Goal: Task Accomplishment & Management: Manage account settings

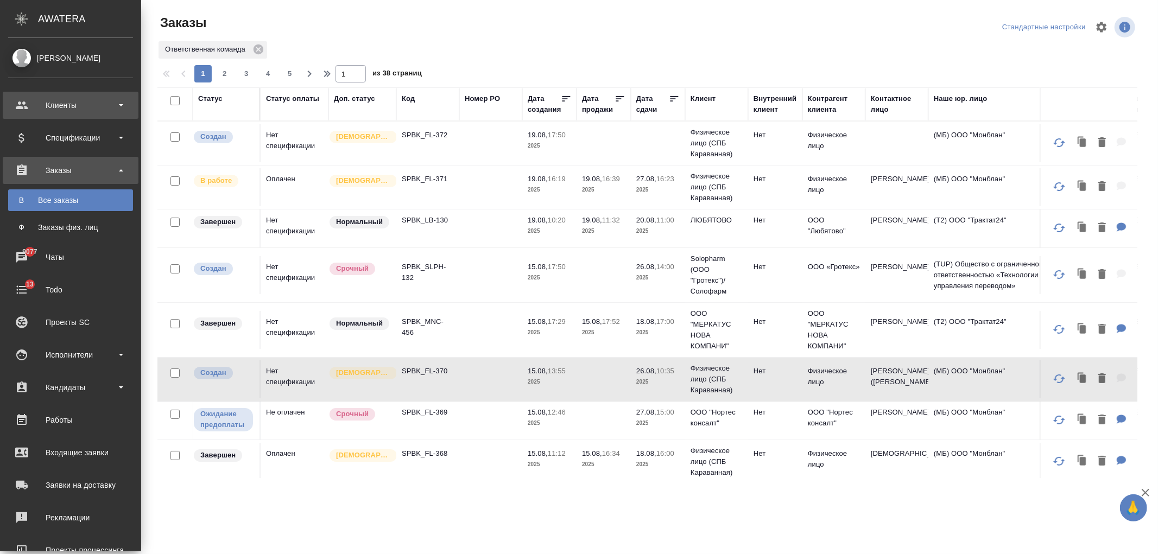
click at [42, 106] on div "Клиенты" at bounding box center [70, 105] width 125 height 16
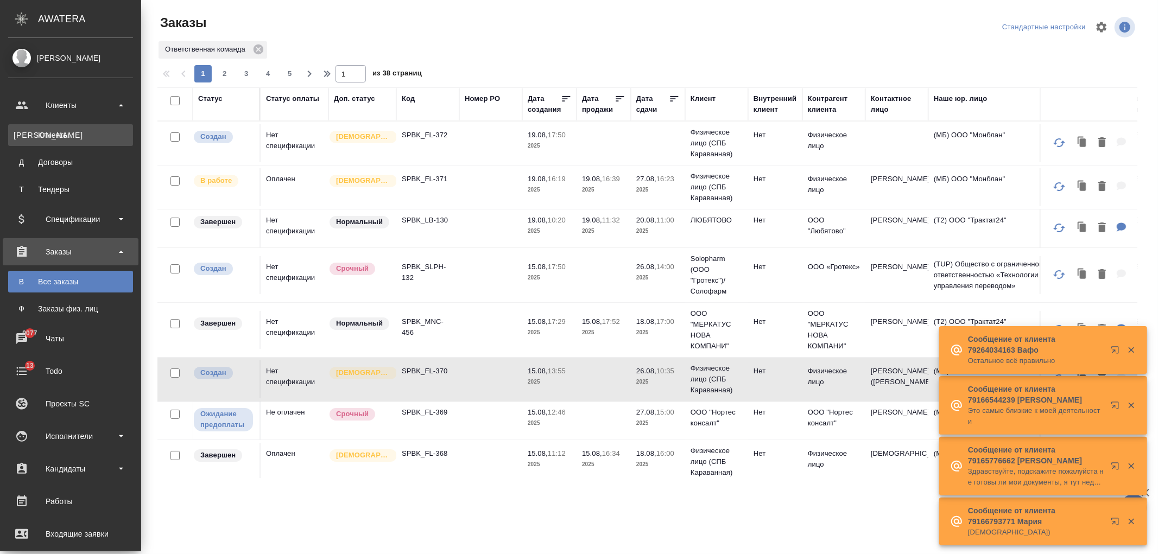
click at [73, 130] on div "Клиенты" at bounding box center [71, 135] width 114 height 11
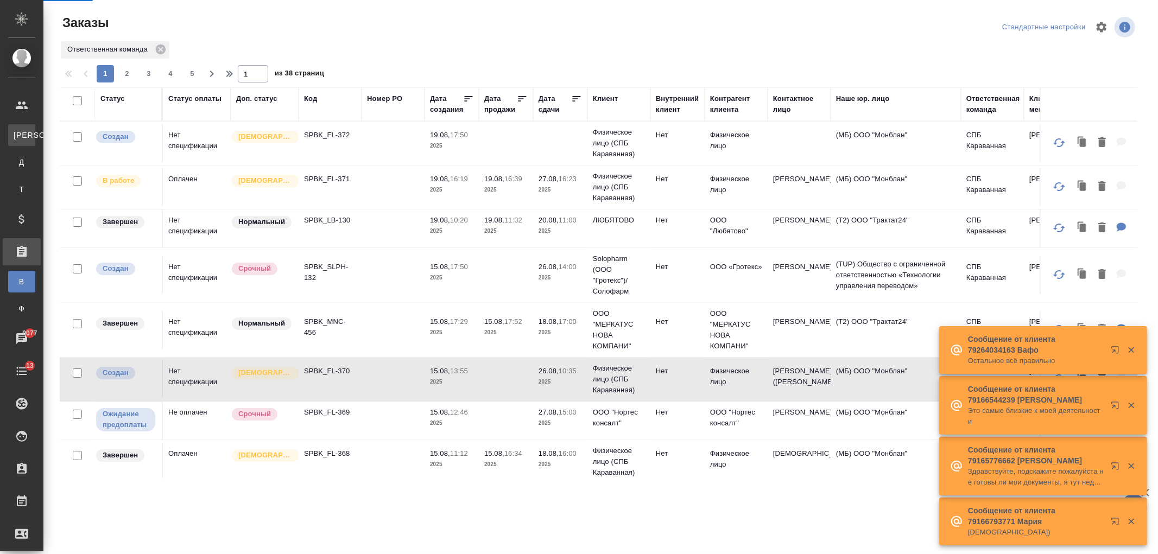
select select "RU"
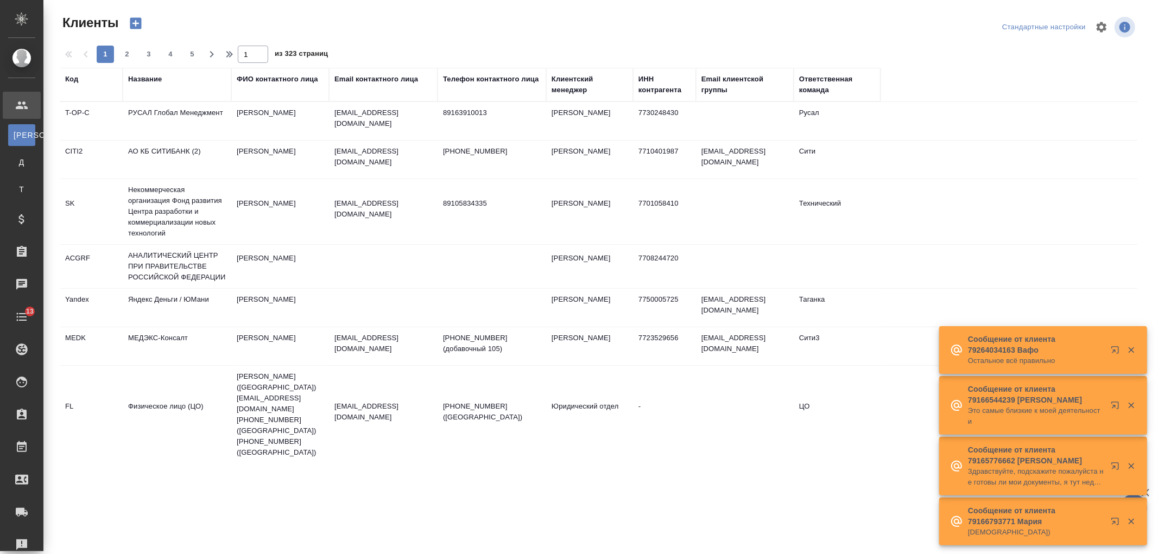
click at [144, 79] on div "Название" at bounding box center [145, 79] width 34 height 11
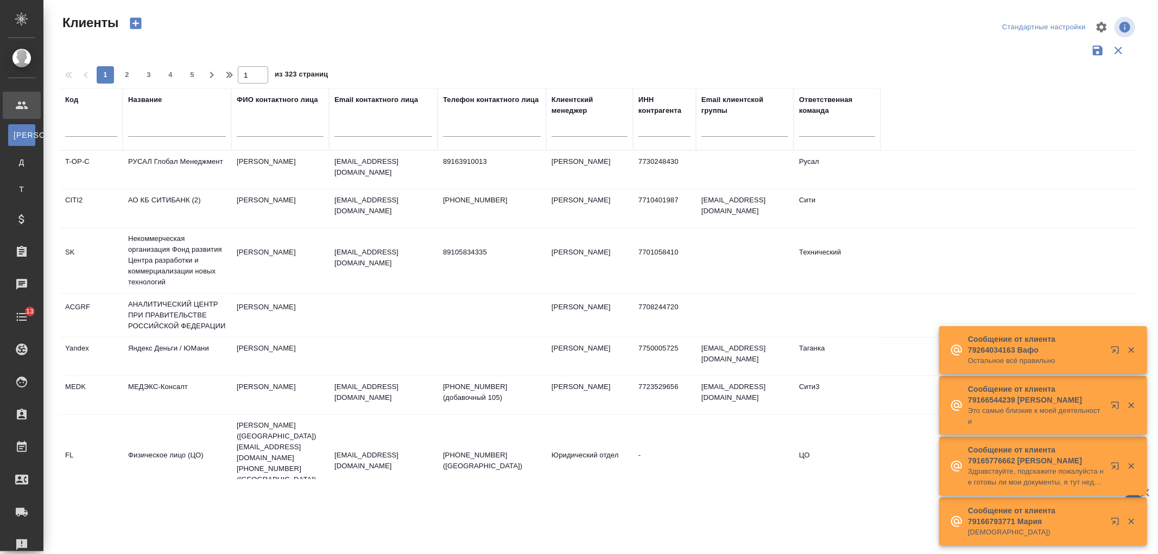
click at [174, 130] on input "text" at bounding box center [177, 130] width 98 height 14
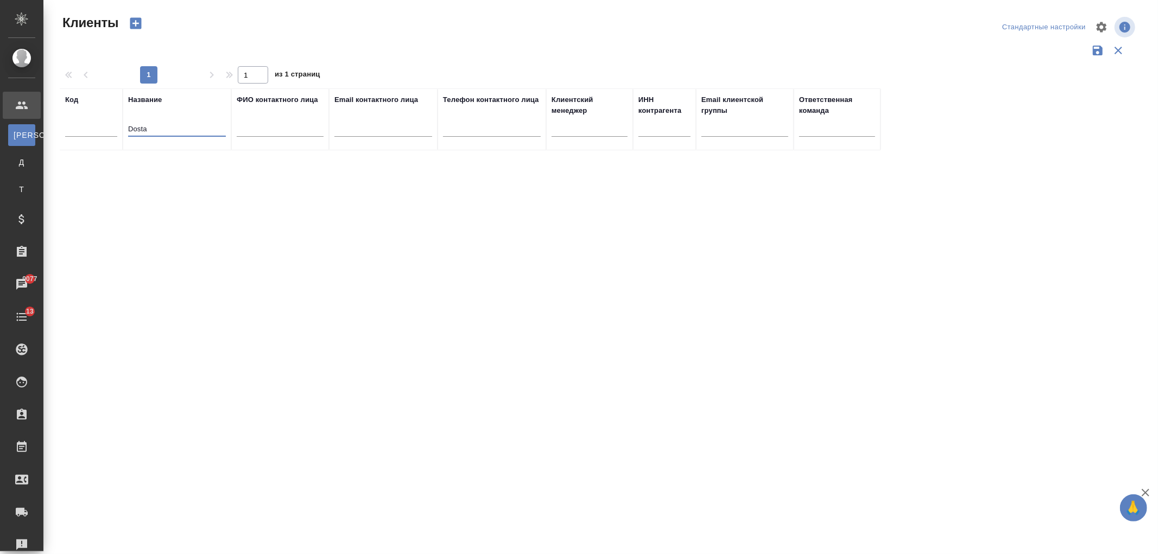
drag, startPoint x: 175, startPoint y: 130, endPoint x: 103, endPoint y: 137, distance: 72.5
click at [103, 137] on tr "Код Название Dosta ФИО контактного лица Email контактного лица Телефон контактн…" at bounding box center [470, 119] width 821 height 62
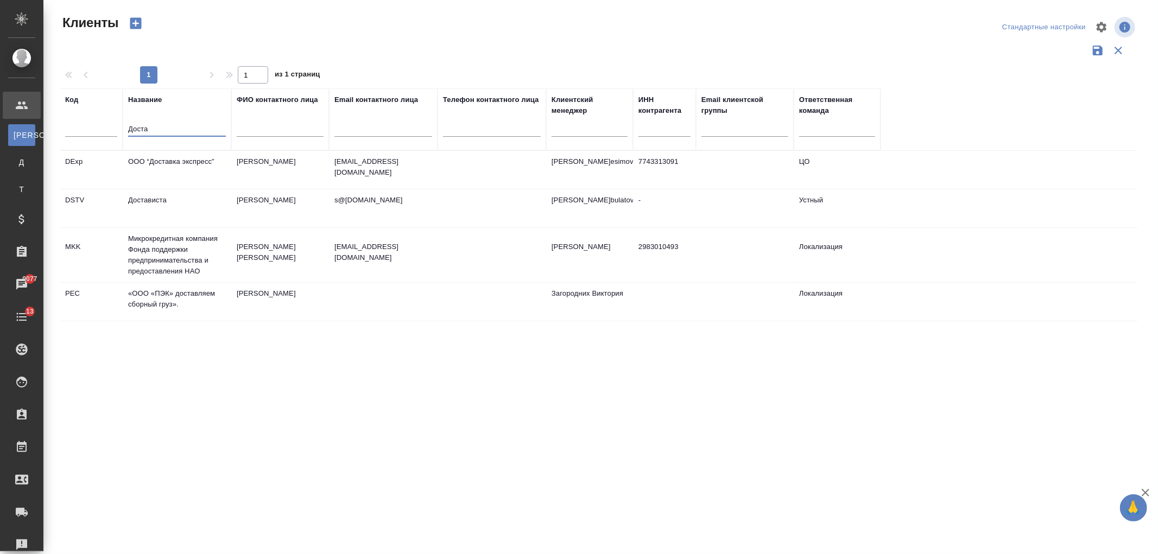
type input "Доста"
drag, startPoint x: 153, startPoint y: 123, endPoint x: 80, endPoint y: 136, distance: 73.9
click at [80, 136] on tr "Код Название Доста ФИО контактного лица Email контактного лица Телефон контактн…" at bounding box center [470, 119] width 821 height 62
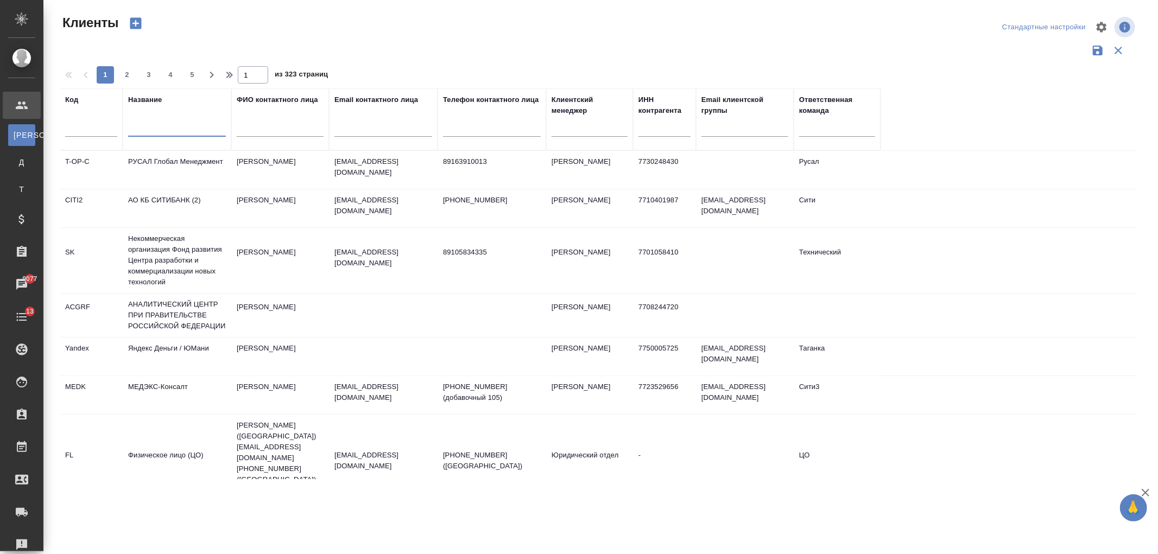
click at [293, 131] on input "text" at bounding box center [280, 130] width 87 height 14
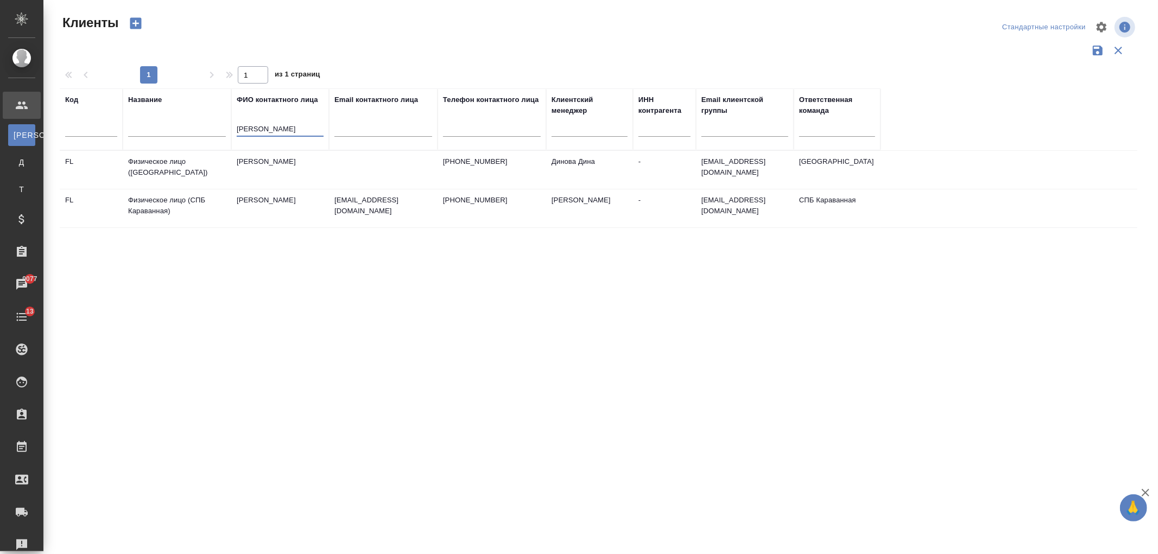
type input "Гузаля"
click at [301, 189] on td "[PERSON_NAME]" at bounding box center [280, 170] width 98 height 38
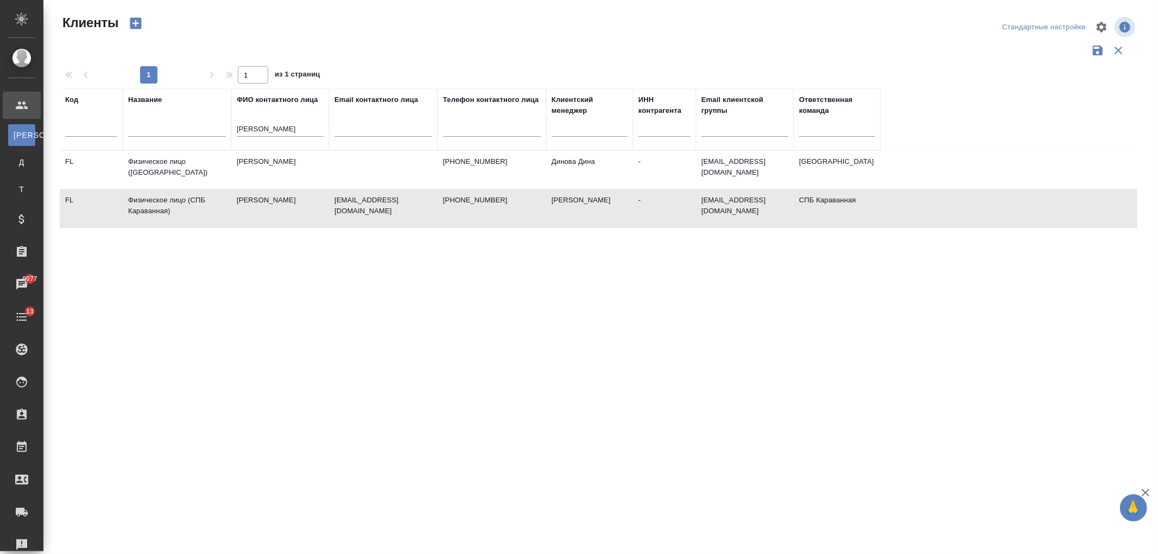
click at [301, 189] on td "Гузаля Фасхиева" at bounding box center [280, 170] width 98 height 38
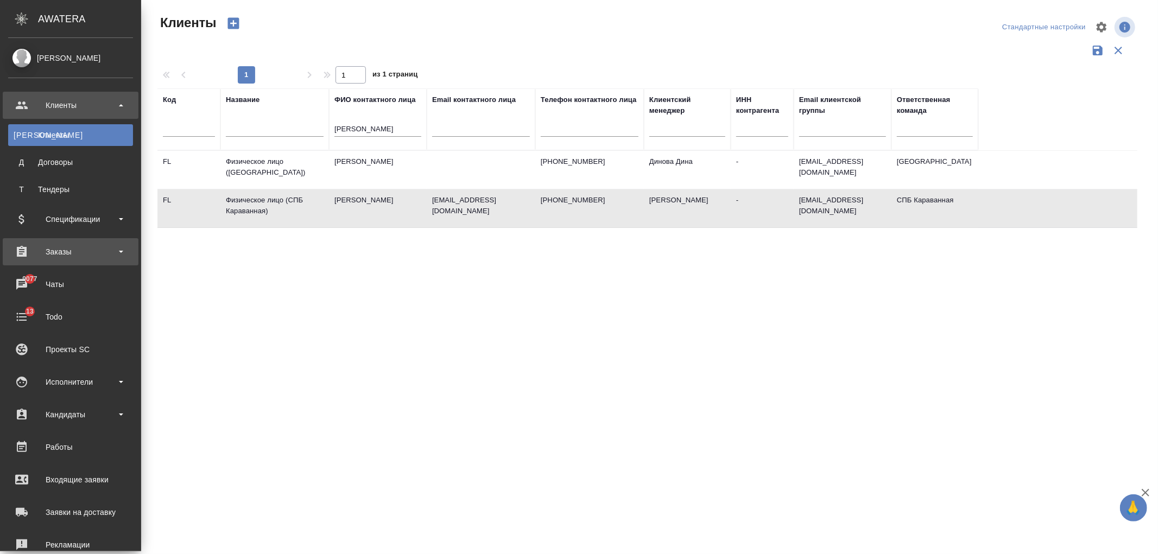
click at [97, 254] on div "Заказы" at bounding box center [70, 252] width 125 height 16
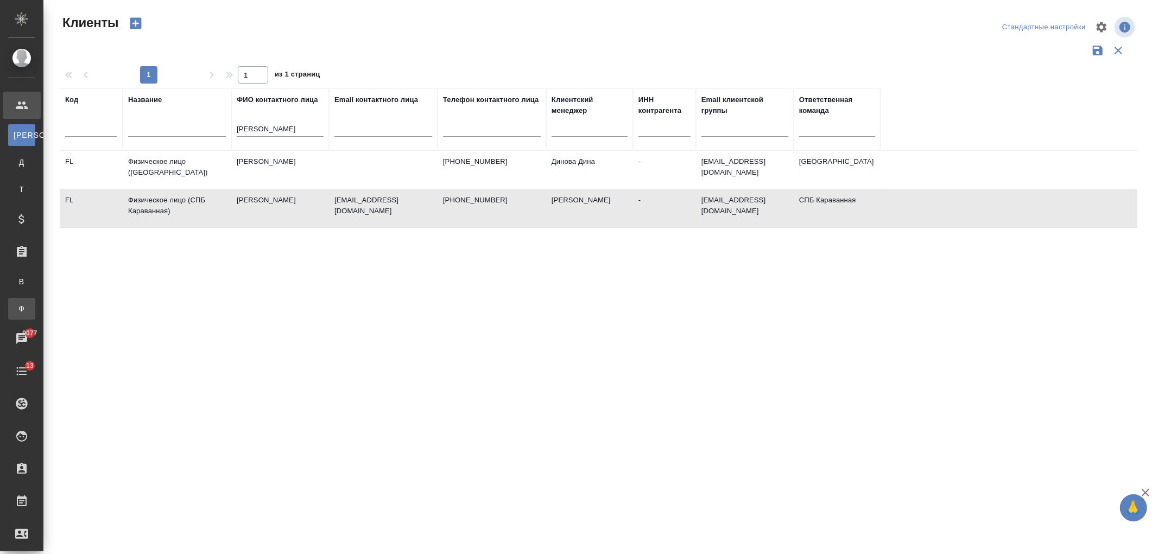
click at [16, 310] on div "Заказы физ. лиц" at bounding box center [8, 308] width 16 height 11
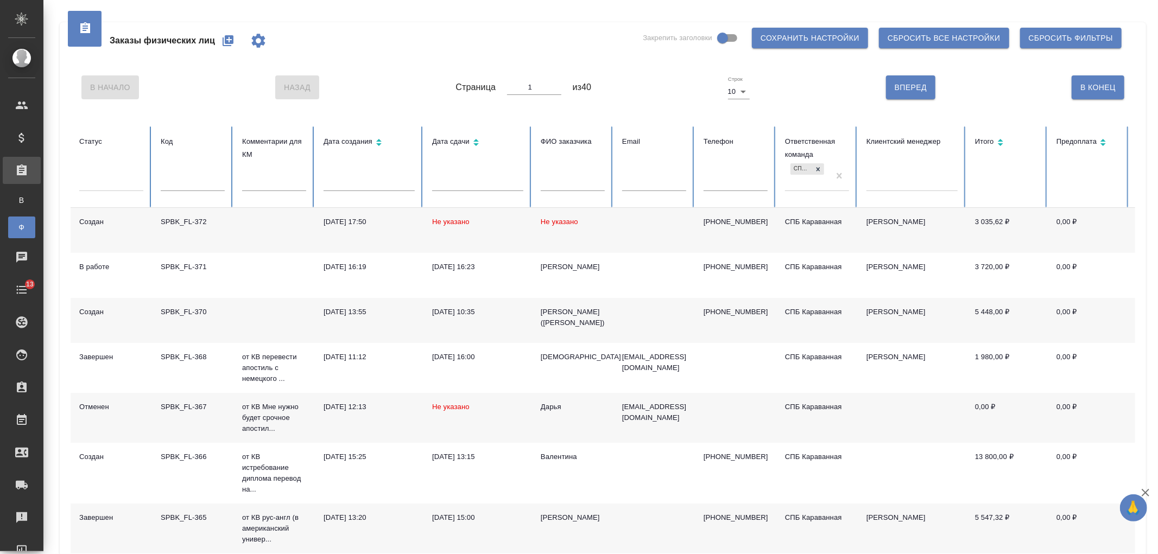
click at [552, 181] on input "text" at bounding box center [573, 183] width 64 height 15
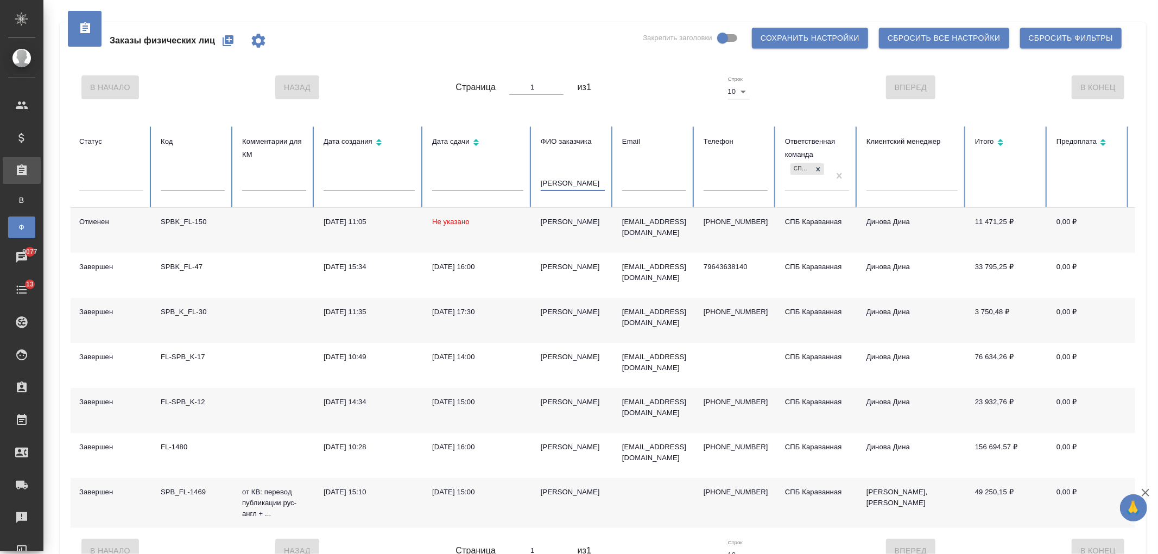
type input "гузаля"
click at [229, 45] on icon "button" at bounding box center [228, 40] width 11 height 11
drag, startPoint x: 578, startPoint y: 187, endPoint x: 497, endPoint y: 181, distance: 80.6
click at [497, 181] on tr "Статус Код Комментарии для КМ Дата создания Дата сдачи ФИО заказчика гузаля Ema…" at bounding box center [681, 166] width 1221 height 81
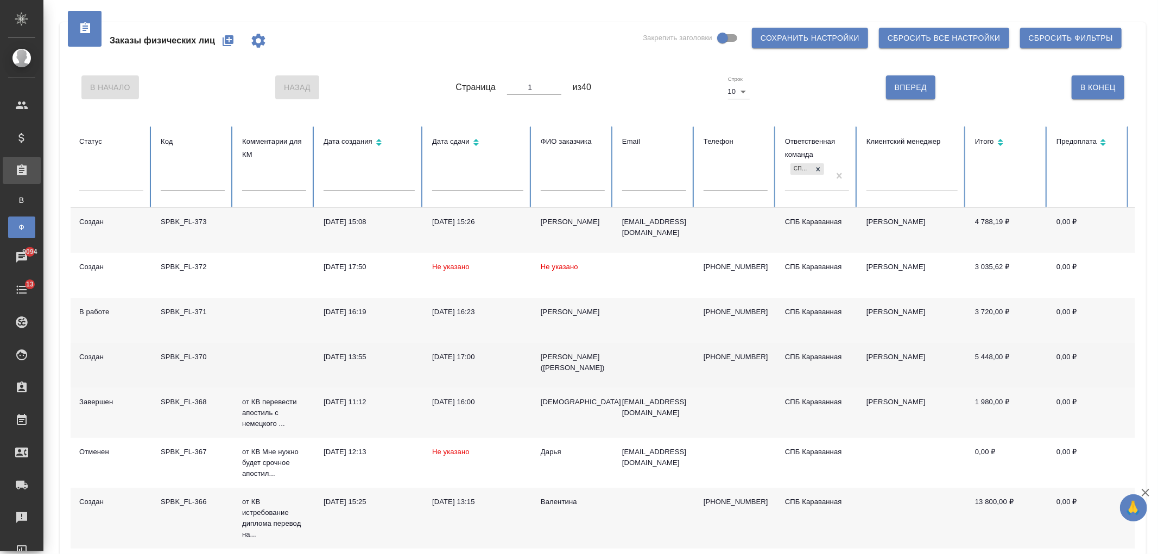
click at [616, 371] on td at bounding box center [653, 365] width 81 height 45
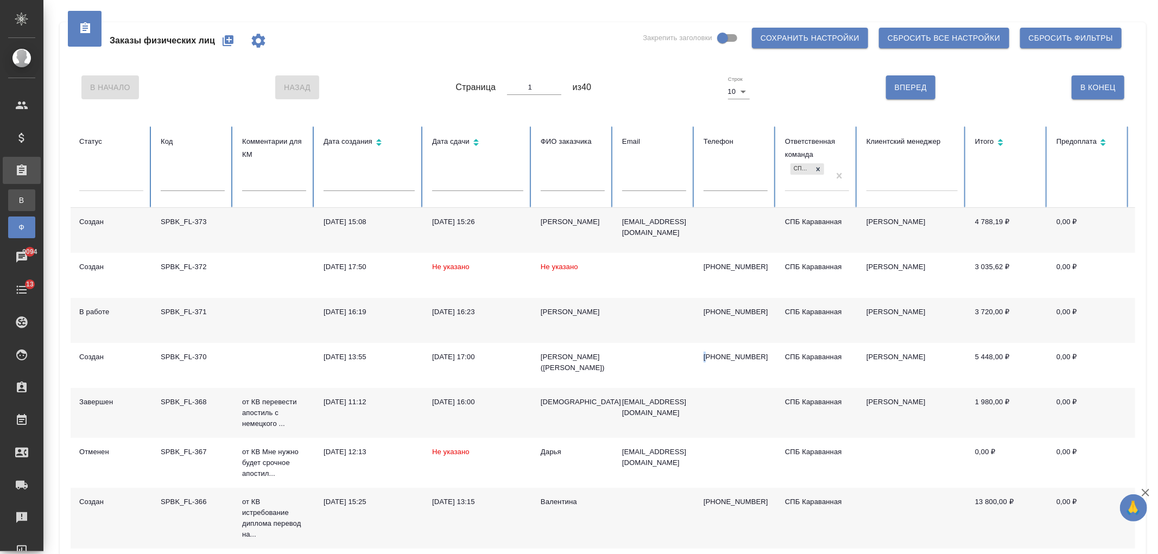
click at [16, 199] on div "Все заказы" at bounding box center [8, 200] width 16 height 11
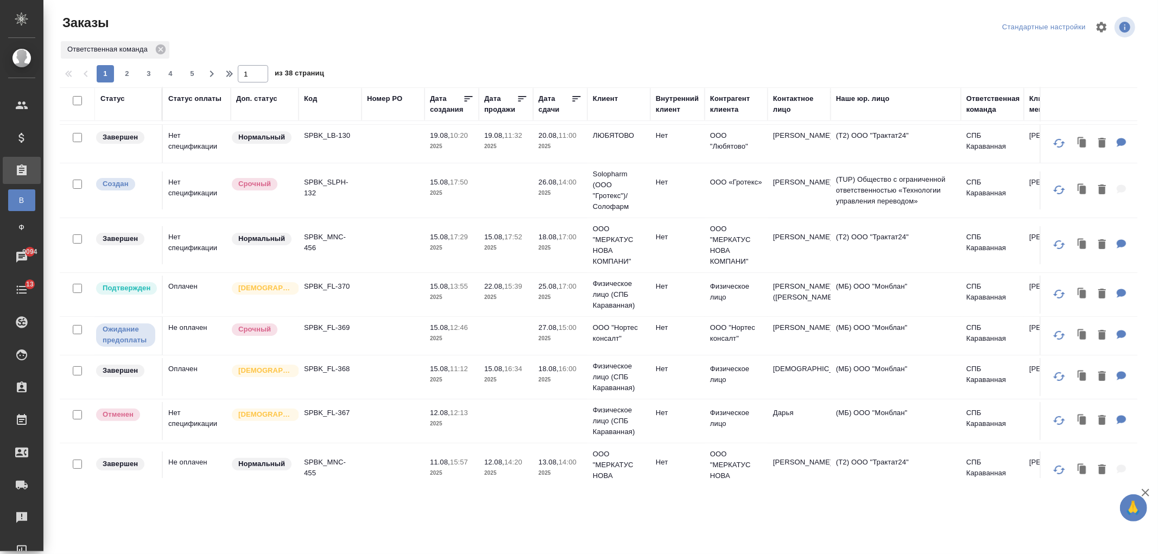
scroll to position [182, 0]
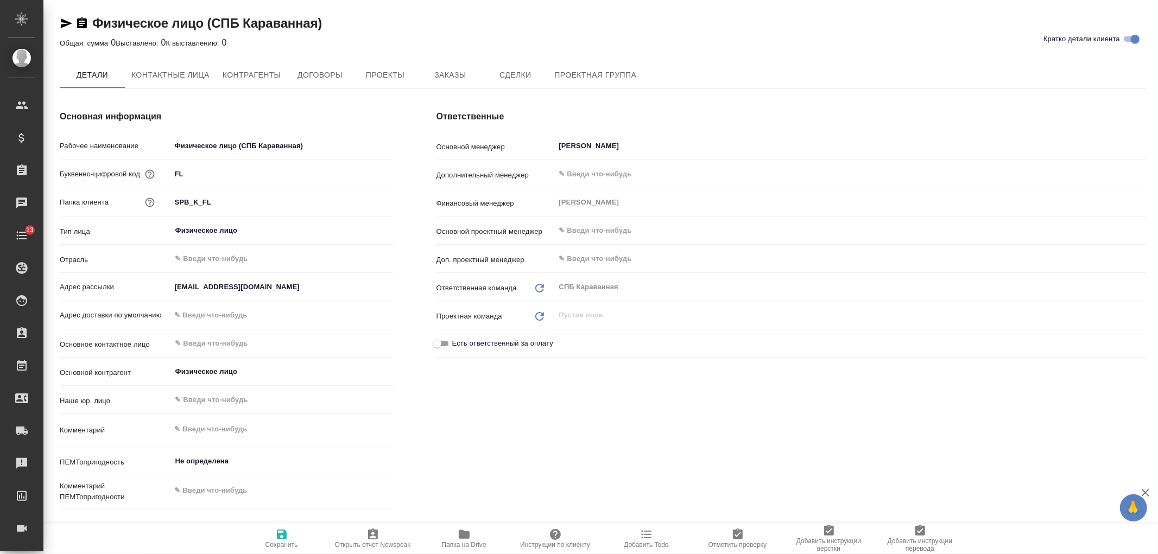
type textarea "x"
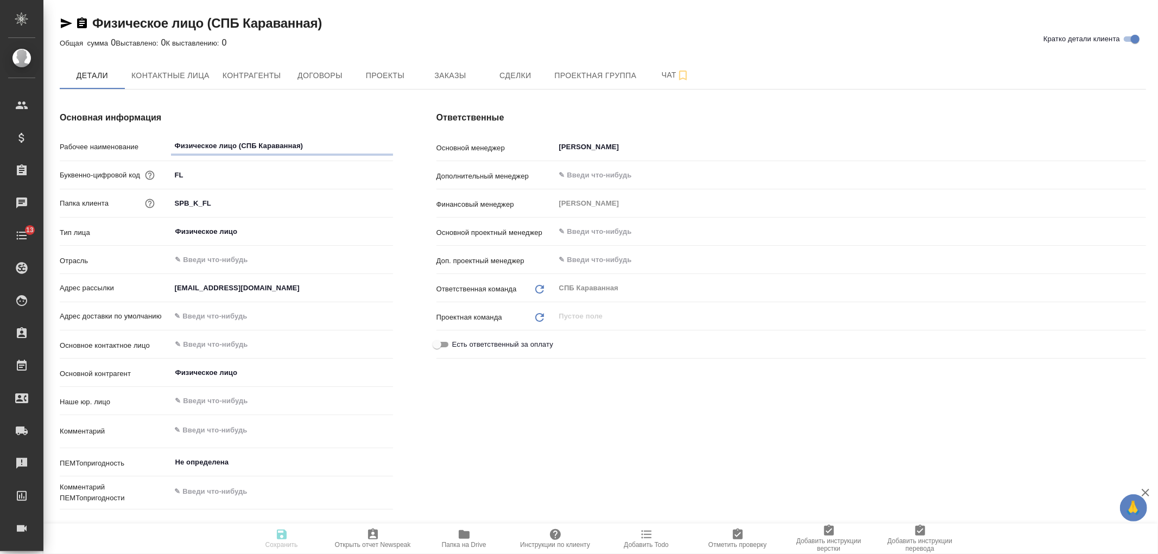
type textarea "x"
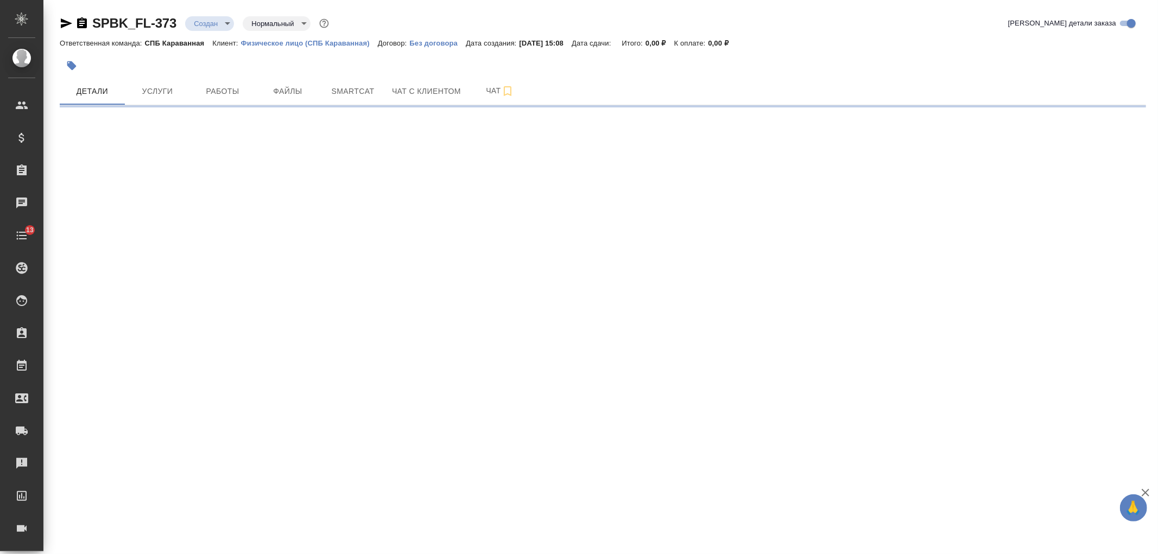
select select "RU"
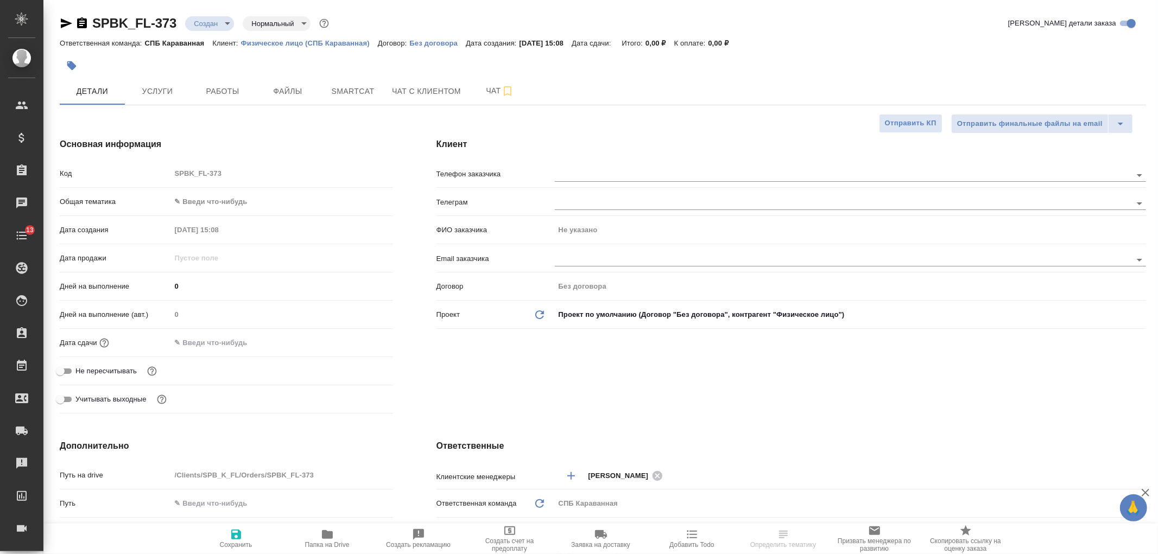
type textarea "x"
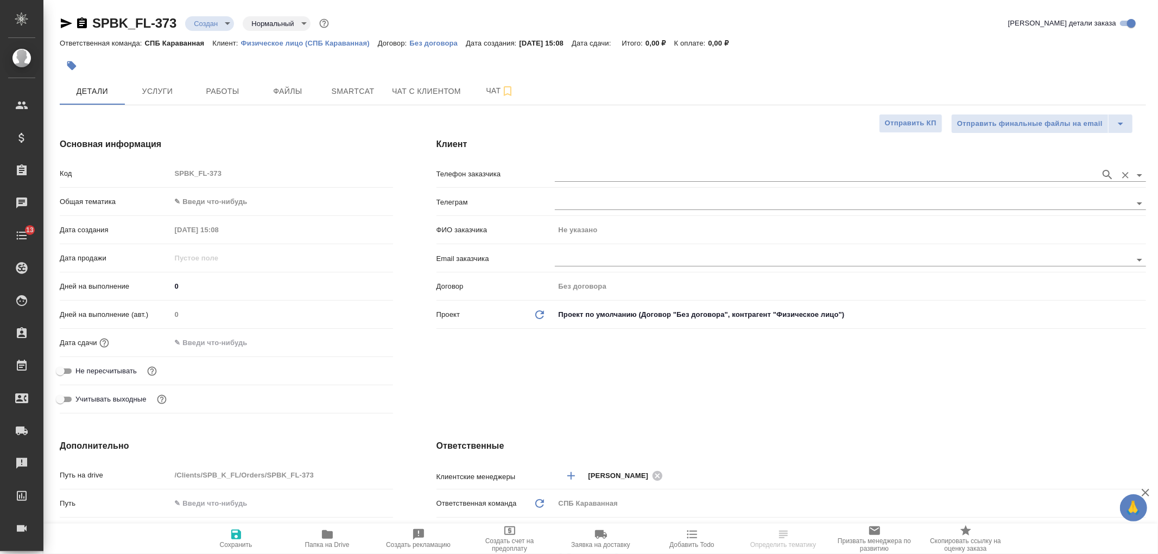
type textarea "x"
click at [592, 177] on input "text" at bounding box center [825, 174] width 540 height 13
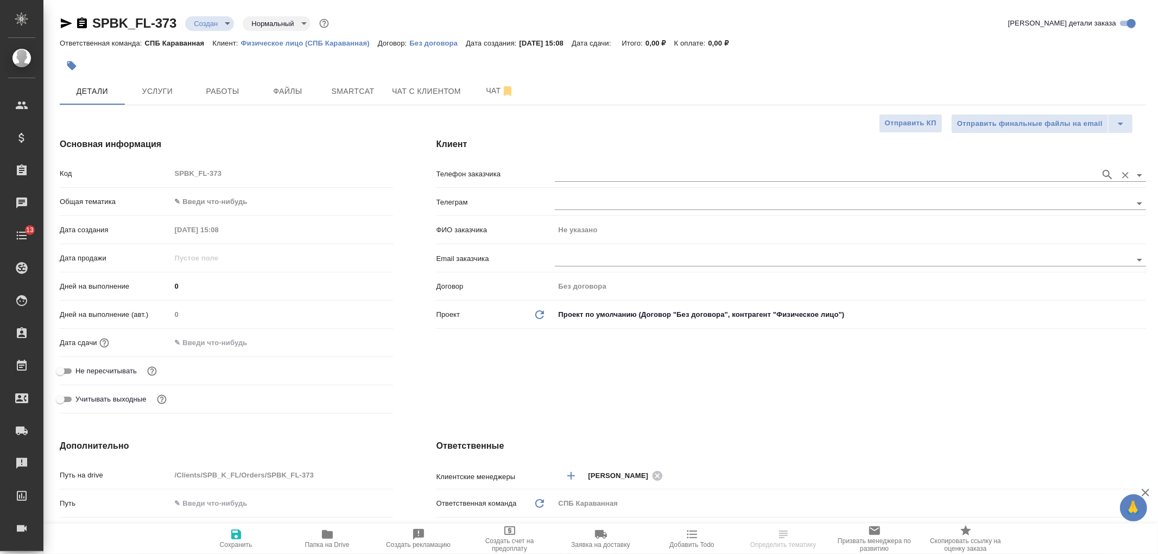
click at [612, 169] on input "text" at bounding box center [825, 174] width 540 height 13
click at [563, 242] on div "ФИО заказчика Не указано" at bounding box center [790, 234] width 709 height 28
click at [583, 259] on input "text" at bounding box center [825, 259] width 540 height 13
type textarea "x"
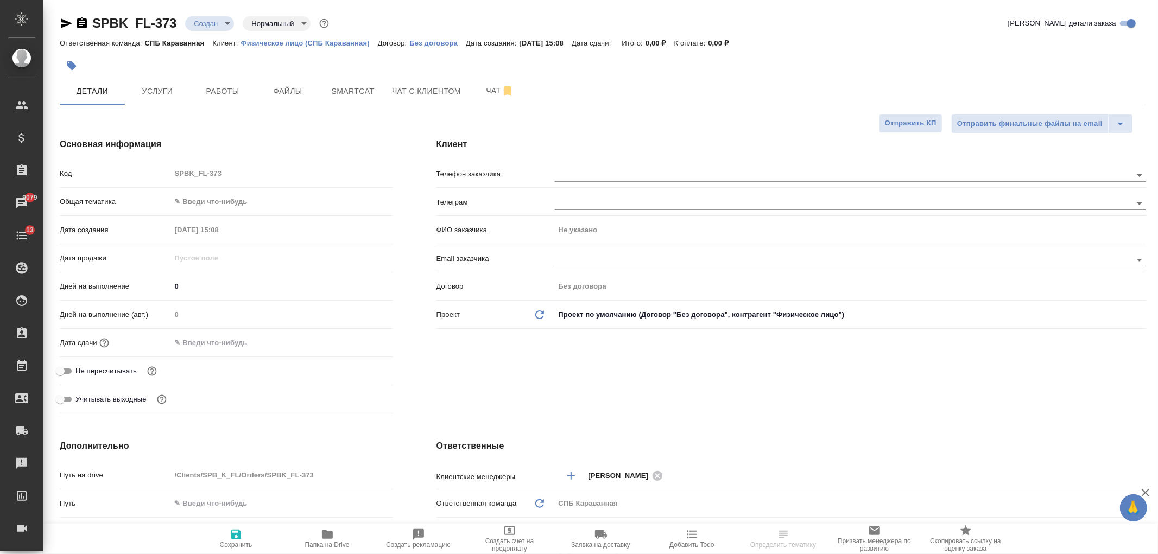
type textarea "x"
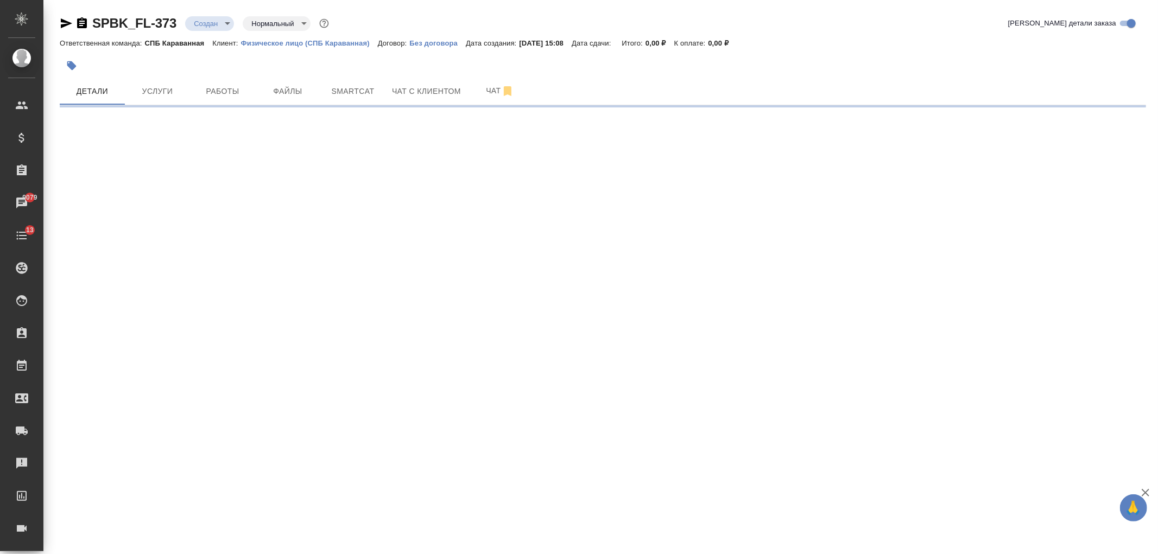
select select "RU"
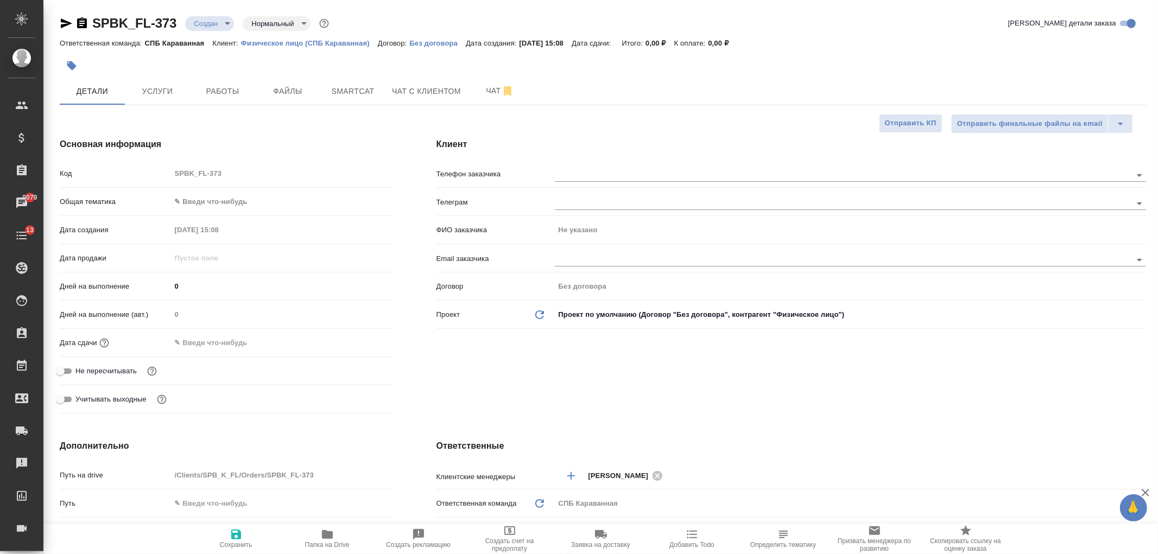
type textarea "x"
click at [577, 258] on input "text" at bounding box center [825, 259] width 540 height 13
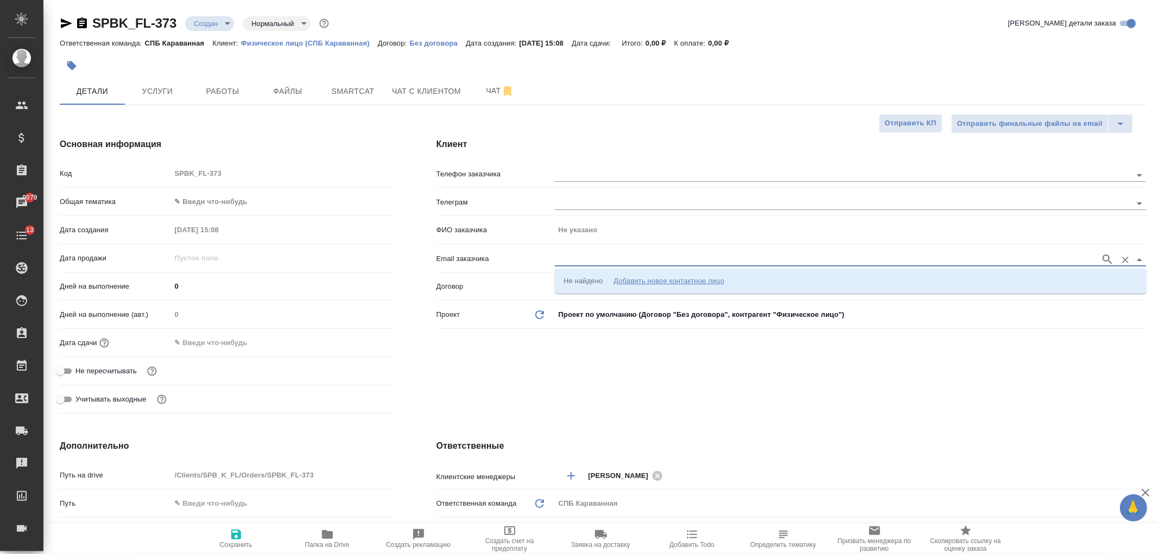
paste input "[EMAIL_ADDRESS][DOMAIN_NAME]"
type input "[EMAIL_ADDRESS][DOMAIN_NAME]"
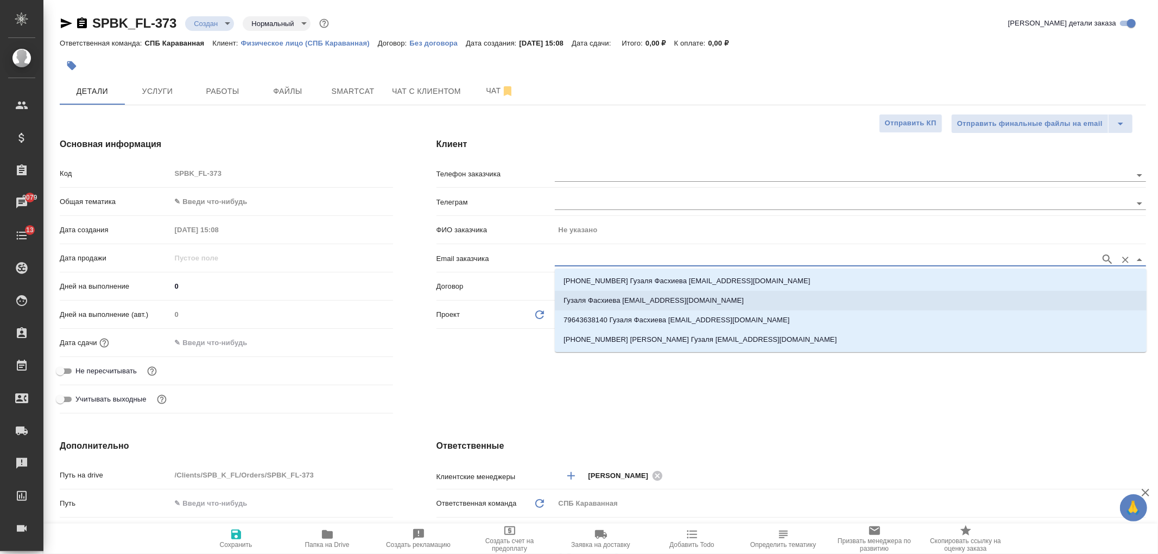
click at [650, 297] on p "Гузаля Фасхиева guzal.faskhieva@gmail.com" at bounding box center [653, 300] width 180 height 11
type input "[PERSON_NAME]"
type input "Гузаля Фасхиева guzal.faskhieva@gmail.com"
type textarea "x"
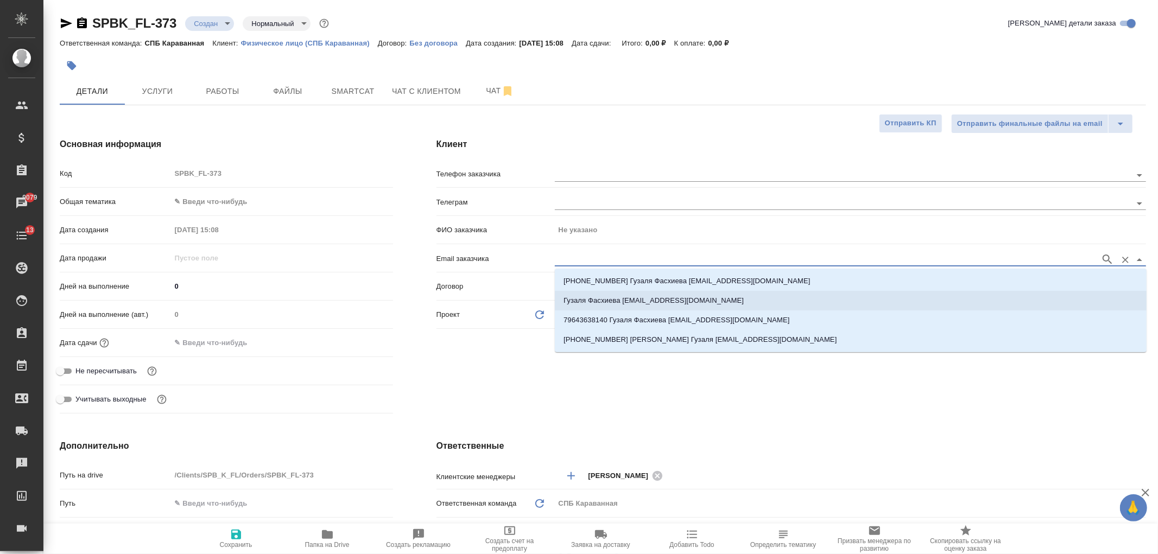
type textarea "x"
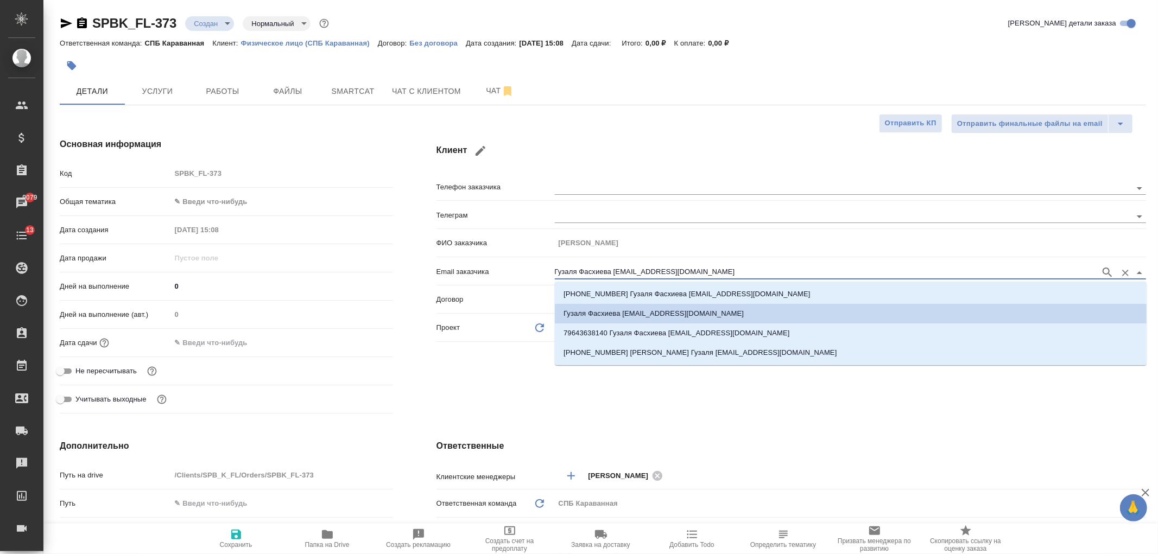
drag, startPoint x: 613, startPoint y: 270, endPoint x: 514, endPoint y: 268, distance: 99.4
click at [514, 268] on div "Email заказчика Гузаля Фасхиева guzal.faskhieva@gmail.com" at bounding box center [790, 271] width 709 height 19
type input "[EMAIL_ADDRESS][DOMAIN_NAME]"
click at [248, 536] on span "Сохранить" at bounding box center [236, 538] width 78 height 21
type textarea "x"
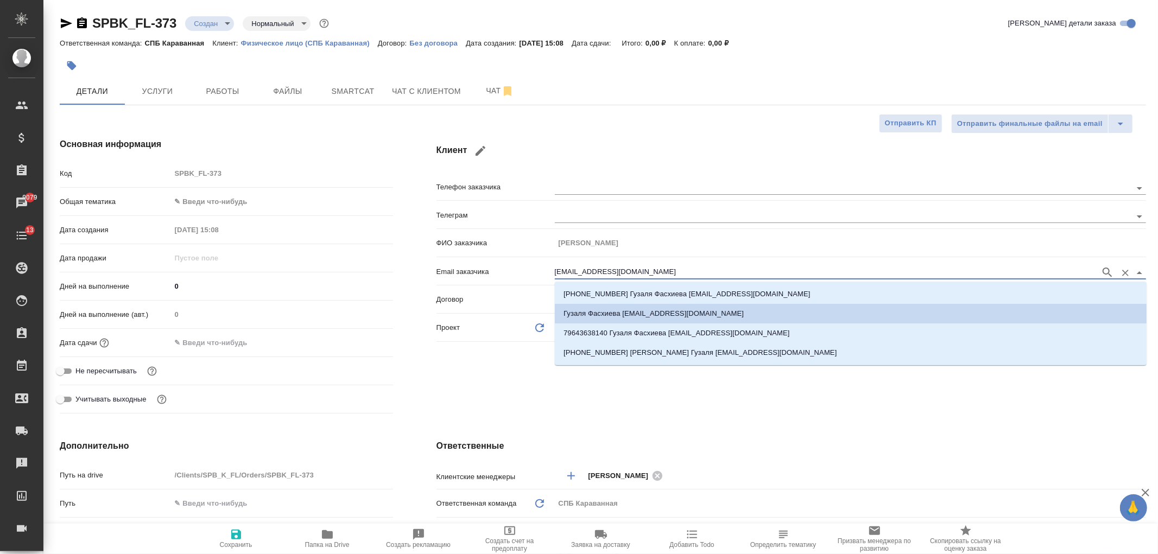
type textarea "x"
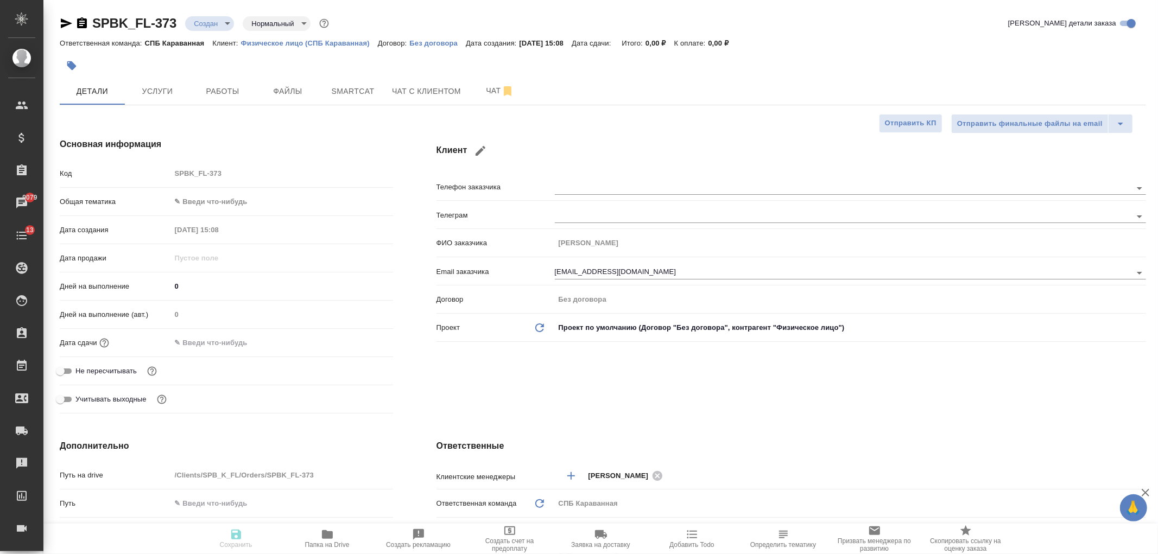
type textarea "x"
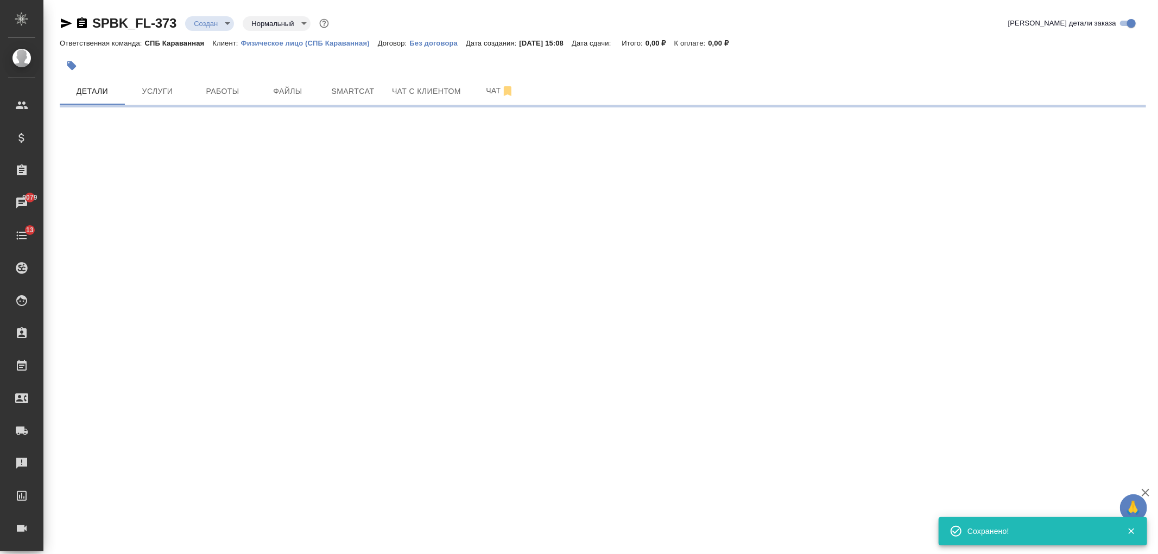
type input "holyTrinity"
select select "RU"
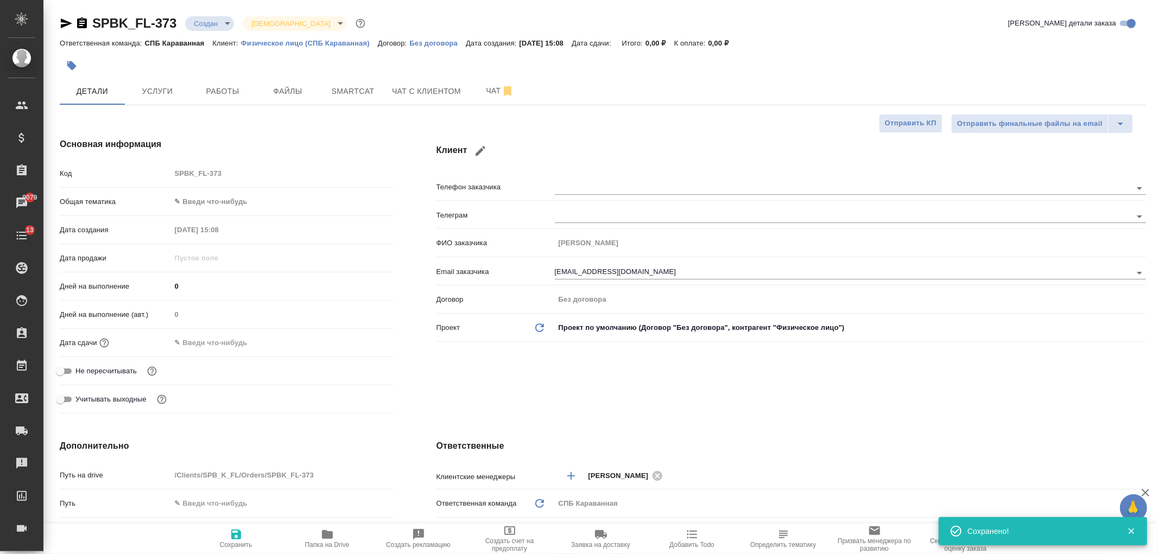
type textarea "x"
click at [496, 359] on div "Клиент Телефон заказчика Телеграм ФИО заказчика Гузаля Фасхиева Email заказчика…" at bounding box center [791, 278] width 753 height 324
click at [295, 105] on hr at bounding box center [603, 105] width 1086 height 1
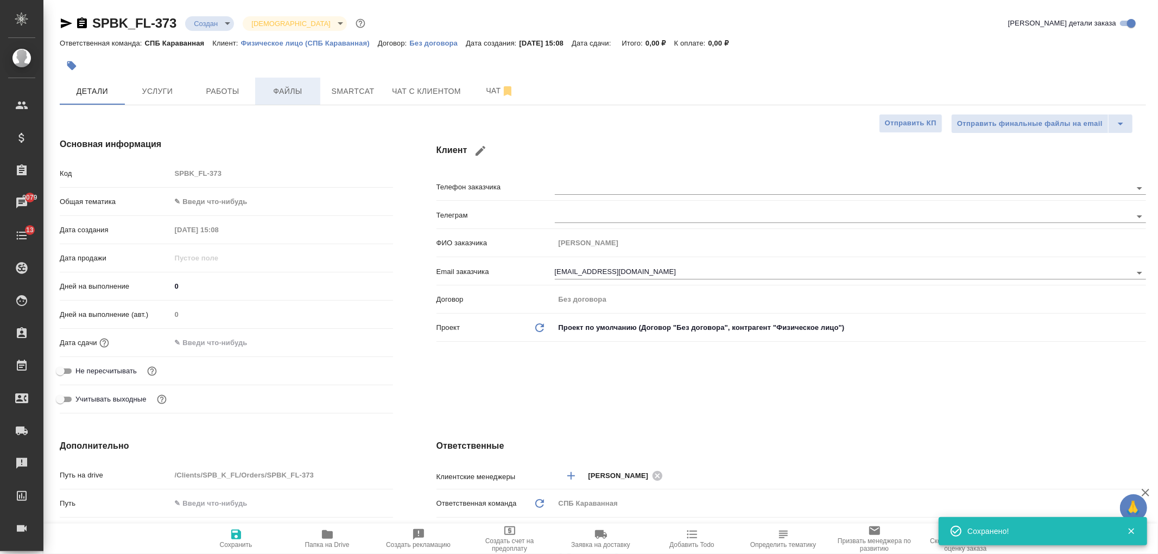
click at [281, 79] on button "Файлы" at bounding box center [287, 91] width 65 height 27
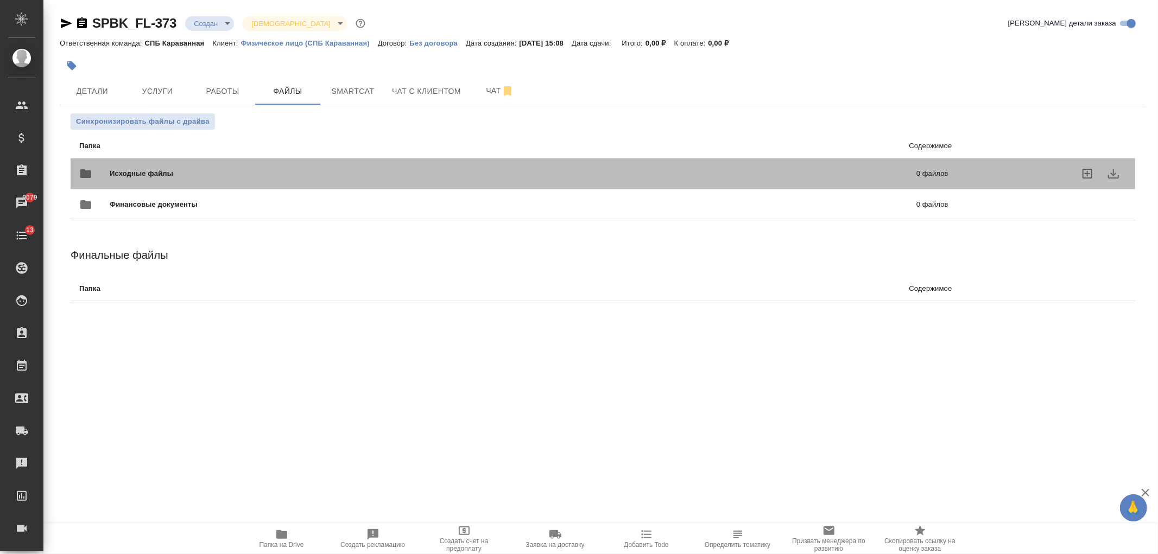
click at [123, 166] on div "Исходные файлы 0 файлов" at bounding box center [513, 174] width 869 height 26
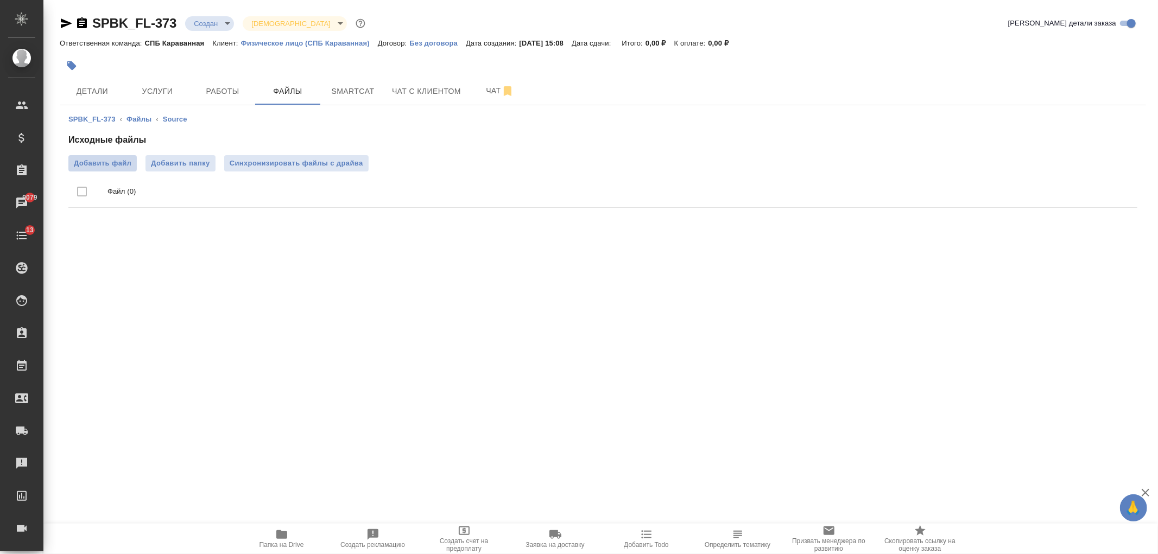
click at [106, 166] on span "Добавить файл" at bounding box center [103, 163] width 58 height 11
click at [0, 0] on input "Добавить файл" at bounding box center [0, 0] width 0 height 0
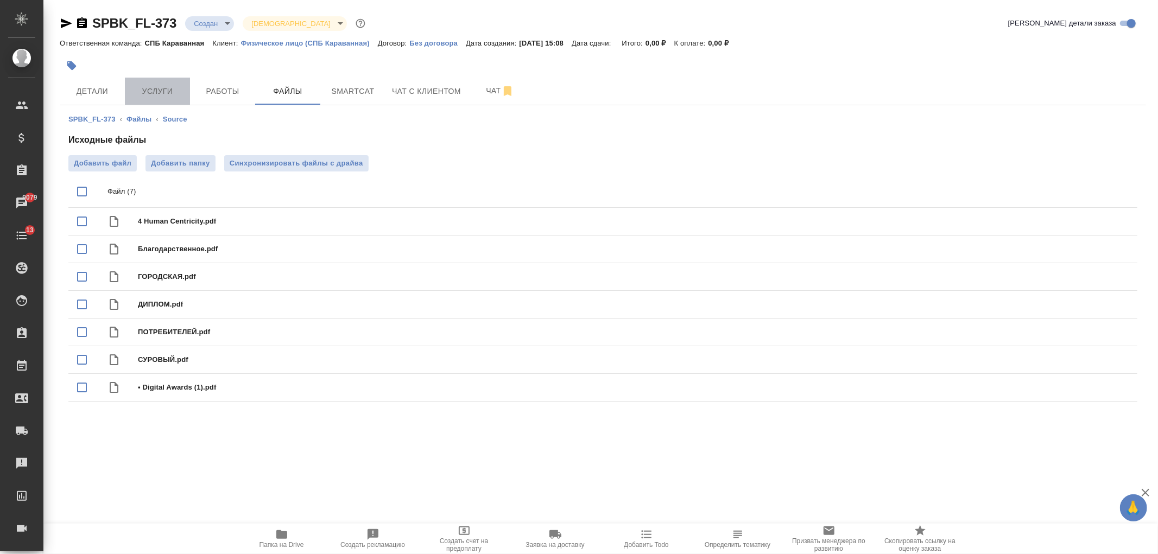
click at [177, 96] on span "Услуги" at bounding box center [157, 92] width 52 height 14
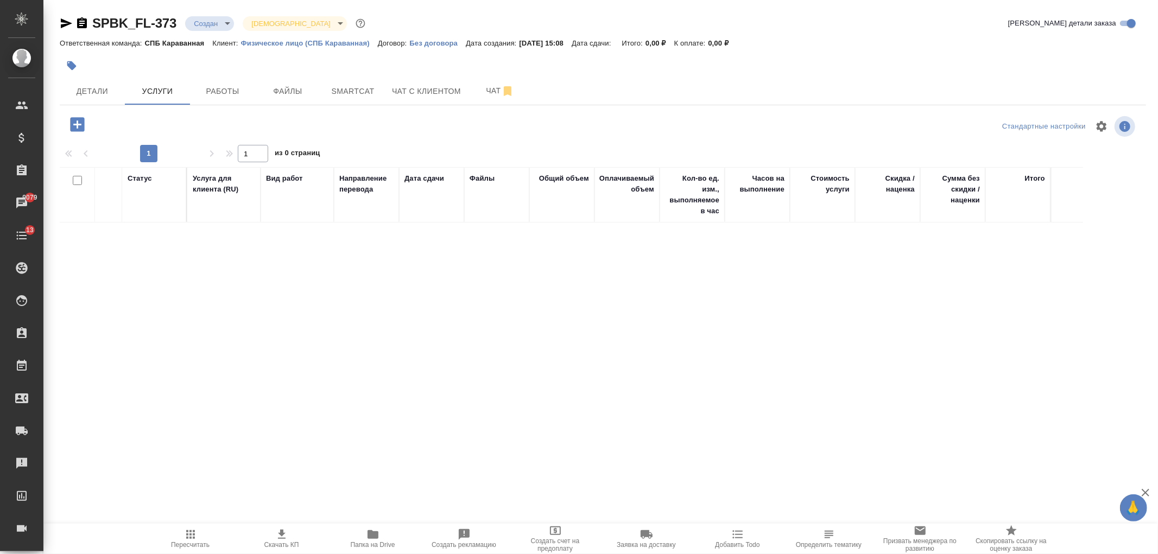
click at [80, 122] on icon "button" at bounding box center [77, 124] width 14 height 14
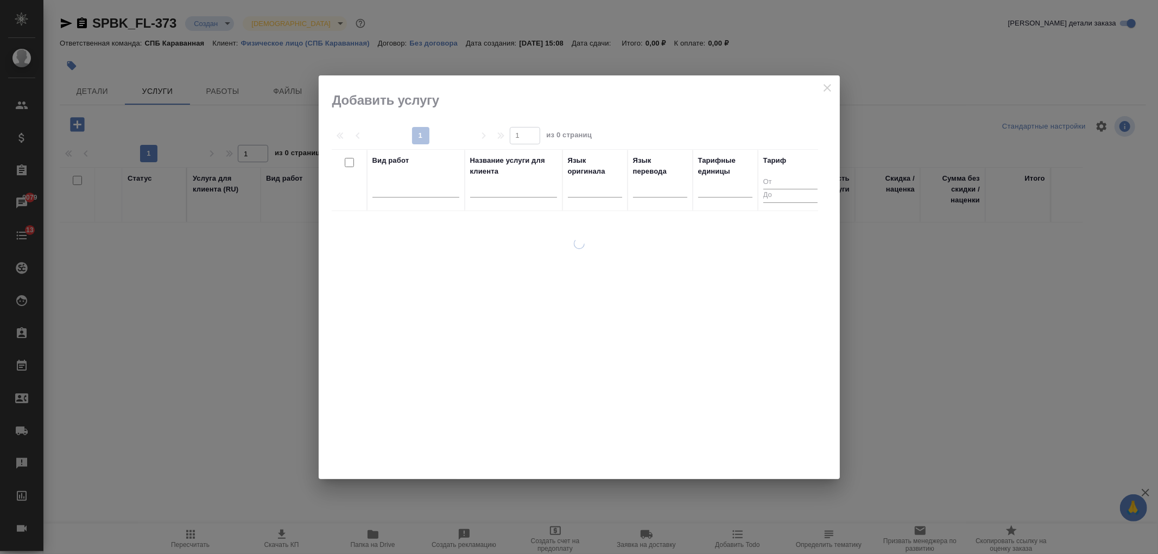
click at [667, 198] on div at bounding box center [660, 191] width 54 height 28
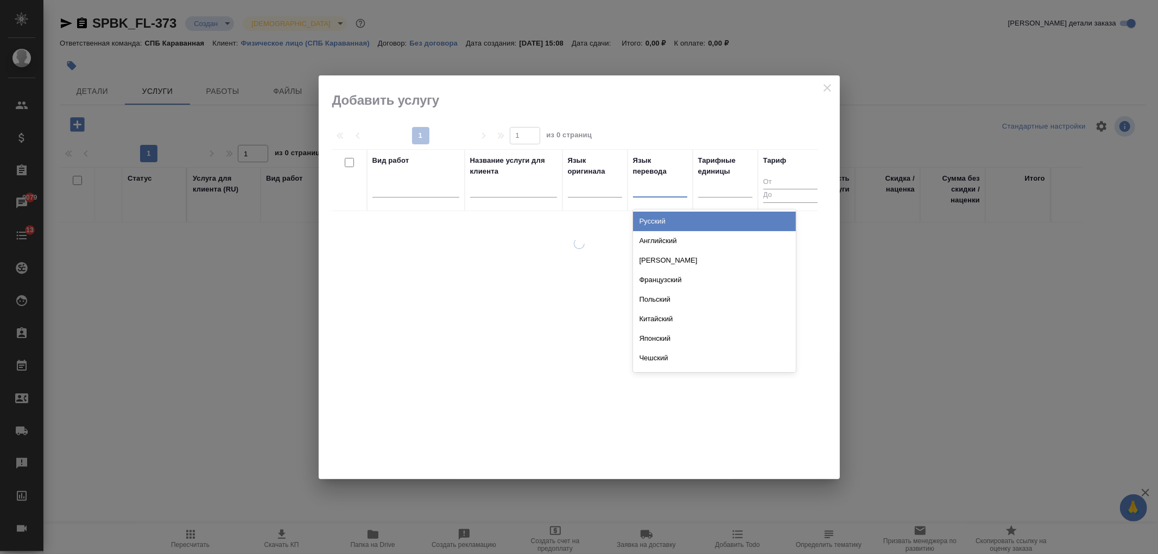
click at [665, 191] on div at bounding box center [660, 187] width 54 height 16
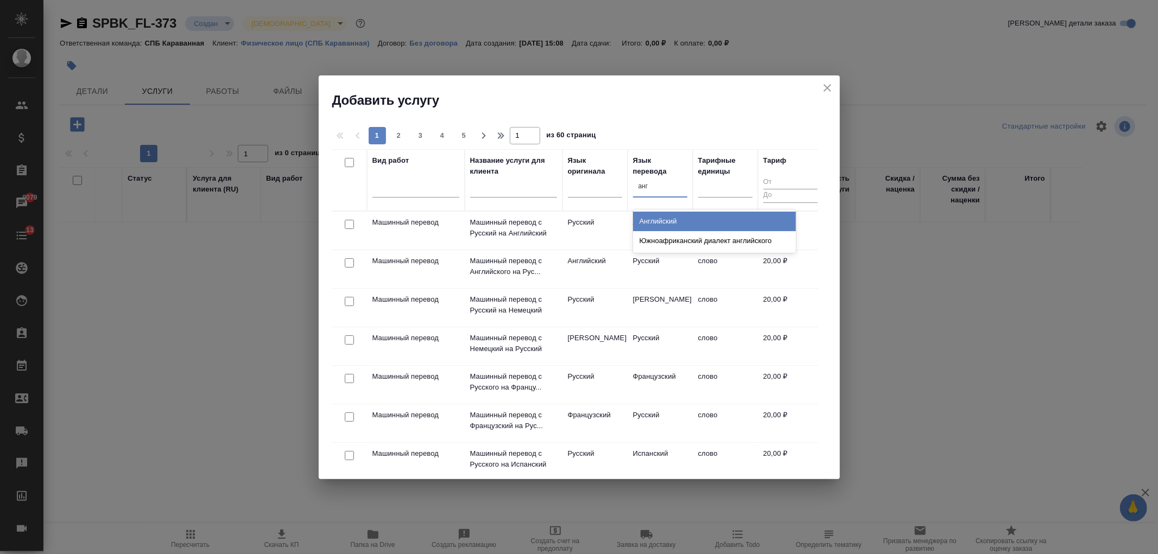
type input "англ"
click at [661, 220] on div "Английский" at bounding box center [714, 222] width 163 height 20
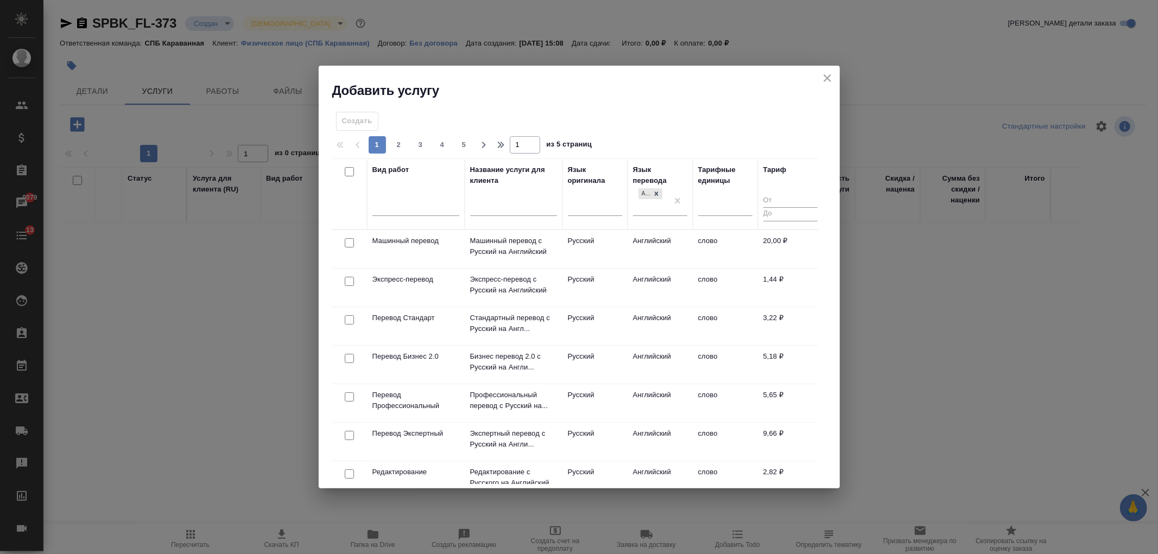
click at [348, 322] on input "checkbox" at bounding box center [349, 319] width 9 height 9
checkbox input "true"
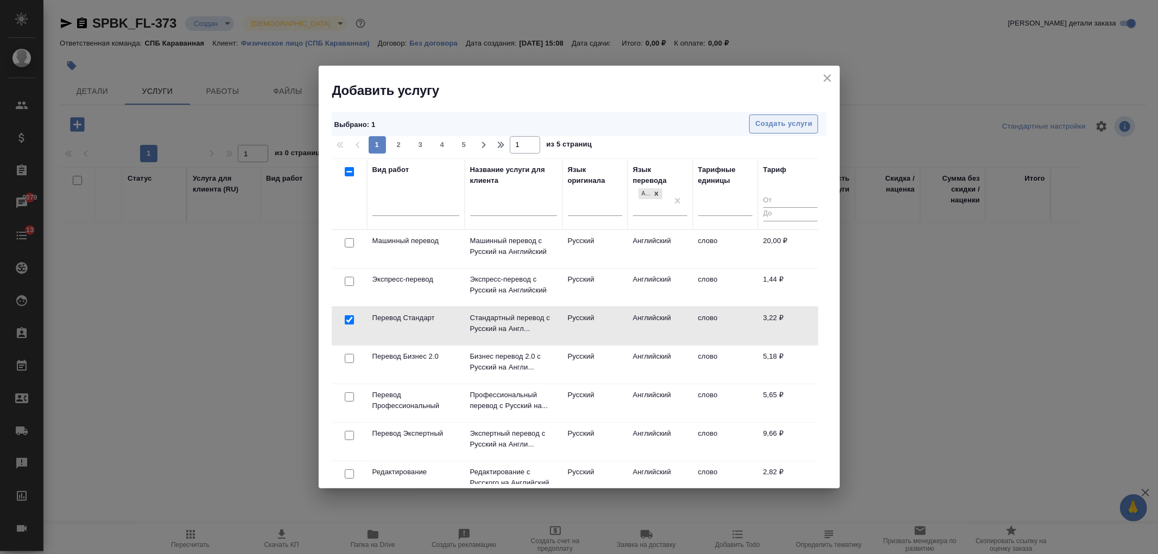
click at [802, 116] on button "Создать услуги" at bounding box center [783, 124] width 69 height 19
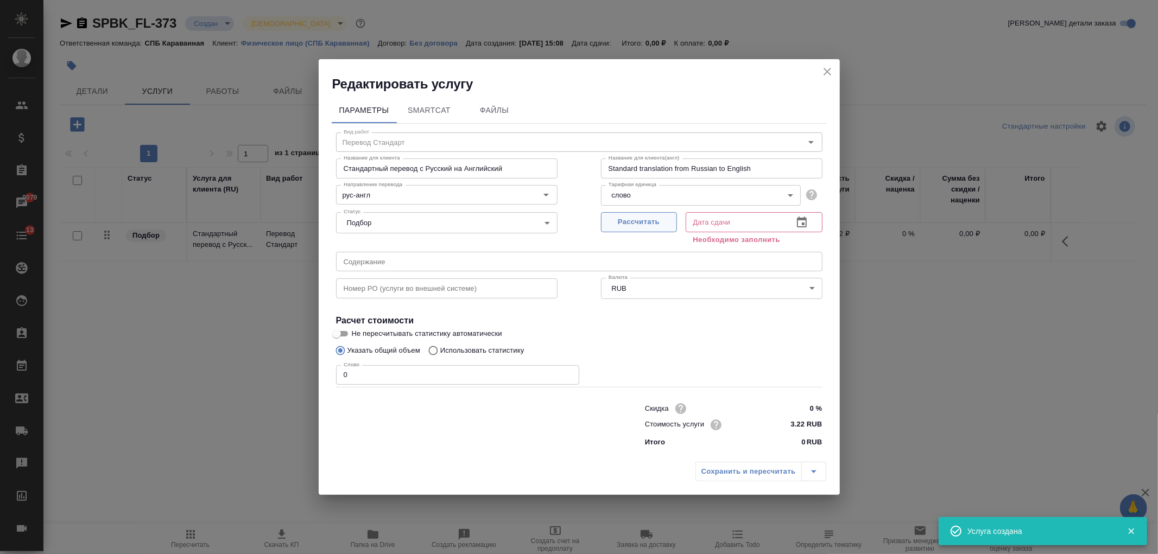
click at [638, 226] on span "Рассчитать" at bounding box center [639, 222] width 64 height 12
type input "22.08.2025 15:11"
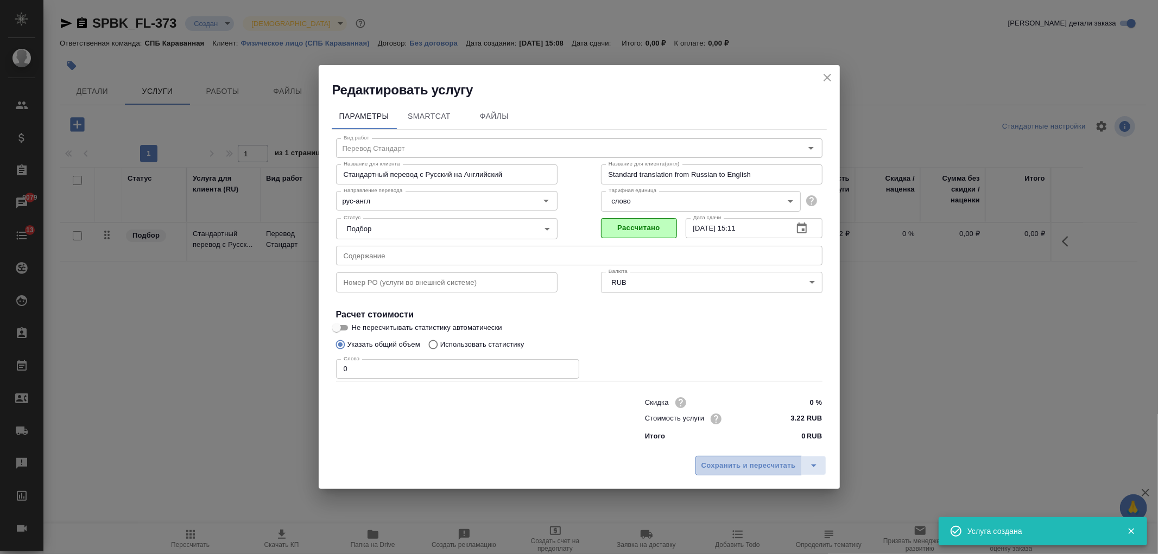
click at [750, 468] on span "Сохранить и пересчитать" at bounding box center [748, 466] width 94 height 12
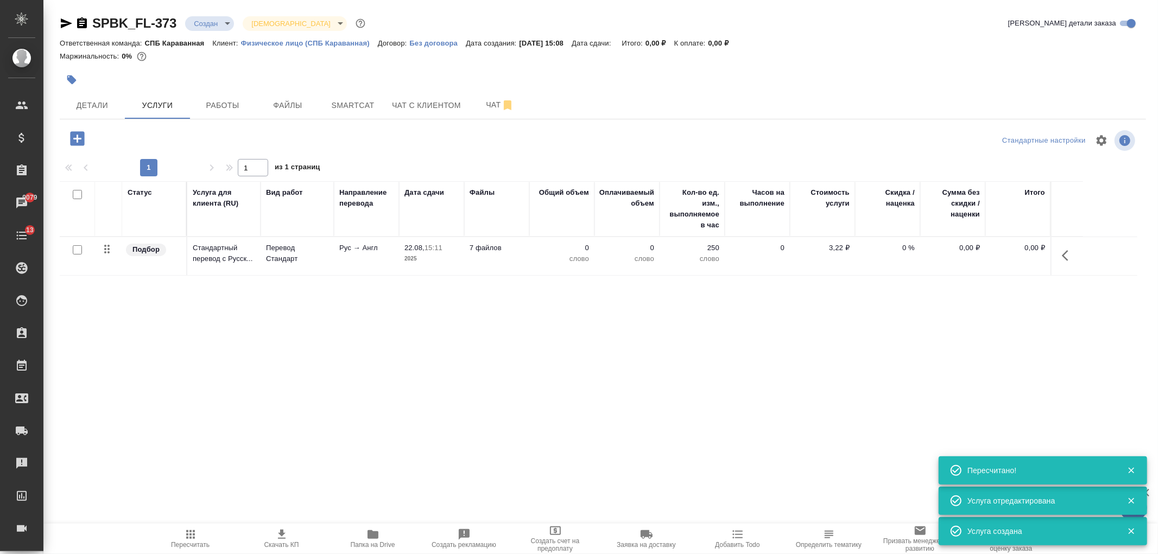
click at [189, 539] on icon "button" at bounding box center [190, 534] width 9 height 9
click at [77, 253] on input "checkbox" at bounding box center [77, 249] width 9 height 9
checkbox input "true"
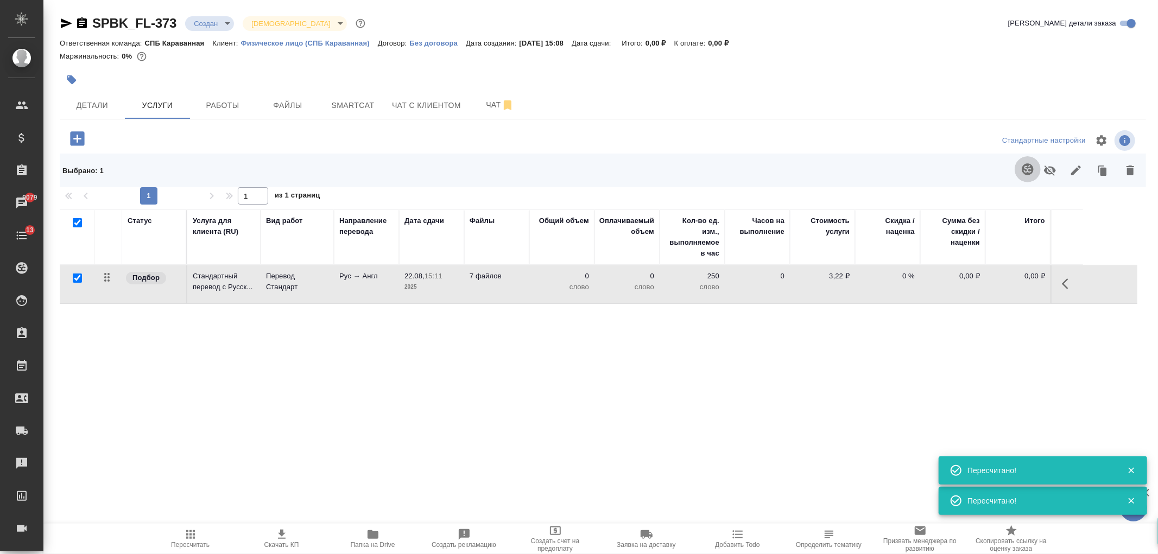
click at [1025, 175] on icon "button" at bounding box center [1027, 169] width 13 height 13
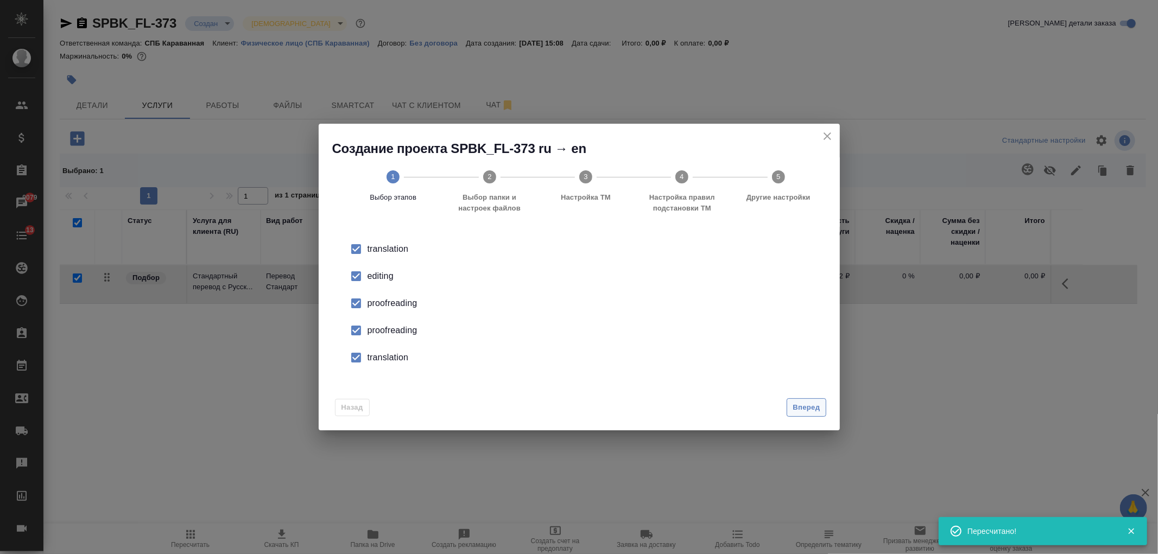
click at [811, 411] on span "Вперед" at bounding box center [805, 408] width 27 height 12
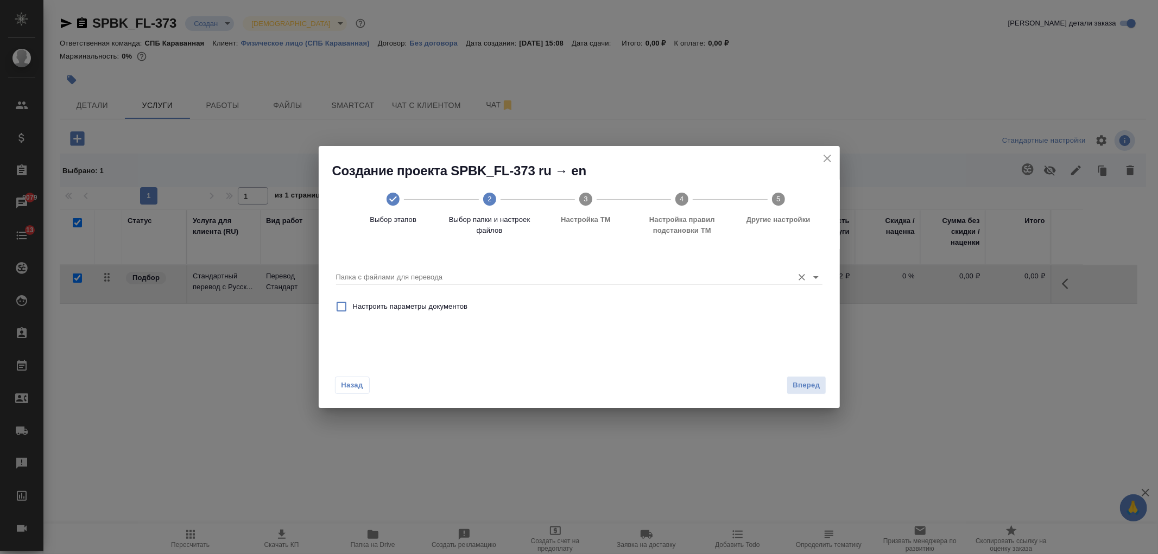
click at [461, 276] on input "Папка с файлами для перевода" at bounding box center [562, 277] width 452 height 13
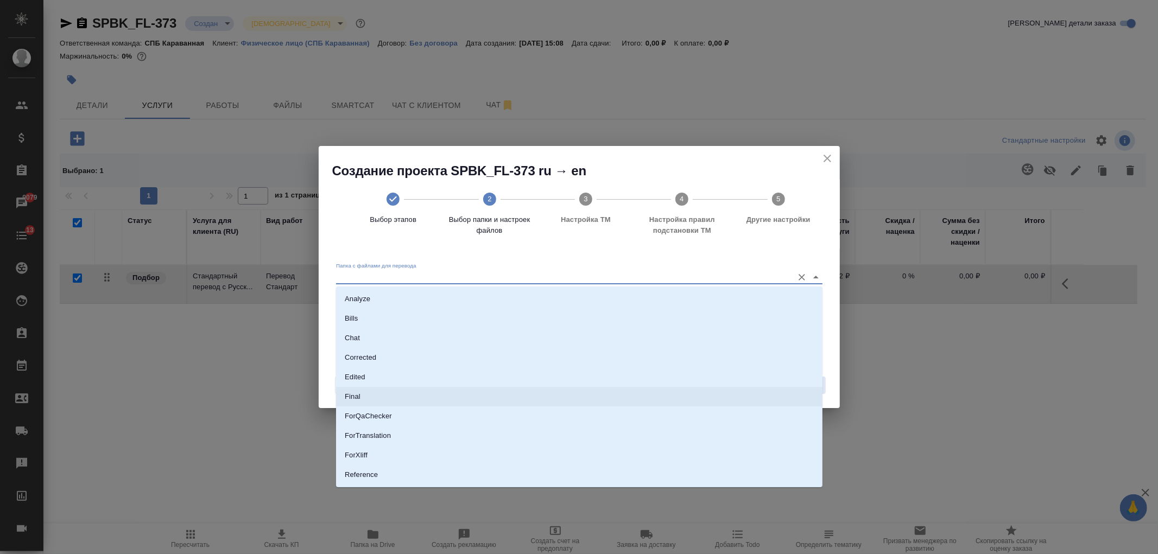
scroll to position [56, 0]
click at [422, 437] on li "Source" at bounding box center [579, 438] width 486 height 20
type input "Source"
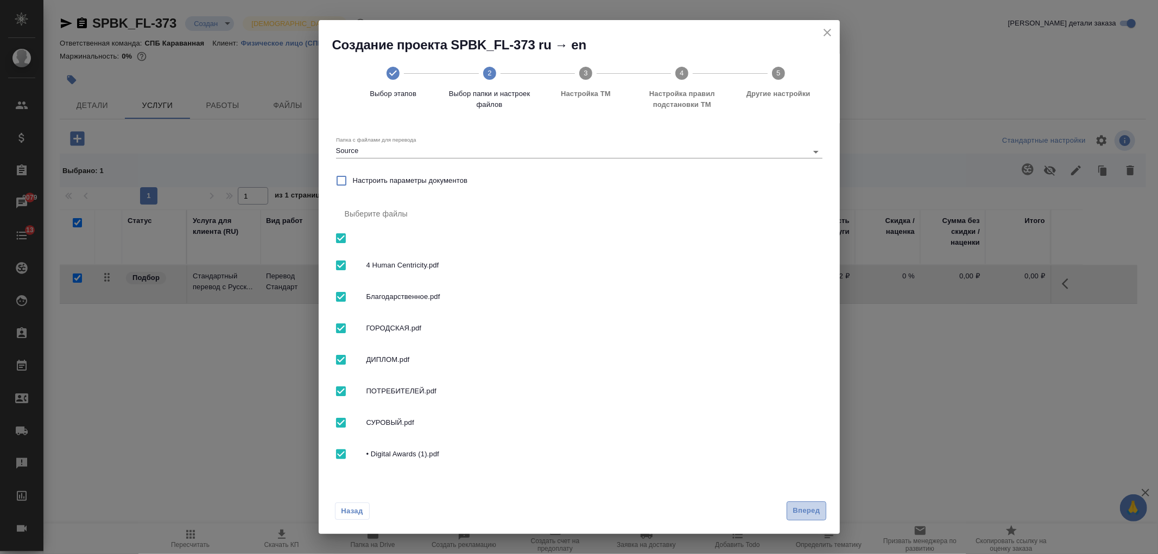
click at [805, 511] on span "Вперед" at bounding box center [805, 511] width 27 height 12
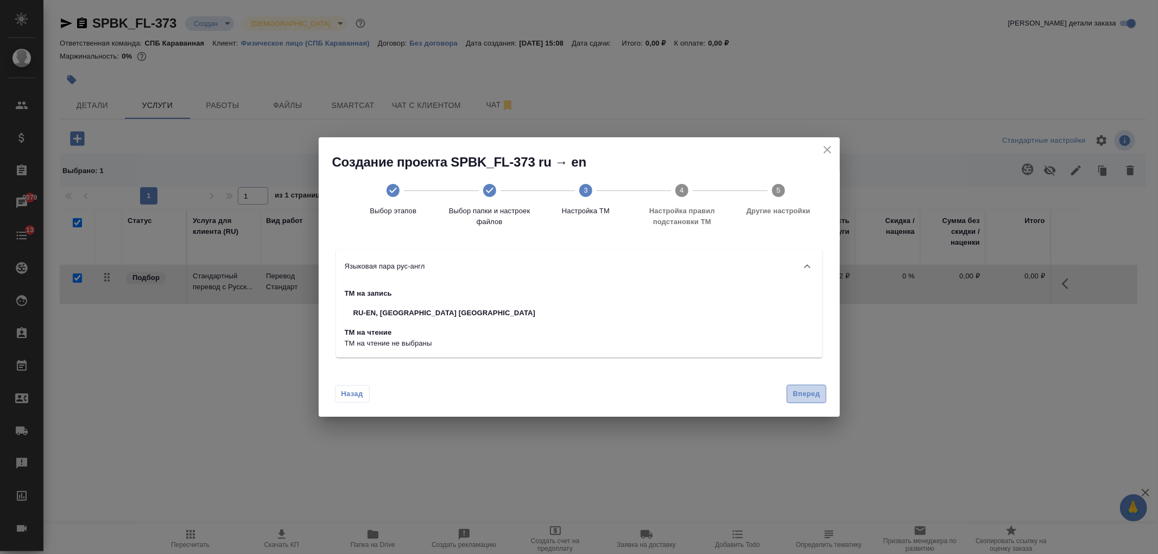
click at [804, 396] on span "Вперед" at bounding box center [805, 394] width 27 height 12
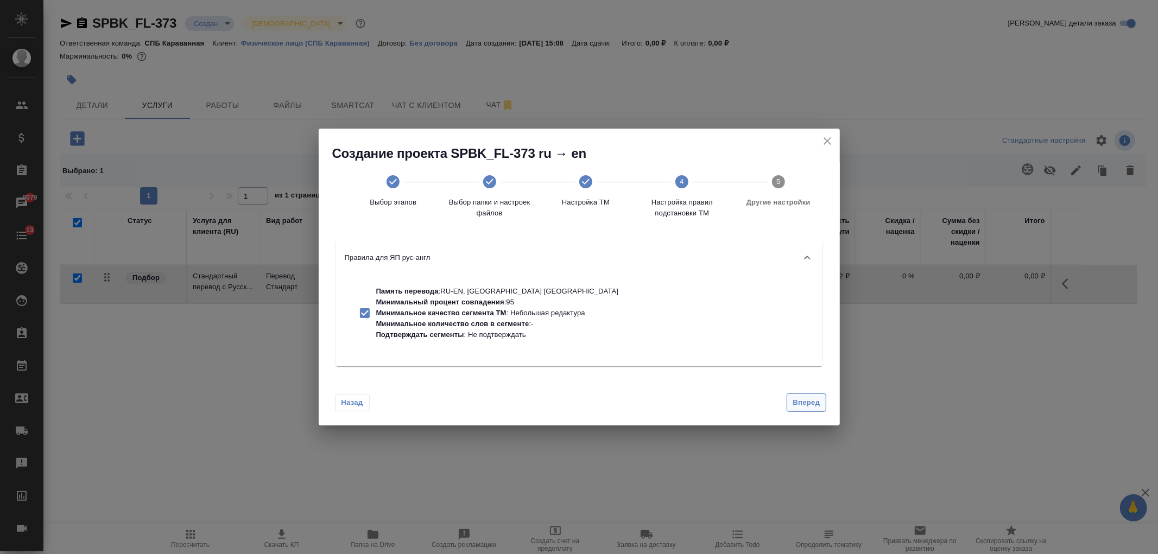
click at [804, 397] on span "Вперед" at bounding box center [805, 403] width 27 height 12
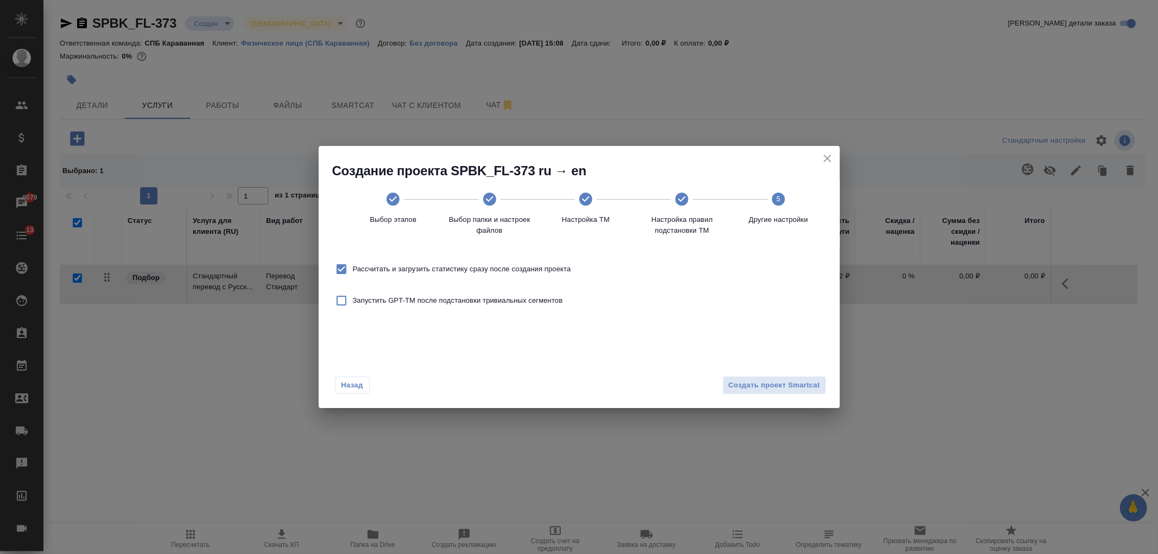
click at [524, 264] on span "Рассчитать и загрузить статистику сразу после создания проекта" at bounding box center [462, 269] width 218 height 11
click at [353, 264] on input "Рассчитать и загрузить статистику сразу после создания проекта" at bounding box center [341, 269] width 23 height 23
checkbox input "false"
click at [768, 381] on span "Создать проект Smartcat" at bounding box center [774, 385] width 92 height 12
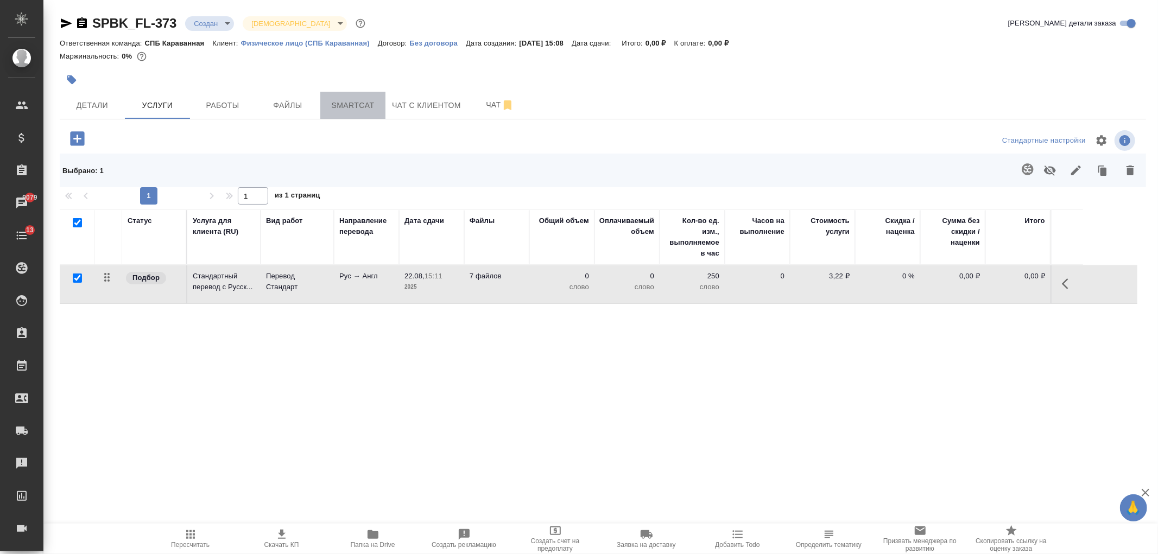
click at [350, 106] on span "Smartcat" at bounding box center [353, 106] width 52 height 14
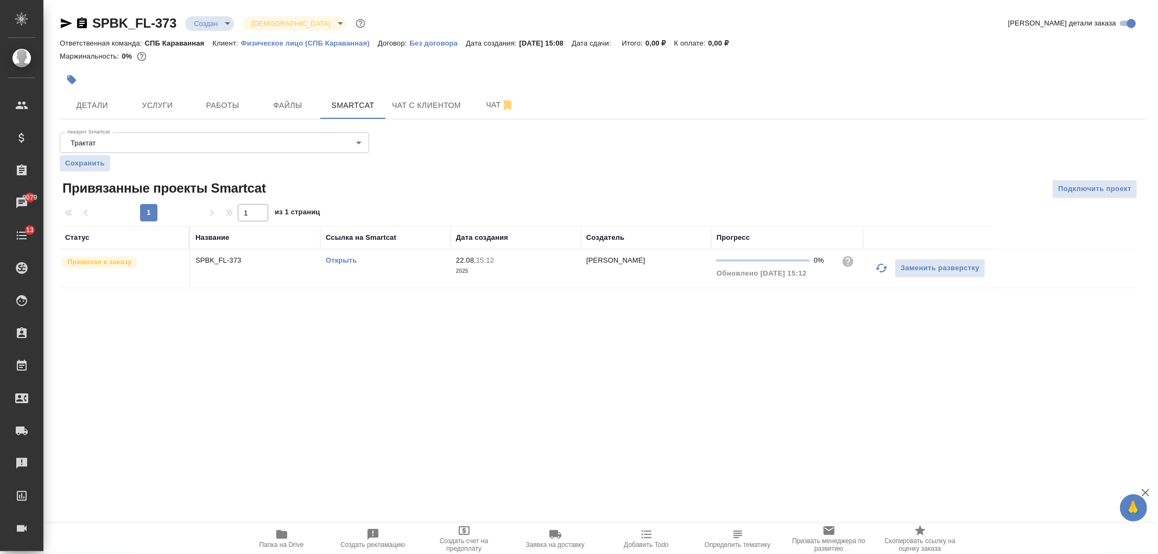
click at [346, 261] on link "Открыть" at bounding box center [341, 260] width 31 height 8
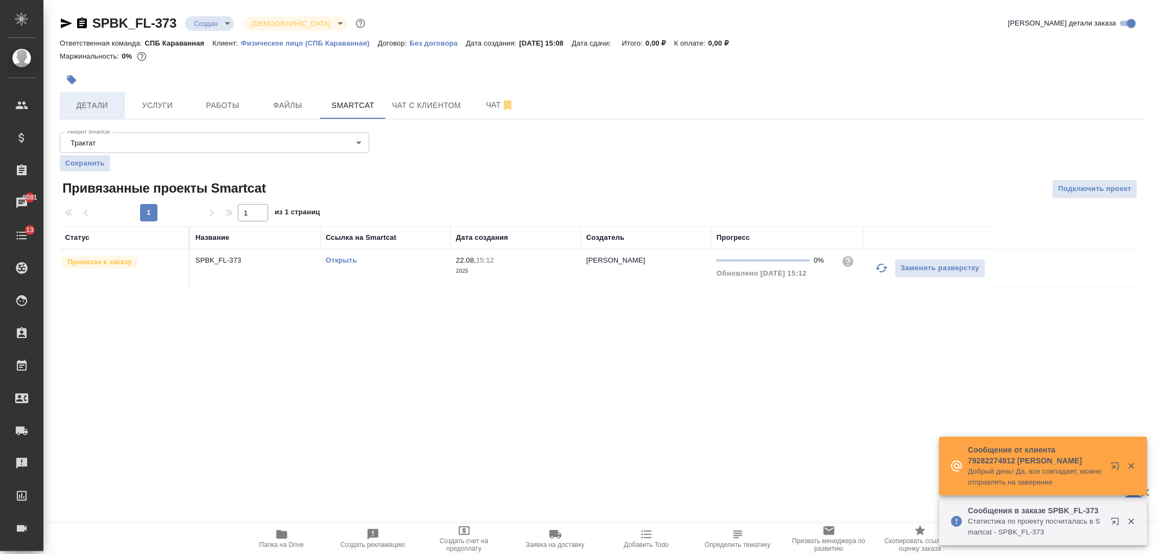
click at [93, 115] on button "Детали" at bounding box center [92, 105] width 65 height 27
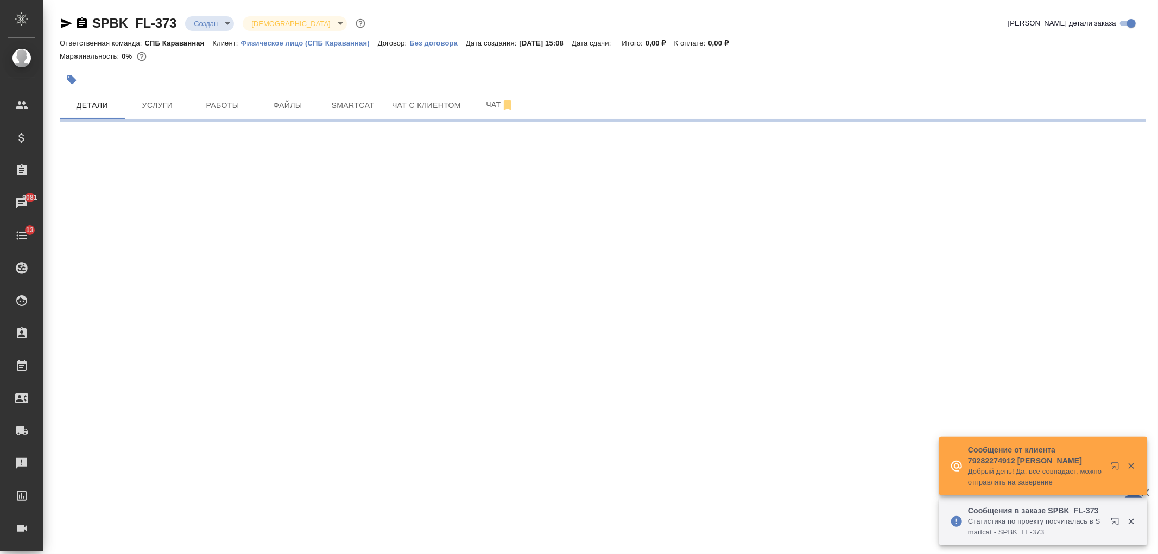
select select "RU"
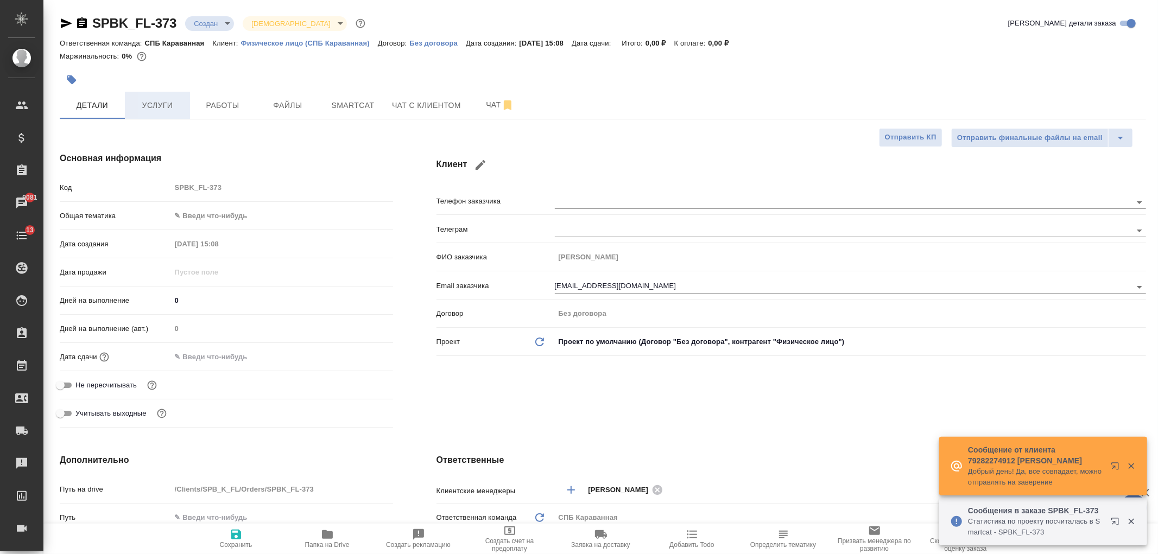
type textarea "x"
click at [176, 106] on span "Услуги" at bounding box center [157, 106] width 52 height 14
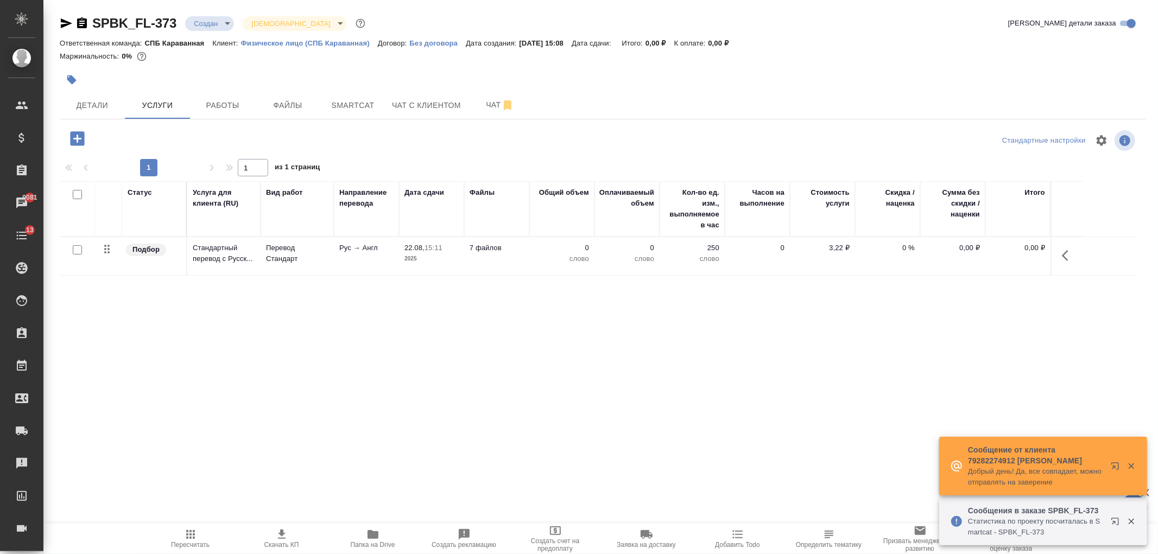
click at [420, 253] on p "2025" at bounding box center [431, 258] width 54 height 11
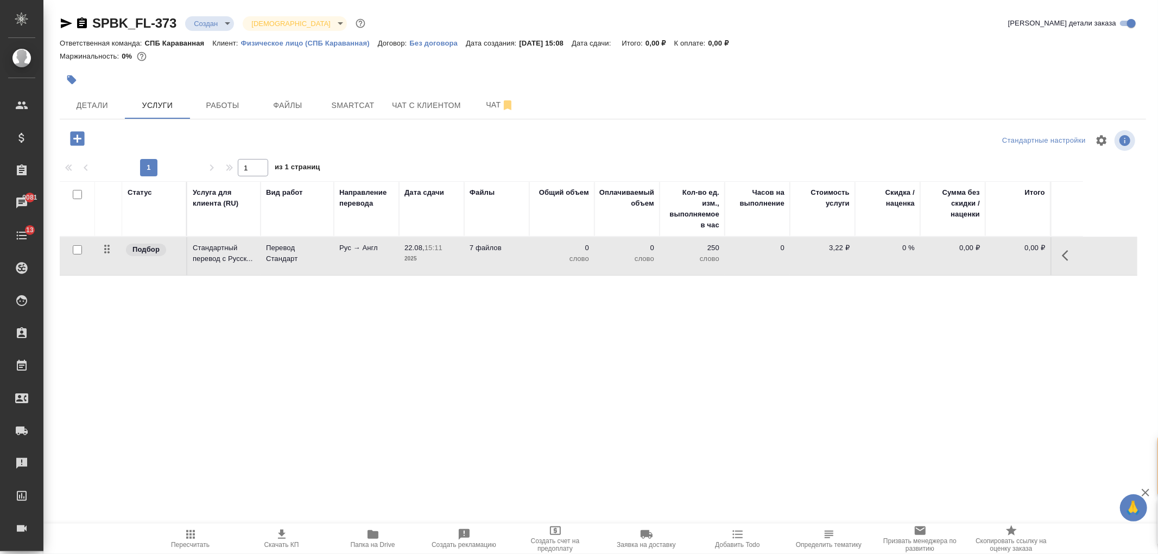
click at [420, 253] on p "2025" at bounding box center [431, 258] width 54 height 11
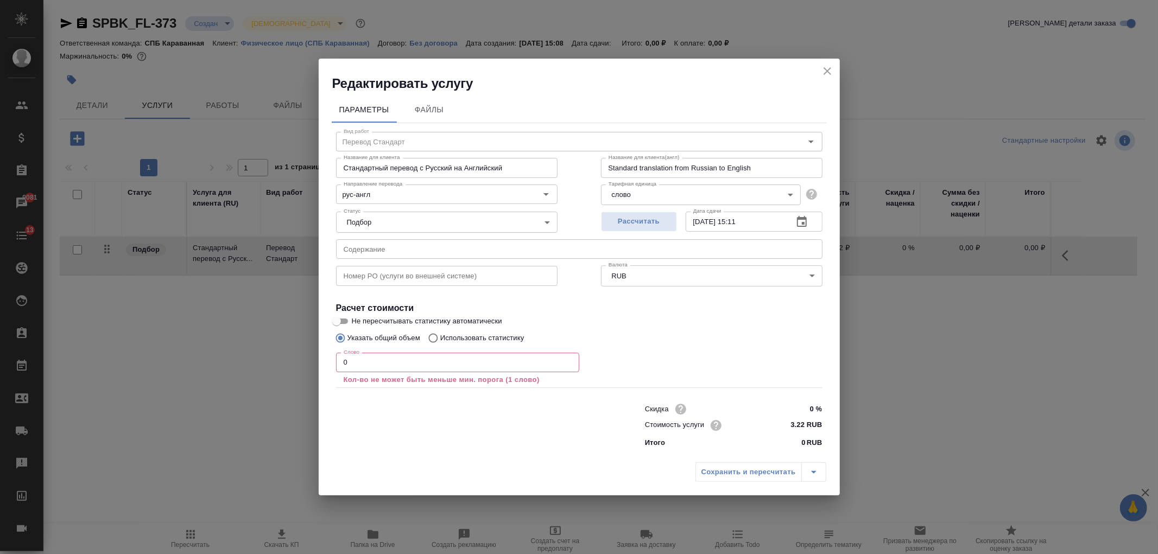
click at [448, 333] on p "Использовать статистику" at bounding box center [482, 338] width 84 height 11
click at [440, 333] on input "Использовать статистику" at bounding box center [431, 338] width 17 height 21
radio input "true"
radio input "false"
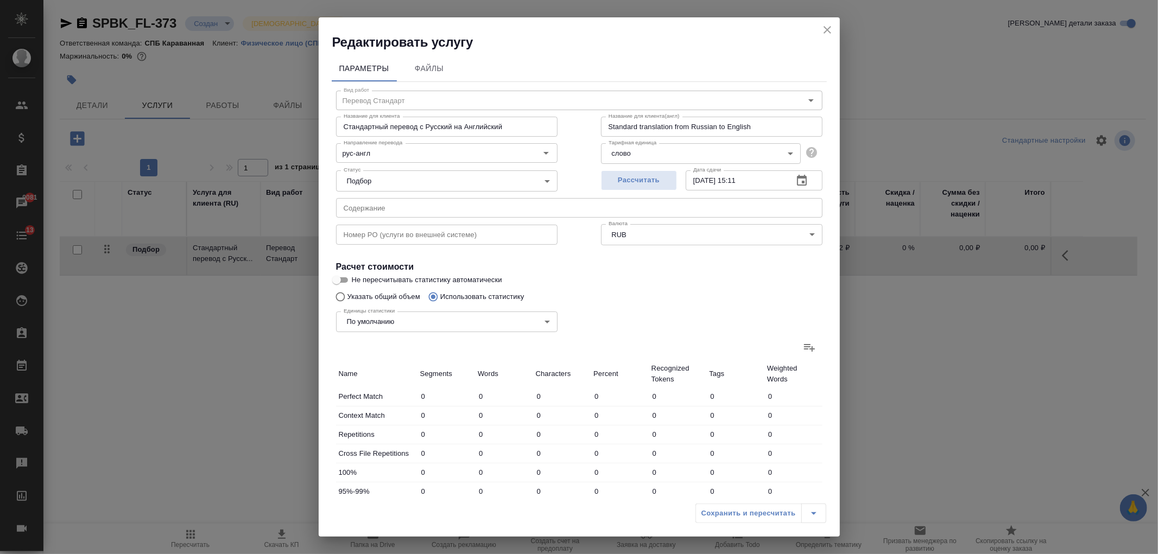
click at [796, 343] on label at bounding box center [809, 347] width 26 height 26
click at [0, 0] on input "file" at bounding box center [0, 0] width 0 height 0
type input "6"
type input "67"
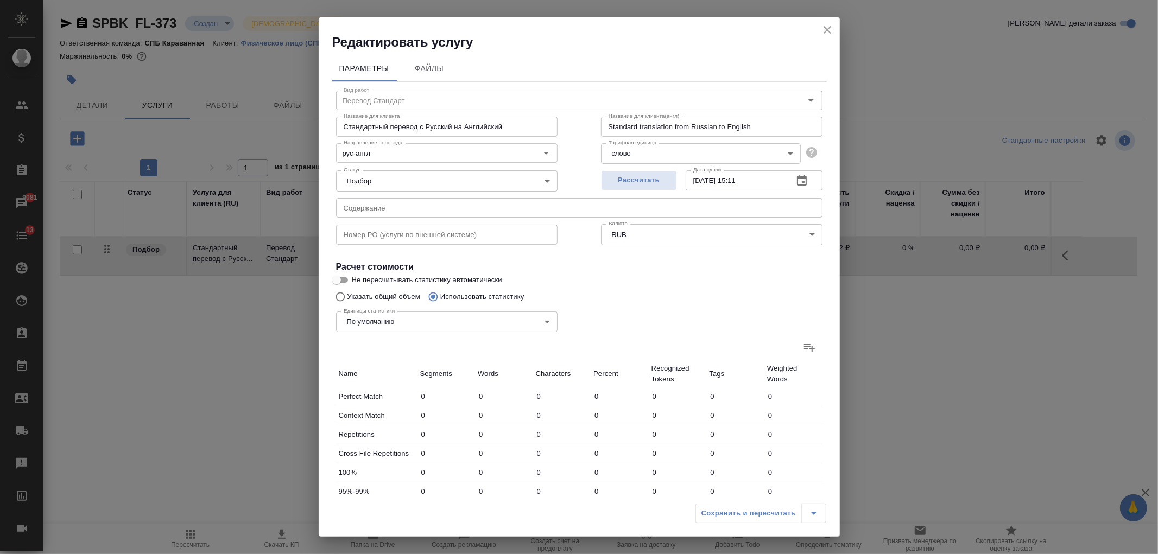
type input "4"
type input "8"
type input "43"
type input "53"
type input "267"
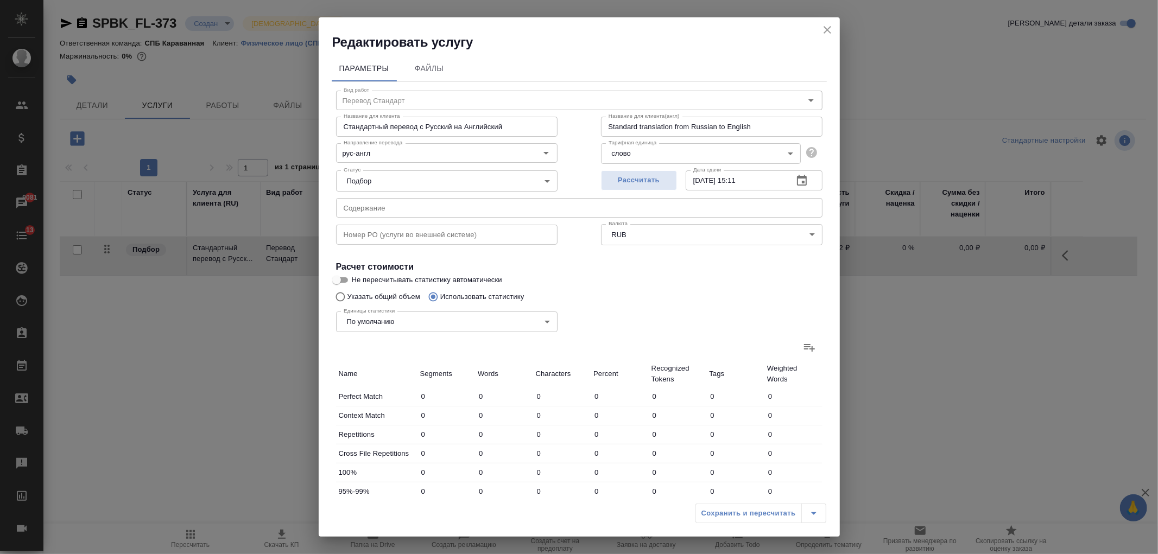
type input "2064"
type input "63"
type input "281"
type input "2174"
type input "63"
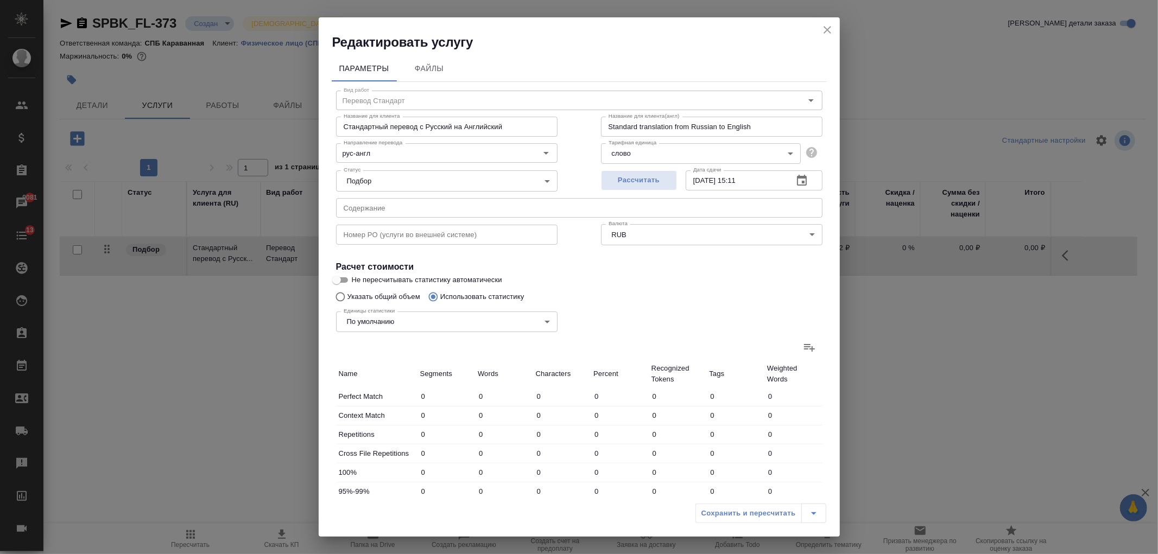
type input "281"
type input "2174"
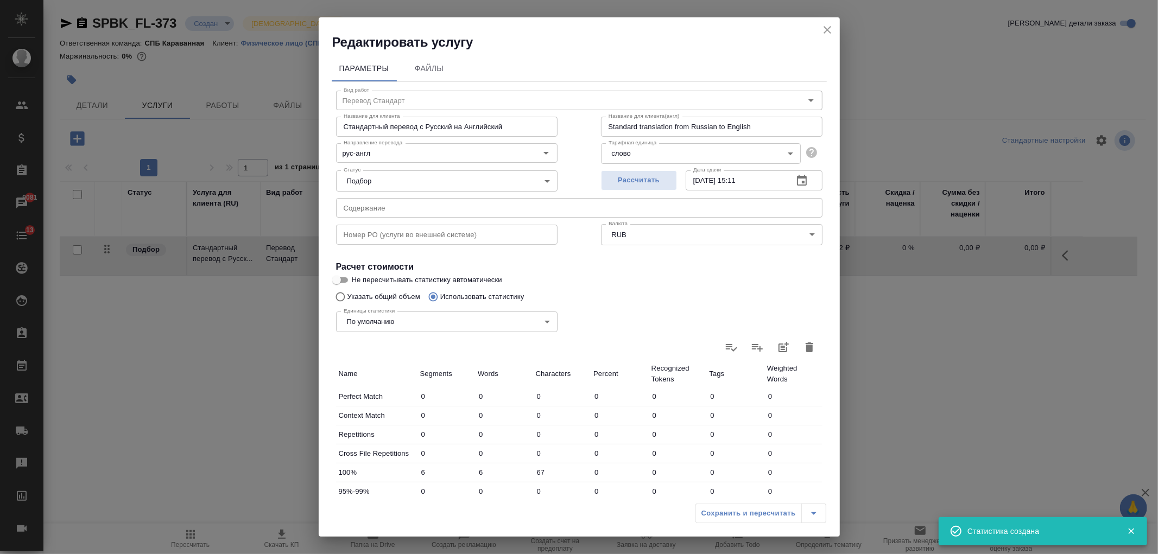
scroll to position [186, 0]
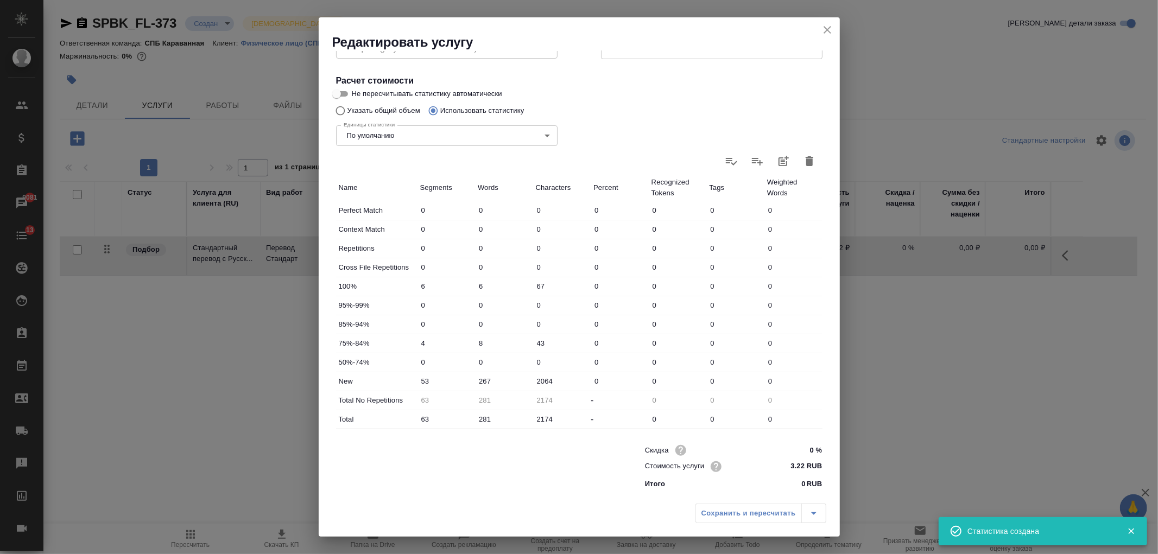
click at [486, 381] on input "267" at bounding box center [504, 381] width 58 height 16
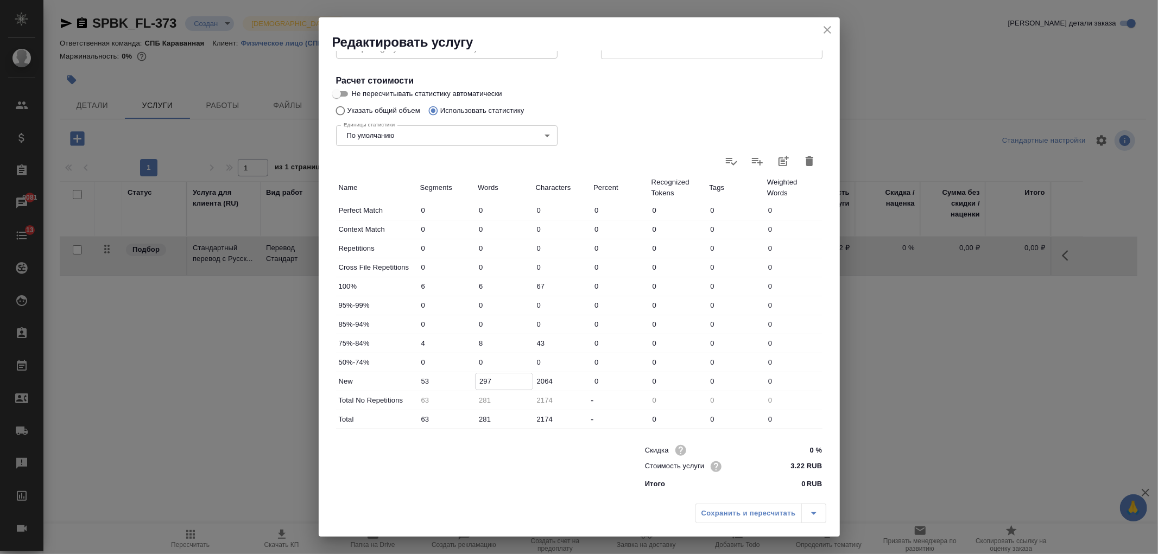
type input "297"
click at [832, 20] on div "Редактировать услугу" at bounding box center [579, 34] width 521 height 34
click at [828, 30] on icon "close" at bounding box center [827, 30] width 8 height 8
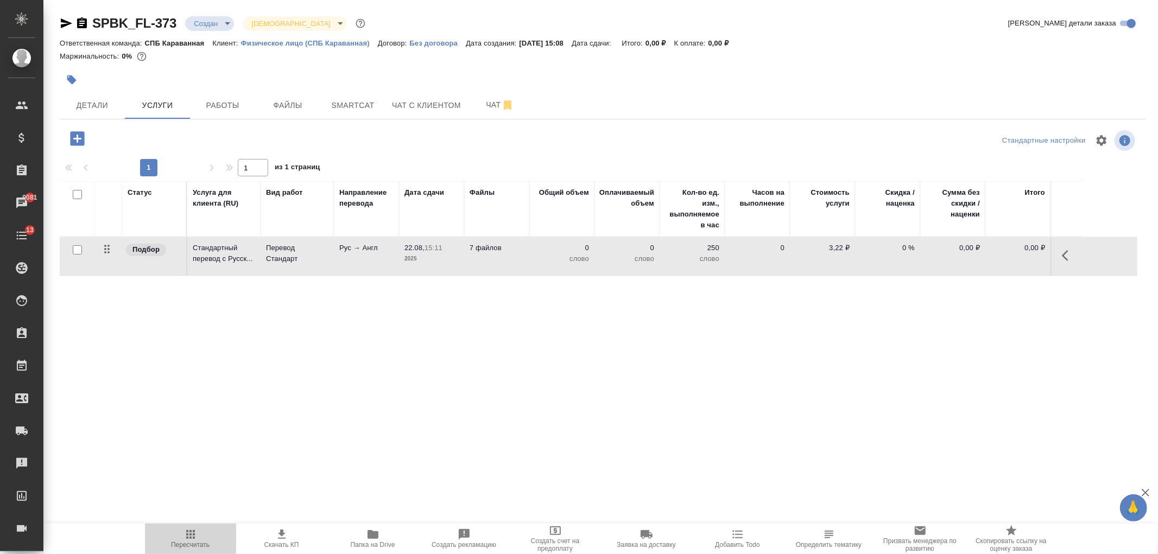
click at [187, 540] on icon "button" at bounding box center [190, 534] width 13 height 13
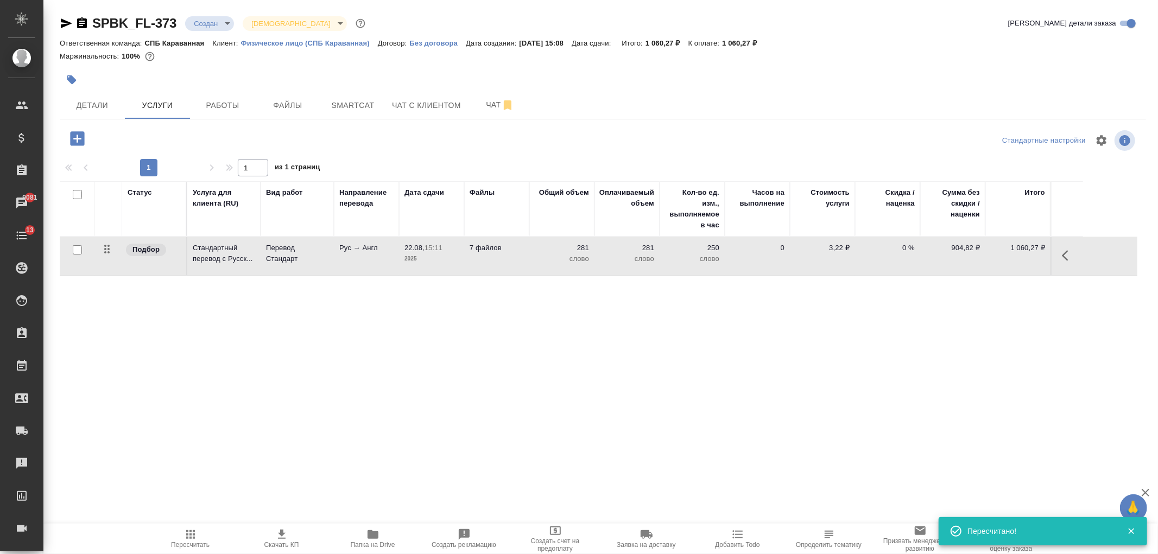
click at [413, 257] on p "2025" at bounding box center [431, 258] width 54 height 11
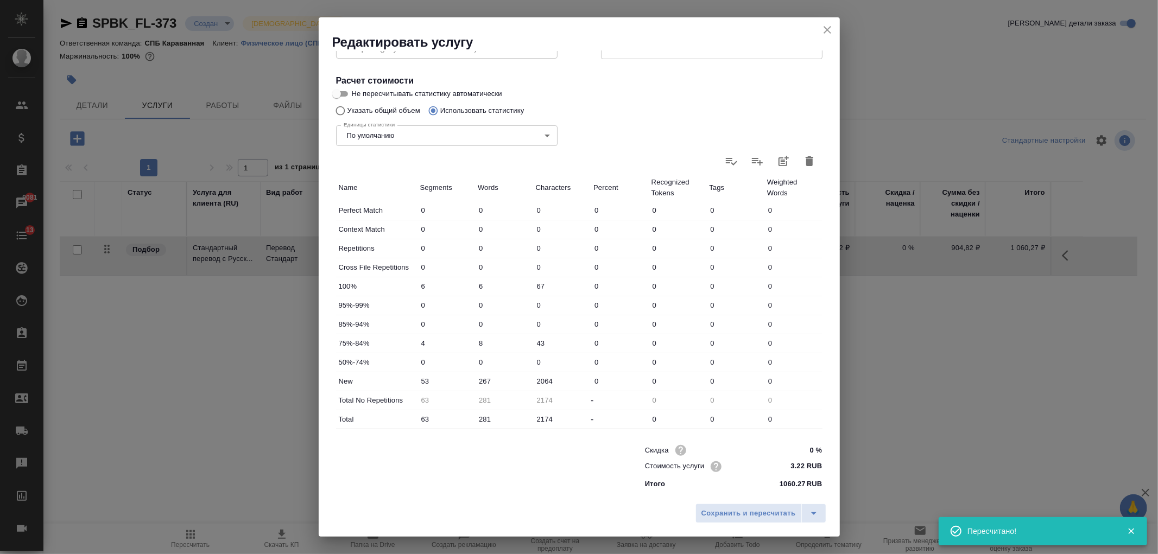
click at [486, 381] on input "267" at bounding box center [504, 381] width 58 height 16
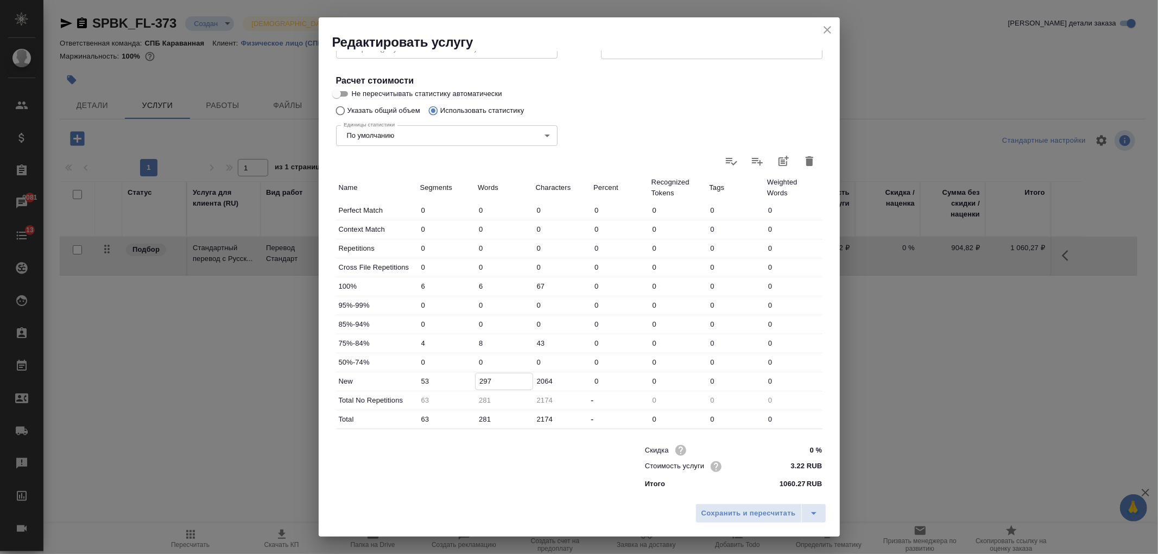
type input "297"
click at [484, 421] on input "281" at bounding box center [503, 419] width 57 height 16
type input "21"
type input "1"
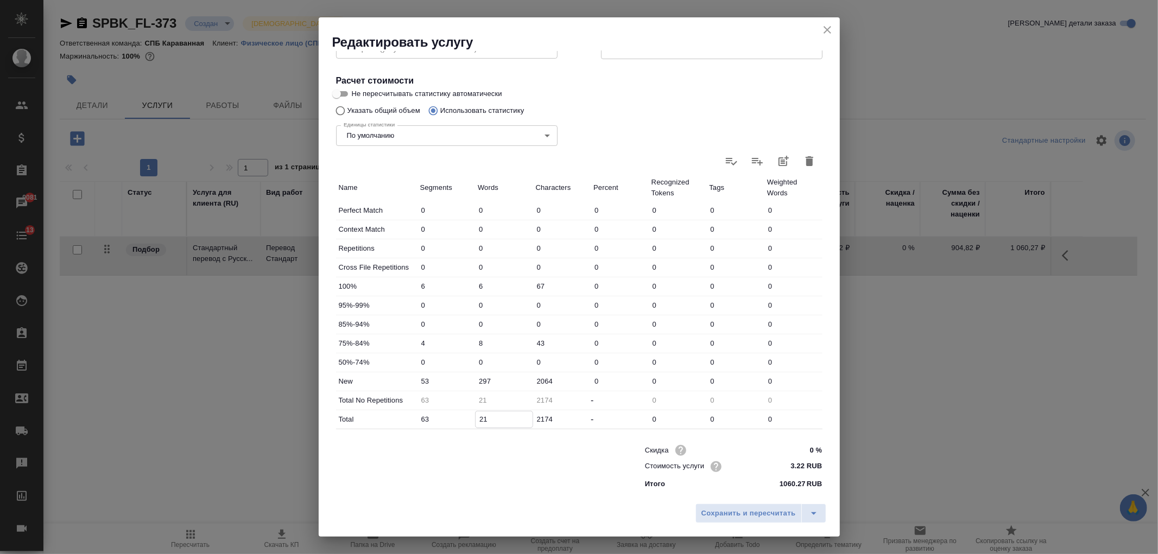
type input "1"
type input "31"
type input "301"
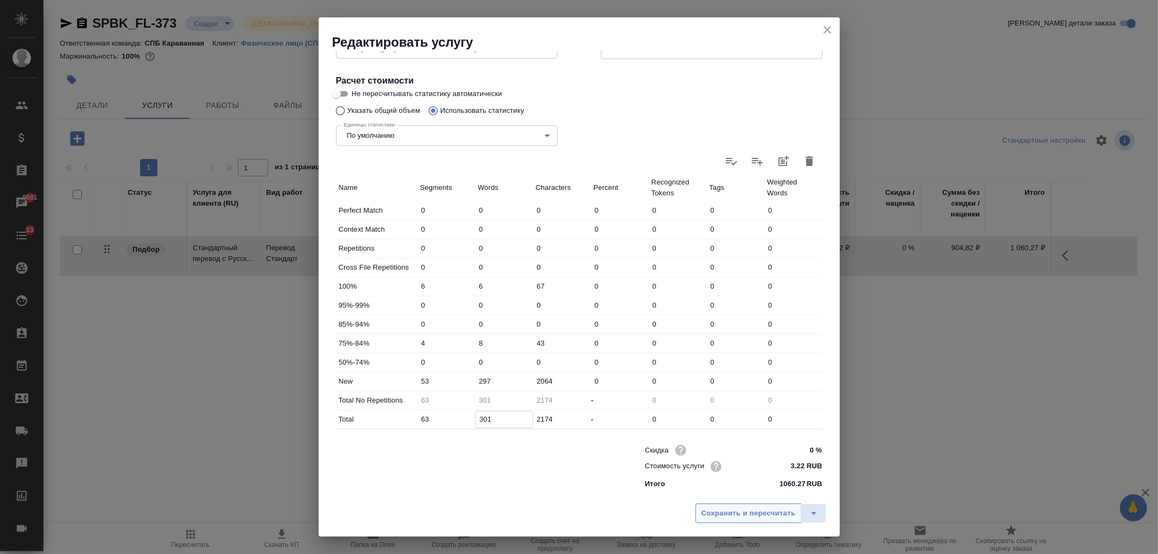
click at [731, 513] on span "Сохранить и пересчитать" at bounding box center [748, 514] width 94 height 12
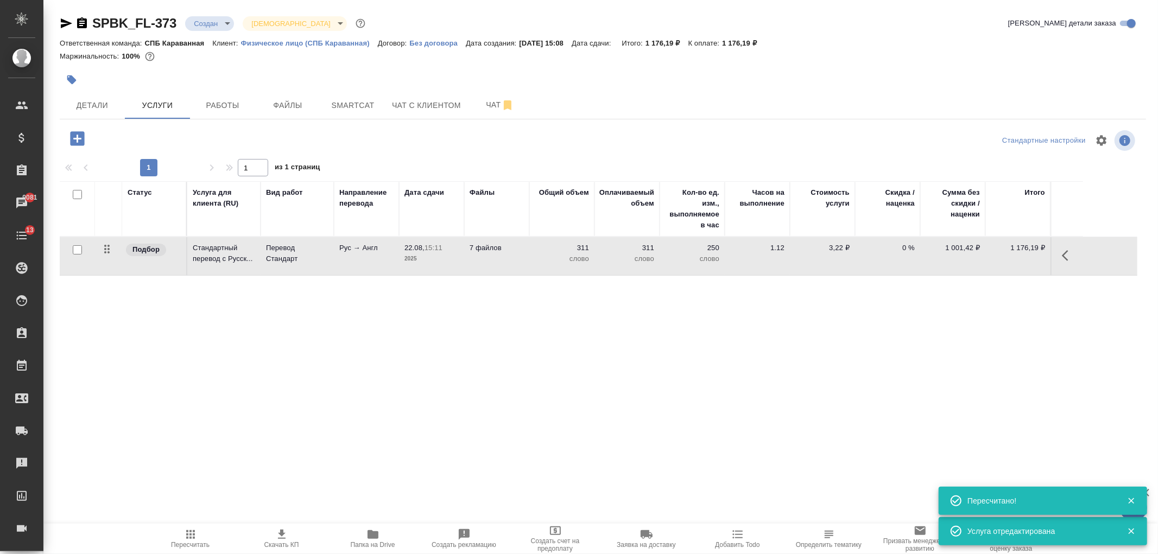
click at [503, 444] on div ".cls-1 fill:#fff; AWATERA Ivanova Arina Клиенты Спецификации Заказы 9081 Чаты 1…" at bounding box center [579, 277] width 1158 height 554
click at [78, 140] on icon "button" at bounding box center [77, 138] width 19 height 19
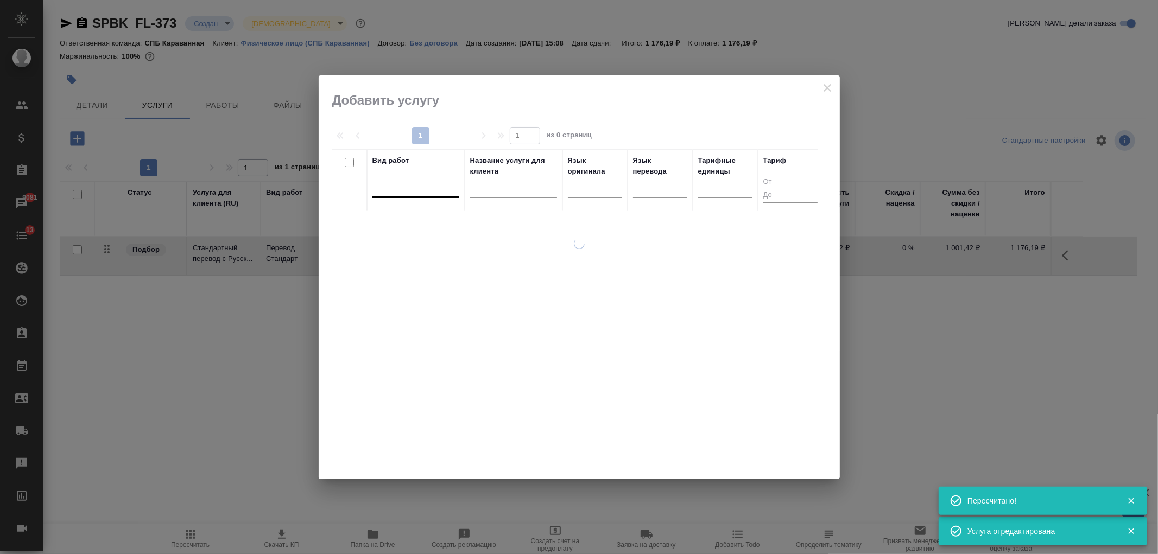
click at [408, 187] on div at bounding box center [415, 187] width 87 height 16
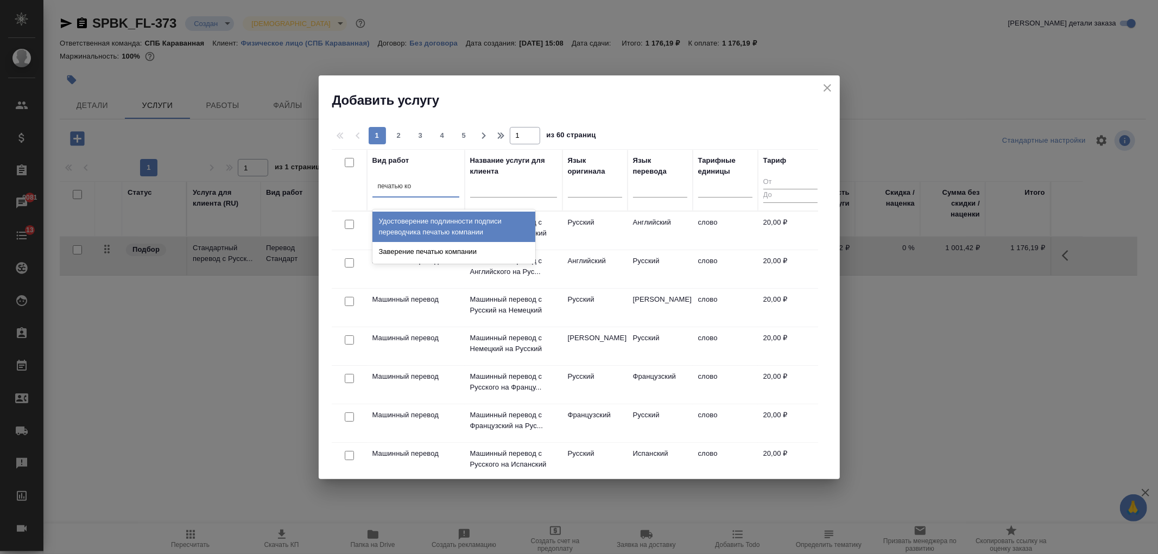
type input "печатью ком"
click at [460, 225] on div "Удостоверение подлинности подписи переводчика печатью компании" at bounding box center [453, 227] width 163 height 30
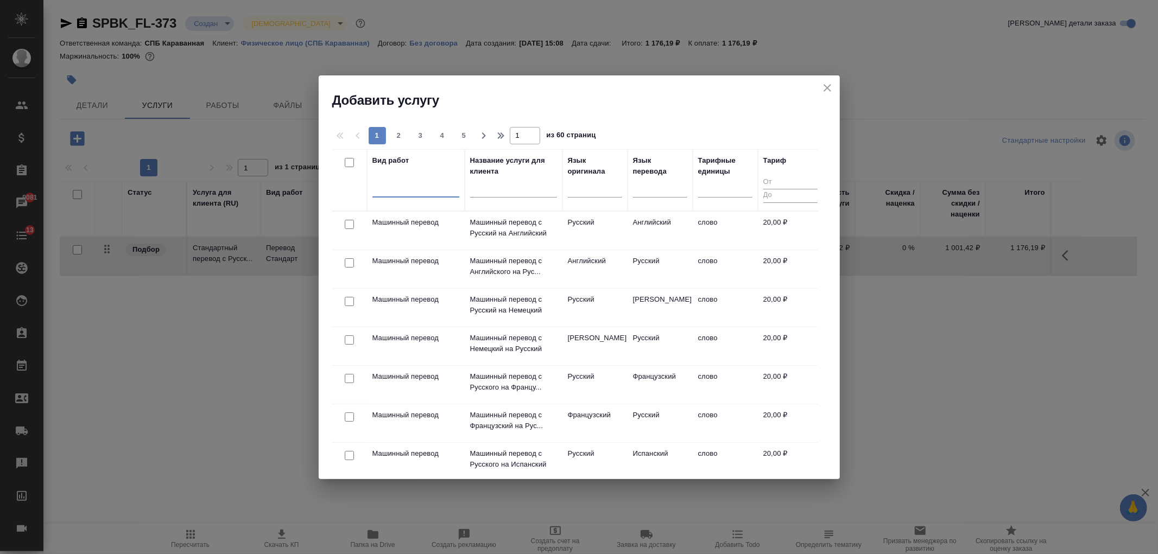
click at [402, 188] on div at bounding box center [415, 187] width 87 height 16
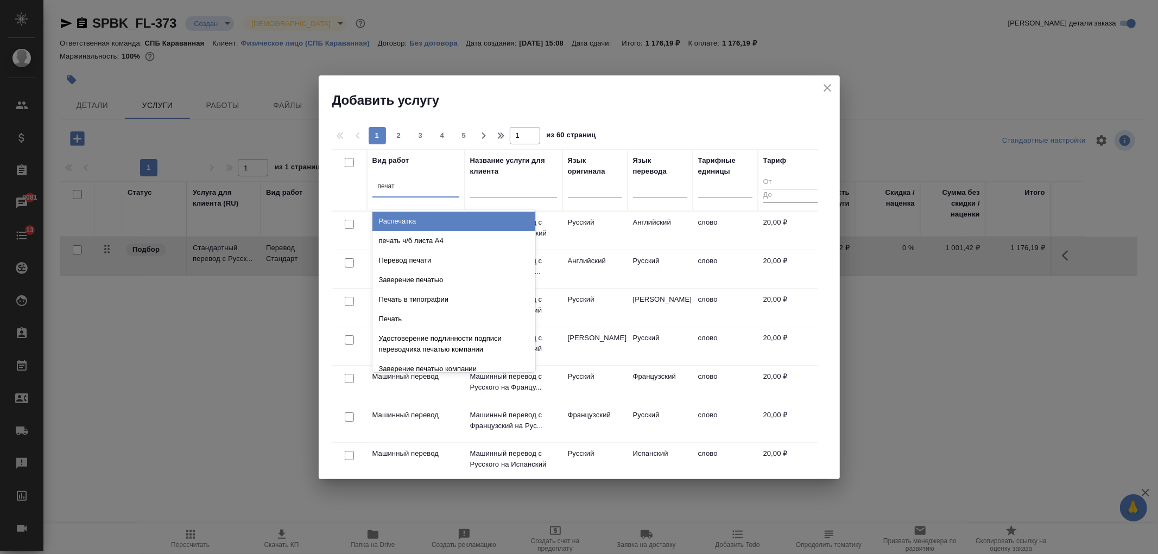
type input "печать"
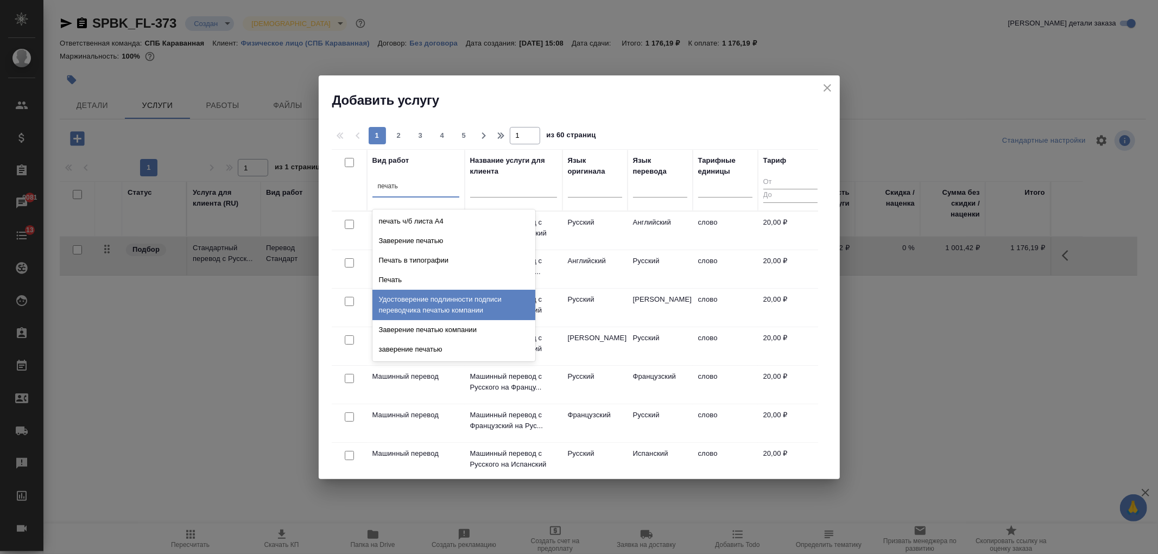
click at [523, 305] on div "Удостоверение подлинности подписи переводчика печатью компании" at bounding box center [453, 305] width 163 height 30
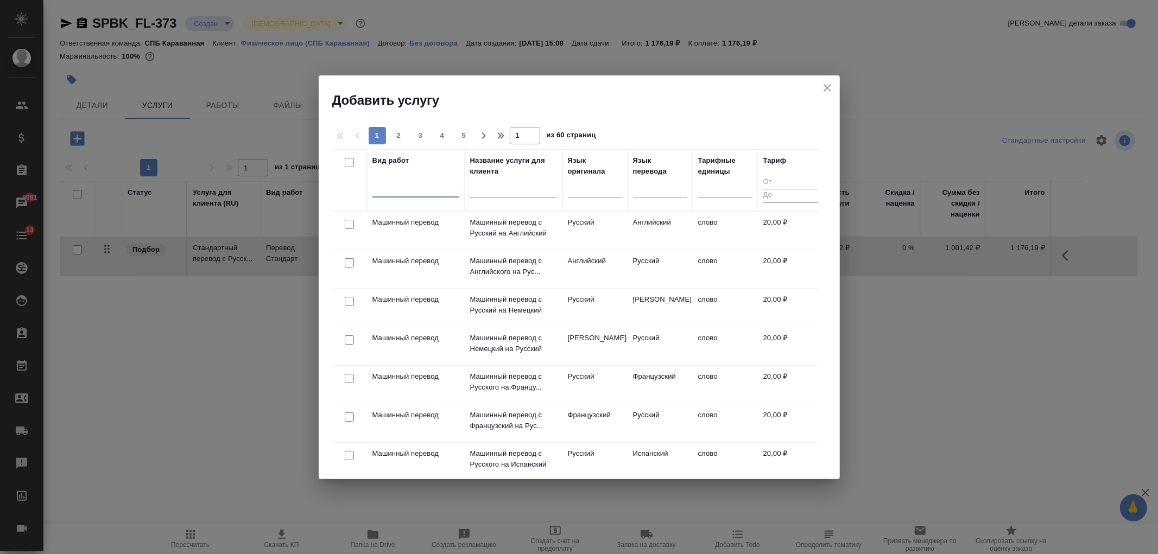
click at [424, 188] on div at bounding box center [415, 187] width 87 height 16
type input "з"
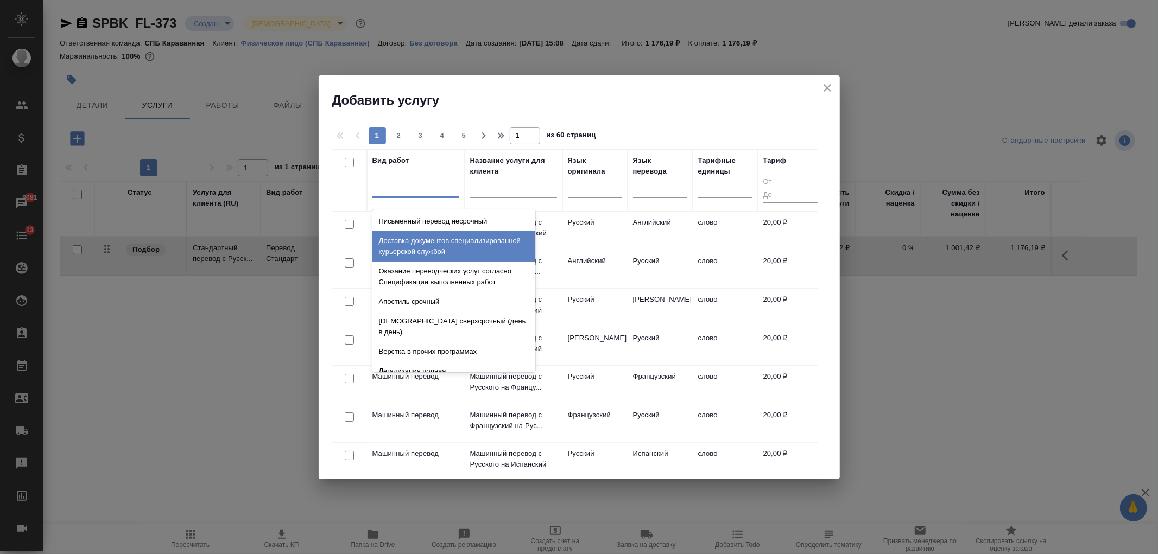
type input "п"
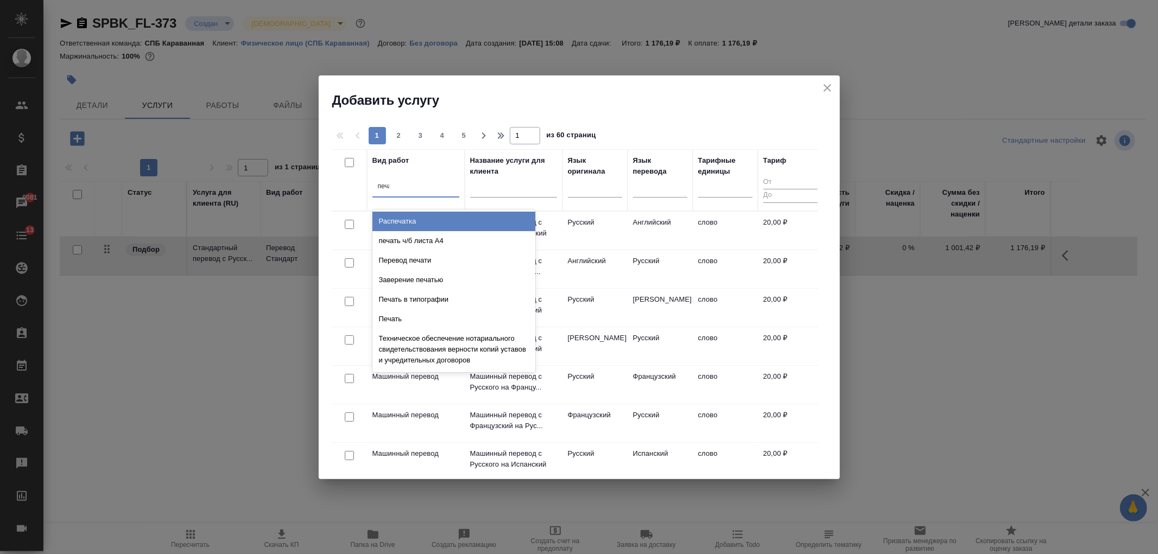
type input "печать"
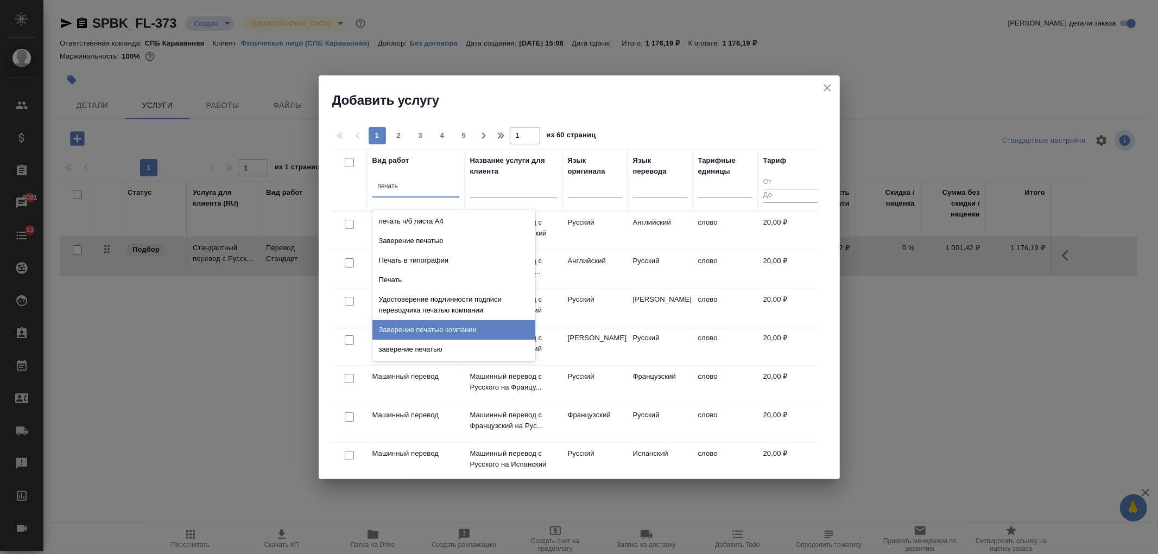
click at [485, 328] on div "Заверение печатью компании" at bounding box center [453, 330] width 163 height 20
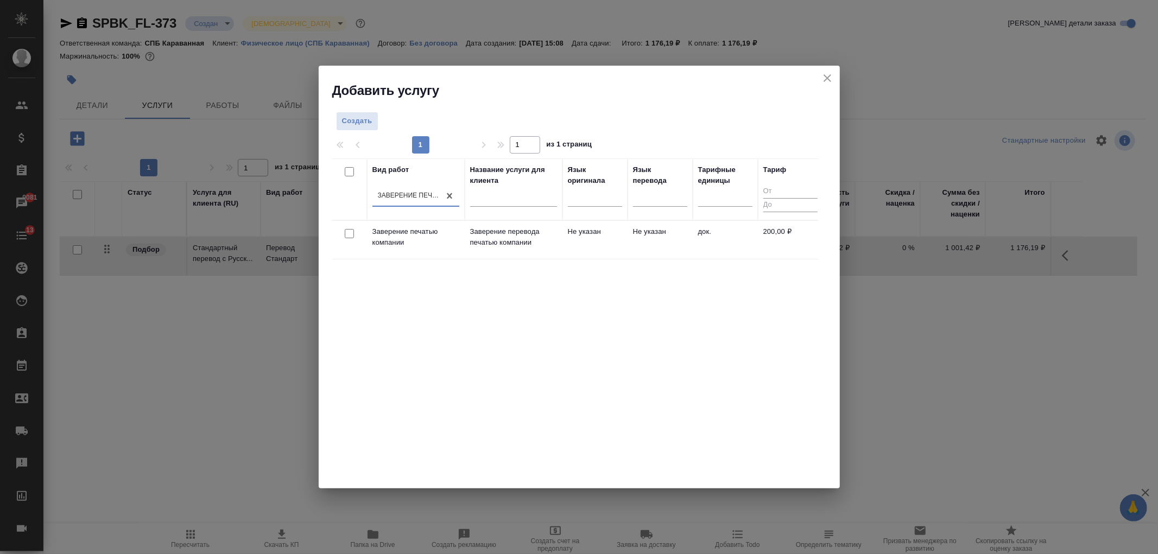
click at [348, 235] on input "checkbox" at bounding box center [349, 233] width 9 height 9
checkbox input "true"
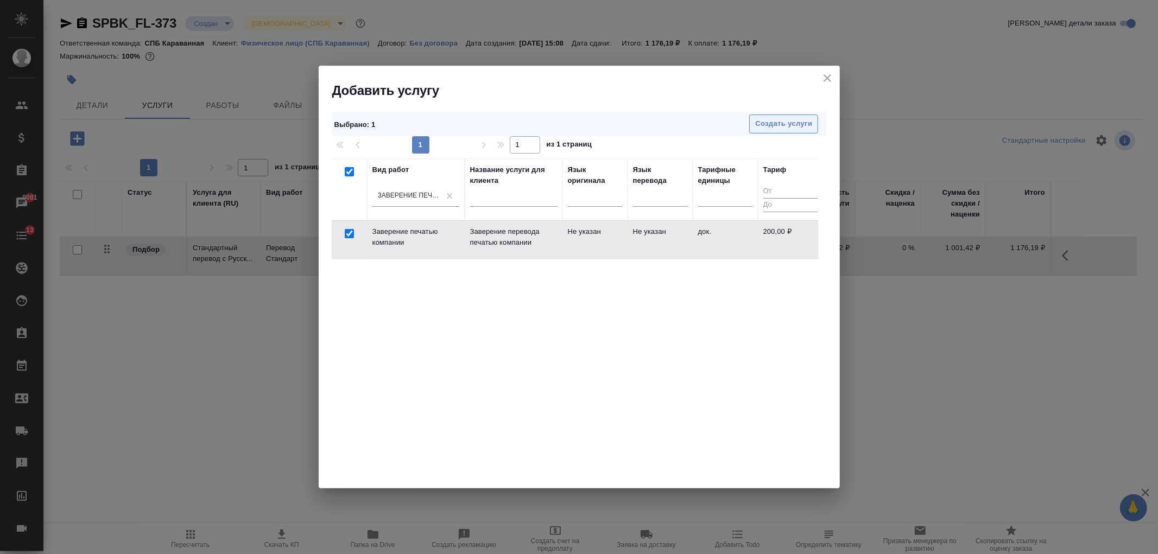
click at [796, 128] on span "Создать услуги" at bounding box center [783, 124] width 57 height 12
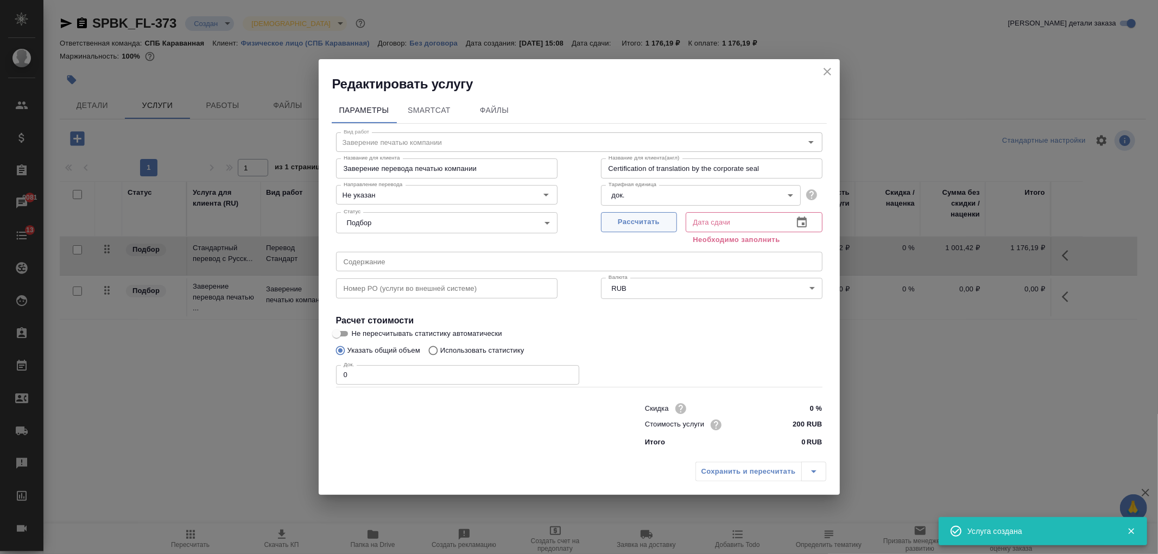
click at [632, 226] on span "Рассчитать" at bounding box center [639, 222] width 64 height 12
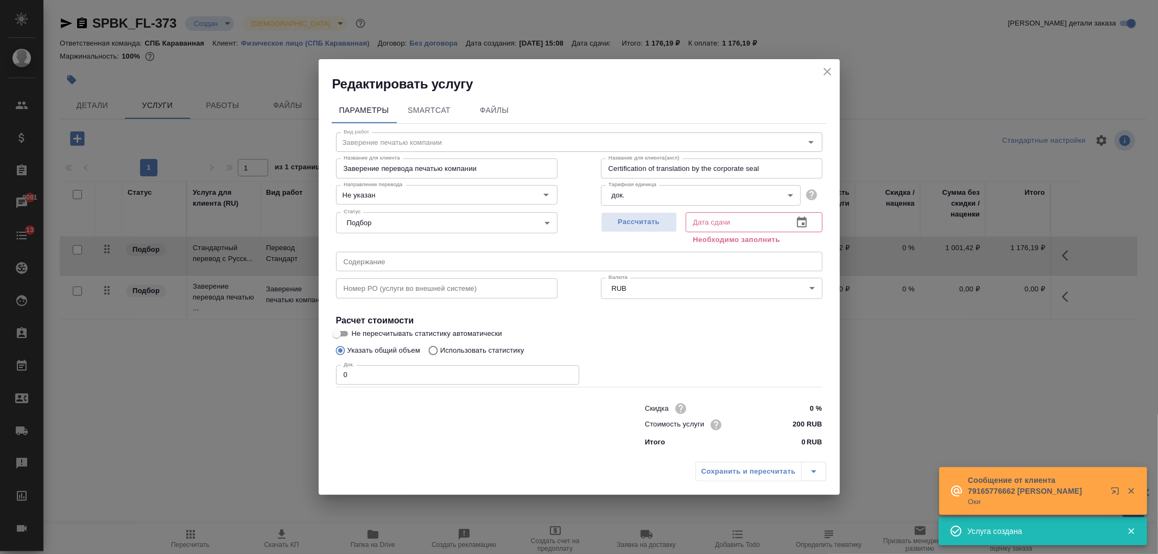
type input "22.08.2025 15:15"
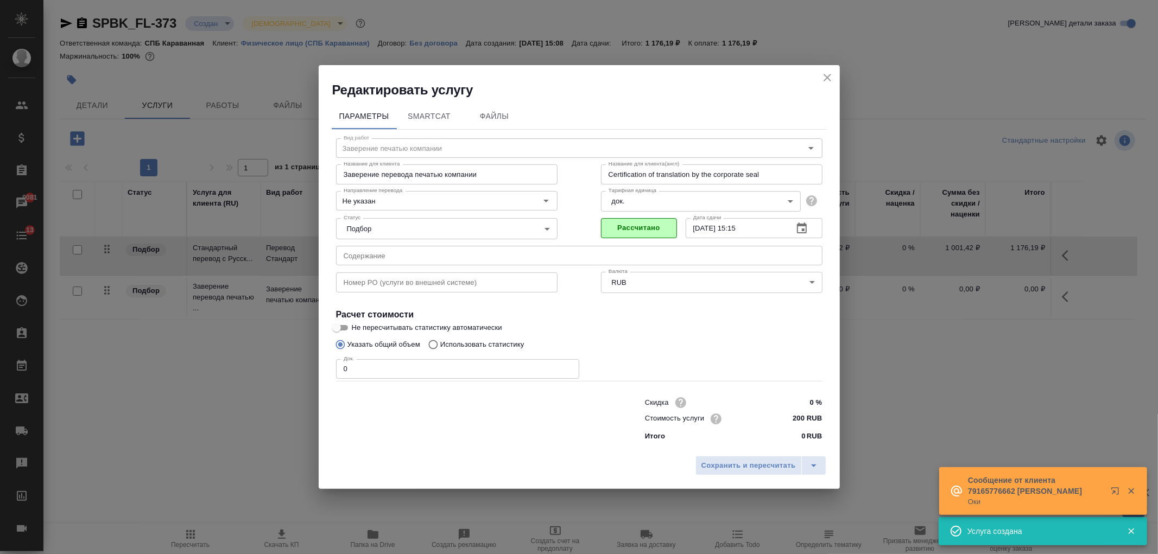
click at [409, 370] on input "0" at bounding box center [457, 369] width 243 height 20
type input "7"
click at [735, 467] on span "Сохранить и пересчитать" at bounding box center [748, 466] width 94 height 12
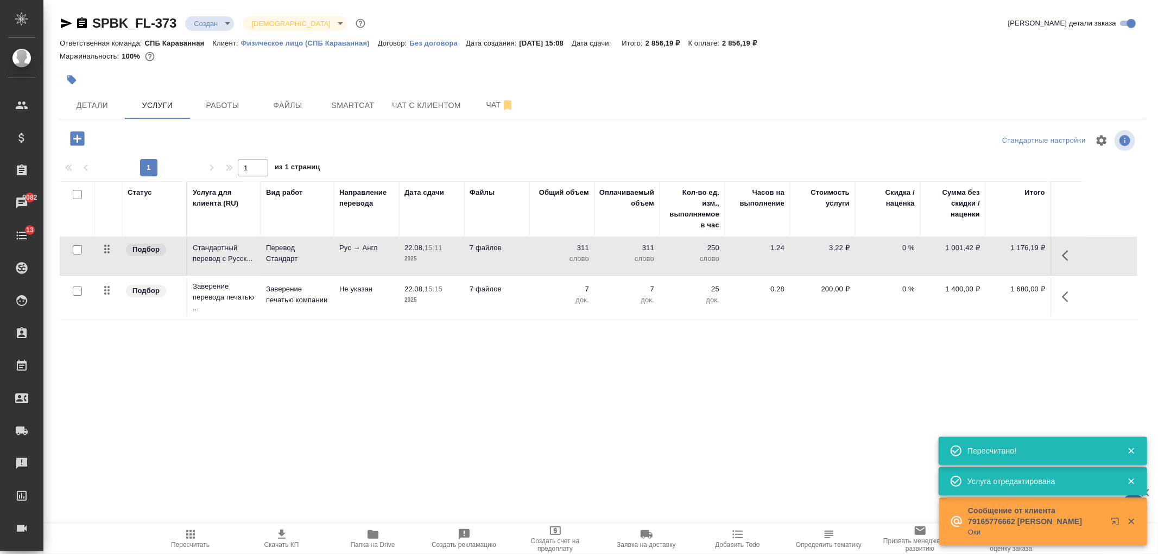
click at [219, 26] on body "🙏 .cls-1 fill:#fff; AWATERA Ivanova Arina Клиенты Спецификации Заказы 9082 Чаты…" at bounding box center [579, 277] width 1158 height 554
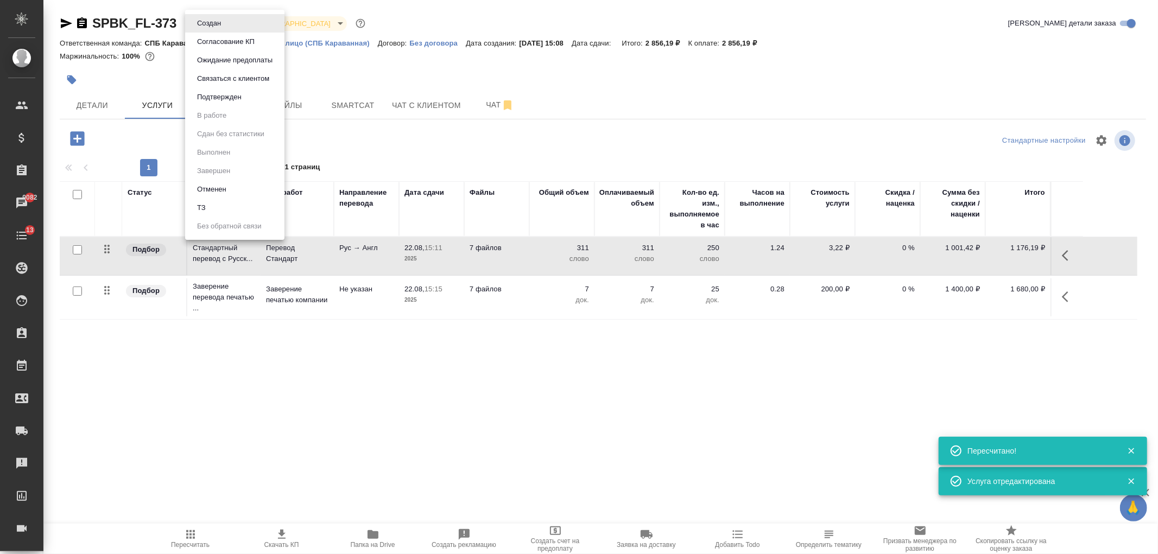
click at [248, 208] on li "ТЗ" at bounding box center [234, 208] width 99 height 18
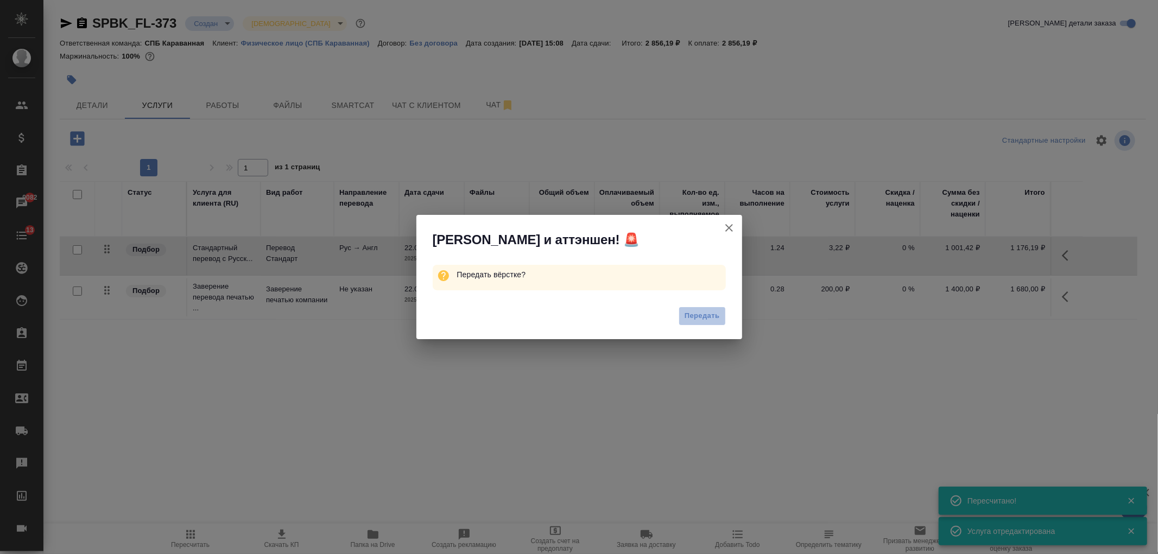
click at [699, 322] on button "Передать" at bounding box center [701, 316] width 47 height 19
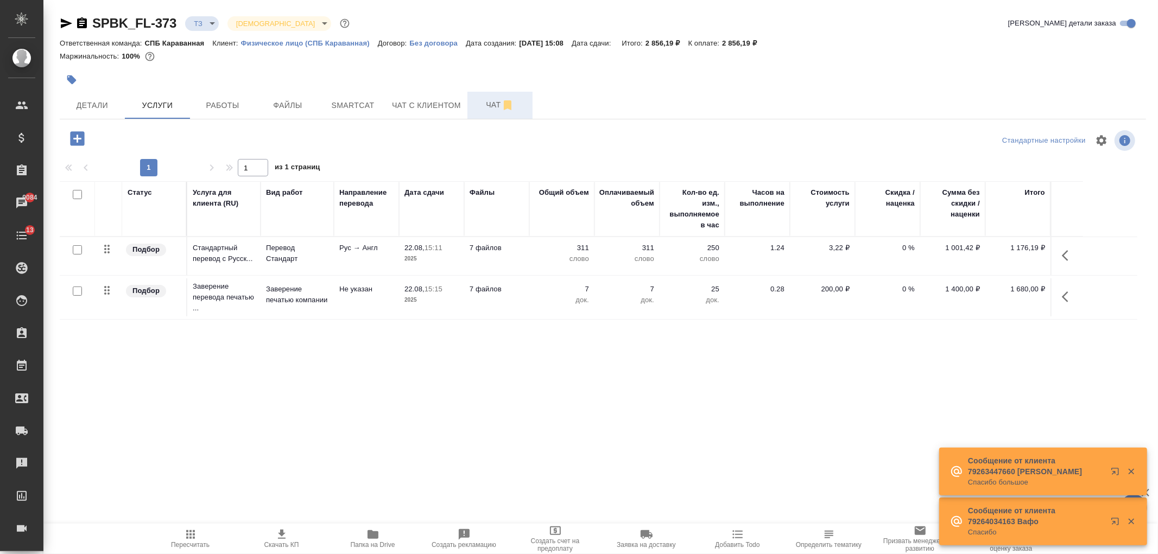
click at [481, 104] on span "Чат" at bounding box center [500, 105] width 52 height 14
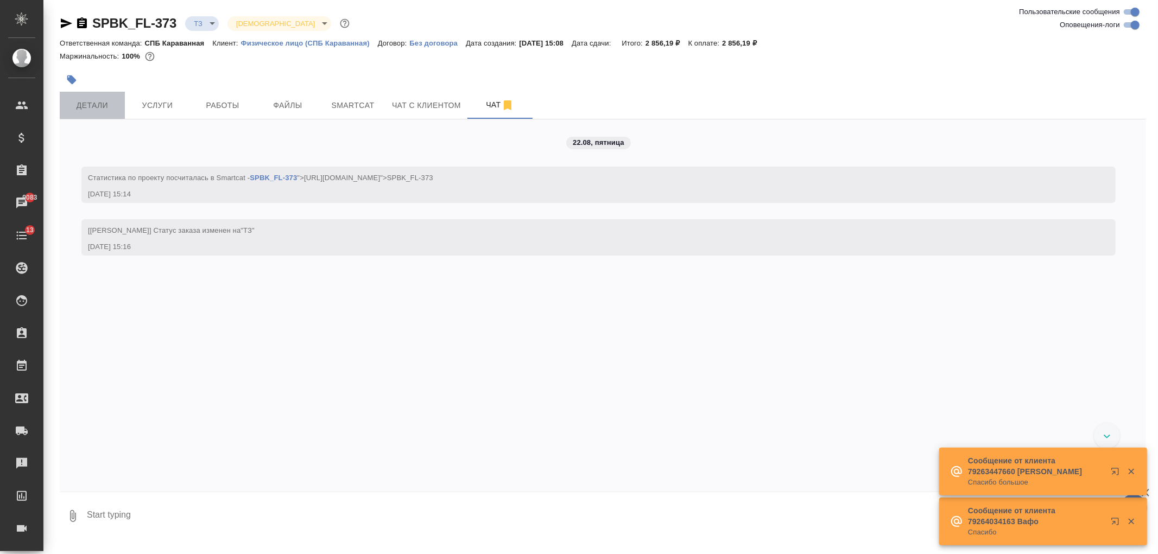
click at [104, 105] on span "Детали" at bounding box center [92, 106] width 52 height 14
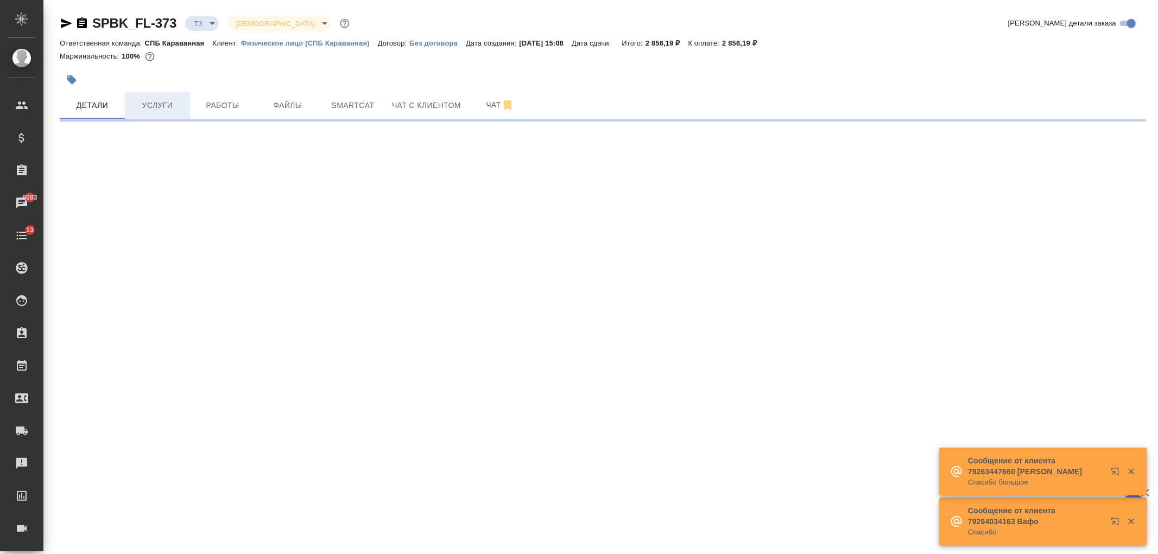
select select "RU"
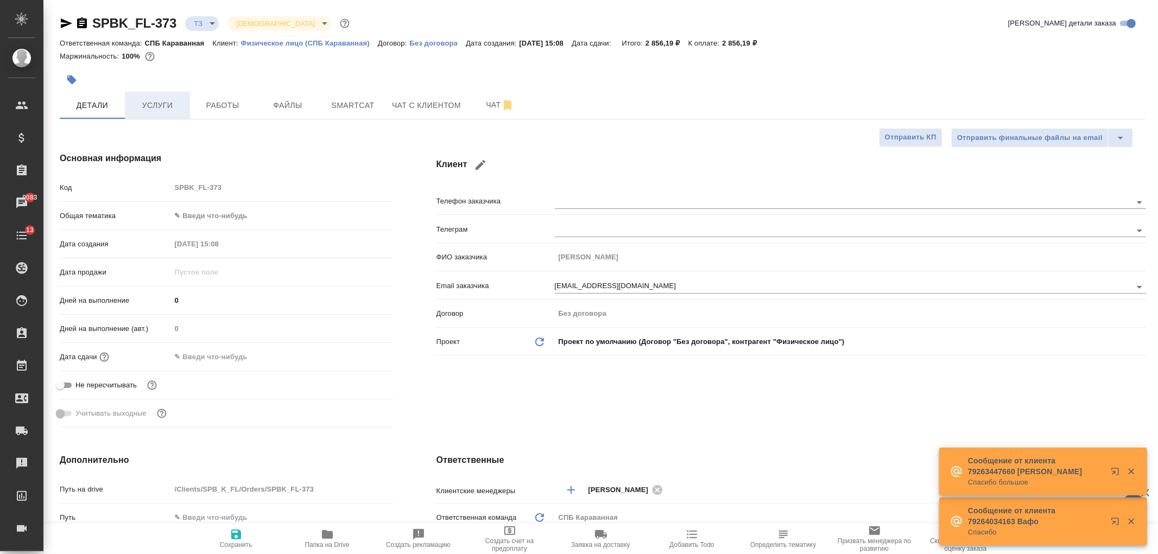
type textarea "x"
click at [143, 103] on span "Услуги" at bounding box center [157, 106] width 52 height 14
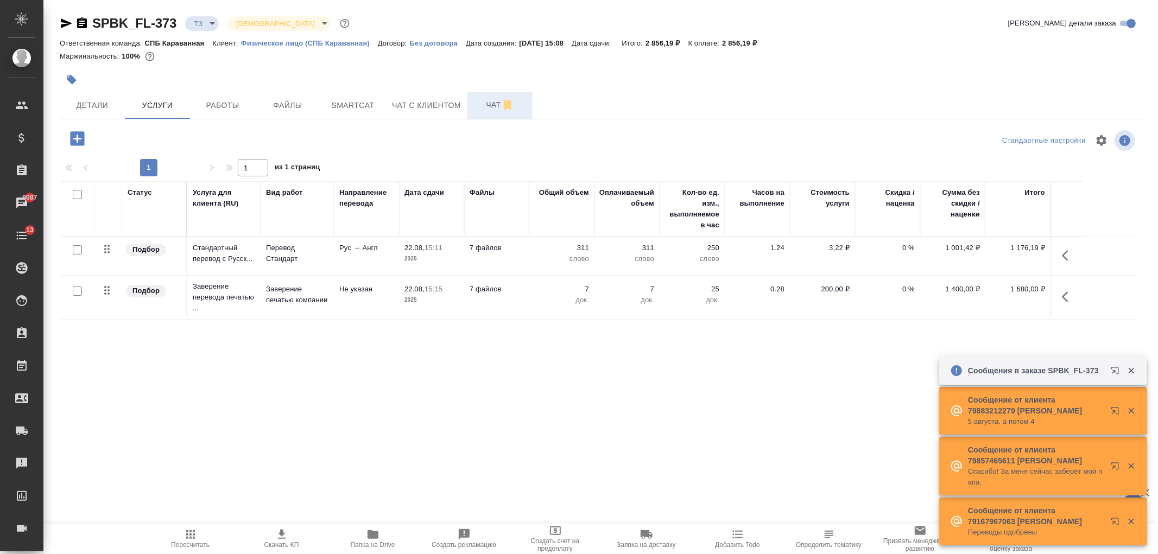
click at [487, 106] on span "Чат" at bounding box center [500, 105] width 52 height 14
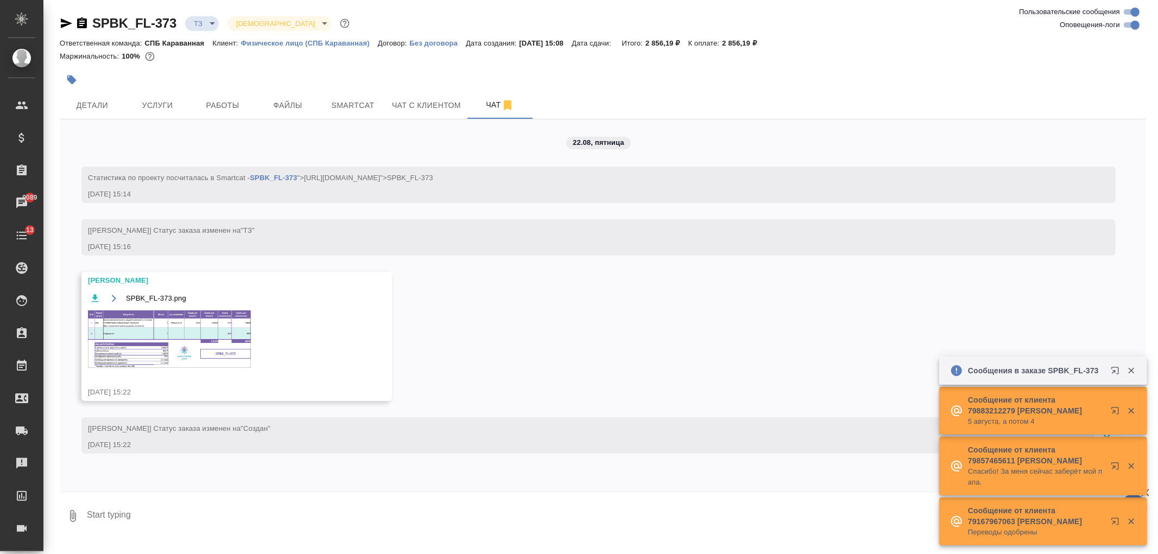
click at [140, 339] on img at bounding box center [169, 339] width 163 height 58
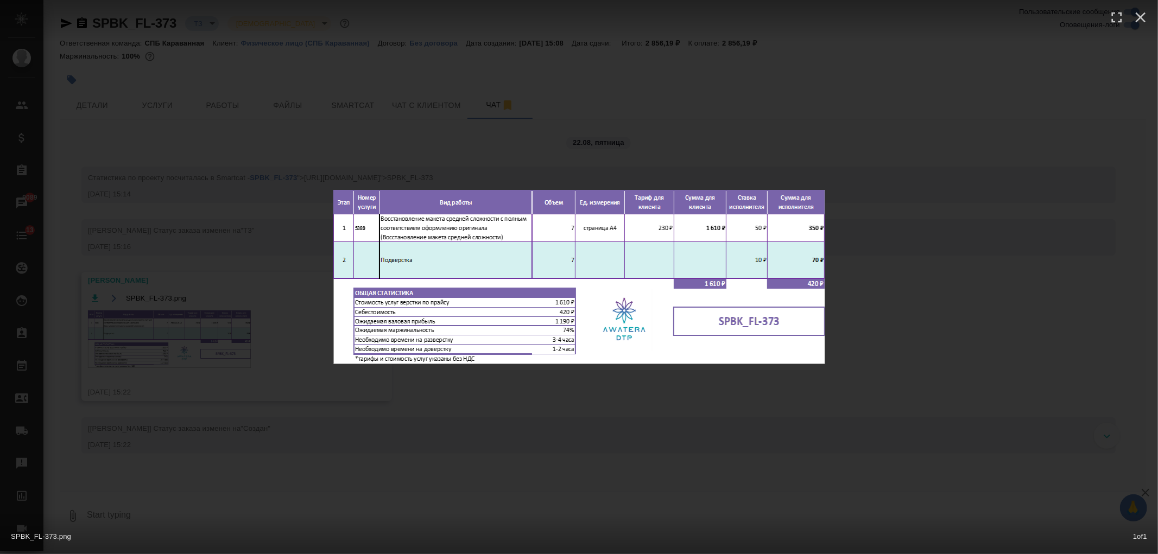
click at [140, 339] on div "SPBK_FL-373.png 1 of 1" at bounding box center [579, 277] width 1158 height 554
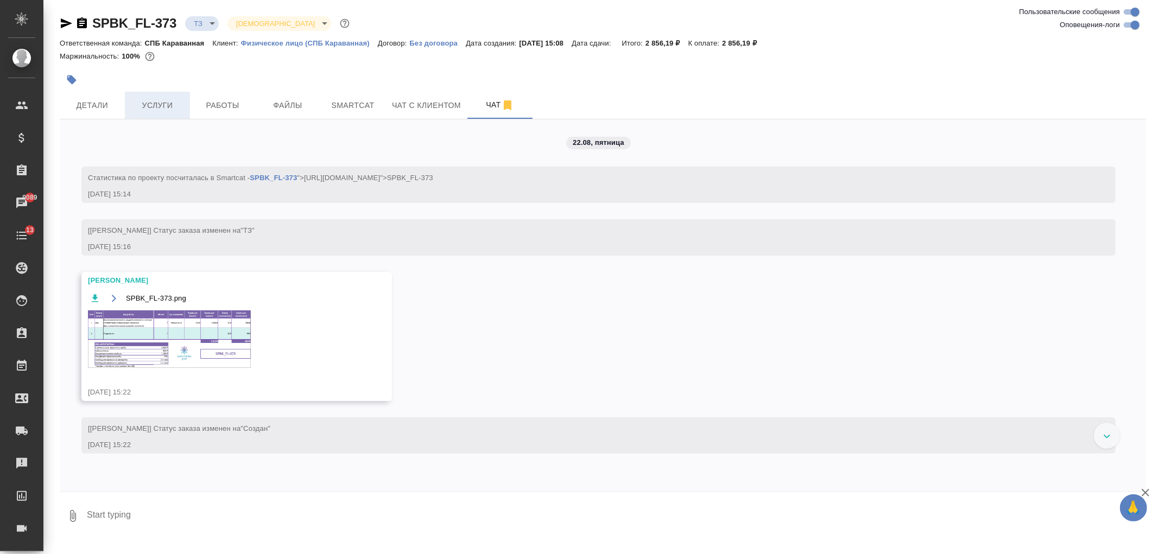
click at [149, 102] on span "Услуги" at bounding box center [157, 106] width 52 height 14
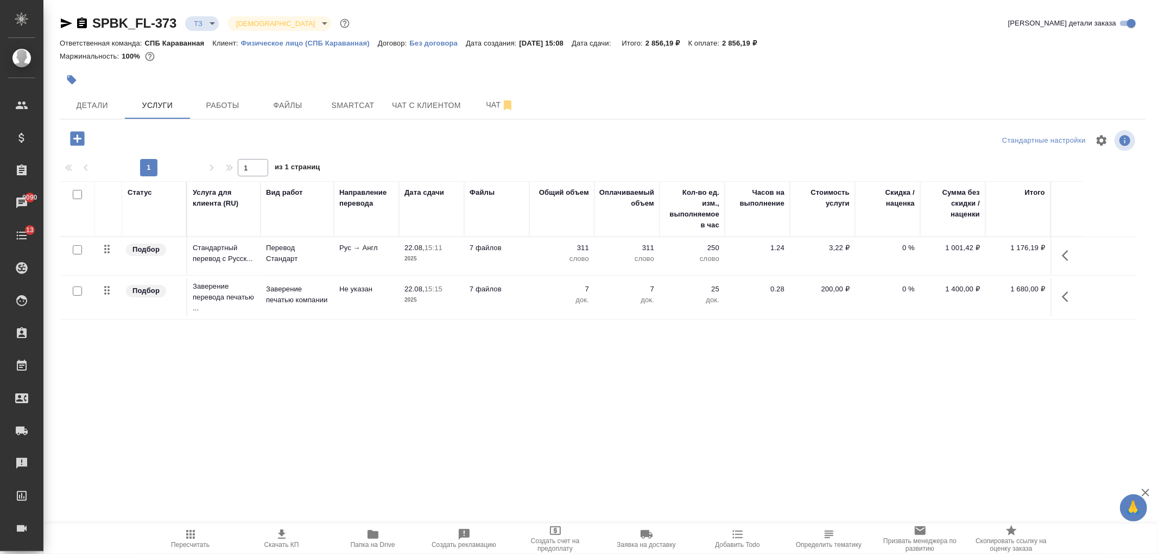
click at [71, 147] on icon "button" at bounding box center [77, 138] width 19 height 19
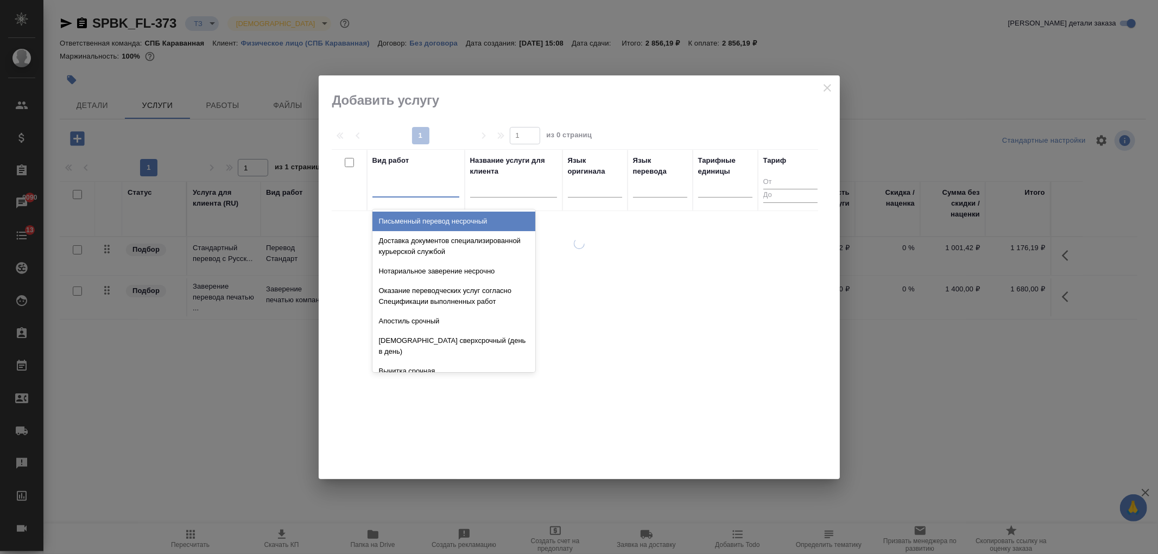
click at [388, 188] on div at bounding box center [415, 187] width 87 height 16
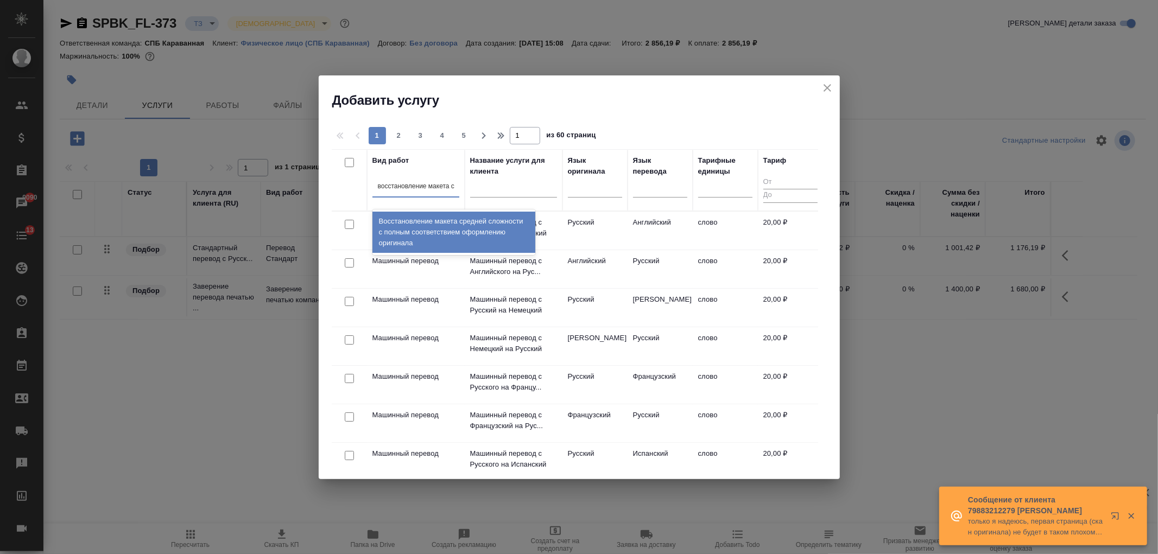
type input "восстановление макета ср"
click at [440, 230] on div "Восстановление макета средней сложности с полным соответствием оформлению ориги…" at bounding box center [453, 232] width 163 height 41
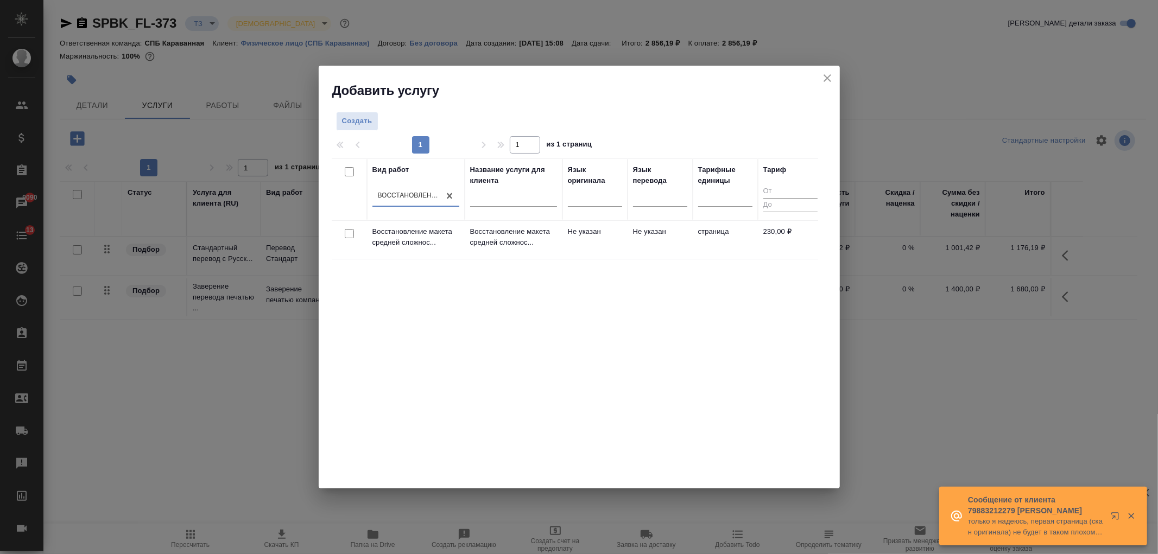
click at [348, 234] on input "checkbox" at bounding box center [349, 233] width 9 height 9
checkbox input "true"
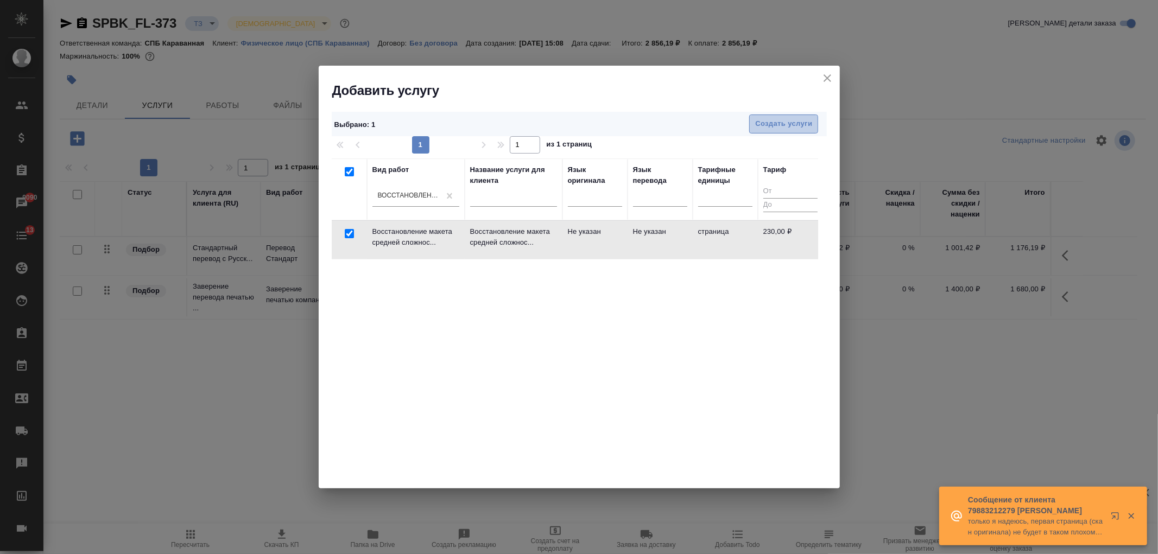
click at [766, 131] on button "Создать услуги" at bounding box center [783, 124] width 69 height 19
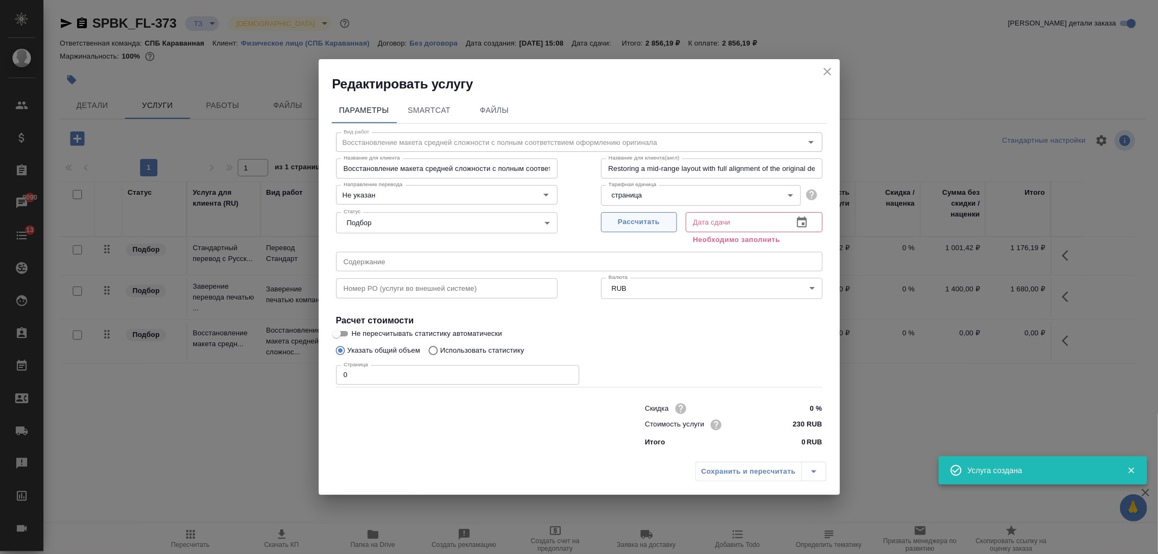
click at [639, 225] on span "Рассчитать" at bounding box center [639, 222] width 64 height 12
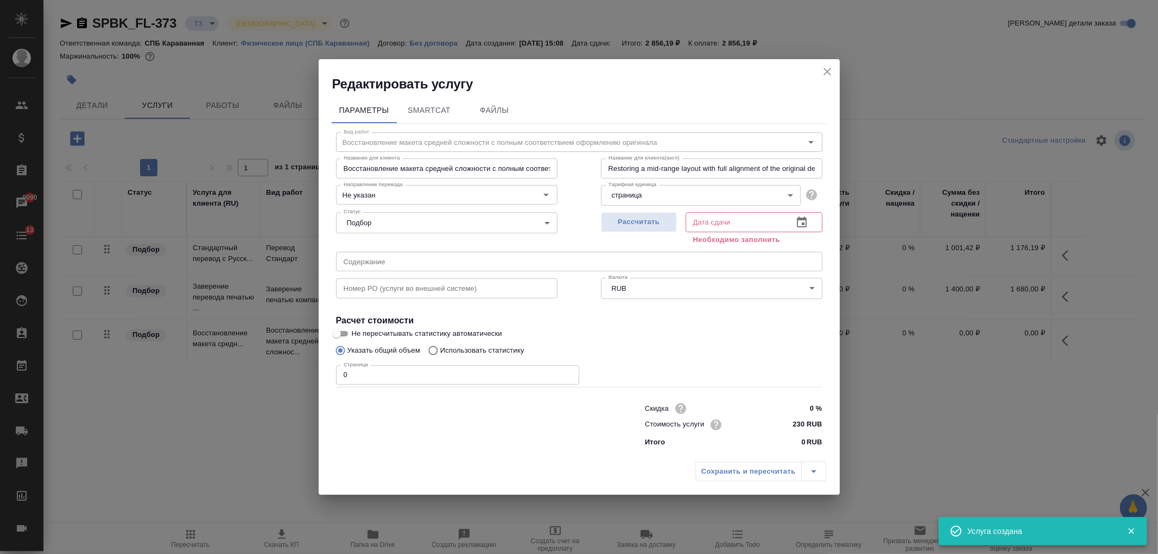
type input "22.08.2025 15:25"
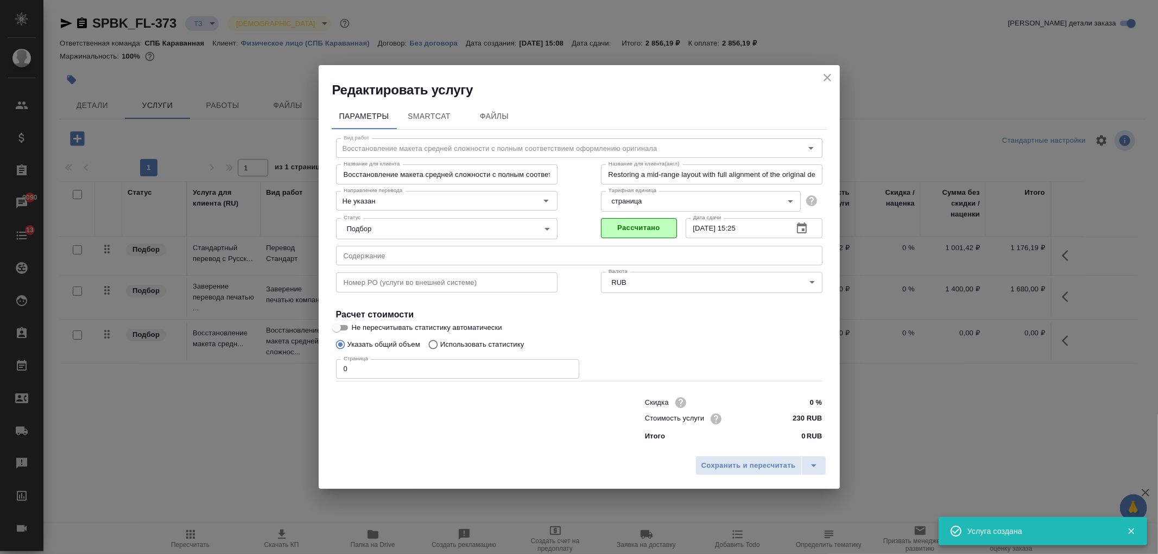
click at [367, 364] on input "0" at bounding box center [457, 369] width 243 height 20
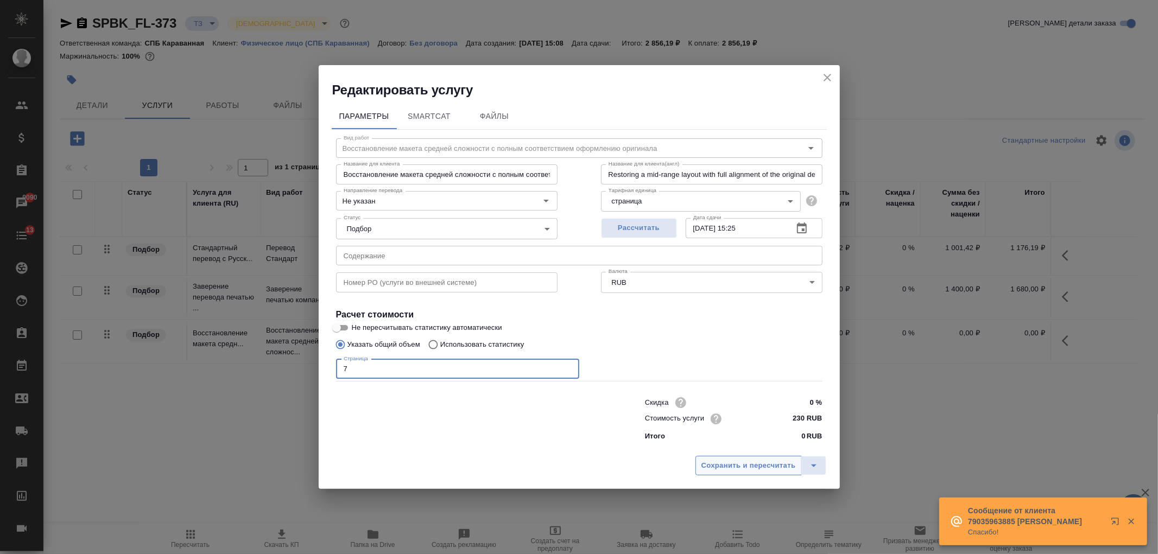
type input "7"
click at [746, 469] on span "Сохранить и пересчитать" at bounding box center [748, 466] width 94 height 12
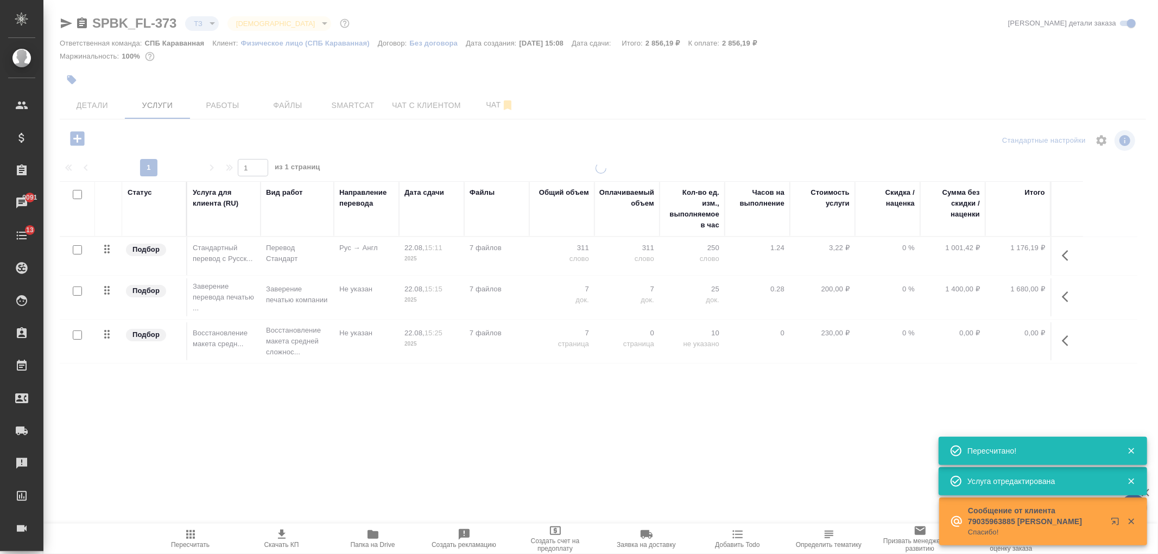
type input "new"
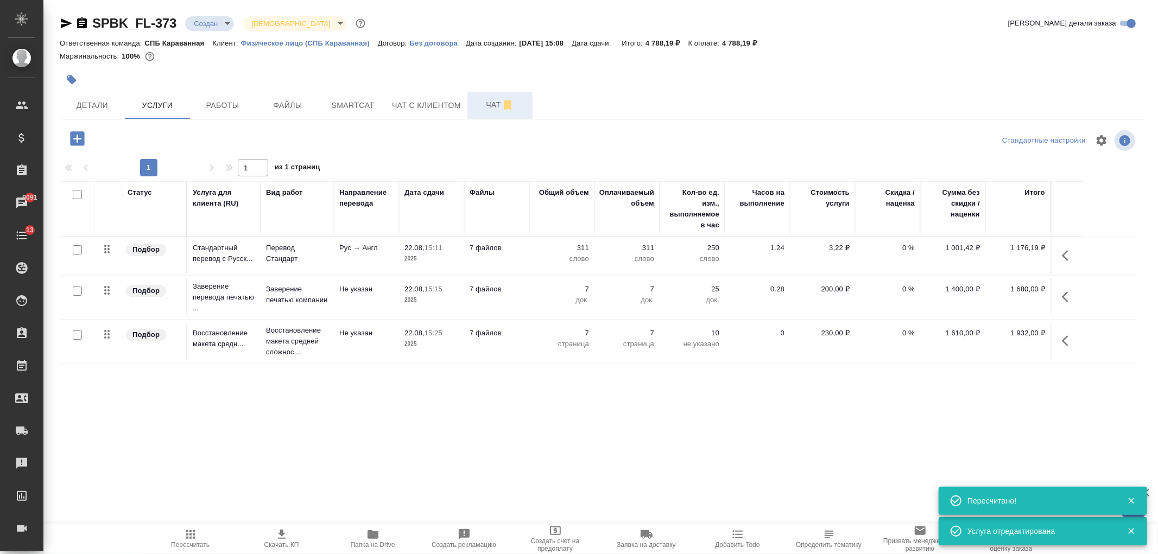
click at [487, 104] on span "Чат" at bounding box center [500, 105] width 52 height 14
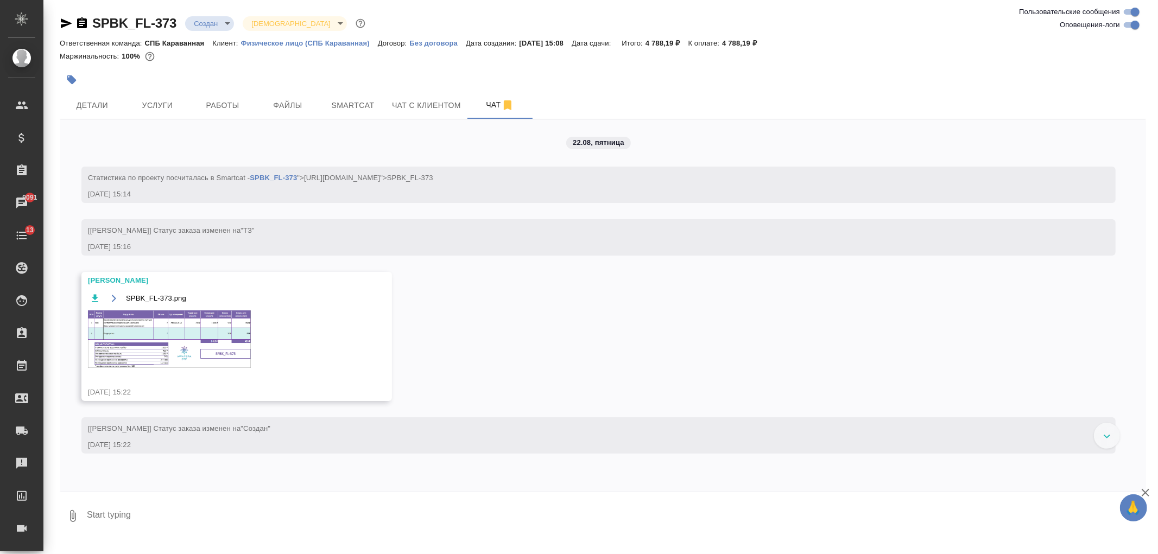
click at [186, 348] on img at bounding box center [169, 339] width 163 height 58
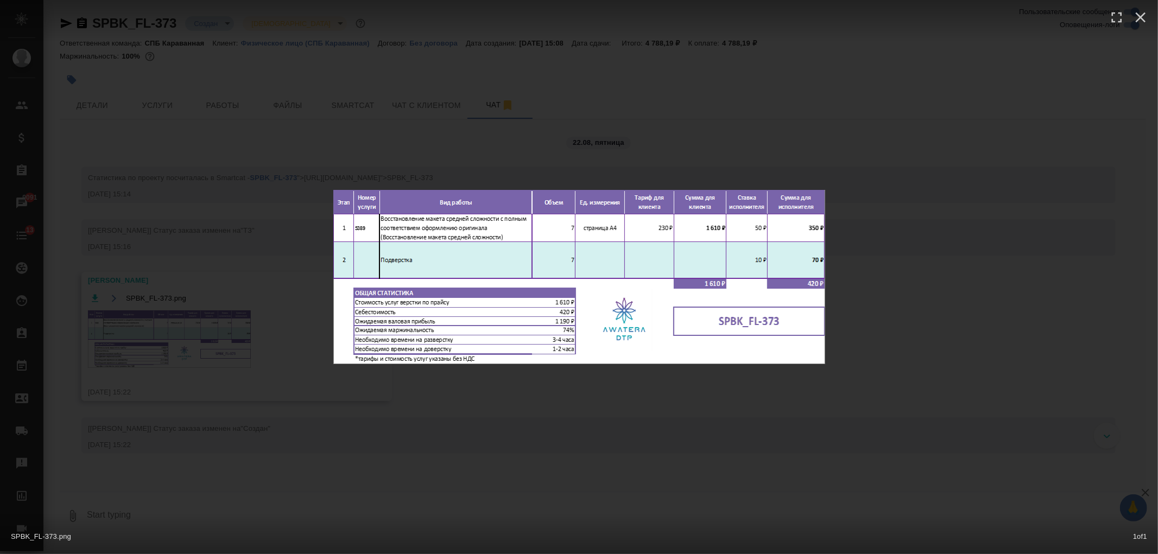
click at [186, 348] on div "SPBK_FL-373.png 1 of 1" at bounding box center [579, 277] width 1158 height 554
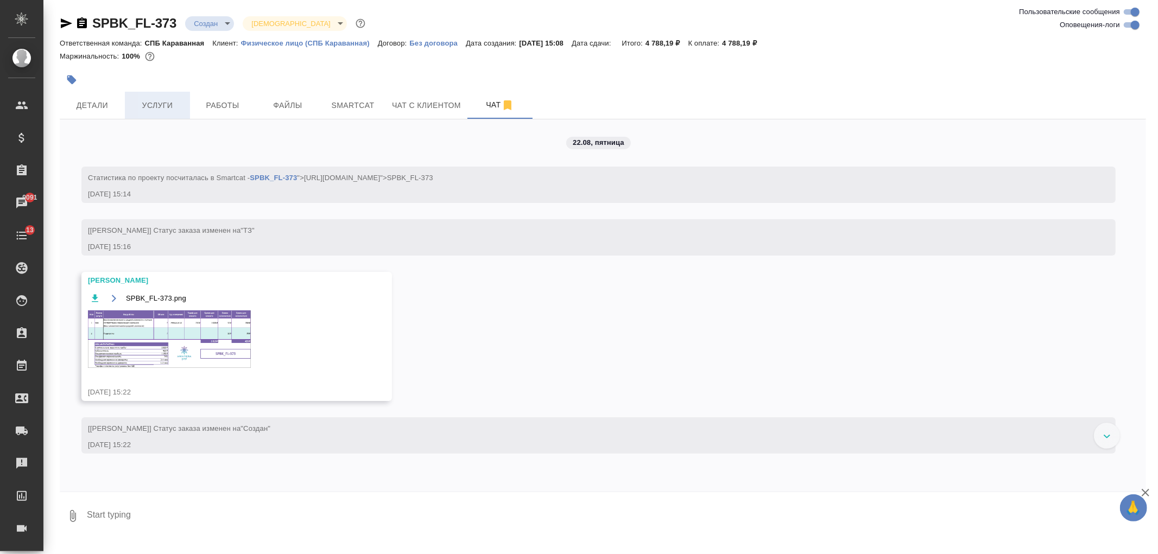
click at [160, 110] on span "Услуги" at bounding box center [157, 106] width 52 height 14
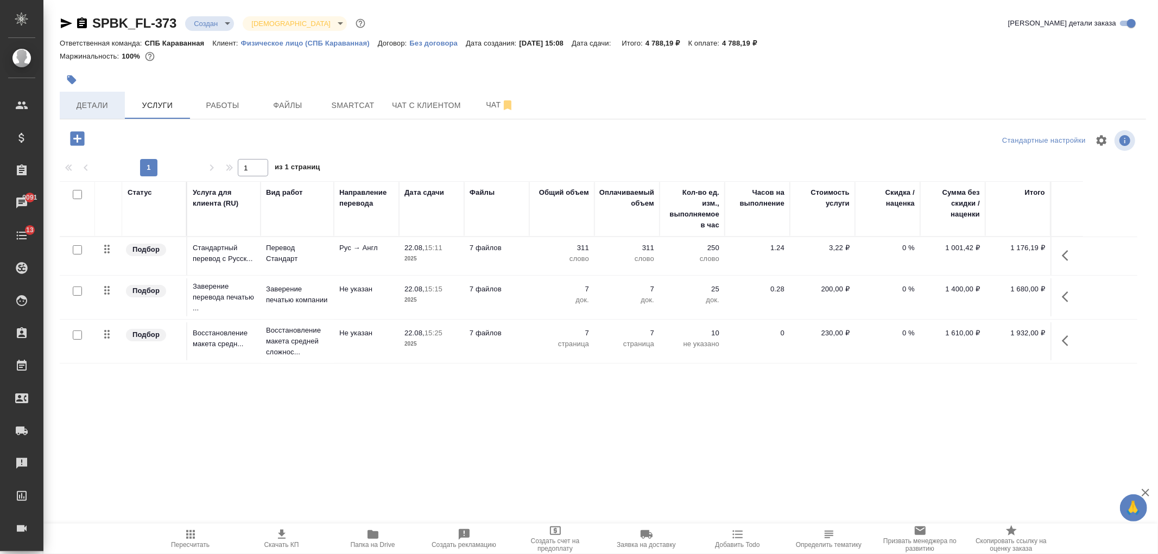
click at [110, 115] on button "Детали" at bounding box center [92, 105] width 65 height 27
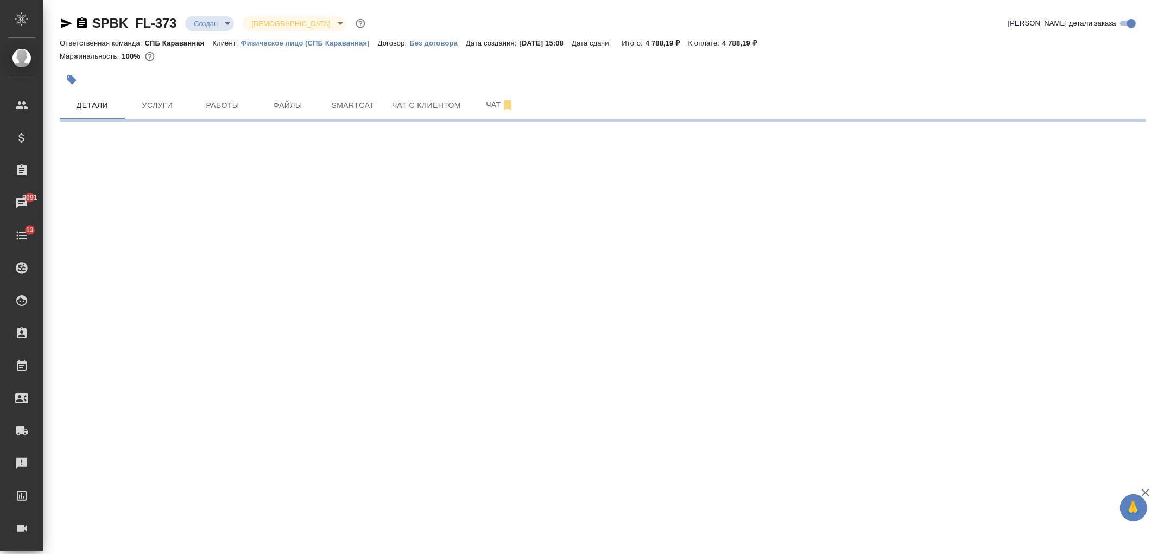
select select "RU"
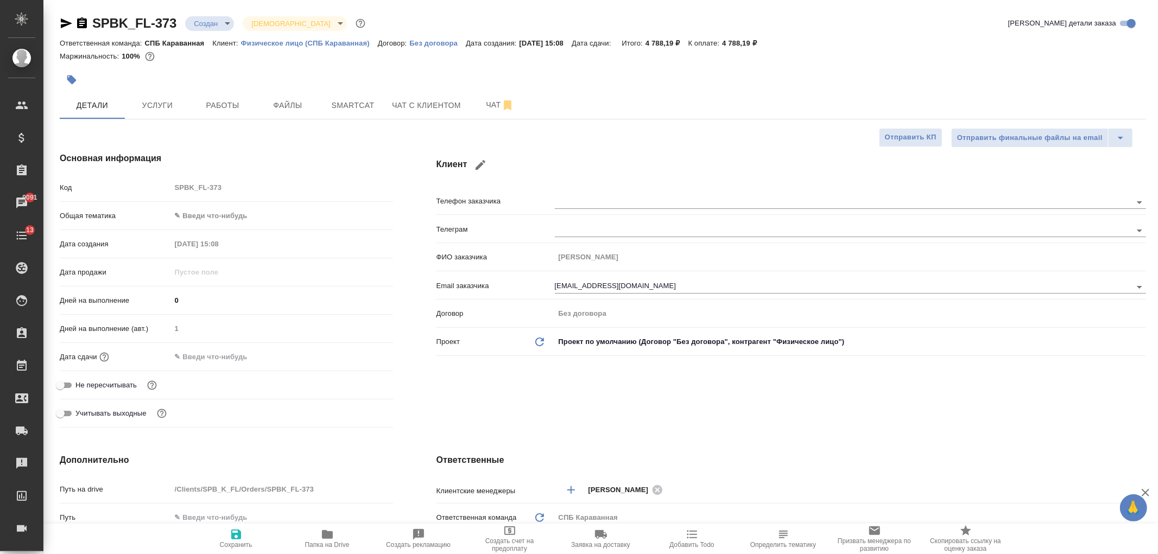
type textarea "x"
click at [157, 112] on button "Услуги" at bounding box center [157, 105] width 65 height 27
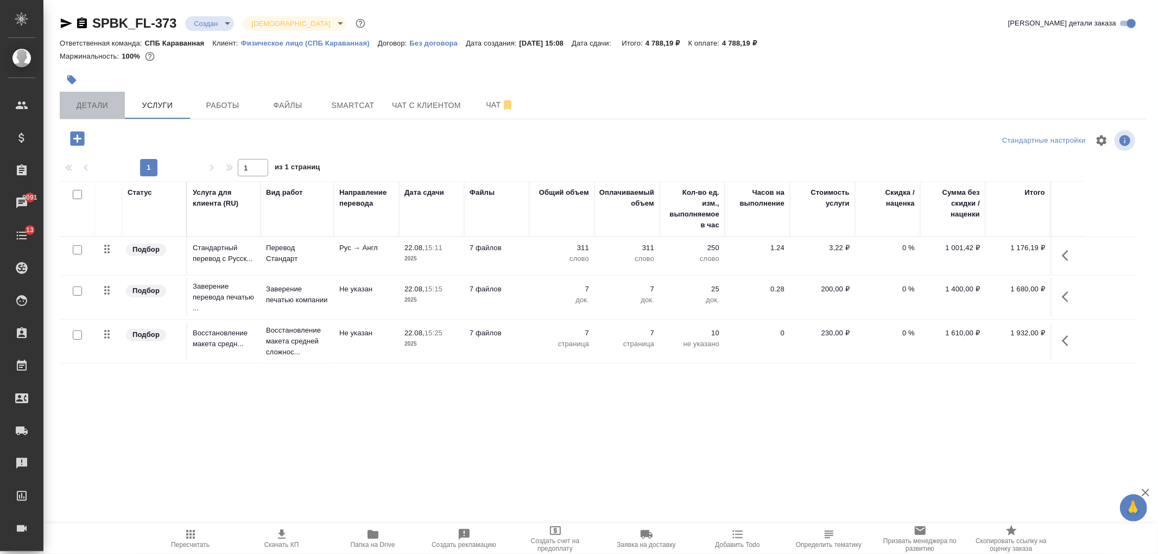
click at [97, 113] on button "Детали" at bounding box center [92, 105] width 65 height 27
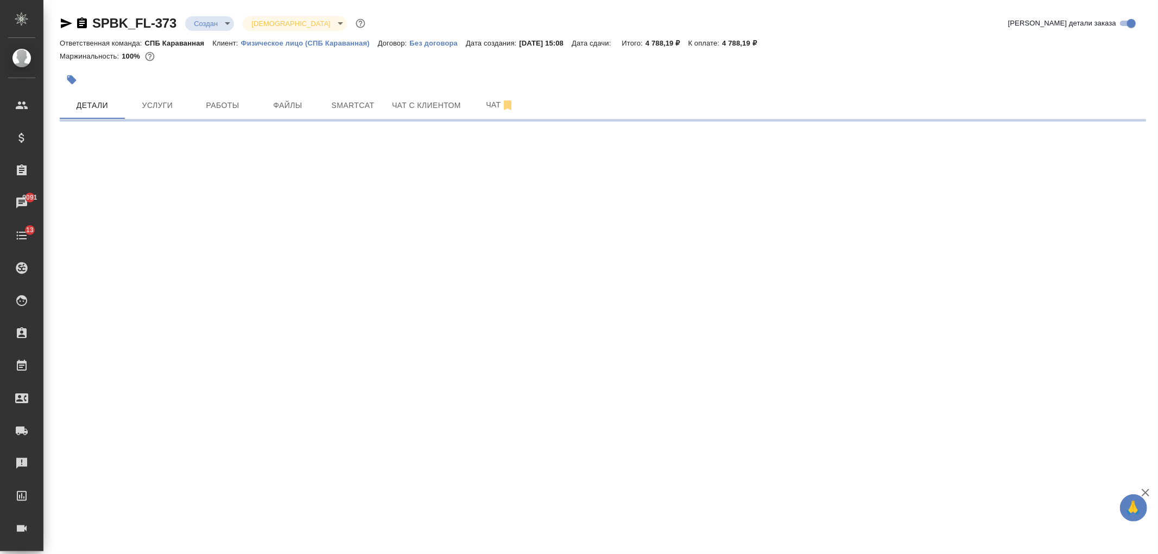
select select "RU"
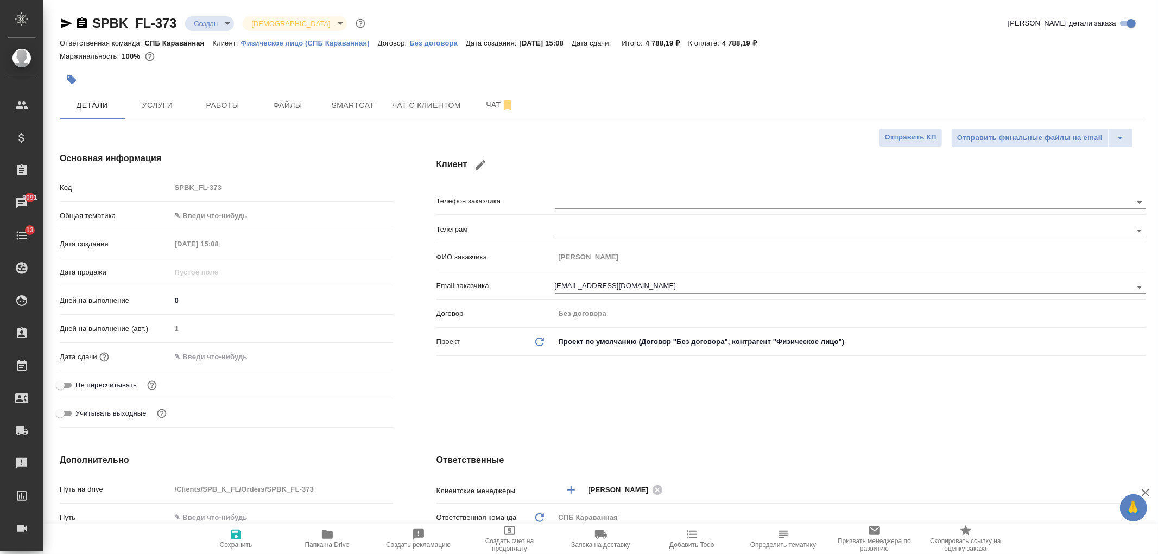
type textarea "x"
click at [201, 213] on body "🙏 .cls-1 fill:#fff; AWATERA Ivanova Arina Клиенты Спецификации Заказы 9091 Чаты…" at bounding box center [579, 277] width 1158 height 554
click at [219, 230] on li "Локализация" at bounding box center [282, 233] width 222 height 17
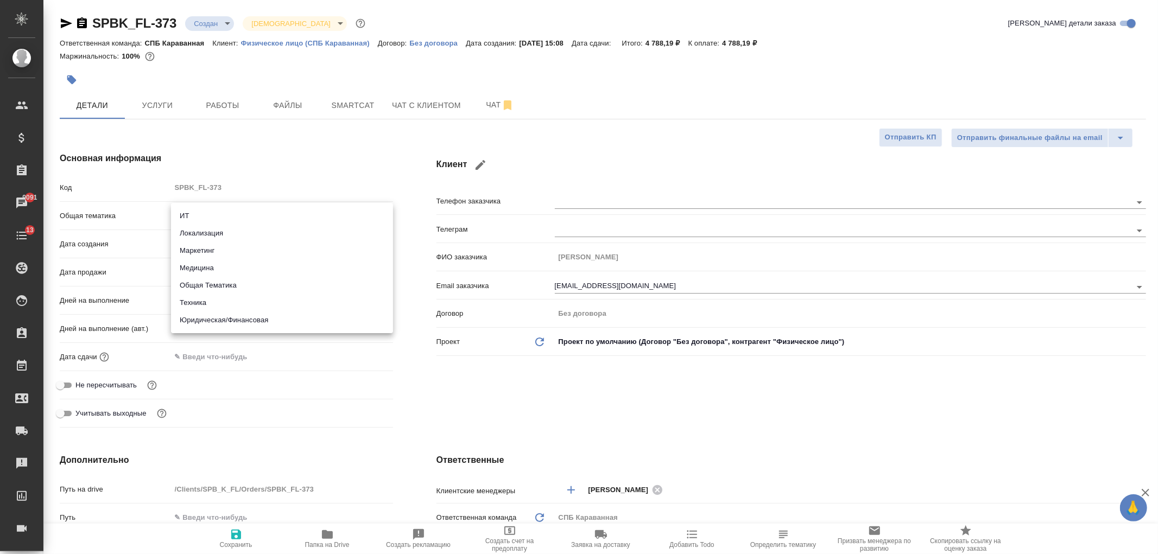
type input "local"
type textarea "x"
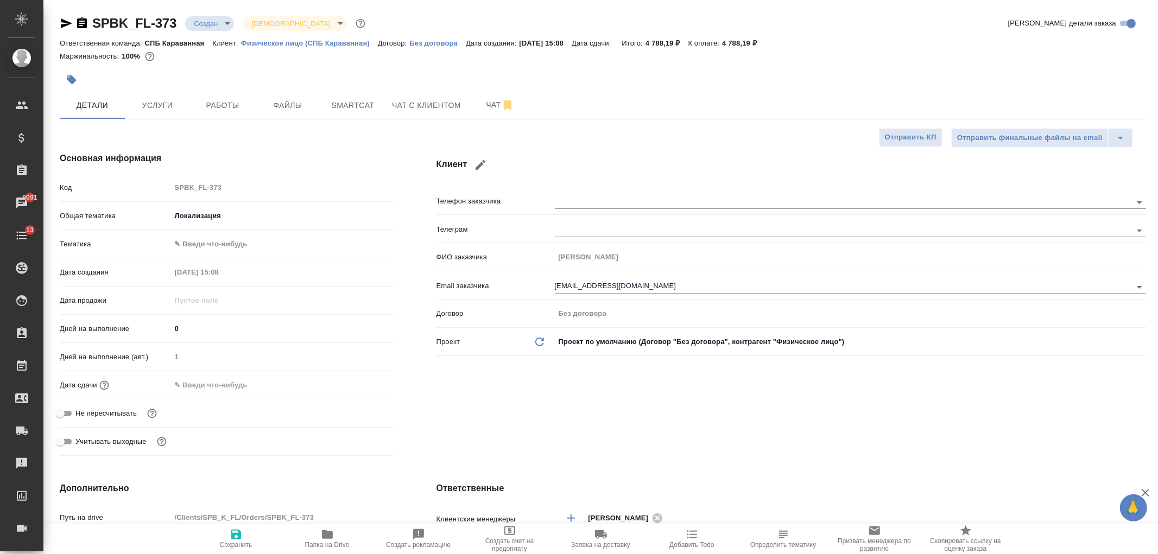
click at [216, 243] on body "🙏 .cls-1 fill:#fff; AWATERA Ivanova Arina Клиенты Спецификации Заказы 9091 Чаты…" at bounding box center [579, 277] width 1158 height 554
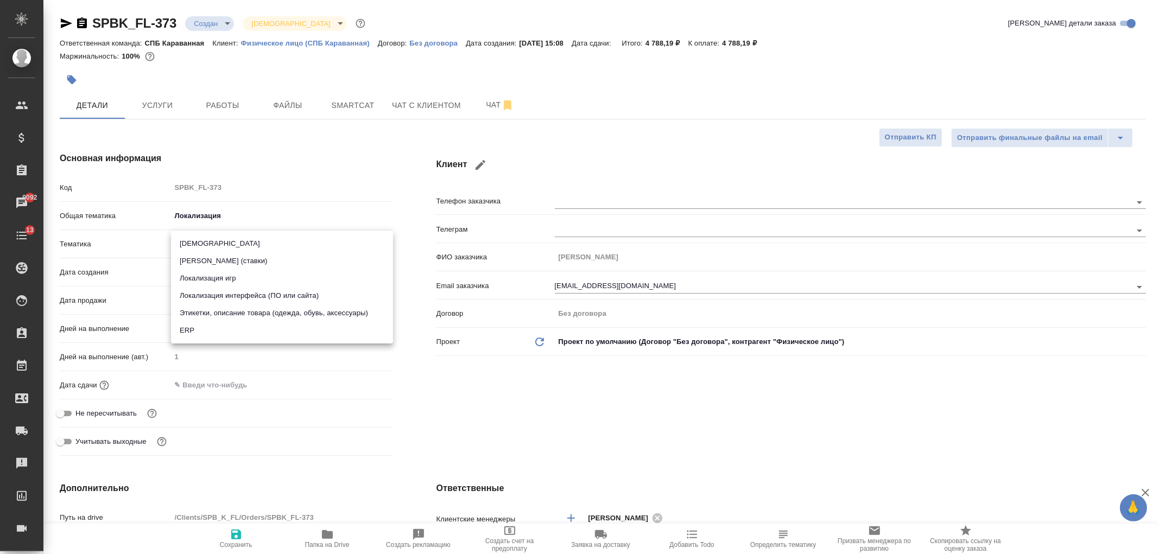
click at [205, 220] on div at bounding box center [579, 277] width 1158 height 554
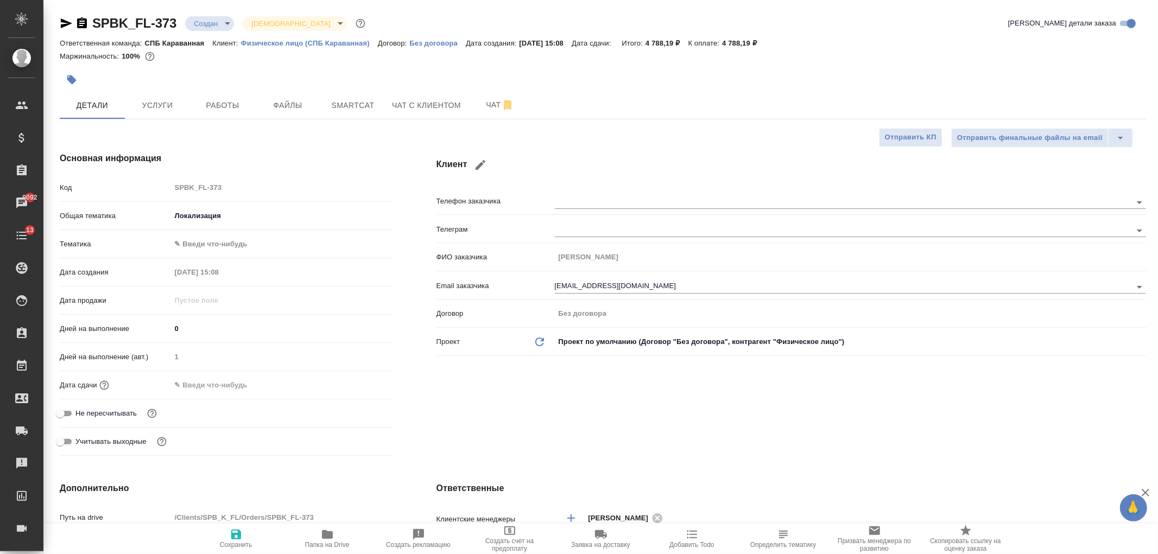
click at [203, 215] on body "🙏 .cls-1 fill:#fff; AWATERA Ivanova Arina Клиенты Спецификации Заказы 9092 Чаты…" at bounding box center [579, 277] width 1158 height 554
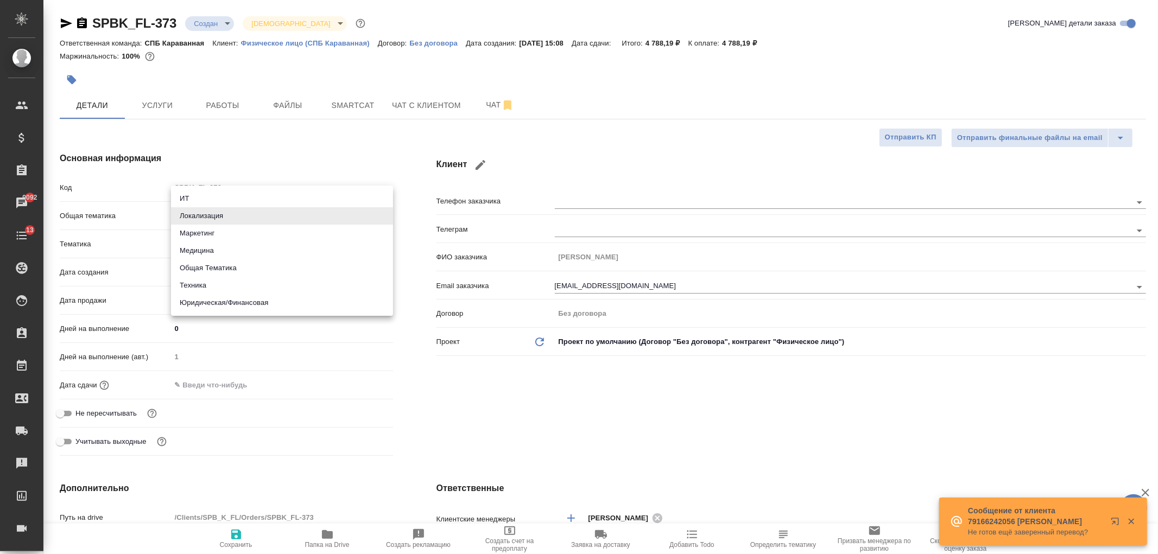
click at [209, 234] on li "Маркетинг" at bounding box center [282, 233] width 222 height 17
type input "marketing"
type textarea "x"
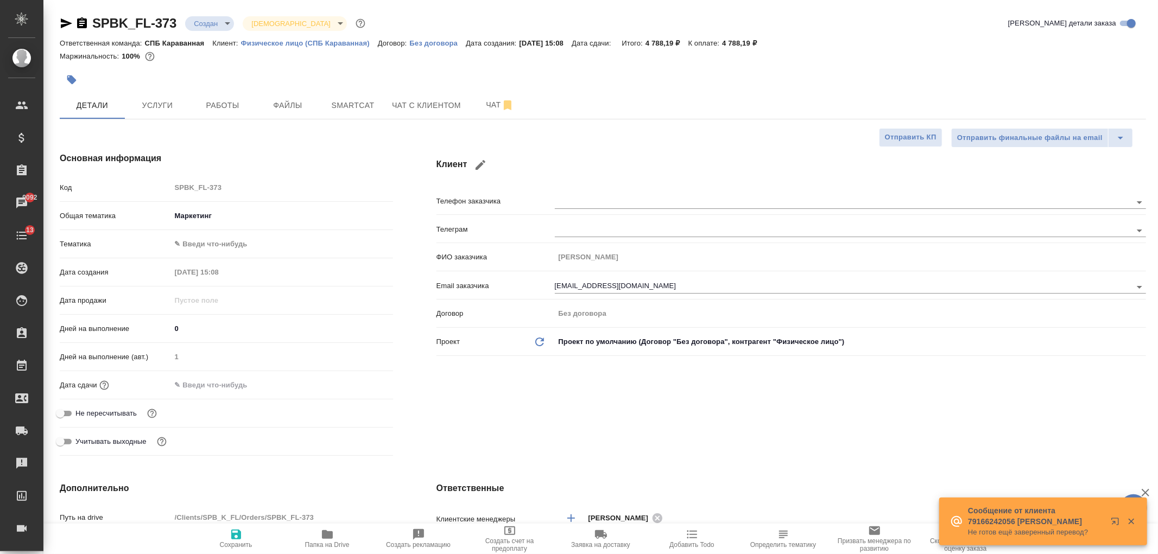
click at [210, 242] on body "🙏 .cls-1 fill:#fff; AWATERA Ivanova Arina Клиенты Спецификации Заказы 9092 Чаты…" at bounding box center [579, 277] width 1158 height 554
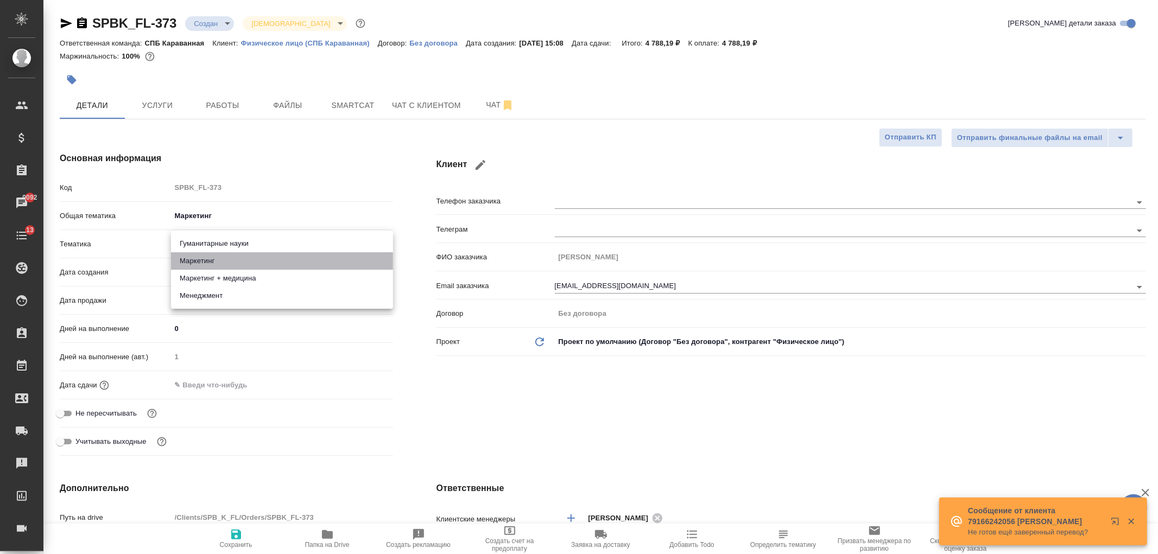
click at [250, 262] on li "Маркетинг" at bounding box center [282, 260] width 222 height 17
type textarea "x"
type input "5a8b8b956a9677013d343d63"
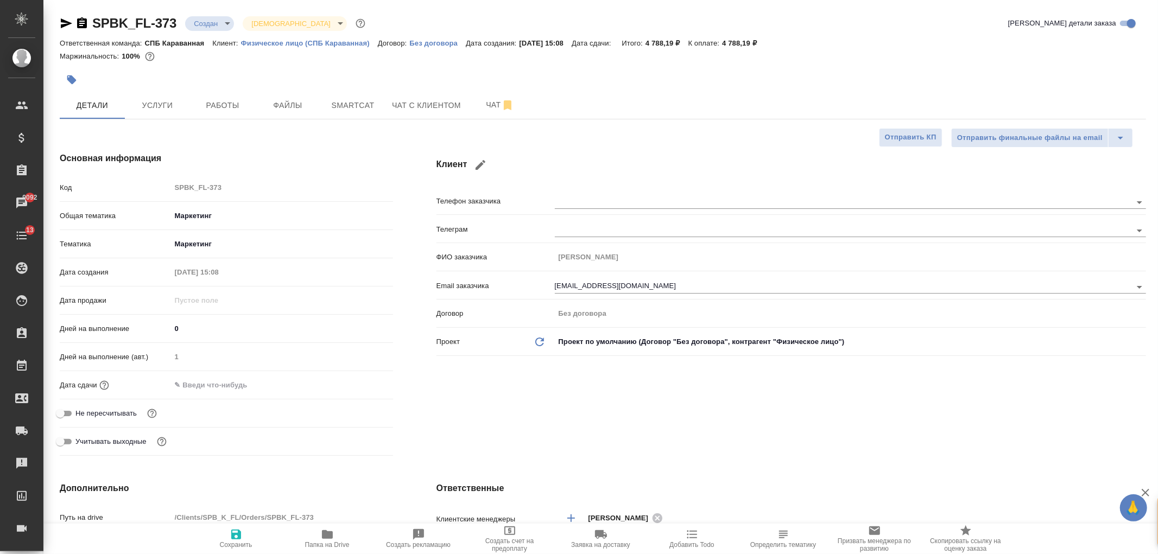
click at [254, 535] on span "Сохранить" at bounding box center [236, 538] width 78 height 21
type textarea "x"
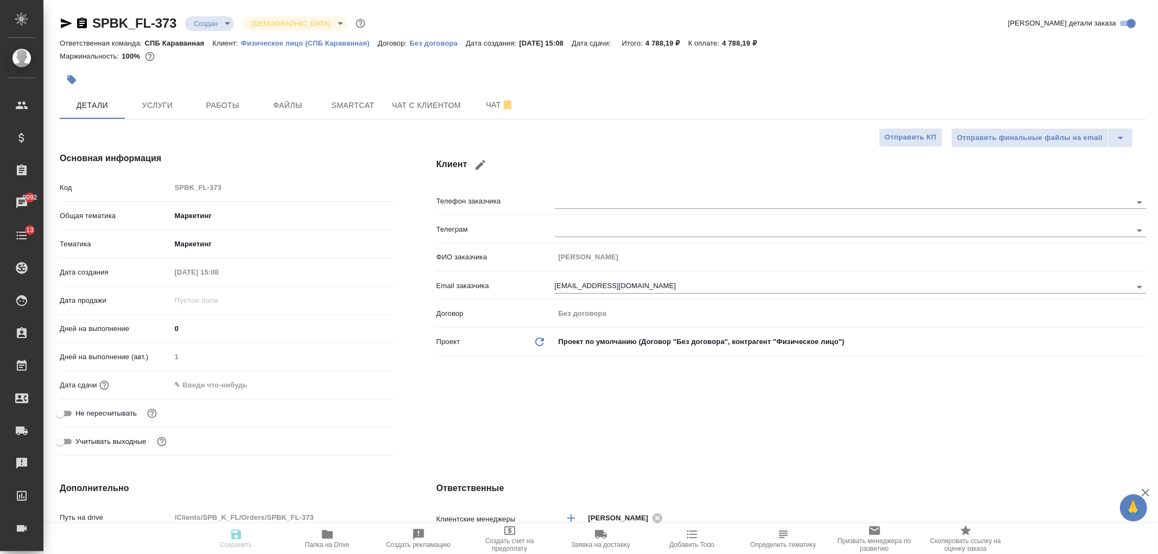
type textarea "x"
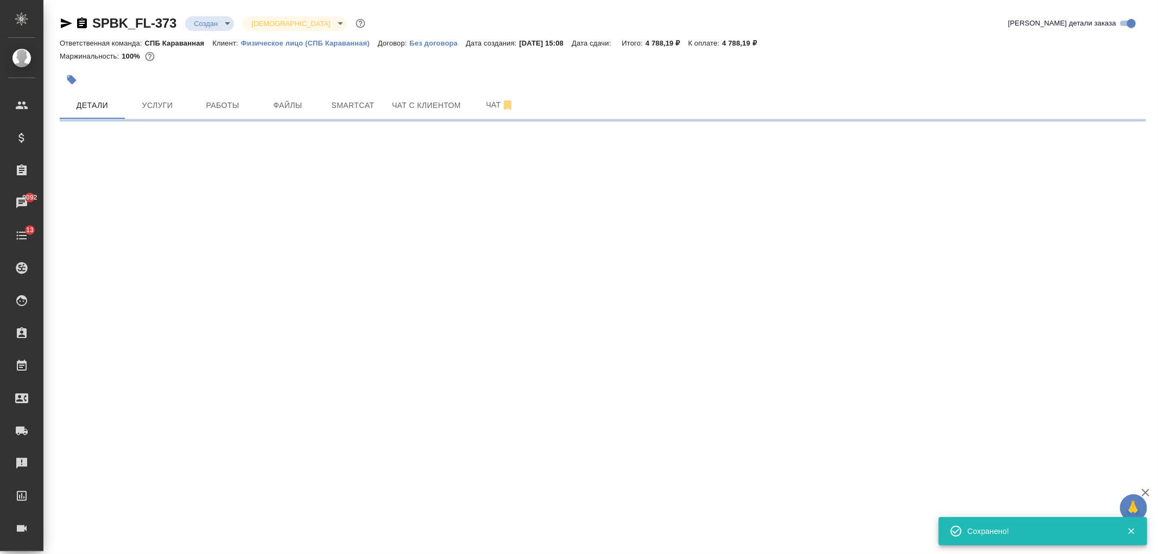
select select "RU"
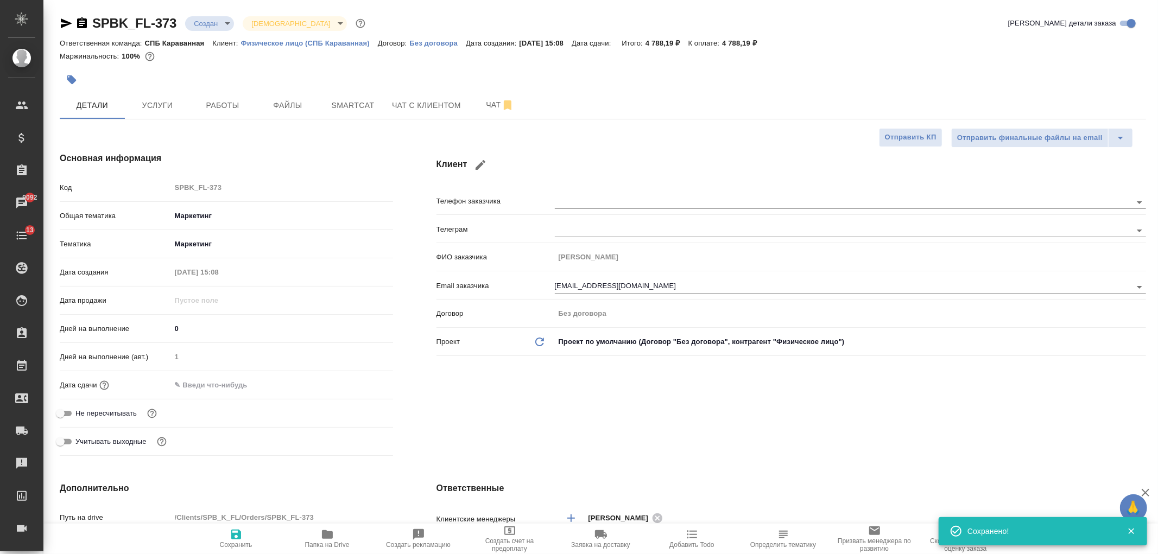
type textarea "x"
click at [592, 391] on div "Клиент Телефон заказчика [PERSON_NAME] заказчика [PERSON_NAME] Email заказчика …" at bounding box center [791, 306] width 753 height 352
click at [221, 389] on input "text" at bounding box center [219, 385] width 95 height 16
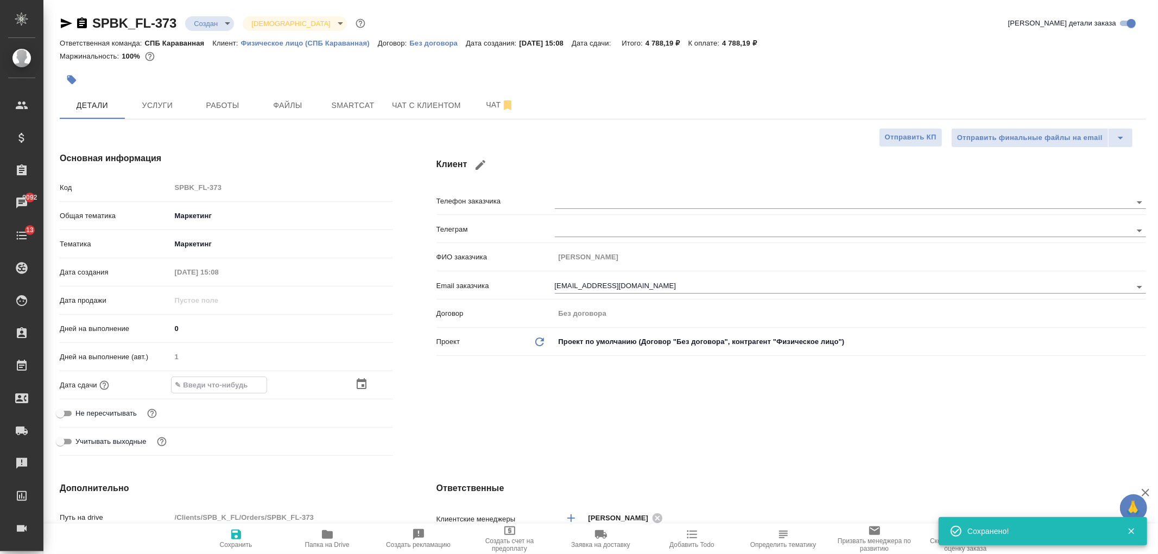
click at [357, 386] on icon "button" at bounding box center [361, 384] width 13 height 13
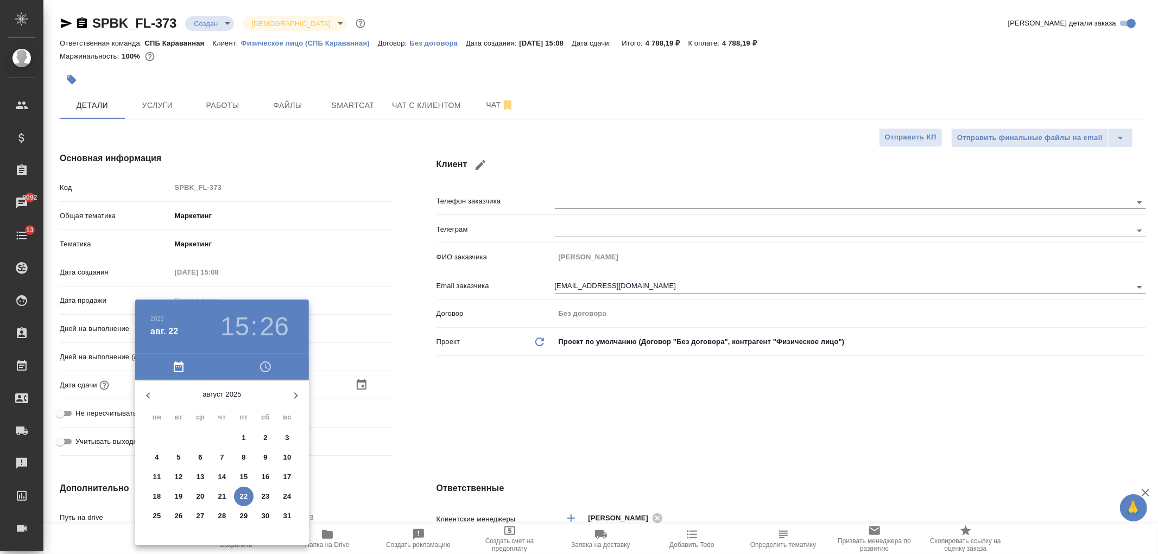
click at [177, 513] on p "26" at bounding box center [179, 516] width 8 height 11
type input "[DATE] 15:26"
type textarea "x"
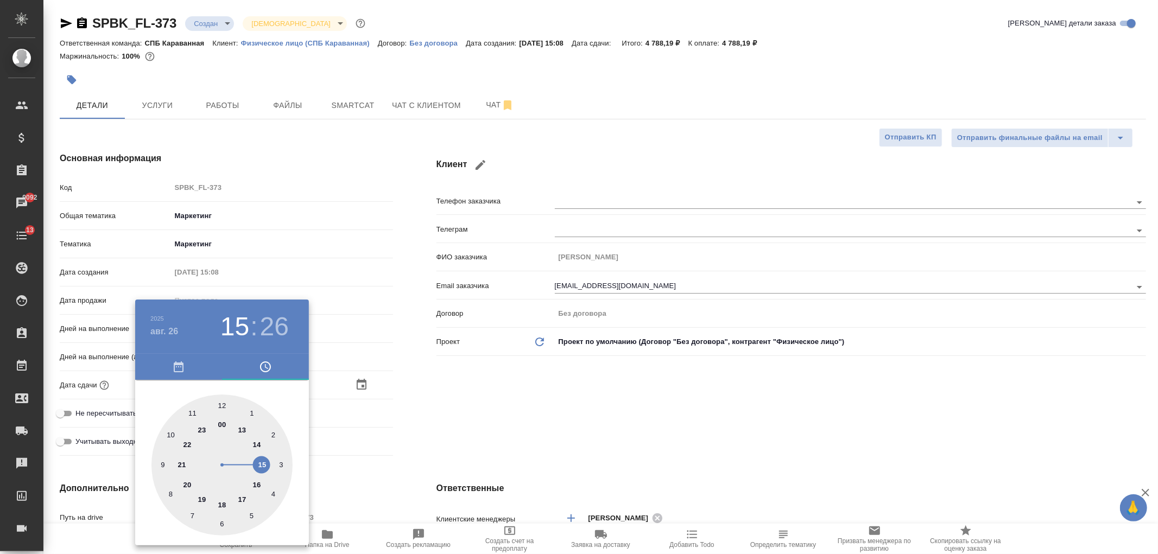
click at [534, 437] on div at bounding box center [579, 277] width 1158 height 554
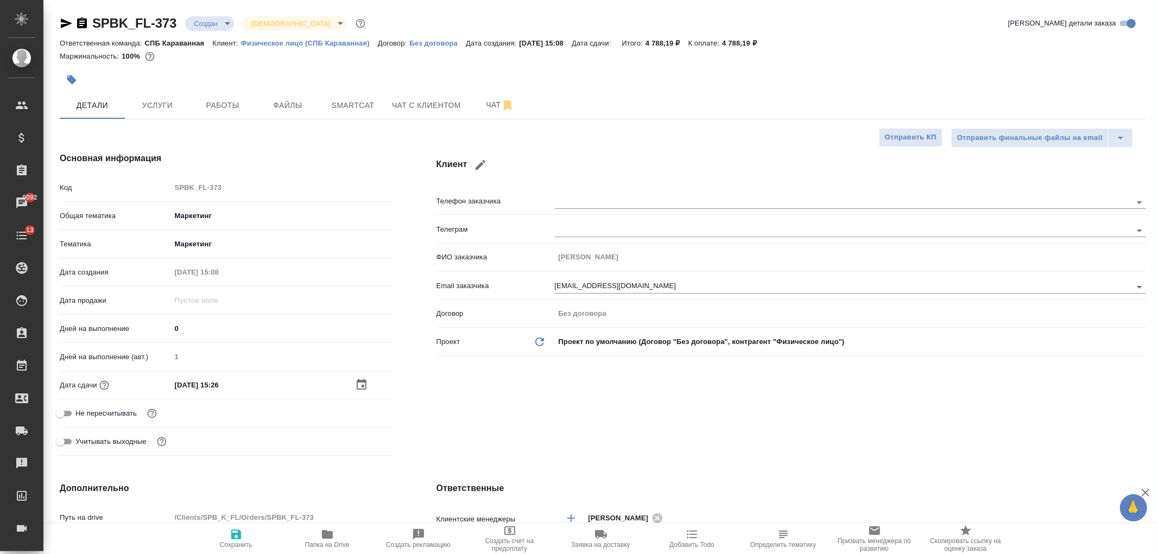
click at [242, 529] on icon "button" at bounding box center [236, 534] width 13 height 13
type textarea "x"
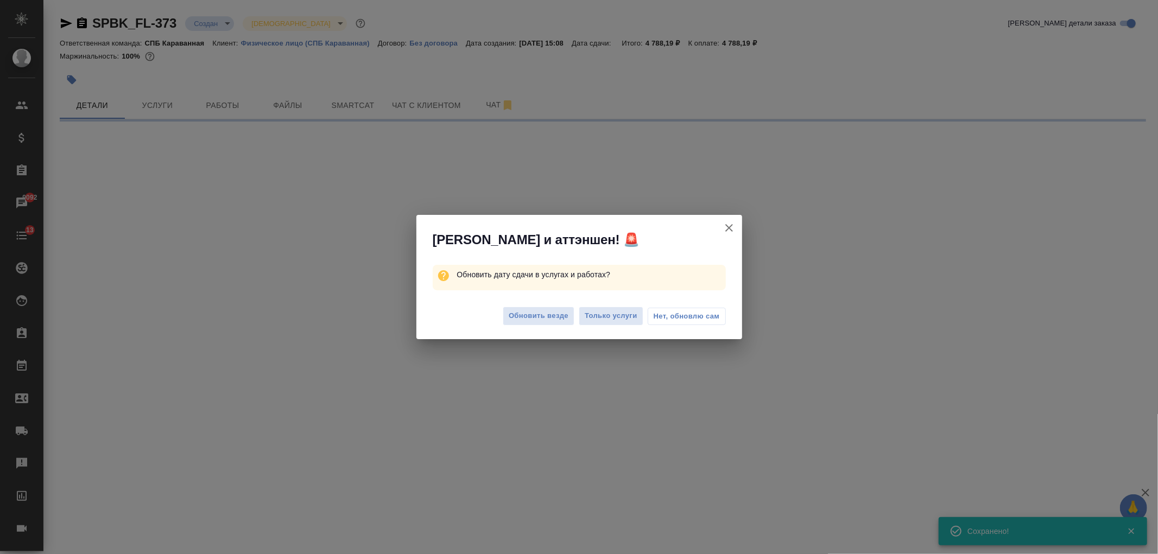
select select "RU"
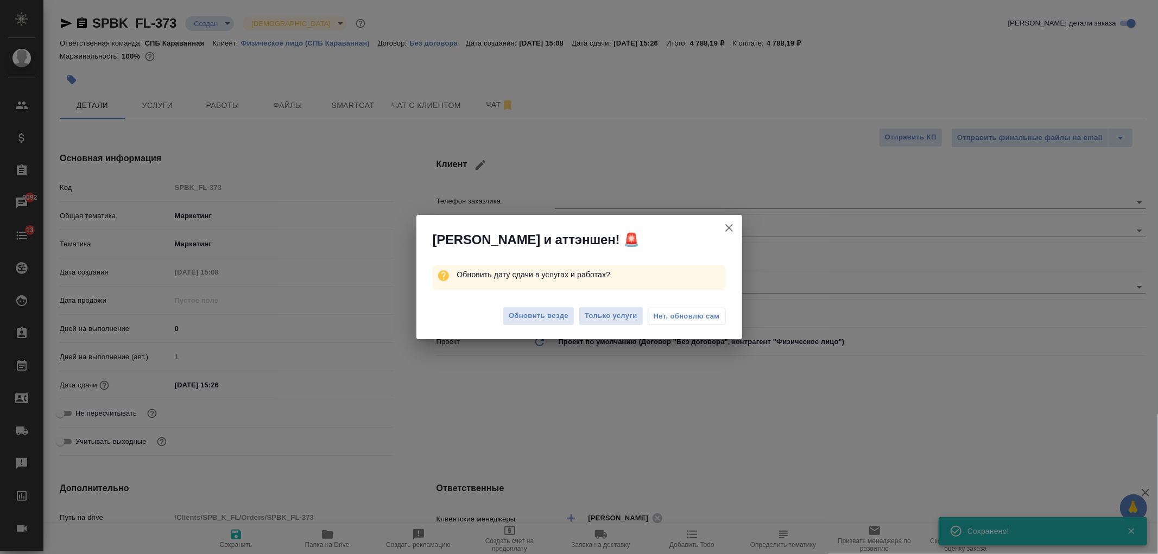
type textarea "x"
click at [535, 320] on span "Обновить везде" at bounding box center [539, 316] width 60 height 12
type textarea "x"
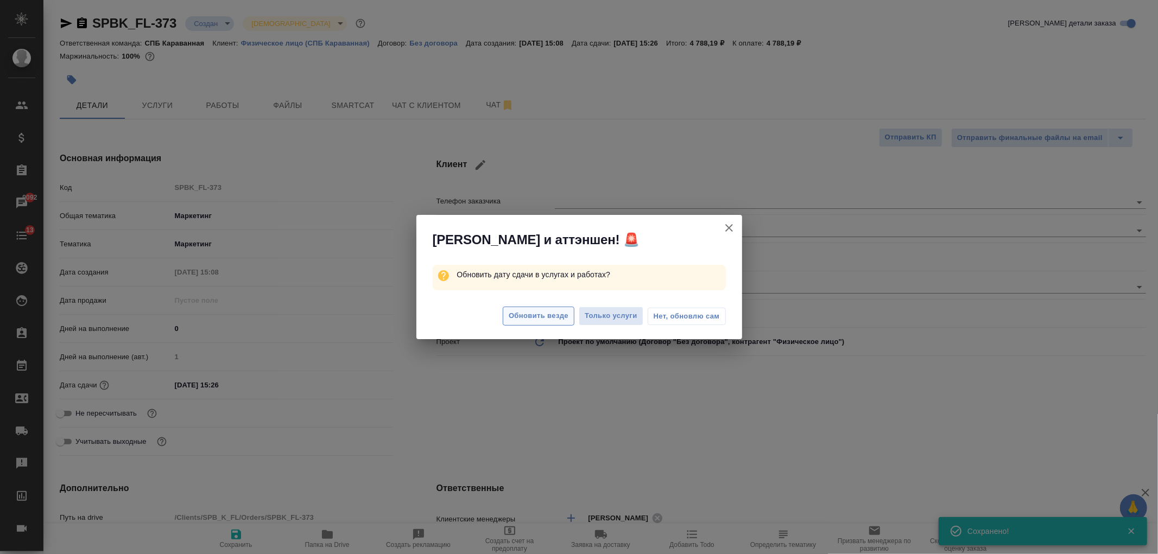
type textarea "x"
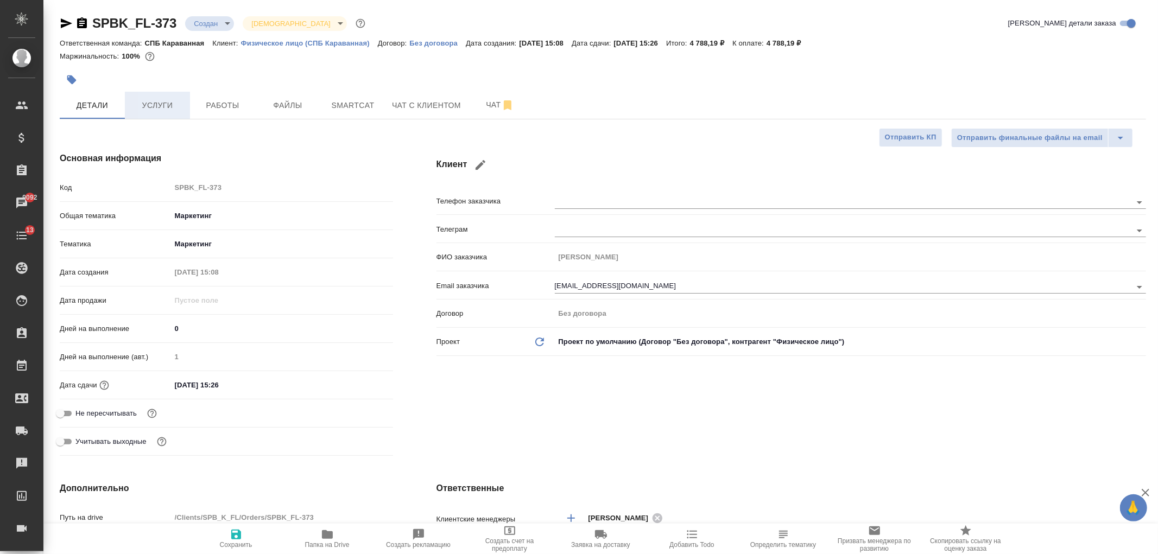
click at [174, 115] on button "Услуги" at bounding box center [157, 105] width 65 height 27
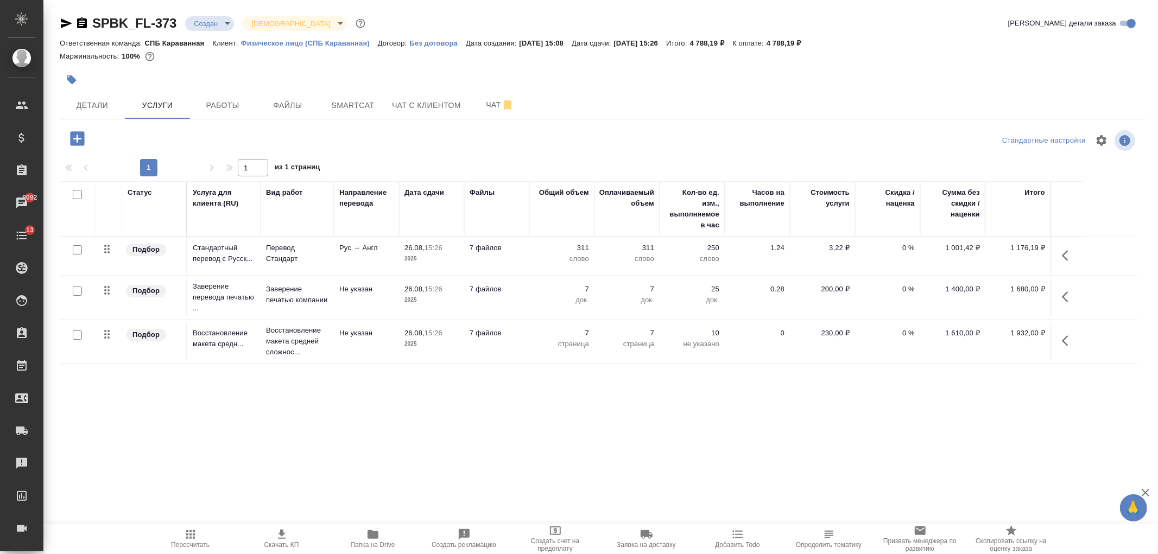
click at [276, 543] on span "Скачать КП" at bounding box center [281, 545] width 35 height 8
click at [84, 103] on span "Детали" at bounding box center [92, 106] width 52 height 14
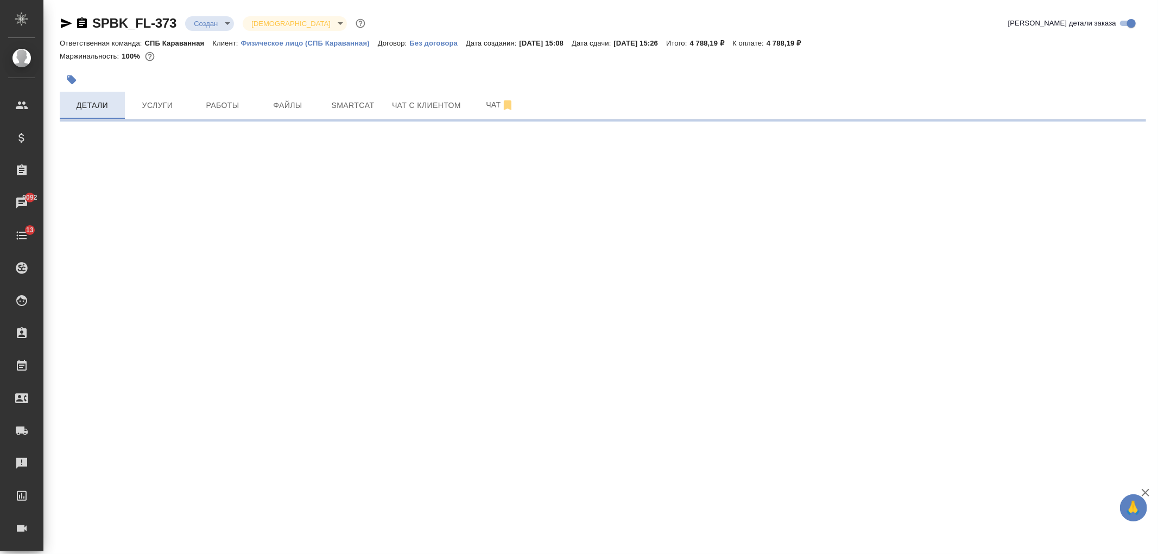
select select "RU"
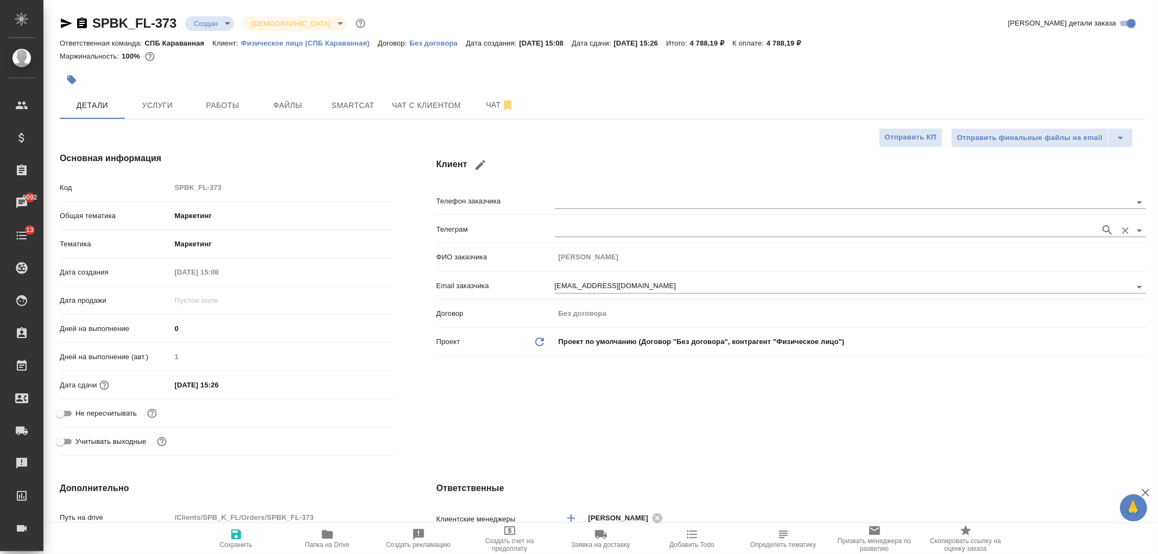
type textarea "x"
click at [420, 99] on span "Чат с клиентом" at bounding box center [426, 106] width 69 height 14
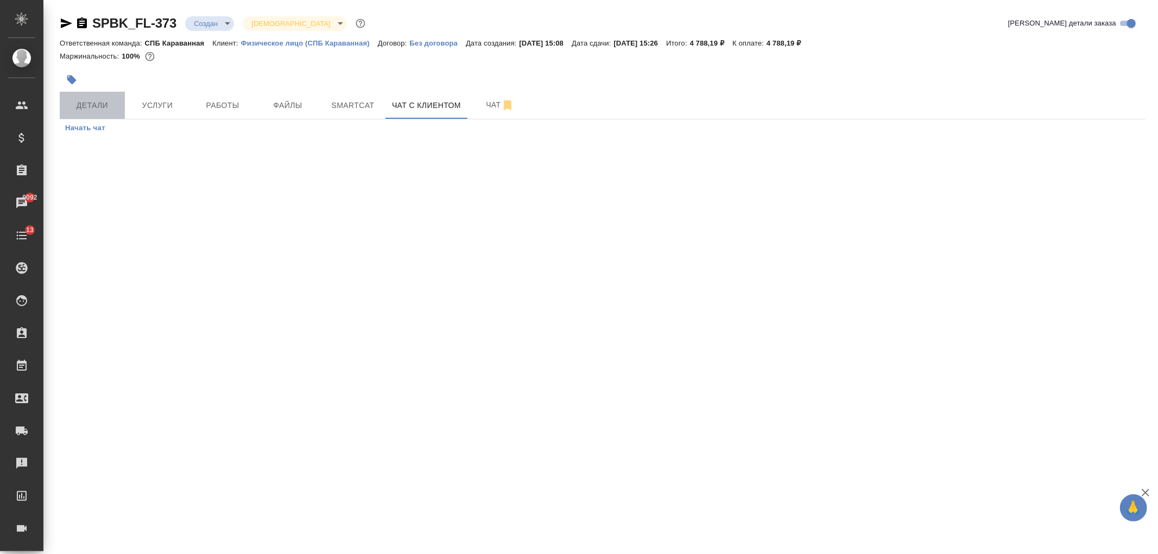
click at [94, 97] on button "Детали" at bounding box center [92, 105] width 65 height 27
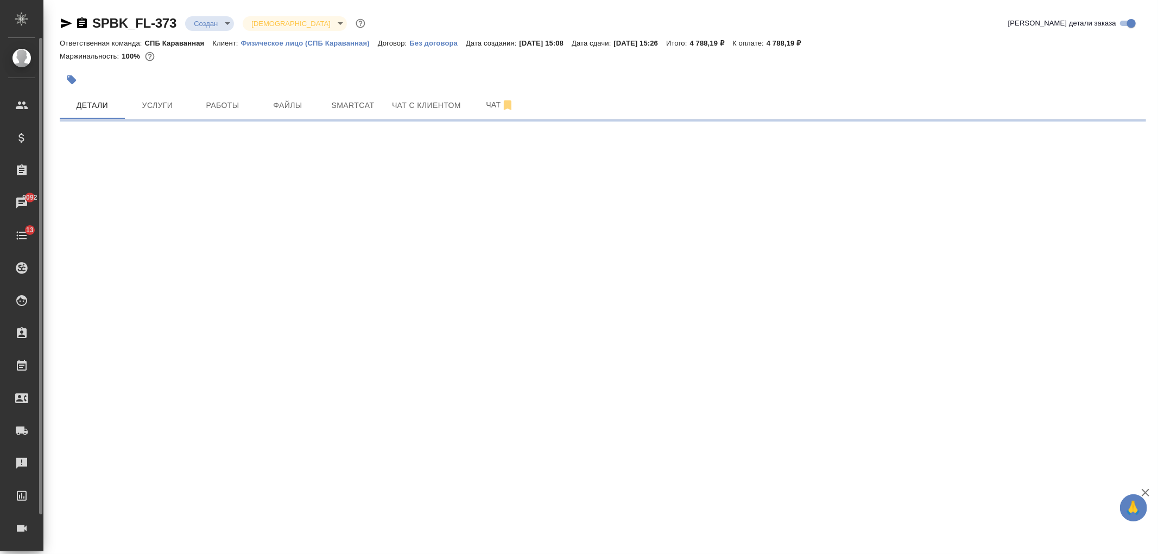
select select "RU"
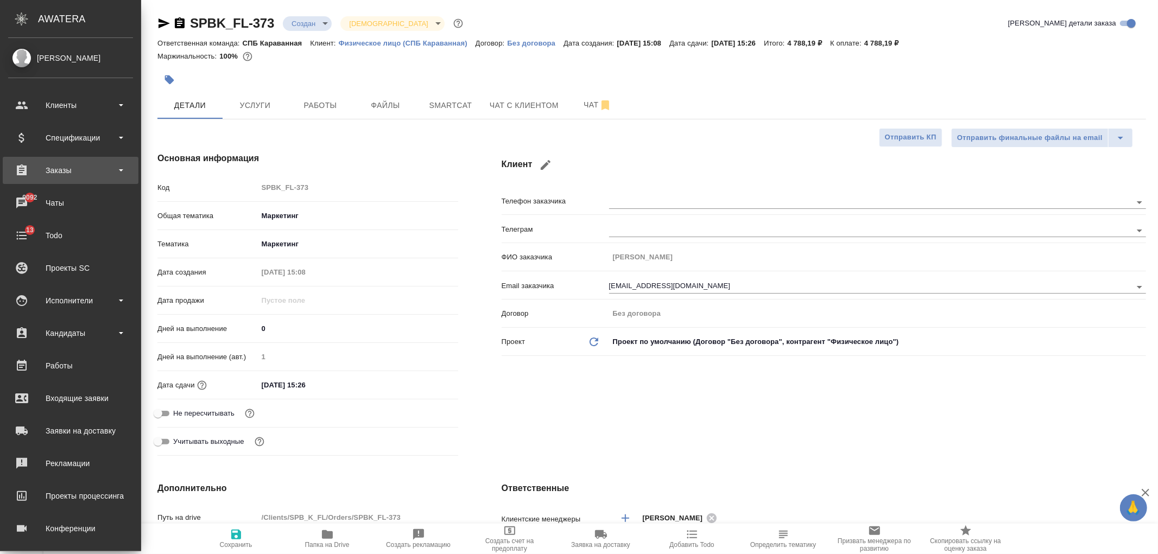
type textarea "x"
click at [96, 164] on div "Заказы" at bounding box center [70, 170] width 125 height 16
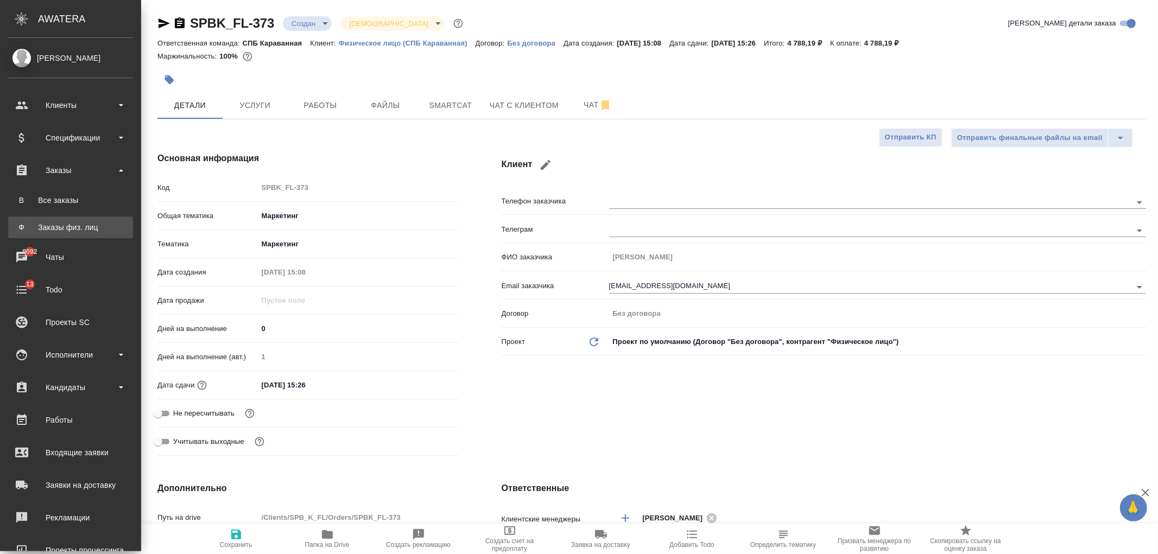
type textarea "x"
click at [111, 226] on div "Заказы физ. лиц" at bounding box center [71, 227] width 114 height 11
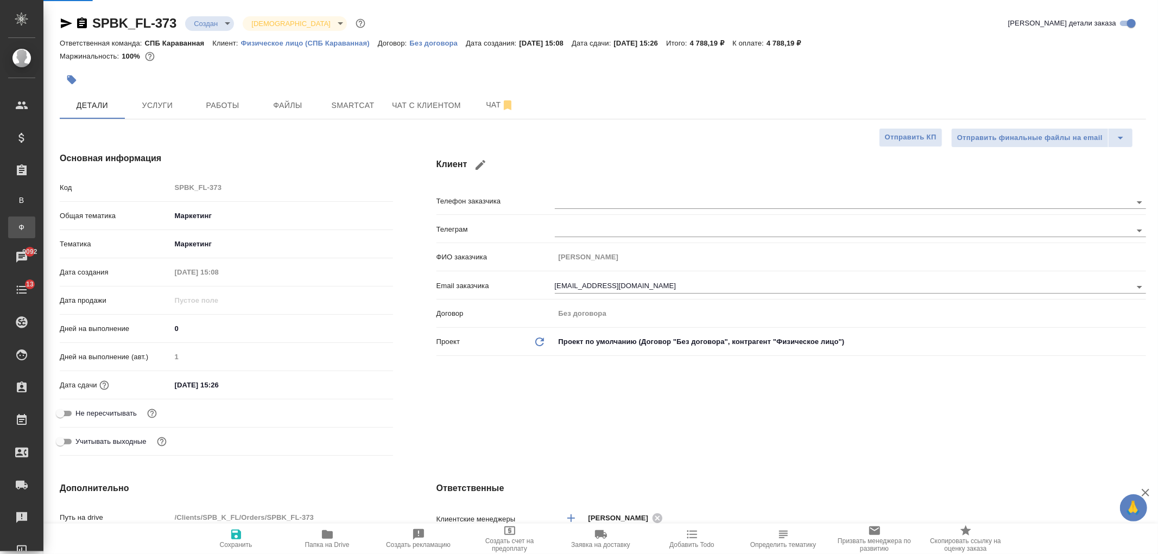
type textarea "x"
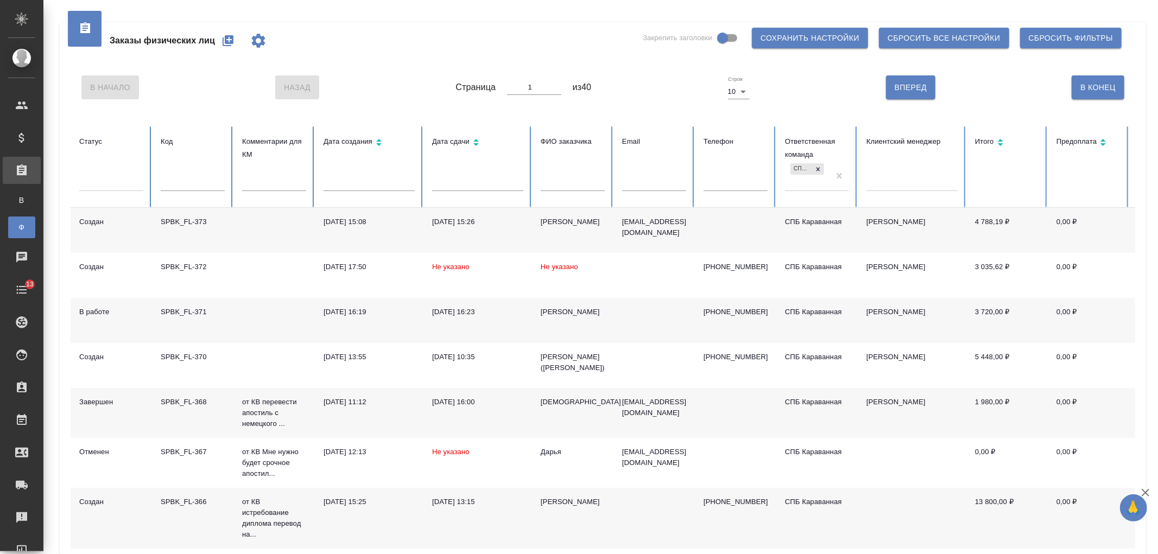
click at [566, 191] on div at bounding box center [573, 187] width 64 height 23
click at [565, 188] on input "text" at bounding box center [573, 183] width 64 height 15
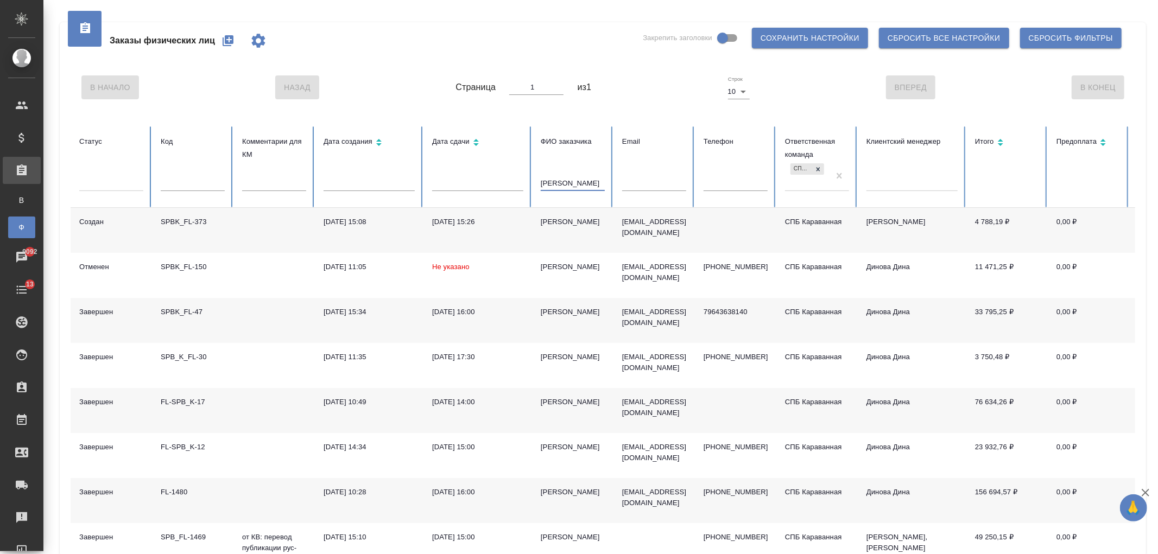
type input "гузаля"
click at [513, 326] on td "21.06.2024, 16:00" at bounding box center [477, 320] width 109 height 45
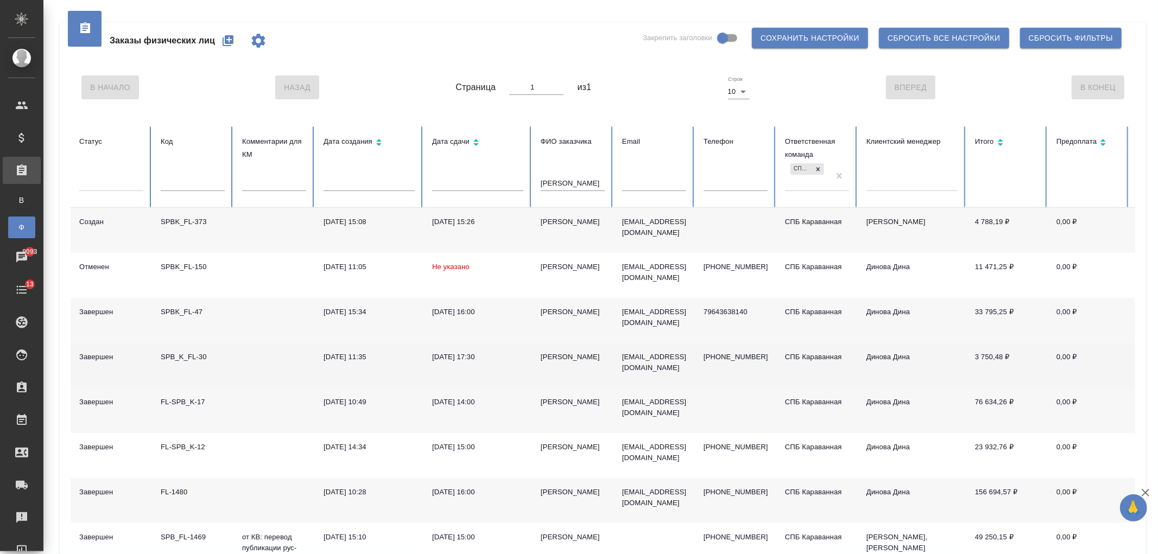
click at [578, 351] on td "Гузаля Фасхиева" at bounding box center [572, 365] width 81 height 45
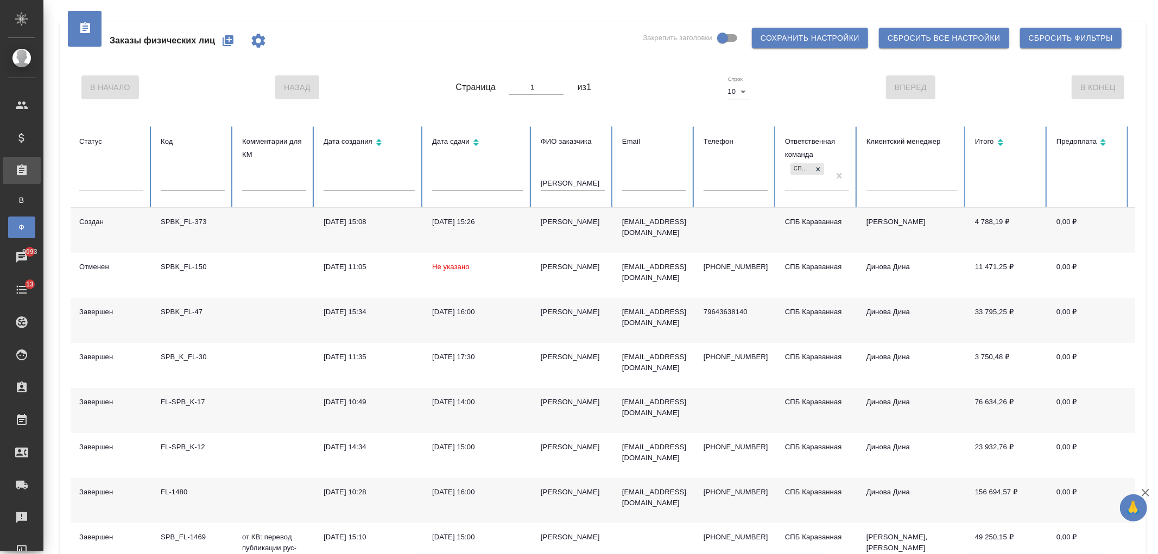
click at [552, 224] on div "Гузаля Фасхиева" at bounding box center [573, 222] width 64 height 11
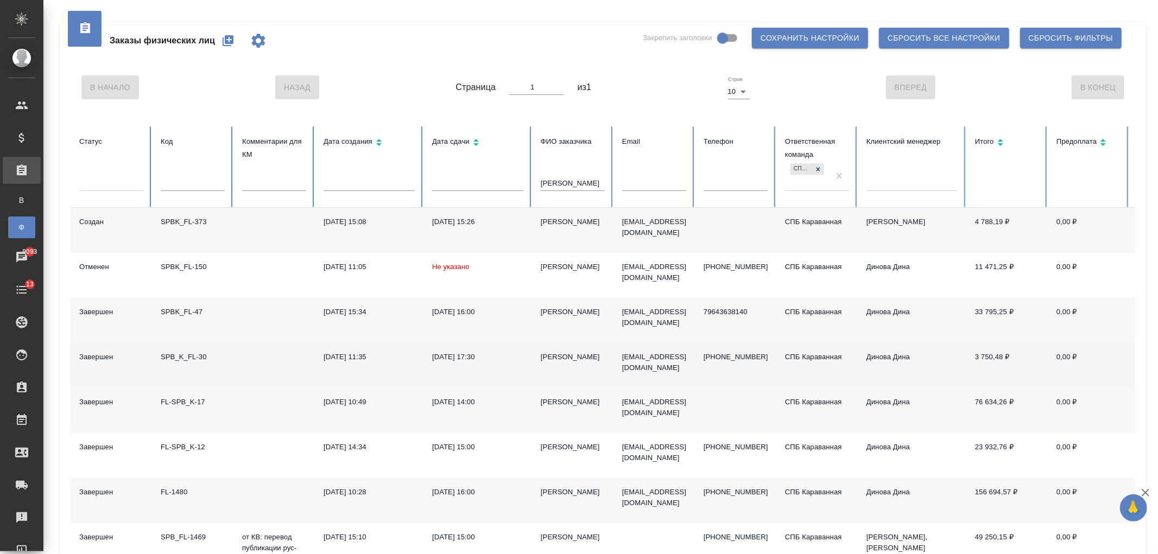
click at [511, 373] on td "30.05.2024, 17:30" at bounding box center [477, 365] width 109 height 45
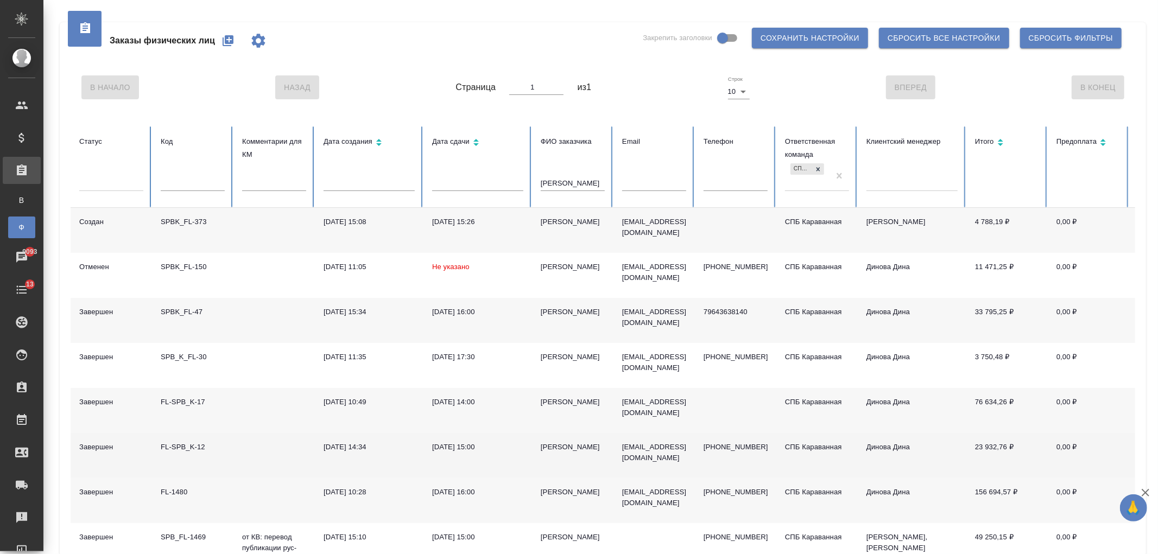
click at [441, 456] on td "17.05.2024, 15:00" at bounding box center [477, 455] width 109 height 45
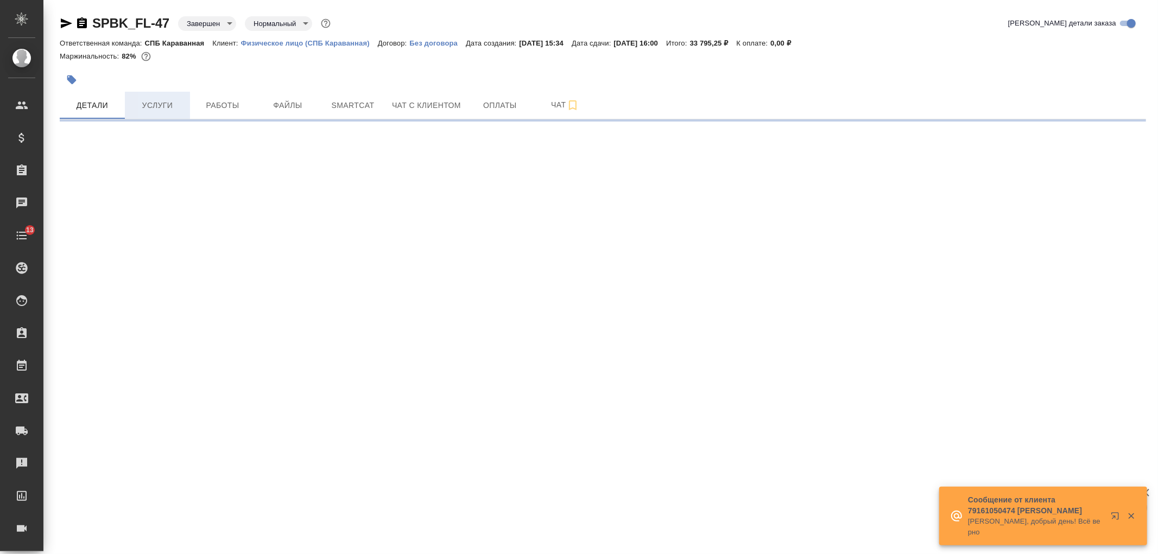
select select "RU"
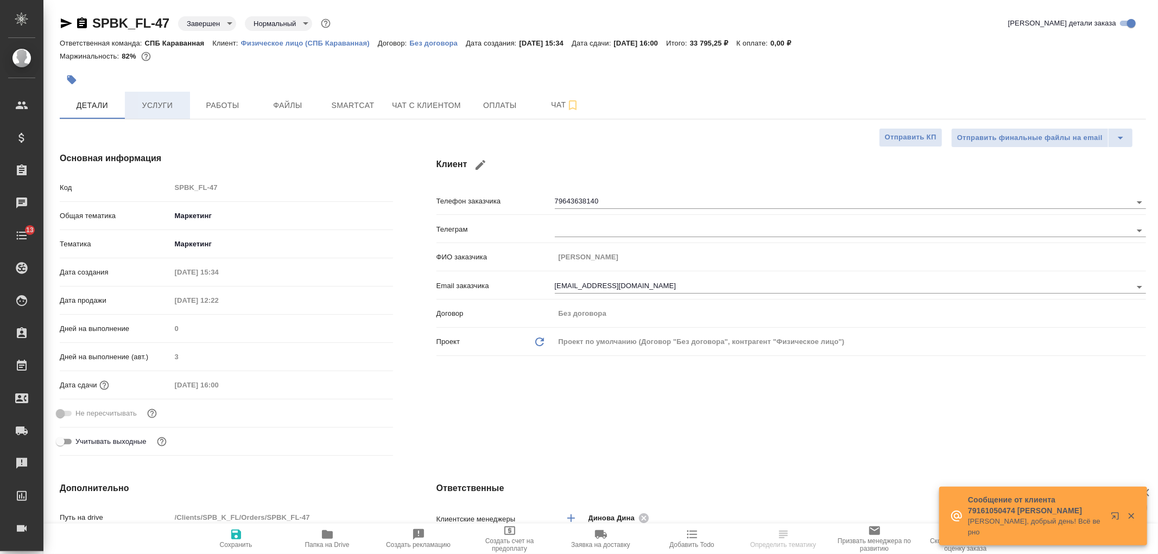
click at [166, 106] on span "Услуги" at bounding box center [157, 106] width 52 height 14
type textarea "x"
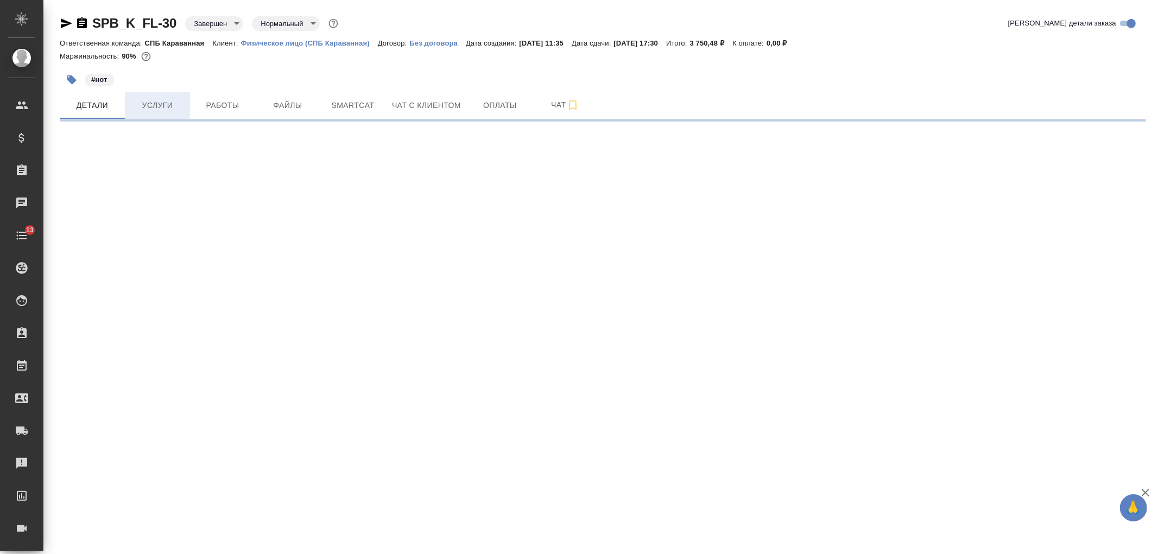
select select "RU"
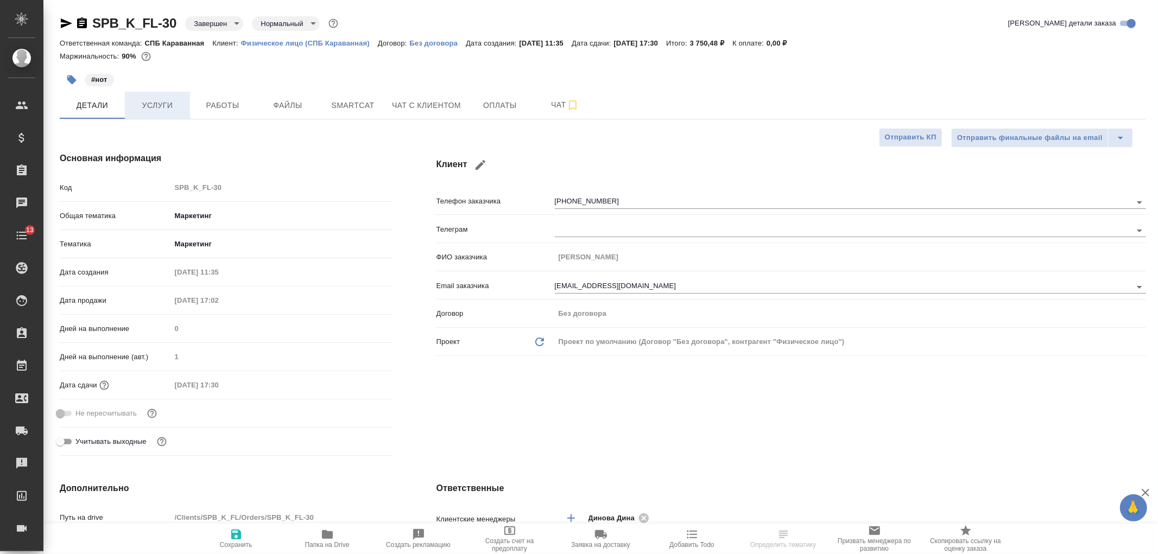
type textarea "x"
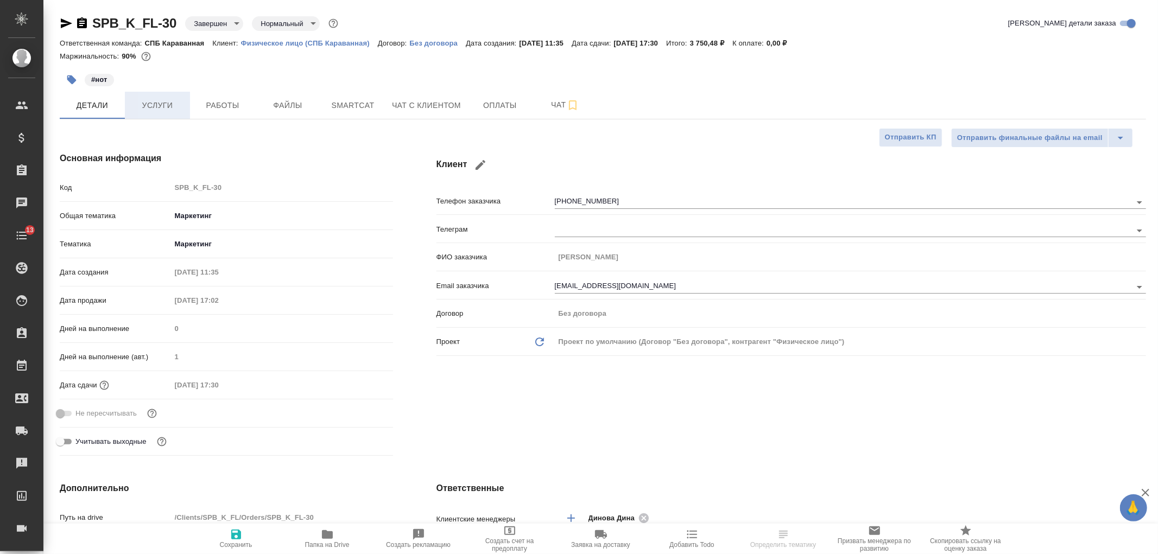
type textarea "x"
click at [161, 107] on span "Услуги" at bounding box center [157, 106] width 52 height 14
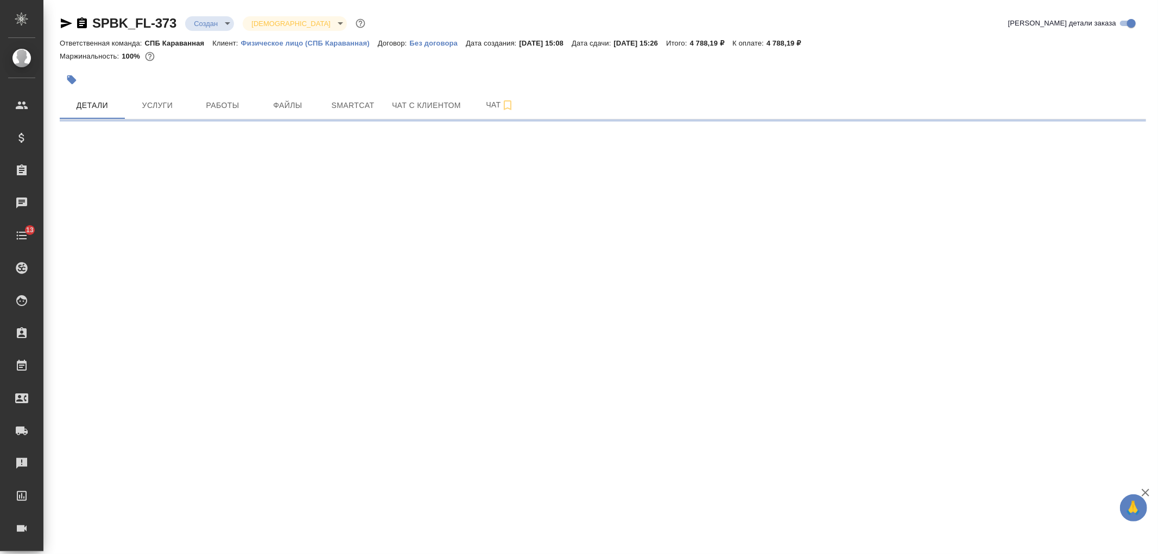
select select "RU"
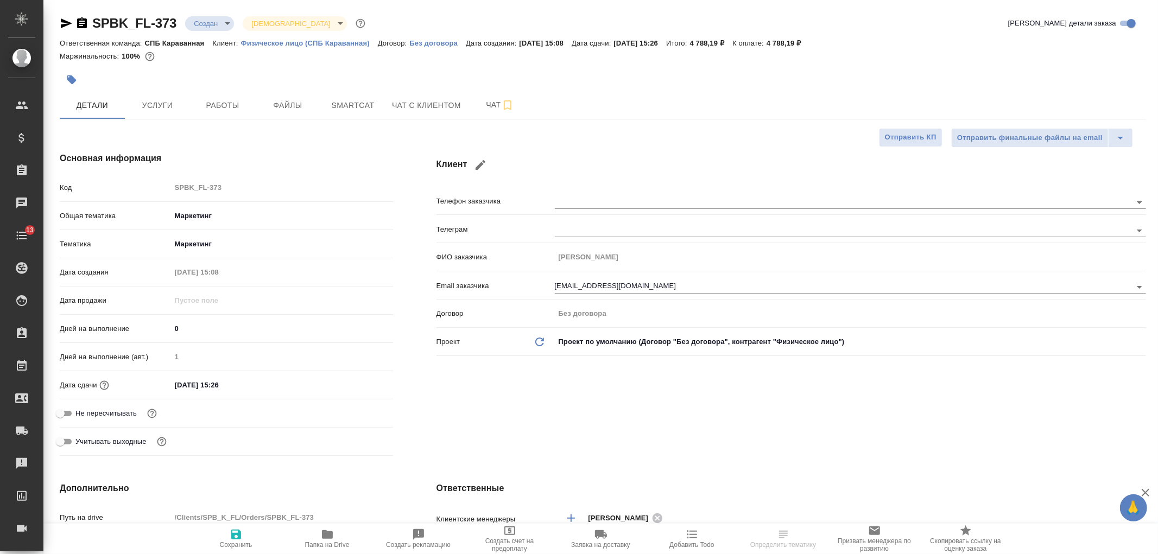
type textarea "x"
click at [171, 109] on span "Услуги" at bounding box center [157, 106] width 52 height 14
type textarea "x"
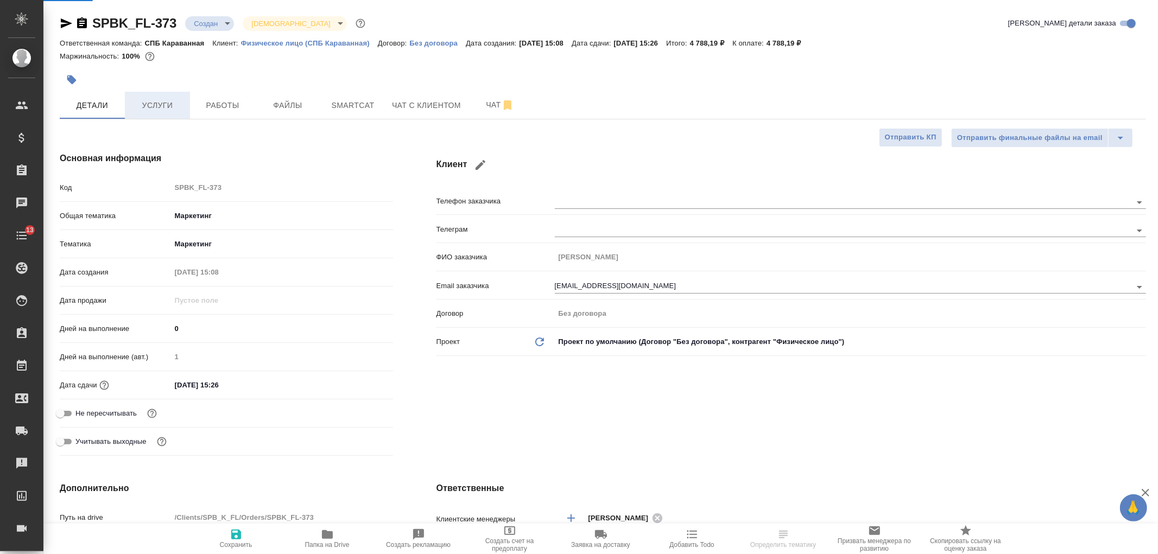
type textarea "x"
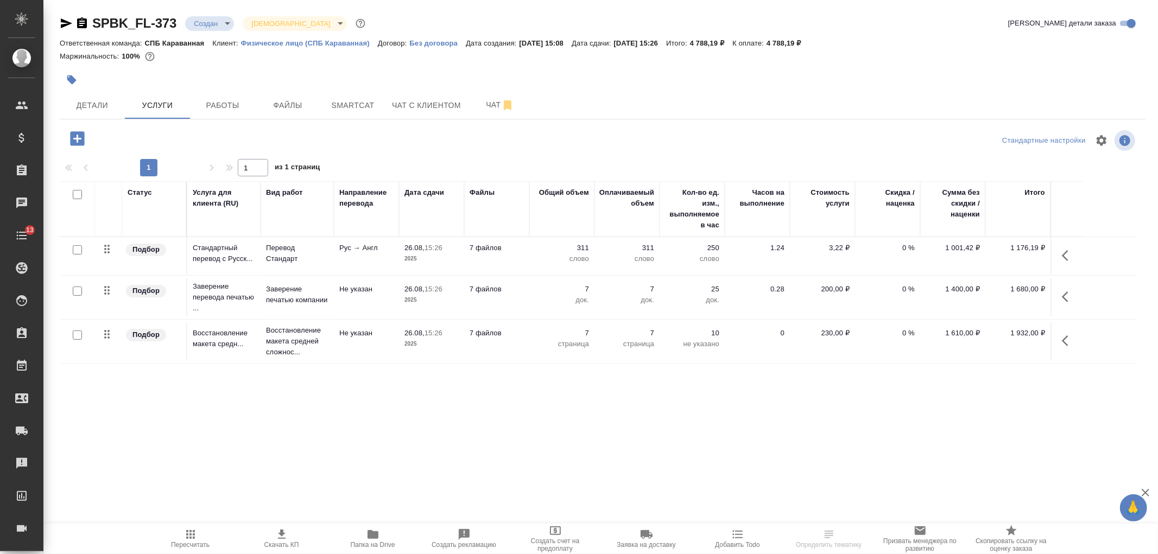
click at [281, 544] on span "Скачать КП" at bounding box center [281, 545] width 35 height 8
click at [109, 116] on button "Детали" at bounding box center [92, 105] width 65 height 27
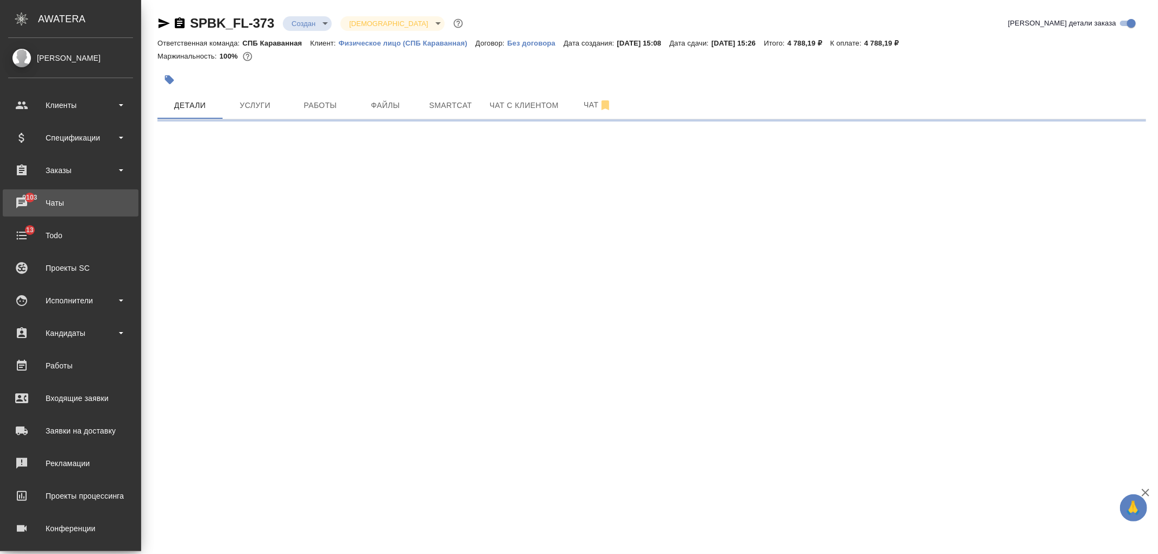
select select "RU"
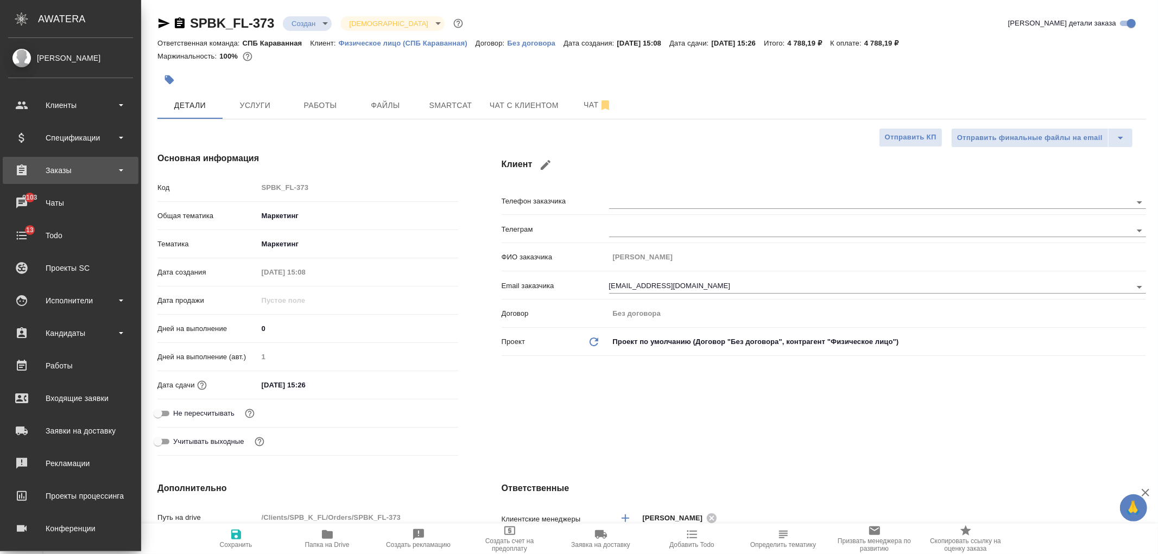
type textarea "x"
click at [84, 169] on div "Заказы" at bounding box center [70, 170] width 125 height 16
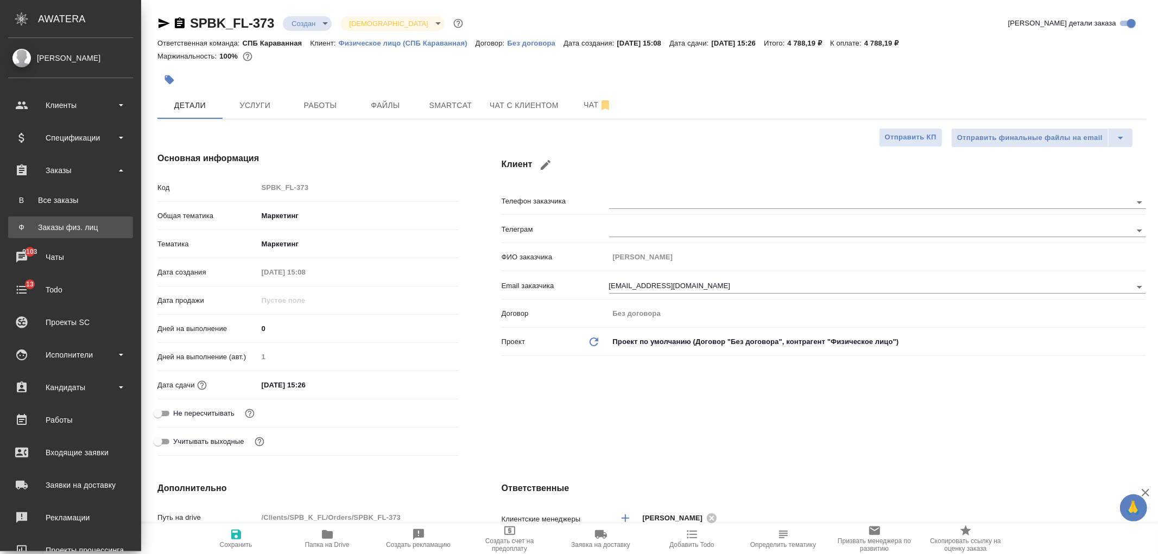
click at [93, 227] on div "Заказы физ. лиц" at bounding box center [71, 227] width 114 height 11
type textarea "x"
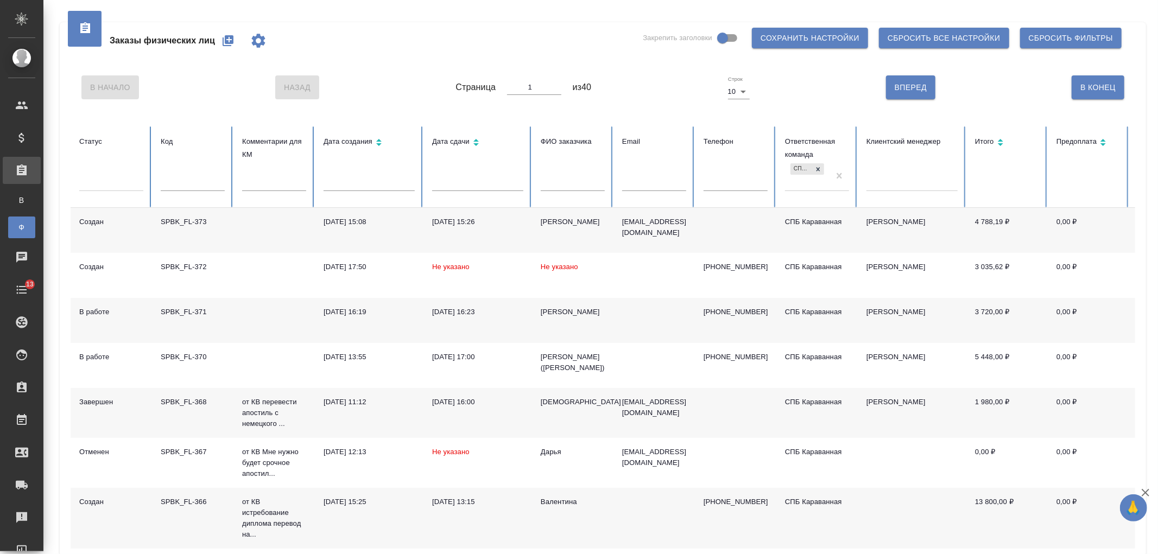
click at [558, 199] on th "ФИО заказчика" at bounding box center [572, 166] width 81 height 81
click at [565, 175] on th "ФИО заказчика" at bounding box center [572, 166] width 81 height 81
click at [574, 188] on input "text" at bounding box center [573, 183] width 64 height 15
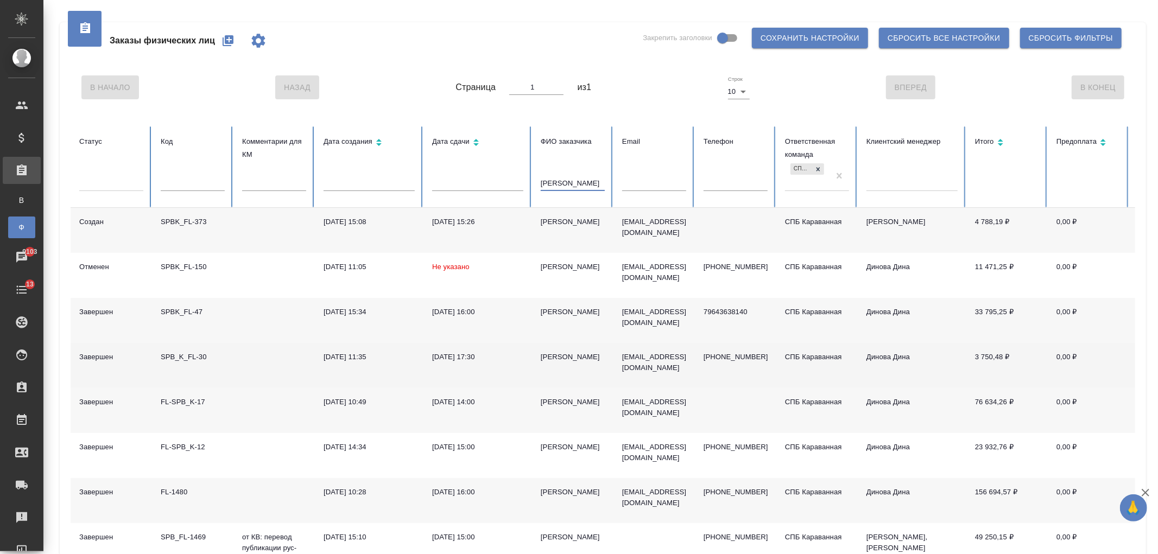
type input "гузаля"
click at [576, 371] on td "Гузаля Фасхиева" at bounding box center [572, 365] width 81 height 45
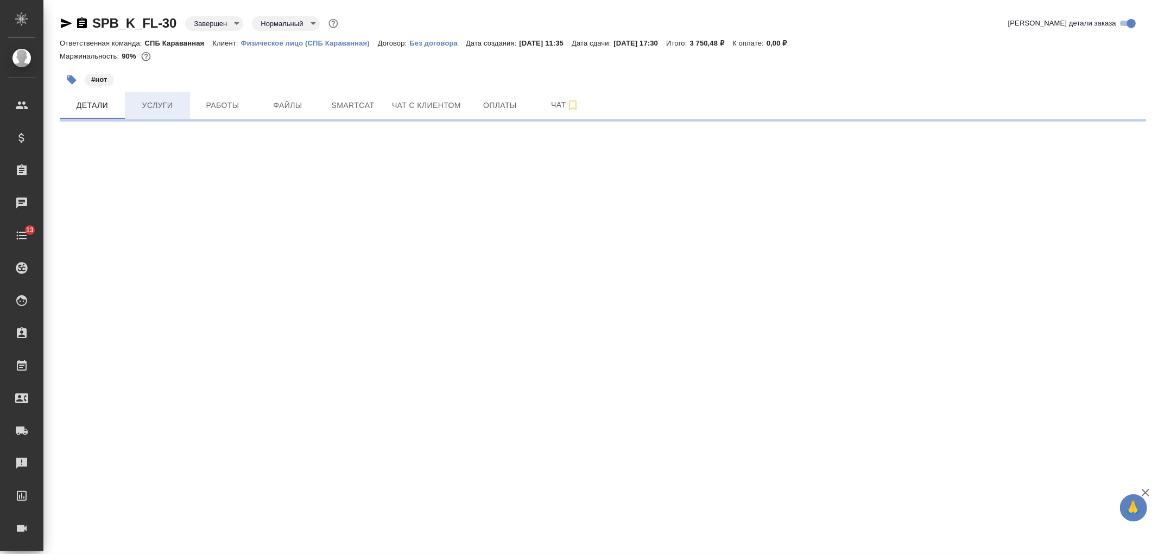
select select "RU"
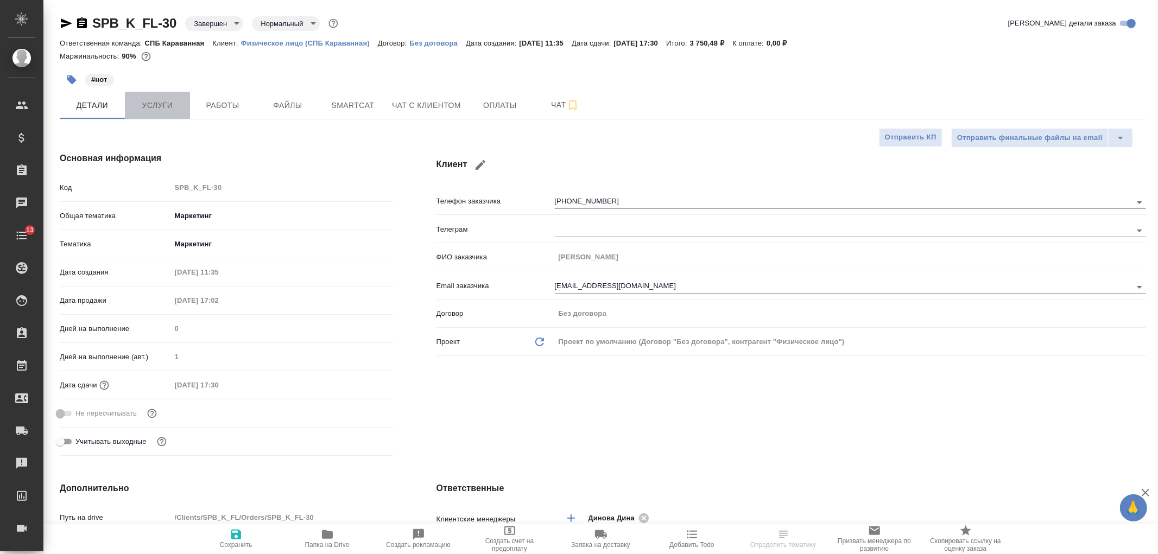
click at [170, 100] on span "Услуги" at bounding box center [157, 106] width 52 height 14
type textarea "x"
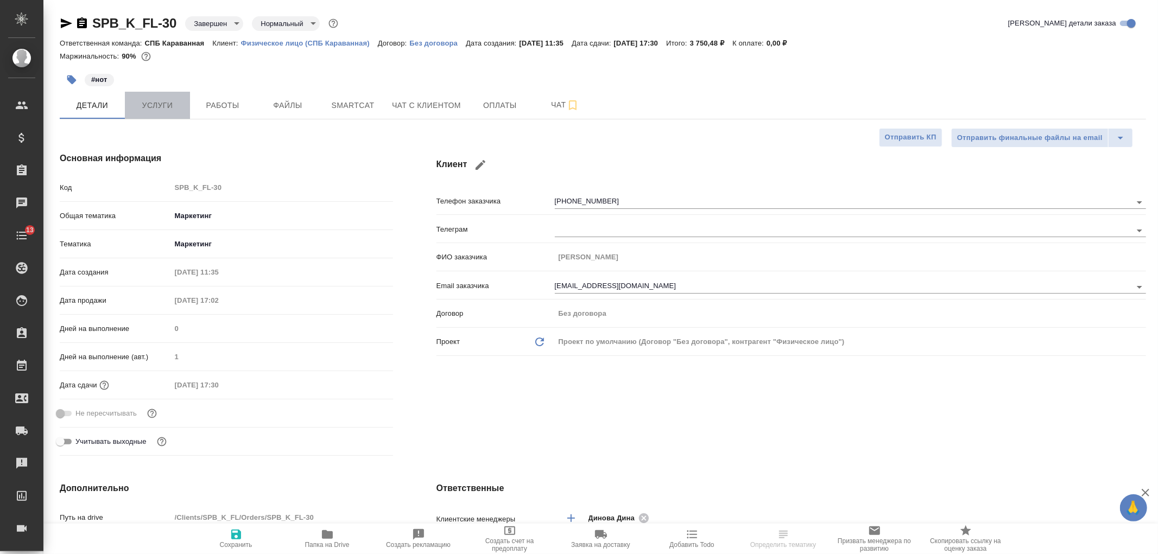
type textarea "x"
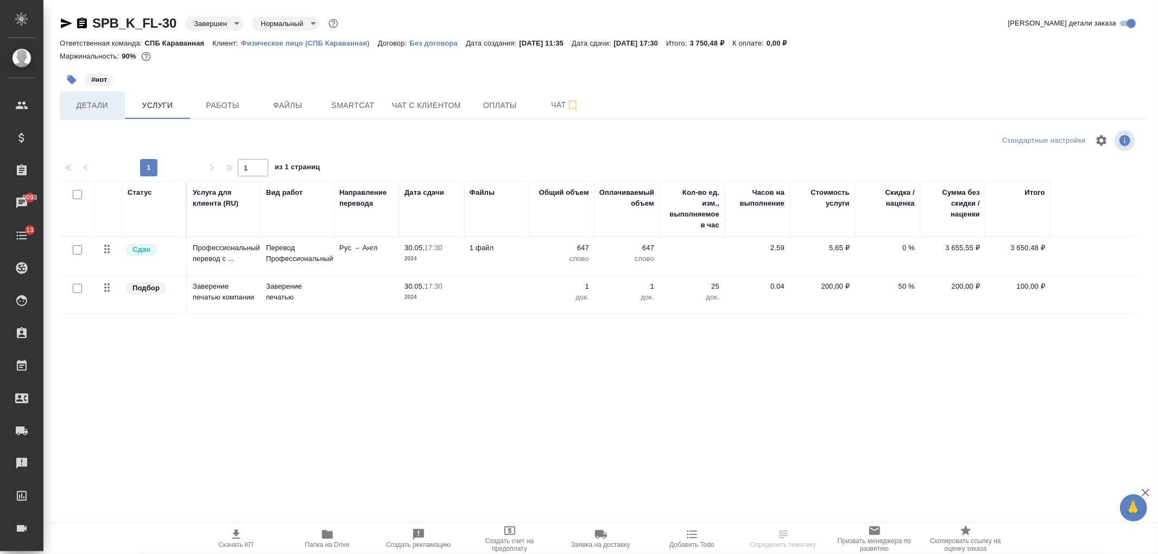
click at [93, 96] on button "Детали" at bounding box center [92, 105] width 65 height 27
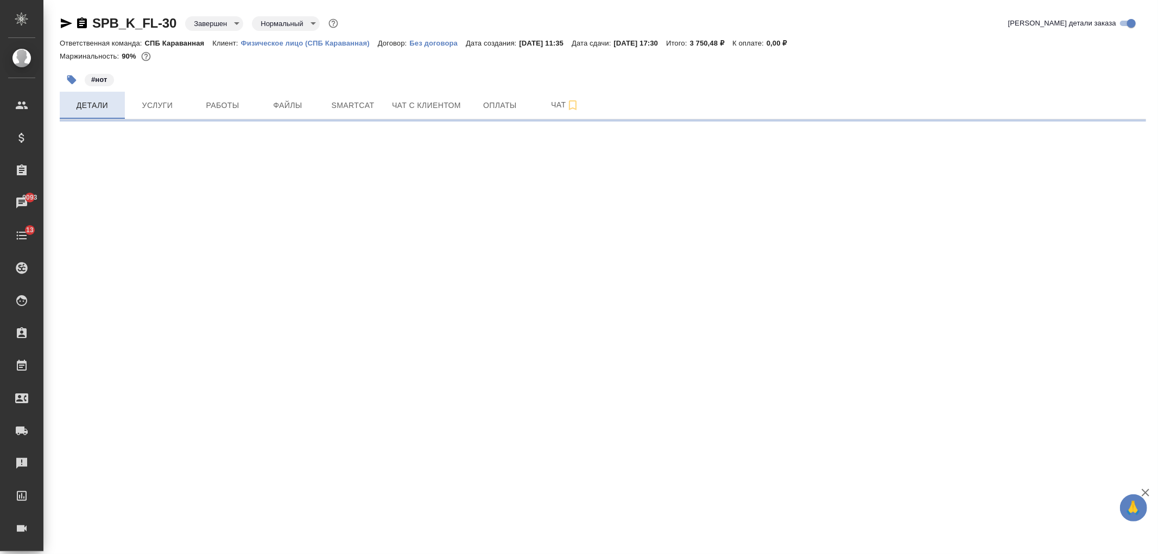
select select "RU"
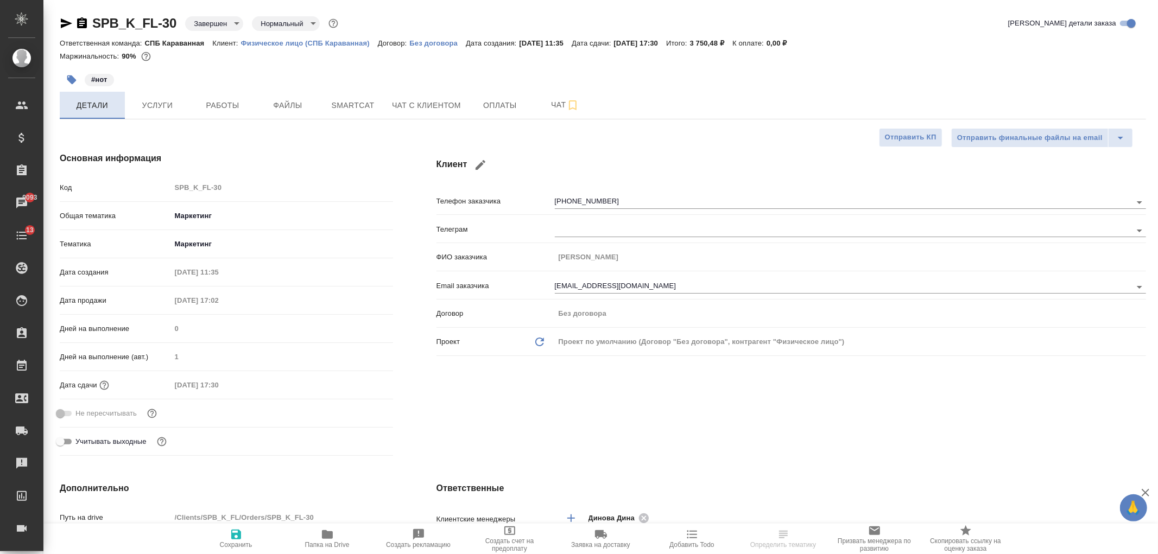
type textarea "x"
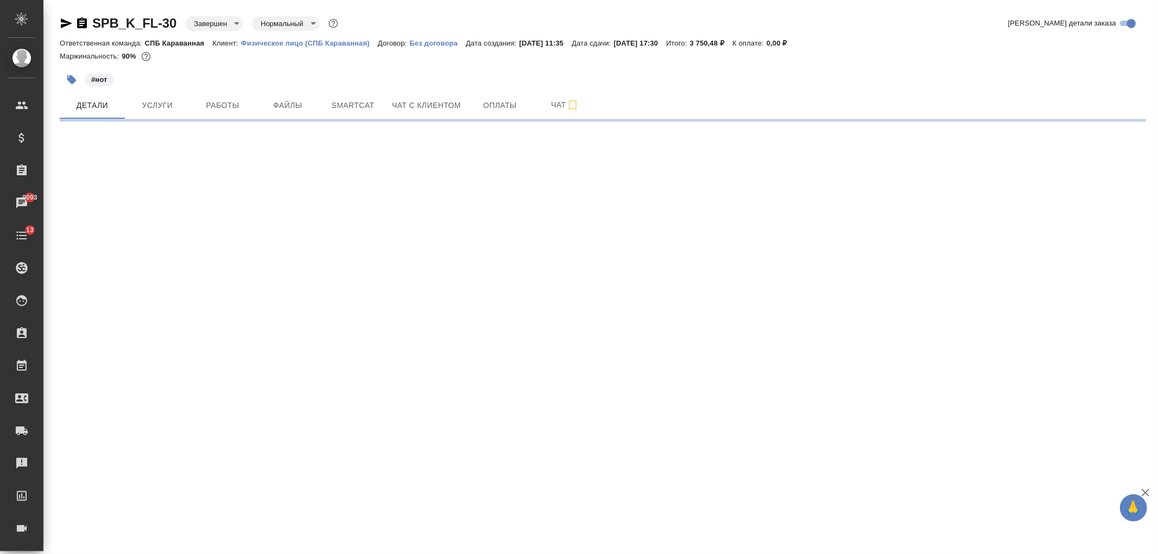
select select "RU"
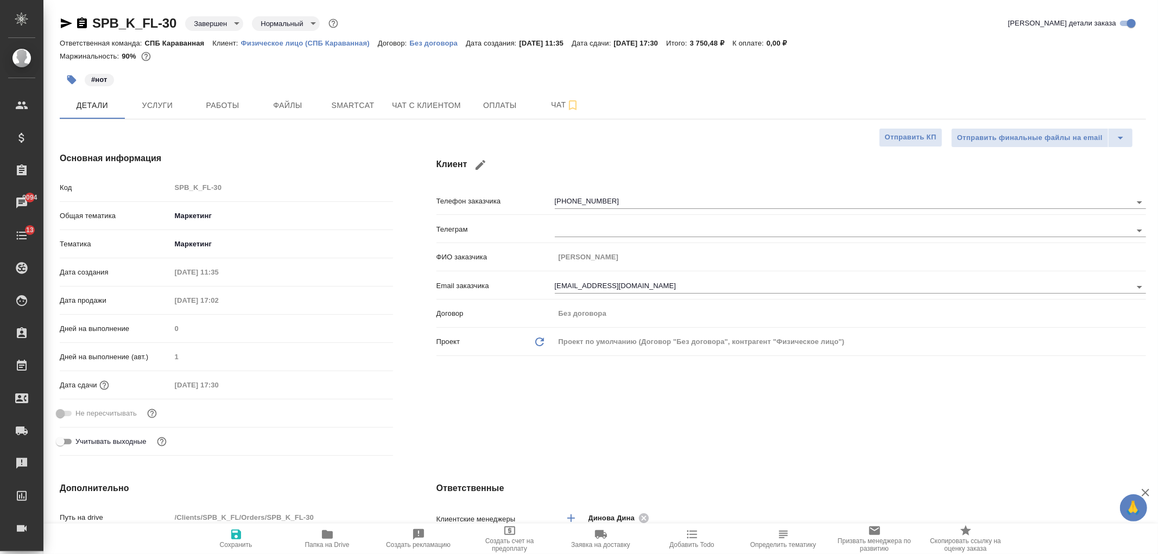
type textarea "x"
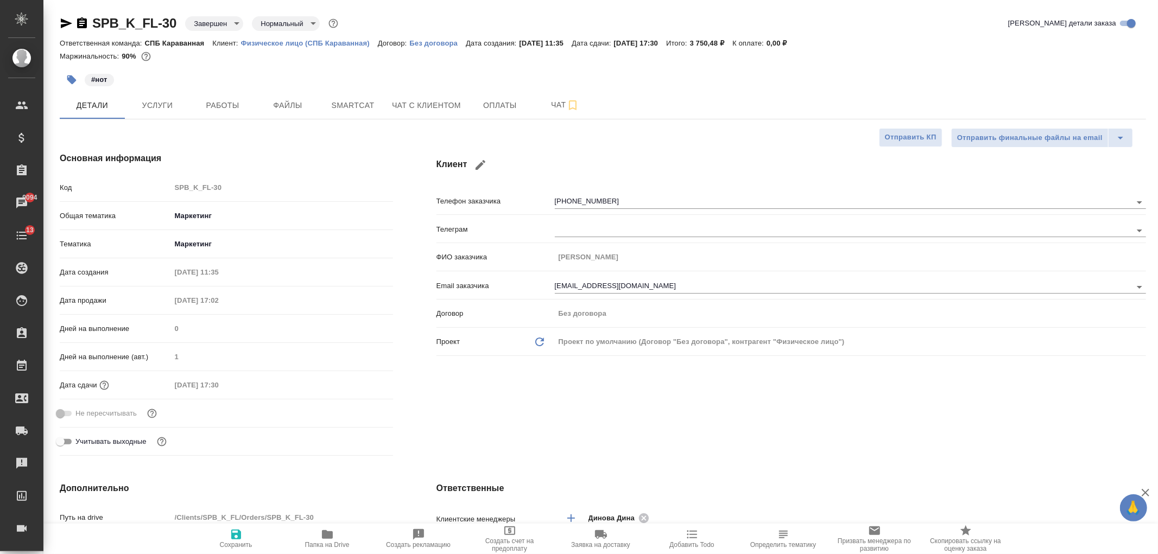
type textarea "x"
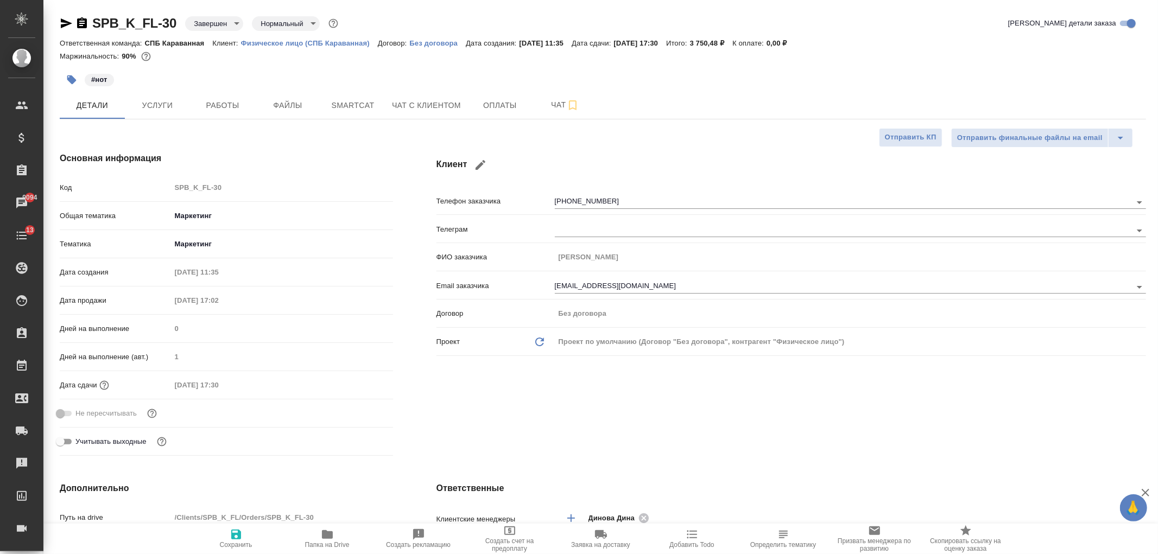
type textarea "x"
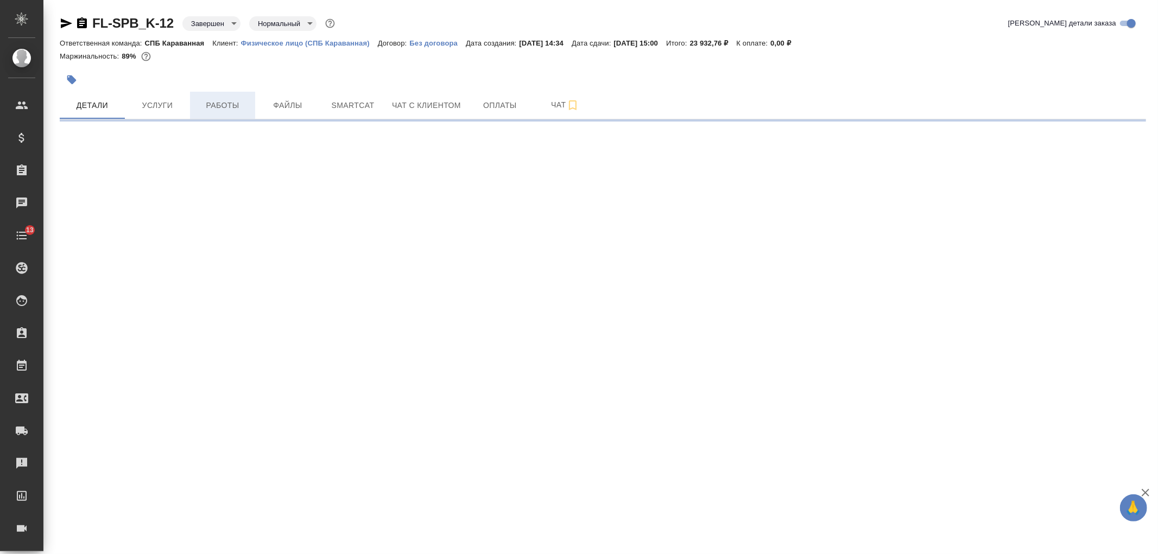
select select "RU"
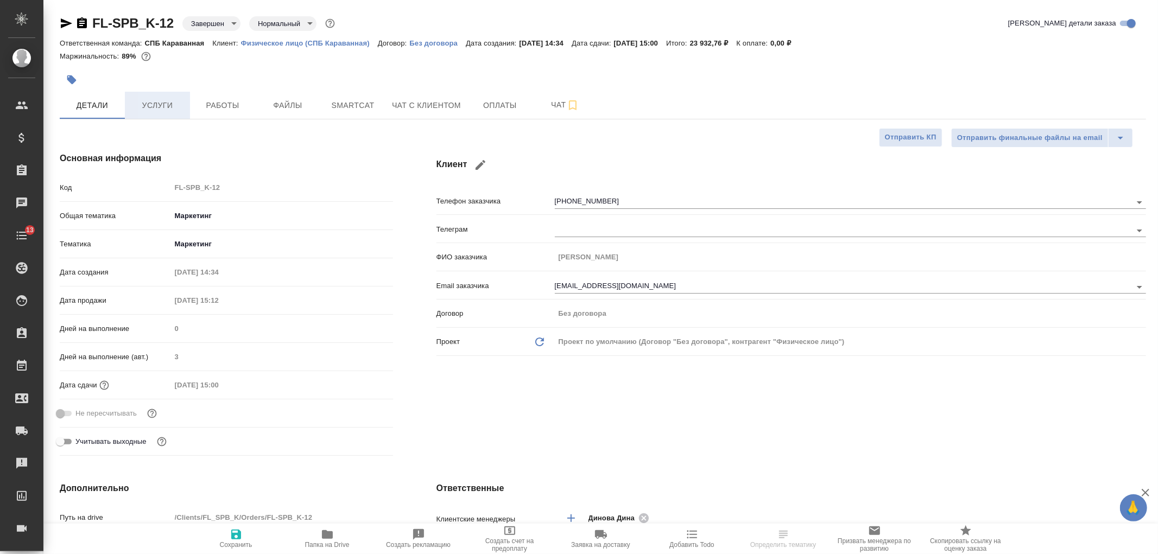
type textarea "x"
click at [187, 115] on button "Услуги" at bounding box center [157, 105] width 65 height 27
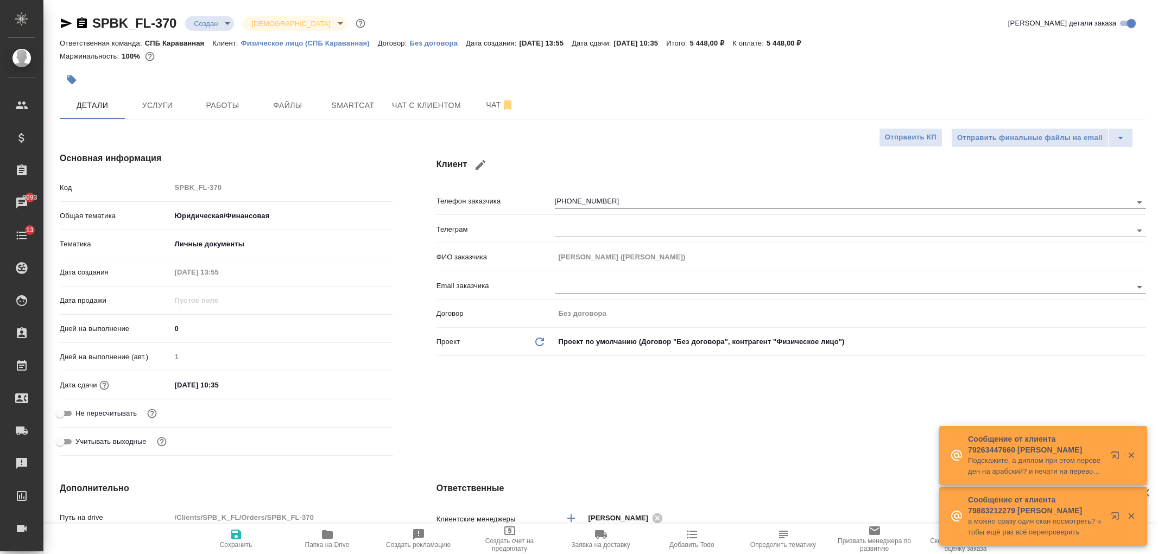
select select "RU"
click at [528, 386] on div "Клиент Телефон заказчика [PHONE_NUMBER] Телеграм ФИО заказчика [PERSON_NAME] ([…" at bounding box center [791, 306] width 753 height 352
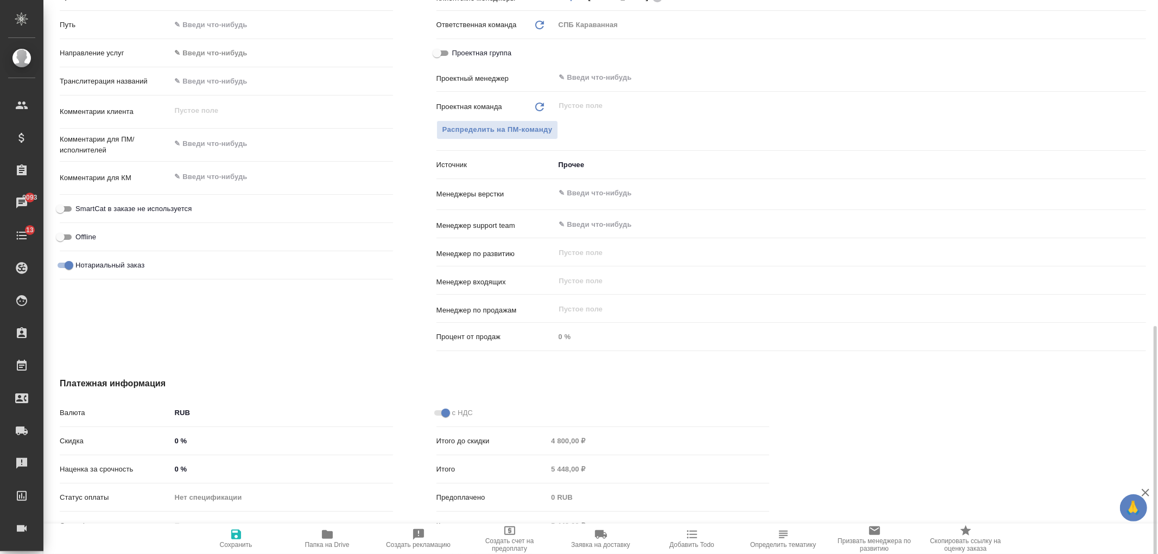
scroll to position [567, 0]
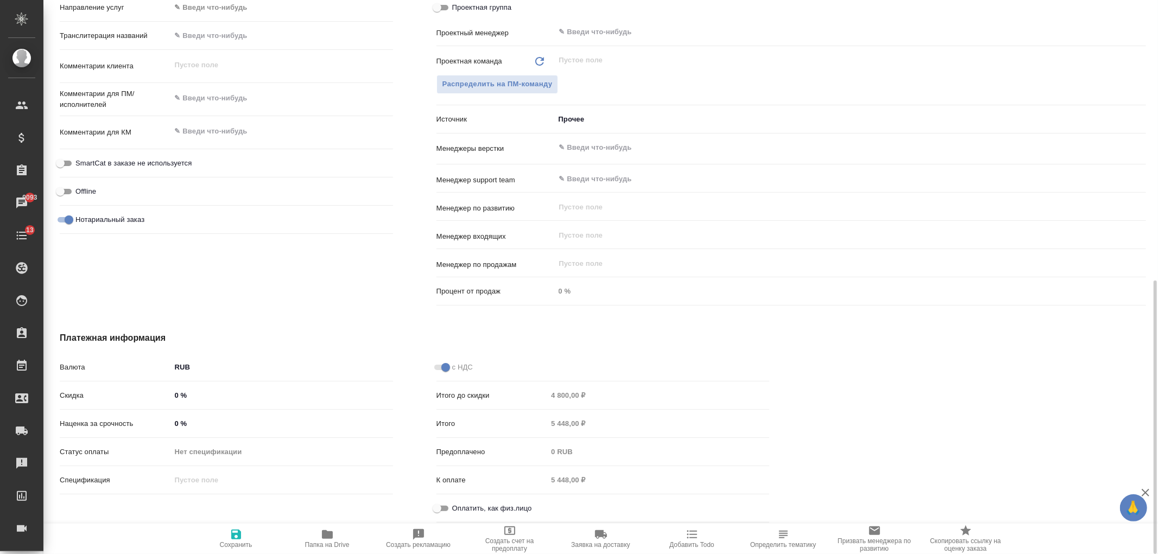
click at [441, 509] on input "Оплатить, как физ.лицо" at bounding box center [436, 508] width 39 height 13
checkbox input "true"
click at [224, 534] on span "Сохранить" at bounding box center [236, 538] width 78 height 21
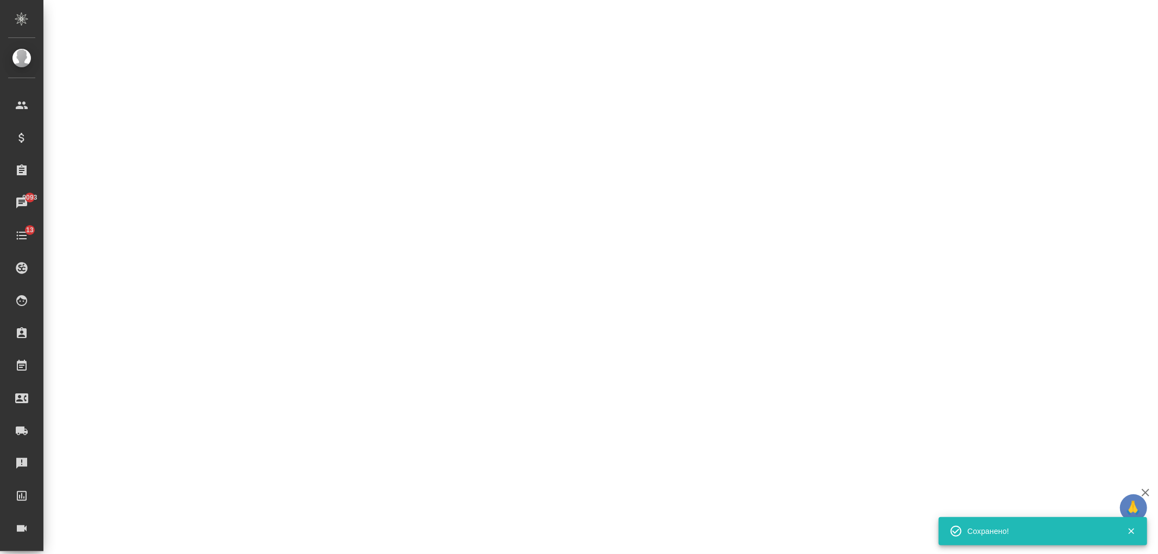
select select "RU"
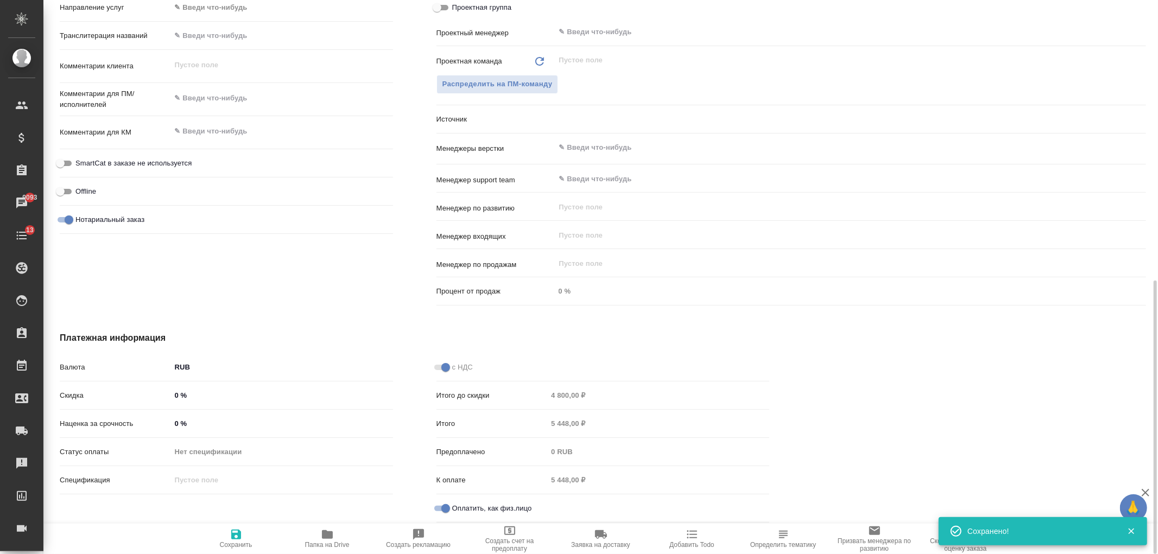
type textarea "x"
click at [441, 343] on div "с НДС Итого до скидки 4 800,00 ₽ Итого 5 448,00 ₽ Предоплачено 0 RUB К оплате 5…" at bounding box center [603, 442] width 377 height 213
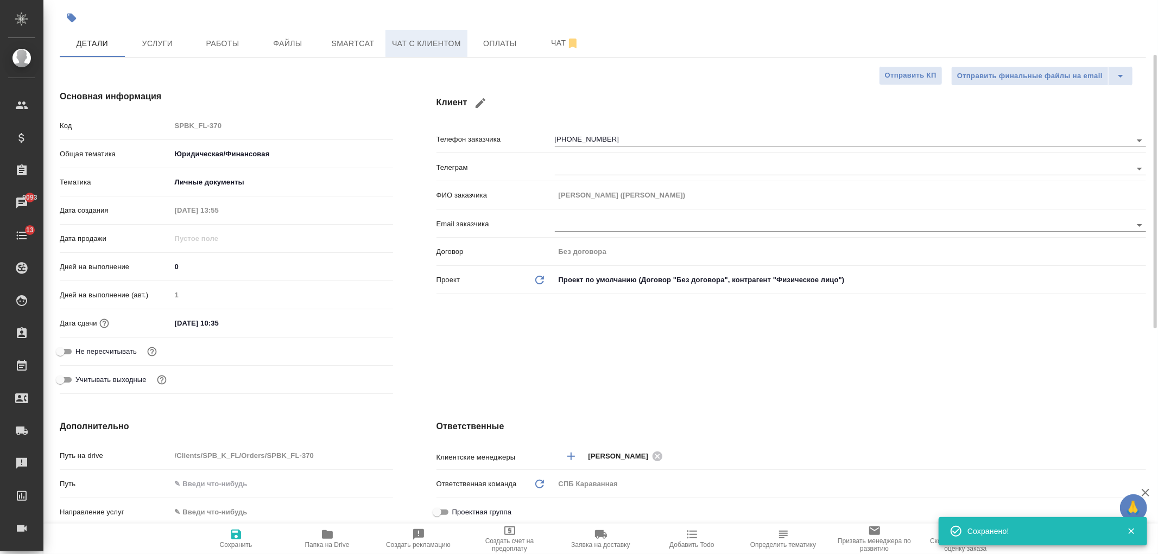
scroll to position [0, 0]
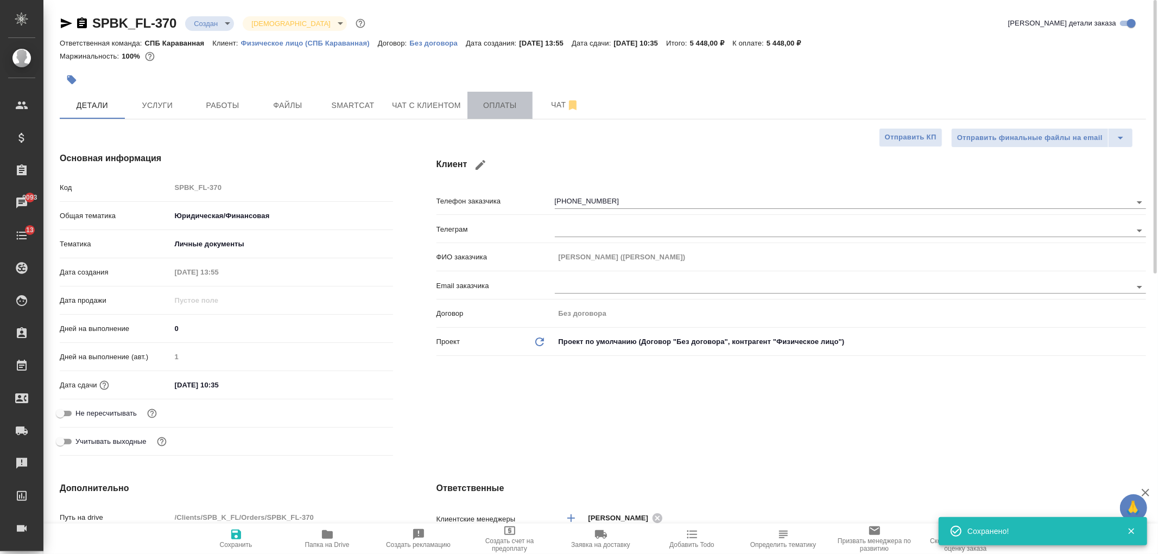
click at [504, 106] on span "Оплаты" at bounding box center [500, 106] width 52 height 14
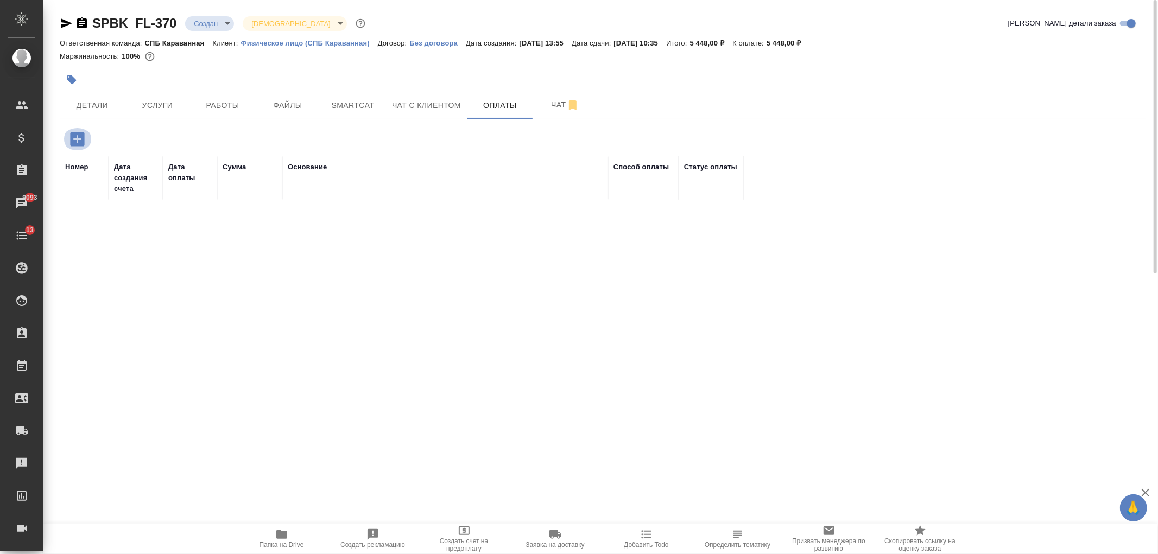
click at [72, 136] on icon "button" at bounding box center [77, 139] width 14 height 14
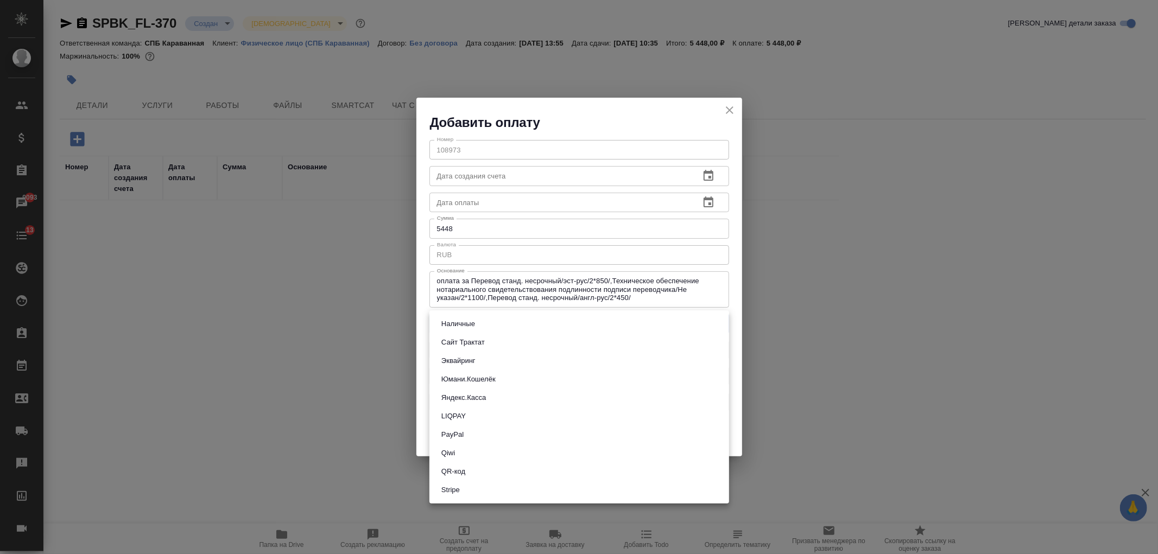
click at [508, 333] on body "🙏 .cls-1 fill:#fff; AWATERA Ivanova Arina Клиенты Спецификации Заказы 9093 Чаты…" at bounding box center [579, 277] width 1158 height 554
click at [478, 337] on button "Сайт Трактат" at bounding box center [463, 343] width 50 height 12
type input "site-traktat"
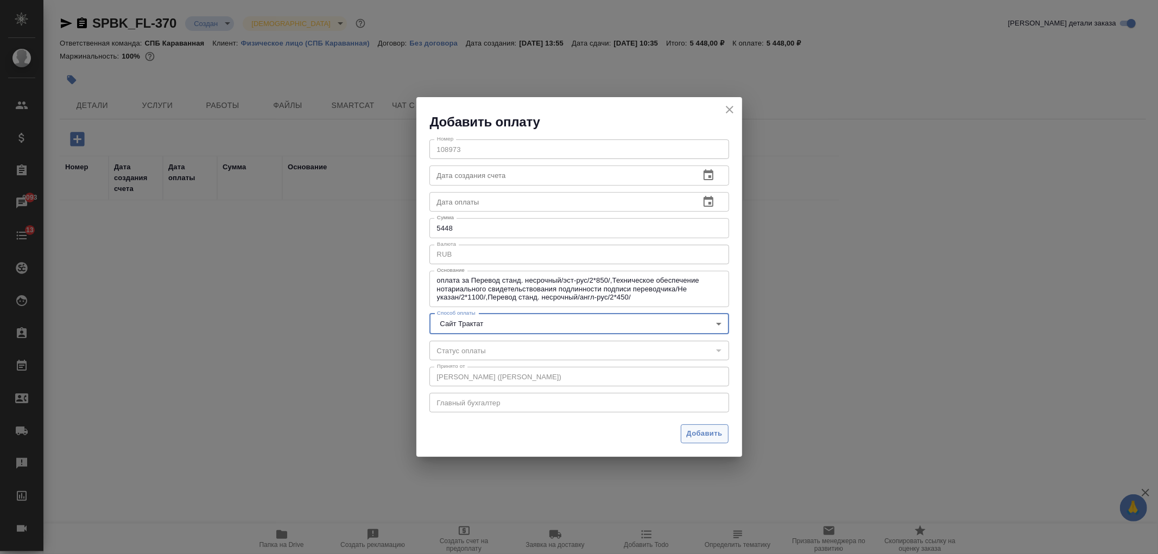
click at [714, 440] on span "Добавить" at bounding box center [705, 434] width 36 height 12
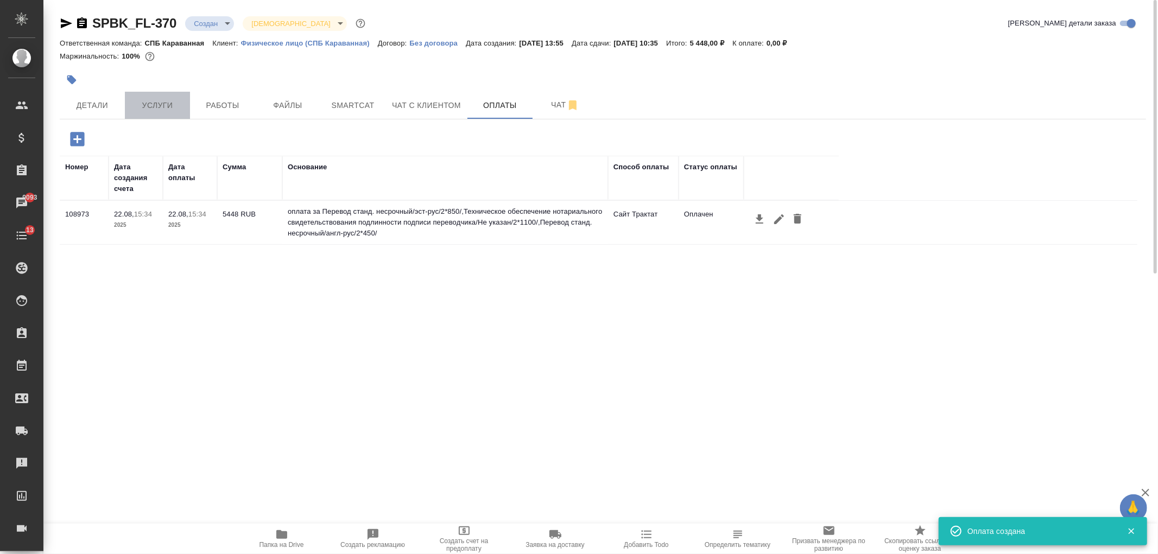
click at [137, 98] on button "Услуги" at bounding box center [157, 105] width 65 height 27
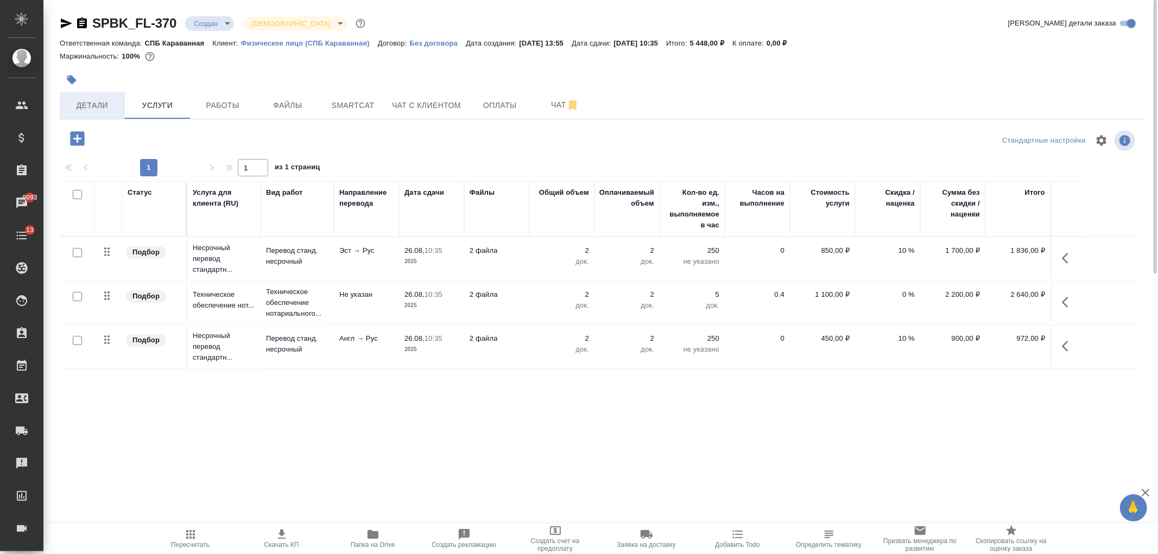
click at [99, 107] on span "Детали" at bounding box center [92, 106] width 52 height 14
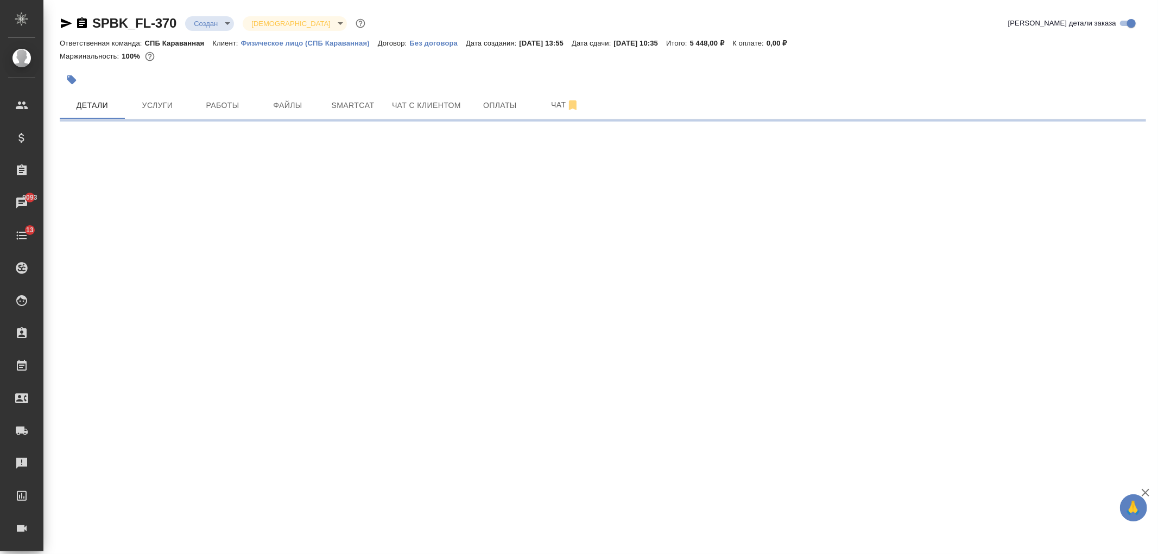
select select "RU"
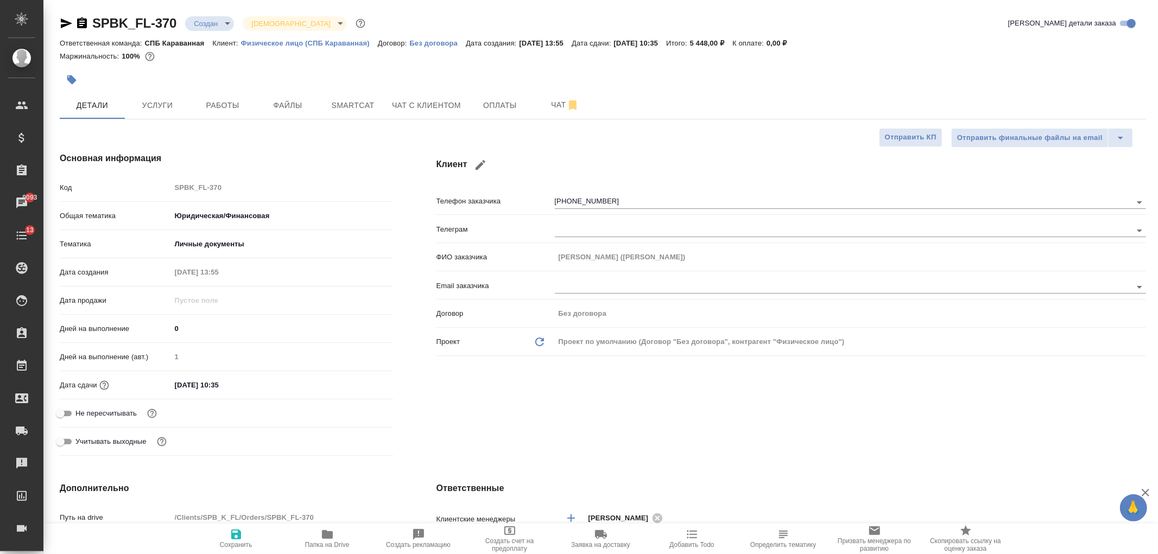
type textarea "x"
click at [754, 402] on div "Клиент Телефон заказчика +79531500526 Телеграм ФИО заказчика Ирина Тюрина (Лари…" at bounding box center [791, 306] width 753 height 352
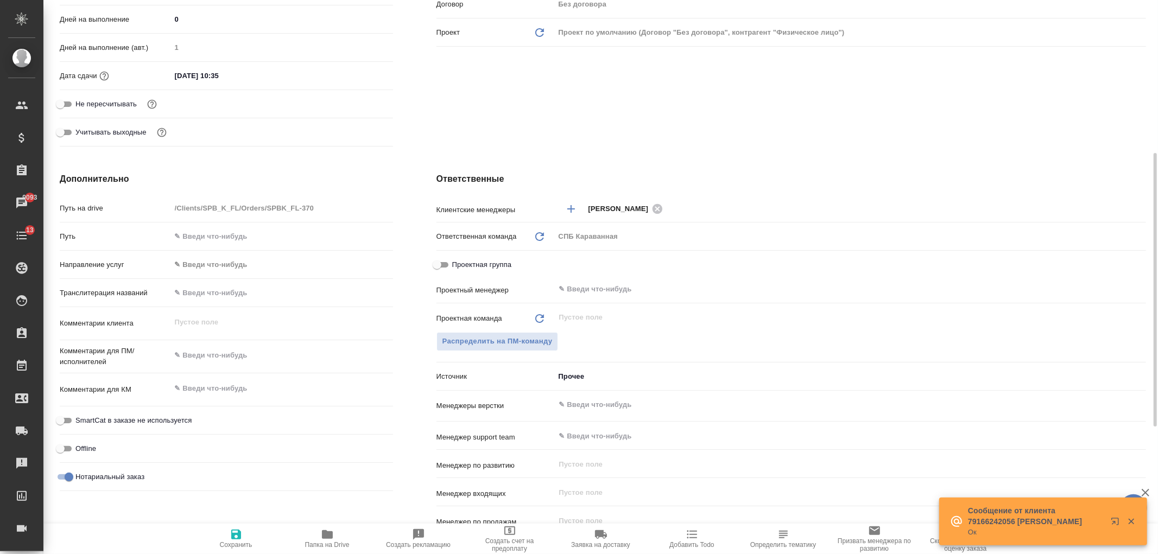
scroll to position [326, 0]
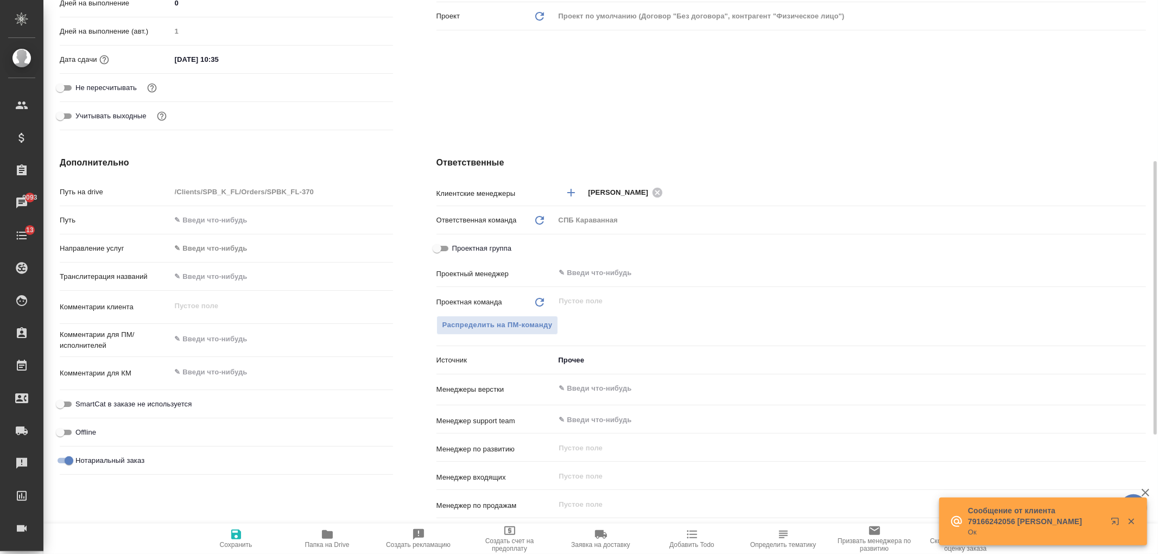
type textarea "x"
click at [204, 340] on textarea at bounding box center [282, 339] width 222 height 18
type textarea "д"
type textarea "x"
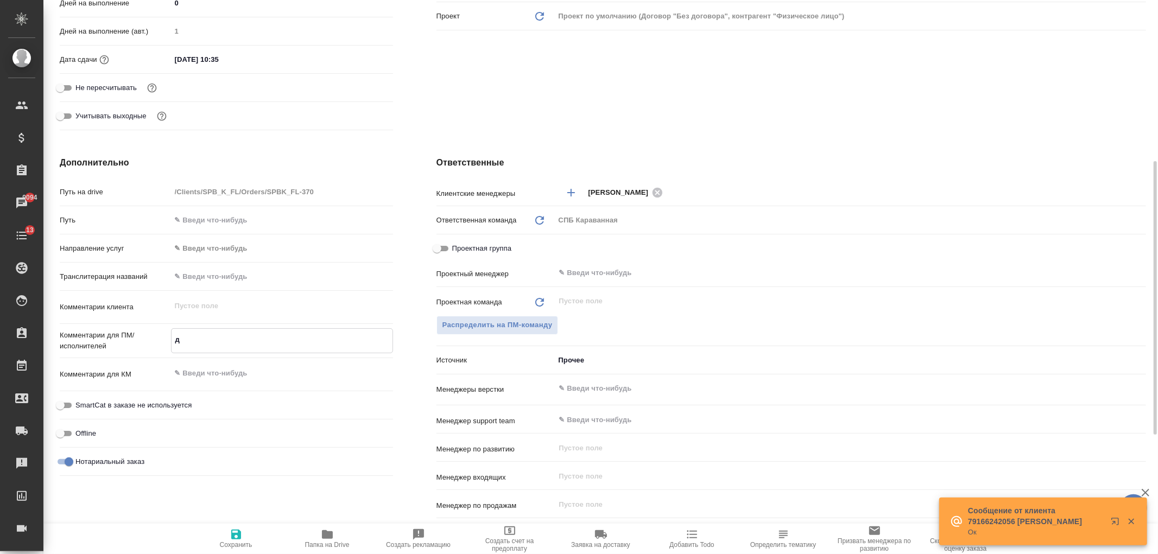
type textarea "x"
type textarea "до"
type textarea "x"
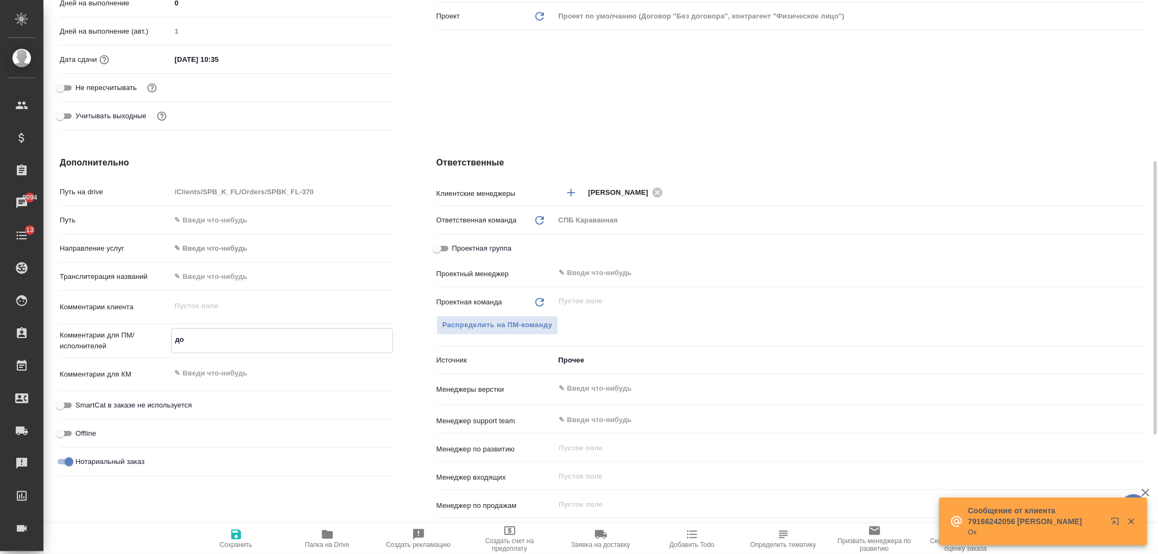
type textarea "док"
type textarea "x"
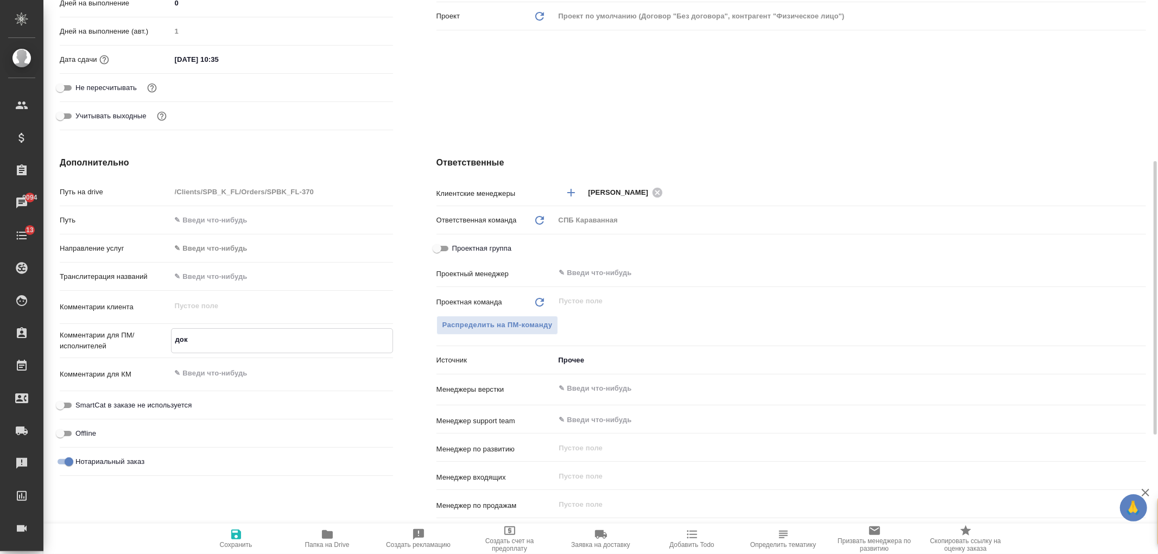
type textarea "доки"
type textarea "x"
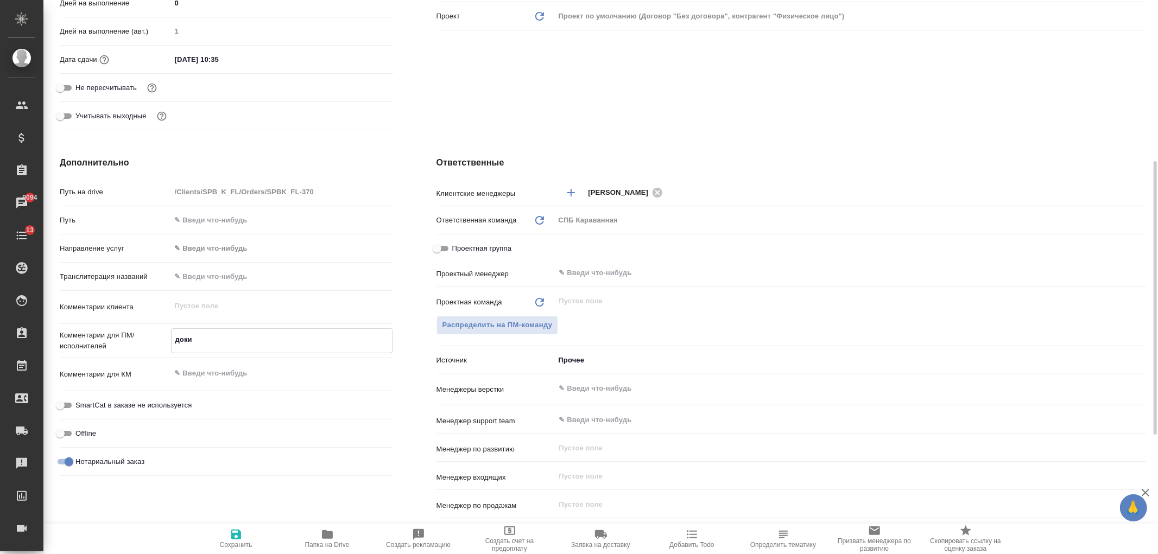
type textarea "доки"
type textarea "x"
type textarea "доки -"
type textarea "x"
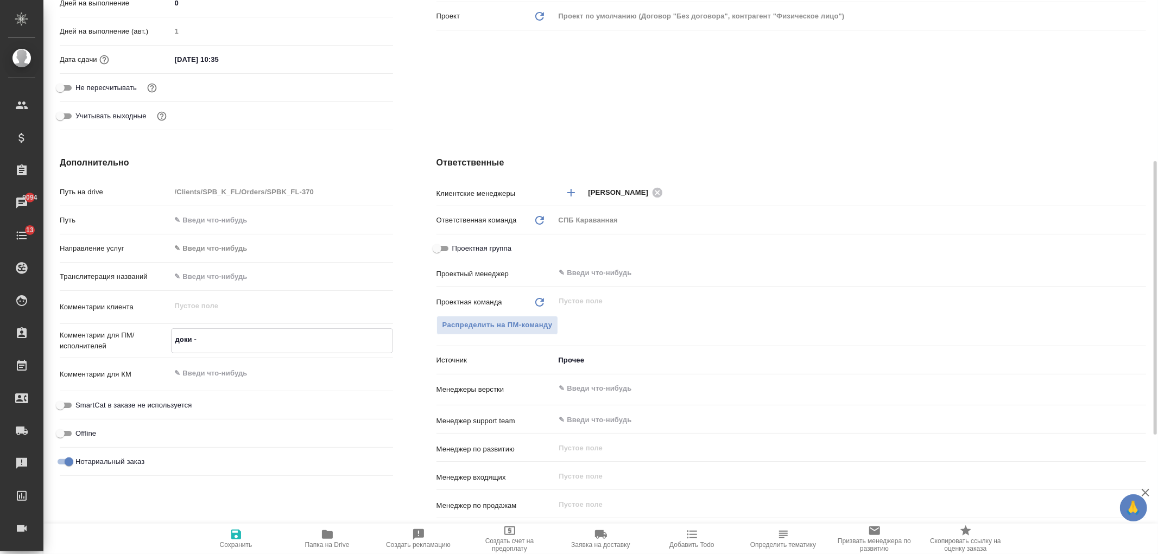
type textarea "x"
type textarea "доки -"
type textarea "x"
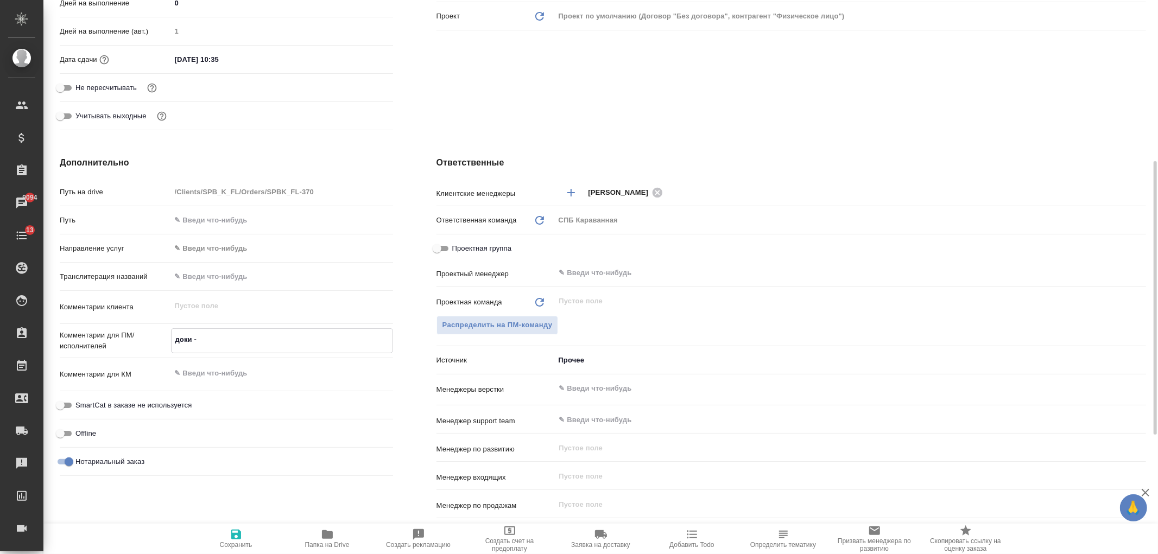
type textarea "x"
type textarea "доки - э"
type textarea "x"
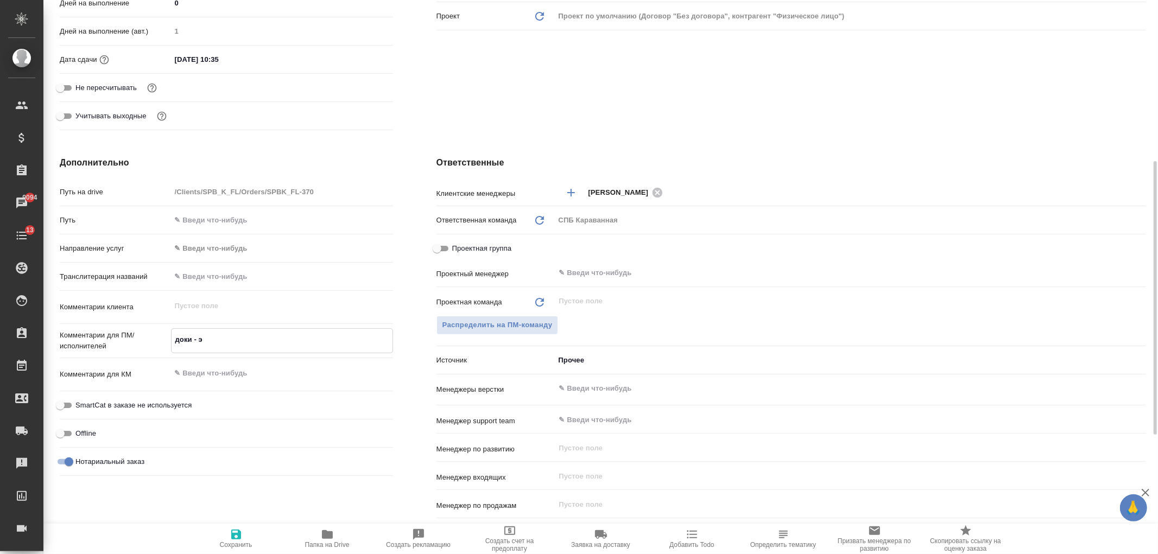
type textarea "x"
type textarea "доки - эс"
type textarea "x"
type textarea "доки - эст"
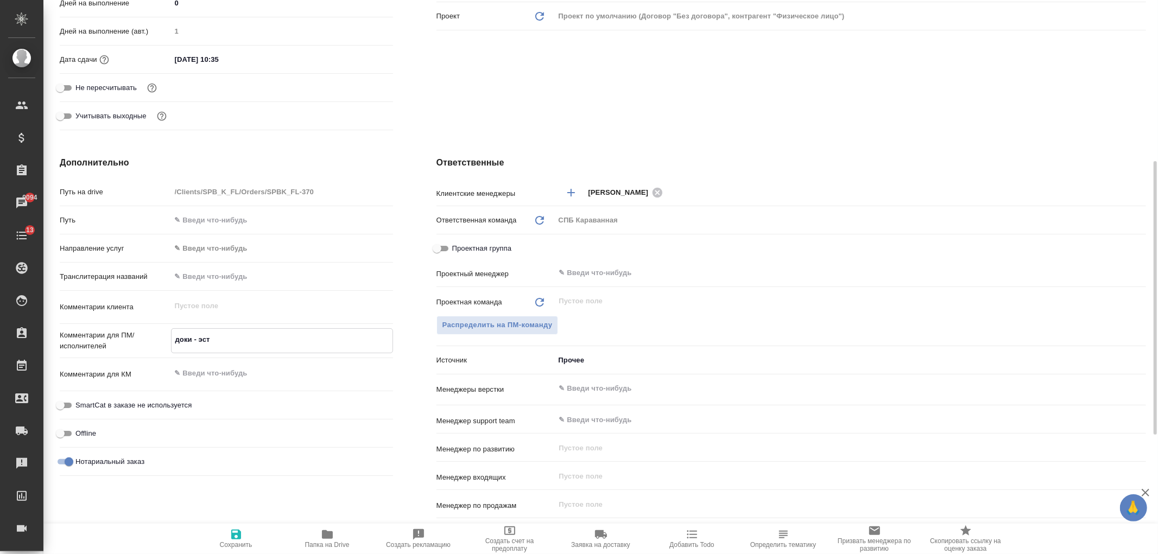
type textarea "x"
type textarea "доки - эст-"
type textarea "x"
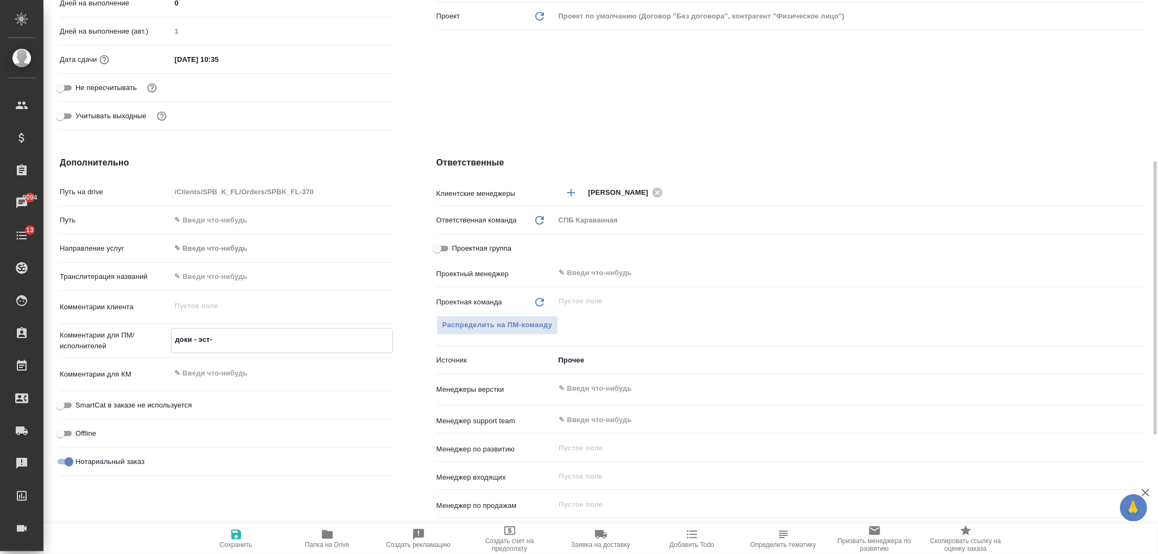
type textarea "x"
type textarea "доки - эст-р"
type textarea "x"
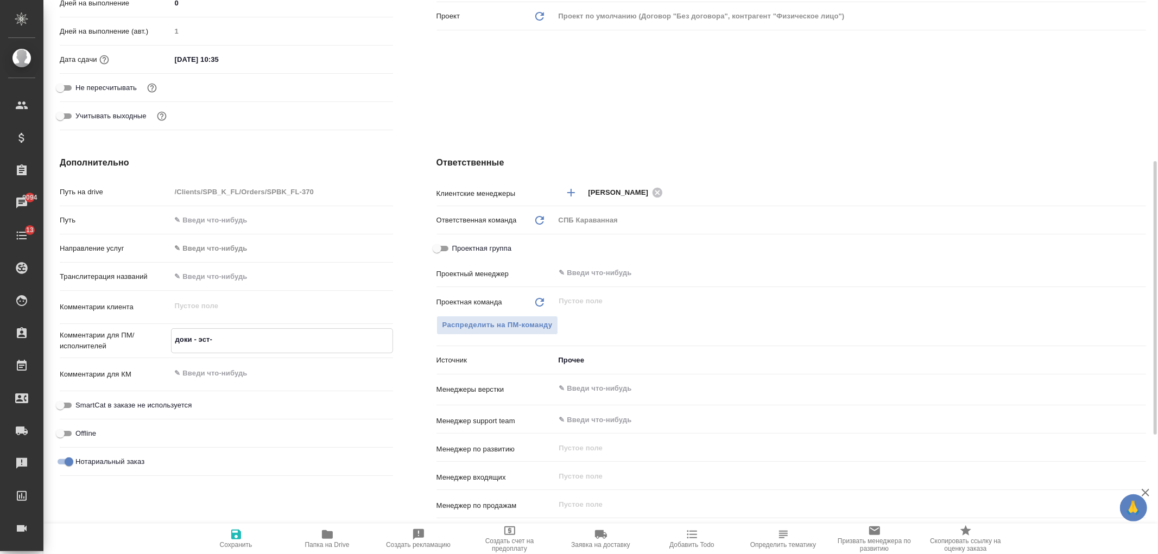
type textarea "x"
type textarea "доки - эст-ру"
type textarea "x"
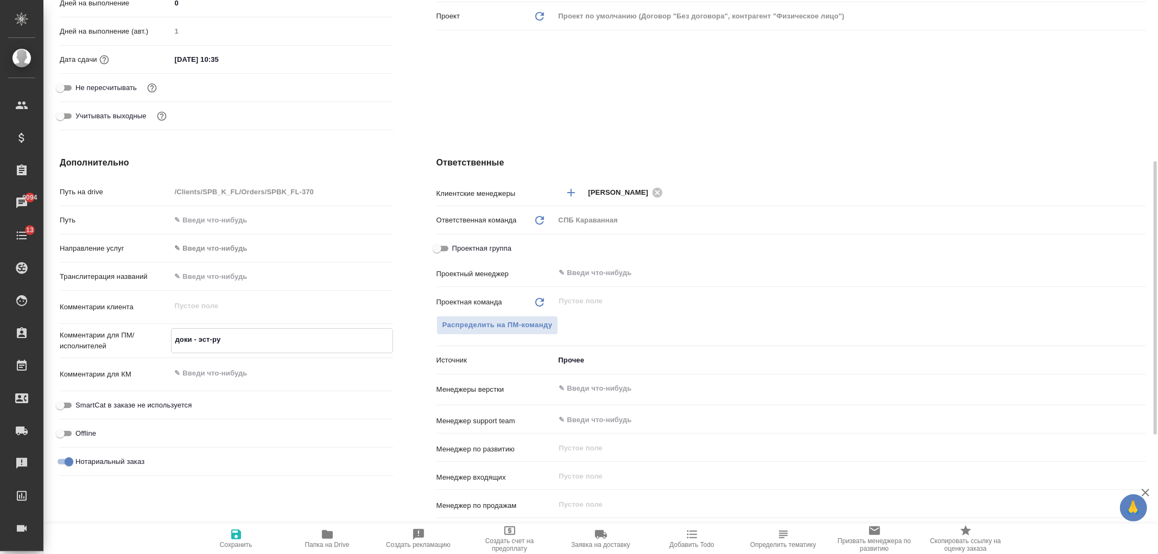
type textarea "доки - эст-рус"
type textarea "x"
type textarea "доки - эст-рус,"
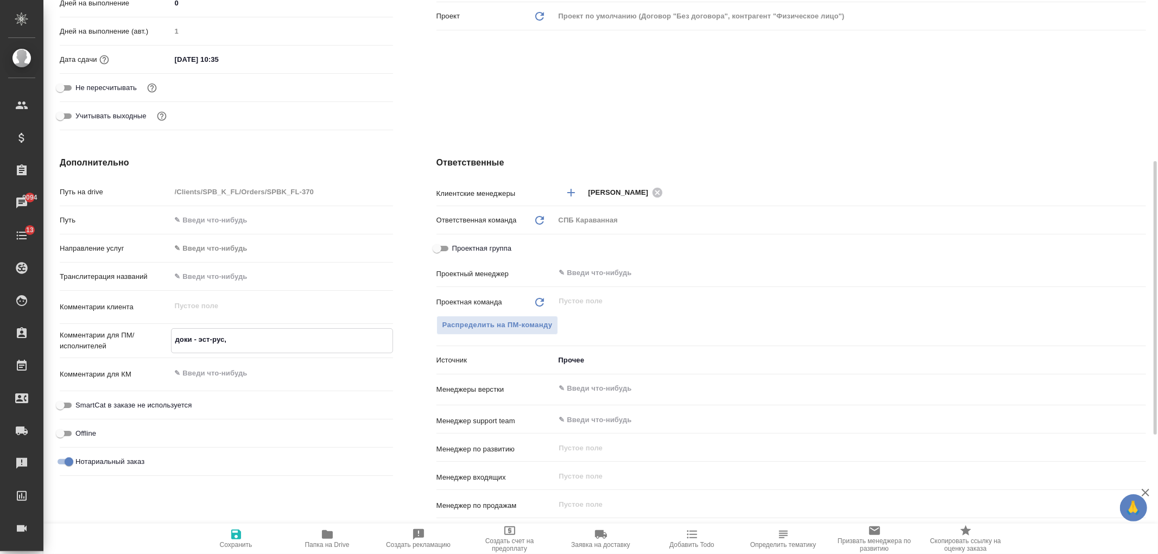
type textarea "x"
type textarea "доки - эст-рус,"
type textarea "x"
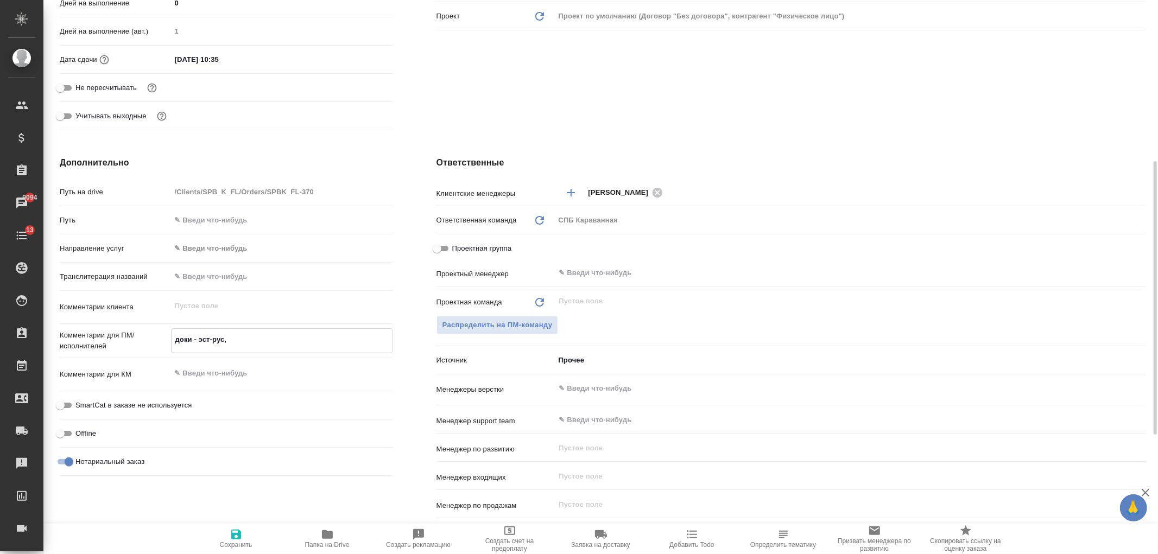
type textarea "x"
type textarea "доки - эст-рус, а"
type textarea "x"
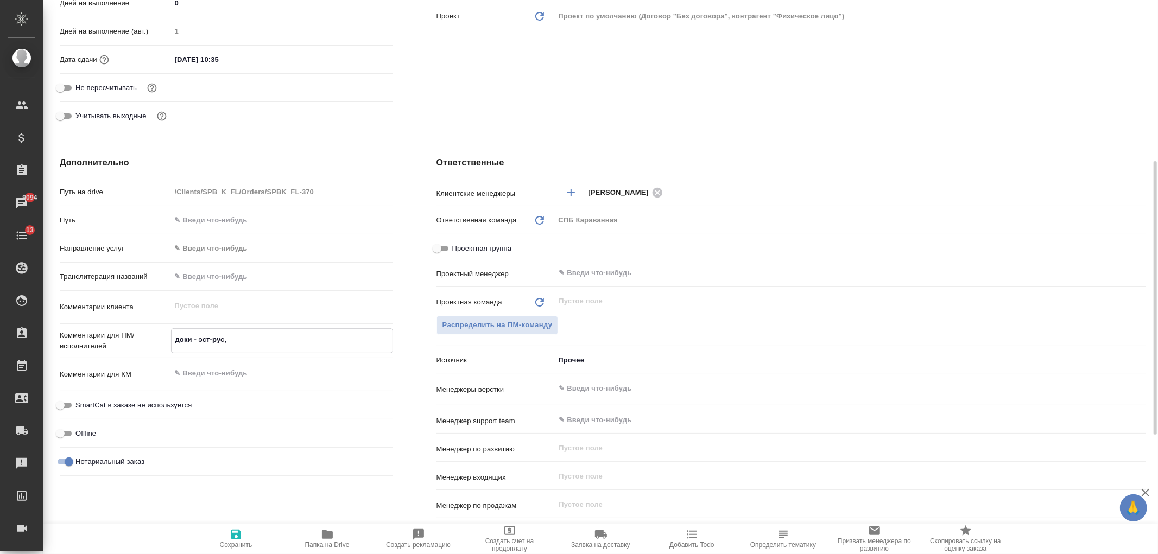
type textarea "x"
type textarea "доки - эст-рус, ап"
type textarea "x"
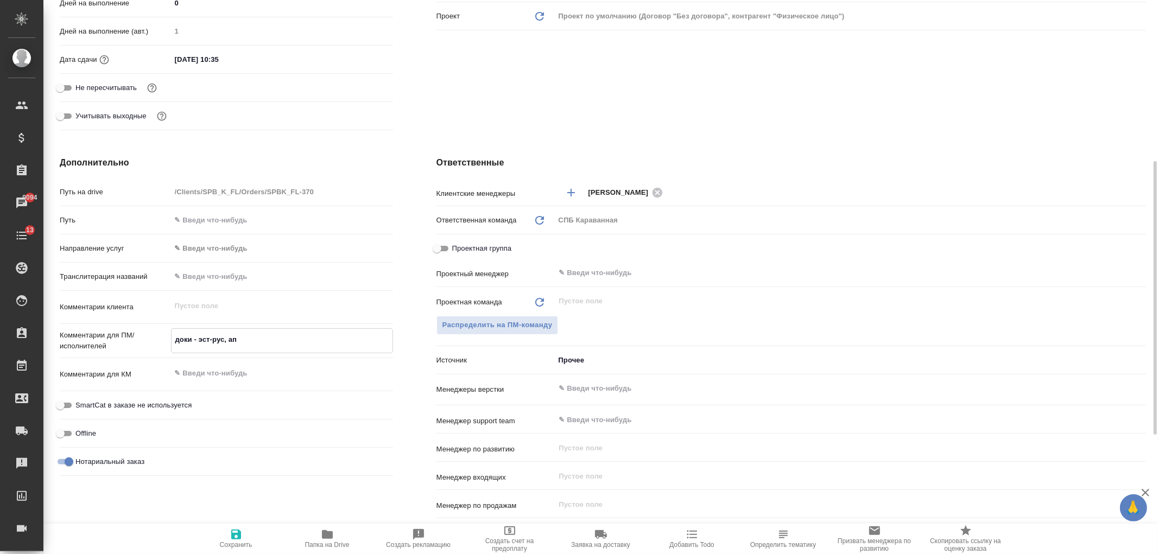
type textarea "доки - эст-рус, апо"
type textarea "x"
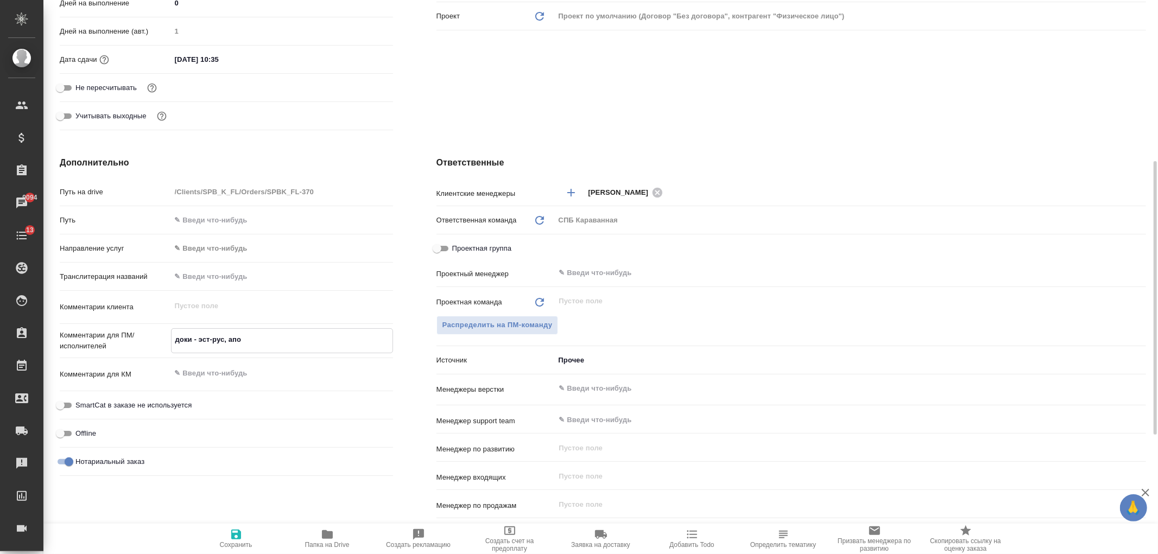
type textarea "доки - эст-рус, апос"
type textarea "x"
type textarea "доки - эст-рус, апост"
type textarea "x"
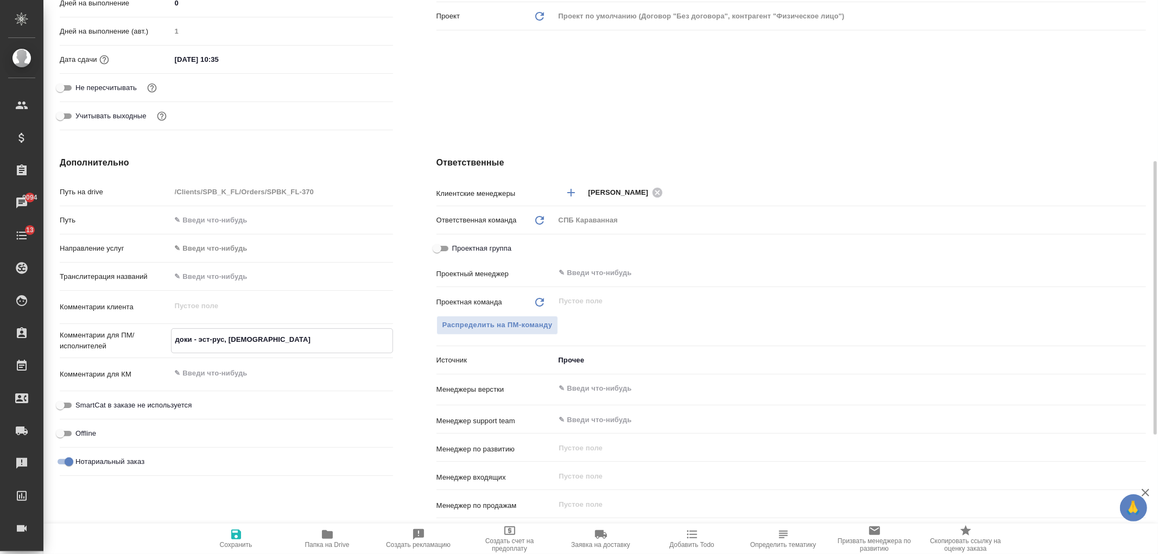
type textarea "x"
type textarea "доки - эст-рус, апости"
type textarea "x"
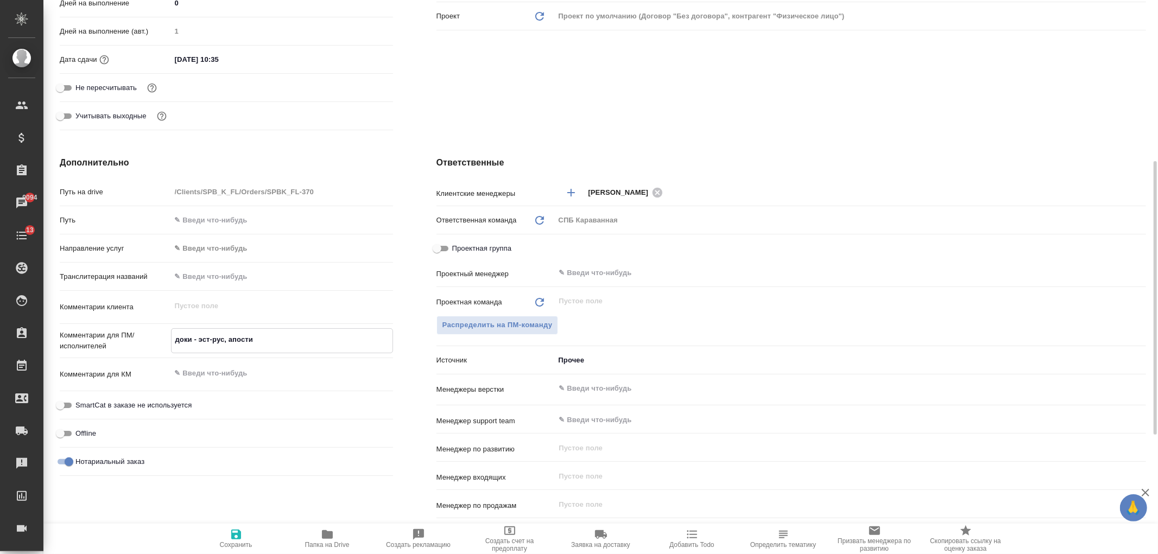
type textarea "x"
type textarea "доки - эст-рус, апостил"
type textarea "x"
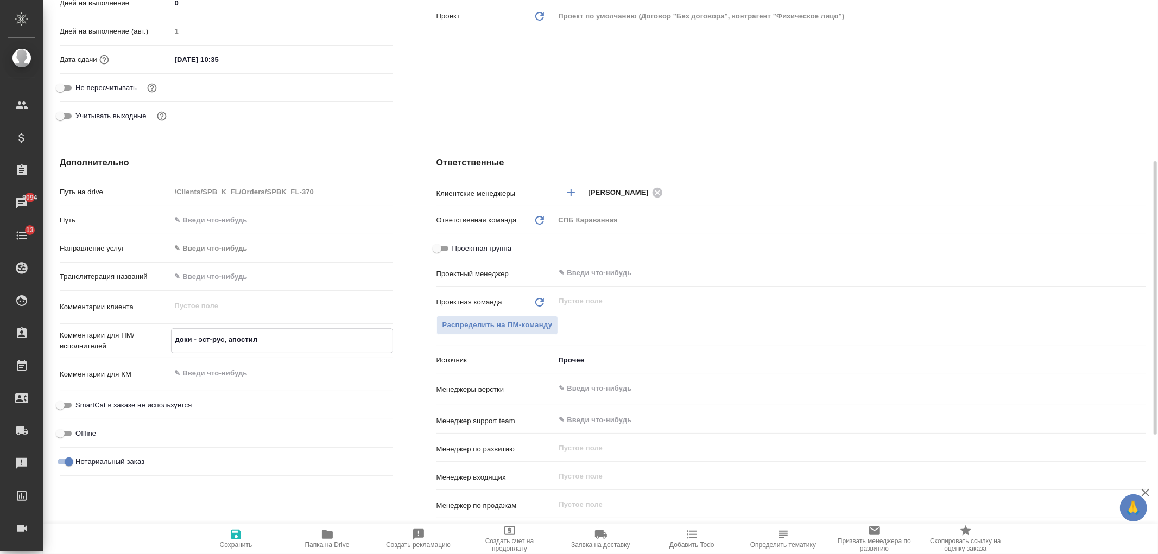
type textarea "доки - эст-рус, апостили"
type textarea "x"
type textarea "доки - эст-рус, апостили"
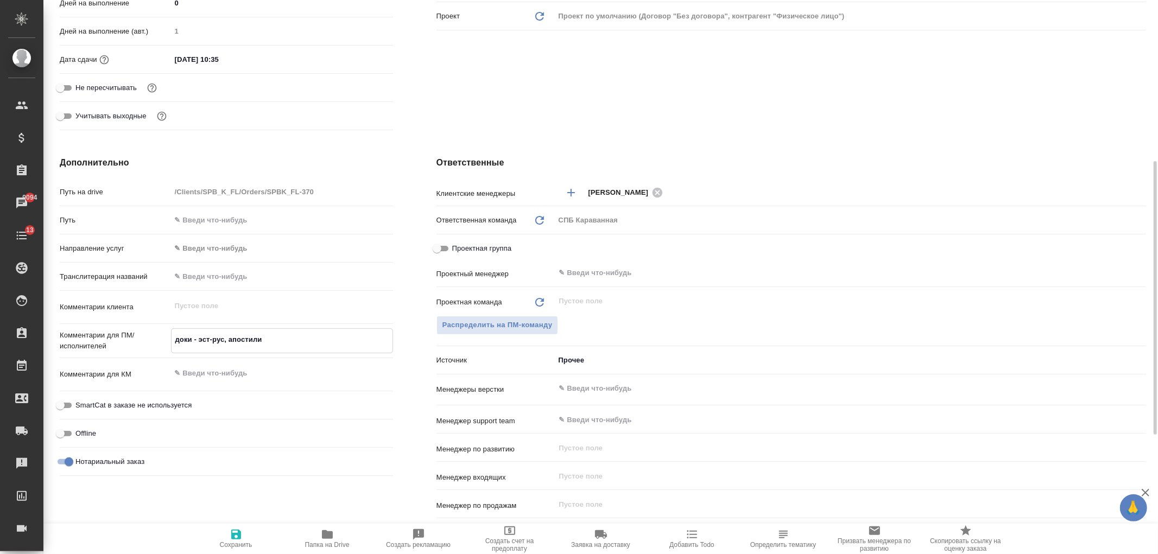
type textarea "x"
type textarea "доки - эст-рус, апостили -"
type textarea "x"
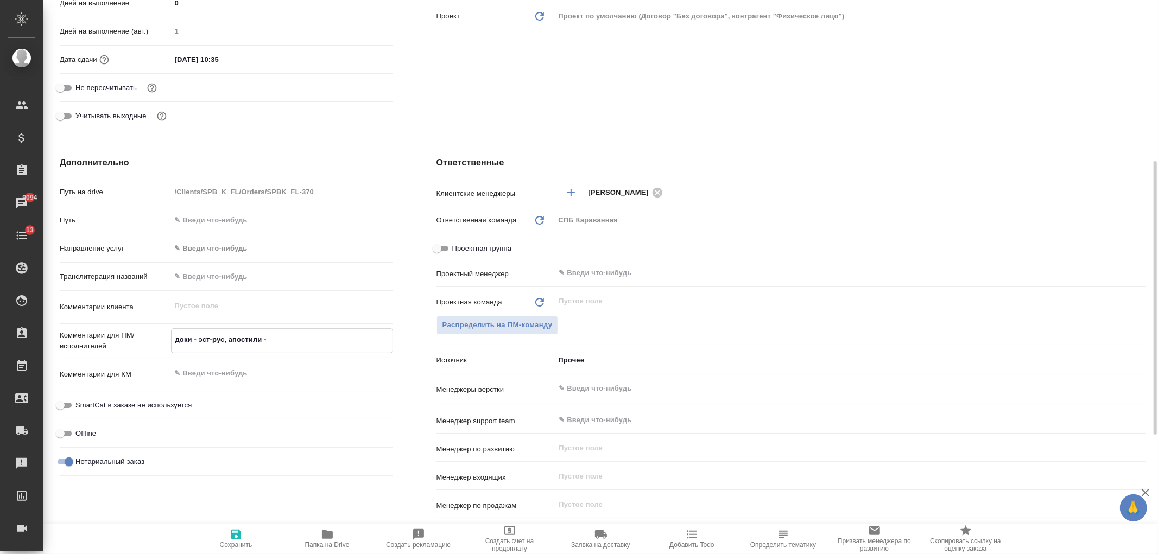
type textarea "x"
type textarea "доки - эст-рус, апостили -"
type textarea "x"
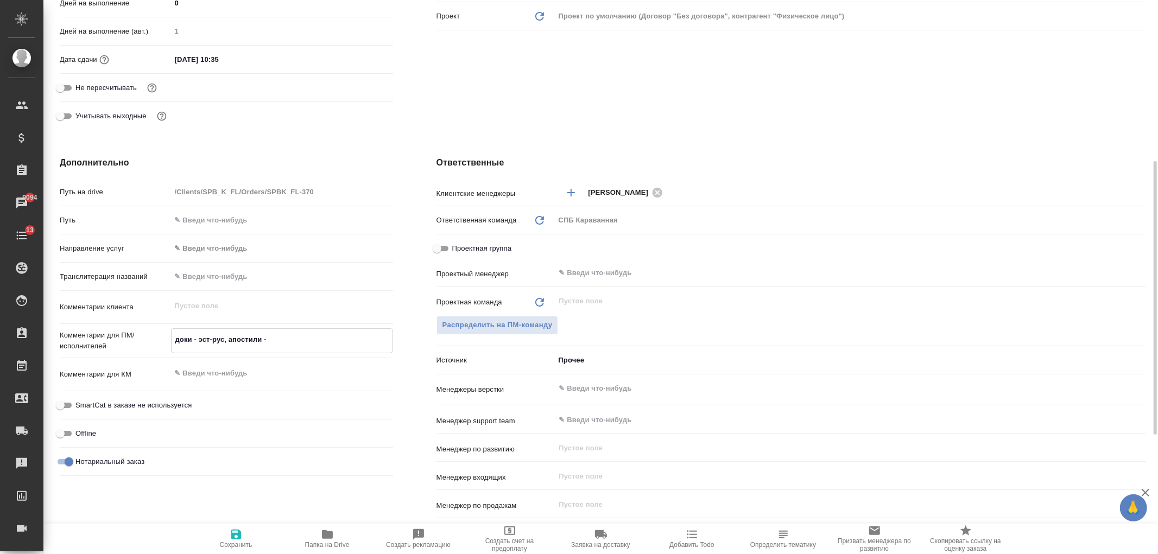
type textarea "x"
type textarea "доки - эст-рус, апостили - а"
type textarea "x"
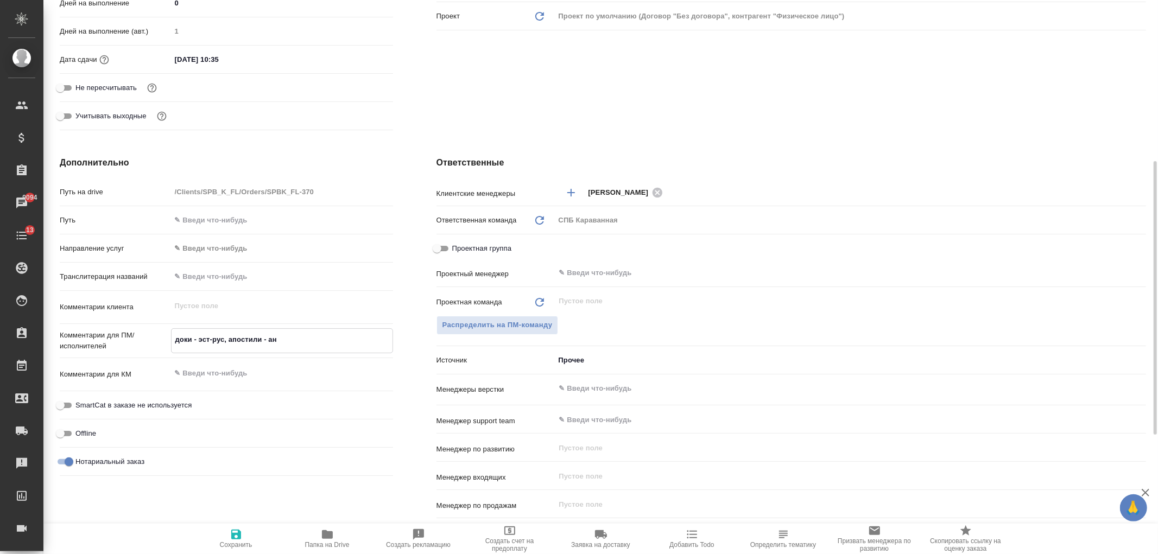
type textarea "доки - эст-рус, апостили - анг"
type textarea "x"
type textarea "доки - эст-рус, апостили - англ"
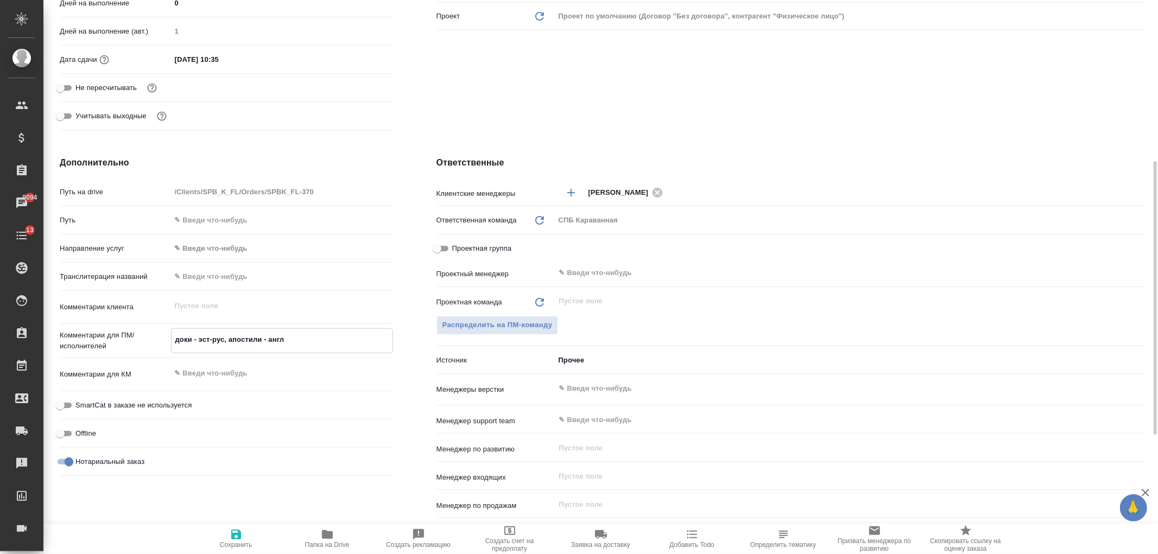
type textarea "x"
type textarea "доки - эст-рус, апостили - англ-"
type textarea "x"
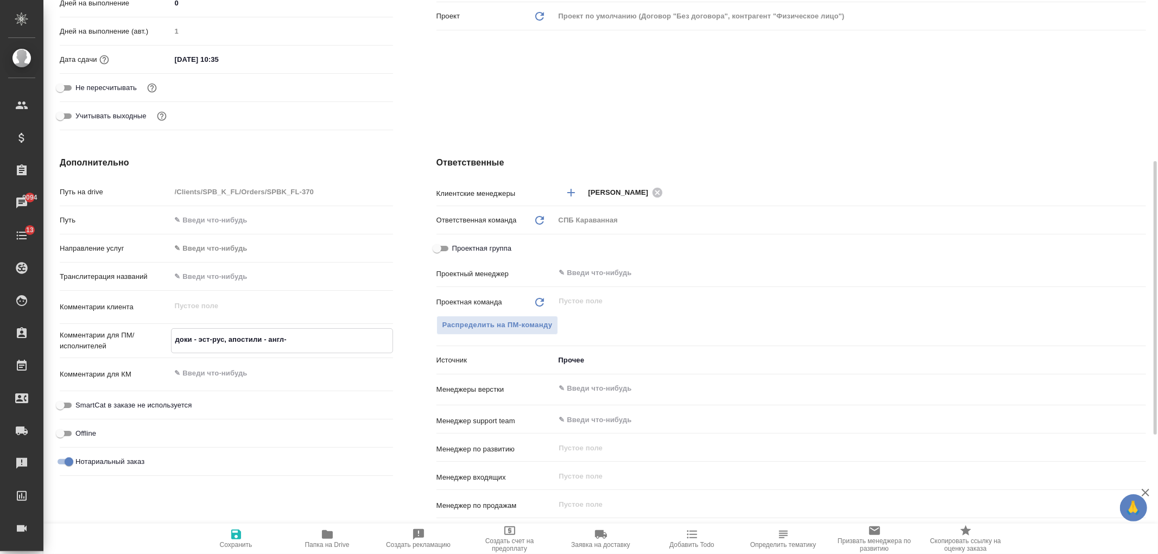
type textarea "x"
type textarea "доки - эст-рус, апостили - англ-р"
type textarea "x"
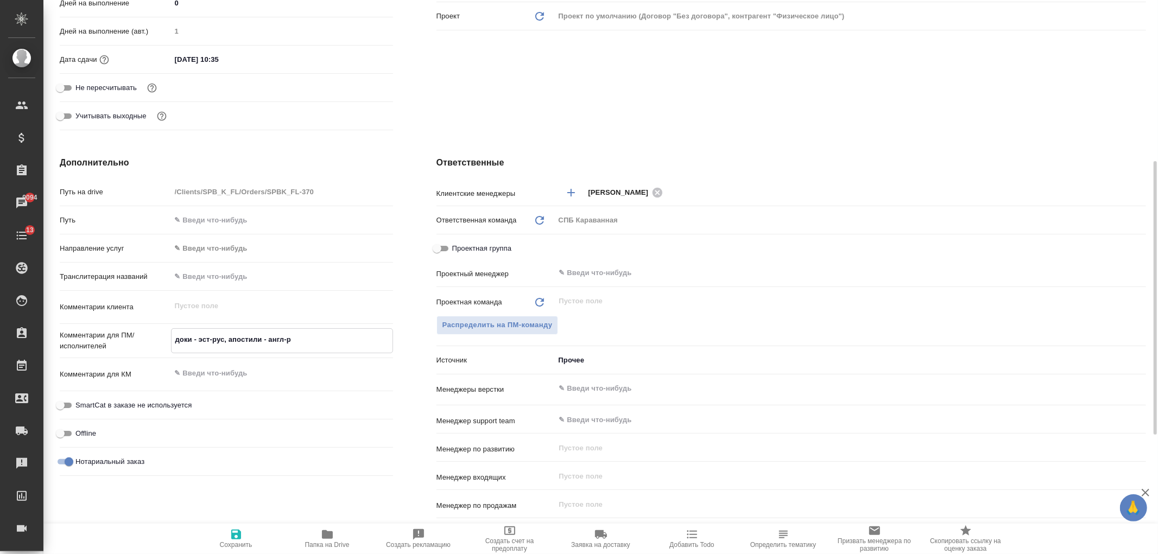
type textarea "x"
type textarea "доки - эст-рус, апостили - англ-ру"
type textarea "x"
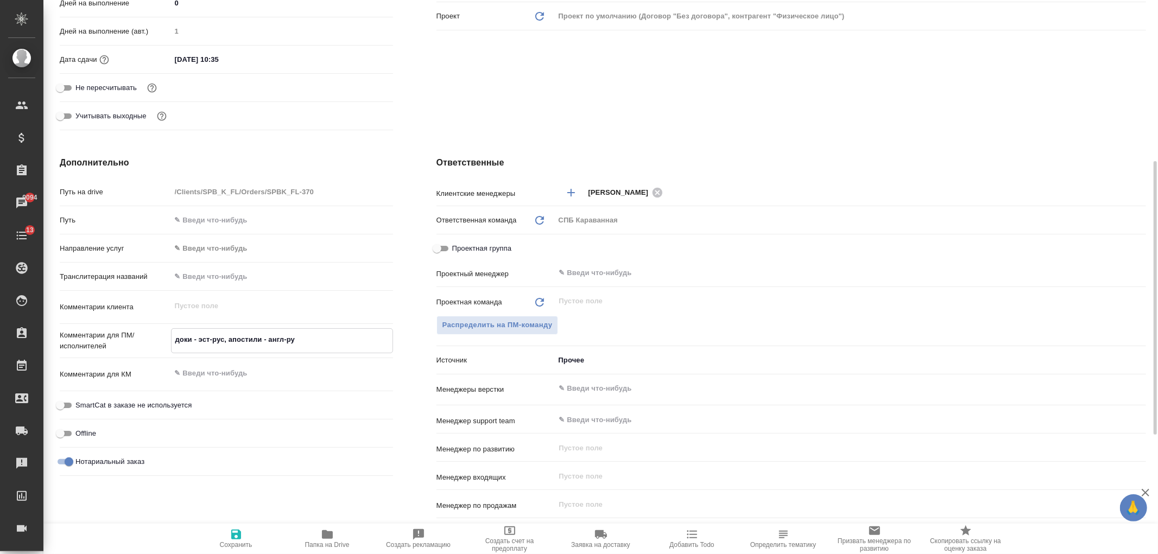
type textarea "x"
type textarea "доки - эст-рус, апостили - англ-рус"
type textarea "x"
type textarea "доки - эст-рус, апостили - англ-рус"
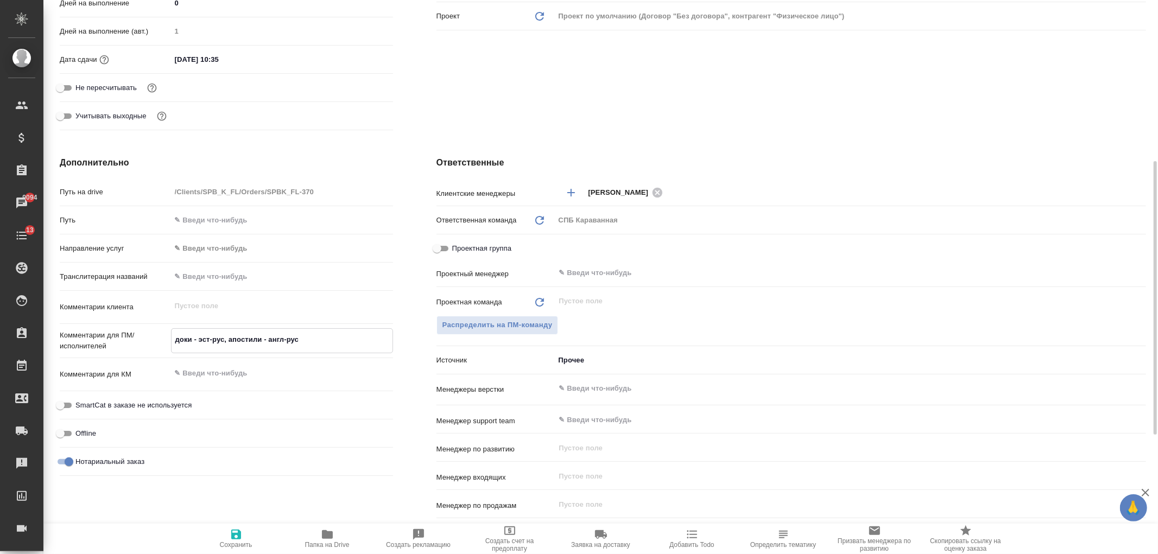
type textarea "x"
click at [237, 543] on span "Сохранить" at bounding box center [236, 545] width 33 height 8
type textarea "x"
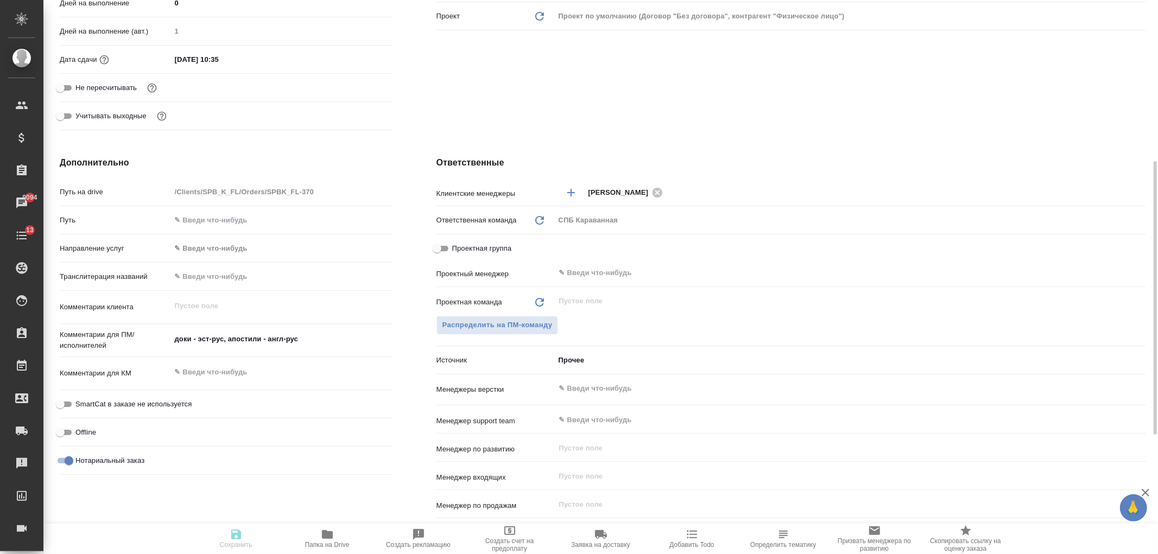
type textarea "x"
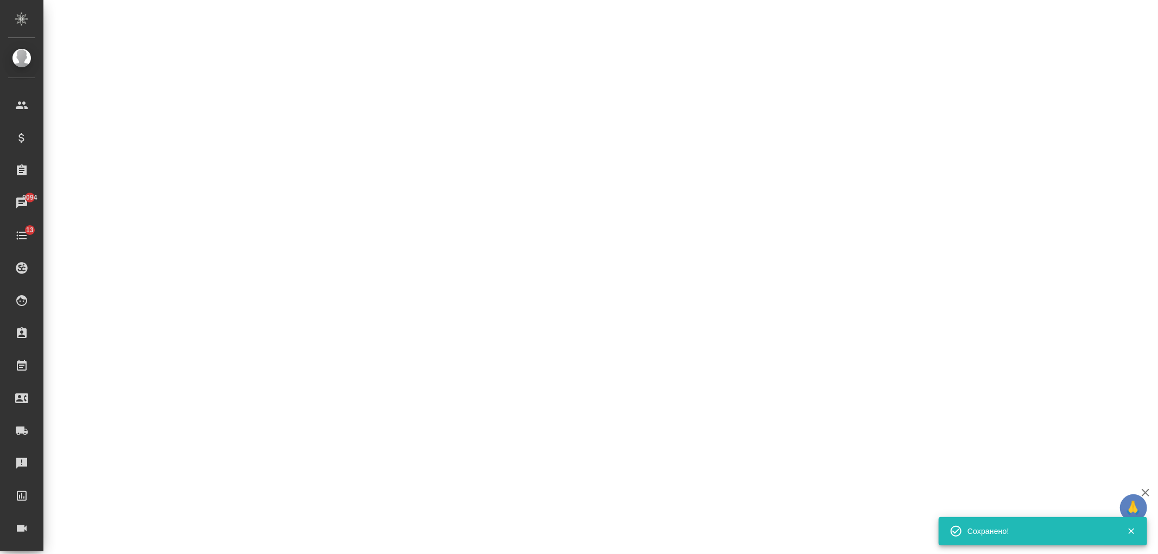
select select "RU"
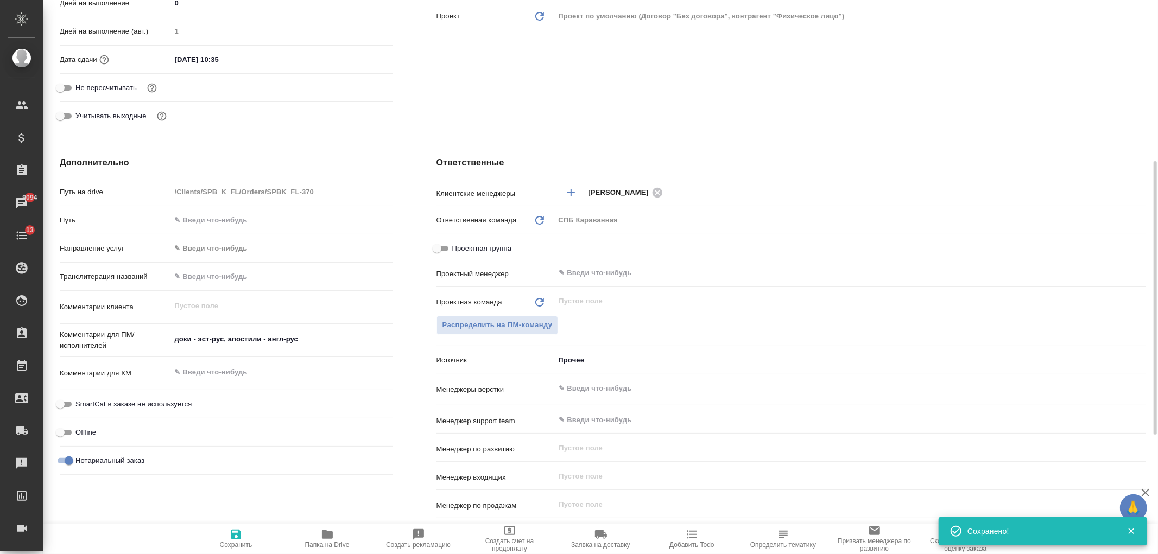
type textarea "x"
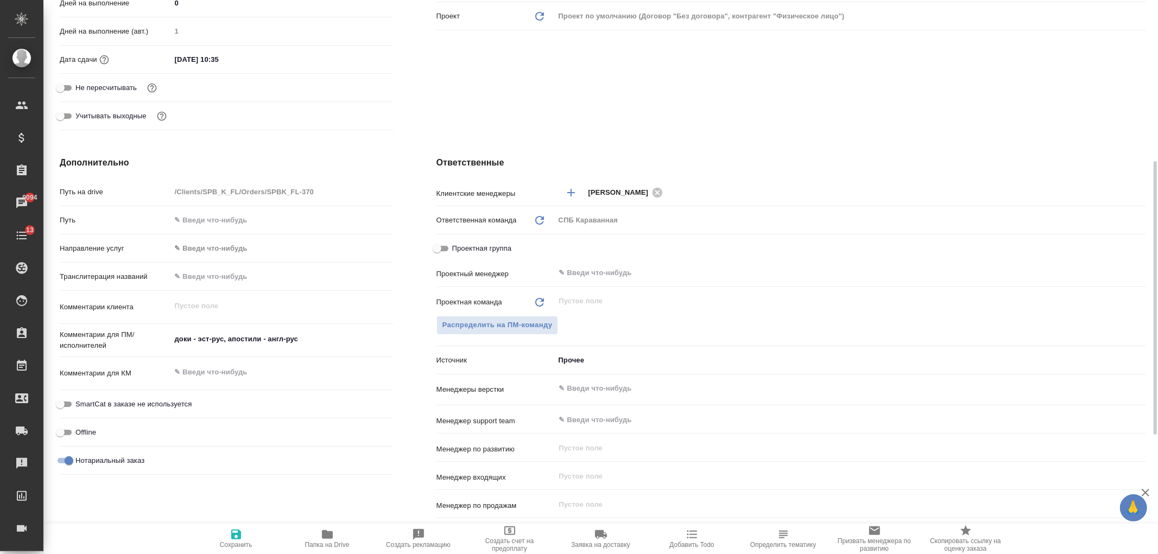
click at [576, 356] on body "🙏 .cls-1 fill:#fff; AWATERA Ivanova Arina Клиенты Спецификации Заказы 9094 Чаты…" at bounding box center [579, 277] width 1158 height 554
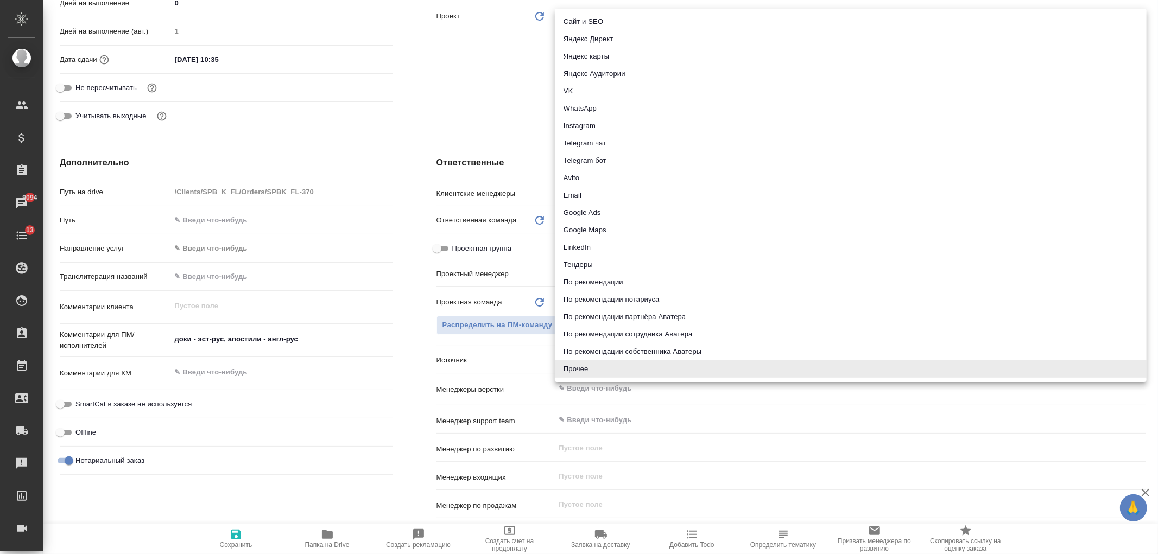
click at [382, 423] on div at bounding box center [579, 277] width 1158 height 554
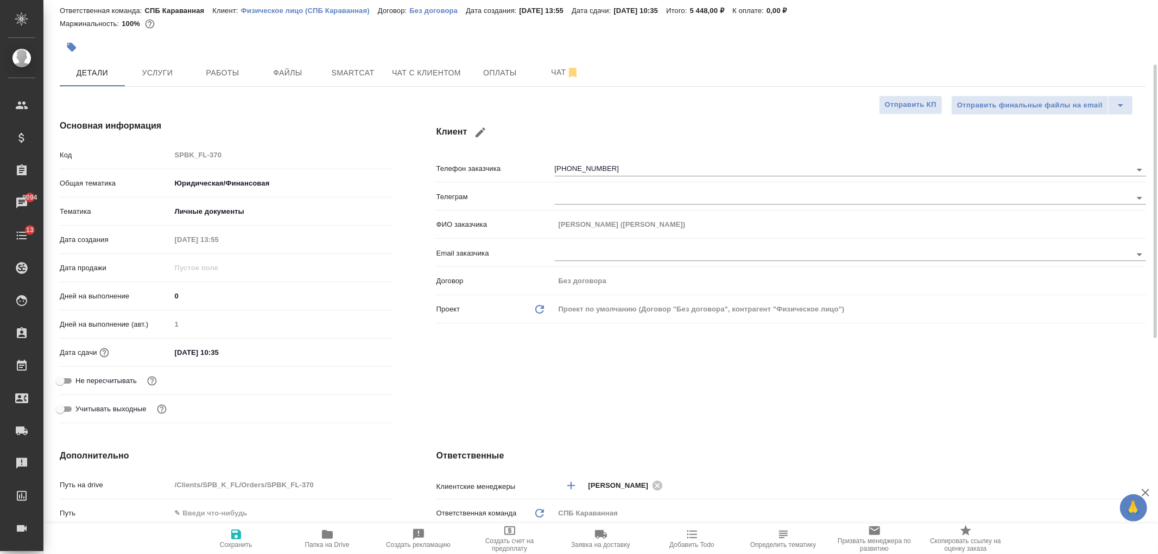
scroll to position [0, 0]
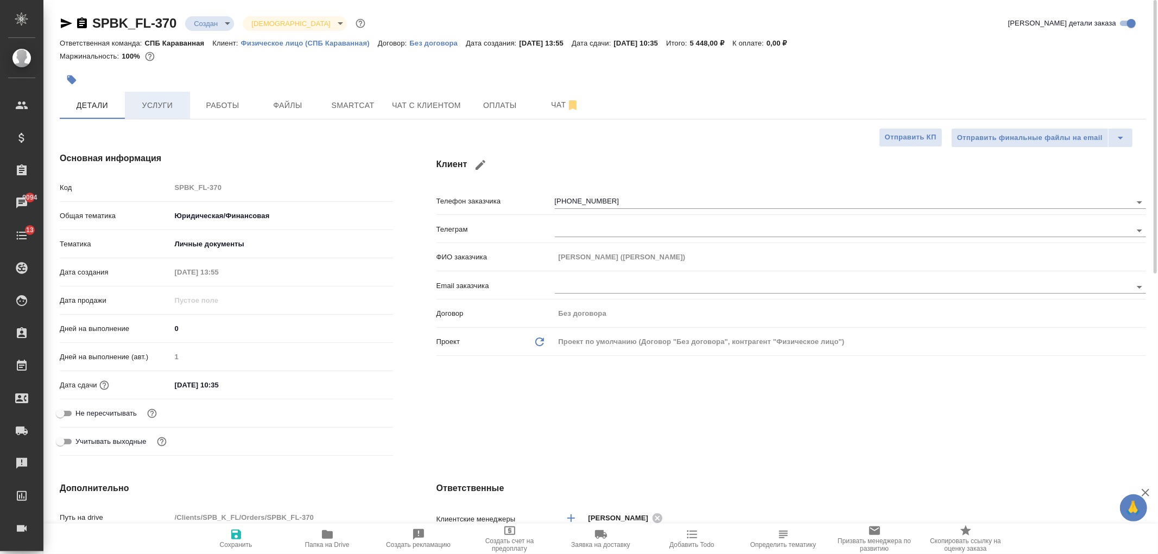
click at [169, 111] on span "Услуги" at bounding box center [157, 106] width 52 height 14
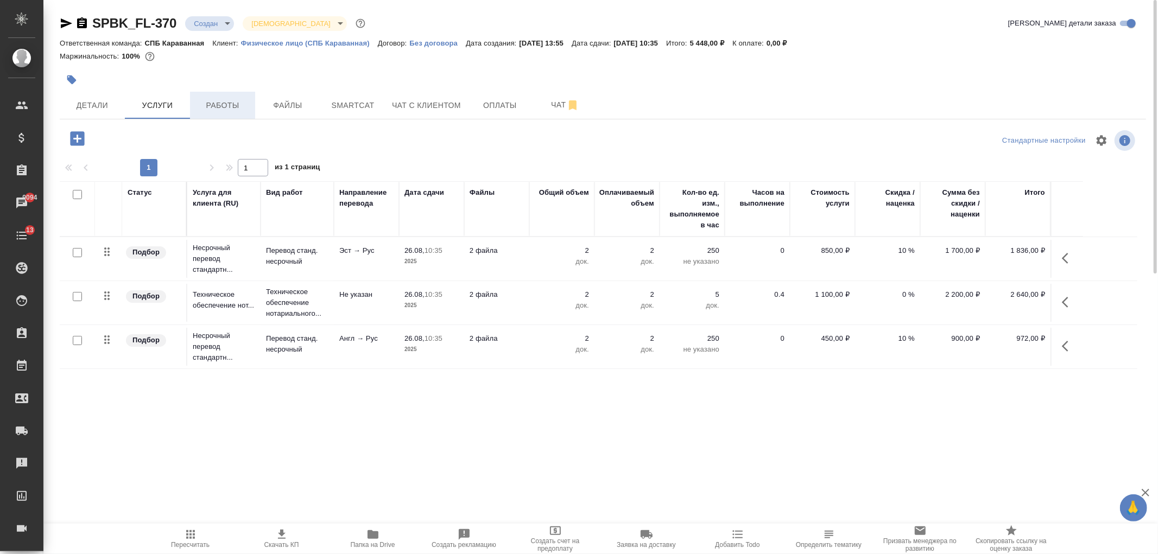
click at [218, 110] on span "Работы" at bounding box center [222, 106] width 52 height 14
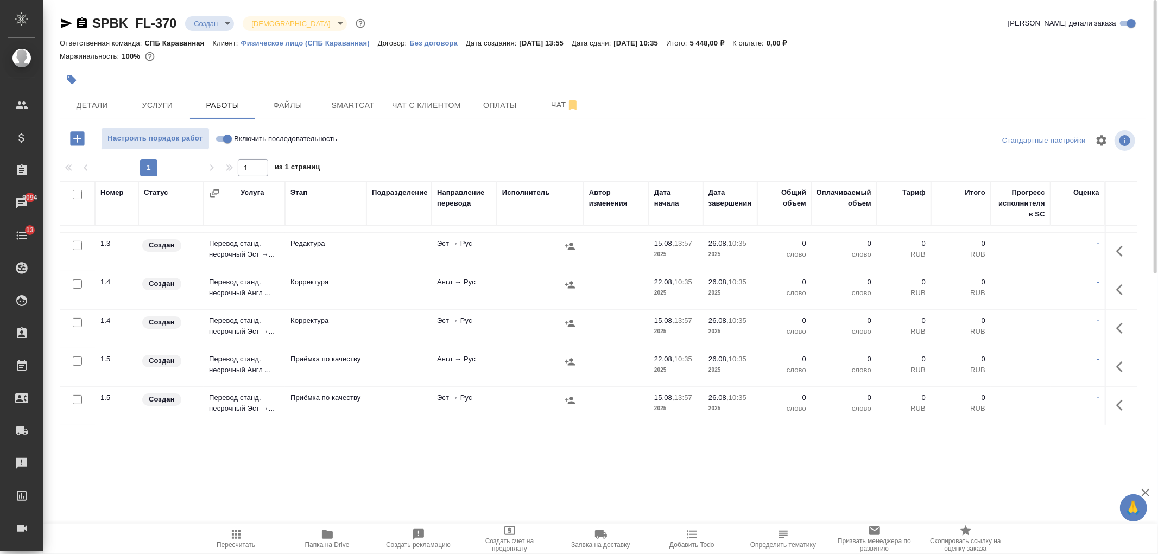
scroll to position [251, 0]
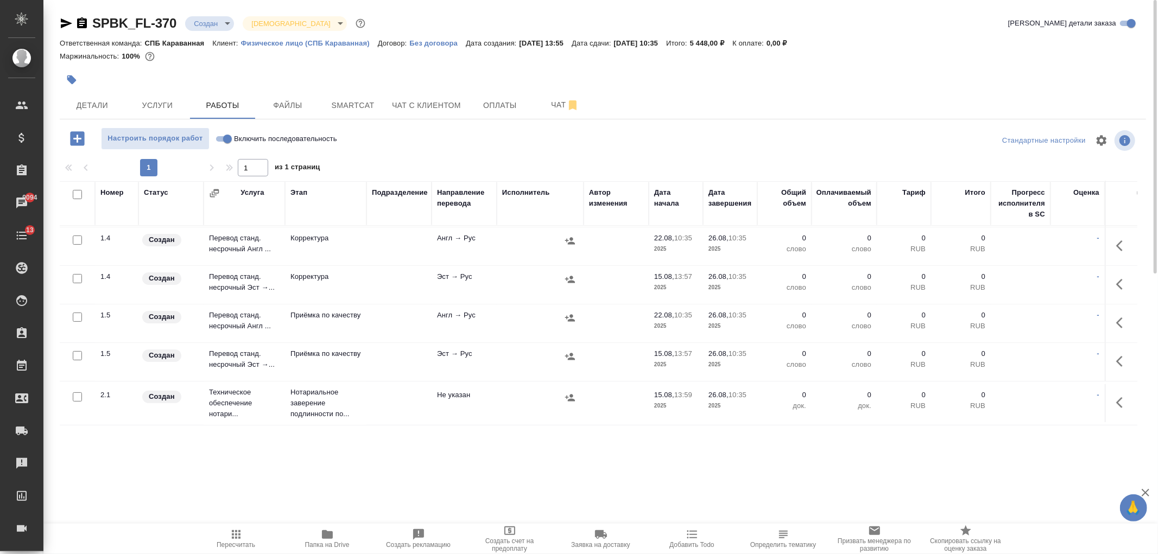
click at [74, 274] on input "checkbox" at bounding box center [77, 278] width 9 height 9
checkbox input "true"
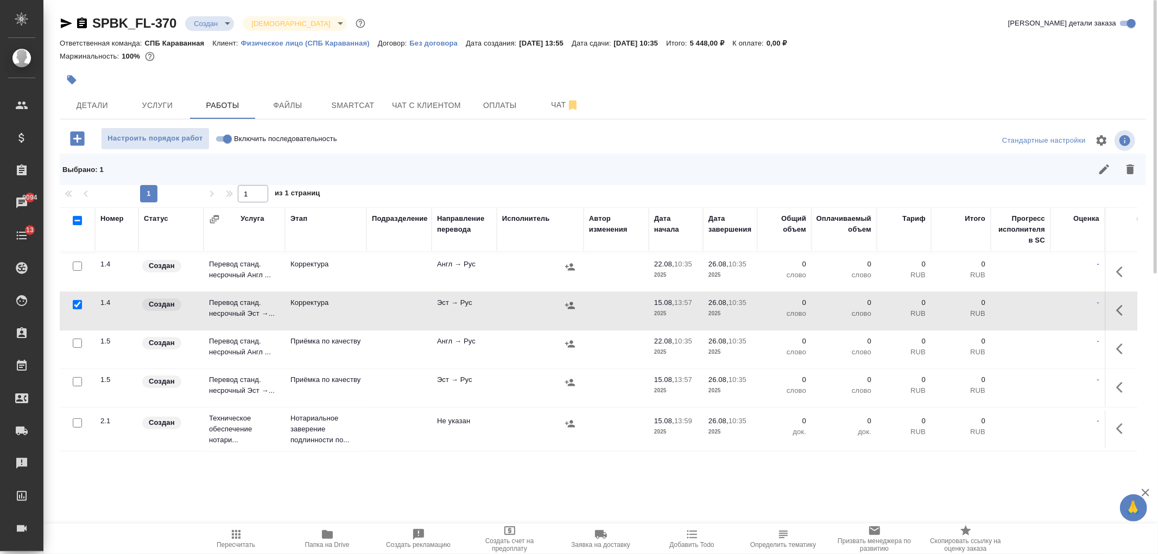
click at [79, 262] on input "checkbox" at bounding box center [77, 266] width 9 height 9
checkbox input "true"
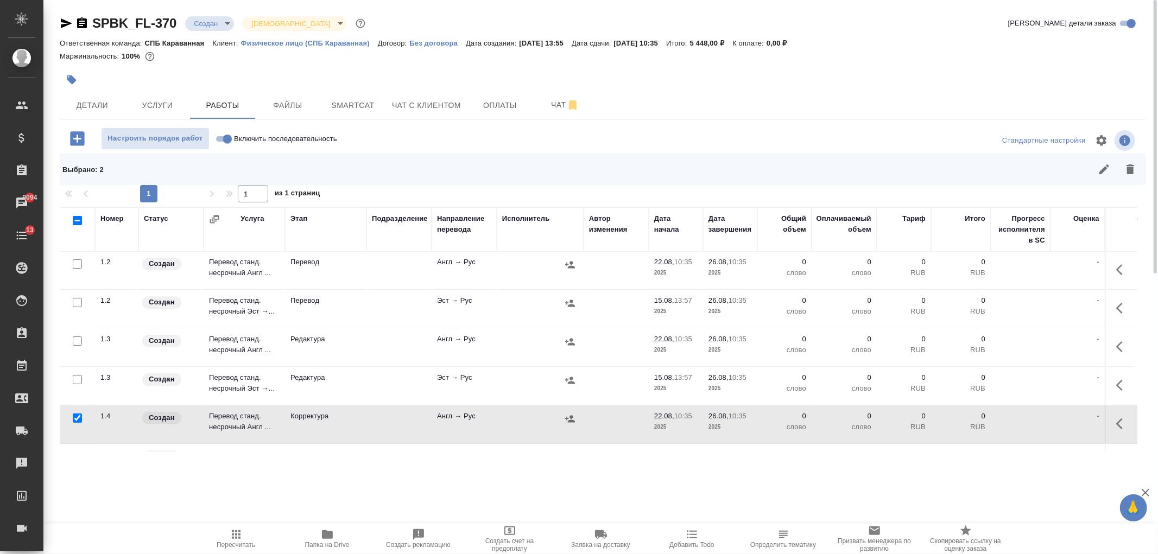
scroll to position [82, 0]
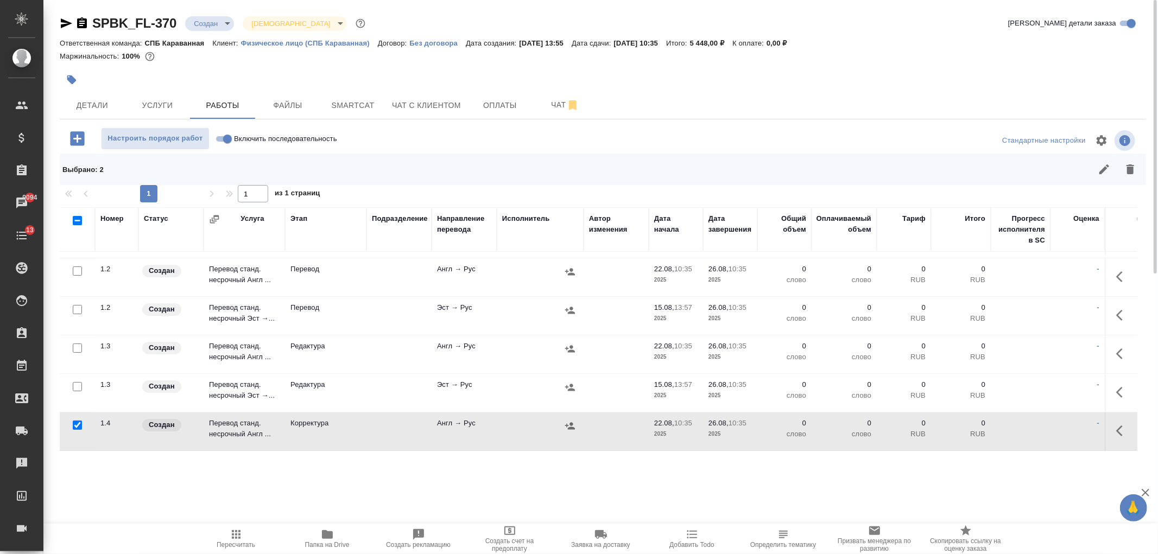
click at [74, 386] on input "checkbox" at bounding box center [77, 386] width 9 height 9
checkbox input "true"
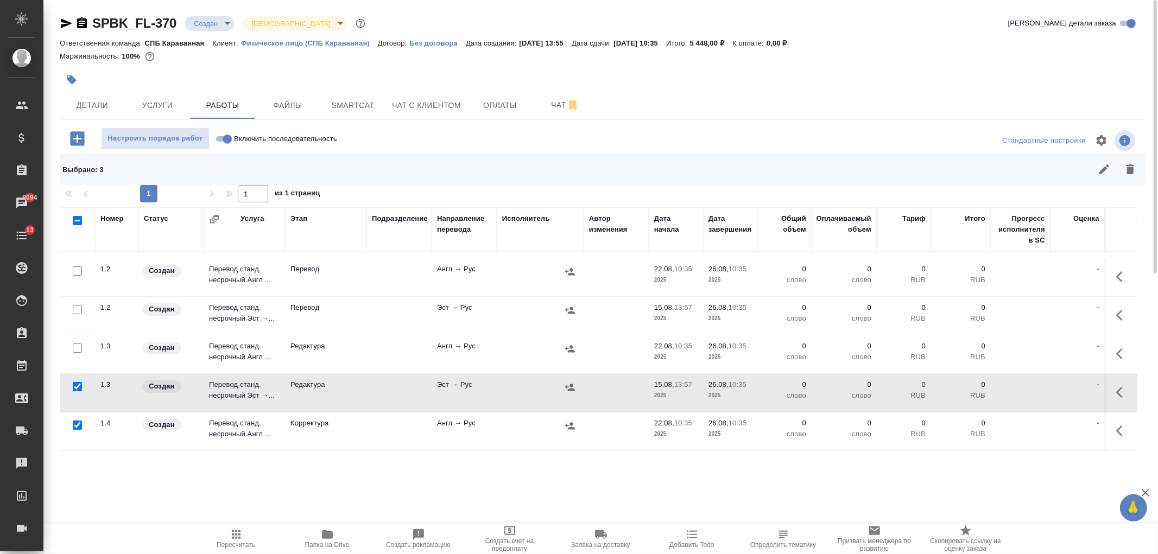
click at [77, 346] on input "checkbox" at bounding box center [77, 348] width 9 height 9
checkbox input "true"
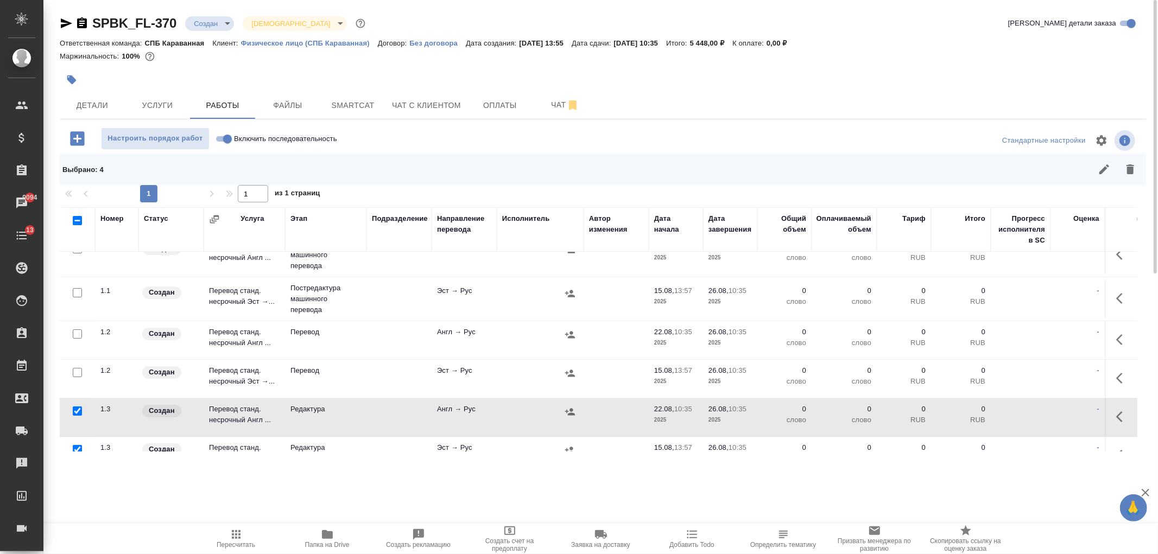
scroll to position [0, 0]
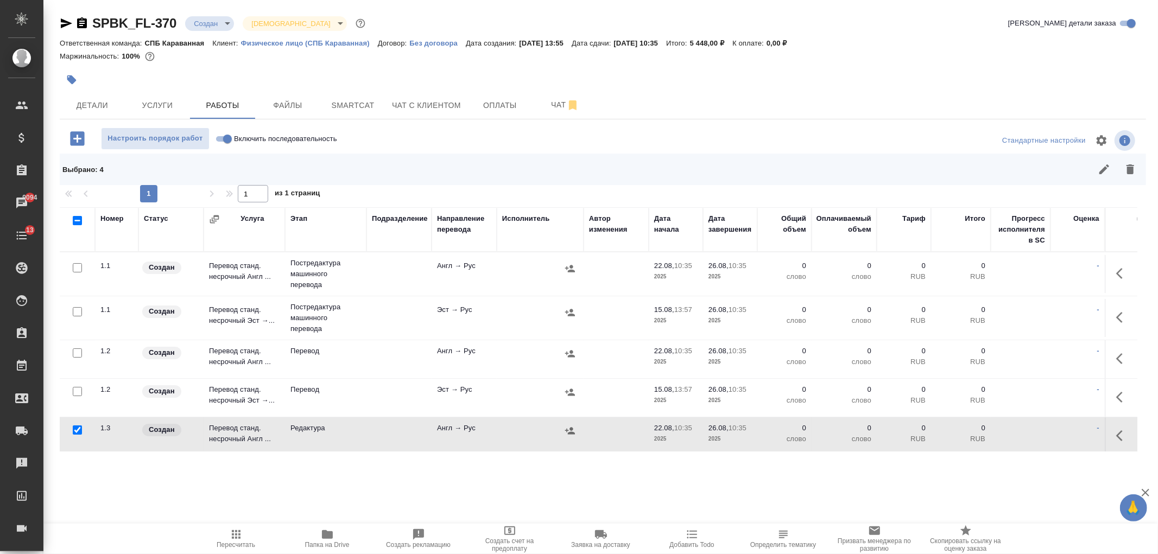
click at [77, 312] on input "checkbox" at bounding box center [77, 311] width 9 height 9
checkbox input "true"
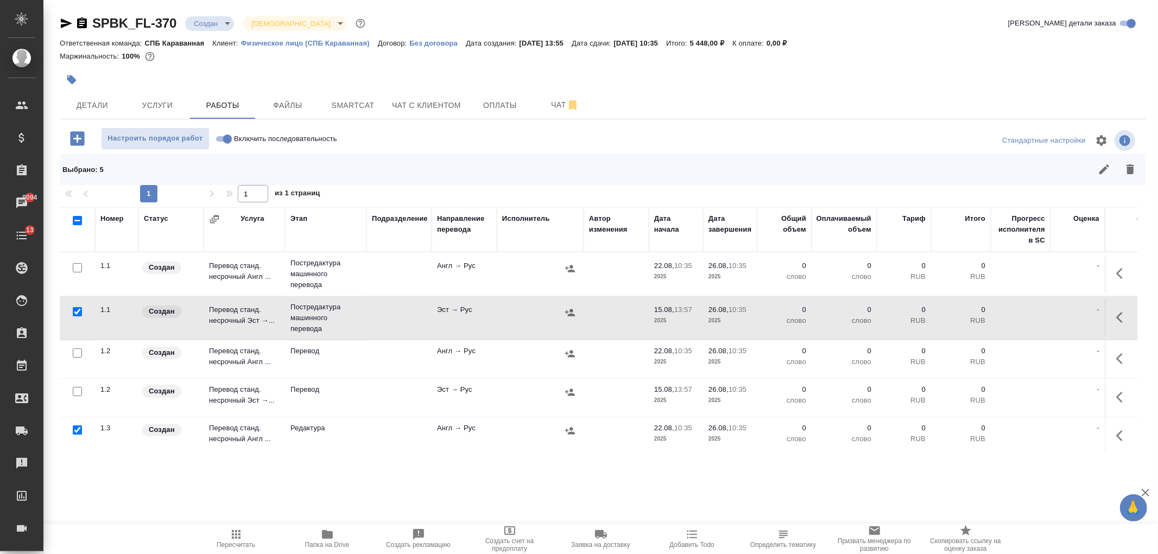
click at [76, 268] on input "checkbox" at bounding box center [77, 267] width 9 height 9
checkbox input "true"
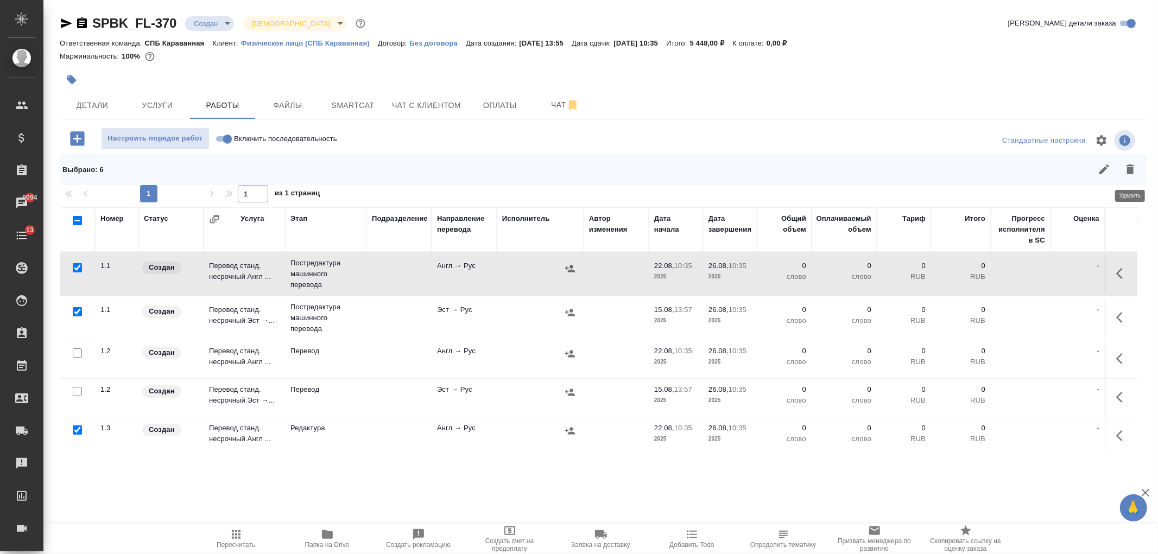
click at [1134, 166] on icon "button" at bounding box center [1130, 169] width 13 height 13
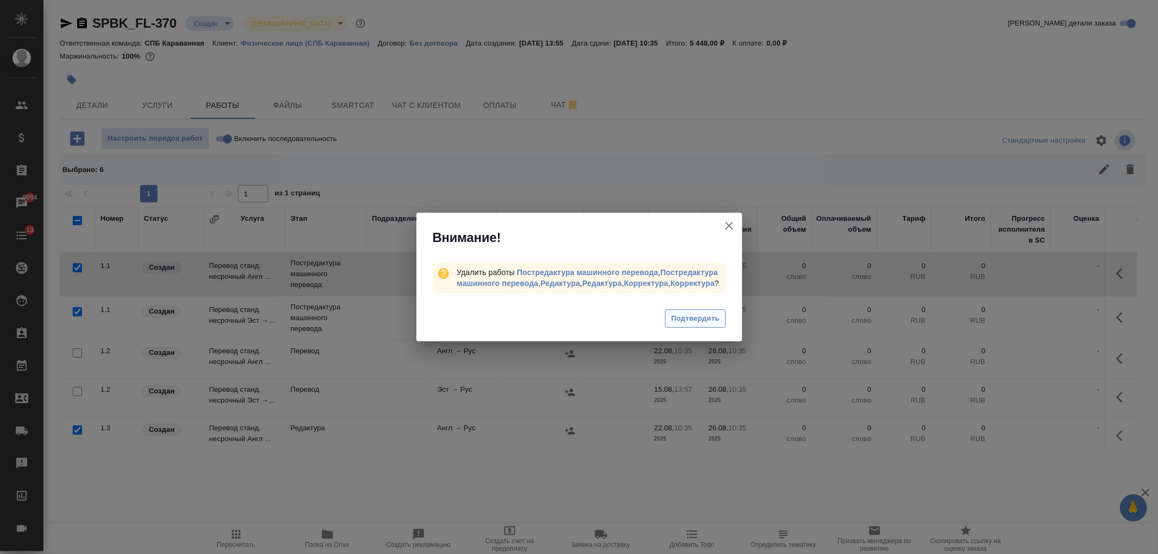
click at [704, 315] on button "Подтвердить" at bounding box center [695, 318] width 60 height 19
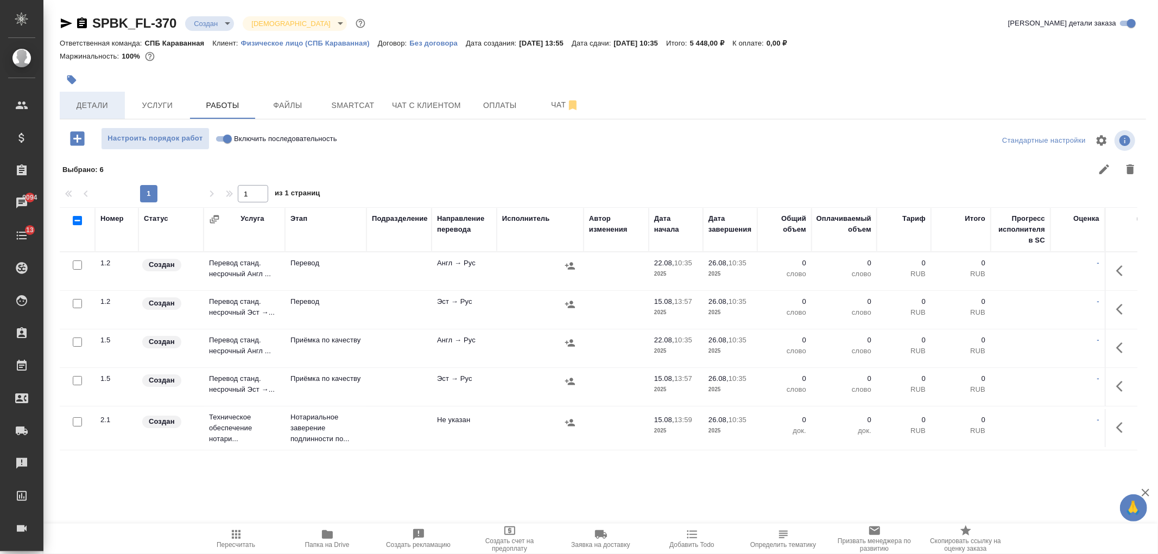
click at [72, 99] on span "Детали" at bounding box center [92, 106] width 52 height 14
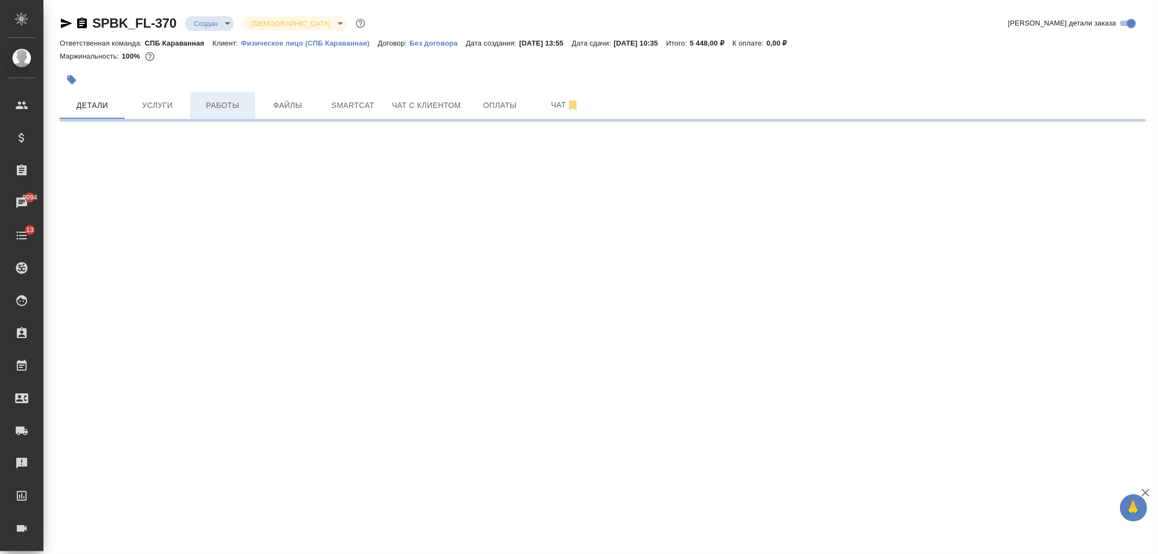
select select "RU"
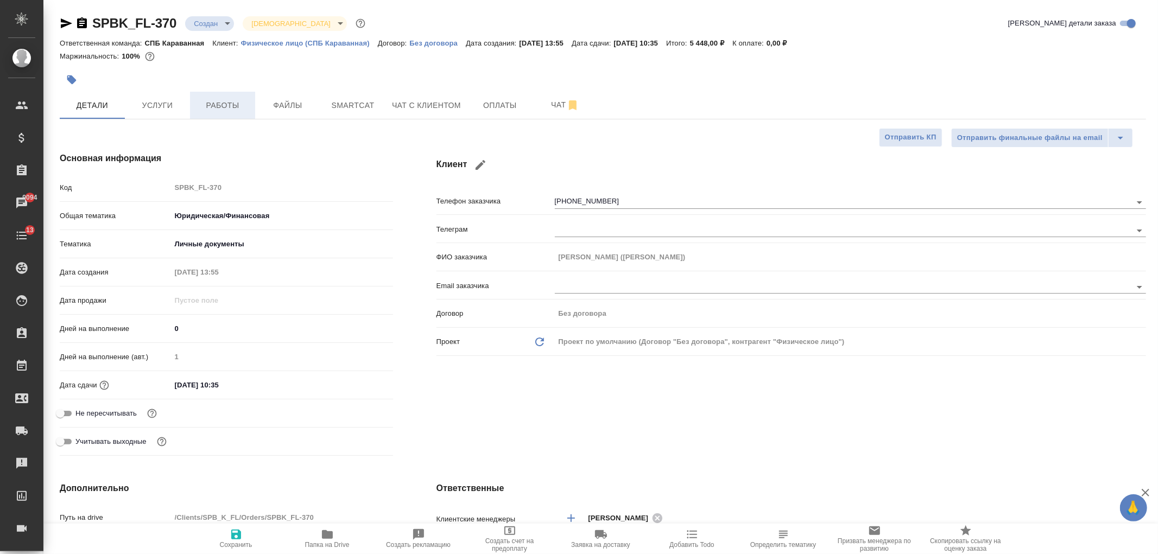
type textarea "x"
click at [228, 110] on span "Работы" at bounding box center [222, 106] width 52 height 14
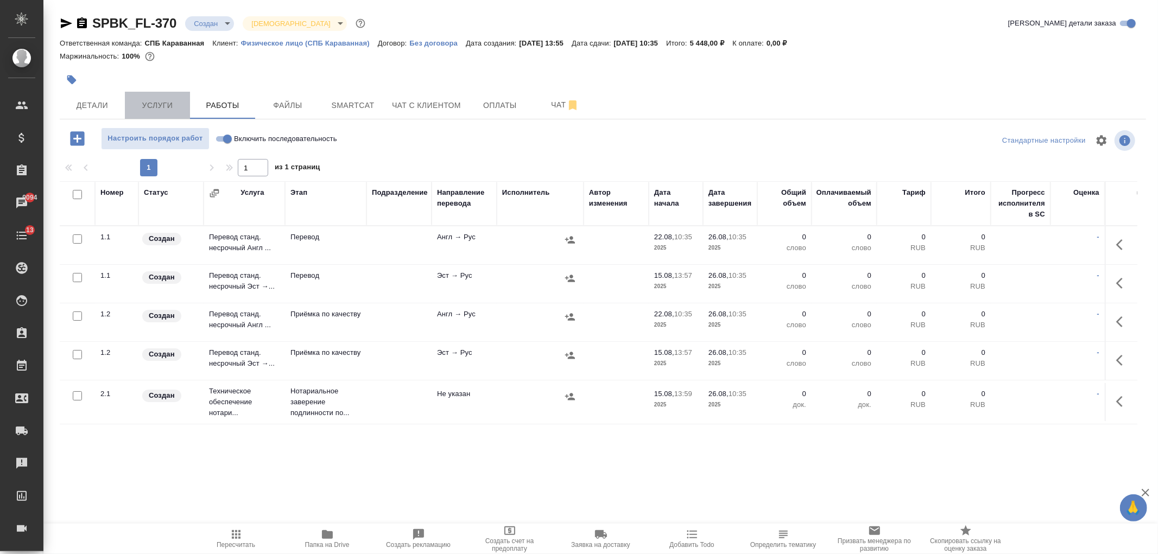
click at [155, 99] on span "Услуги" at bounding box center [157, 106] width 52 height 14
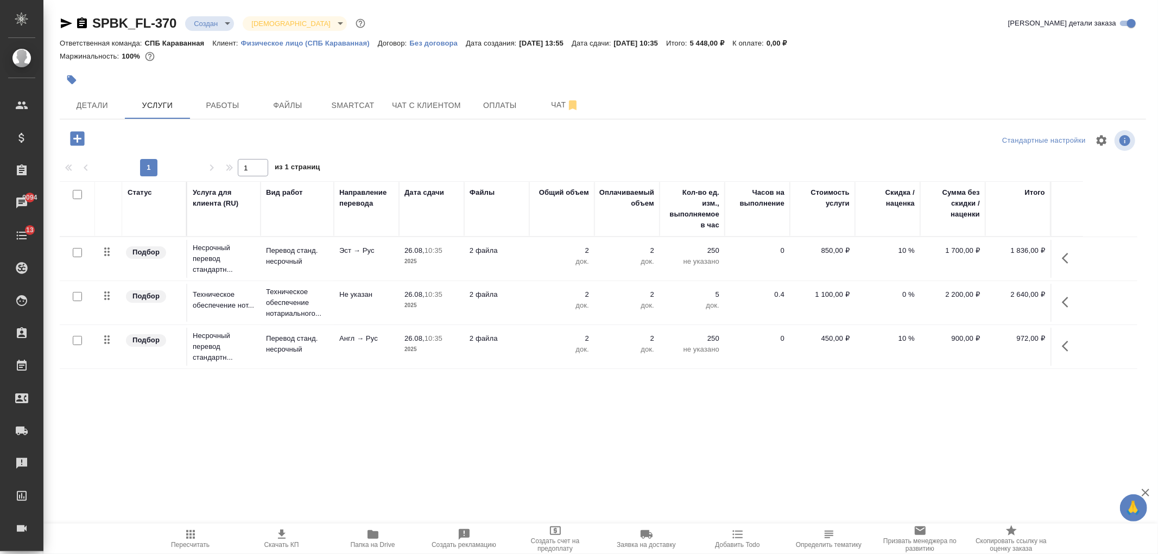
click at [563, 257] on p "док." at bounding box center [562, 261] width 54 height 11
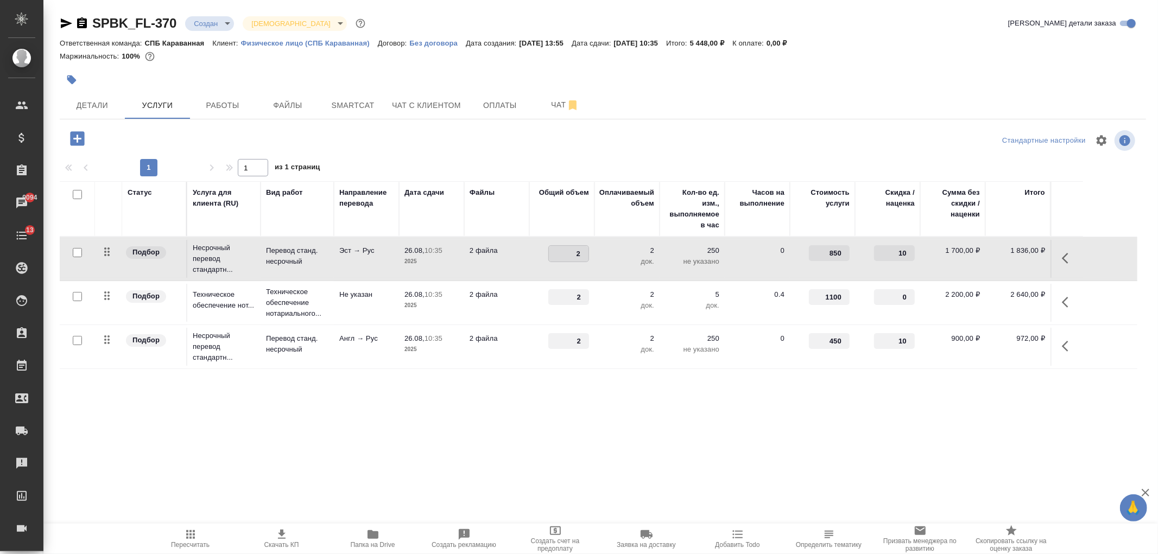
click at [563, 257] on input "2" at bounding box center [569, 254] width 40 height 16
click at [706, 253] on p "250" at bounding box center [692, 250] width 54 height 11
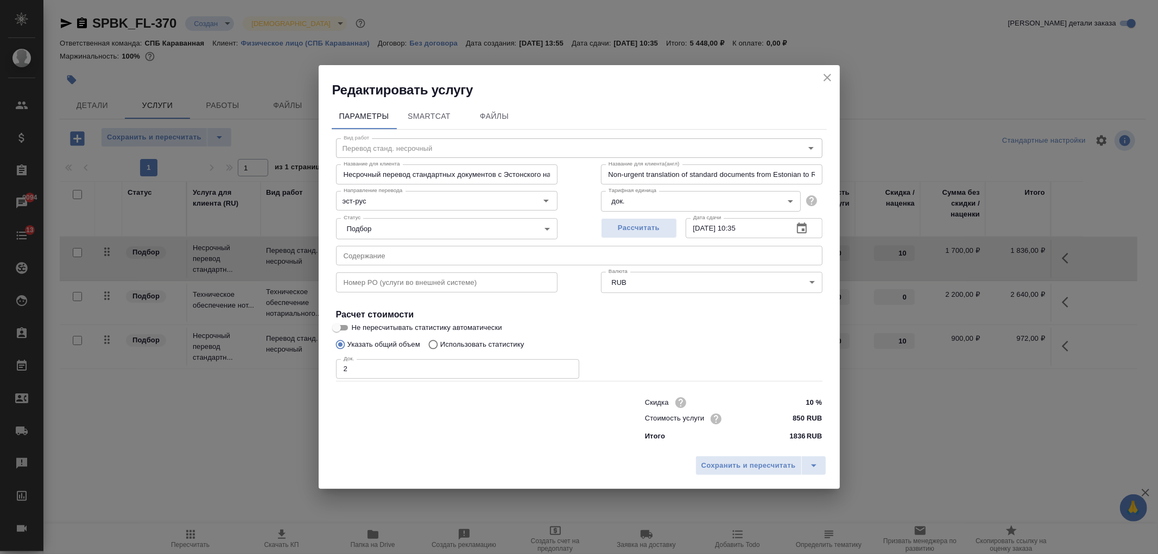
click at [803, 232] on icon "button" at bounding box center [802, 228] width 10 height 11
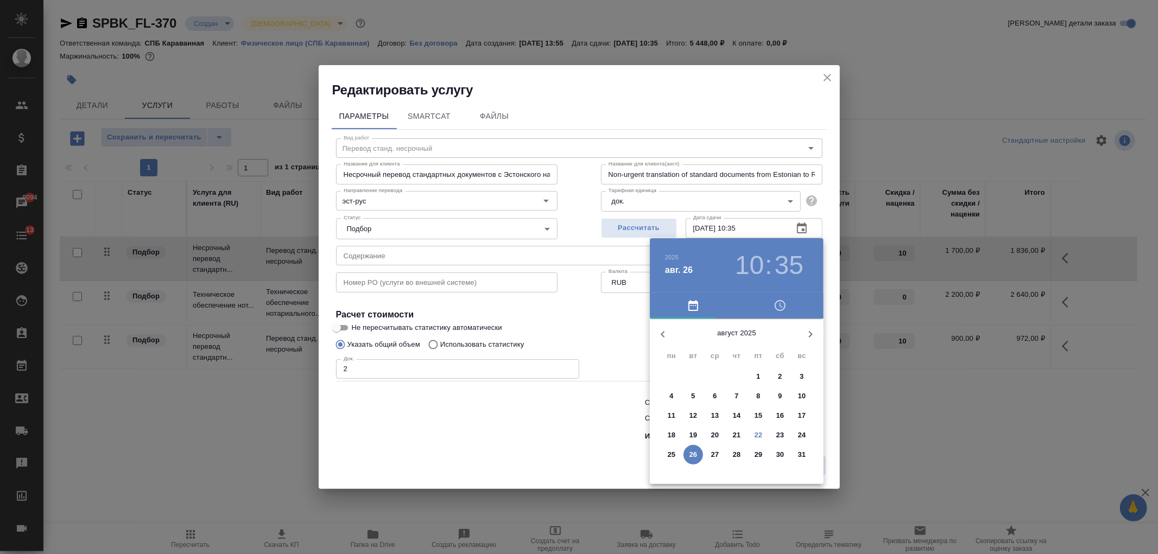
click at [669, 452] on p "25" at bounding box center [672, 454] width 8 height 11
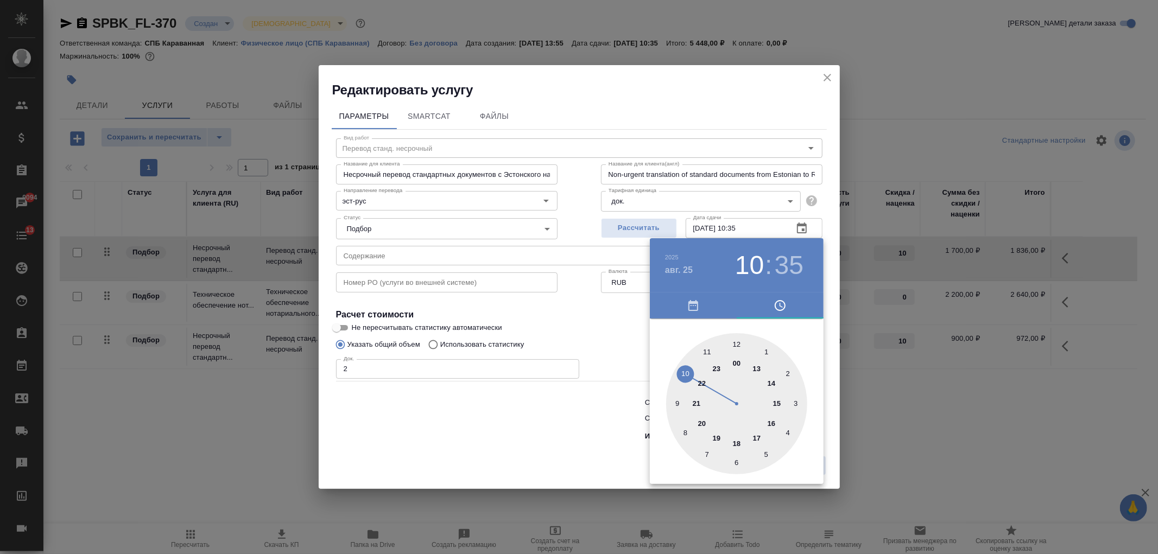
click at [769, 384] on div at bounding box center [736, 403] width 141 height 141
type input "25.08.2025 14:35"
click at [570, 428] on div at bounding box center [579, 277] width 1158 height 554
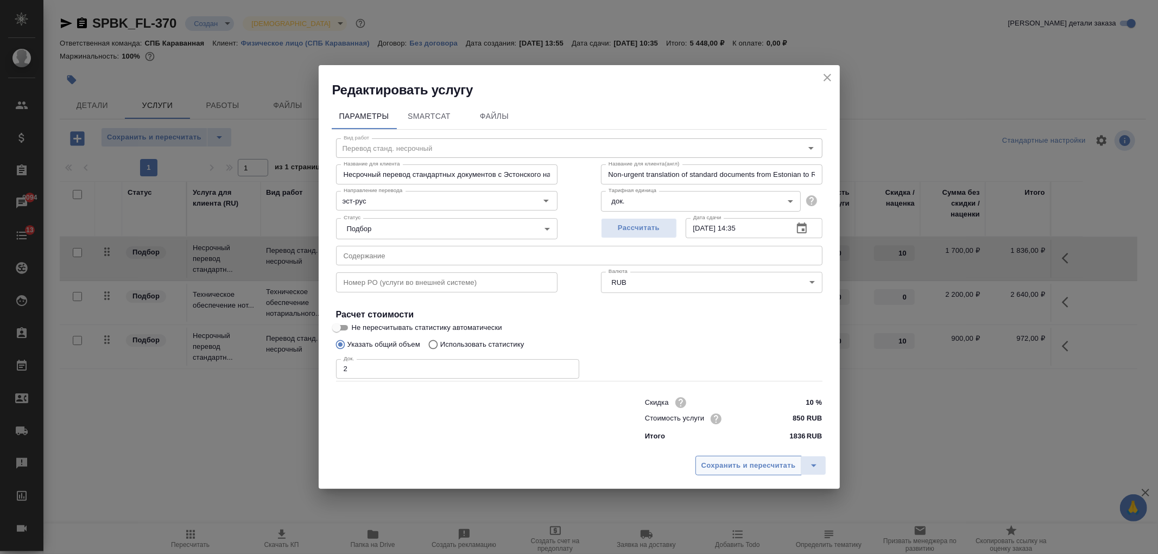
click at [737, 464] on span "Сохранить и пересчитать" at bounding box center [748, 466] width 94 height 12
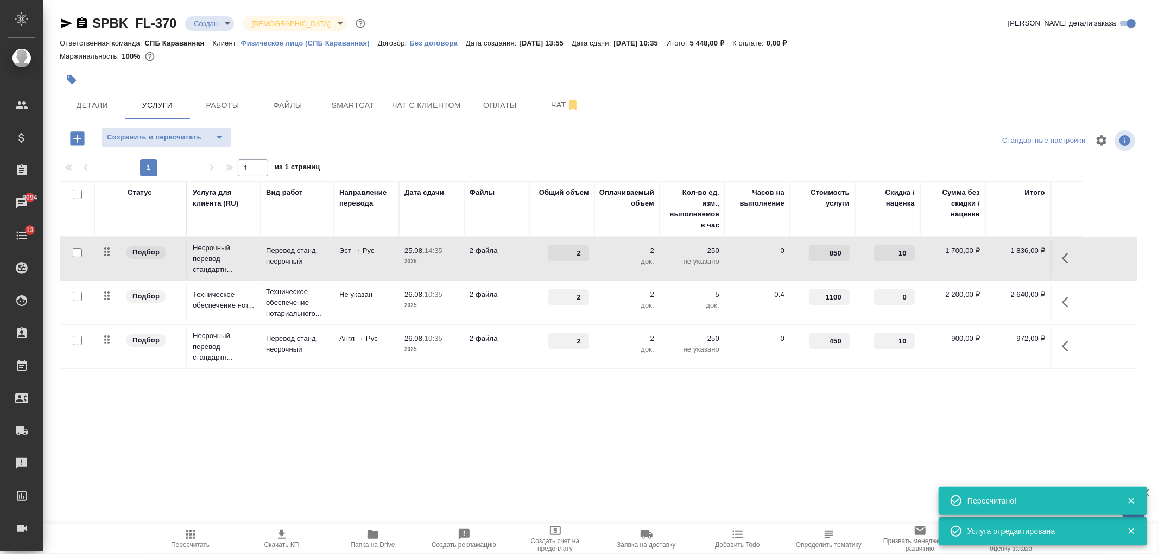
click at [1066, 347] on icon "button" at bounding box center [1068, 346] width 13 height 13
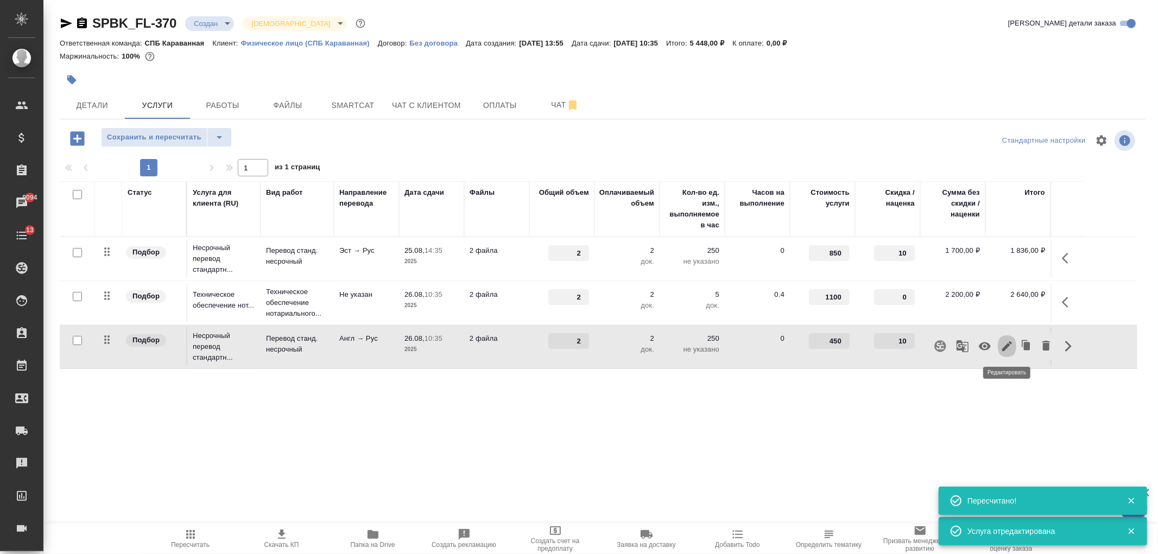
click at [1007, 351] on icon "button" at bounding box center [1006, 346] width 13 height 13
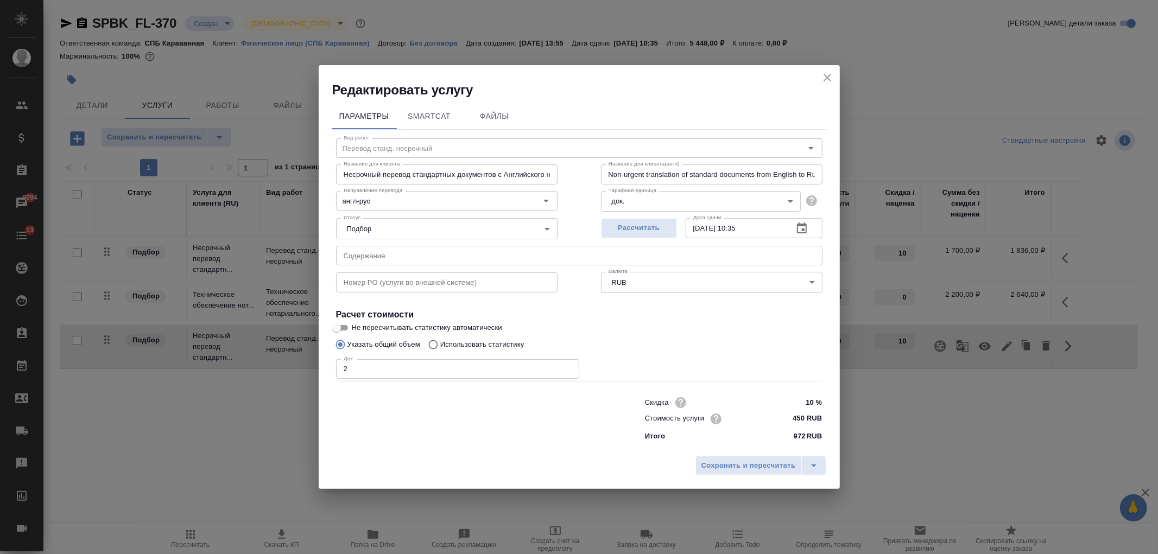
click at [802, 231] on icon "button" at bounding box center [801, 228] width 13 height 13
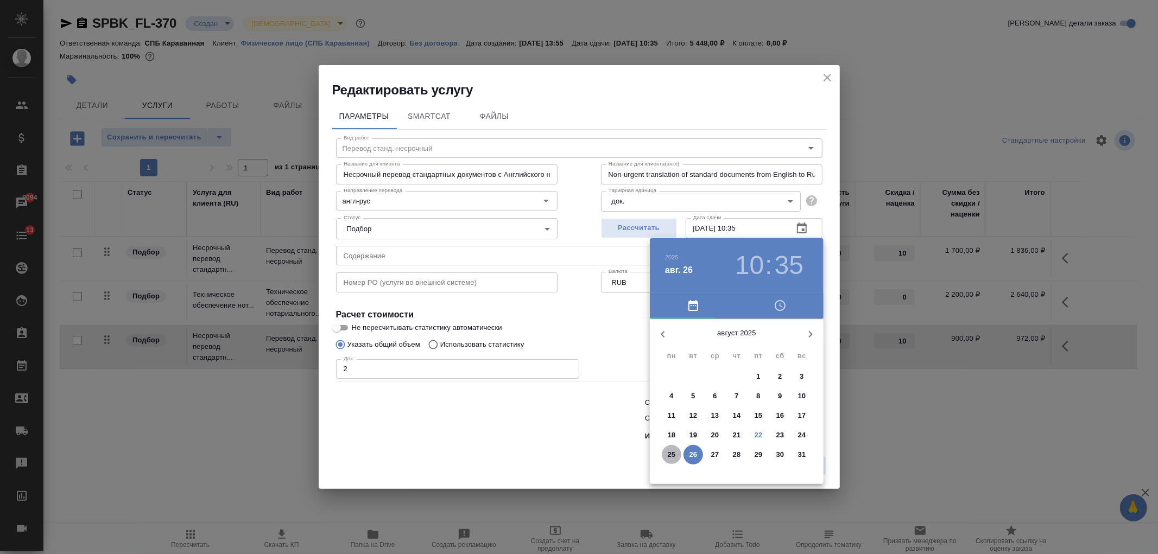
click at [674, 454] on p "25" at bounding box center [672, 454] width 8 height 11
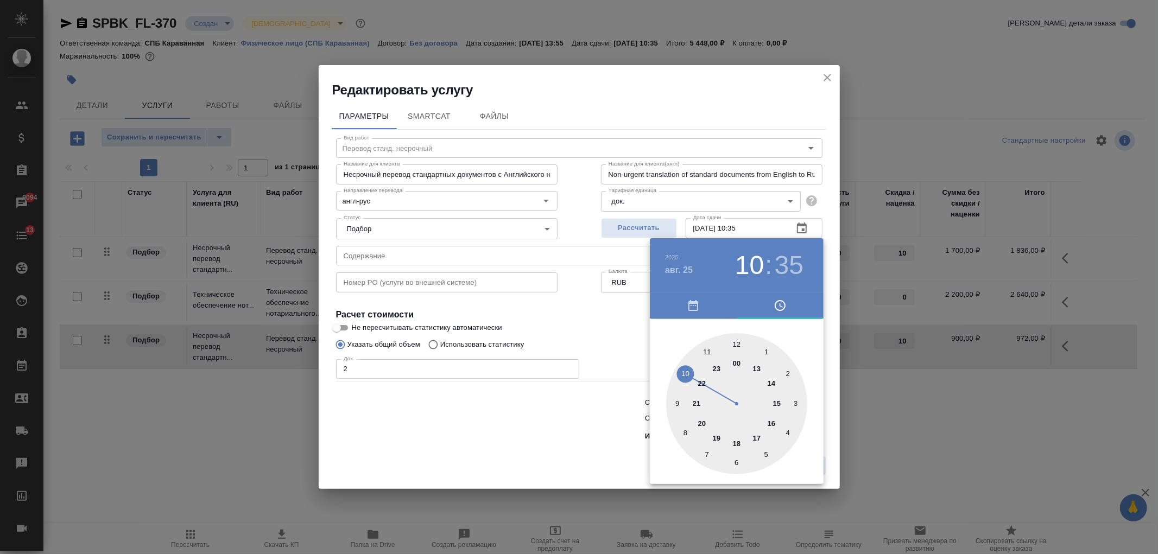
click at [769, 388] on div at bounding box center [736, 403] width 141 height 141
type input "25.08.2025 14:35"
click at [585, 408] on div at bounding box center [579, 277] width 1158 height 554
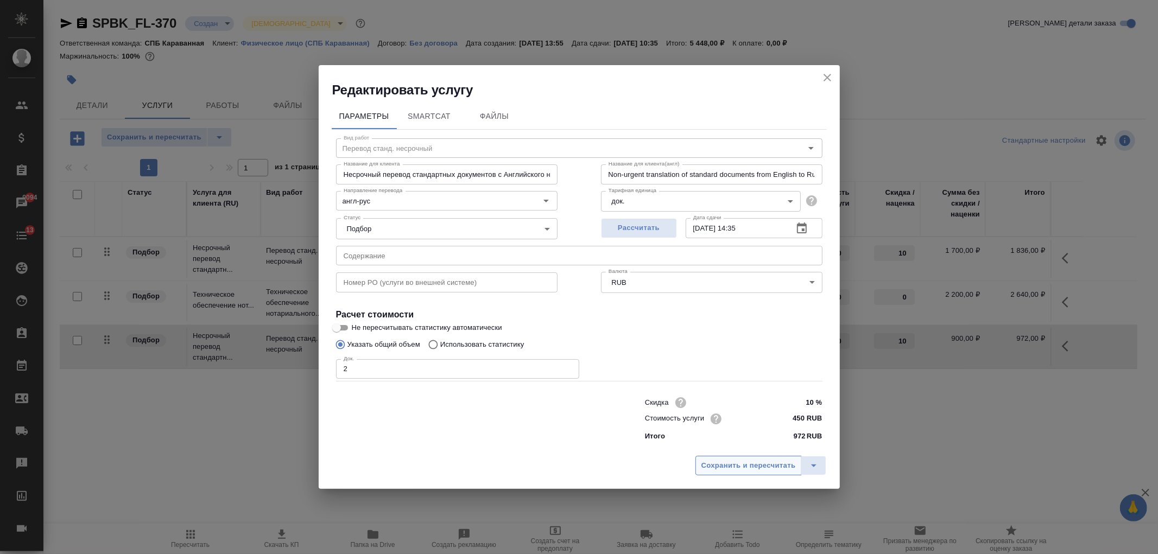
click at [744, 462] on span "Сохранить и пересчитать" at bounding box center [748, 466] width 94 height 12
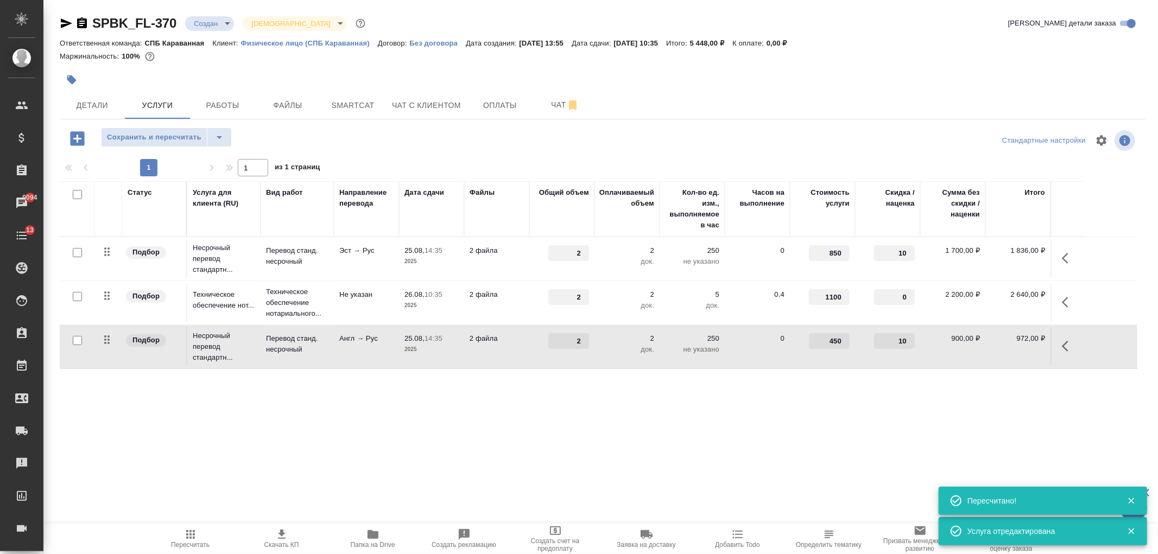
click at [1064, 305] on icon "button" at bounding box center [1065, 302] width 7 height 11
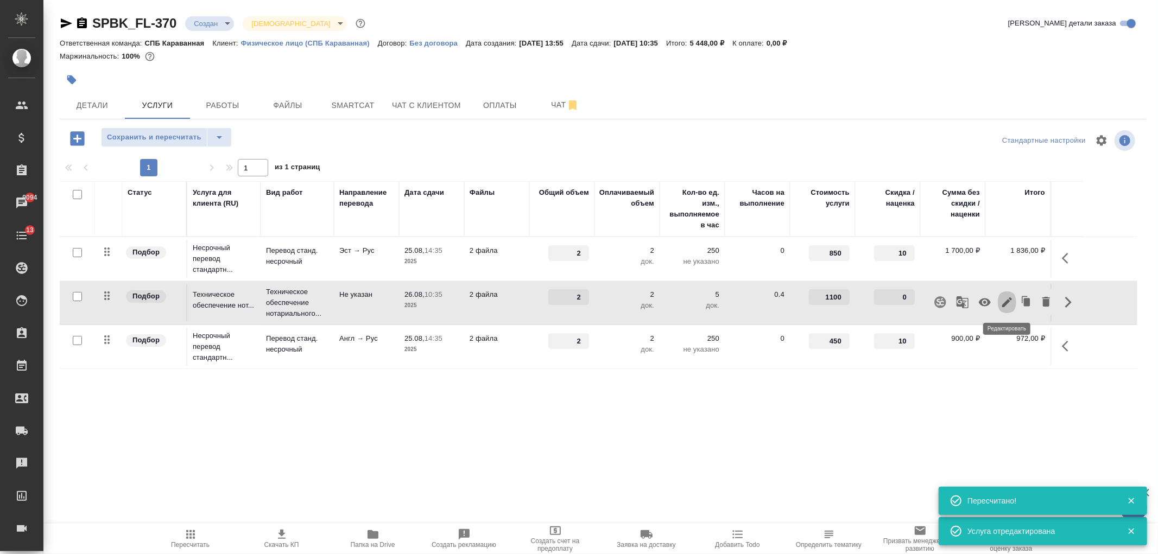
click at [1004, 303] on icon "button" at bounding box center [1007, 302] width 10 height 10
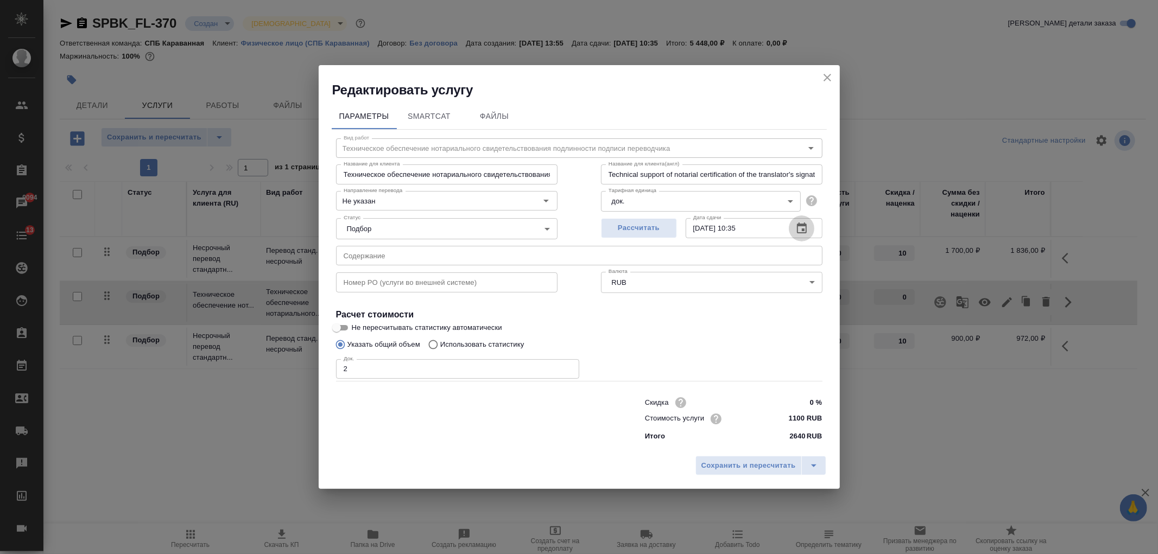
click at [809, 232] on button "button" at bounding box center [802, 228] width 26 height 26
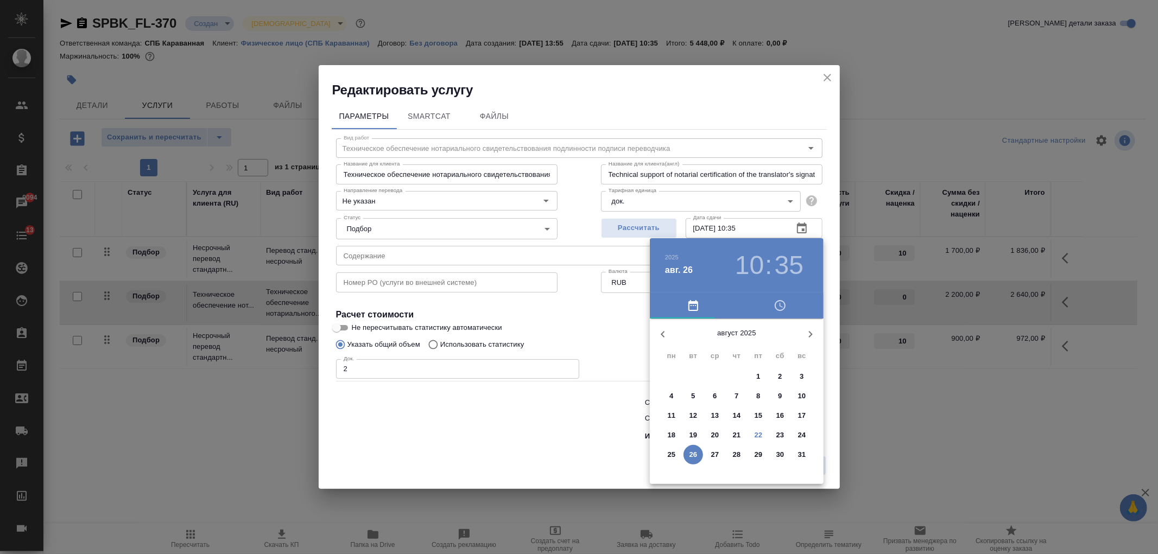
click at [671, 451] on p "25" at bounding box center [672, 454] width 8 height 11
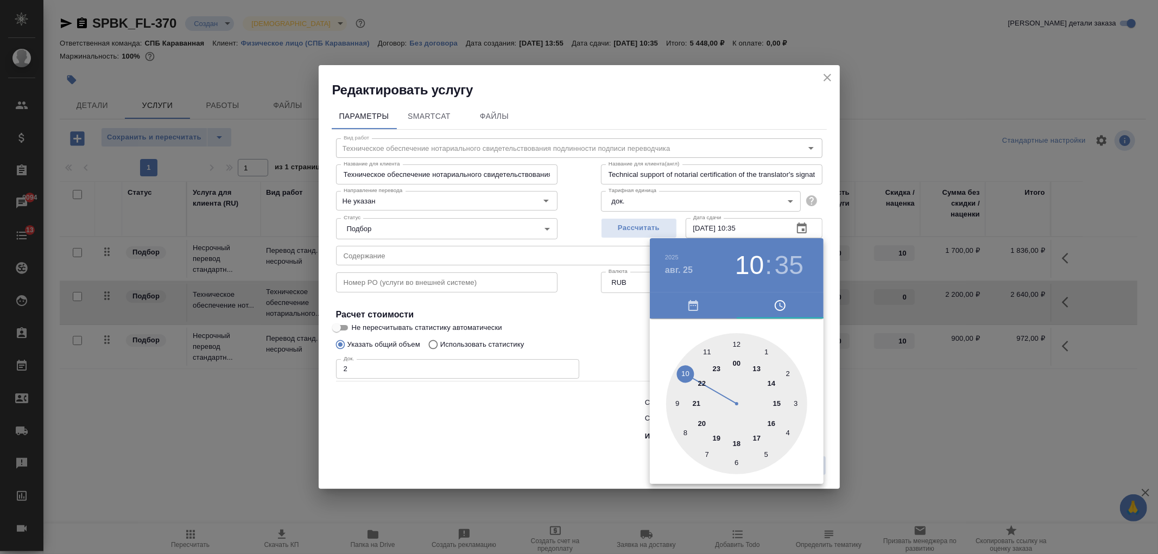
click at [756, 438] on div at bounding box center [736, 403] width 141 height 141
click at [738, 345] on div at bounding box center [736, 403] width 141 height 141
type input "[DATE] 17:00"
drag, startPoint x: 521, startPoint y: 420, endPoint x: 643, endPoint y: 451, distance: 126.1
click at [523, 420] on div at bounding box center [579, 277] width 1158 height 554
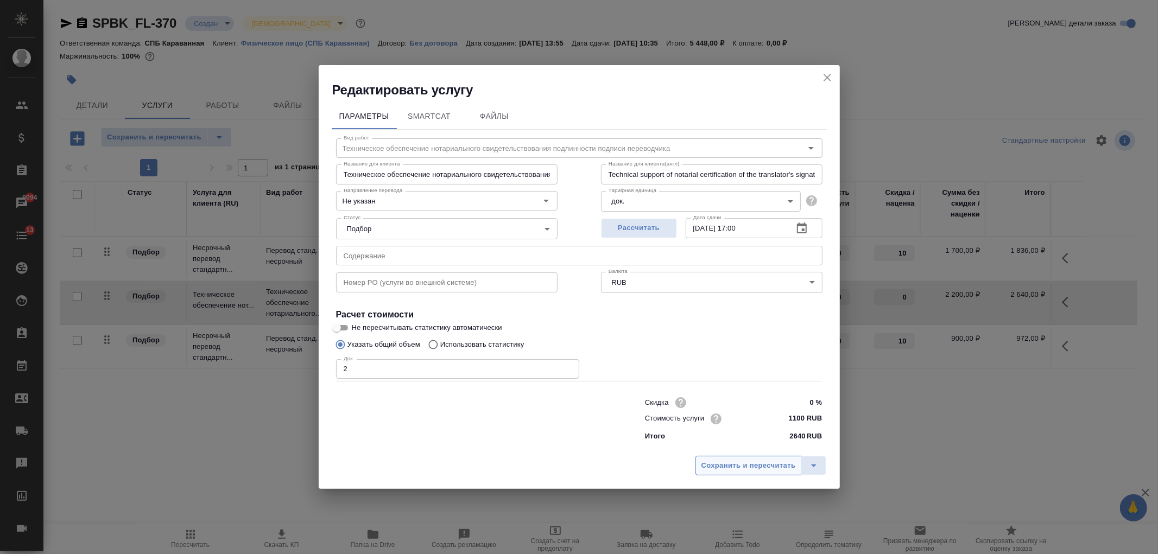
click at [739, 466] on span "Сохранить и пересчитать" at bounding box center [748, 466] width 94 height 12
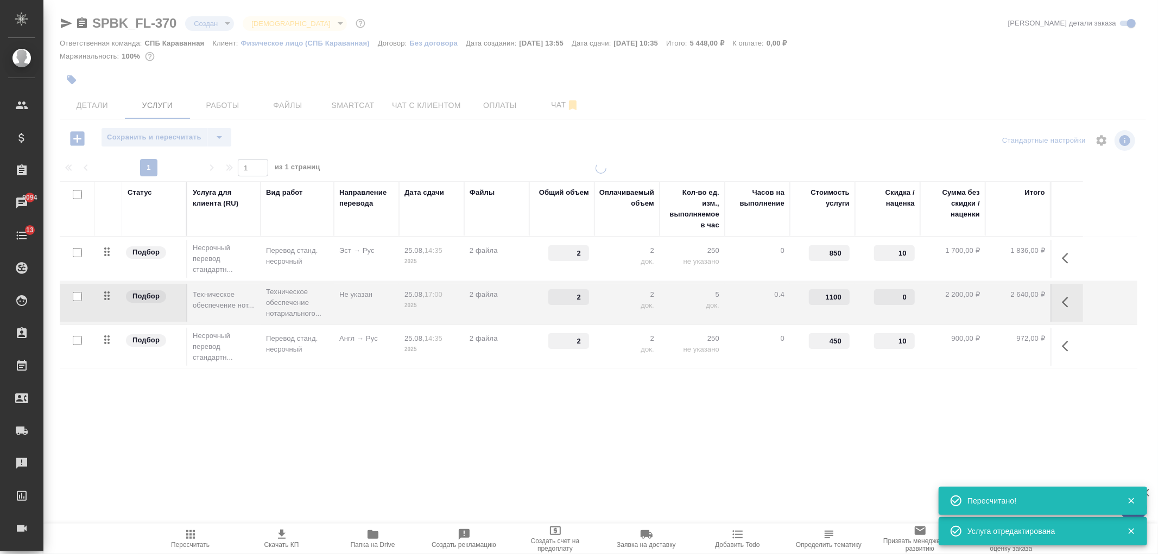
click at [106, 106] on div at bounding box center [600, 221] width 1114 height 442
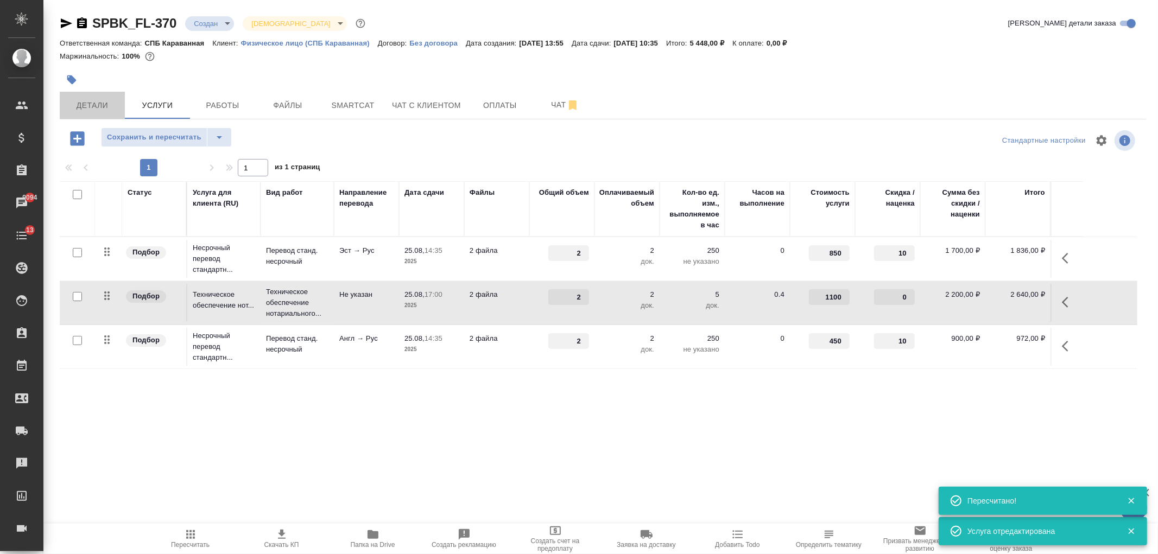
click at [106, 106] on span "Детали" at bounding box center [92, 106] width 52 height 14
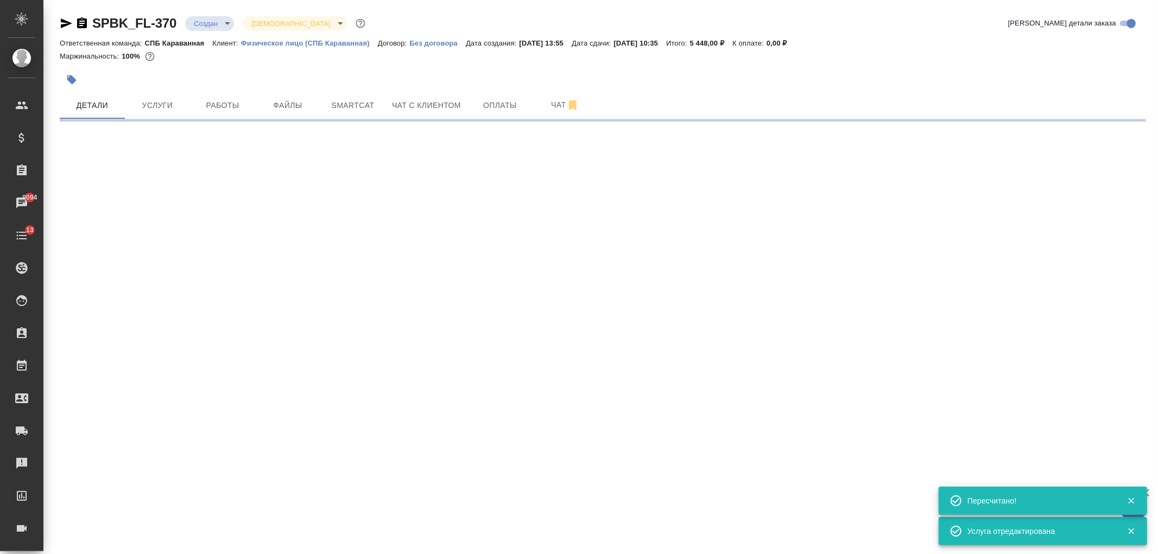
select select "RU"
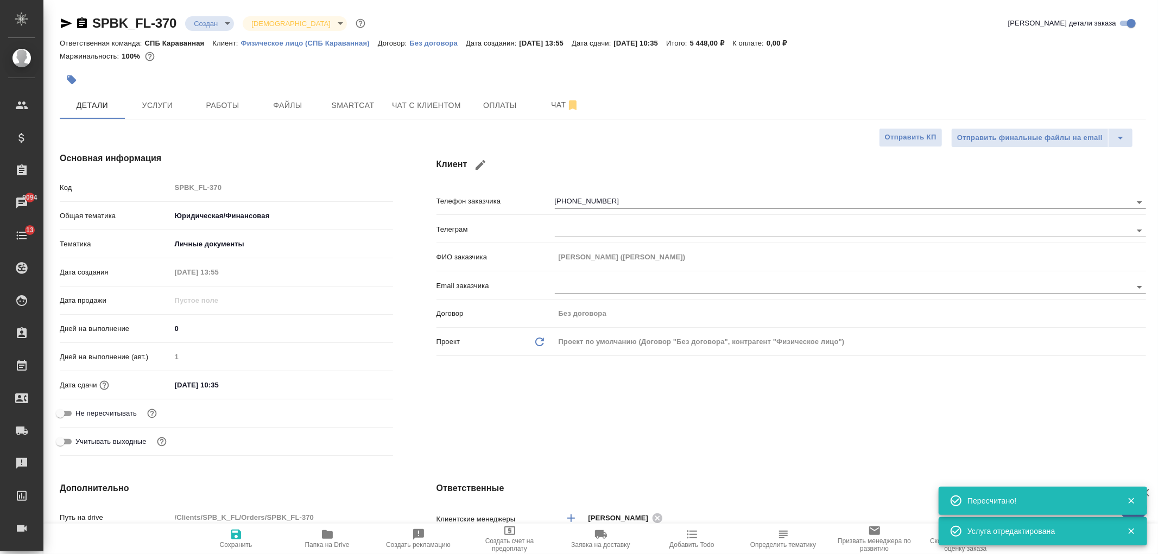
type textarea "x"
click at [229, 383] on input "26.08.2025 10:35" at bounding box center [218, 385] width 95 height 16
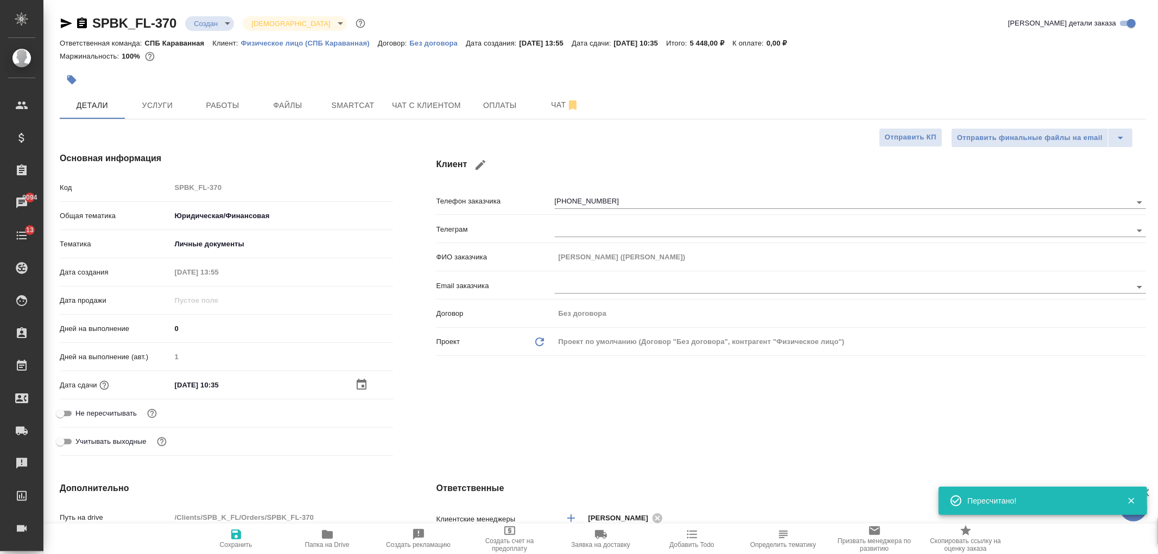
click at [362, 377] on div "26.08.2025 10:35" at bounding box center [282, 385] width 222 height 16
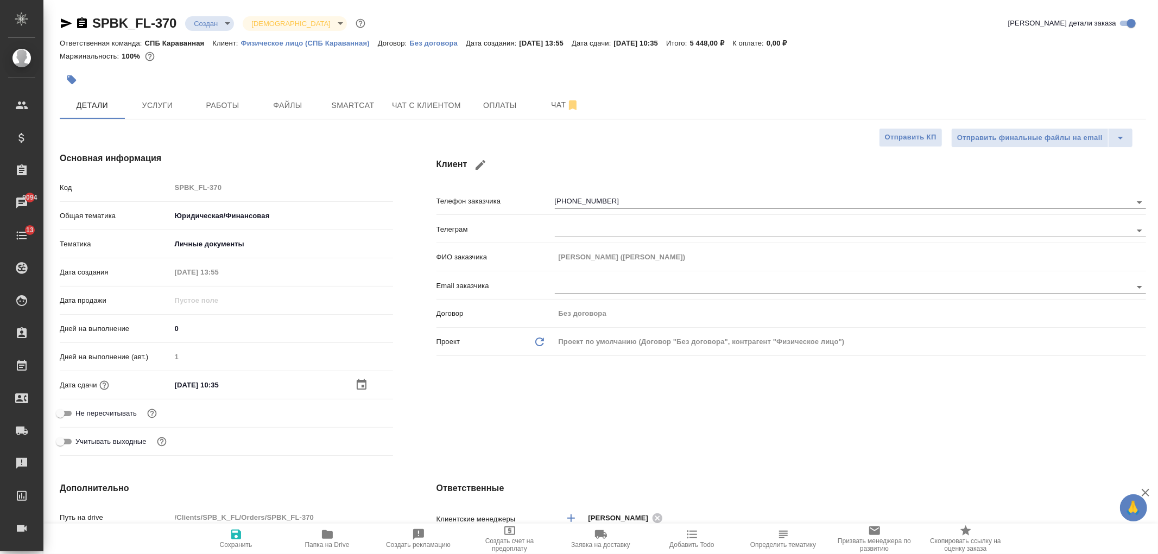
click at [355, 384] on icon "button" at bounding box center [361, 384] width 13 height 13
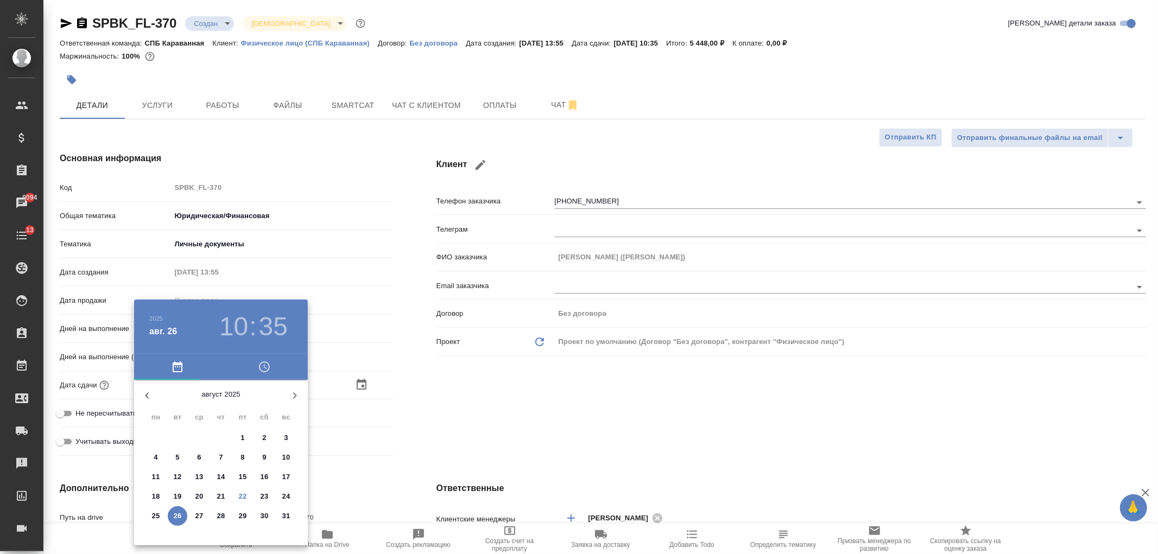
click at [155, 515] on p "25" at bounding box center [156, 516] width 8 height 11
type input "25.08.2025 10:35"
type textarea "x"
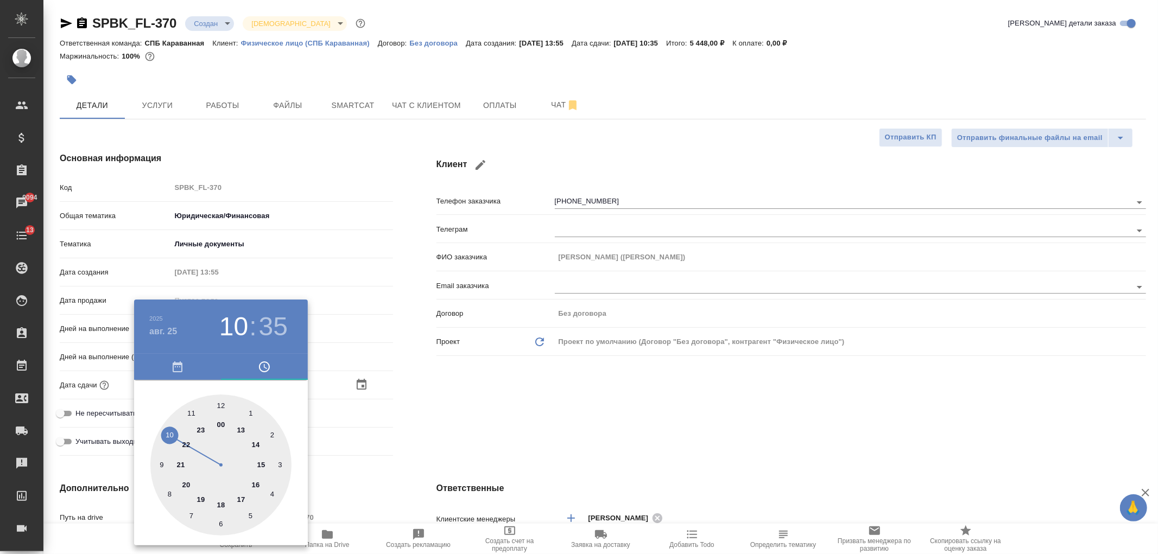
click at [243, 498] on div at bounding box center [220, 465] width 141 height 141
type input "25.08.2025 17:35"
type textarea "x"
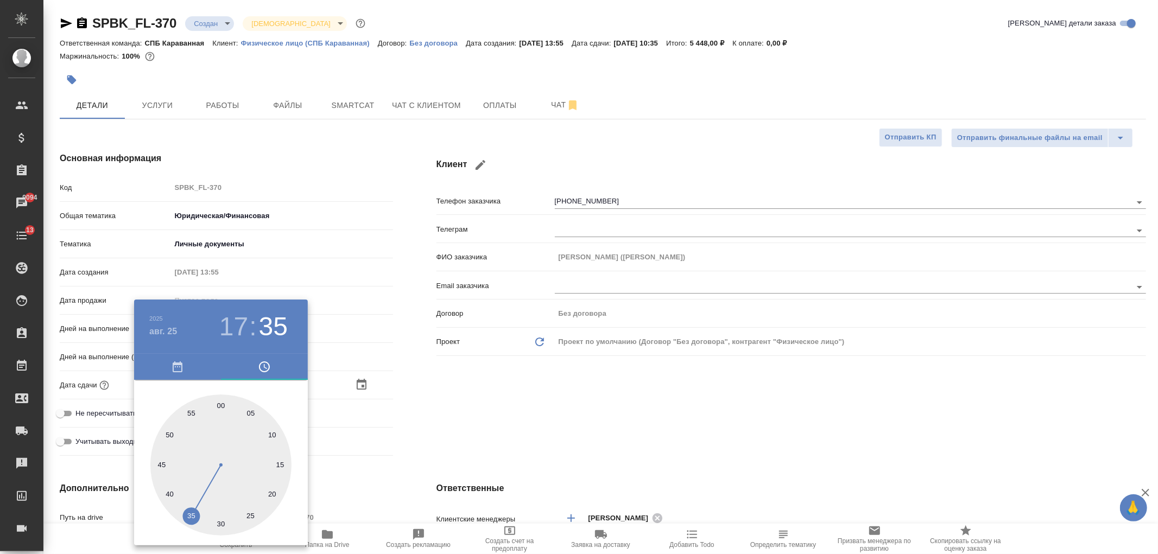
click at [220, 402] on div at bounding box center [220, 465] width 141 height 141
type input "[DATE] 17:00"
type textarea "x"
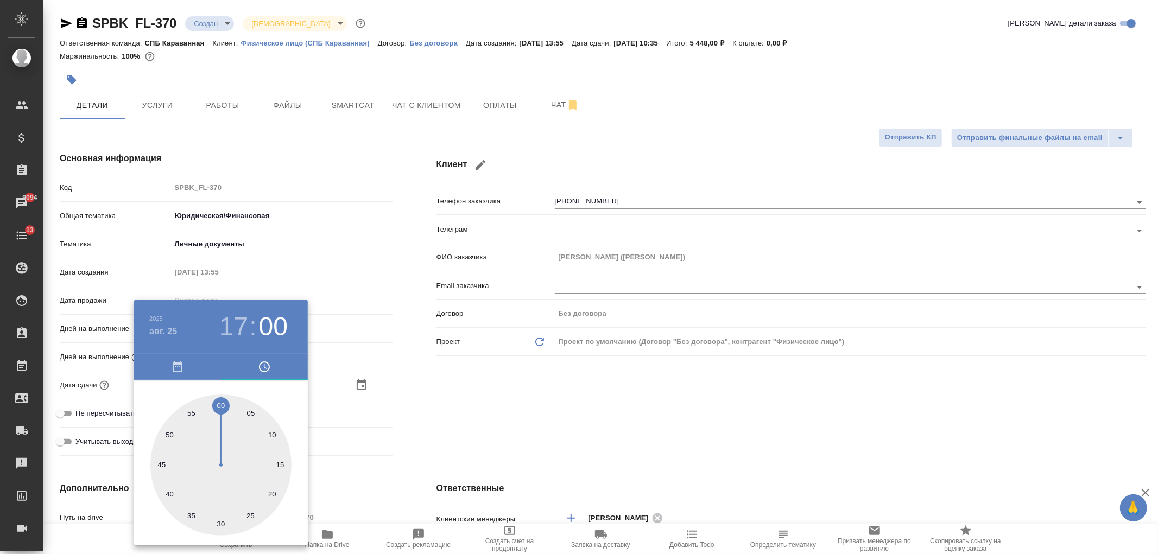
click at [470, 385] on div at bounding box center [579, 277] width 1158 height 554
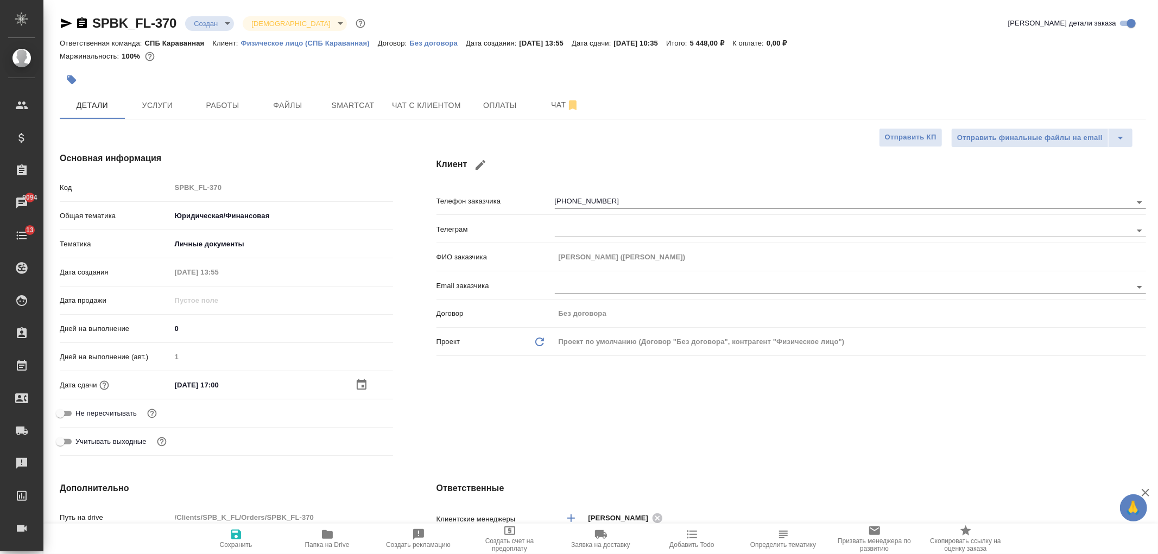
click at [232, 535] on icon "button" at bounding box center [236, 535] width 10 height 10
type textarea "x"
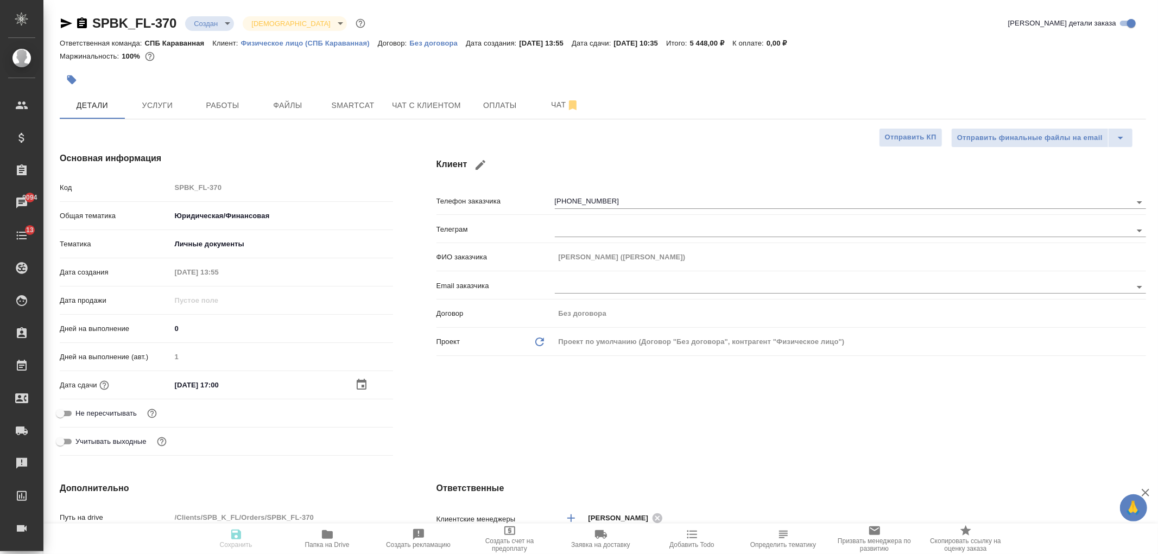
type textarea "x"
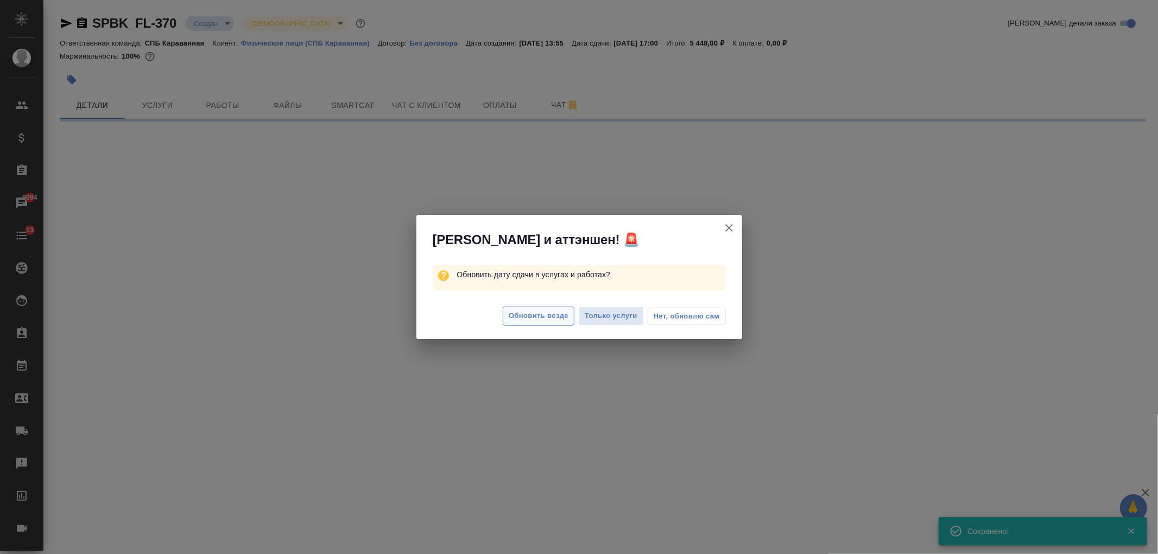
select select "RU"
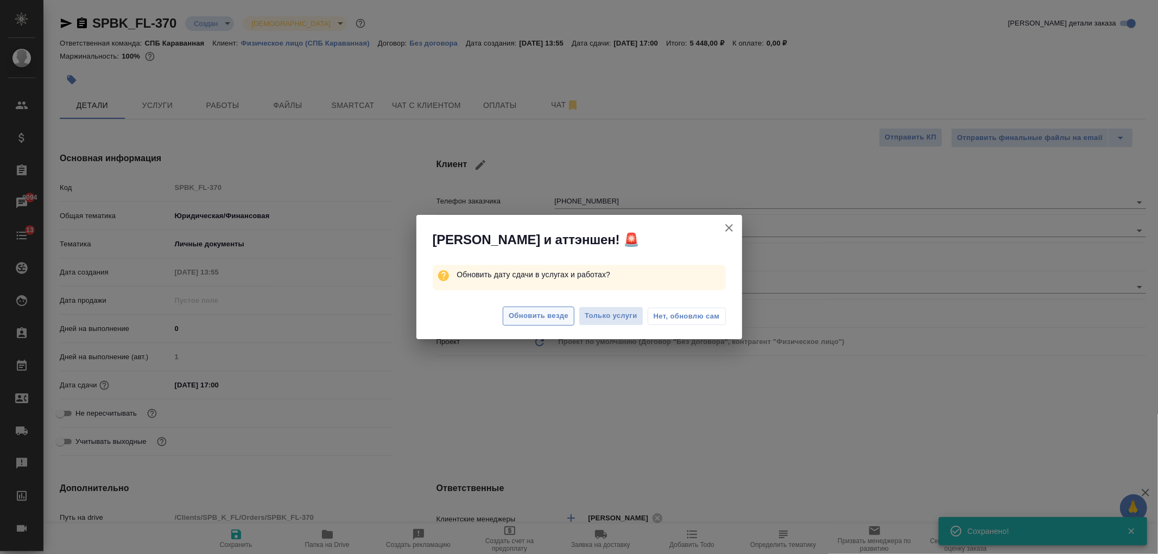
type textarea "x"
click at [547, 320] on span "Обновить везде" at bounding box center [539, 316] width 60 height 12
type textarea "x"
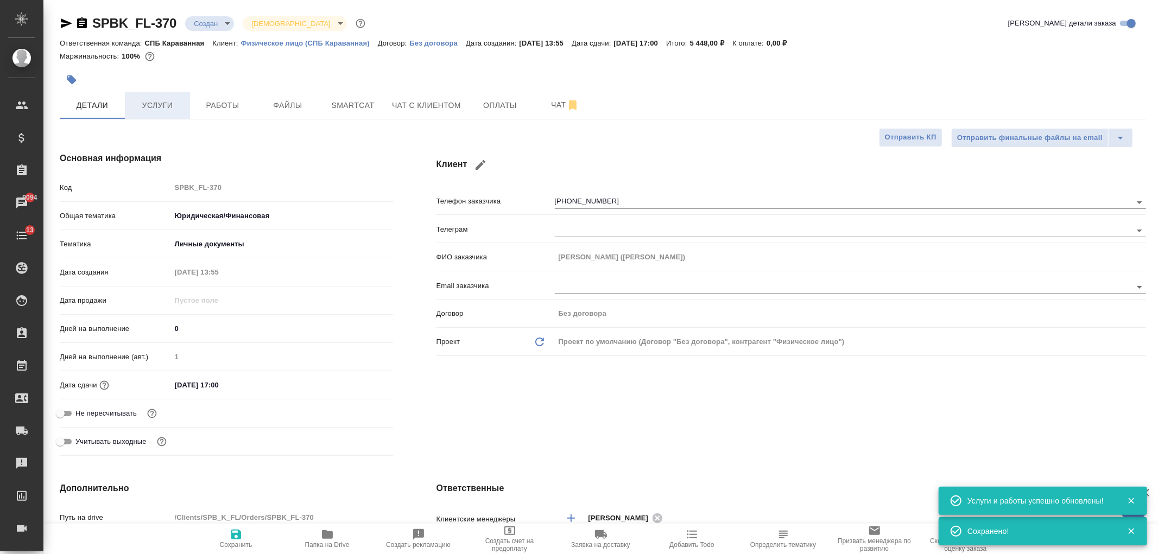
click at [153, 109] on span "Услуги" at bounding box center [157, 106] width 52 height 14
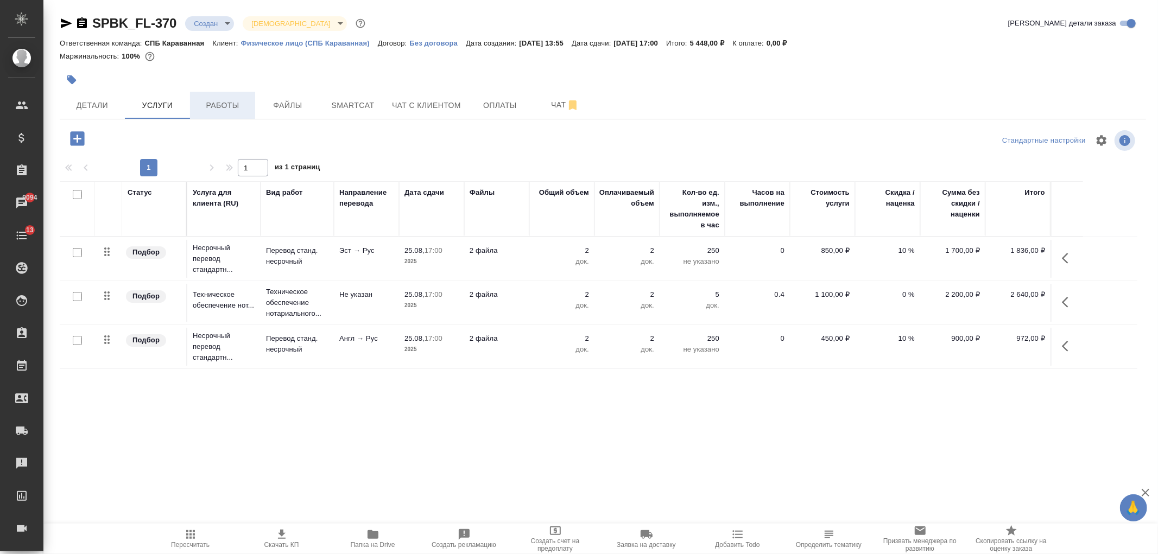
click at [211, 106] on span "Работы" at bounding box center [222, 106] width 52 height 14
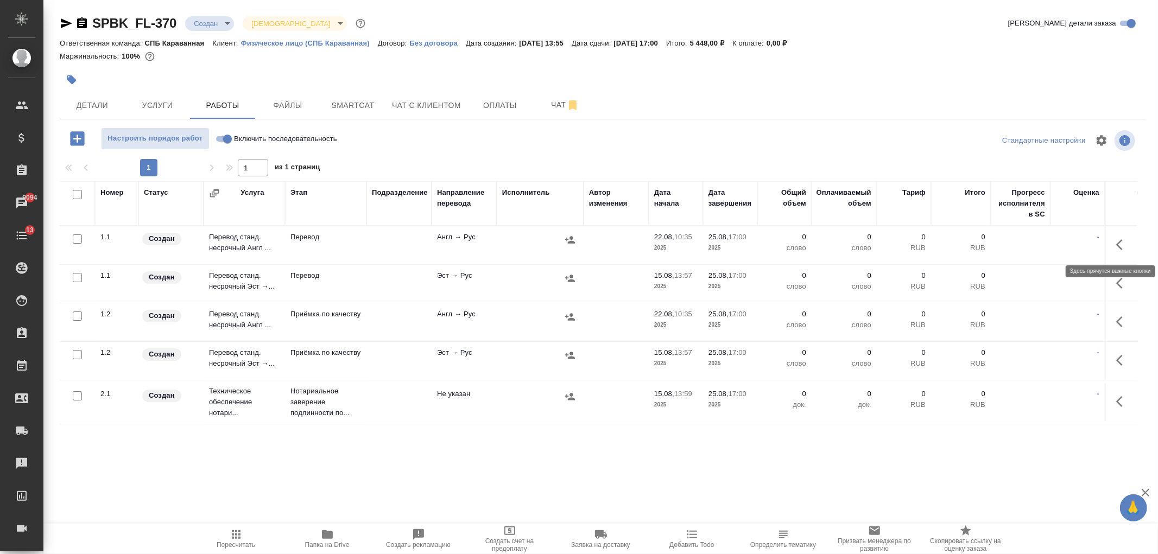
click at [1116, 246] on icon "button" at bounding box center [1122, 244] width 13 height 13
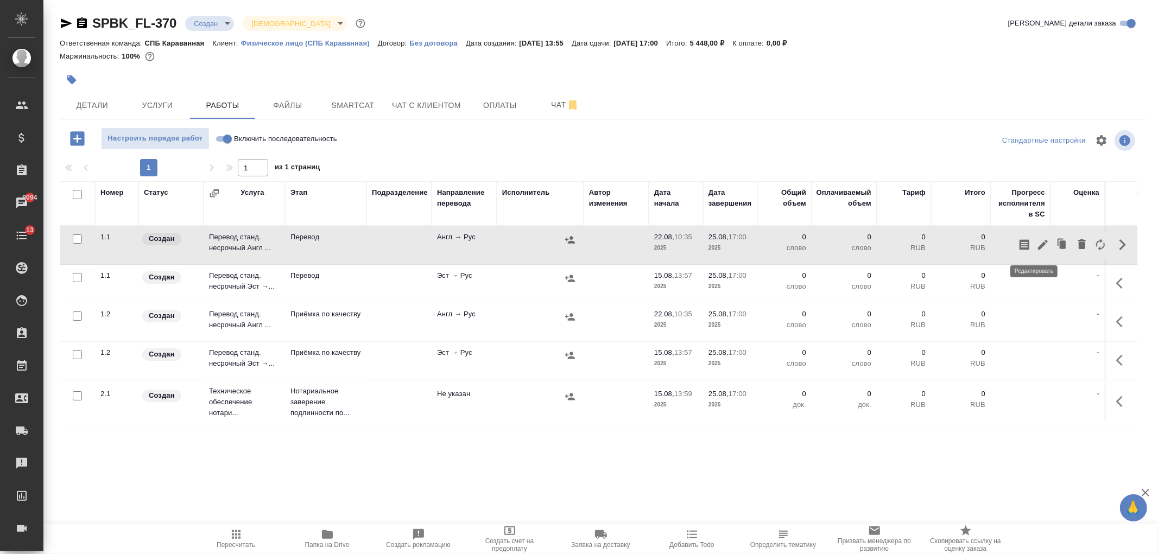
click at [1036, 246] on icon "button" at bounding box center [1042, 244] width 13 height 13
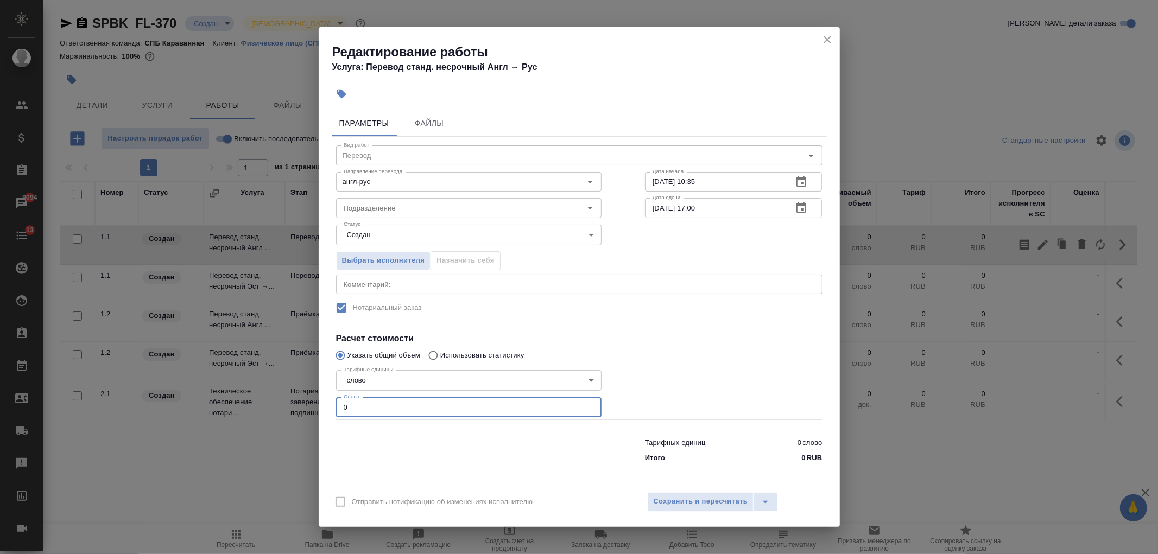
click at [361, 407] on input "0" at bounding box center [468, 407] width 265 height 20
click at [697, 497] on span "Сохранить и пересчитать" at bounding box center [701, 502] width 94 height 12
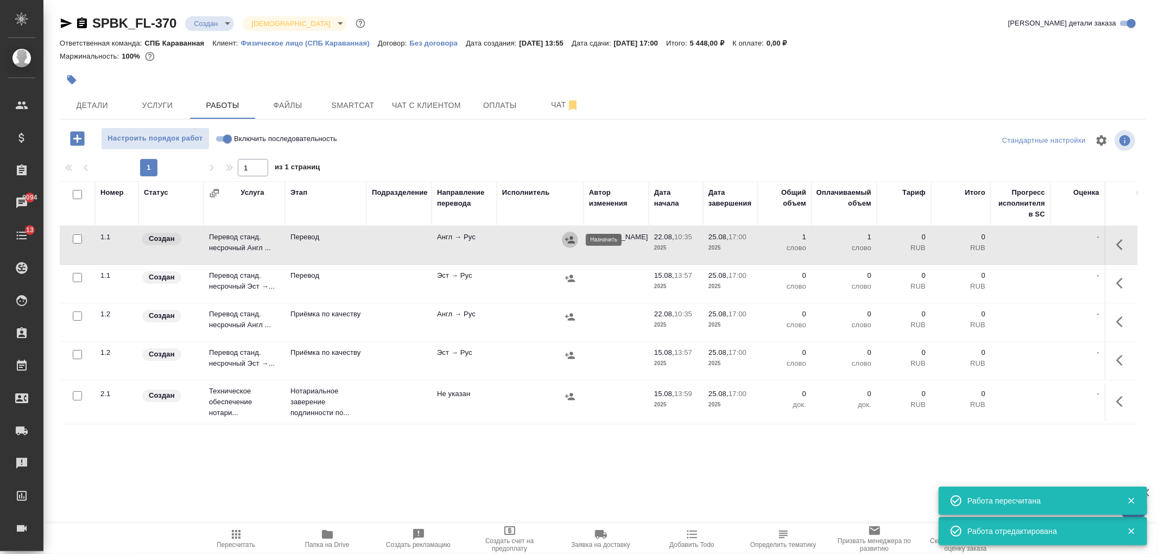
click at [576, 236] on button "button" at bounding box center [570, 240] width 16 height 16
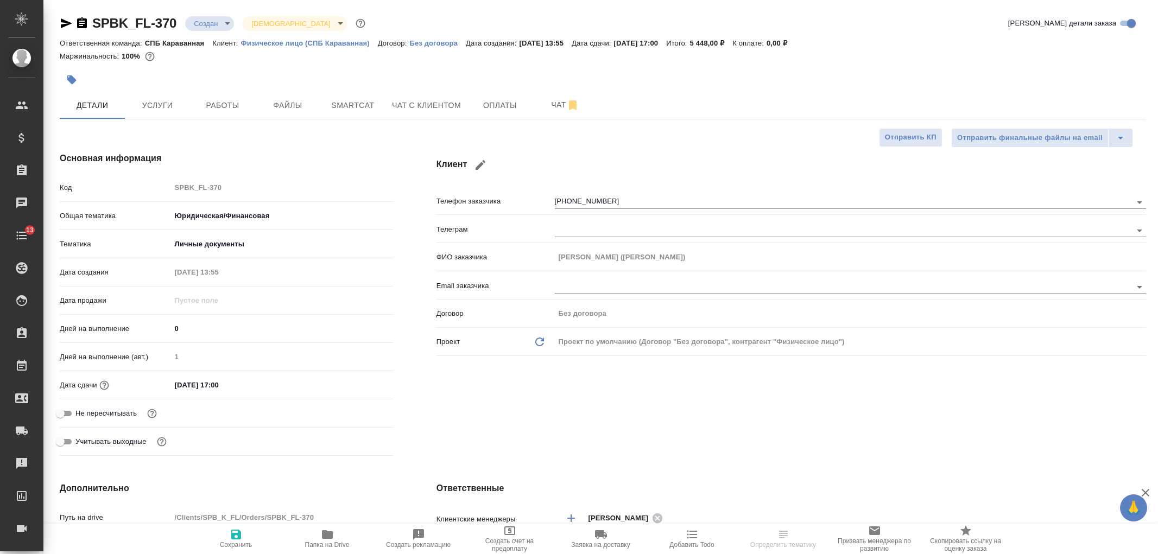
select select "RU"
type textarea "x"
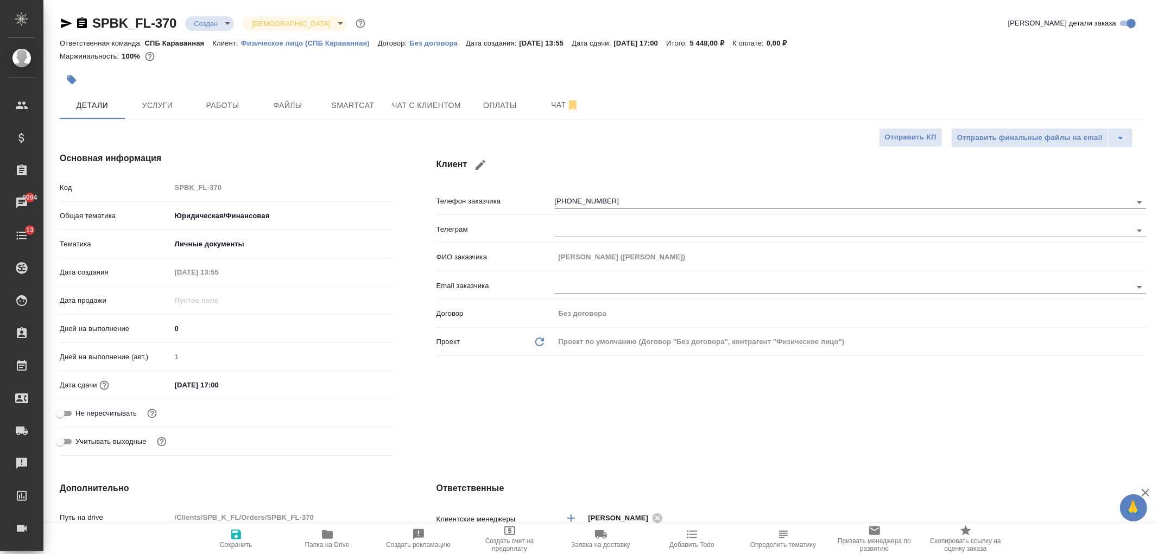
type textarea "x"
click at [191, 99] on button "Работы" at bounding box center [222, 105] width 65 height 27
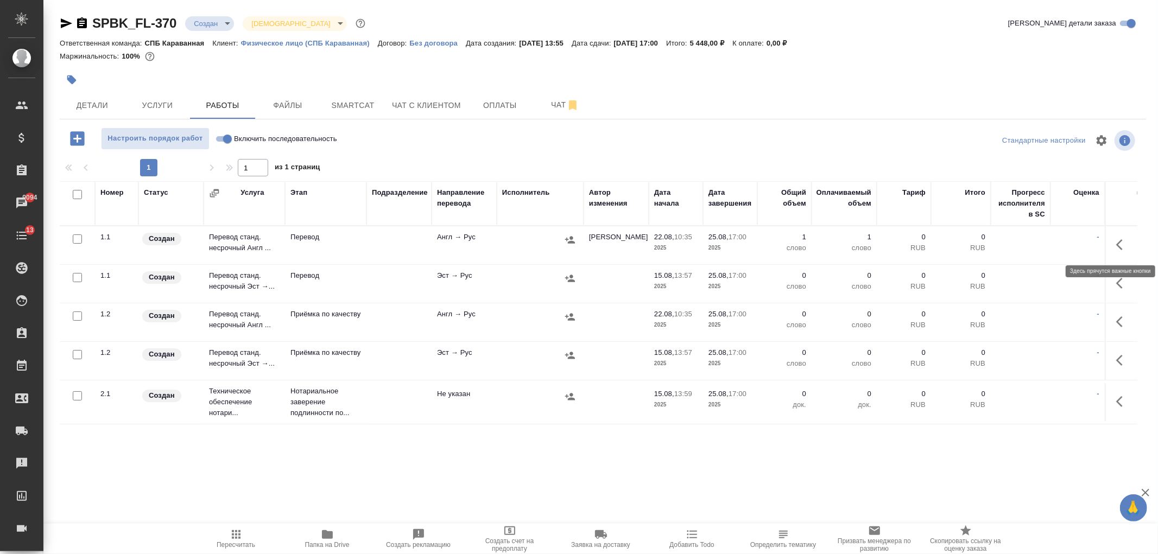
click at [1118, 242] on icon "button" at bounding box center [1122, 244] width 13 height 13
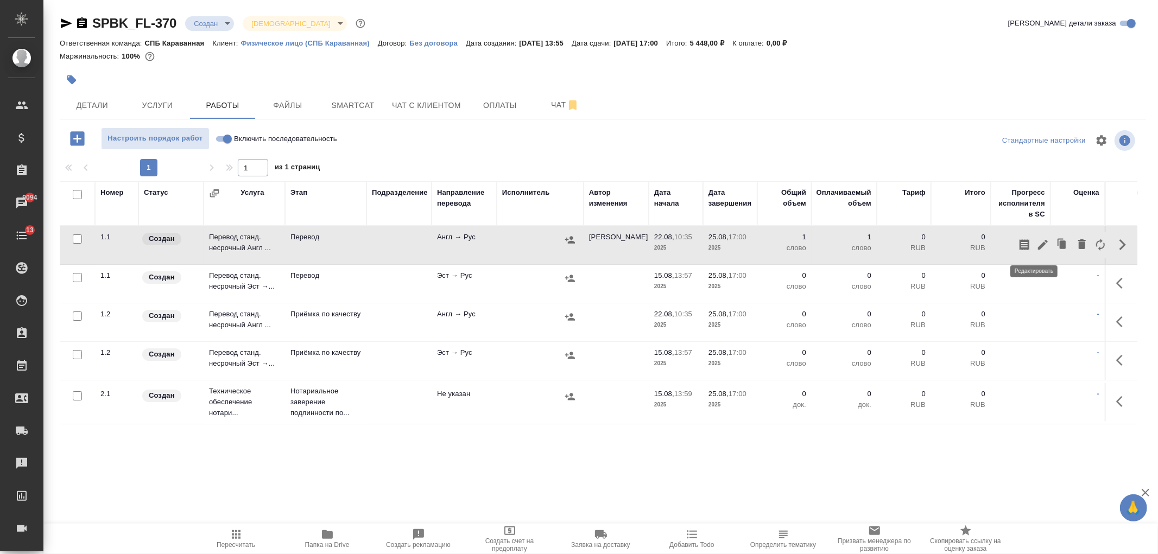
click at [1036, 243] on icon "button" at bounding box center [1042, 244] width 13 height 13
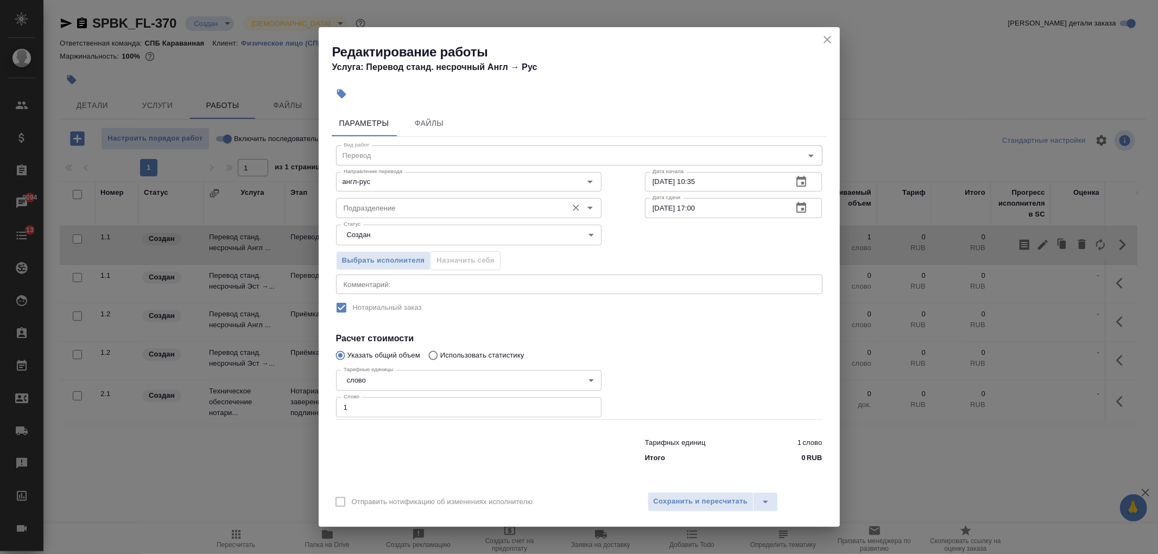
click at [413, 204] on input "Подразделение" at bounding box center [450, 207] width 223 height 13
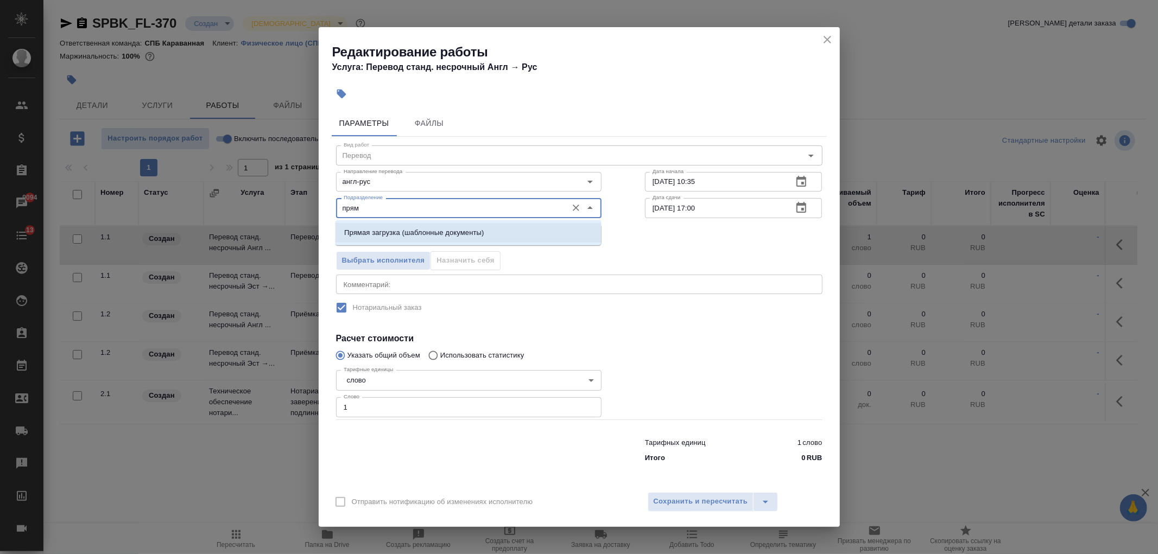
drag, startPoint x: 442, startPoint y: 231, endPoint x: 492, endPoint y: 334, distance: 114.6
click at [442, 231] on p "Прямая загрузка (шаблонные документы)" at bounding box center [413, 232] width 139 height 11
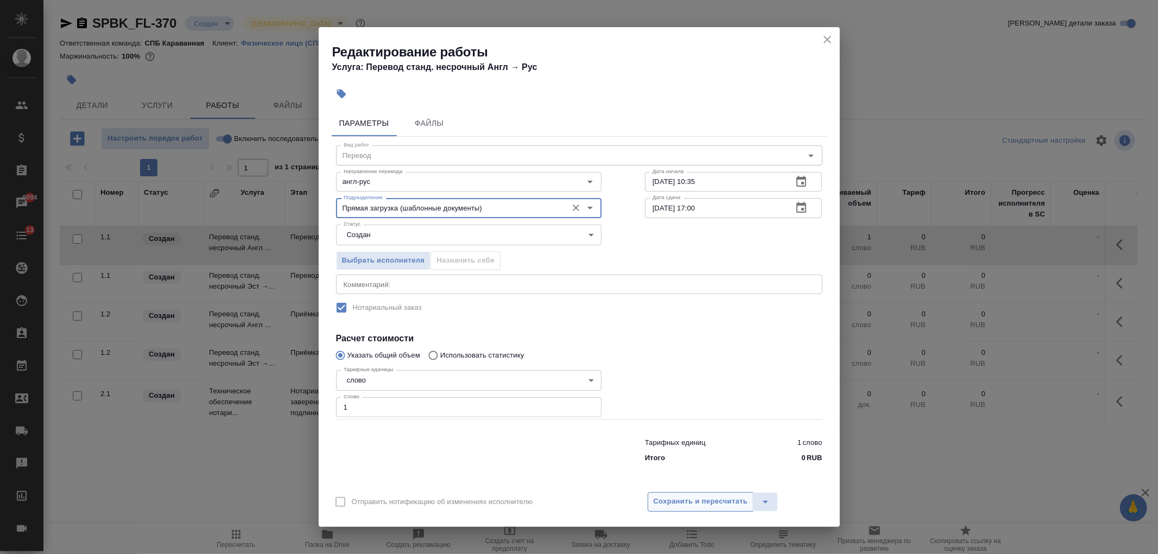
type input "Прямая загрузка (шаблонные документы)"
click at [687, 506] on span "Сохранить и пересчитать" at bounding box center [701, 502] width 94 height 12
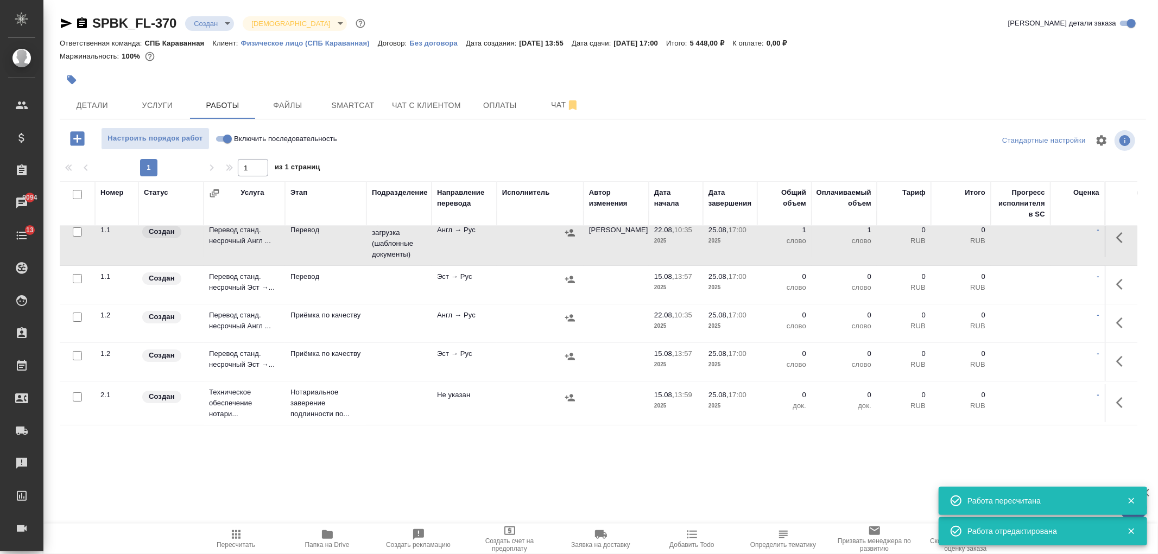
scroll to position [20, 0]
click at [1109, 314] on button "button" at bounding box center [1122, 323] width 26 height 26
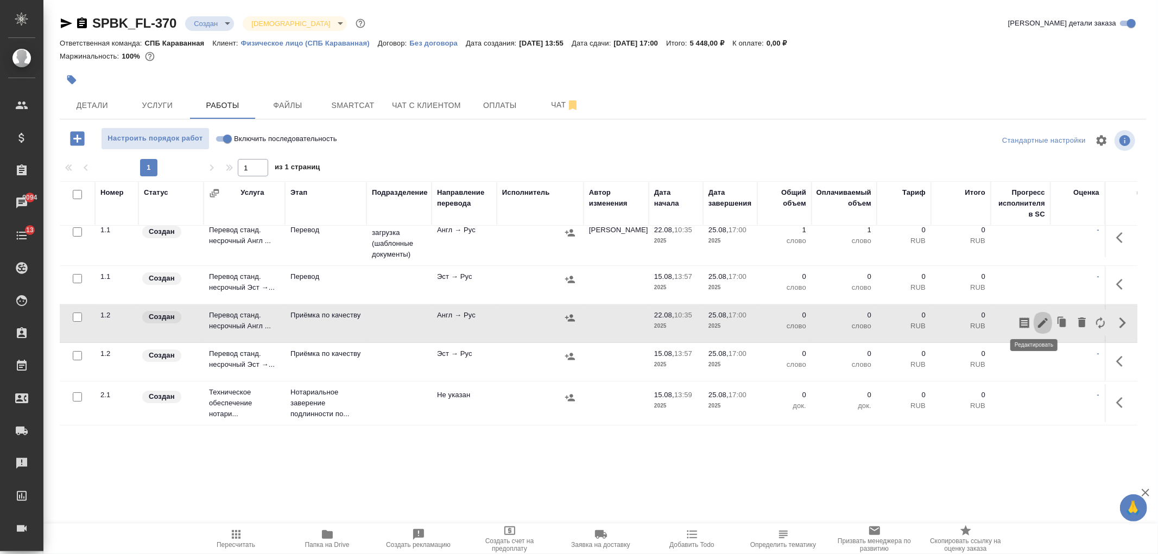
click at [1036, 317] on icon "button" at bounding box center [1042, 322] width 13 height 13
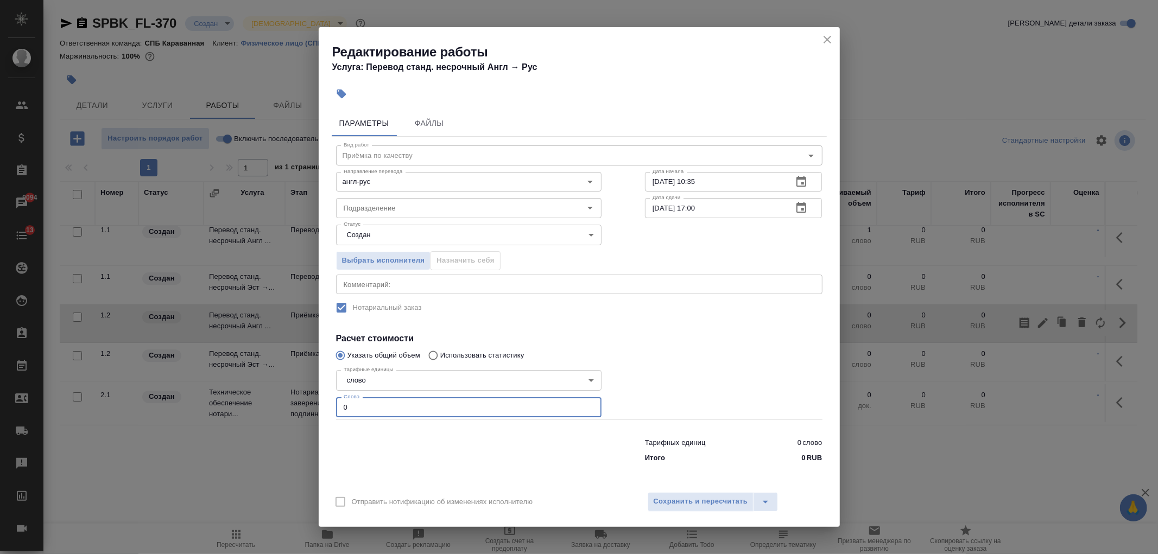
click at [422, 402] on input "0" at bounding box center [468, 407] width 265 height 20
type input "1"
click at [759, 496] on icon "split button" at bounding box center [765, 502] width 13 height 13
click at [693, 462] on li "Сохранить" at bounding box center [712, 461] width 131 height 17
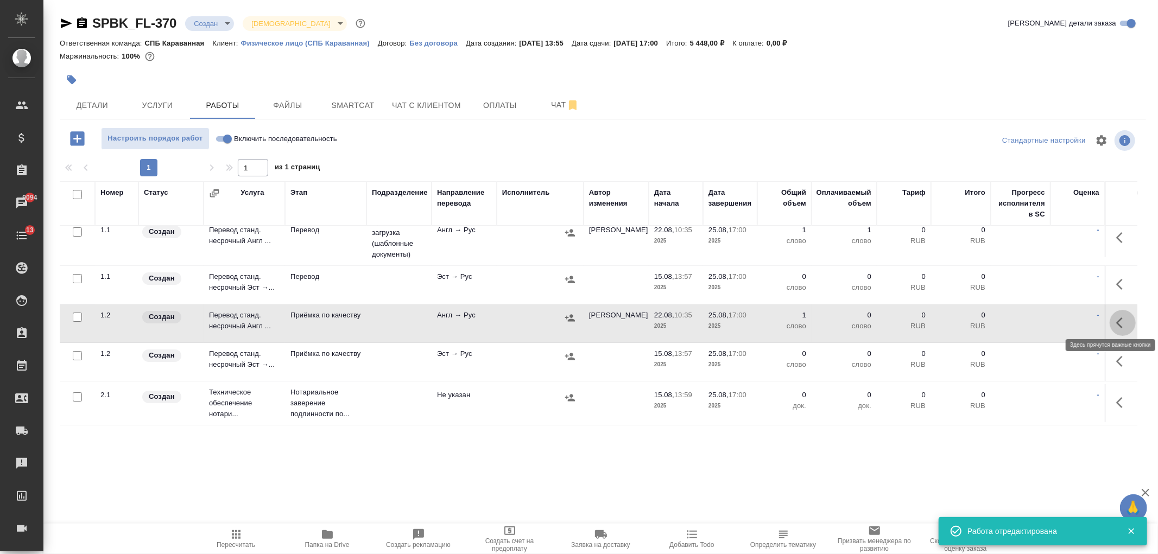
click at [1116, 321] on icon "button" at bounding box center [1122, 322] width 13 height 13
click at [1036, 316] on icon "button" at bounding box center [1042, 322] width 13 height 13
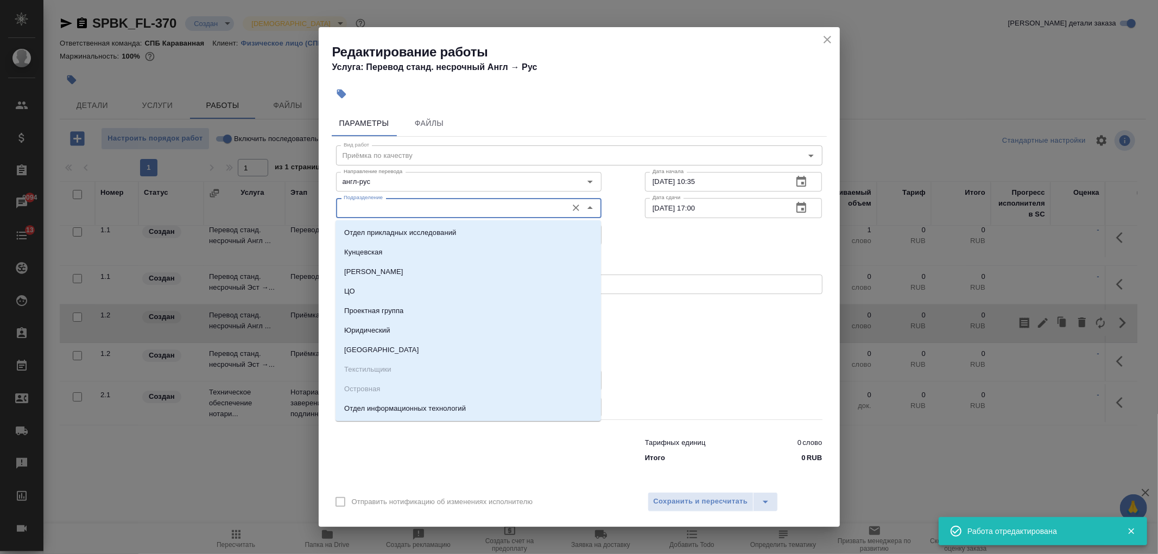
click at [409, 211] on input "Подразделение" at bounding box center [450, 207] width 223 height 13
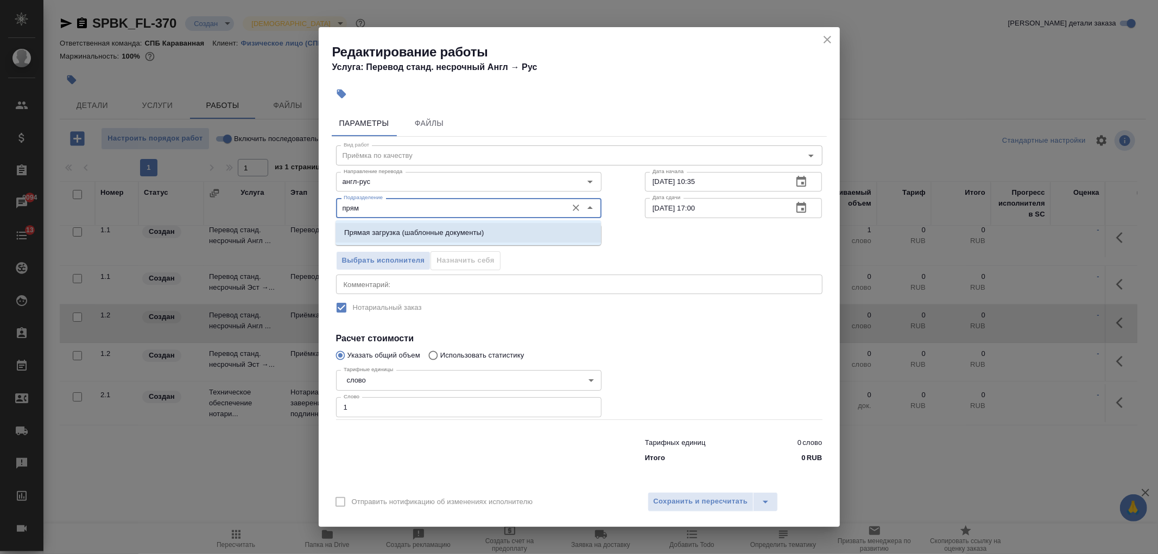
click at [424, 229] on p "Прямая загрузка (шаблонные документы)" at bounding box center [413, 232] width 139 height 11
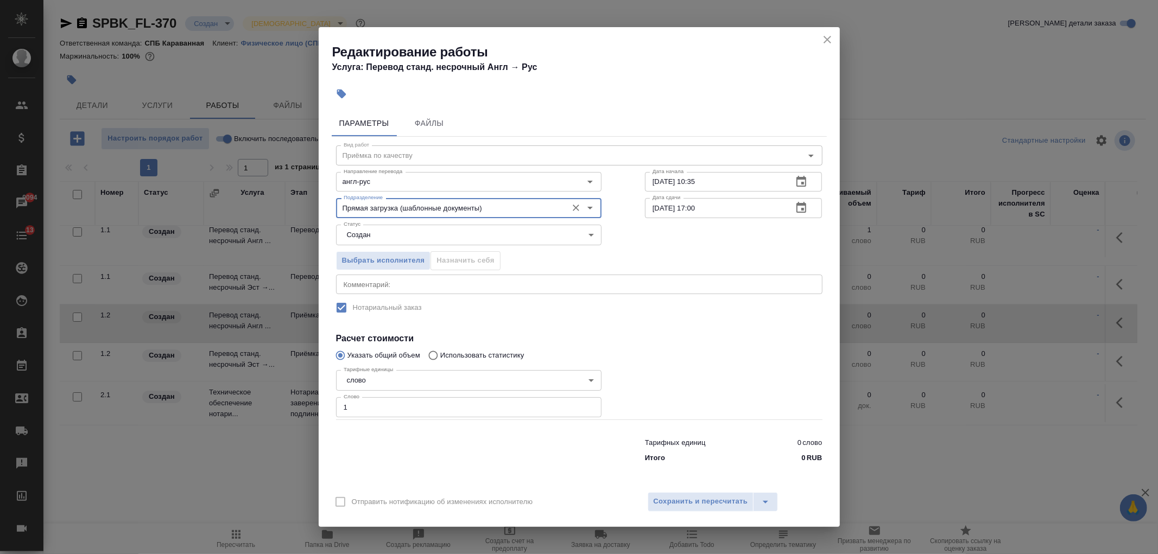
type input "Прямая загрузка (шаблонные документы)"
click at [692, 516] on div "Отправить нотификацию об изменениях исполнителю Сохранить и пересчитать" at bounding box center [579, 506] width 521 height 42
click at [701, 507] on span "Сохранить и пересчитать" at bounding box center [701, 502] width 94 height 12
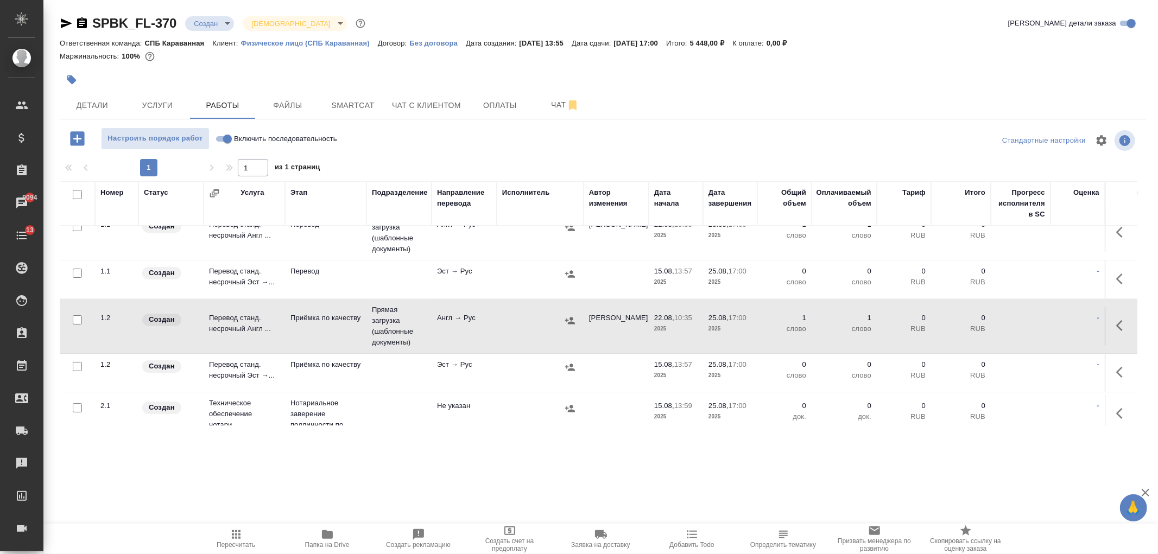
scroll to position [0, 0]
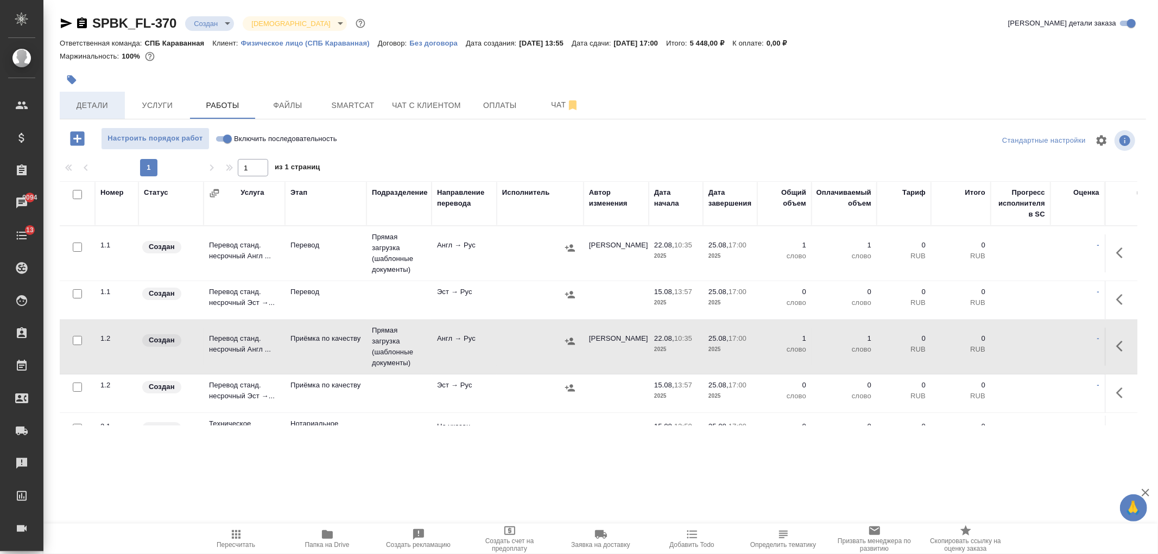
click at [79, 109] on span "Детали" at bounding box center [92, 106] width 52 height 14
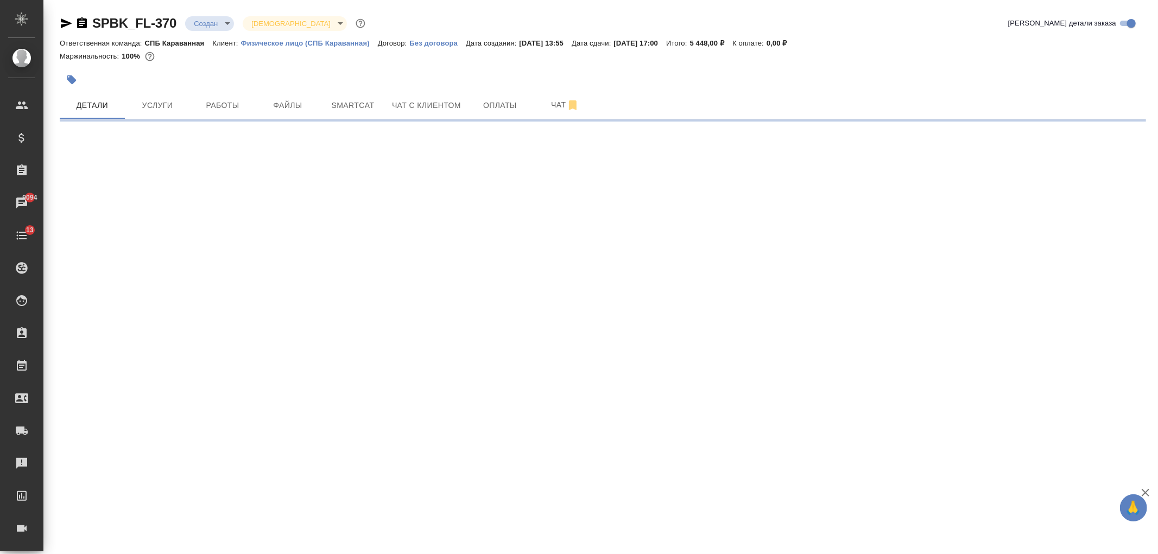
select select "RU"
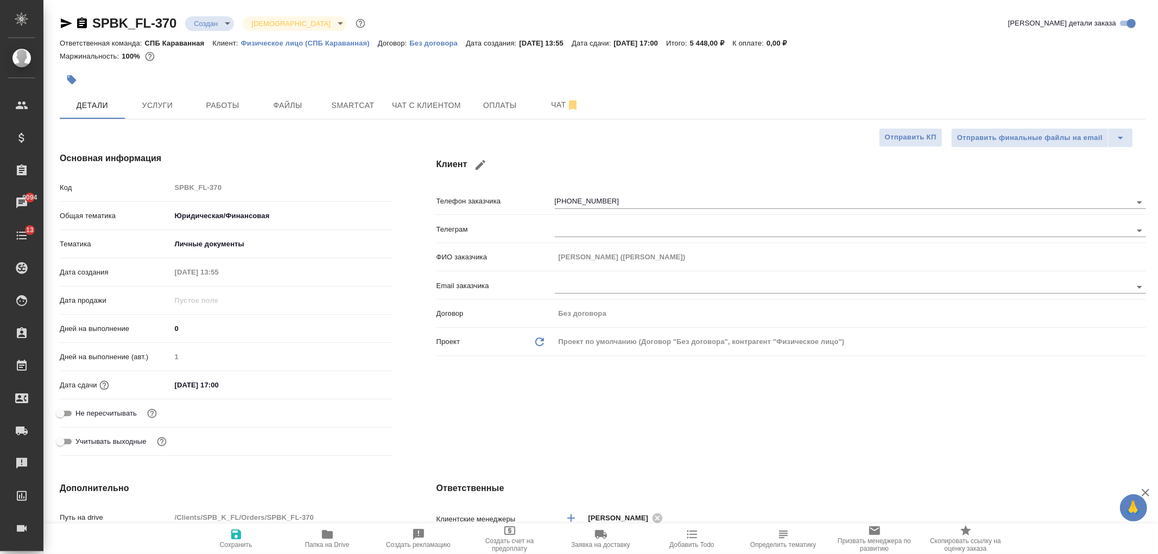
type textarea "x"
click at [760, 421] on div "Клиент Телефон заказчика [PHONE_NUMBER] Телеграм ФИО заказчика [PERSON_NAME] ([…" at bounding box center [791, 306] width 753 height 352
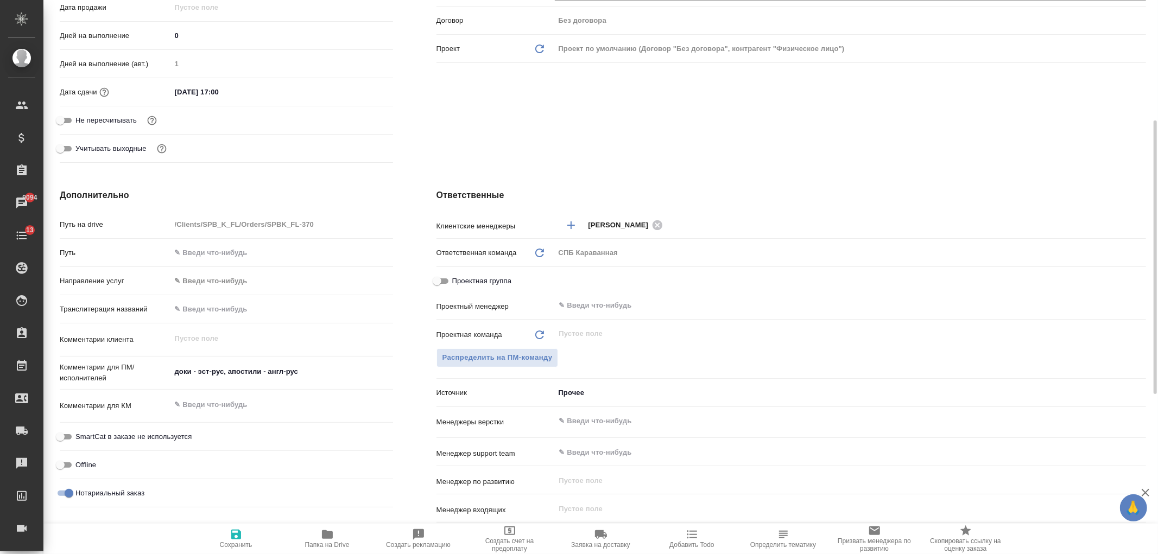
scroll to position [309, 0]
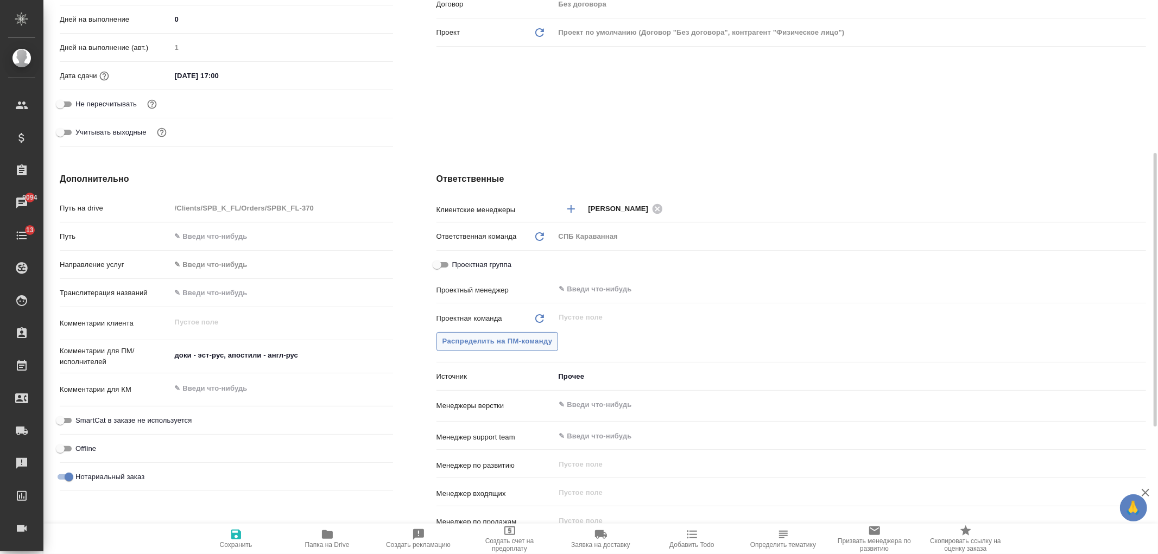
click at [510, 335] on span "Распределить на ПМ-команду" at bounding box center [497, 341] width 110 height 12
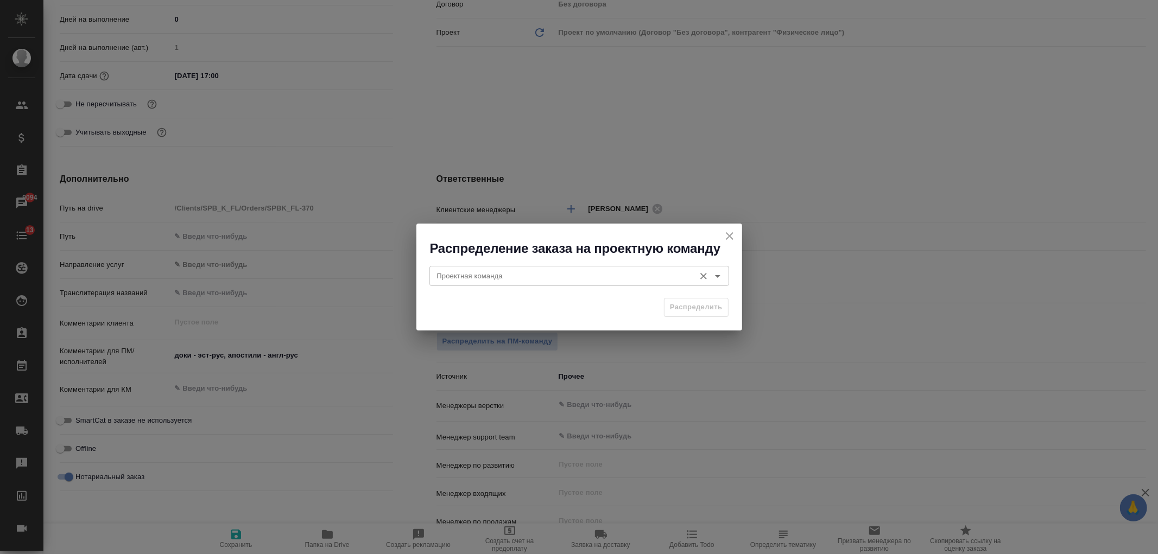
click at [484, 286] on div "Проектная команда Проектная команда" at bounding box center [579, 275] width 300 height 26
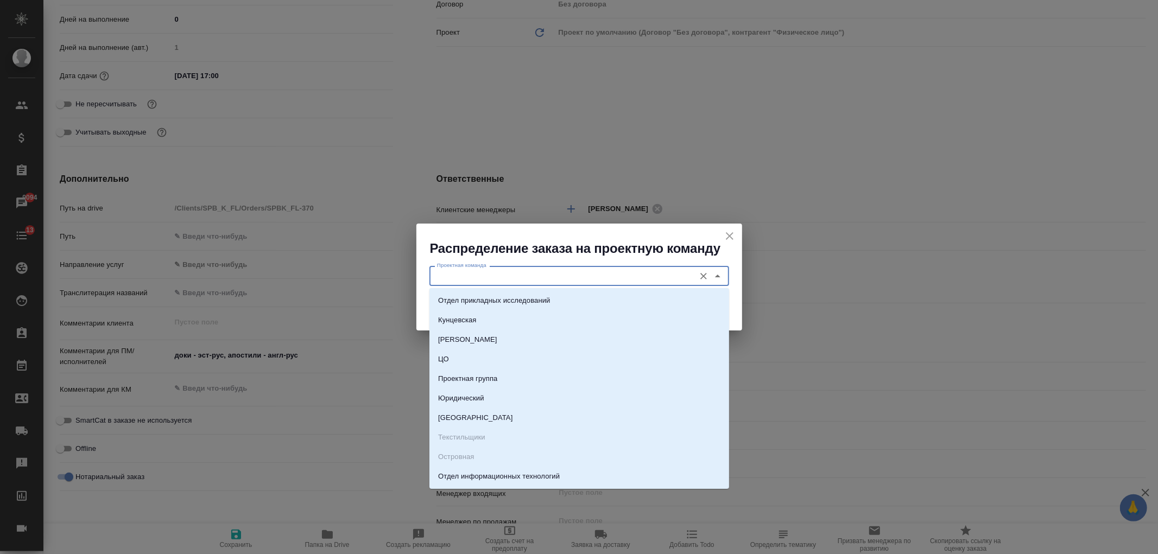
click at [479, 275] on input "Проектная команда" at bounding box center [561, 275] width 257 height 13
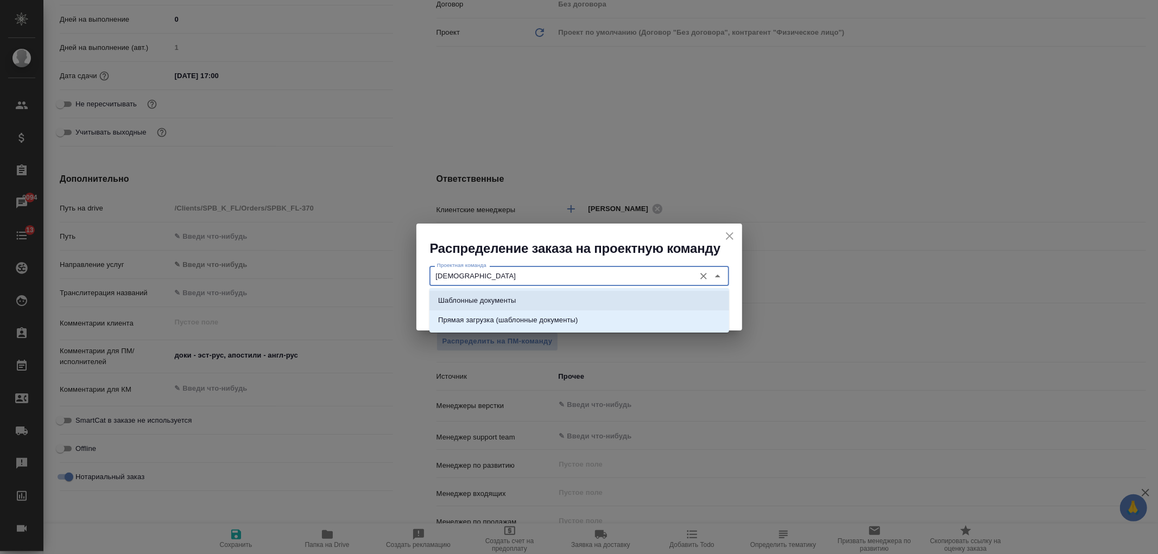
click at [527, 300] on li "Шаблонные документы" at bounding box center [579, 301] width 300 height 20
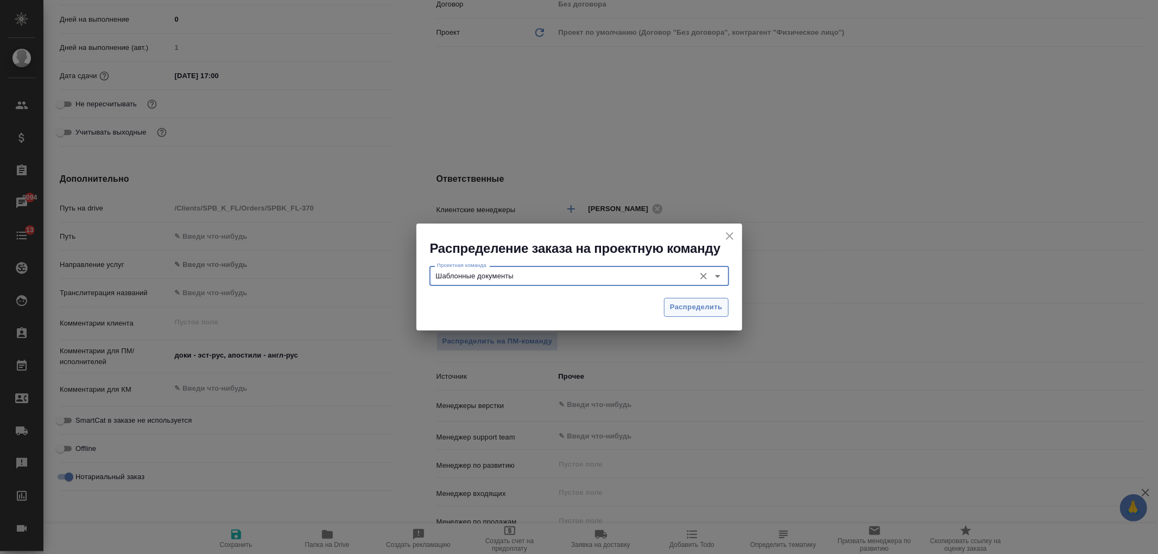
type input "Шаблонные документы"
click at [699, 306] on span "Распределить" at bounding box center [696, 307] width 53 height 12
type textarea "x"
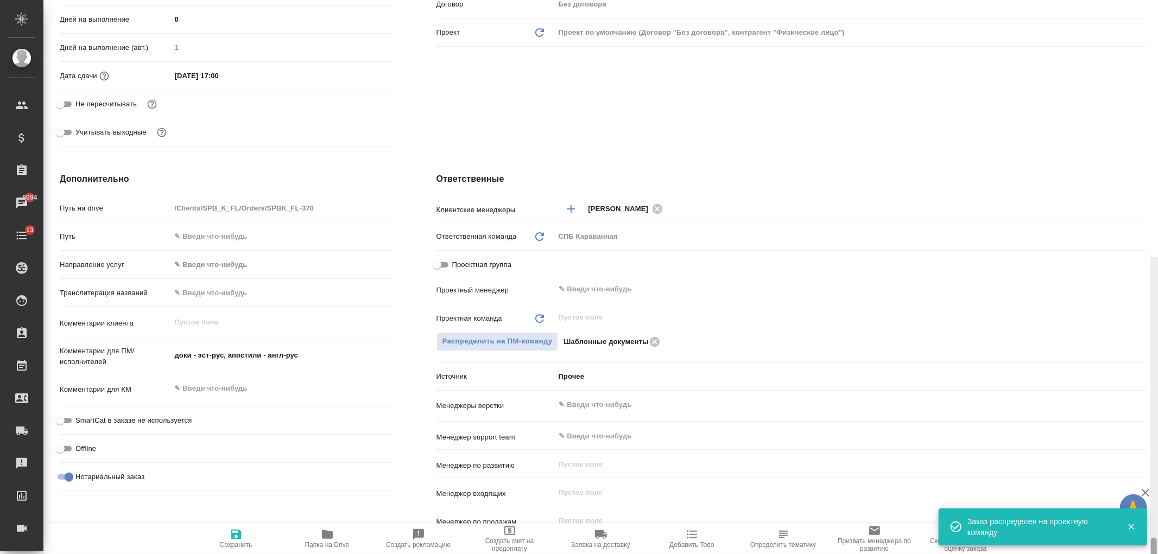
scroll to position [567, 0]
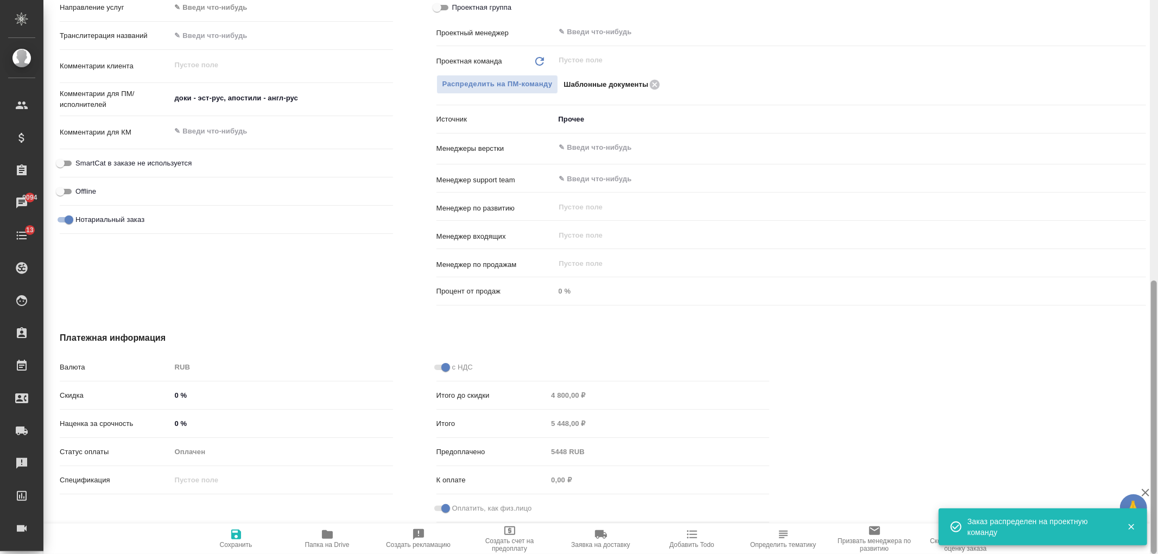
drag, startPoint x: 1157, startPoint y: 313, endPoint x: 1157, endPoint y: 175, distance: 137.3
click at [1157, 175] on div at bounding box center [1154, 277] width 8 height 554
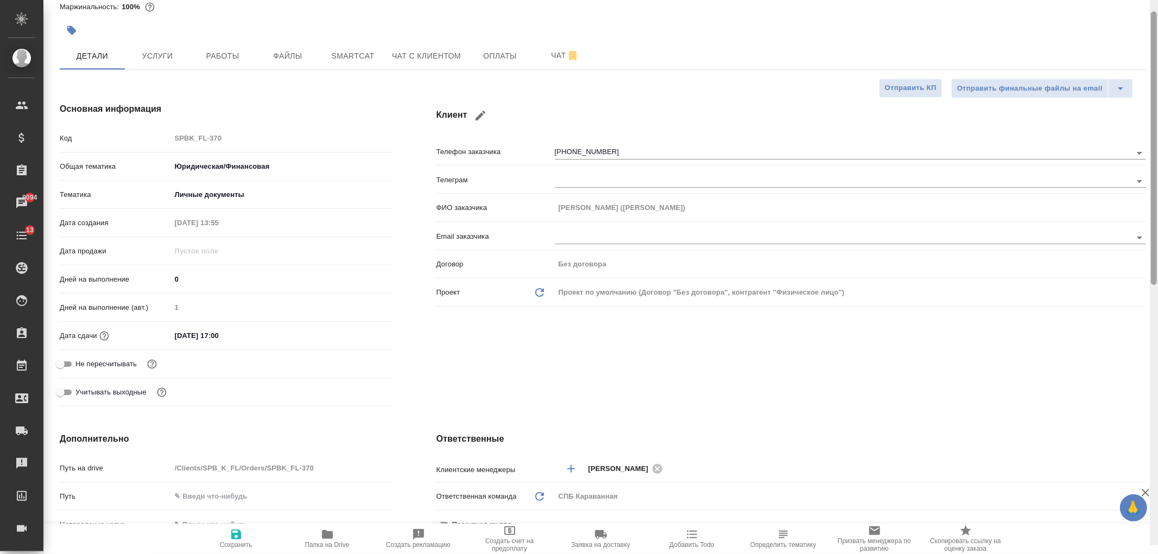
drag, startPoint x: 1153, startPoint y: 313, endPoint x: 836, endPoint y: 1, distance: 444.5
click at [1150, 44] on div at bounding box center [1154, 268] width 8 height 554
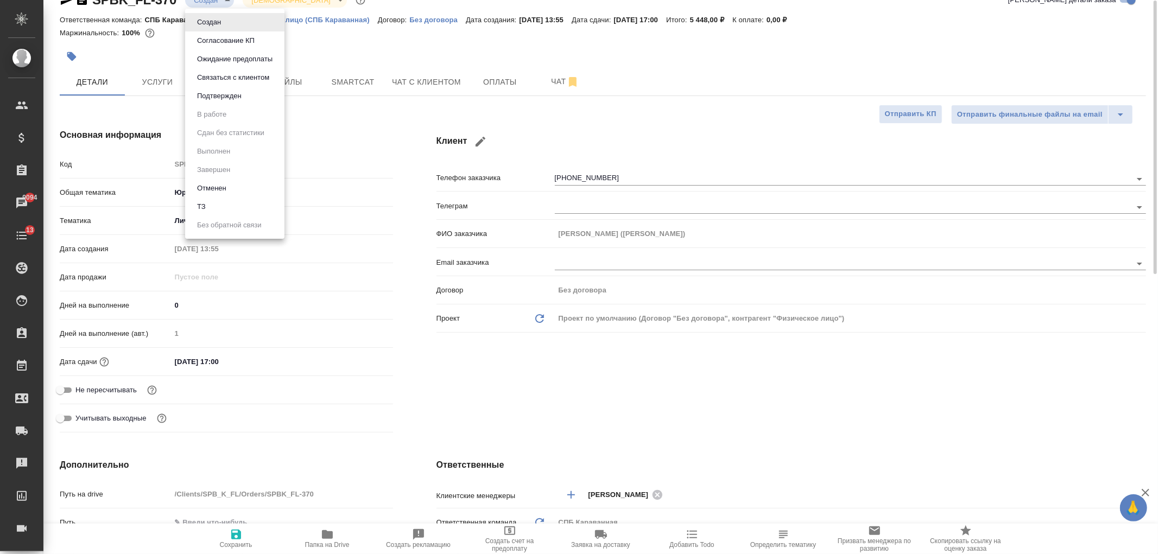
scroll to position [16, 0]
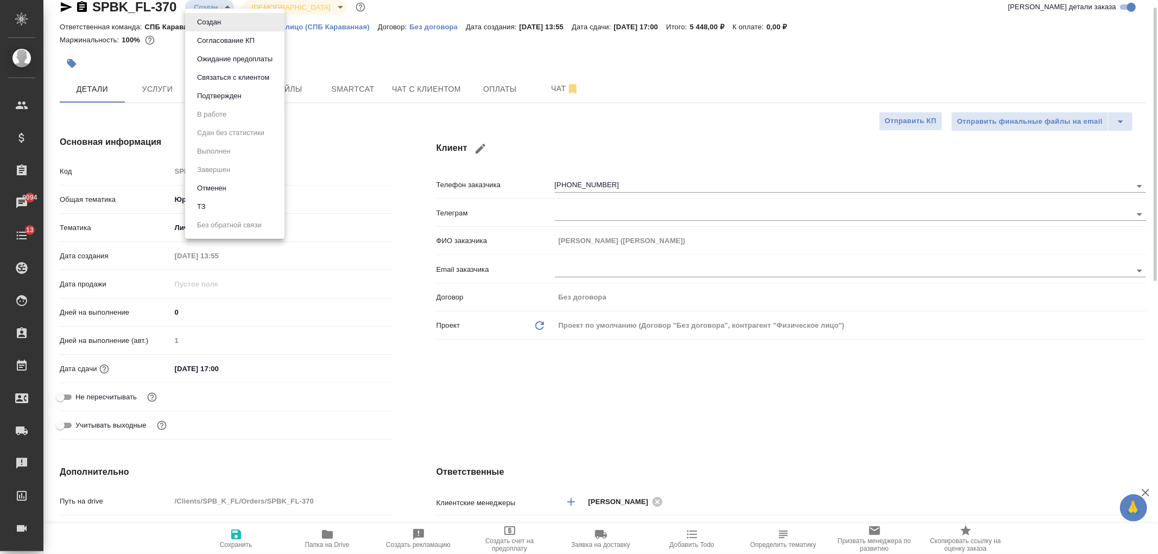
click at [215, 3] on body "🙏 .cls-1 fill:#fff; AWATERA [PERSON_NAME] Спецификации Заказы 9094 Чаты 13 Todo…" at bounding box center [579, 277] width 1158 height 554
click at [249, 99] on li "Подтвержден" at bounding box center [234, 96] width 99 height 18
type textarea "x"
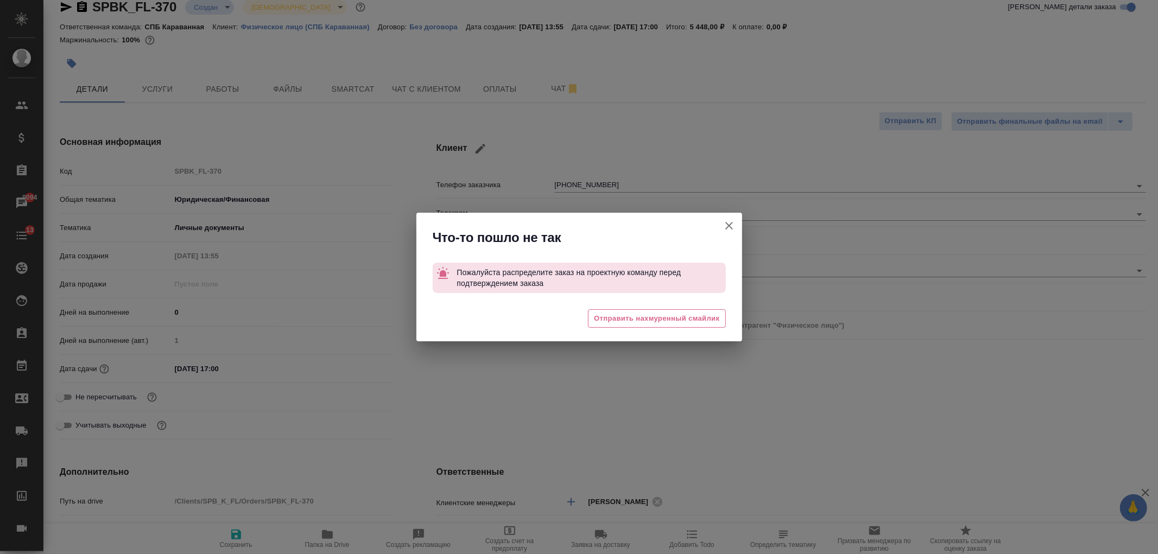
click at [737, 218] on button "Клиент не указал номер" at bounding box center [729, 226] width 26 height 26
type textarea "x"
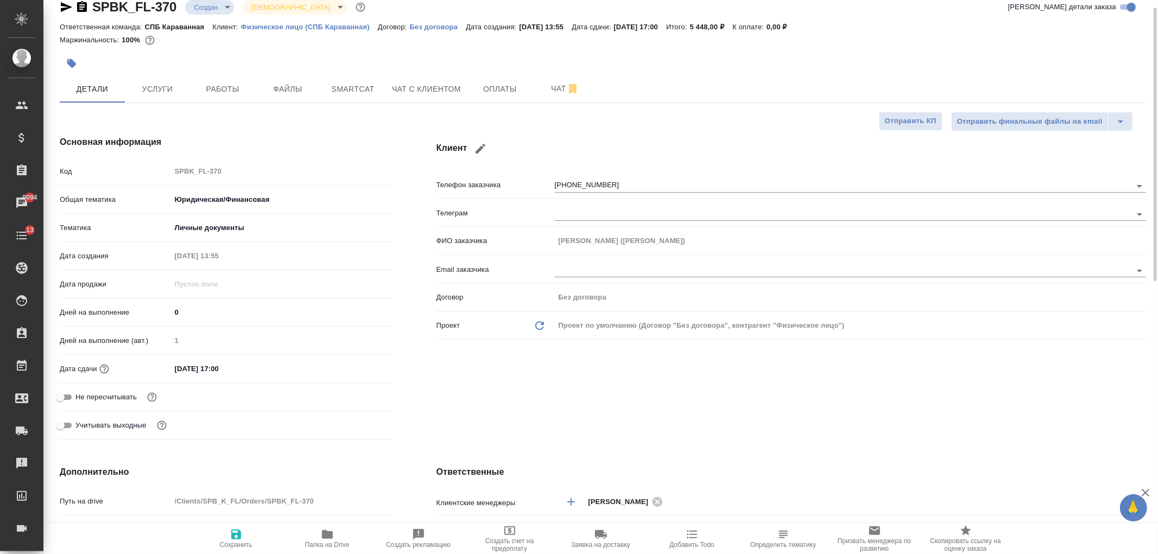
click at [240, 535] on icon "button" at bounding box center [236, 535] width 10 height 10
type textarea "x"
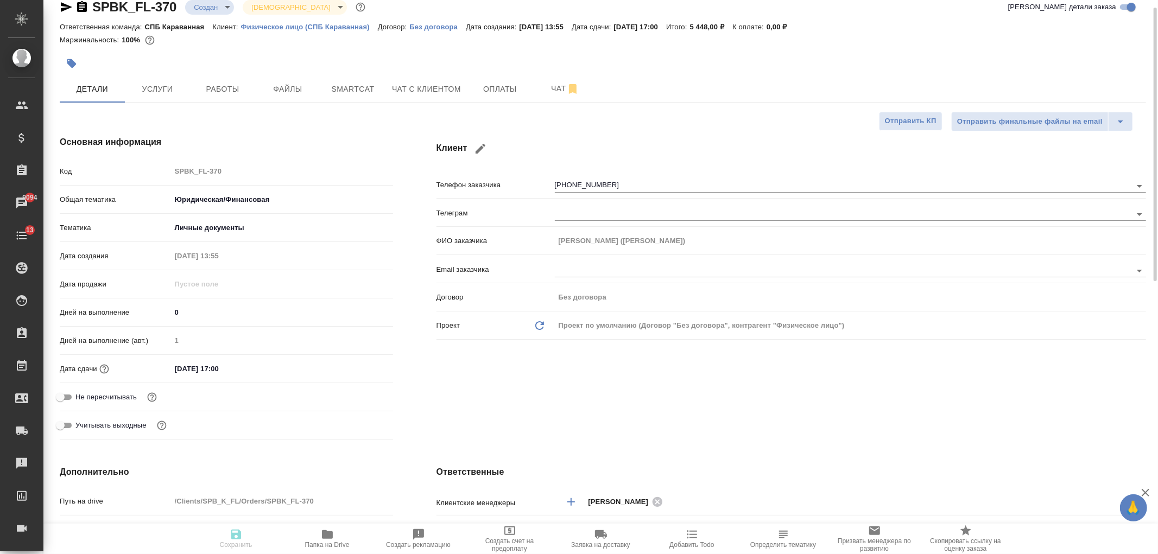
type textarea "x"
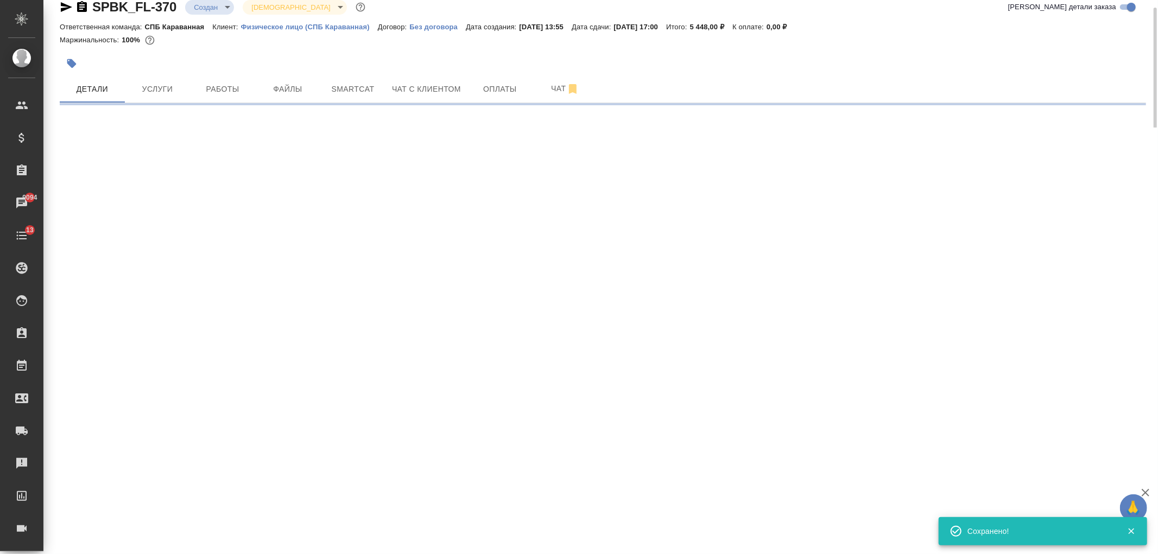
select select "RU"
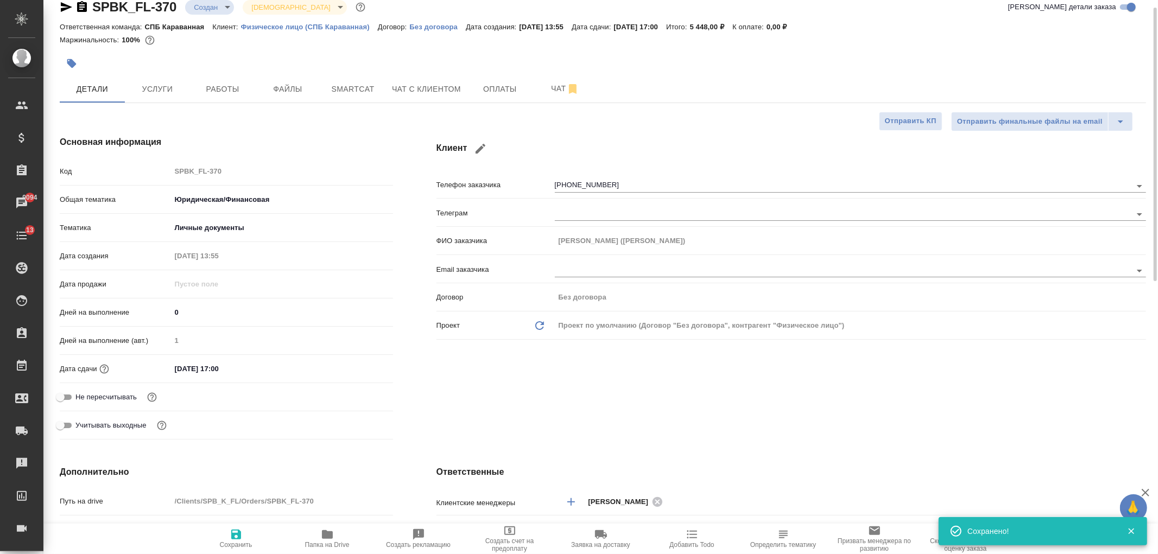
type textarea "x"
click at [214, 11] on body "🙏 .cls-1 fill:#fff; AWATERA [PERSON_NAME] Спецификации Заказы 9094 Чаты 13 Todo…" at bounding box center [579, 277] width 1158 height 554
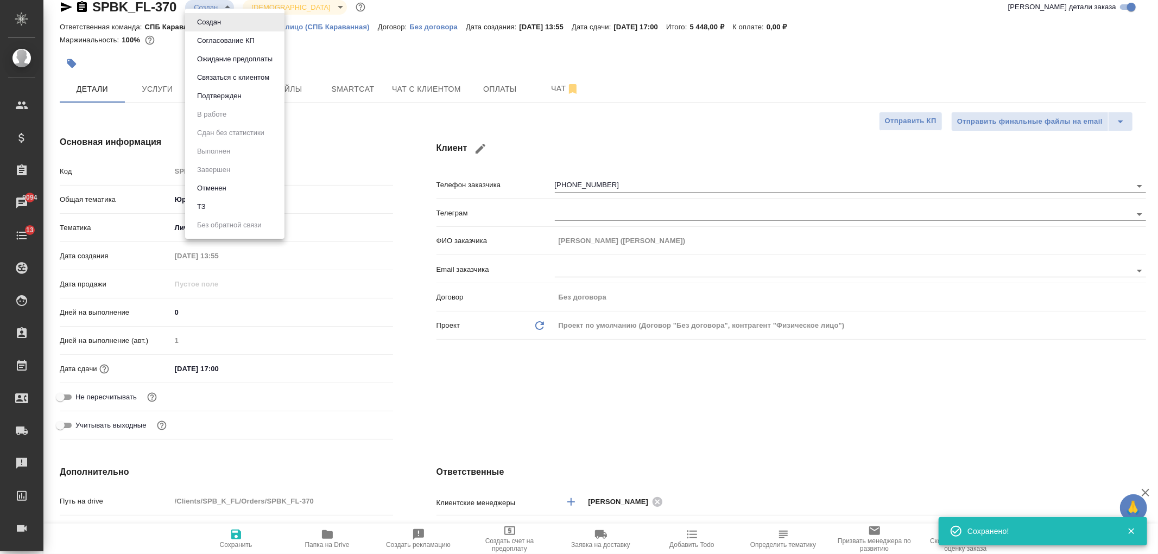
click at [224, 28] on button "Подтвержден" at bounding box center [209, 22] width 30 height 12
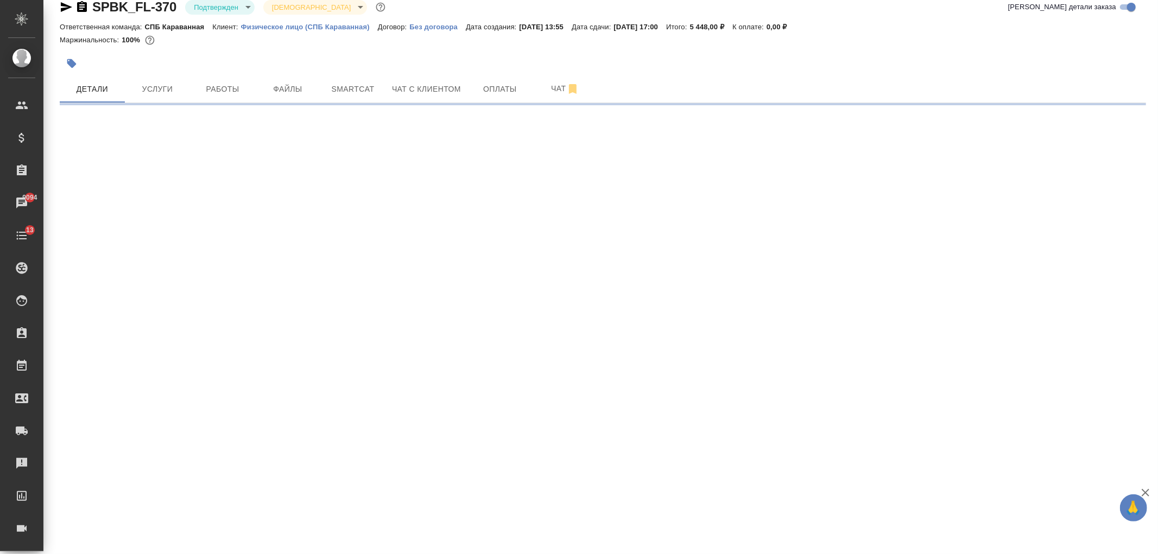
select select "RU"
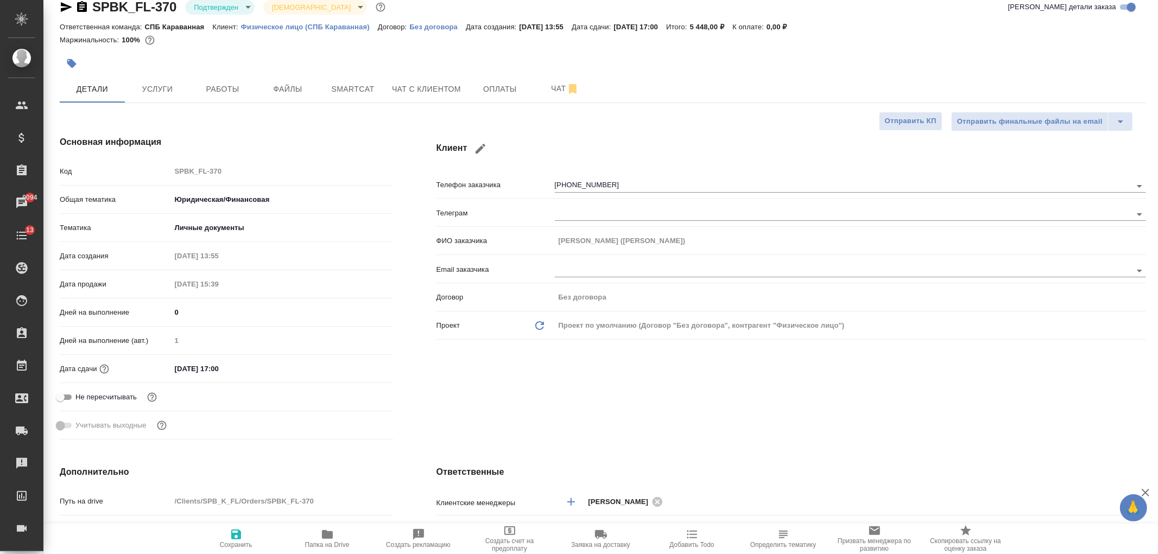
type textarea "x"
click at [669, 399] on div "Клиент Телефон заказчика [PHONE_NUMBER] Телеграм ФИО заказчика [PERSON_NAME] ([…" at bounding box center [791, 290] width 753 height 352
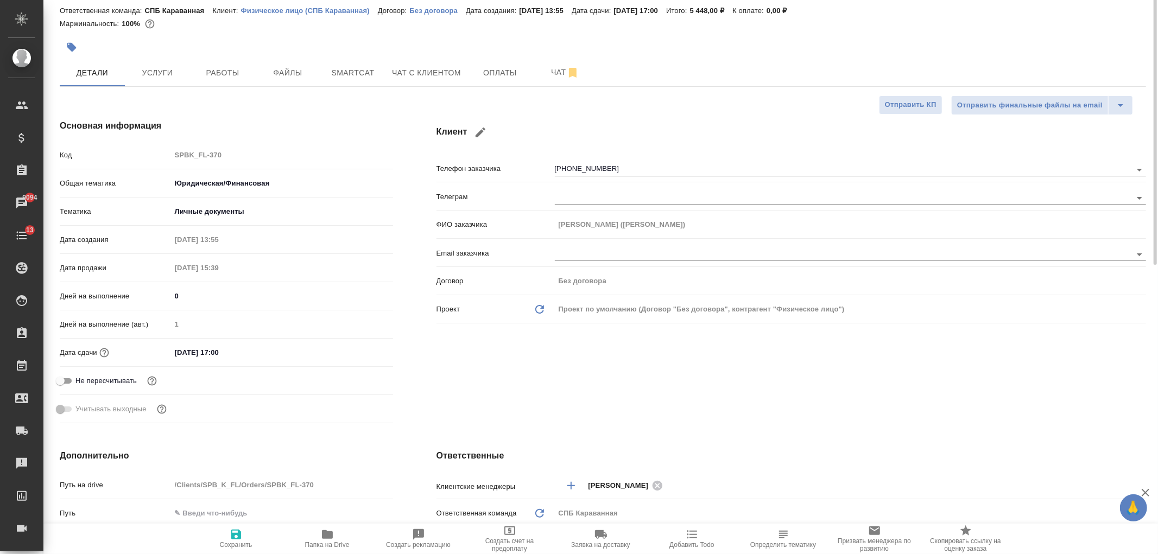
scroll to position [0, 0]
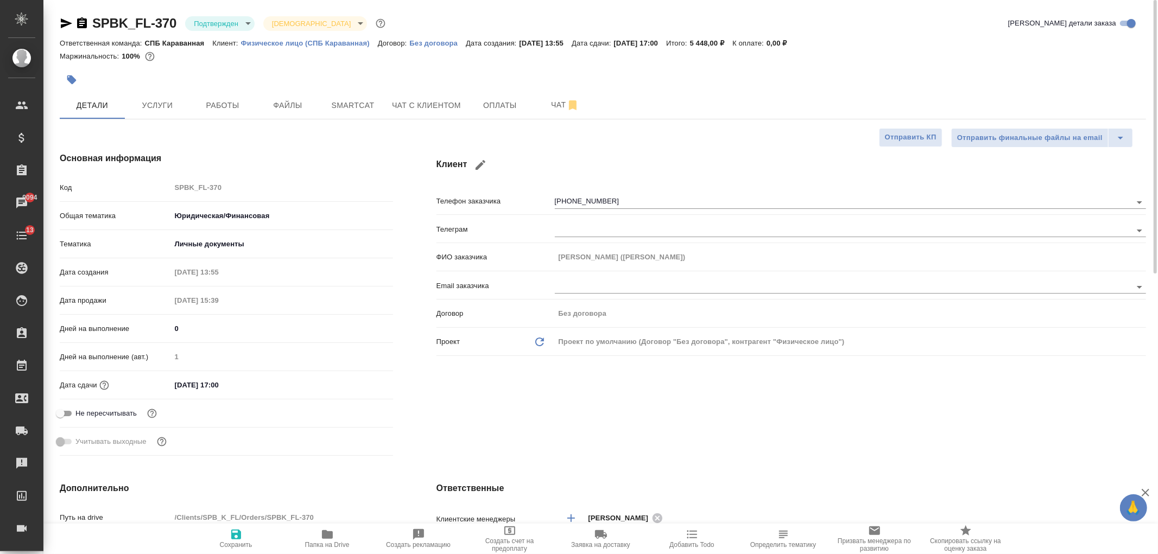
type textarea "x"
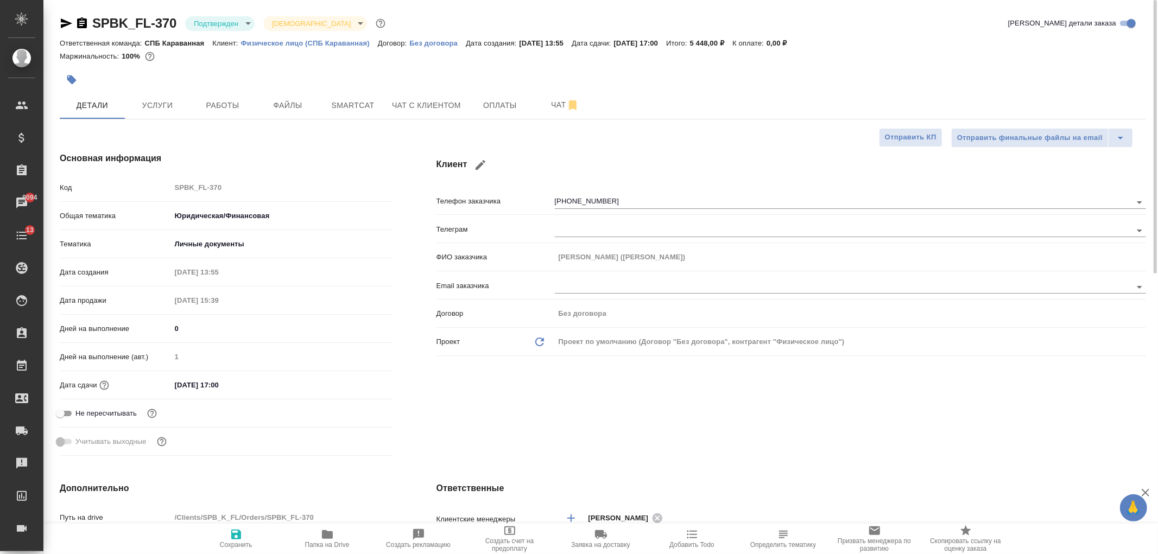
type textarea "x"
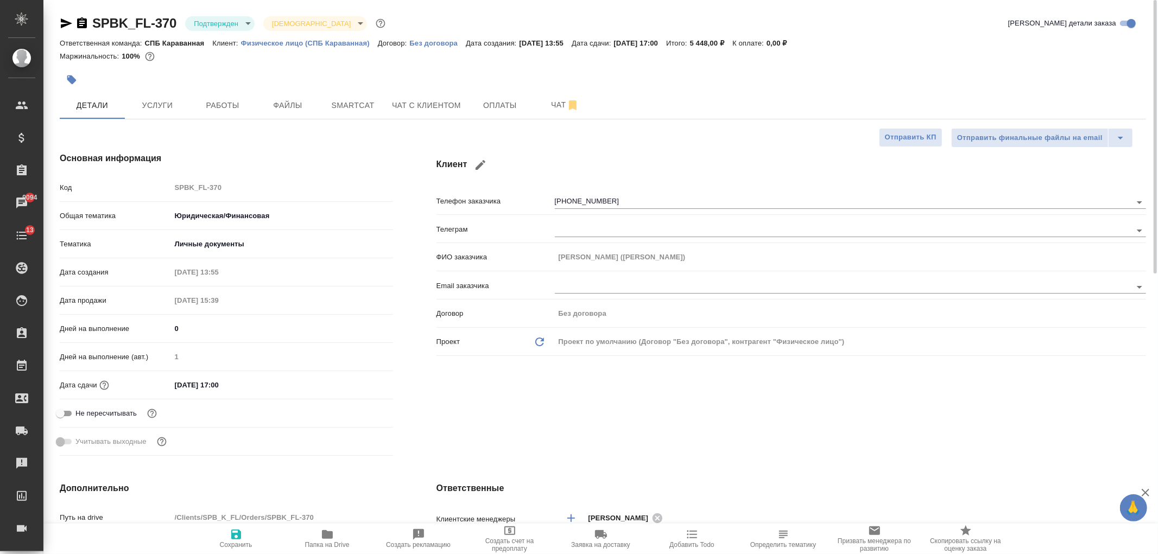
type textarea "x"
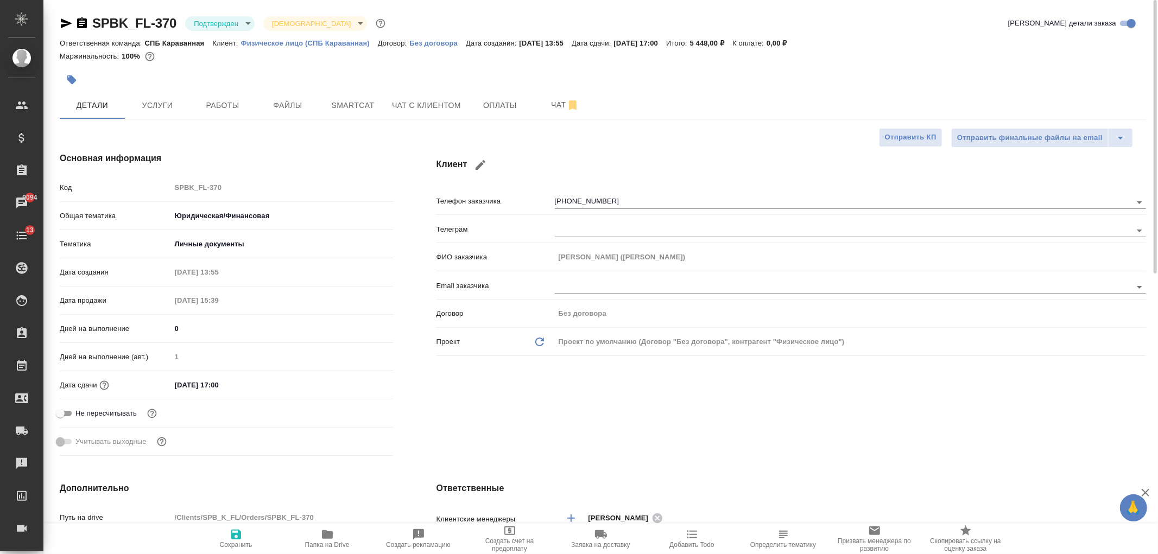
type textarea "x"
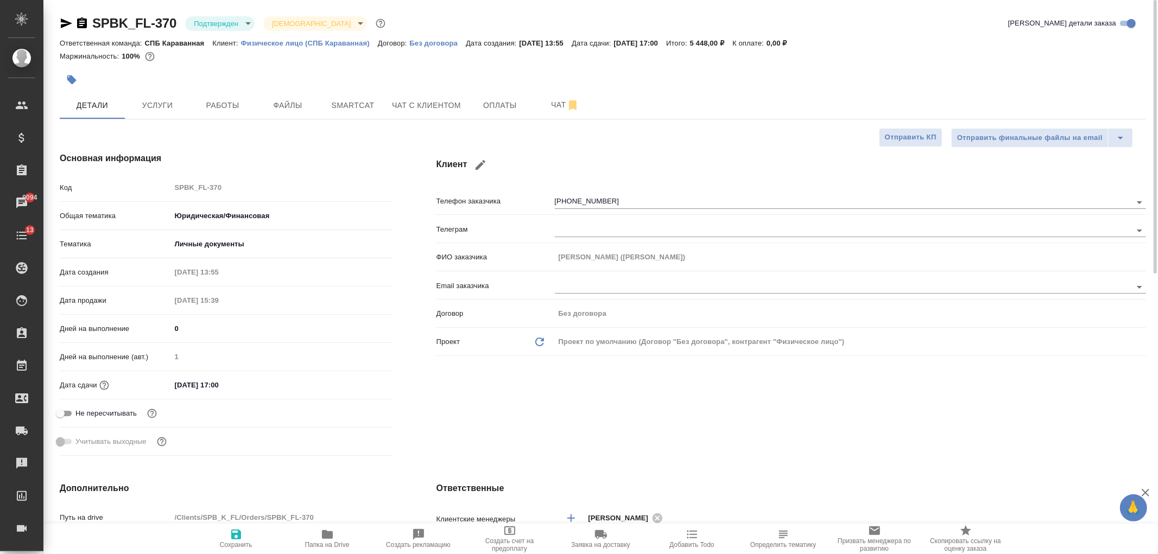
type textarea "x"
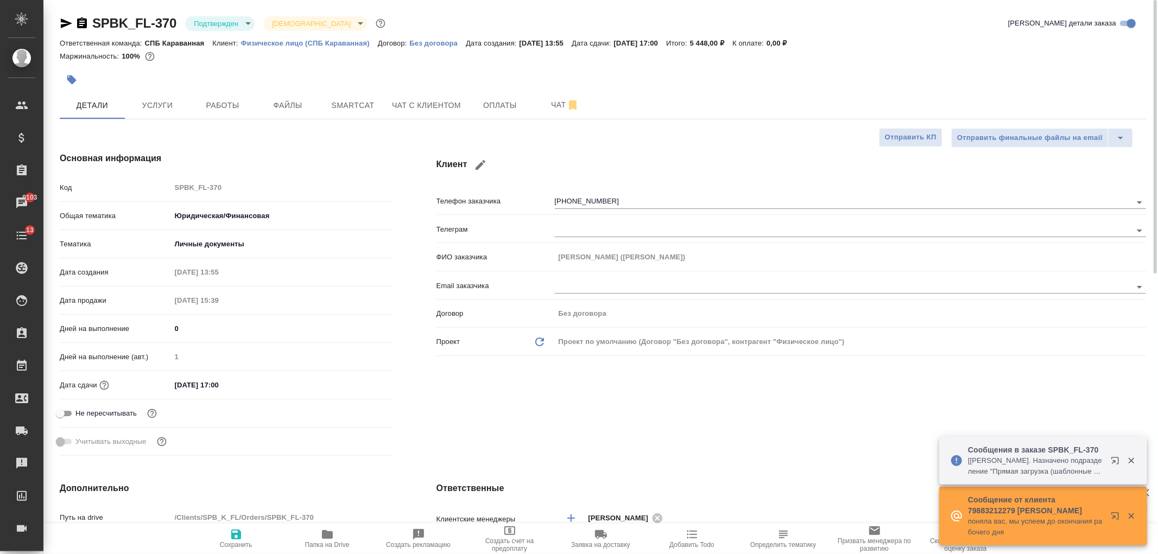
type textarea "x"
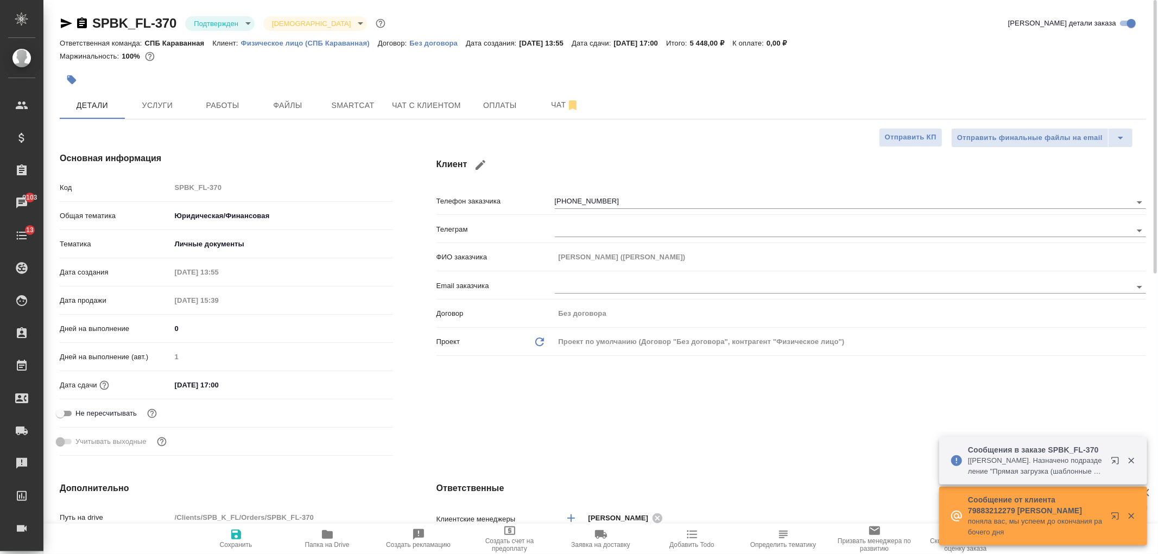
type textarea "x"
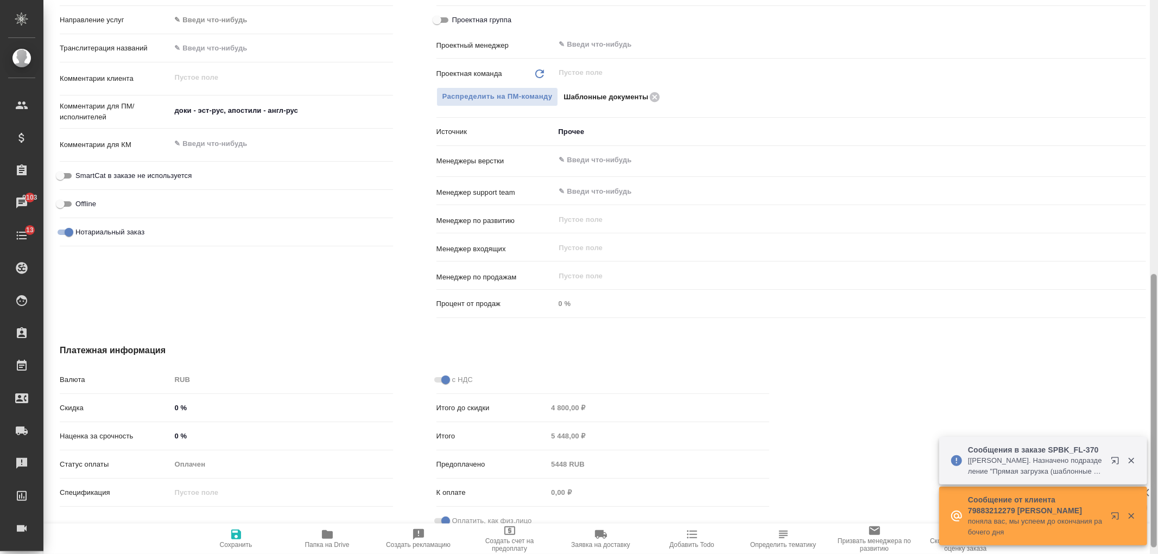
drag, startPoint x: 1157, startPoint y: 159, endPoint x: 1157, endPoint y: 167, distance: 8.2
click at [1157, 167] on div at bounding box center [1154, 277] width 8 height 554
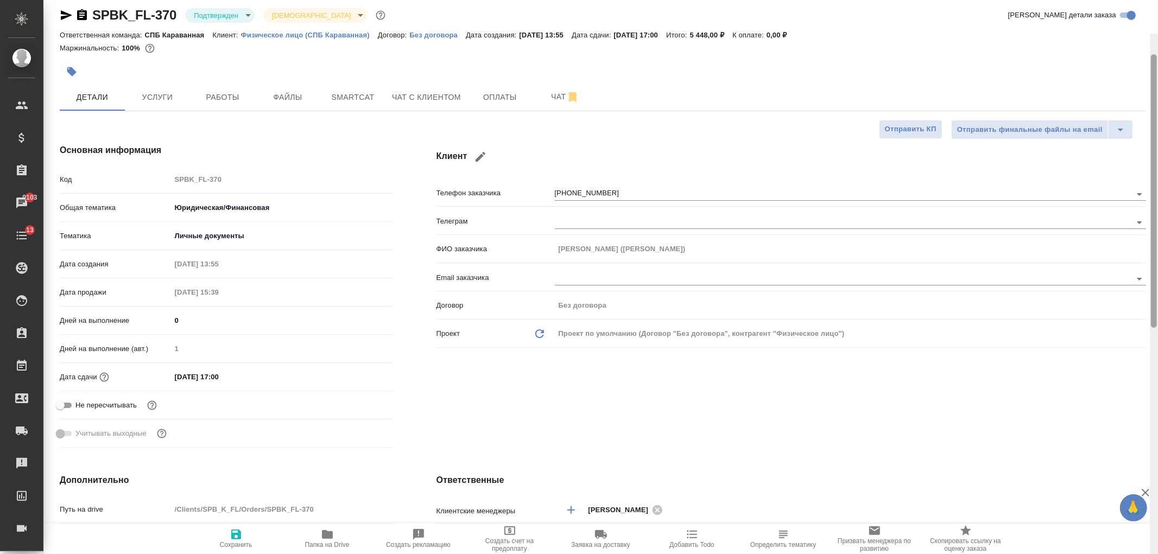
scroll to position [0, 0]
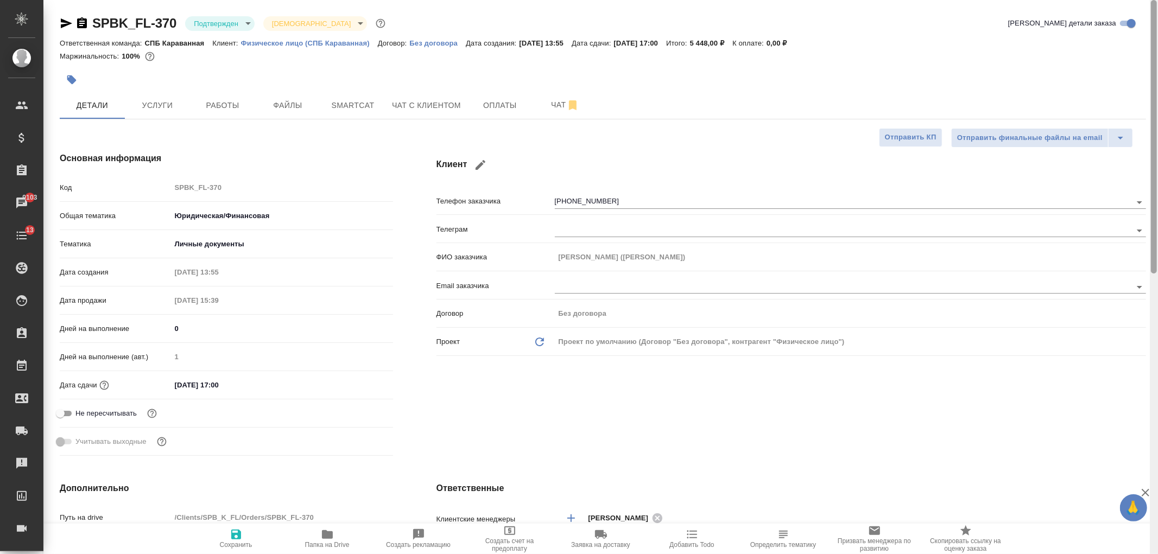
drag, startPoint x: 1153, startPoint y: 306, endPoint x: 1157, endPoint y: 26, distance: 279.6
click at [1157, 26] on div at bounding box center [1154, 277] width 8 height 554
type textarea "x"
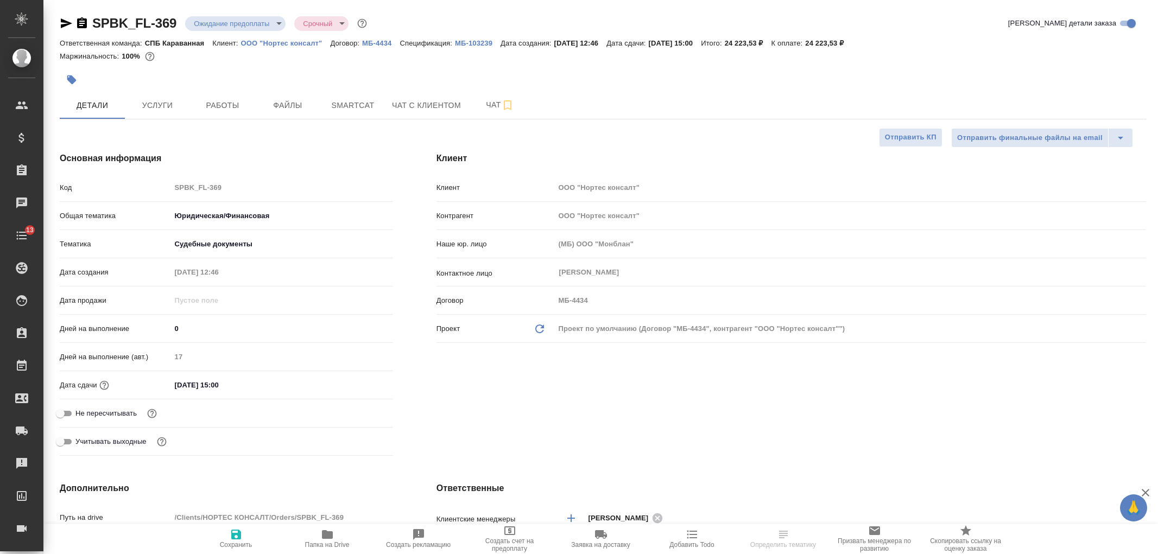
select select "RU"
click at [948, 382] on div "Клиент Клиент ООО "Нортес консалт" Контрагент ООО "Нортес консалт" Наше юр. лиц…" at bounding box center [791, 306] width 753 height 352
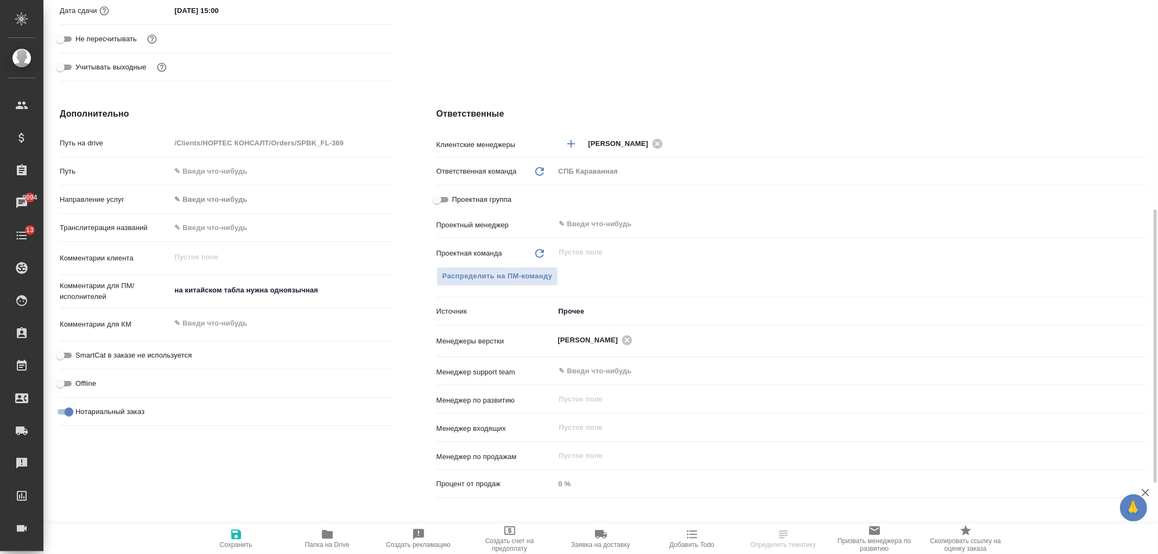
scroll to position [391, 0]
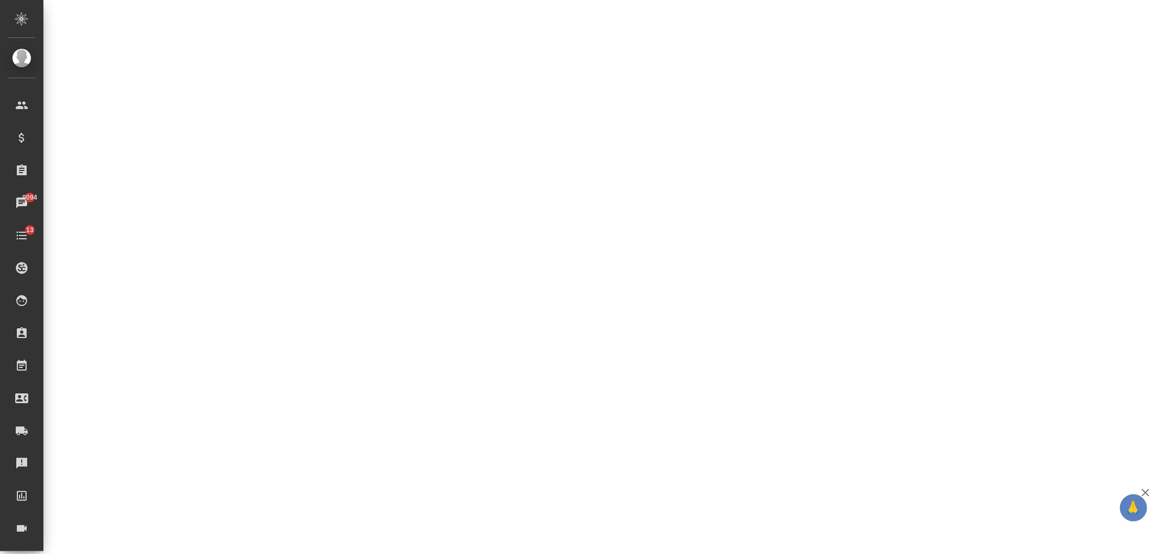
select select "RU"
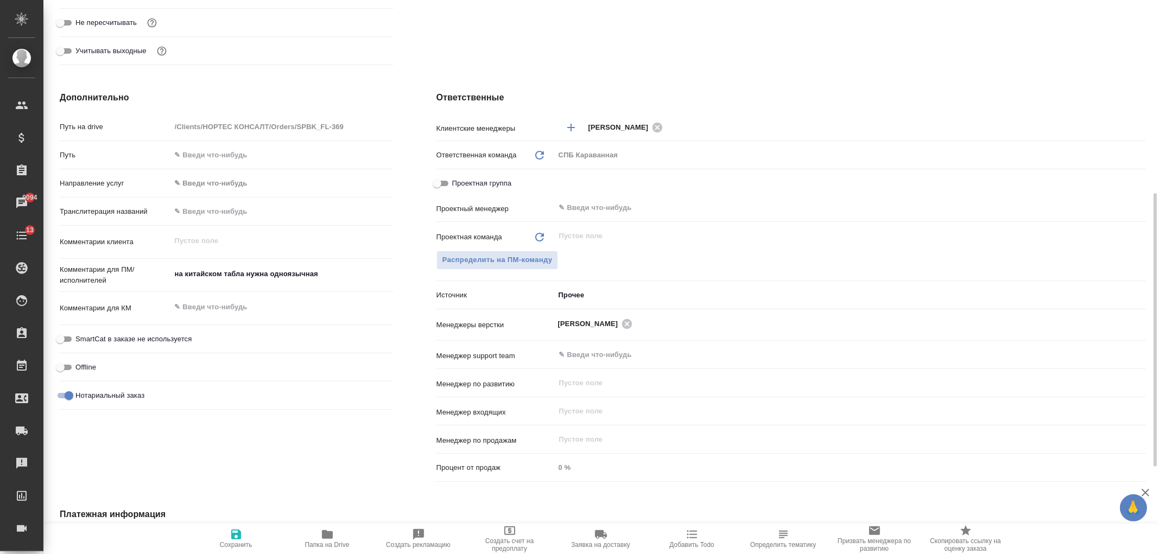
type textarea "x"
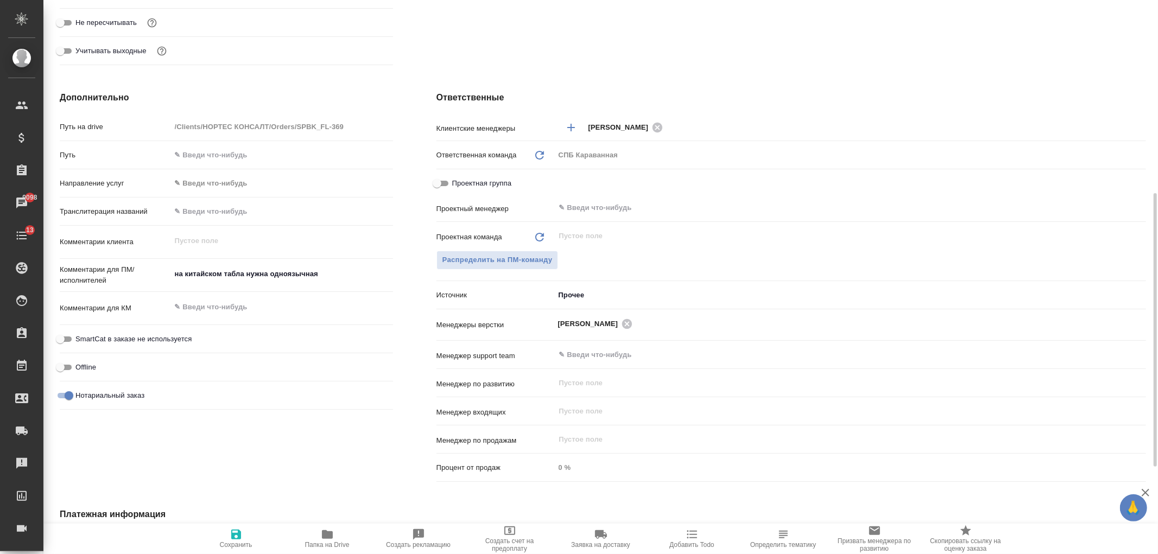
type textarea "x"
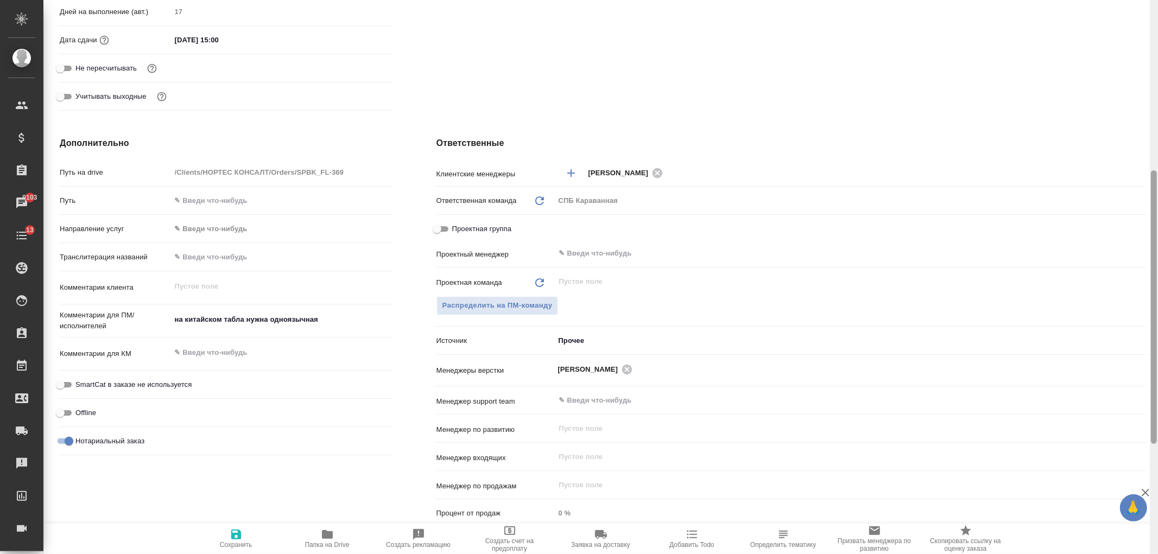
scroll to position [333, 0]
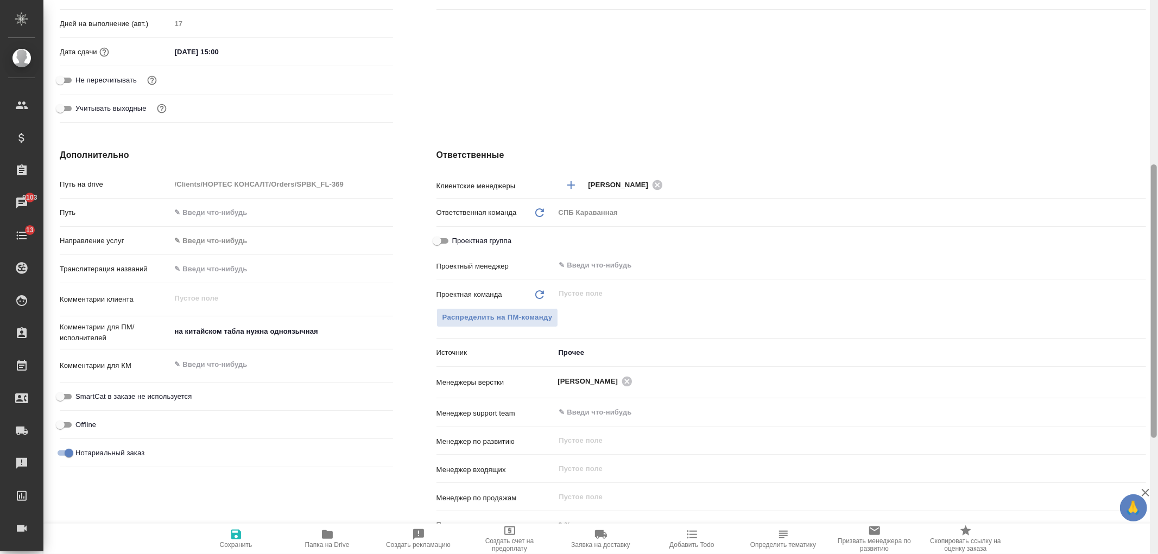
drag, startPoint x: 1152, startPoint y: 310, endPoint x: 876, endPoint y: 305, distance: 276.3
click at [1157, 282] on div at bounding box center [1154, 301] width 6 height 274
click at [617, 270] on input "text" at bounding box center [832, 265] width 548 height 13
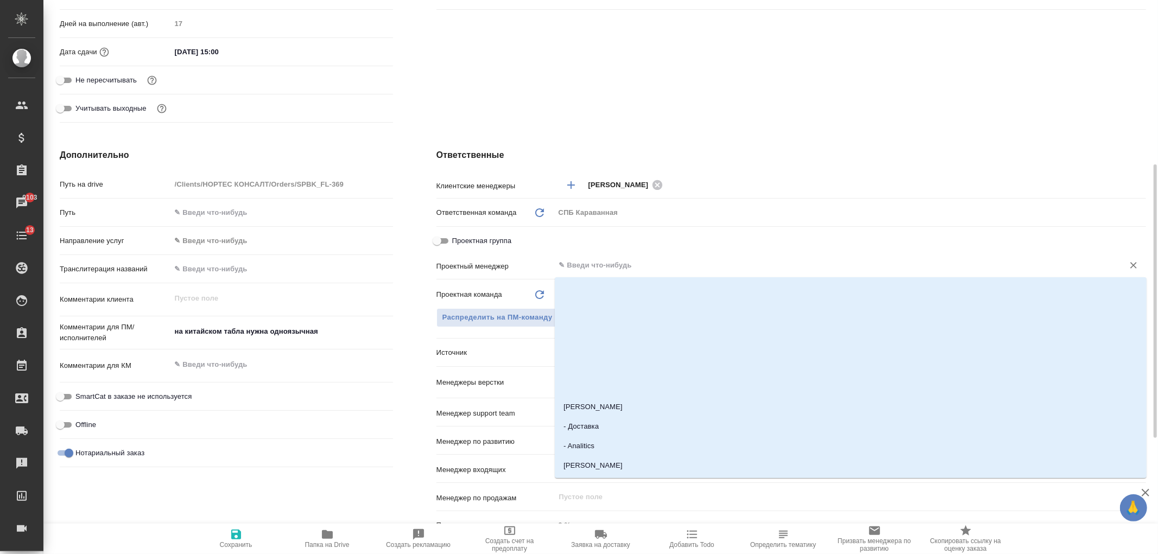
click at [616, 264] on input "text" at bounding box center [832, 265] width 548 height 13
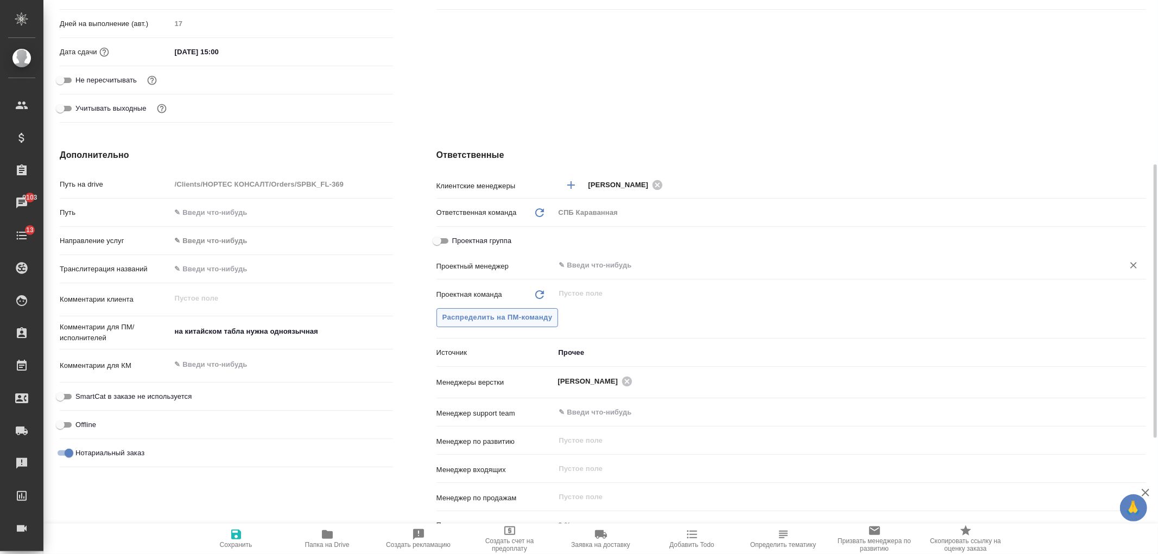
click at [529, 316] on span "Распределить на ПМ-команду" at bounding box center [497, 318] width 110 height 12
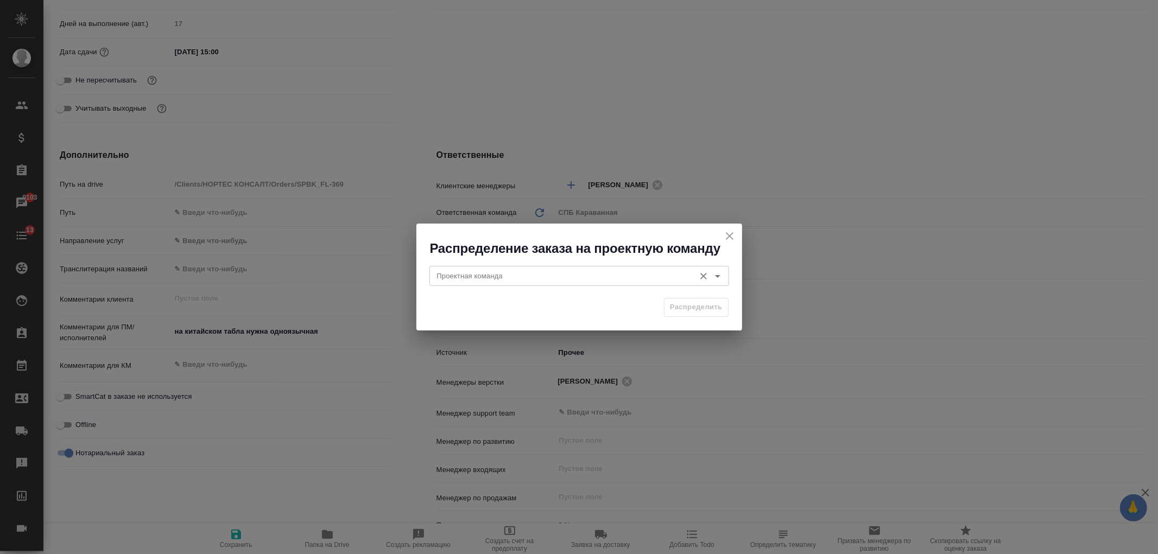
click at [473, 267] on div "Проектная команда" at bounding box center [579, 276] width 300 height 20
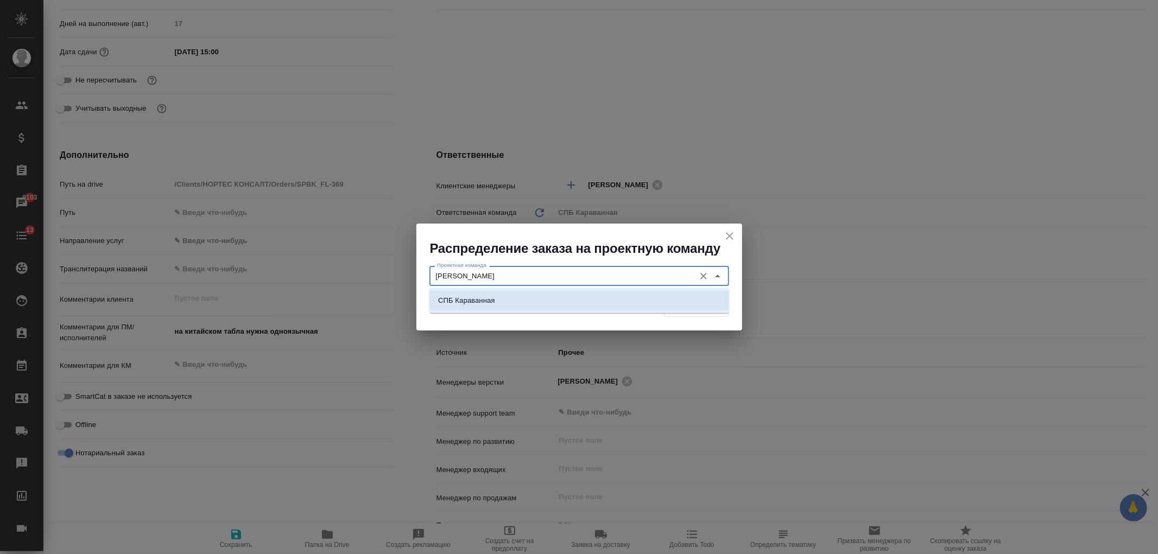
click at [523, 305] on li "СПБ Караванная" at bounding box center [579, 301] width 300 height 20
type input "СПБ Караванная"
click at [670, 301] on span "Распределить" at bounding box center [696, 307] width 53 height 12
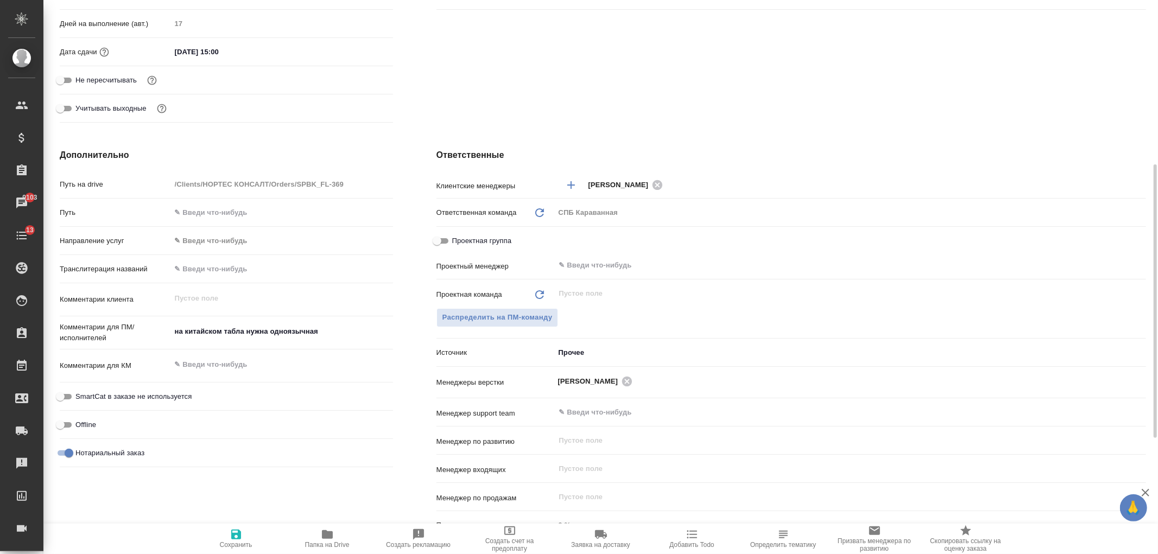
type textarea "x"
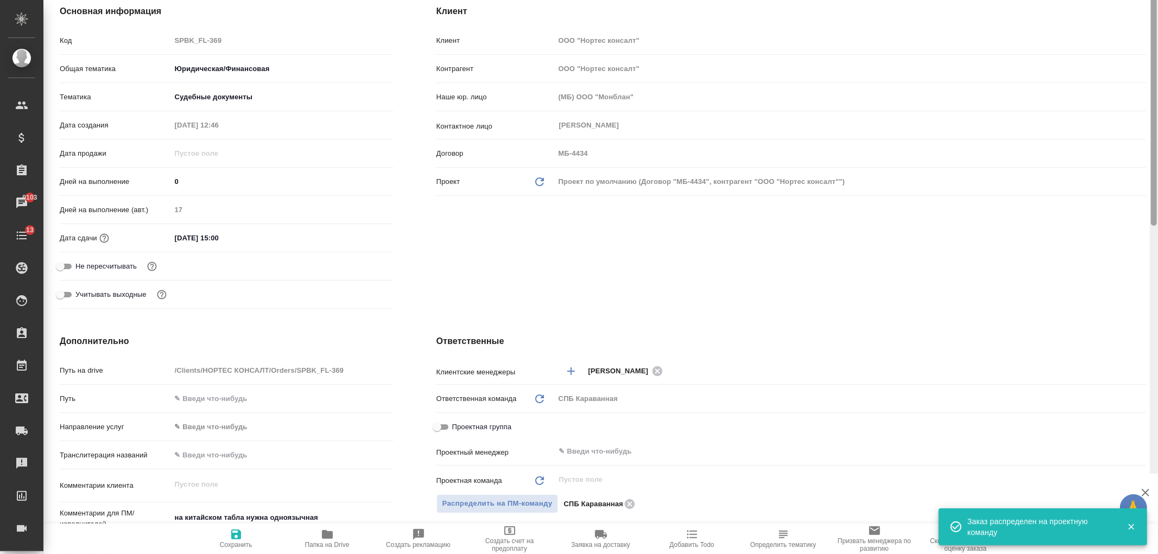
scroll to position [0, 0]
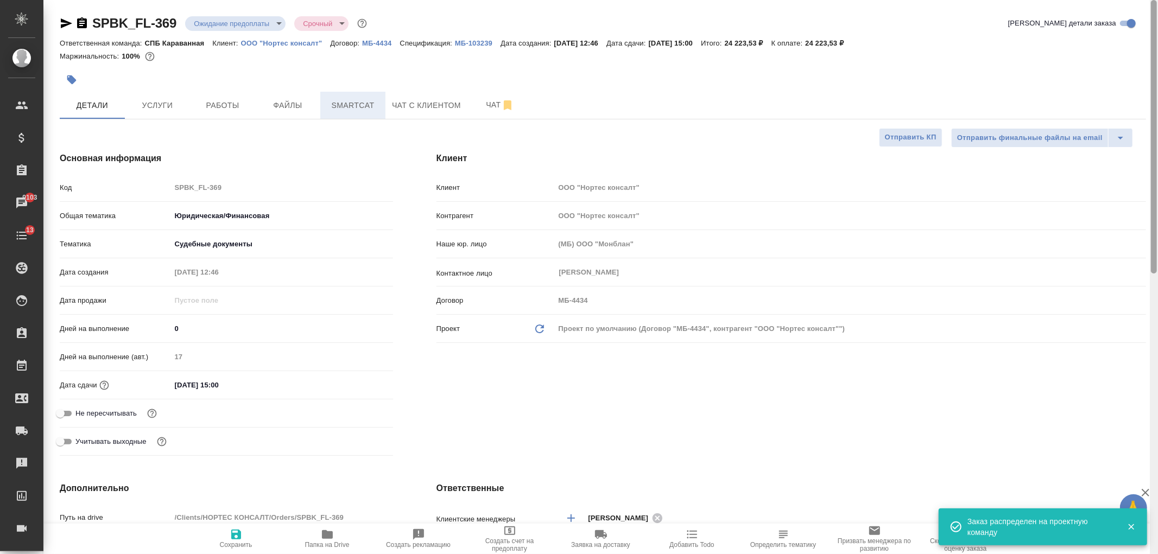
drag, startPoint x: 1151, startPoint y: 340, endPoint x: 322, endPoint y: 98, distance: 863.3
click at [1136, 84] on div "SPBK_FL-369 Ожидание предоплаты waitingForPrepayment Срочный urgent Кратко дета…" at bounding box center [600, 277] width 1114 height 554
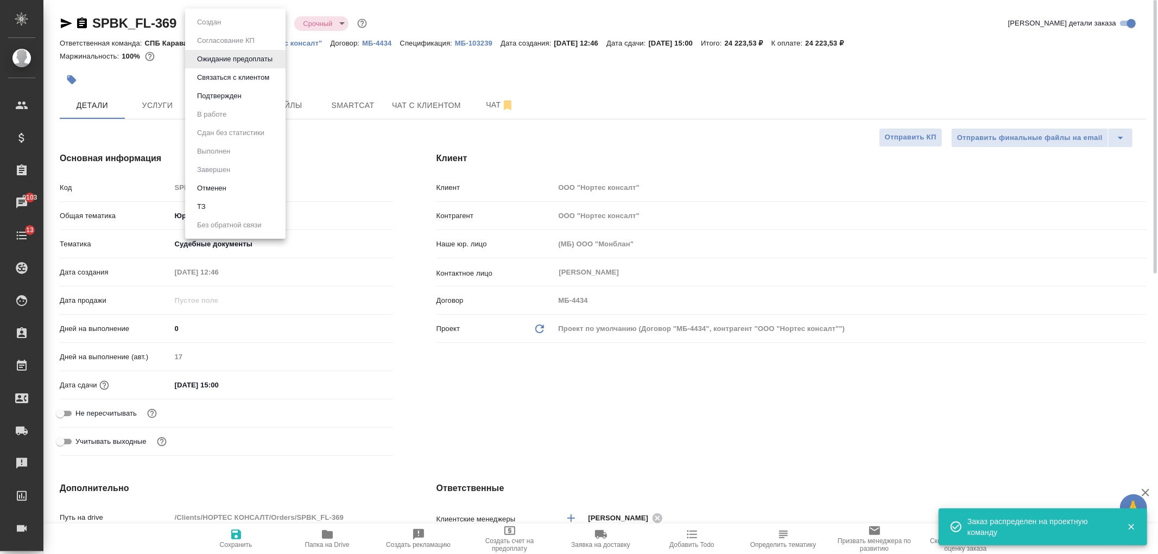
click at [252, 26] on body "🙏 .cls-1 fill:#fff; AWATERA [PERSON_NAME] Спецификации Заказы 9103 Чаты 13 Todo…" at bounding box center [579, 277] width 1158 height 554
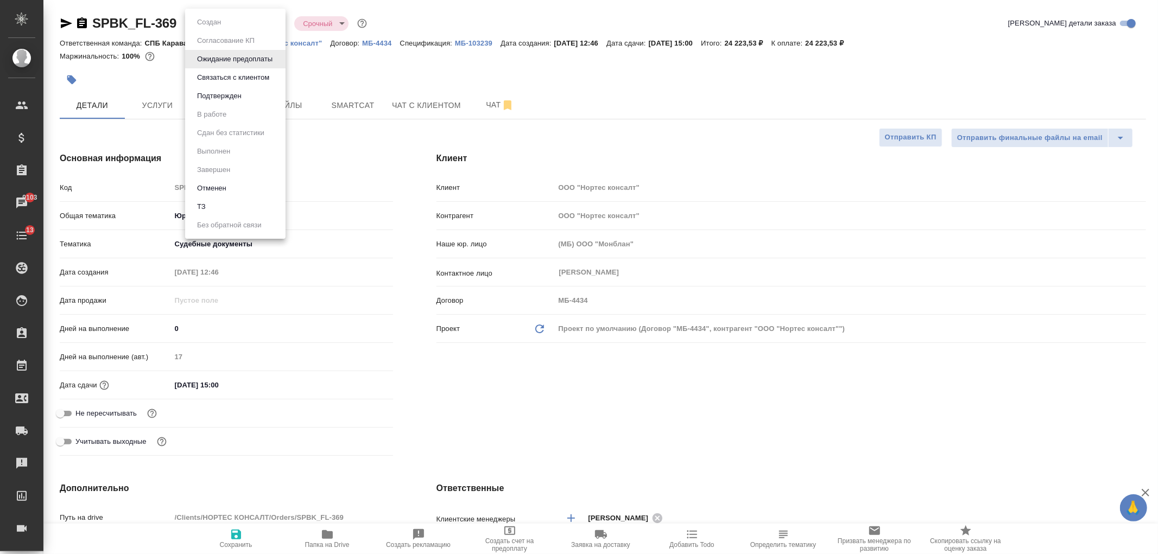
drag, startPoint x: 246, startPoint y: 532, endPoint x: 236, endPoint y: 537, distance: 11.7
click at [246, 533] on div at bounding box center [579, 277] width 1158 height 554
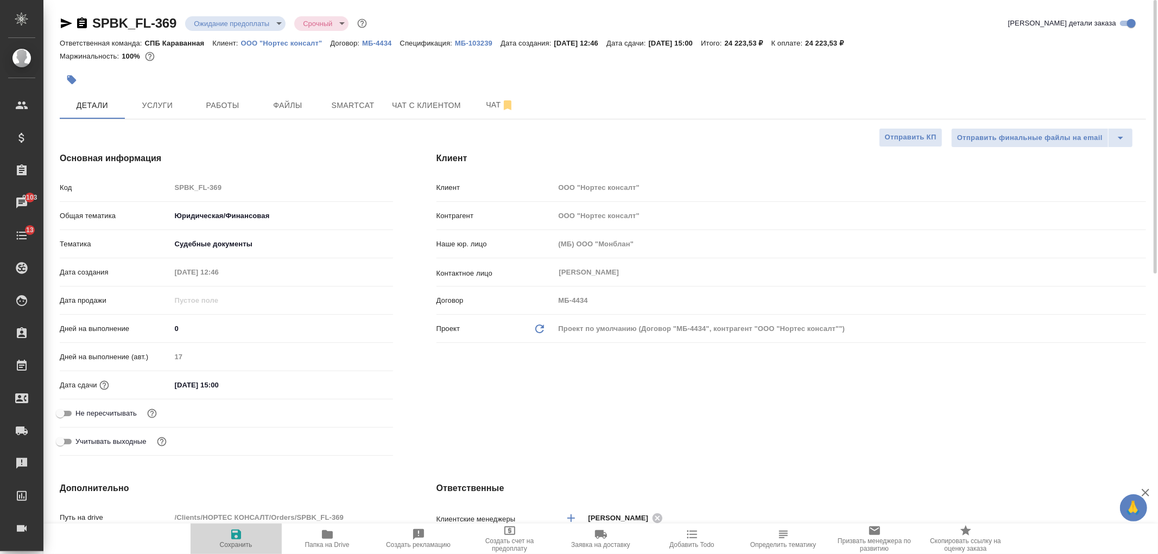
click at [235, 537] on icon "button" at bounding box center [236, 534] width 13 height 13
type textarea "x"
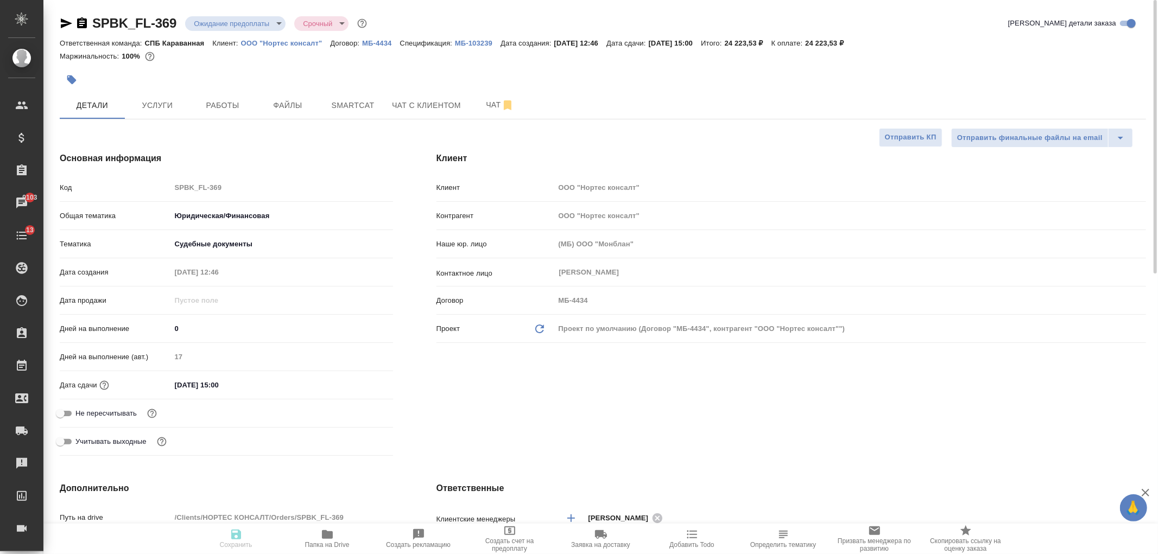
type textarea "x"
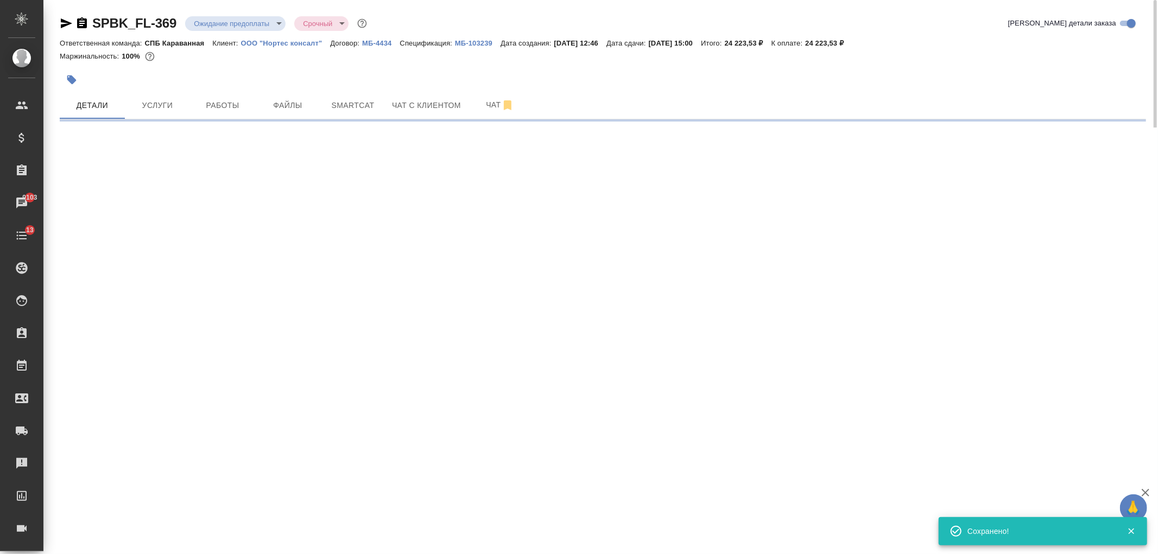
select select "RU"
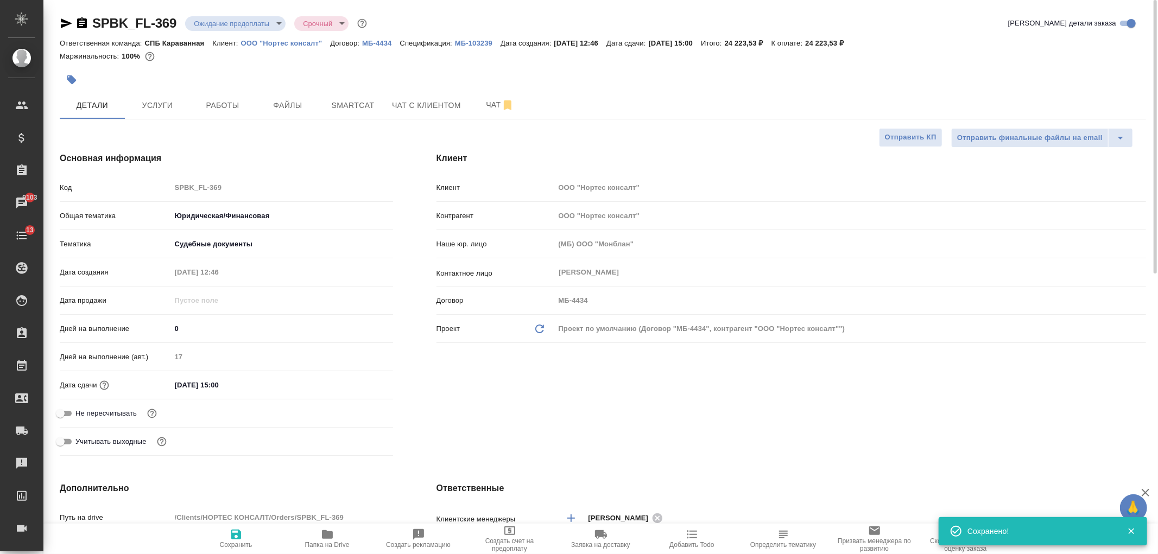
type textarea "x"
click at [236, 22] on body "🙏 .cls-1 fill:#fff; AWATERA [PERSON_NAME] Спецификации Заказы 9103 Чаты 13 Todo…" at bounding box center [579, 277] width 1158 height 554
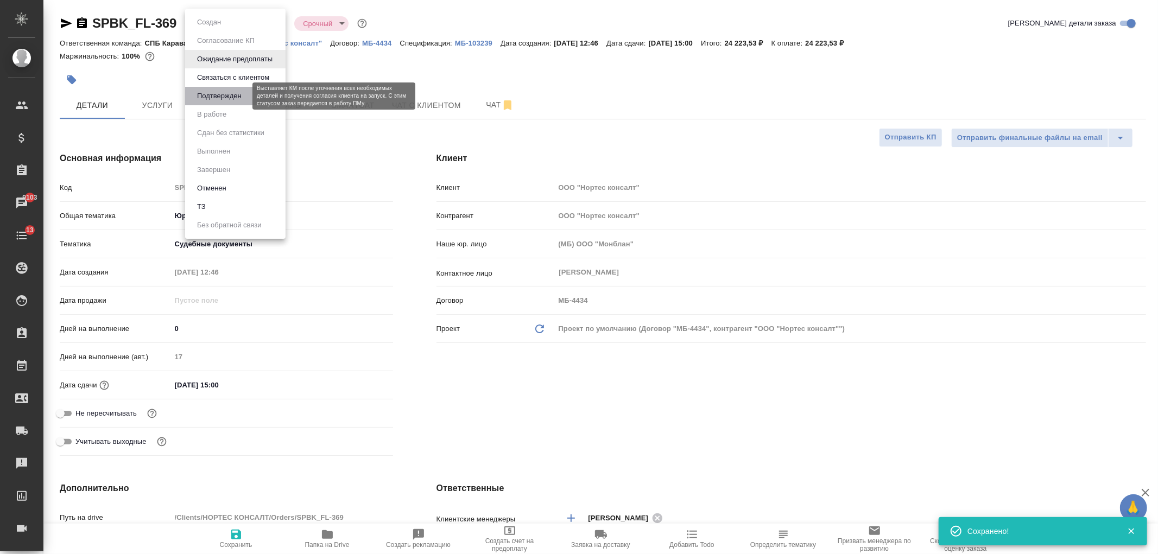
click at [219, 90] on button "Подтвержден" at bounding box center [219, 96] width 51 height 12
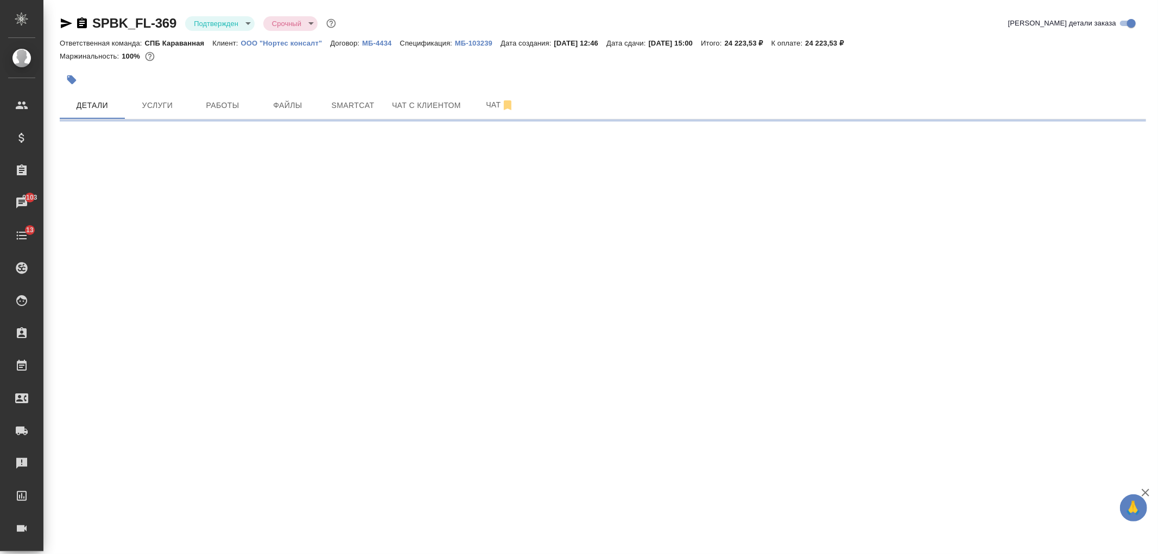
select select "RU"
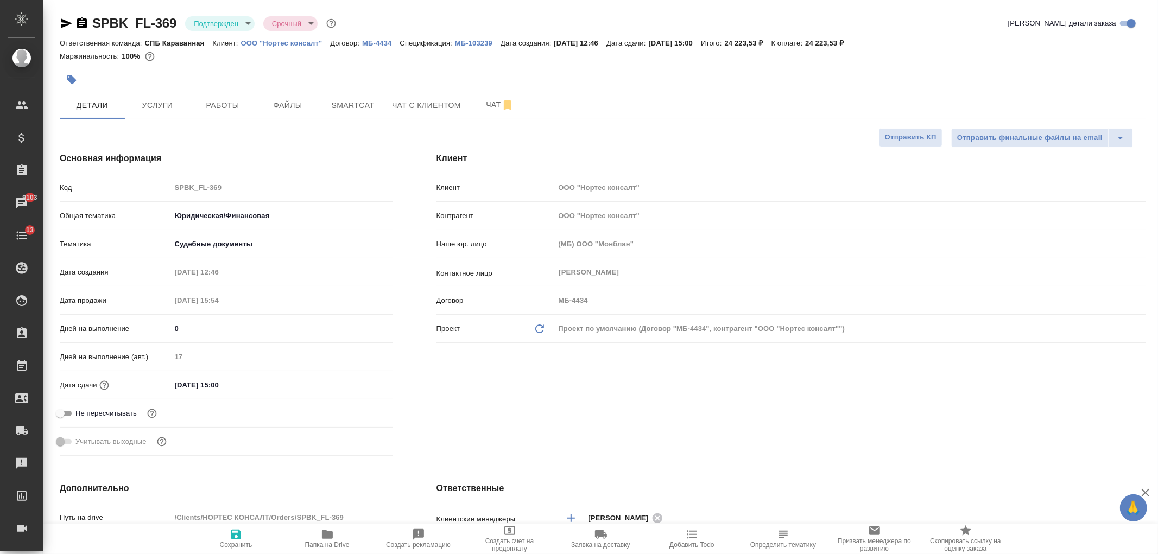
type textarea "x"
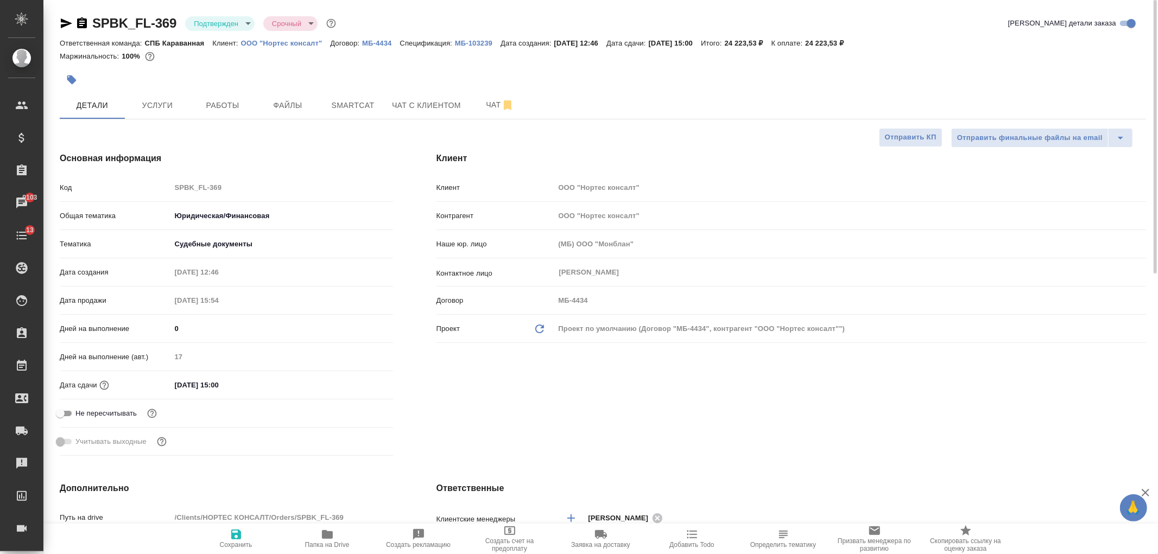
type textarea "x"
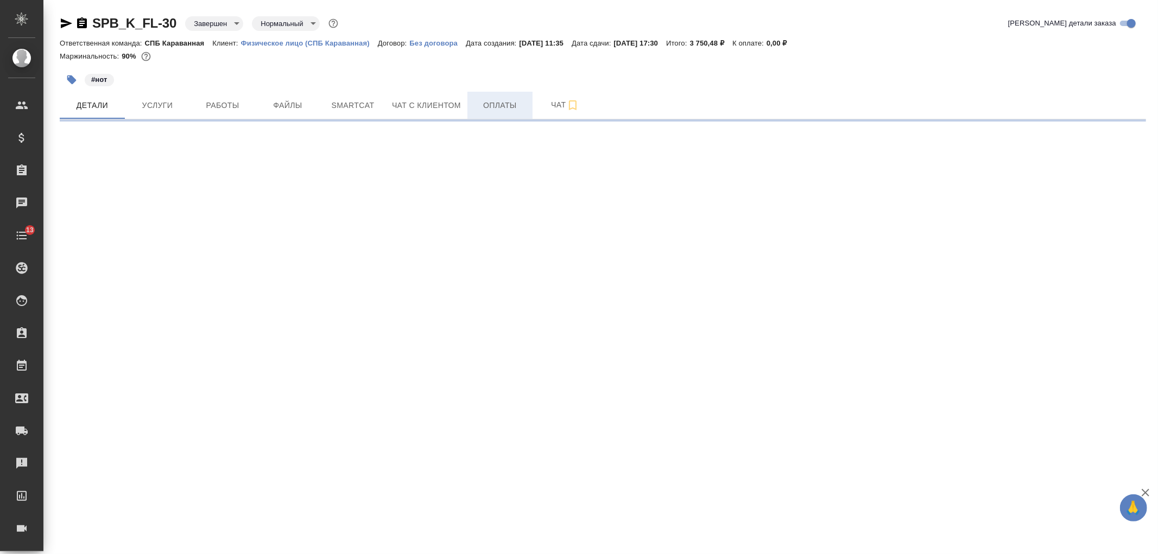
click at [496, 109] on span "Оплаты" at bounding box center [500, 106] width 52 height 14
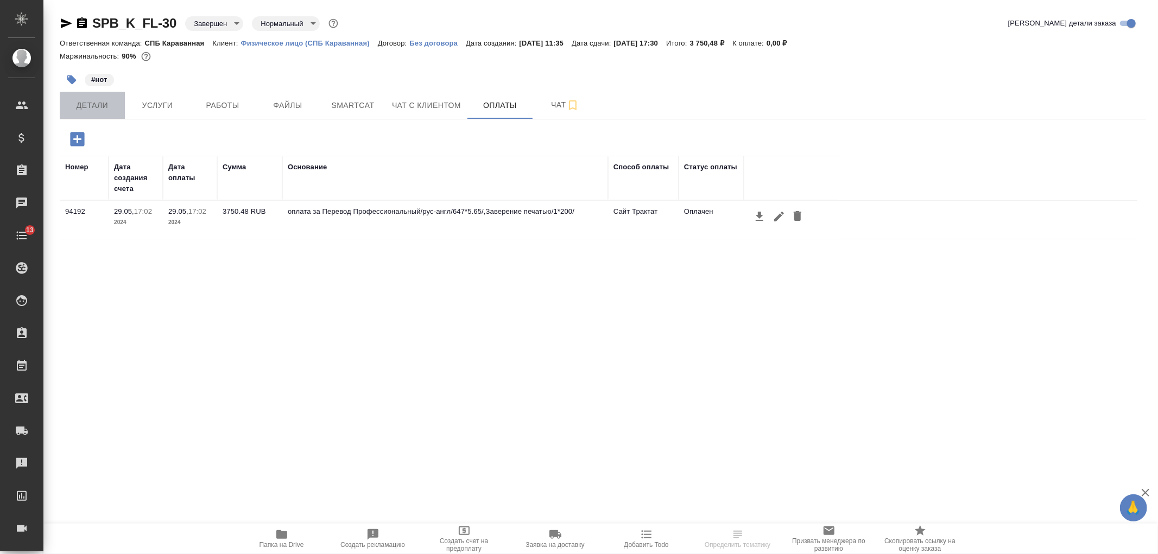
click at [106, 112] on button "Детали" at bounding box center [92, 105] width 65 height 27
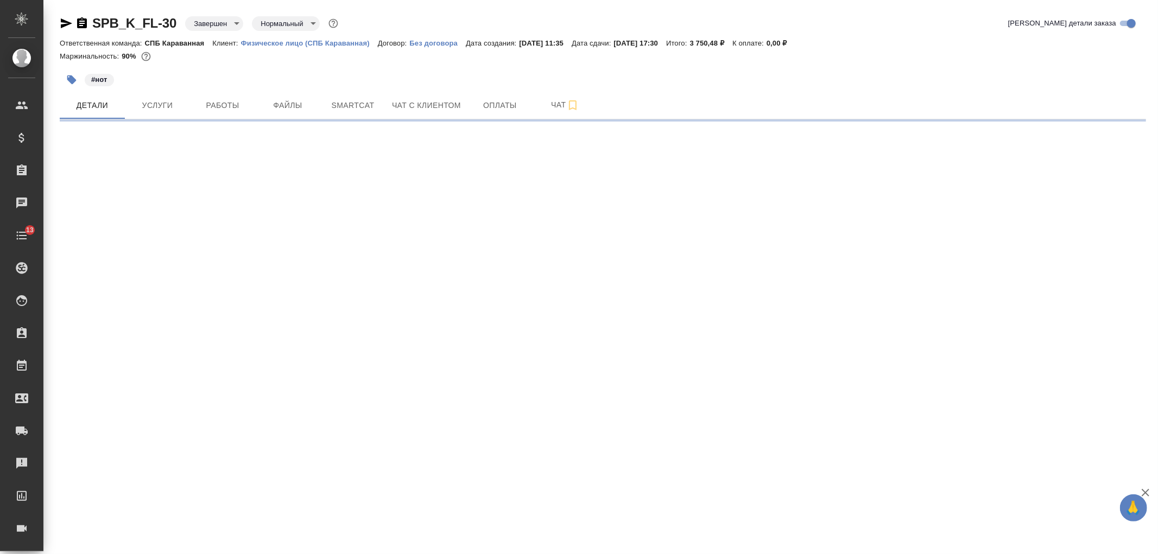
select select "RU"
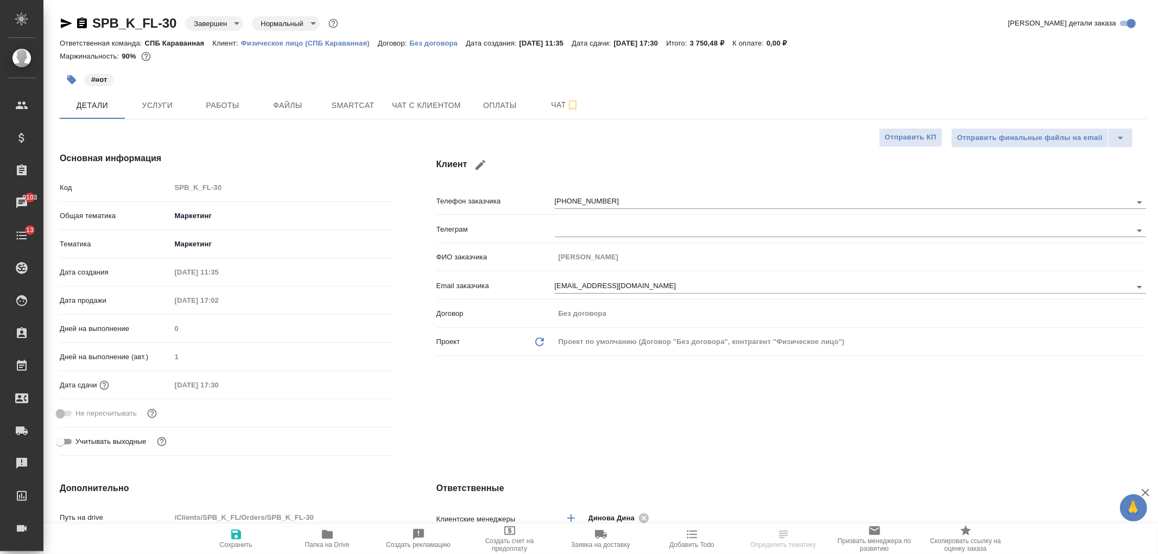
type textarea "x"
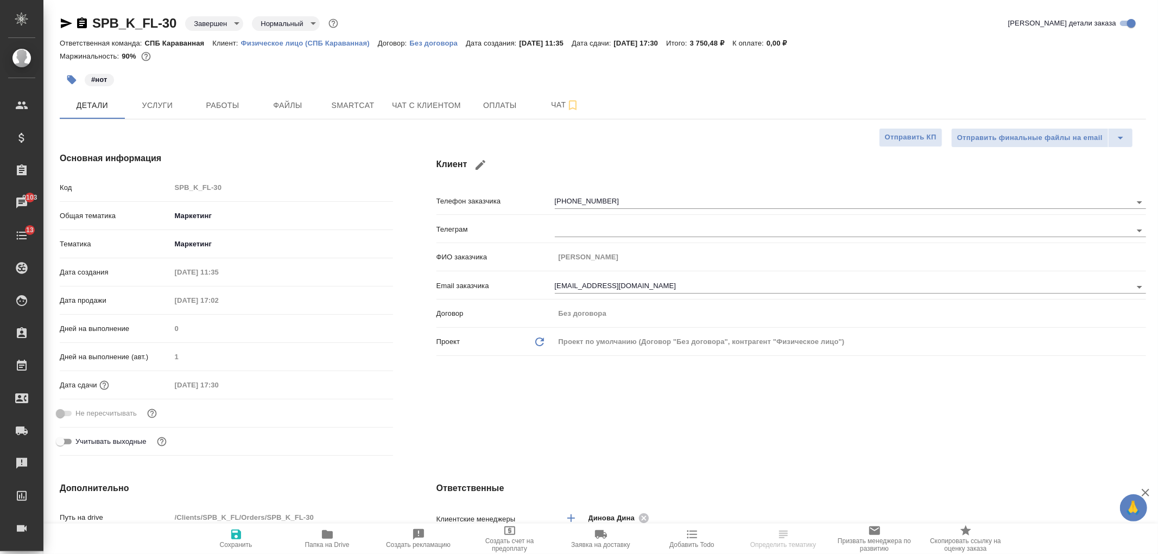
type textarea "x"
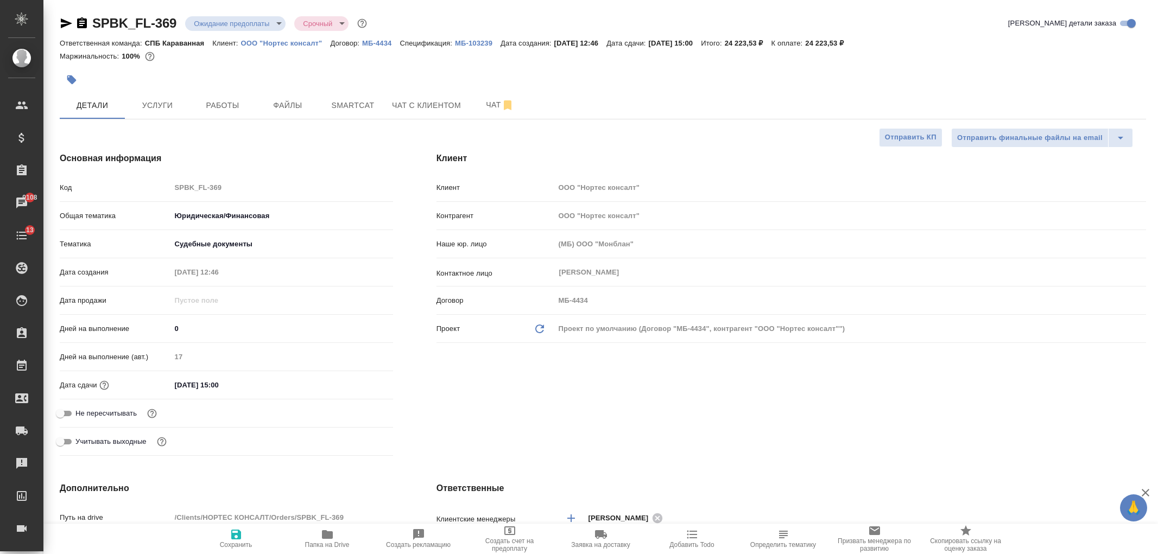
select select "RU"
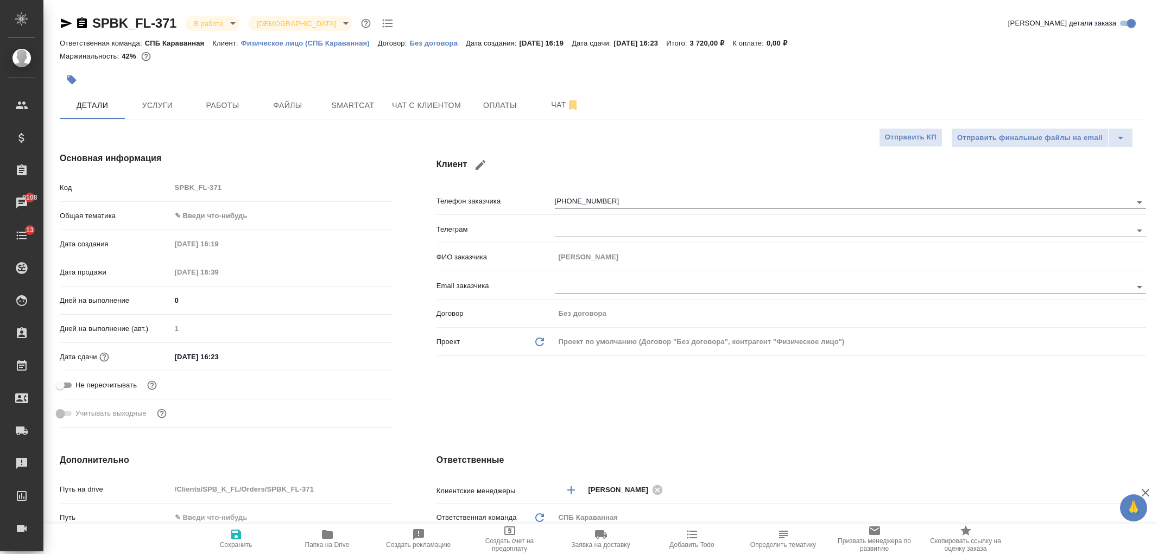
select select "RU"
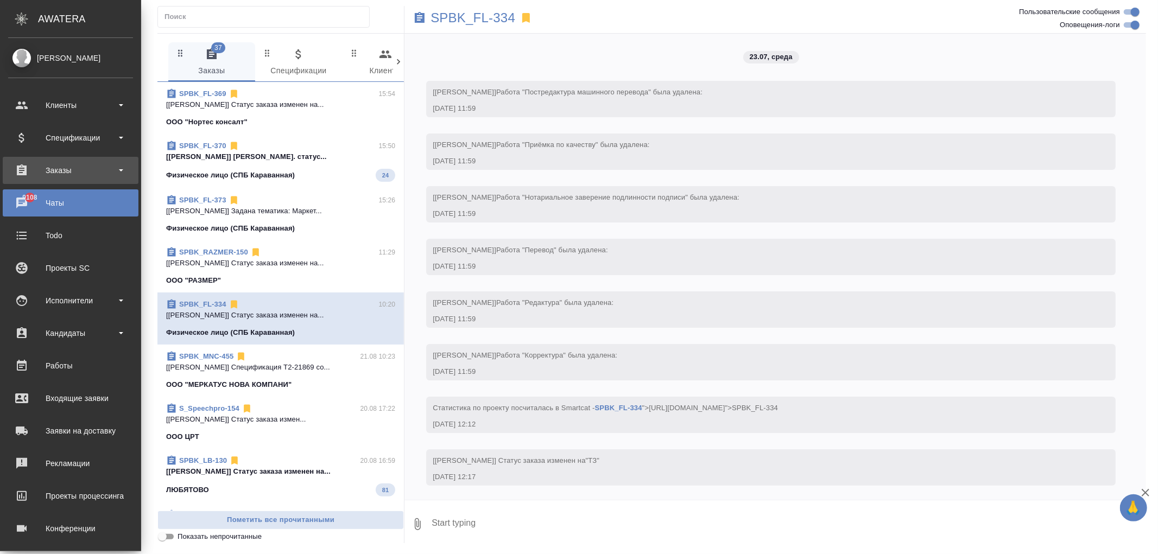
scroll to position [5462, 0]
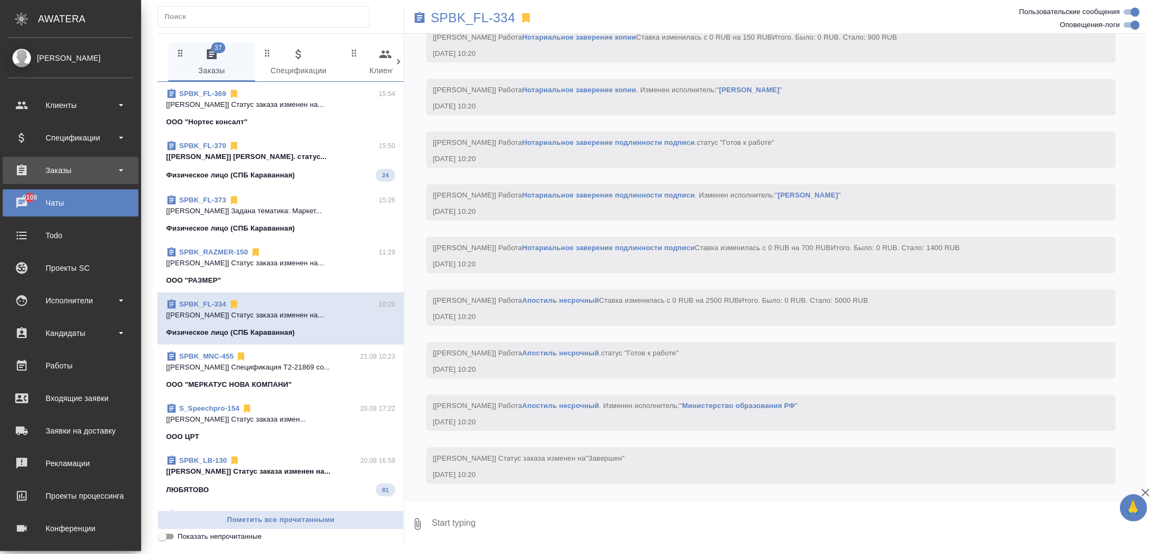
click at [96, 175] on div "Заказы" at bounding box center [70, 170] width 125 height 16
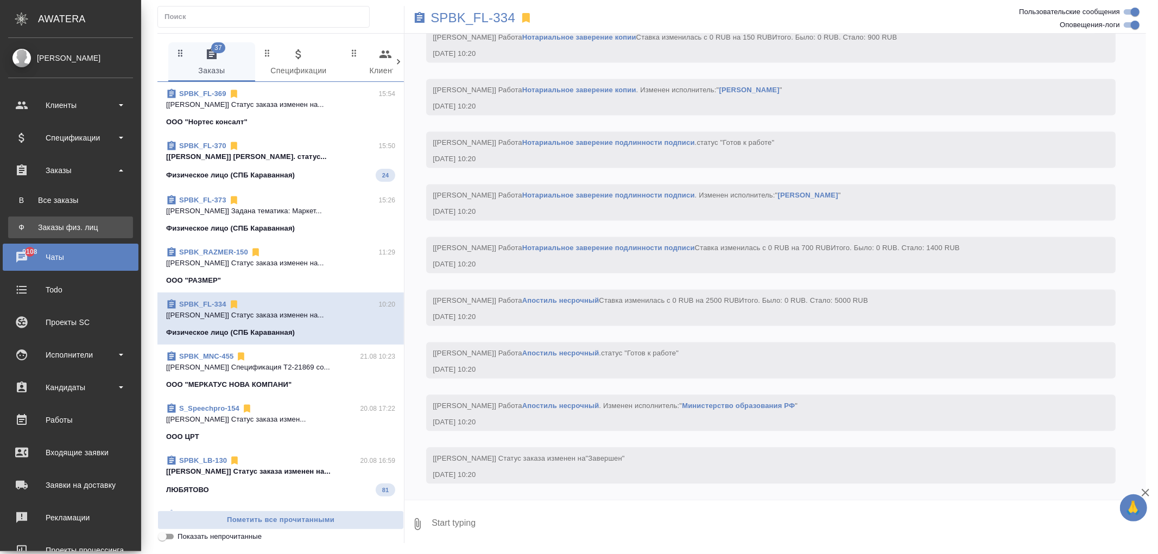
click at [92, 220] on link "Ф Заказы физ. лиц" at bounding box center [70, 228] width 125 height 22
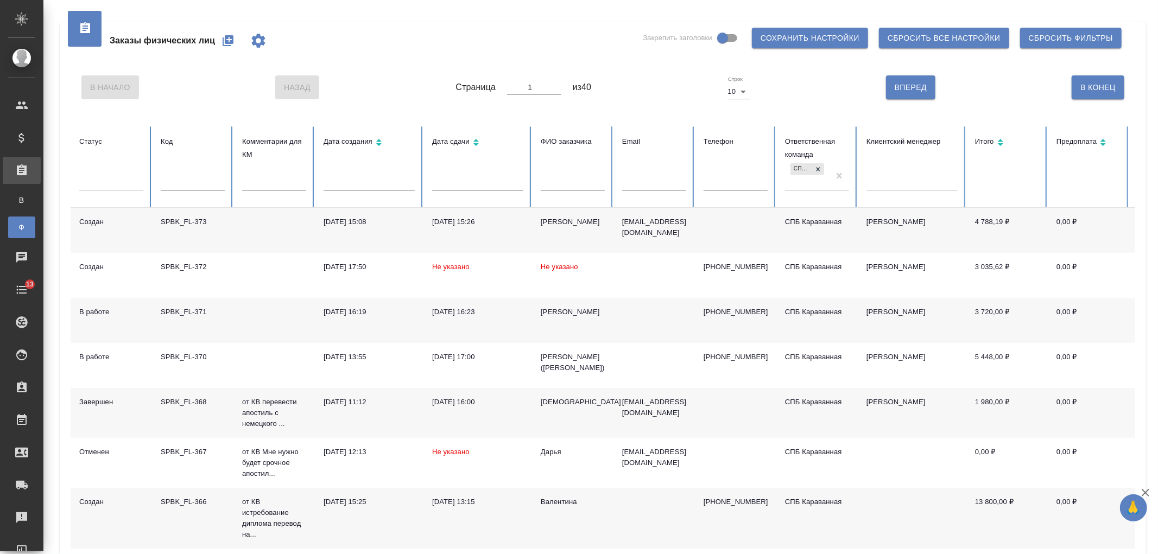
click at [587, 236] on td "[PERSON_NAME]" at bounding box center [572, 230] width 81 height 45
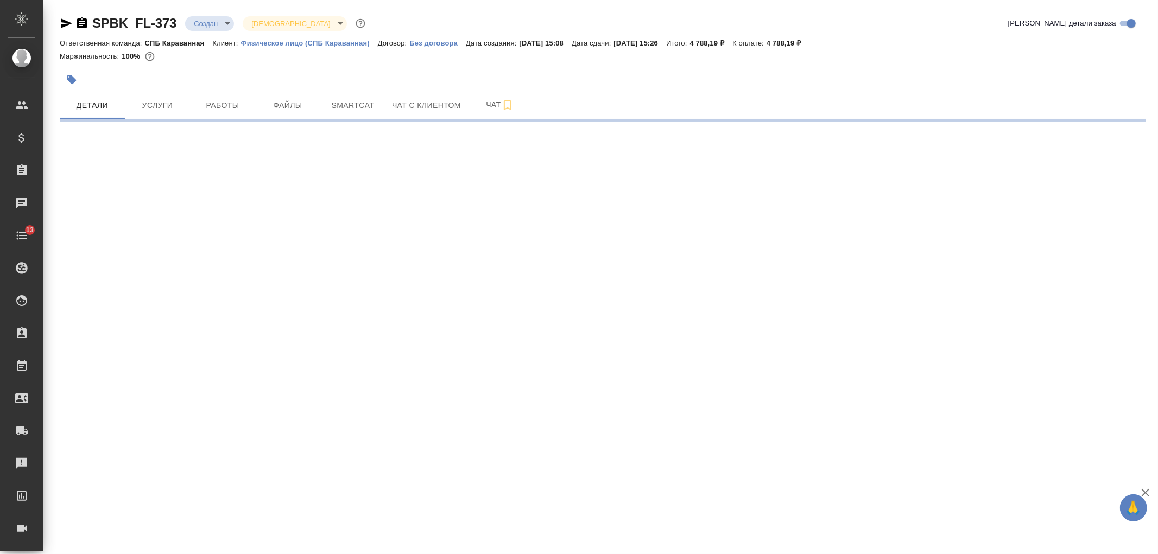
select select "RU"
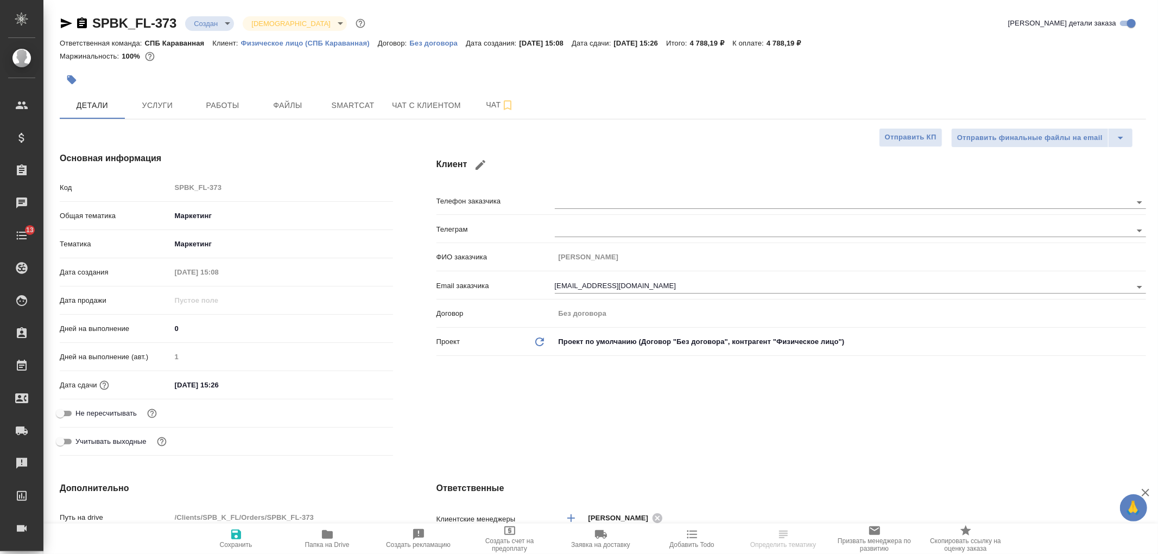
type textarea "x"
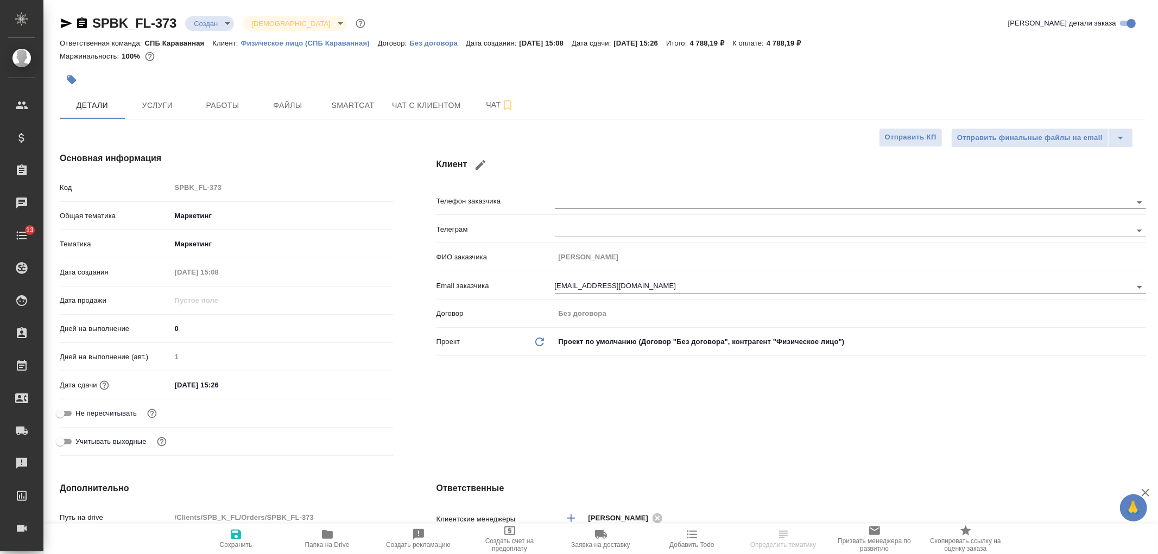
type textarea "x"
select select "RU"
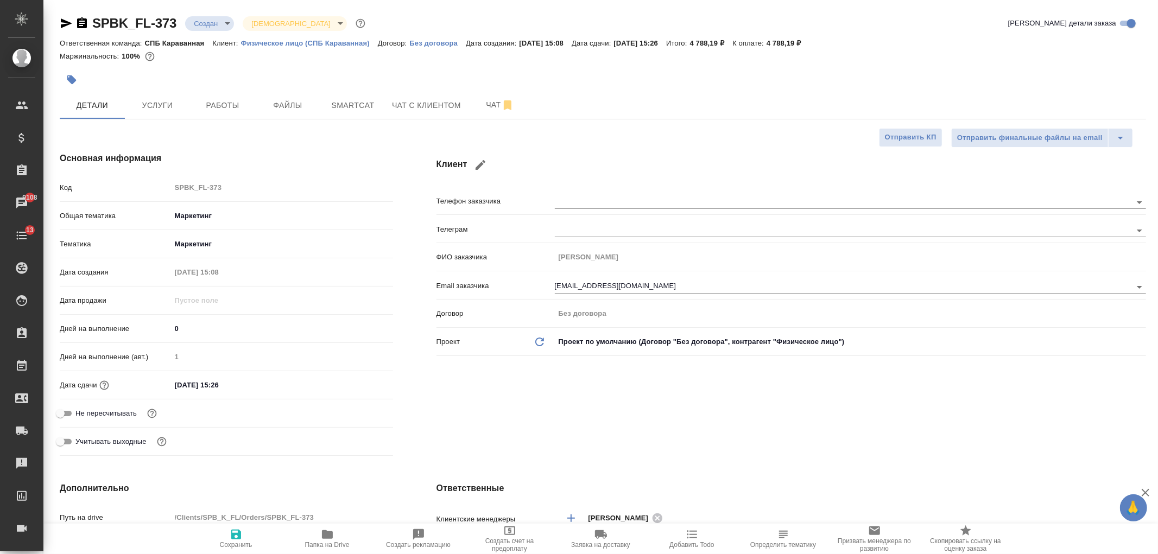
type textarea "x"
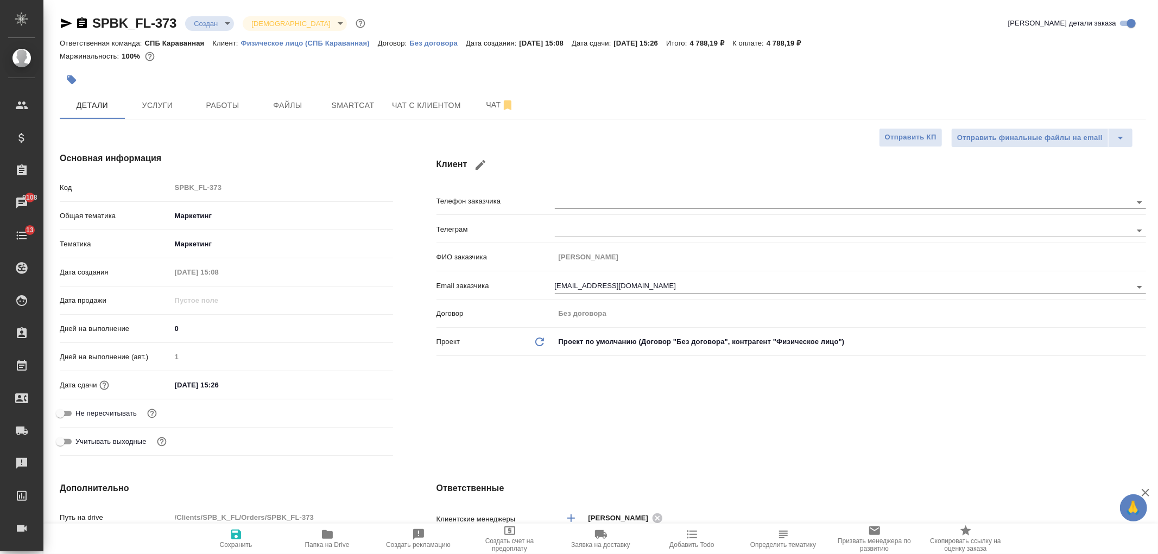
type textarea "x"
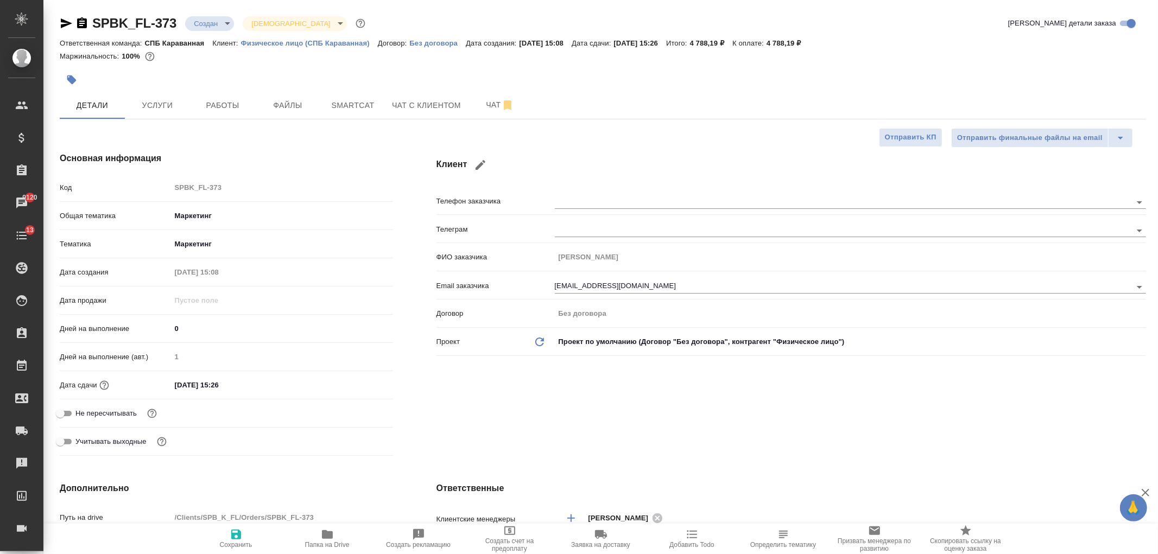
type textarea "x"
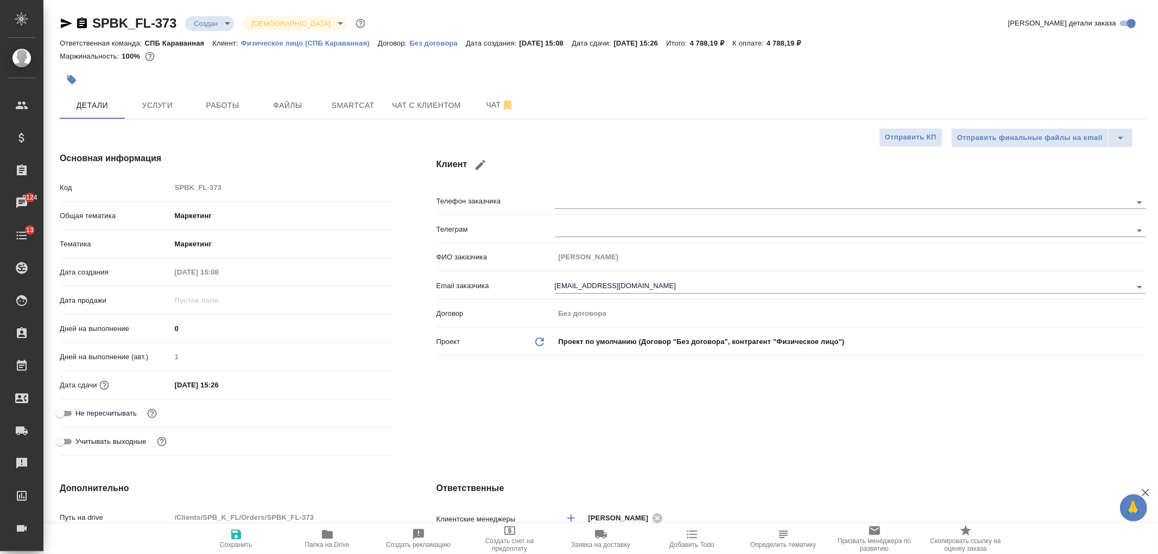
type textarea "x"
click at [1157, 115] on div "SPBK_FL-373 Создан new Святая троица holyTrinity Кратко детали заказа Ответстве…" at bounding box center [600, 561] width 1114 height 1122
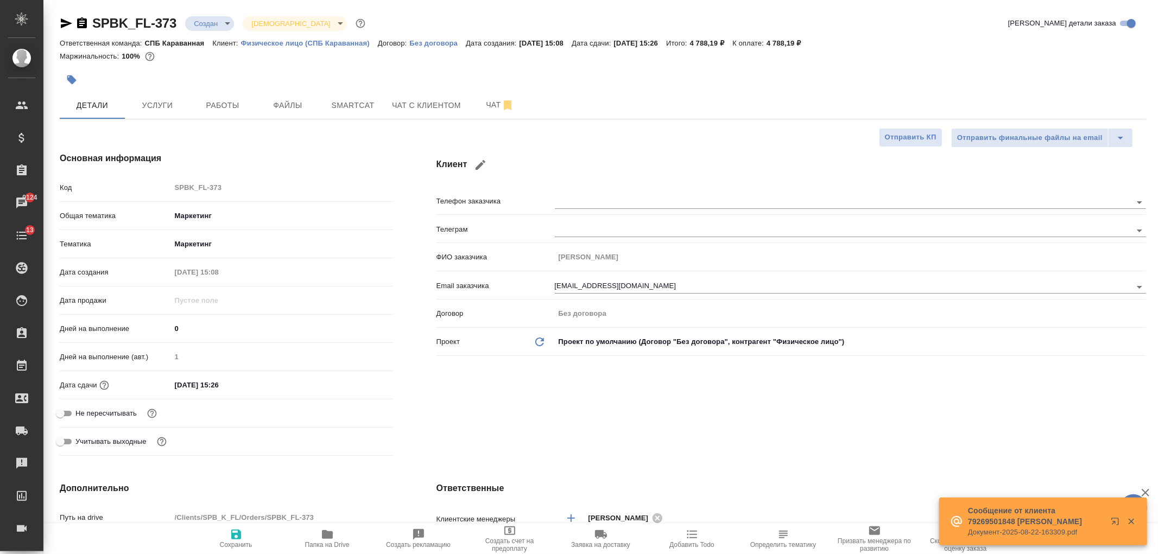
click at [742, 427] on div "Клиент Телефон заказчика [PERSON_NAME] заказчика [PERSON_NAME] Email заказчика …" at bounding box center [791, 306] width 753 height 352
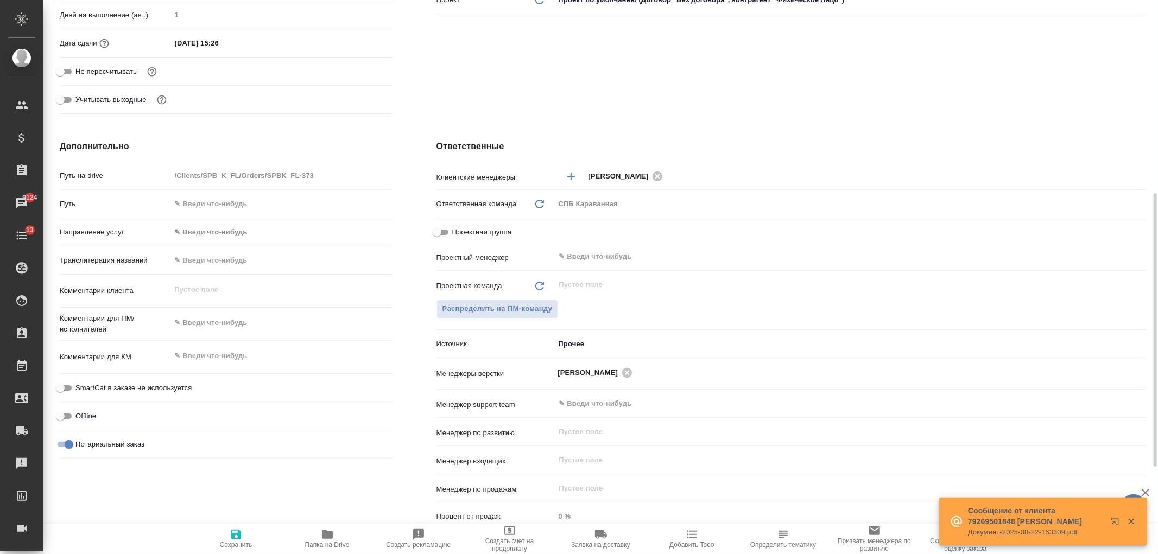
scroll to position [375, 0]
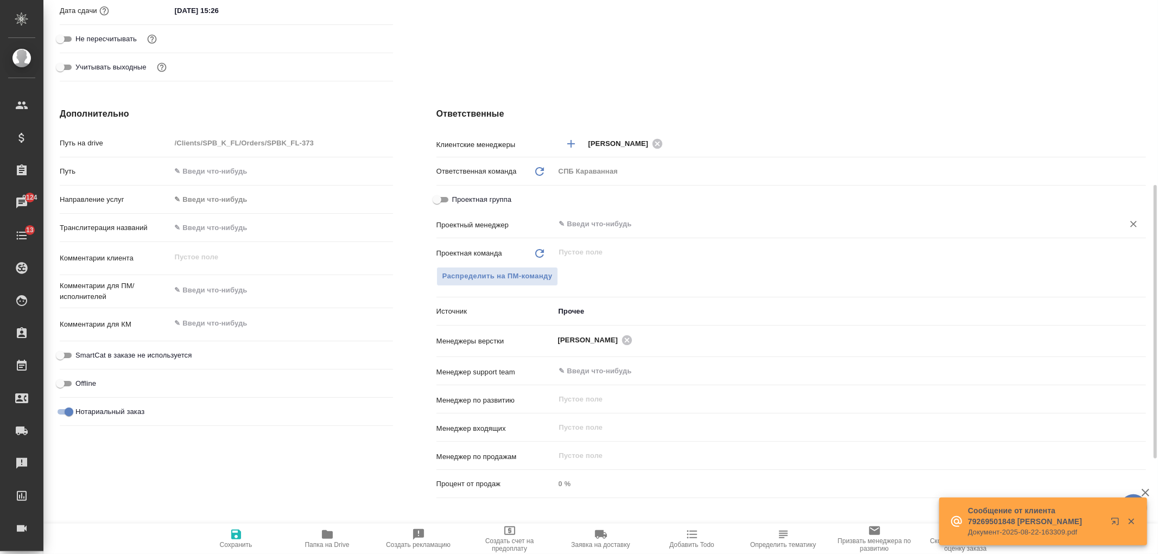
click at [588, 224] on input "text" at bounding box center [832, 224] width 548 height 13
click at [505, 283] on button "Распределить на ПМ-команду" at bounding box center [497, 276] width 122 height 19
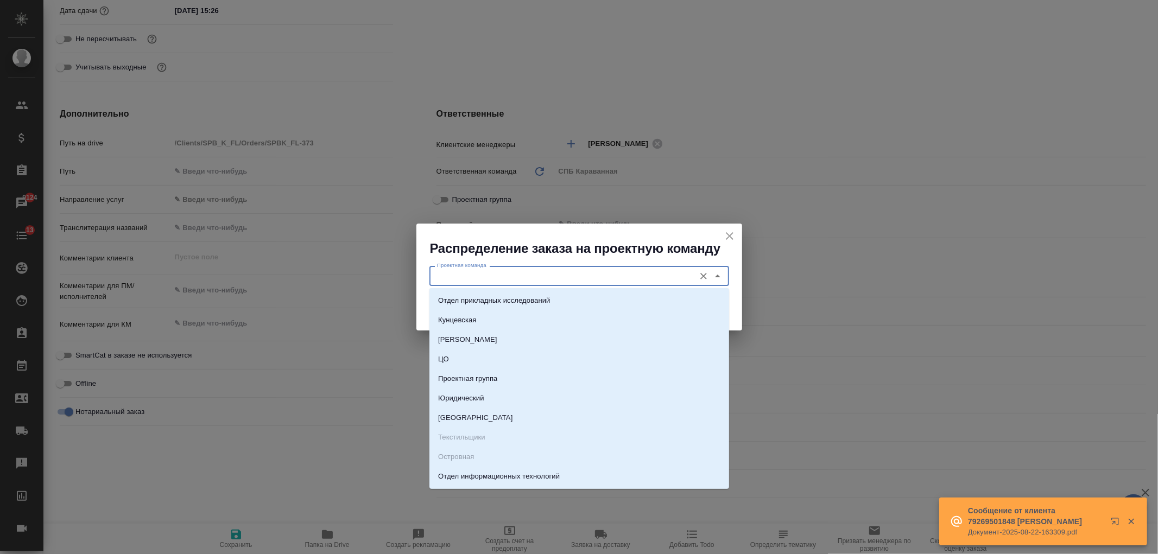
click at [481, 274] on input "Проектная команда" at bounding box center [561, 275] width 257 height 13
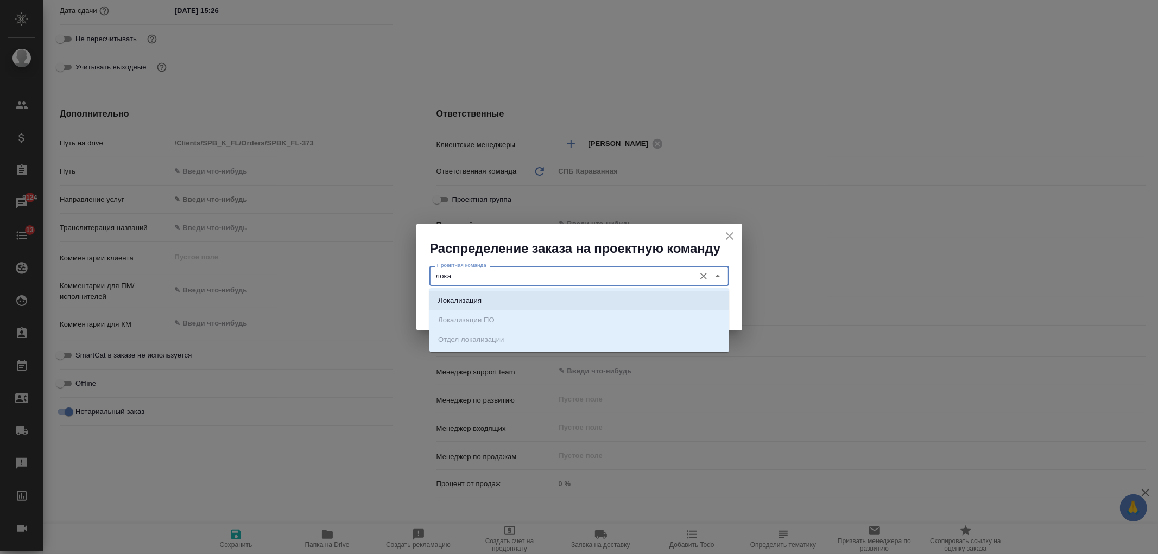
click at [489, 300] on li "Локализация" at bounding box center [579, 301] width 300 height 20
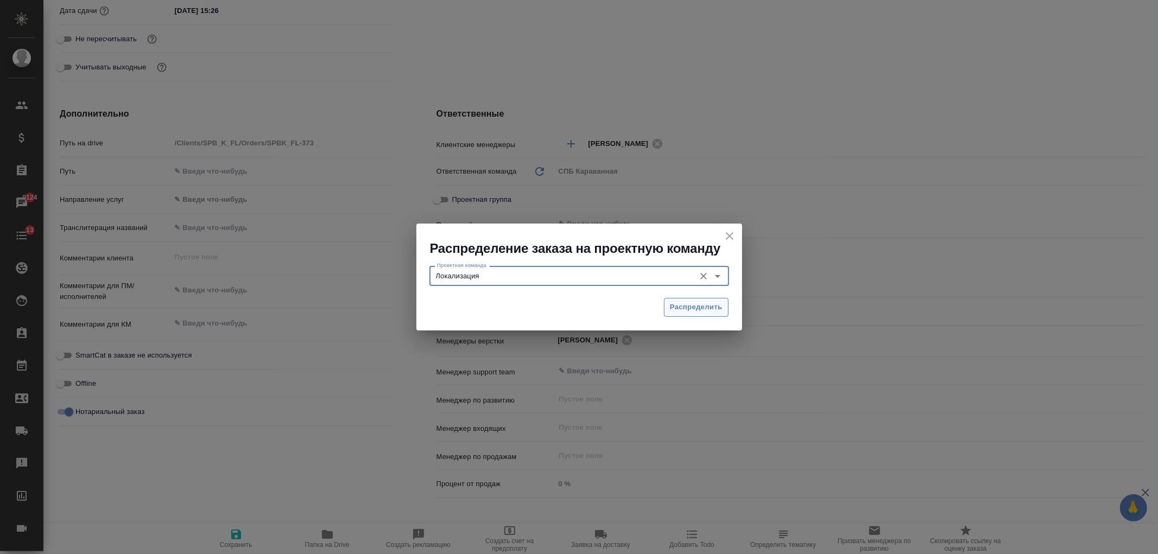
type input "Локализация"
click at [715, 315] on button "Распределить" at bounding box center [696, 307] width 65 height 19
type textarea "x"
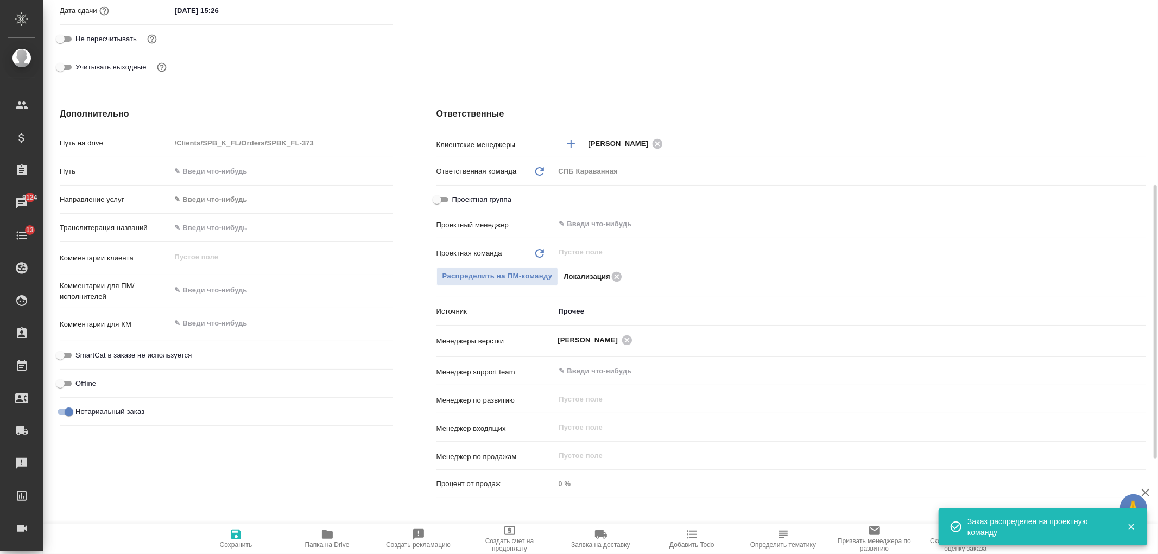
click at [649, 87] on div "Ответственные Клиентские менеджеры [PERSON_NAME] ​ Ответственная команда Обнови…" at bounding box center [791, 305] width 753 height 439
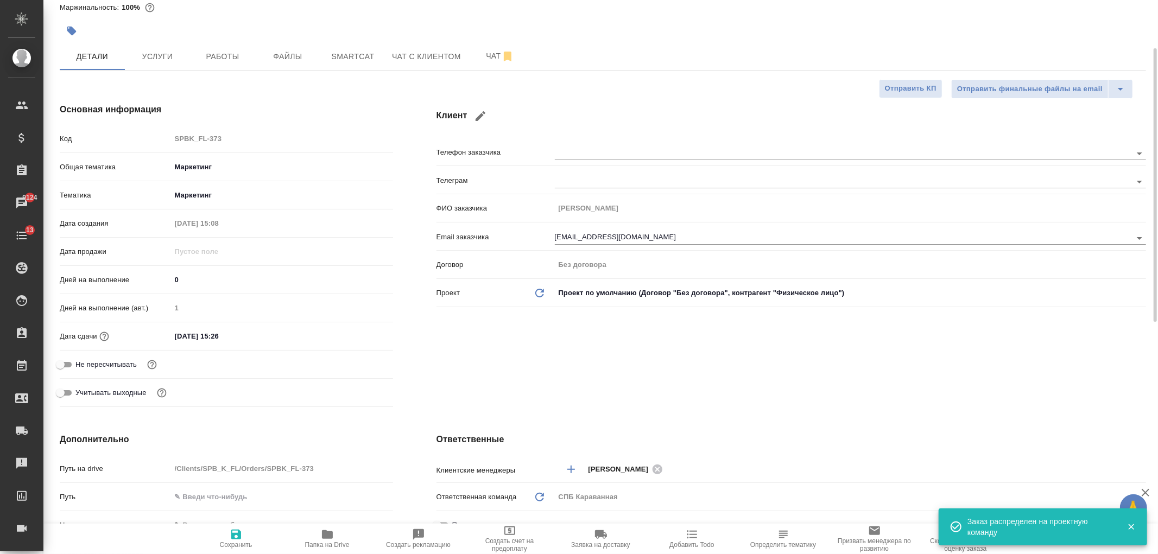
scroll to position [0, 0]
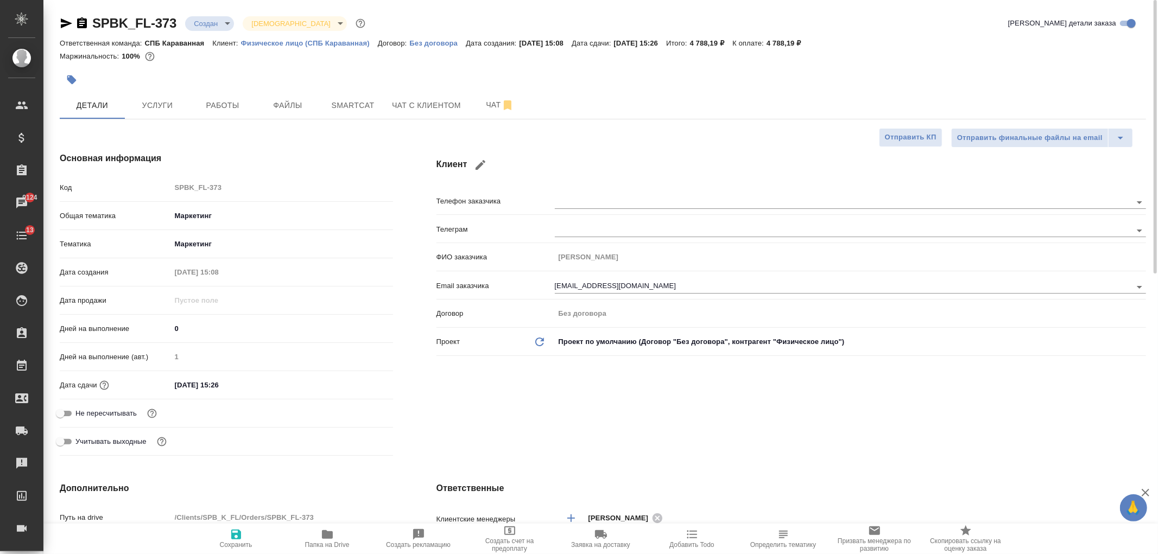
type textarea "x"
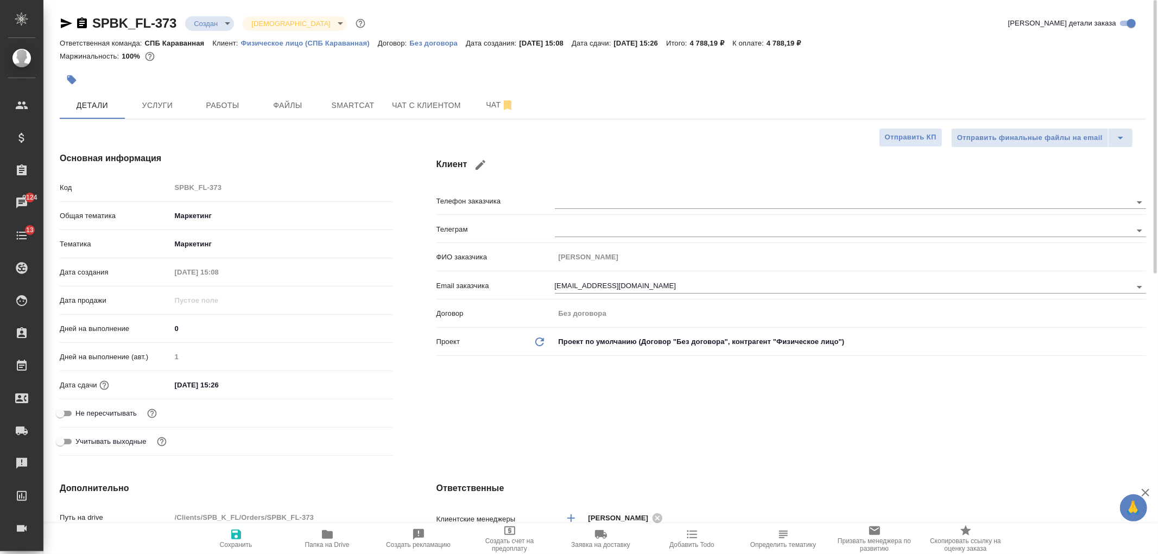
type textarea "x"
click at [550, 435] on div "Клиент Телефон заказчика [PERSON_NAME] заказчика [PERSON_NAME] Email заказчика …" at bounding box center [791, 306] width 753 height 352
click at [518, 397] on div "Клиент Телефон заказчика [PERSON_NAME] заказчика [PERSON_NAME] Email заказчика …" at bounding box center [791, 306] width 753 height 352
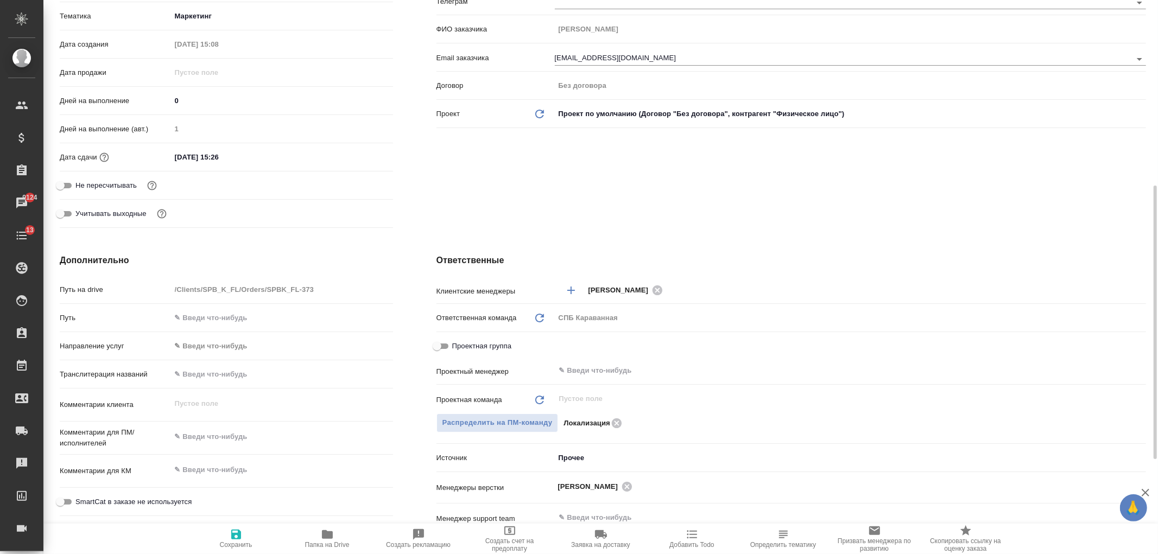
scroll to position [342, 0]
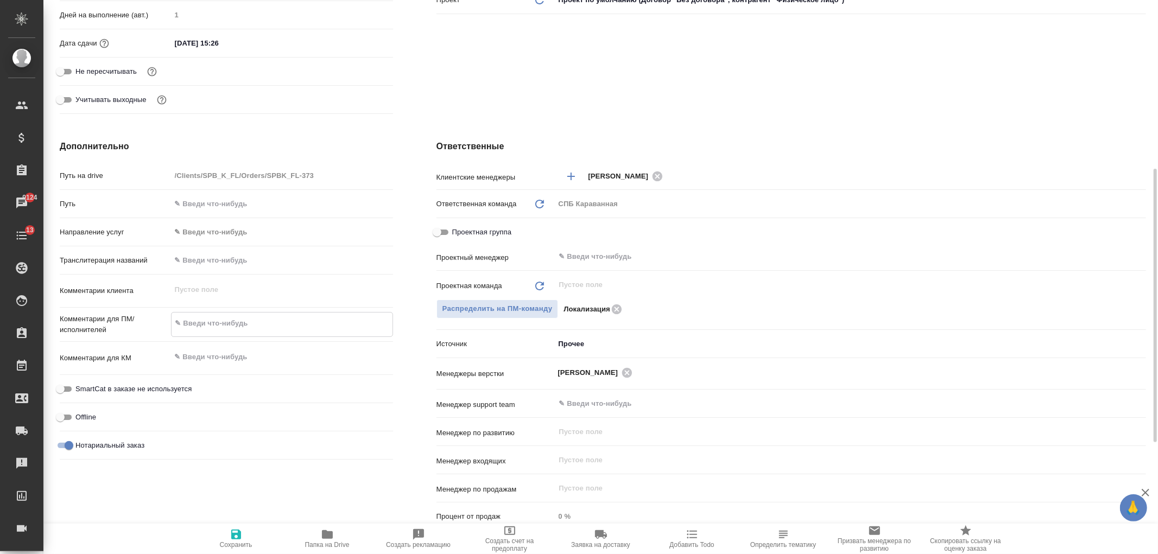
click at [219, 328] on textarea at bounding box center [282, 323] width 221 height 18
type textarea "x"
click at [230, 353] on textarea at bounding box center [282, 357] width 222 height 18
type textarea "x"
click at [247, 332] on div "x" at bounding box center [282, 324] width 222 height 24
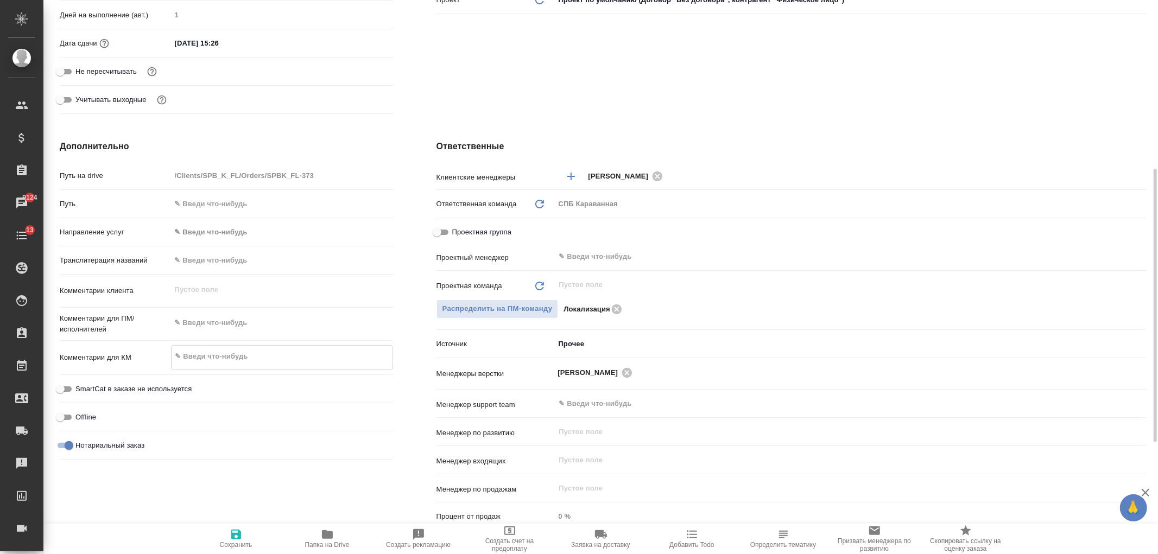
type textarea "x"
type textarea "д"
type textarea "x"
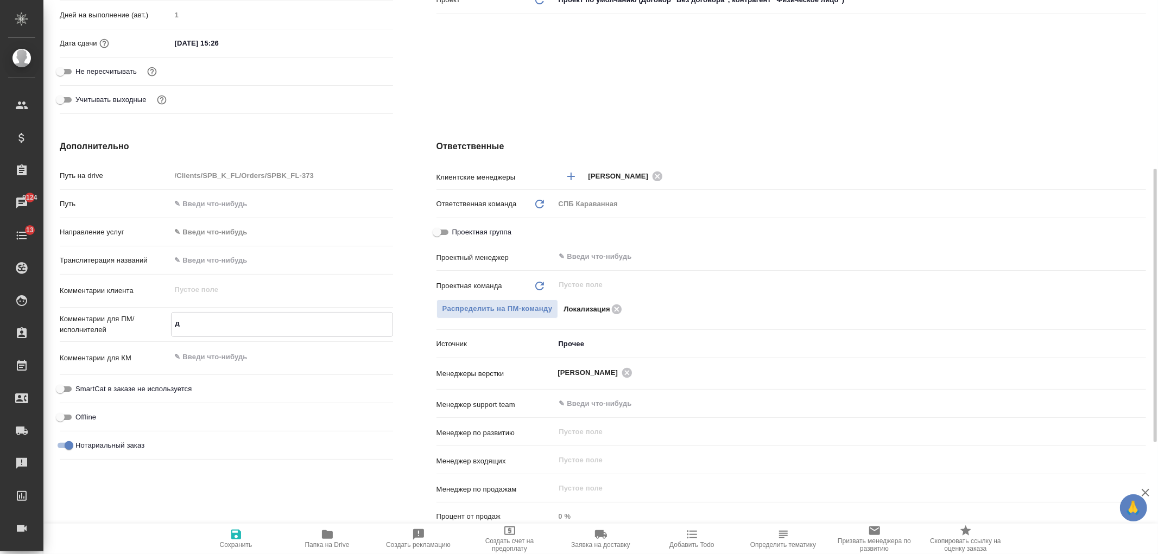
type textarea "дл"
type textarea "x"
type textarea "для"
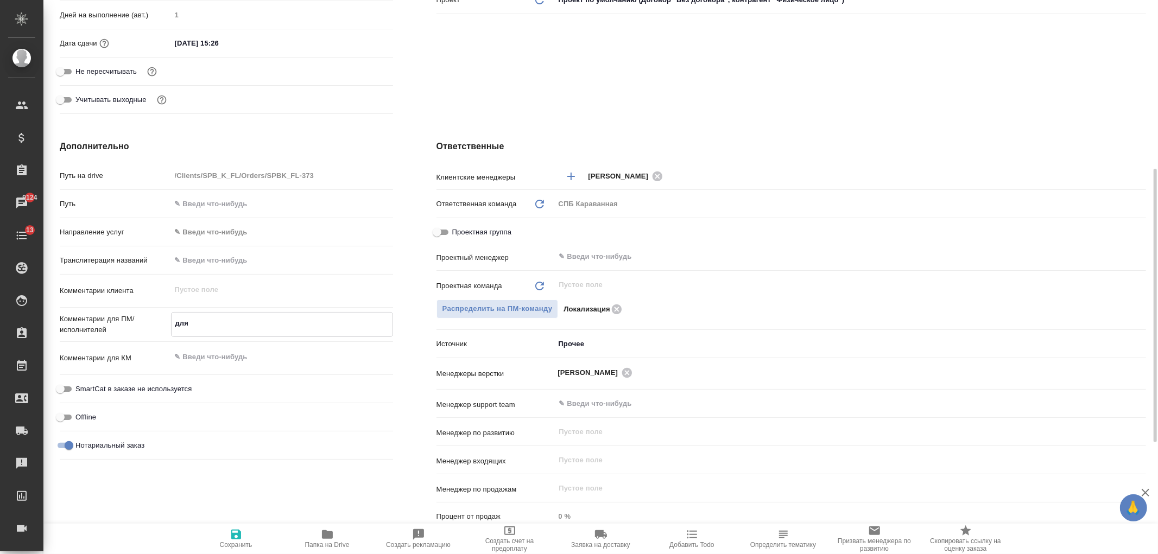
type textarea "x"
type textarea "для"
type textarea "x"
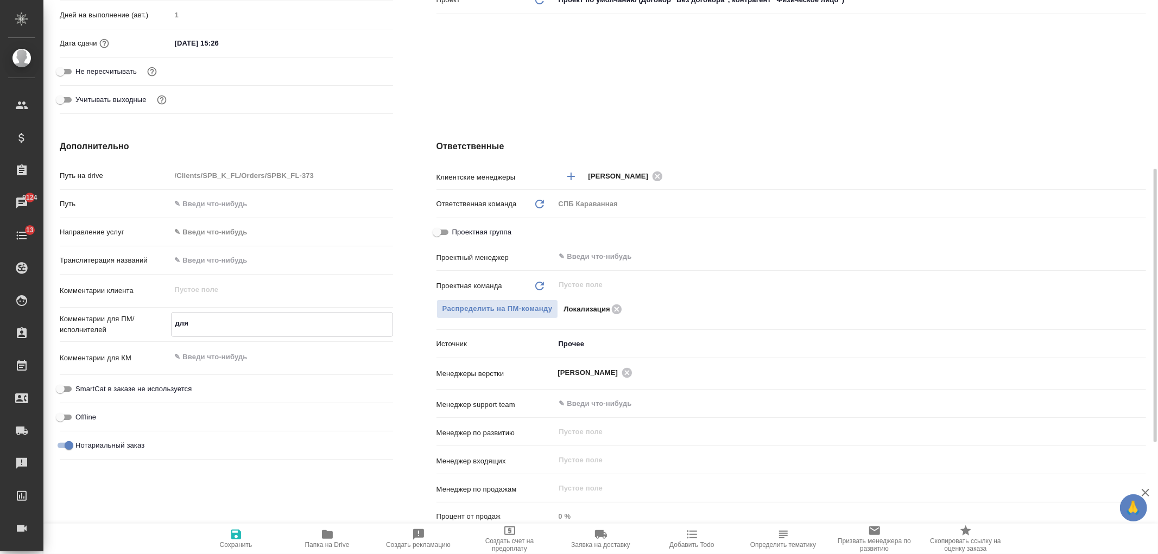
type textarea "x"
type textarea "для з"
type textarea "x"
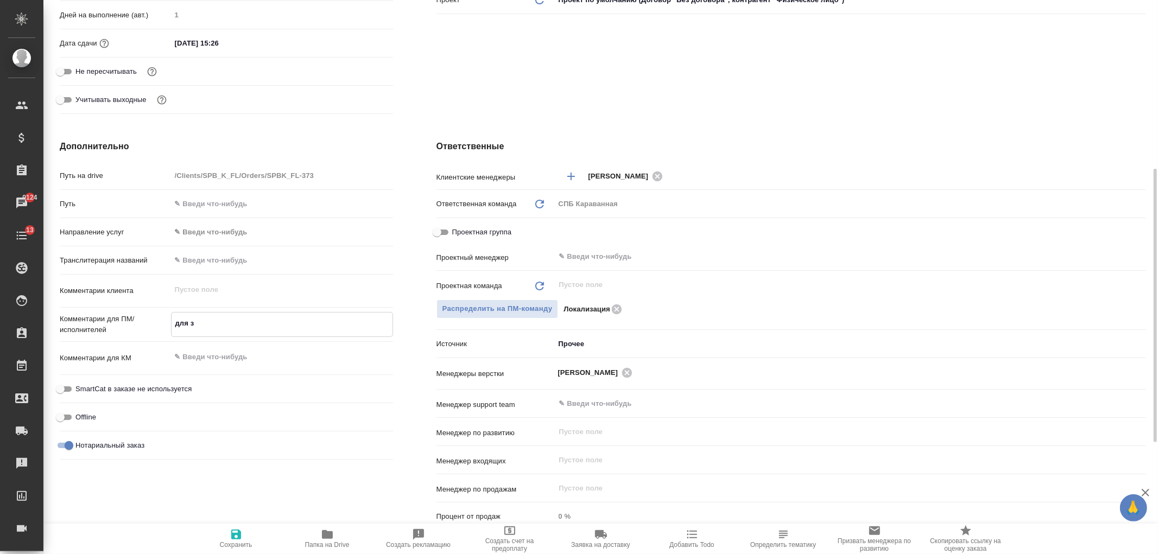
type textarea "x"
type textarea "для зп"
type textarea "x"
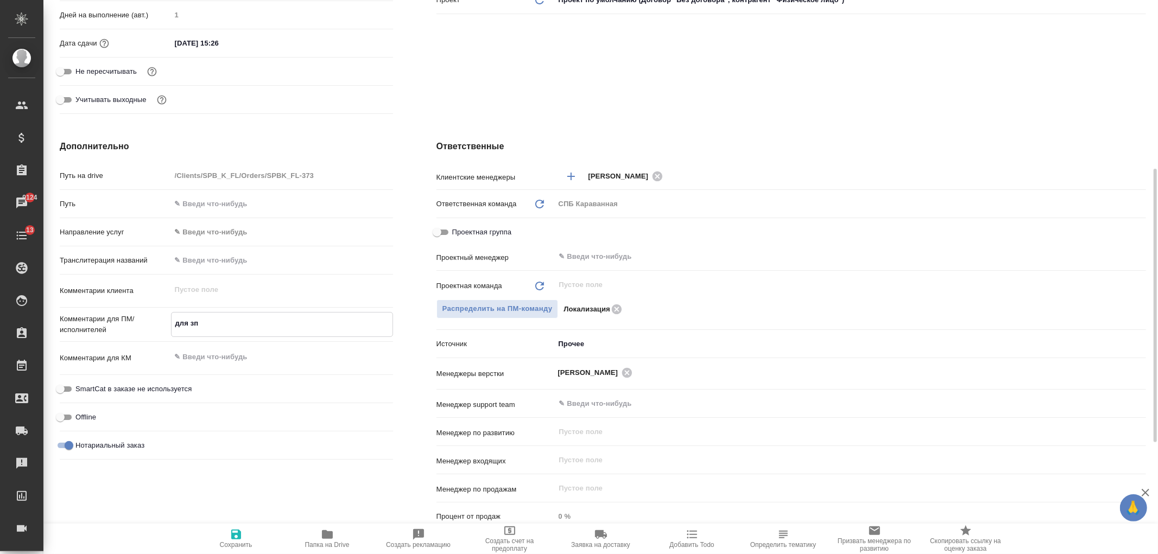
type textarea "для зпк"
type textarea "x"
type textarea "для зпк"
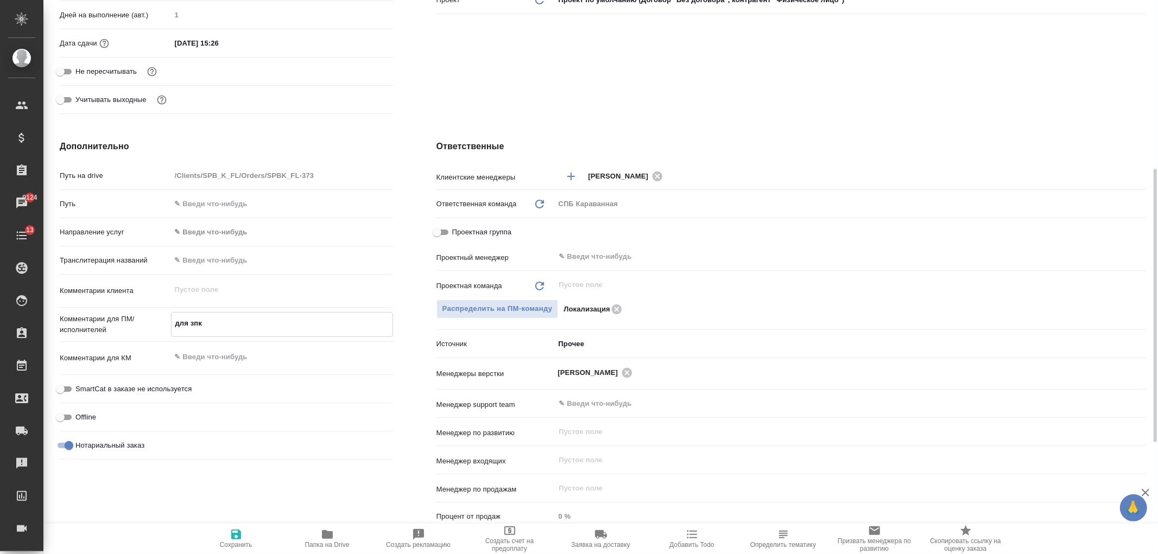
type textarea "x"
click at [239, 534] on icon "button" at bounding box center [236, 535] width 10 height 10
type textarea "x"
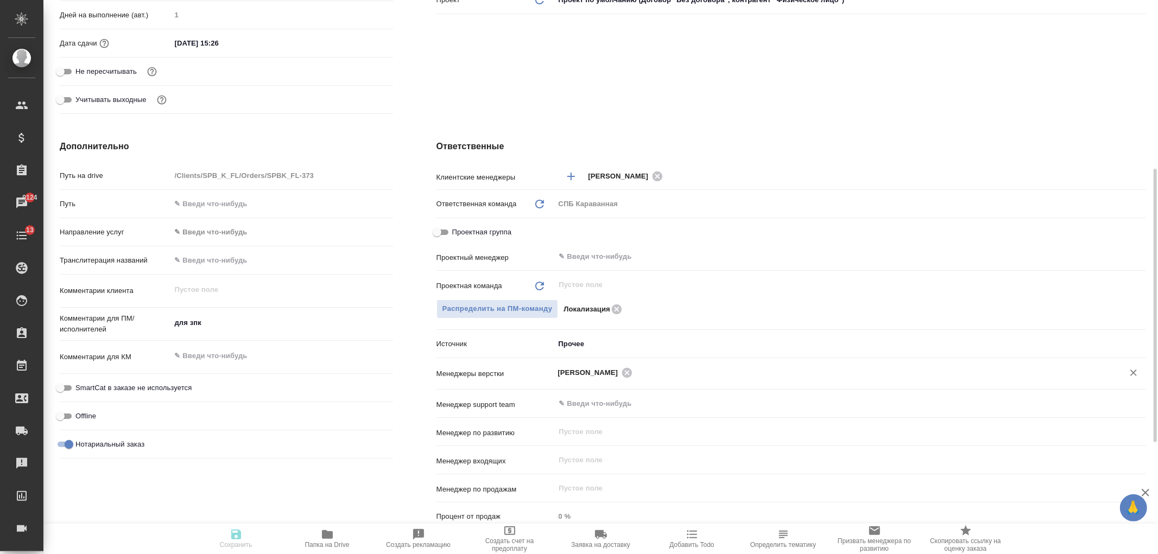
type textarea "x"
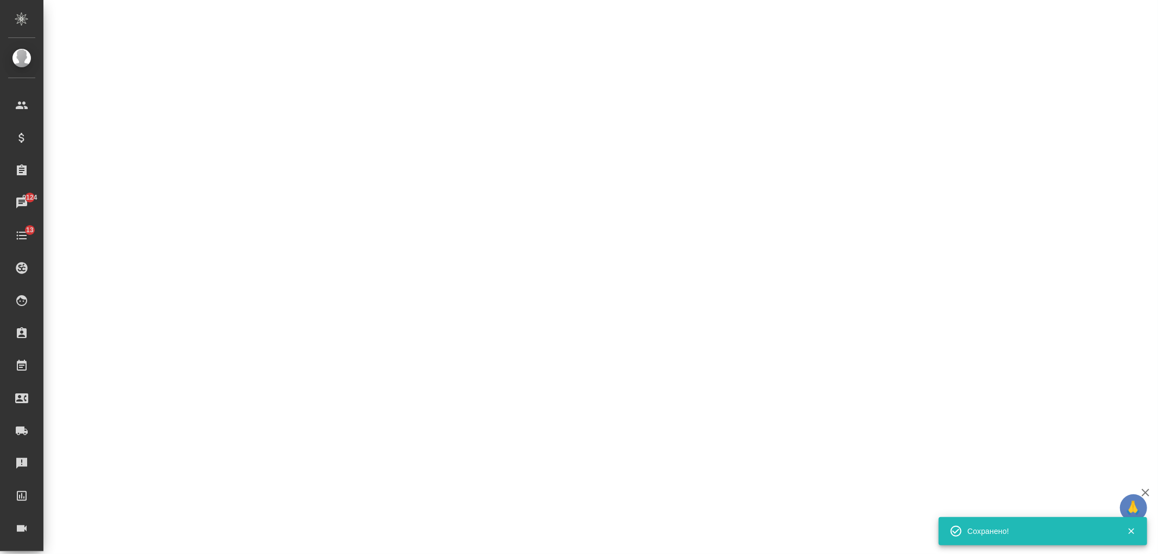
select select "RU"
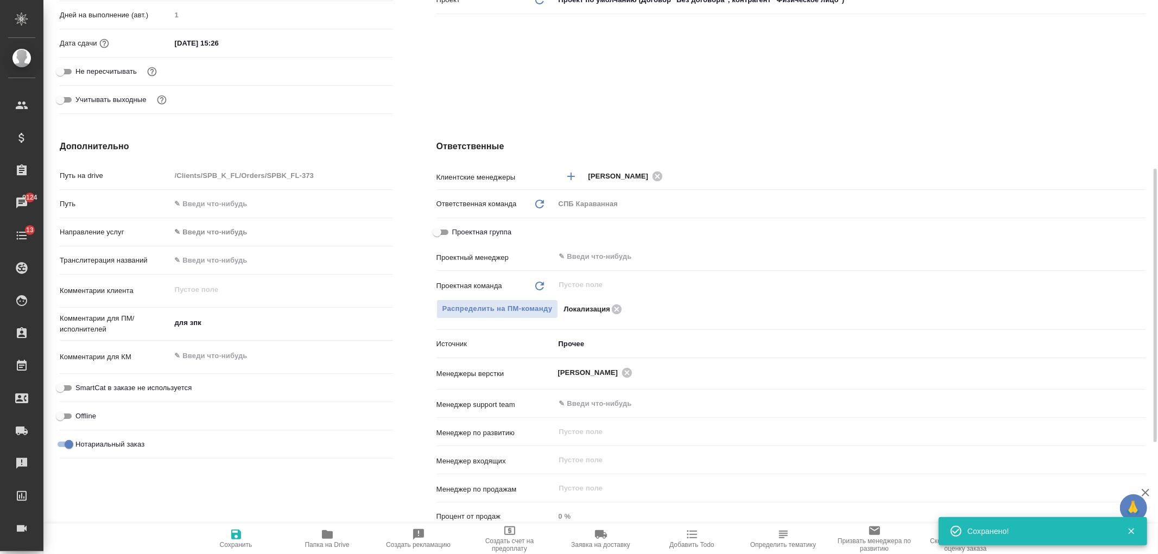
type textarea "x"
click at [581, 118] on div "Ответственные Клиентские менеджеры [PERSON_NAME] ​ Ответственная команда Обнови…" at bounding box center [791, 337] width 753 height 439
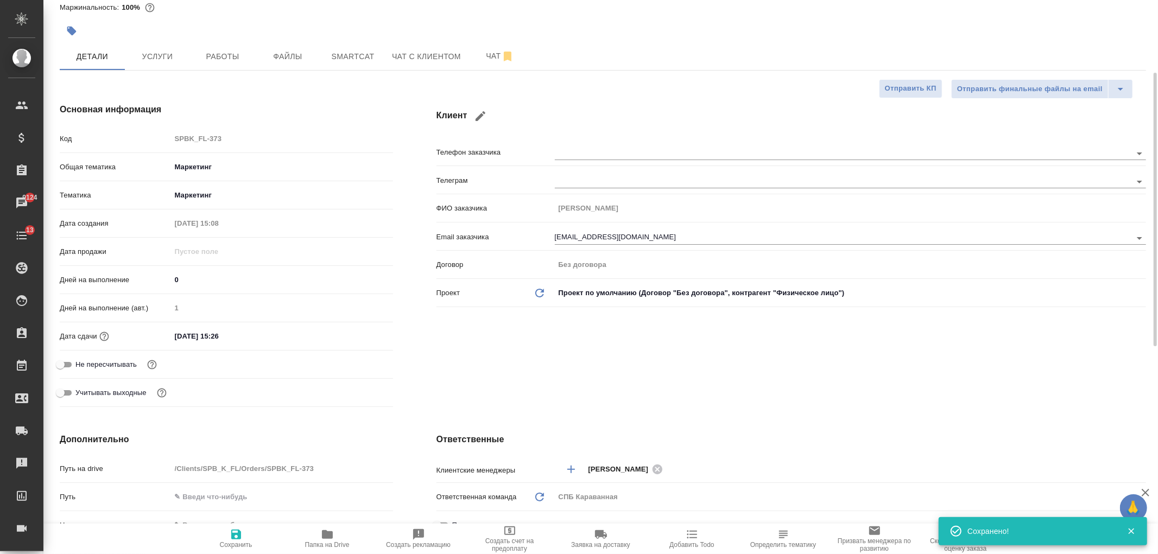
scroll to position [0, 0]
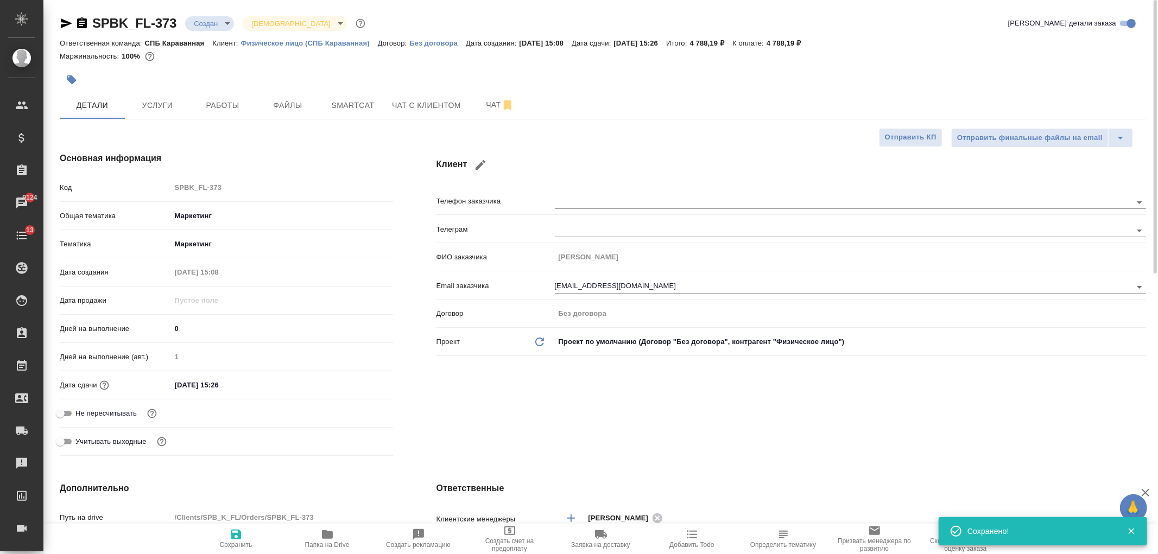
click at [196, 23] on body "🙏 .cls-1 fill:#fff; AWATERA [PERSON_NAME] Спецификации Заказы 9124 Чаты 13 Todo…" at bounding box center [579, 277] width 1158 height 554
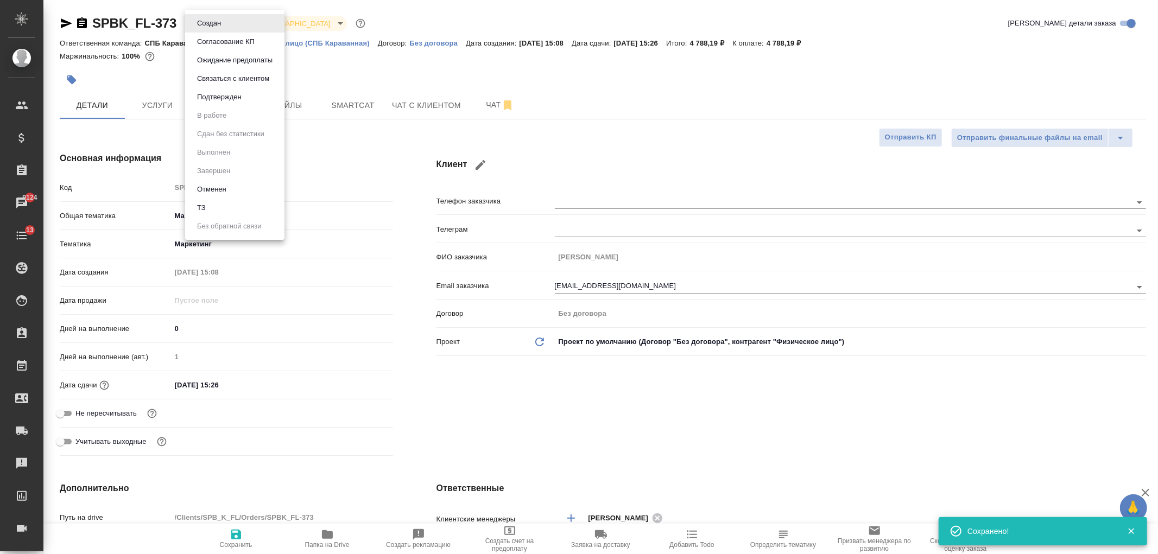
click at [232, 90] on li "Подтвержден" at bounding box center [234, 97] width 99 height 18
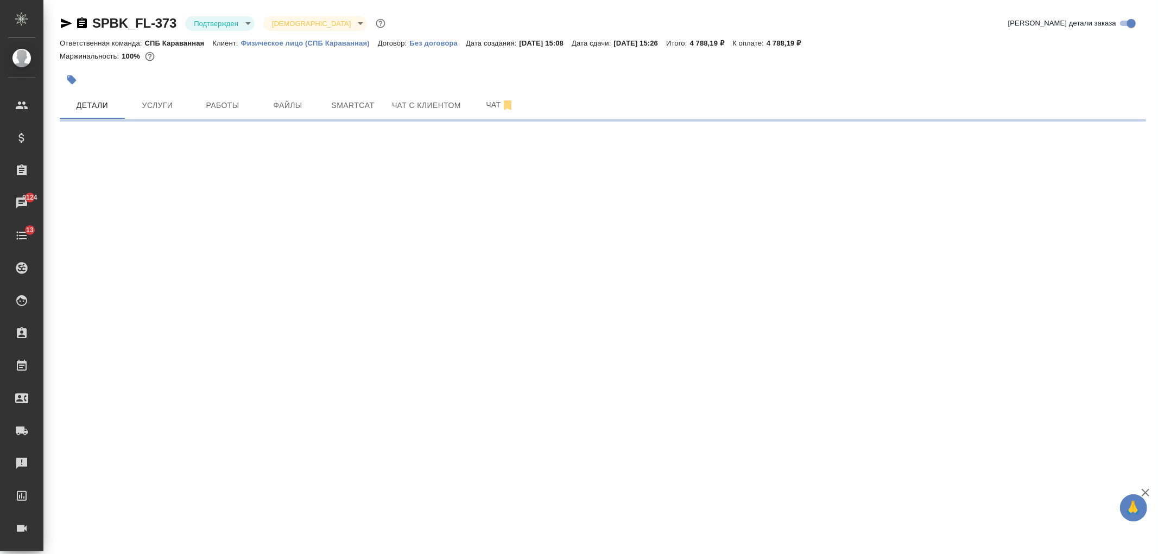
select select "RU"
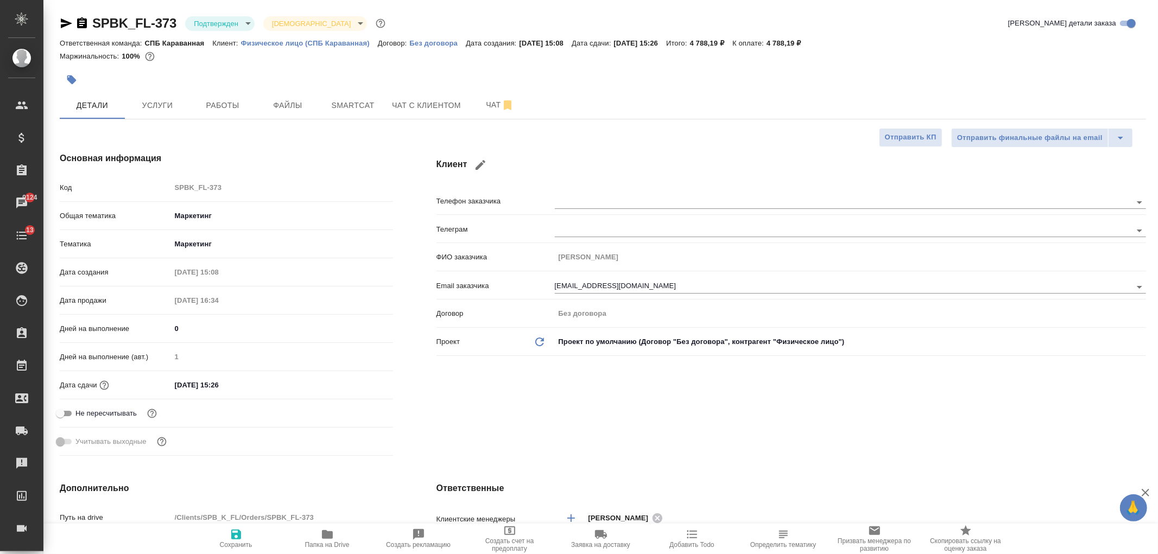
type textarea "x"
click at [252, 380] on input "[DATE] 15:26" at bounding box center [218, 385] width 95 height 16
click at [357, 381] on icon "button" at bounding box center [362, 383] width 10 height 11
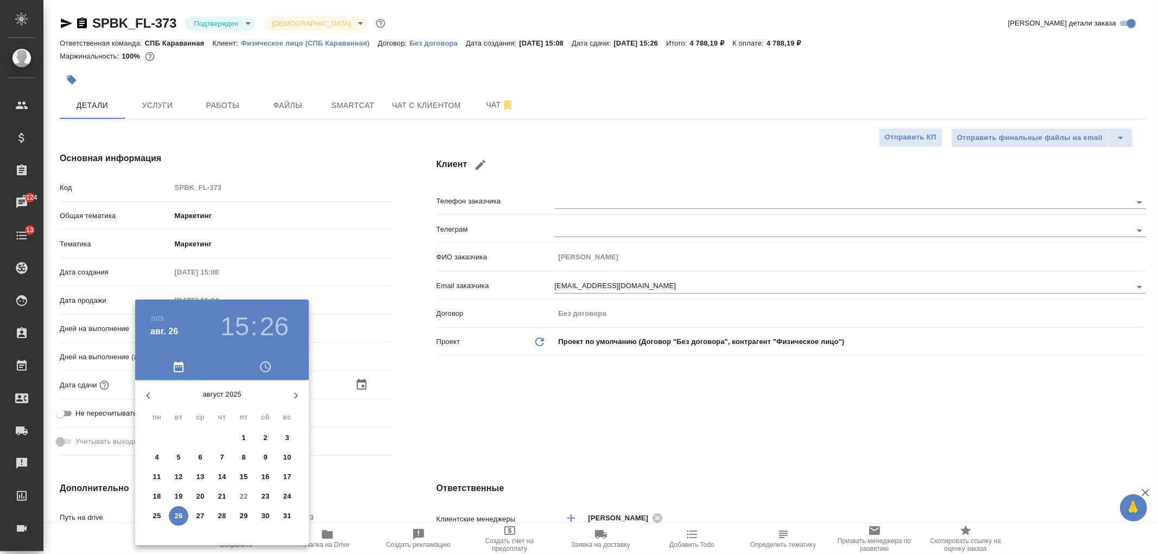
click at [150, 509] on button "25" at bounding box center [157, 516] width 20 height 20
type input "[DATE] 15:26"
type textarea "x"
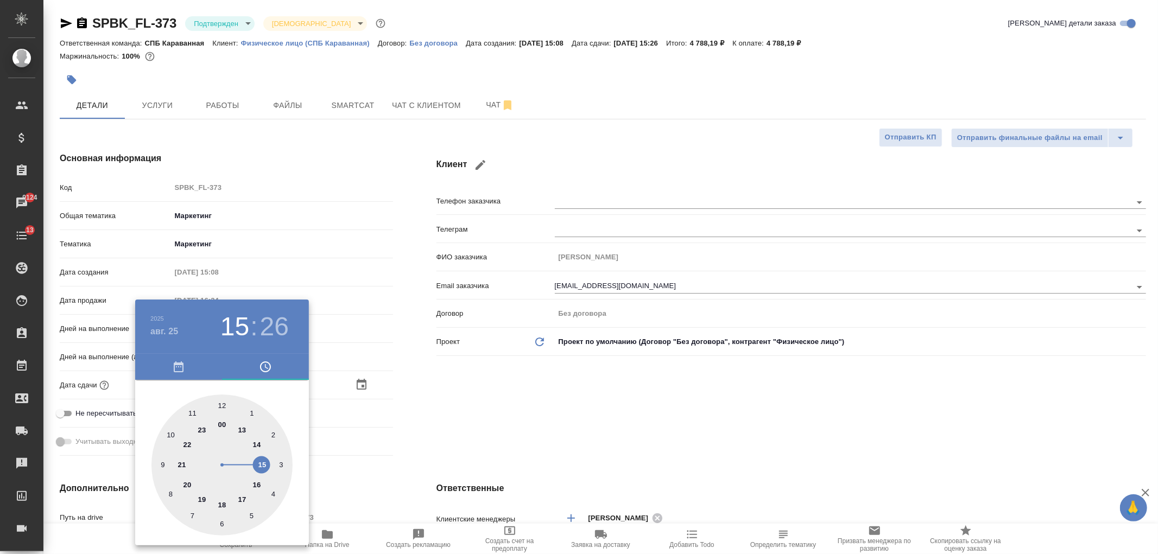
click at [240, 496] on div at bounding box center [221, 465] width 141 height 141
type input "[DATE] 17:26"
type textarea "x"
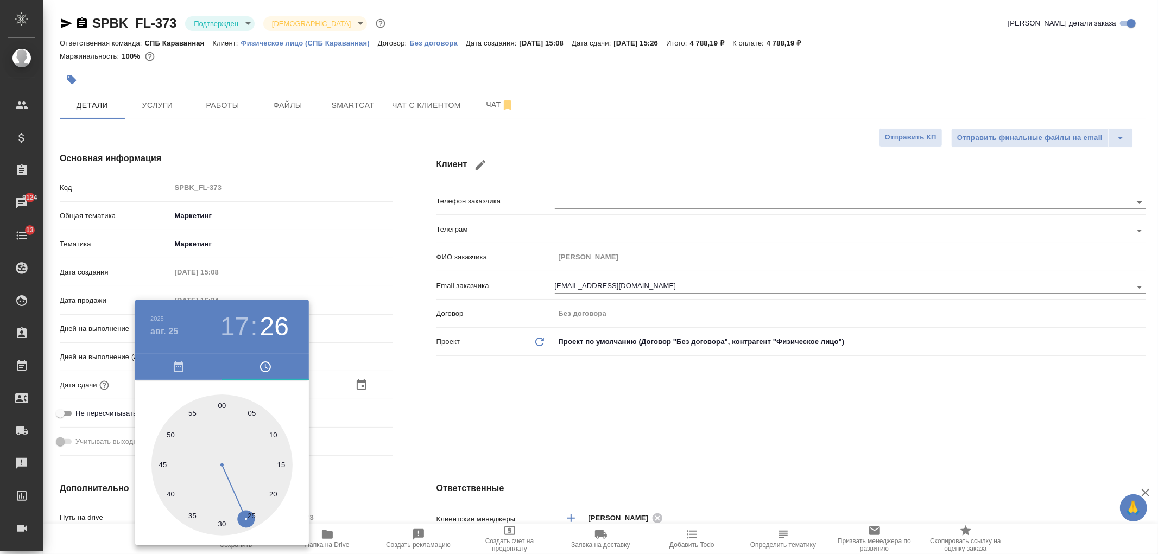
click at [223, 405] on div at bounding box center [221, 465] width 141 height 141
type input "[DATE] 17:00"
type textarea "x"
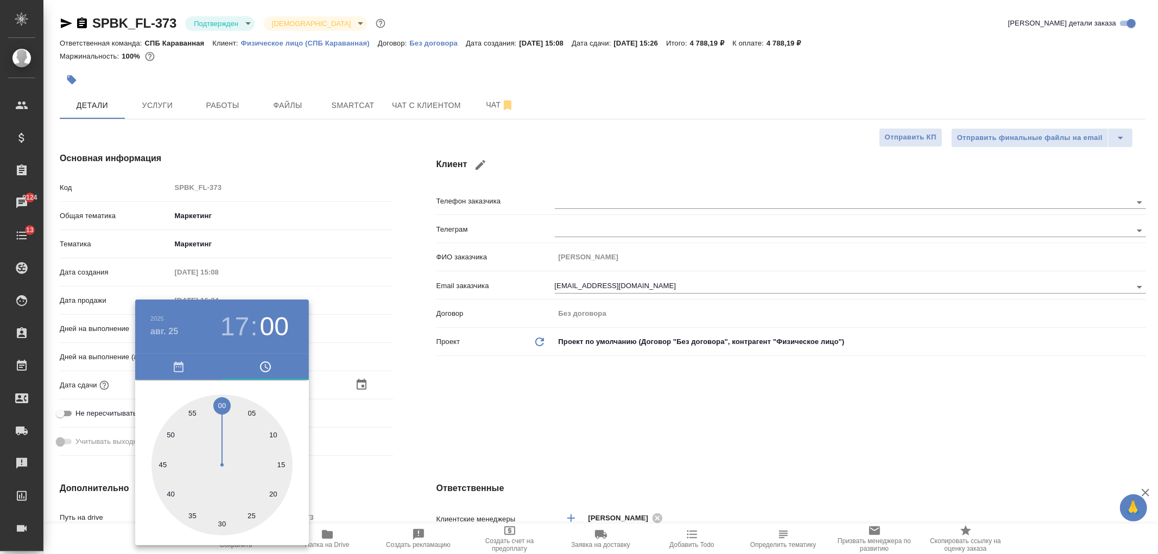
click at [559, 385] on div at bounding box center [579, 277] width 1158 height 554
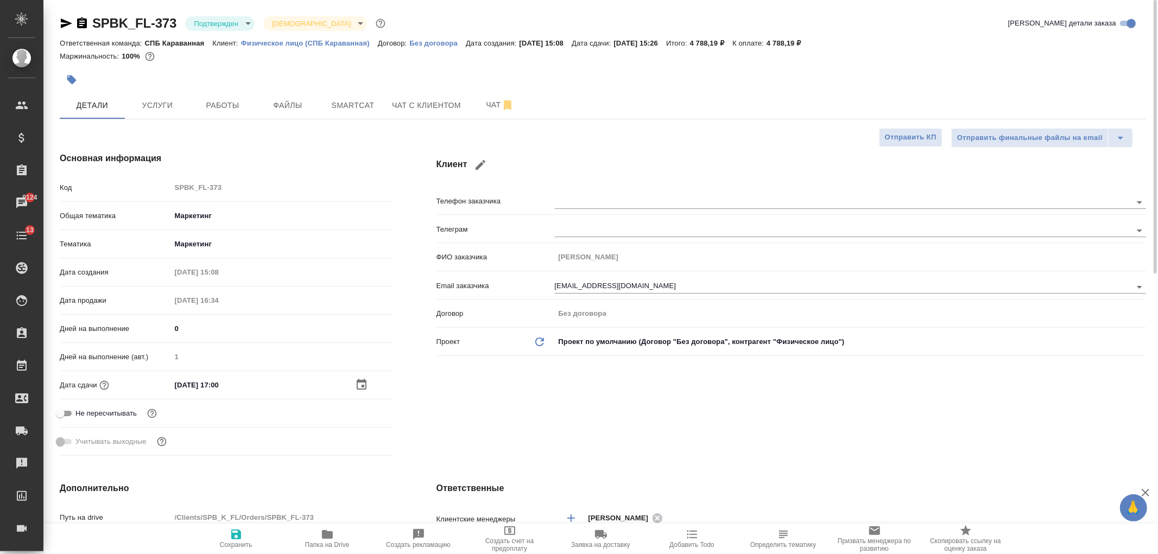
click at [243, 542] on span "Сохранить" at bounding box center [236, 545] width 33 height 8
type textarea "x"
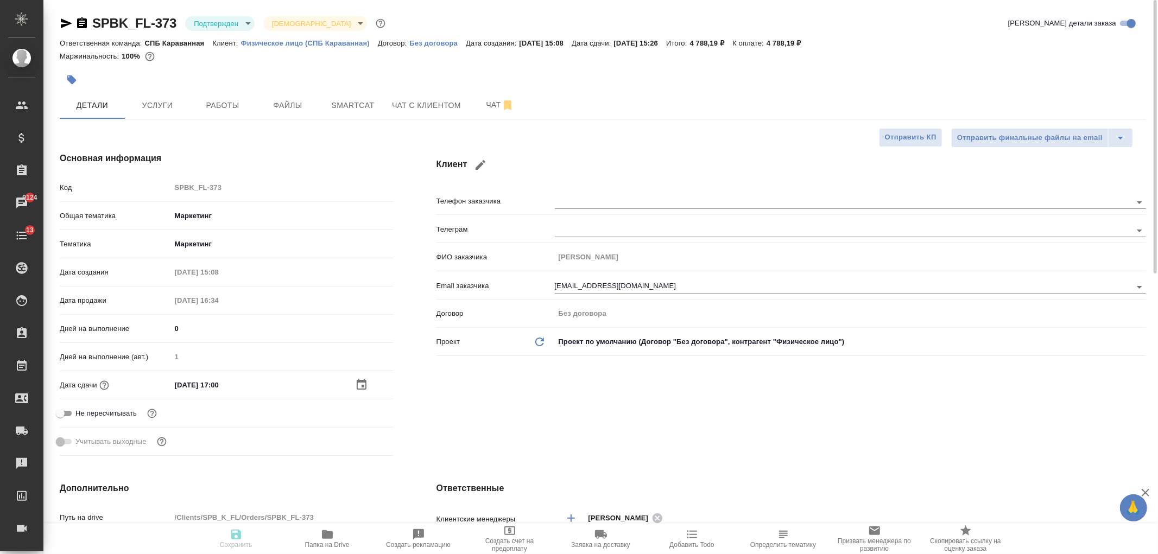
type textarea "x"
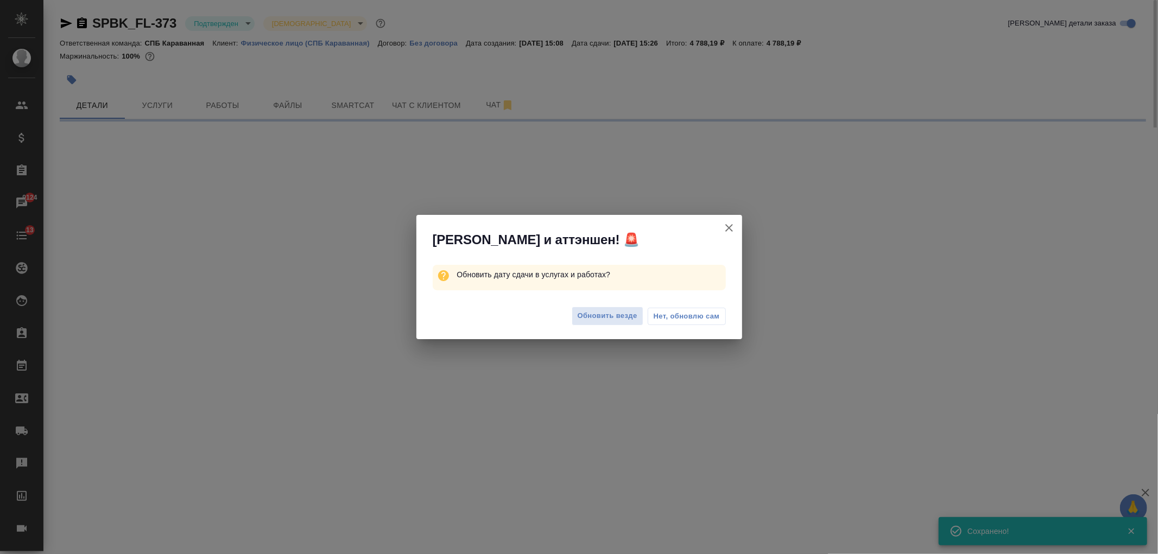
select select "RU"
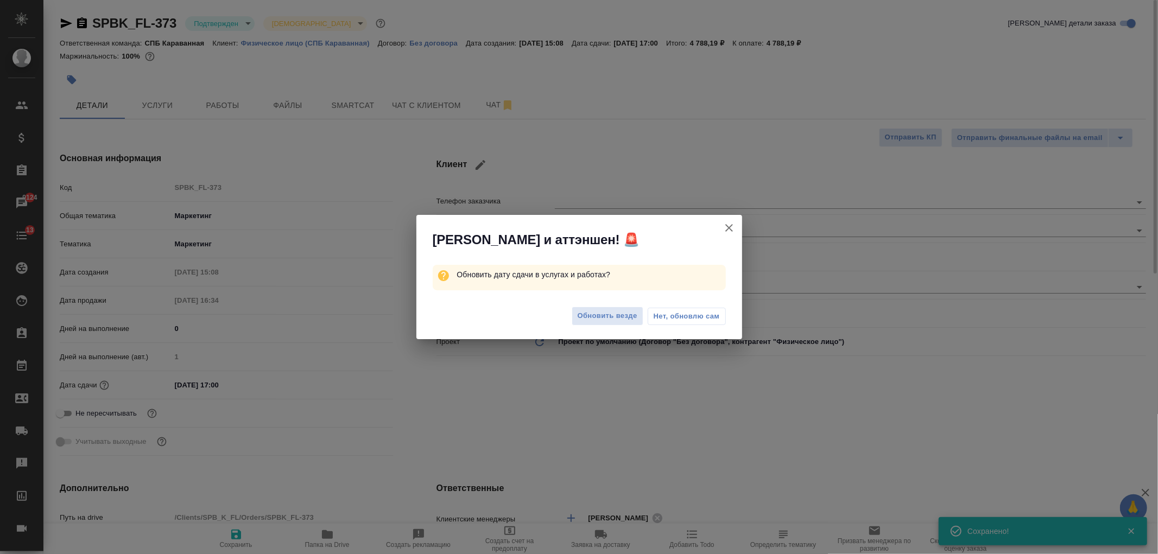
type textarea "x"
click at [677, 319] on span "Нет, обновлю сам" at bounding box center [687, 316] width 66 height 11
type textarea "x"
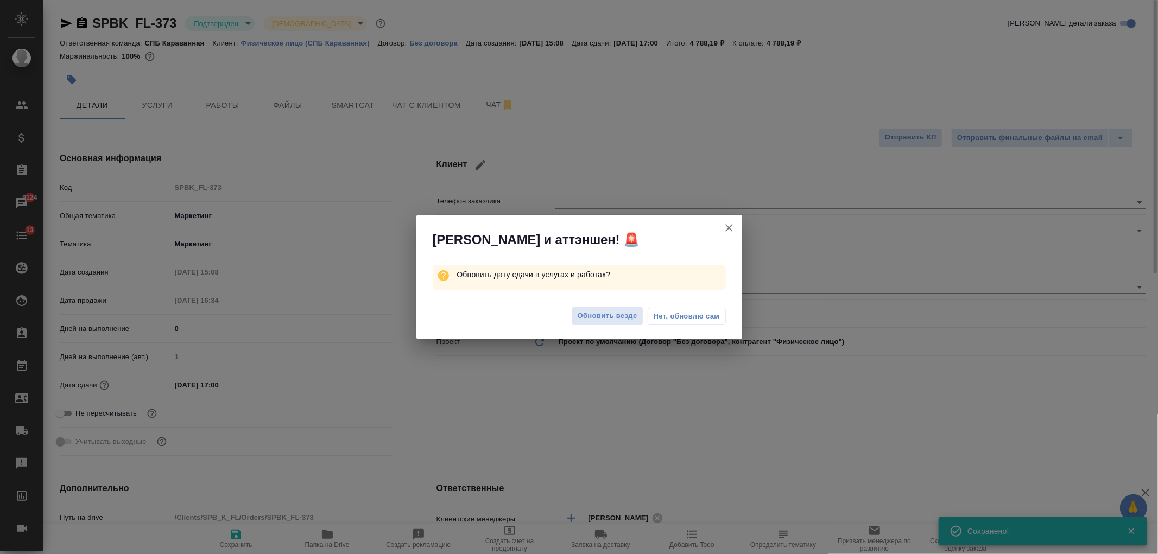
type textarea "x"
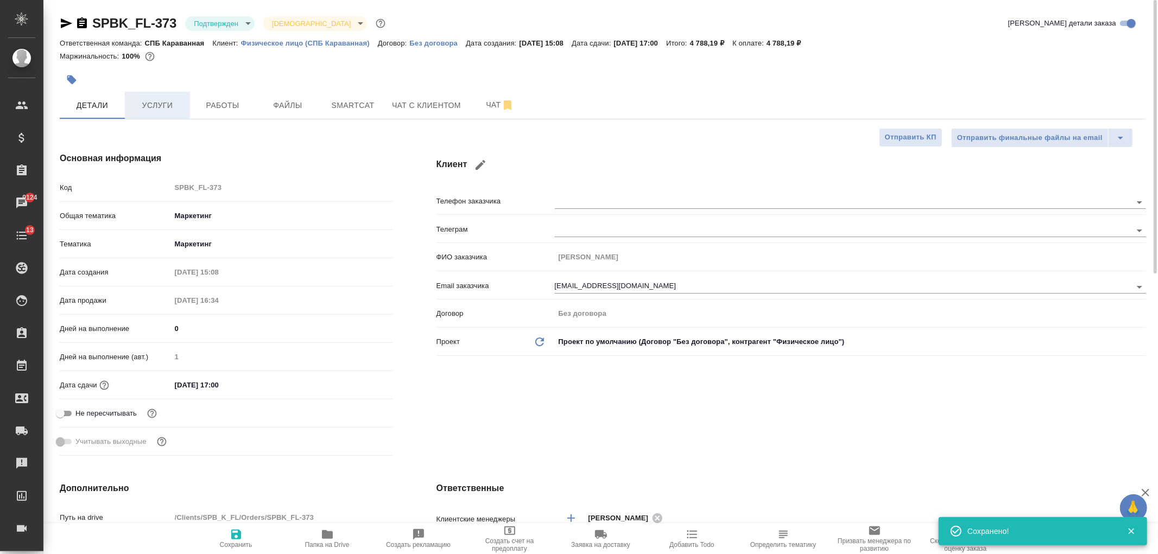
click at [145, 111] on span "Услуги" at bounding box center [157, 106] width 52 height 14
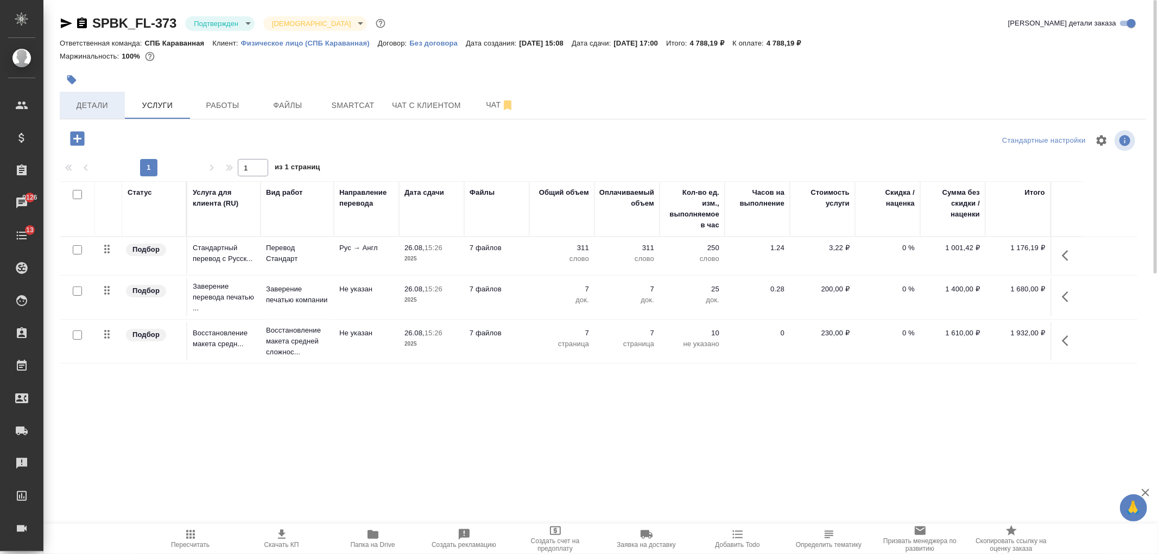
click at [80, 106] on span "Детали" at bounding box center [92, 106] width 52 height 14
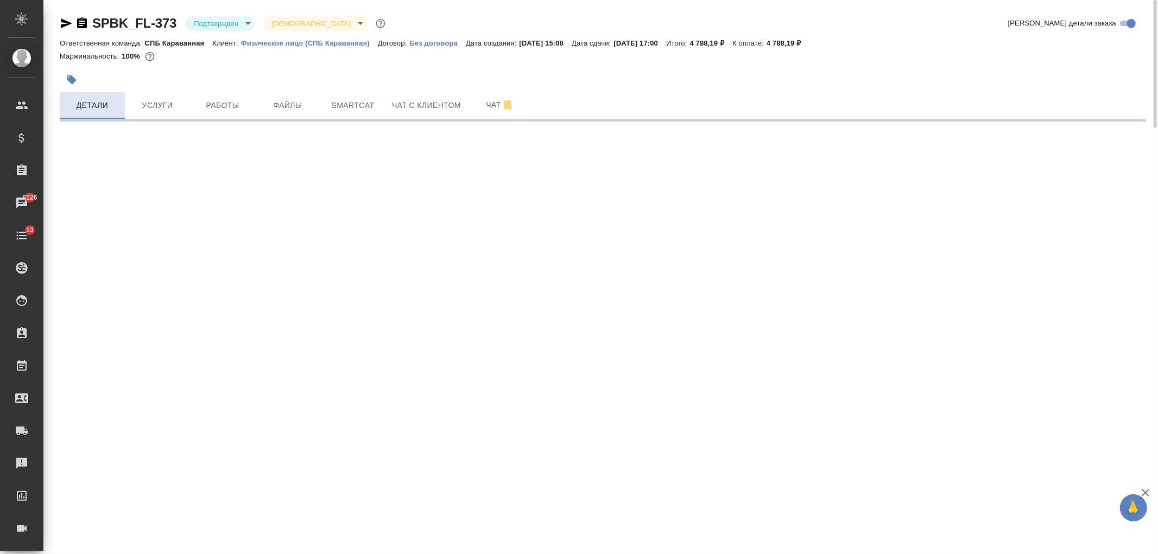
select select "RU"
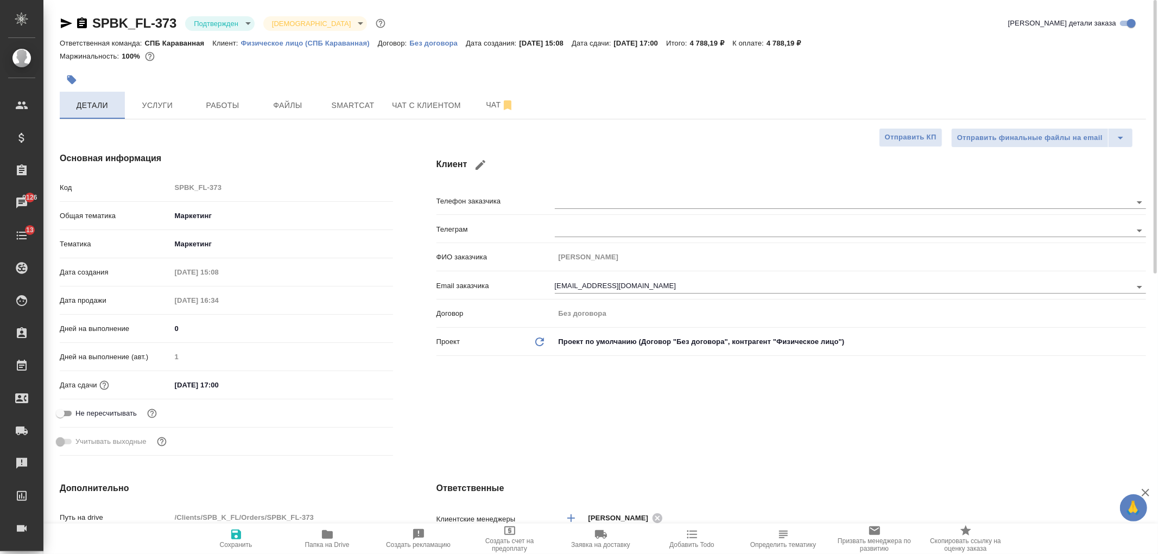
type textarea "x"
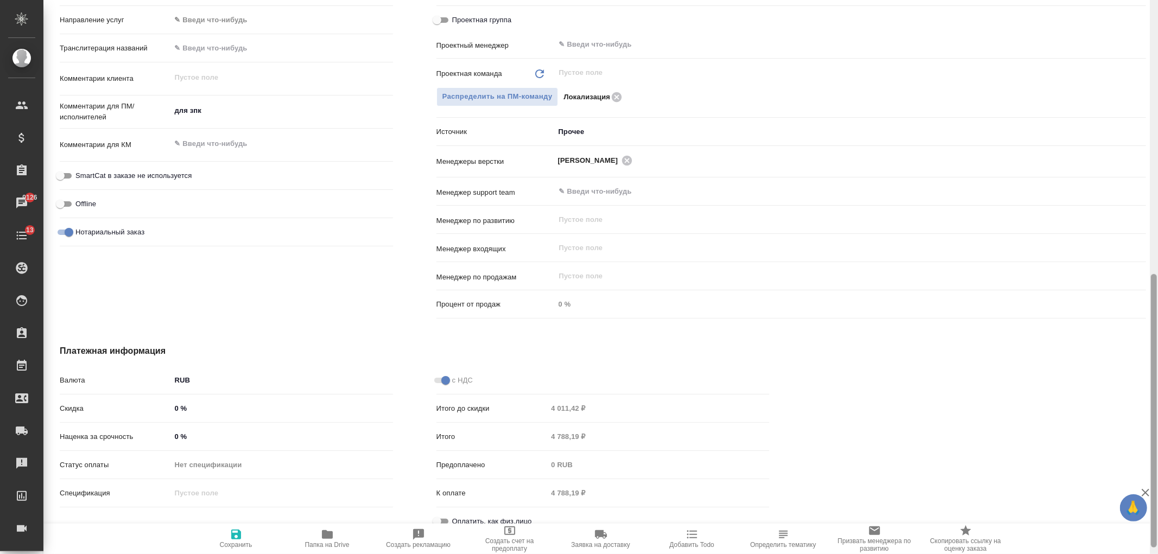
drag, startPoint x: 1157, startPoint y: 129, endPoint x: 1157, endPoint y: 154, distance: 25.0
click at [1157, 154] on div at bounding box center [1154, 277] width 8 height 554
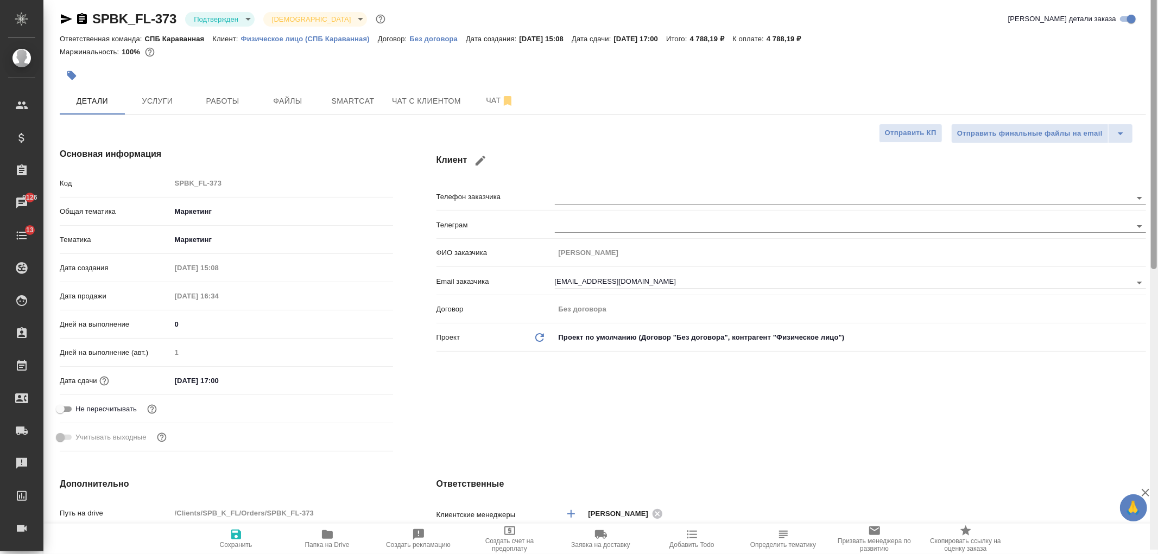
scroll to position [0, 0]
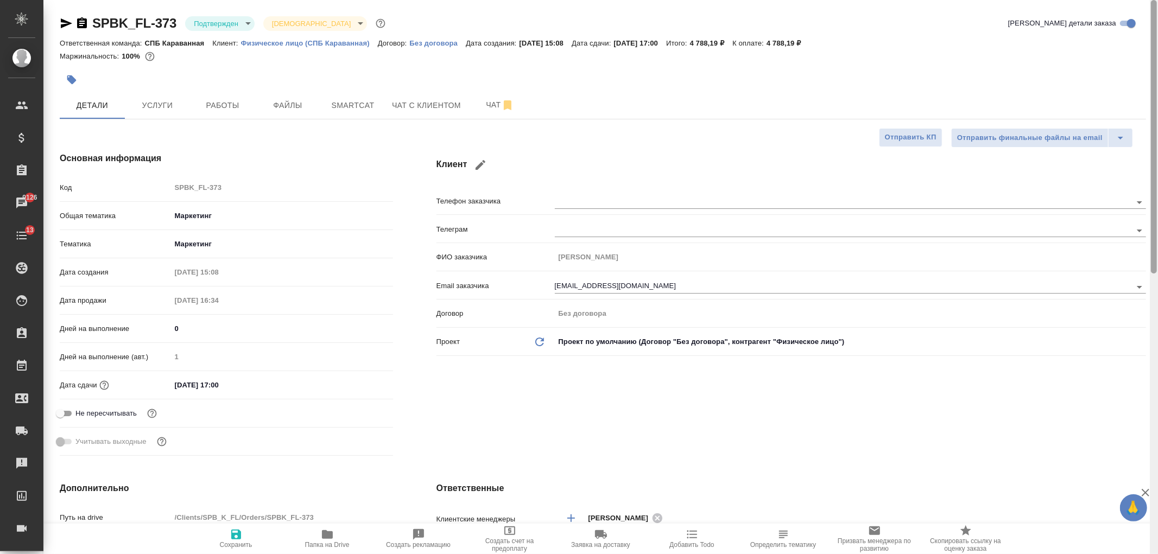
drag, startPoint x: 1153, startPoint y: 365, endPoint x: 1024, endPoint y: 3, distance: 384.6
click at [1156, 35] on div at bounding box center [1154, 137] width 6 height 274
type textarea "x"
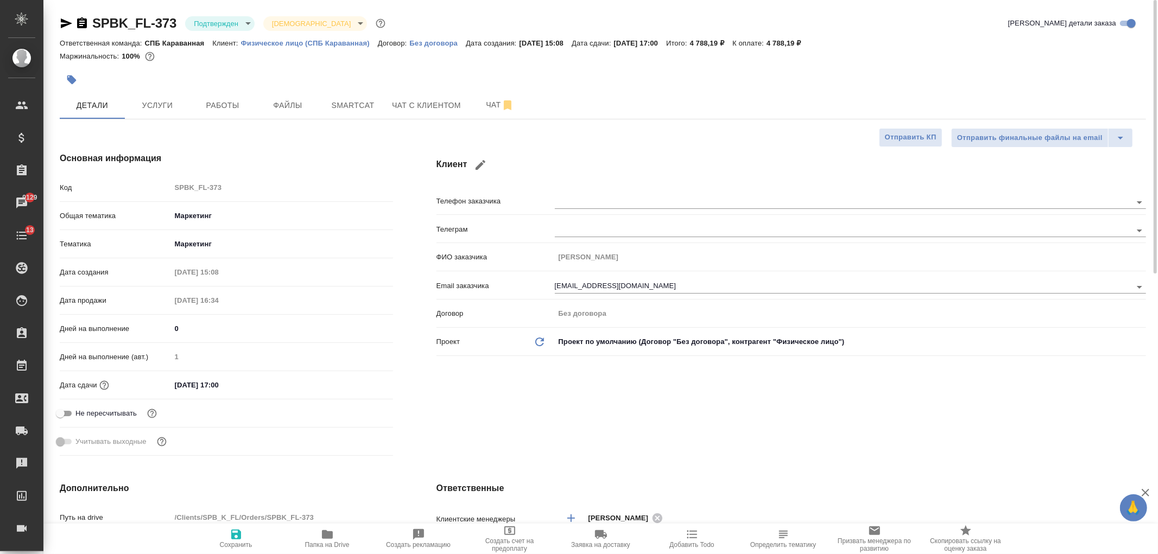
type textarea "x"
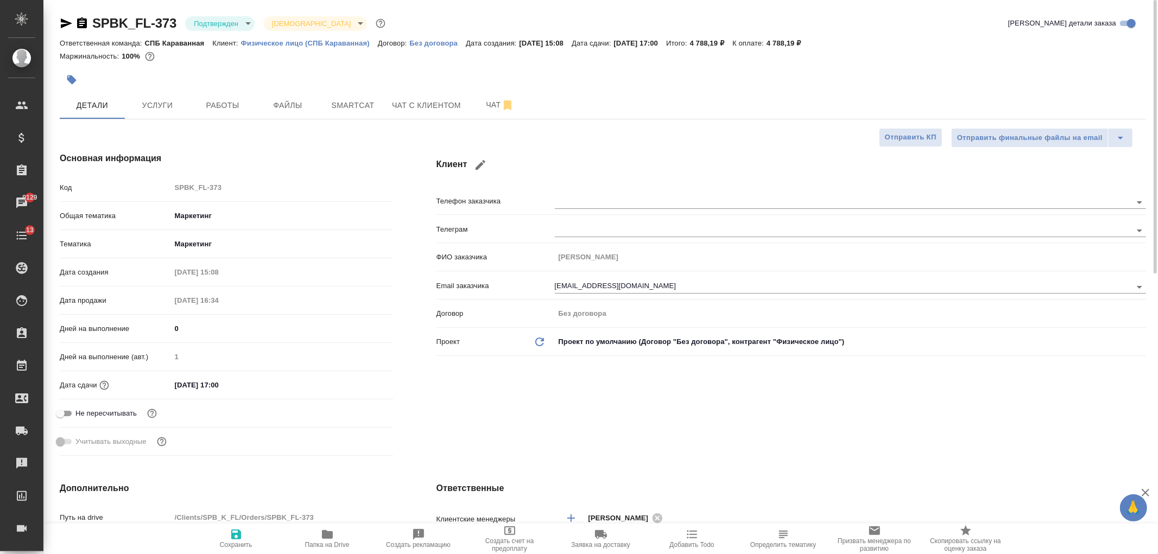
type textarea "x"
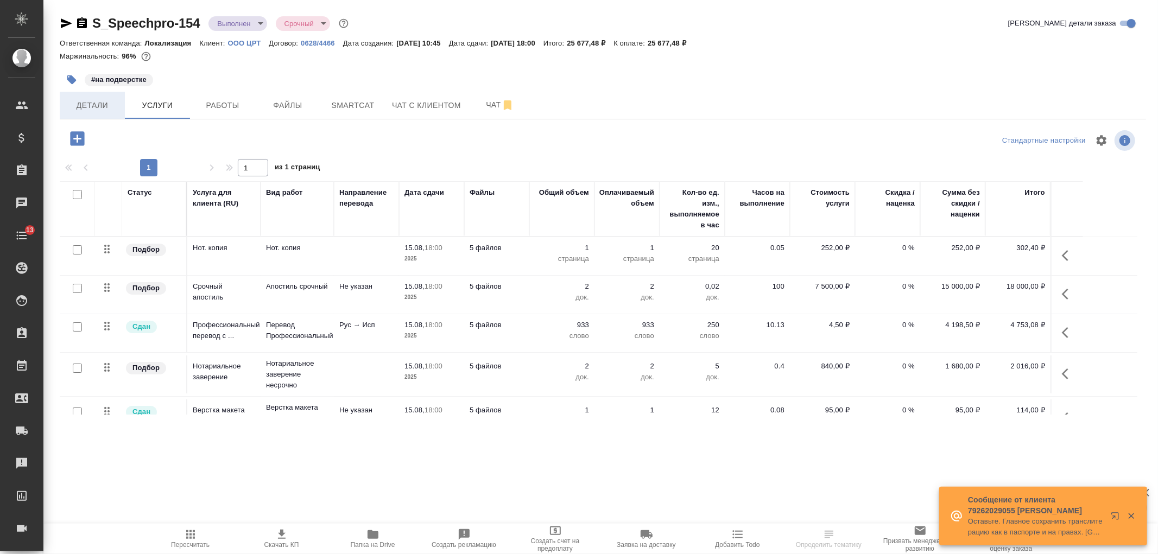
click at [97, 109] on span "Детали" at bounding box center [92, 106] width 52 height 14
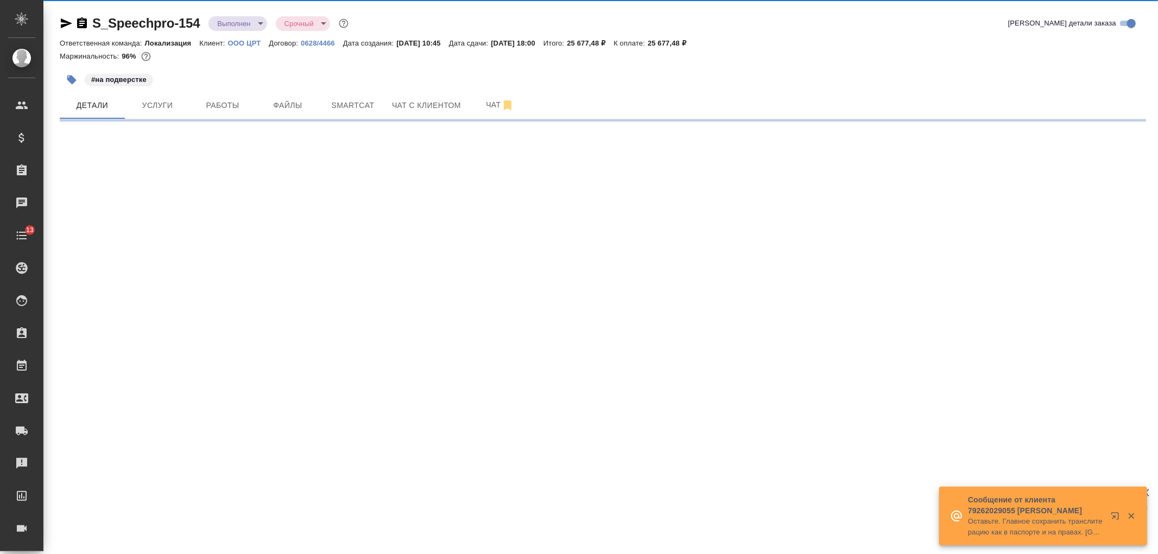
select select "RU"
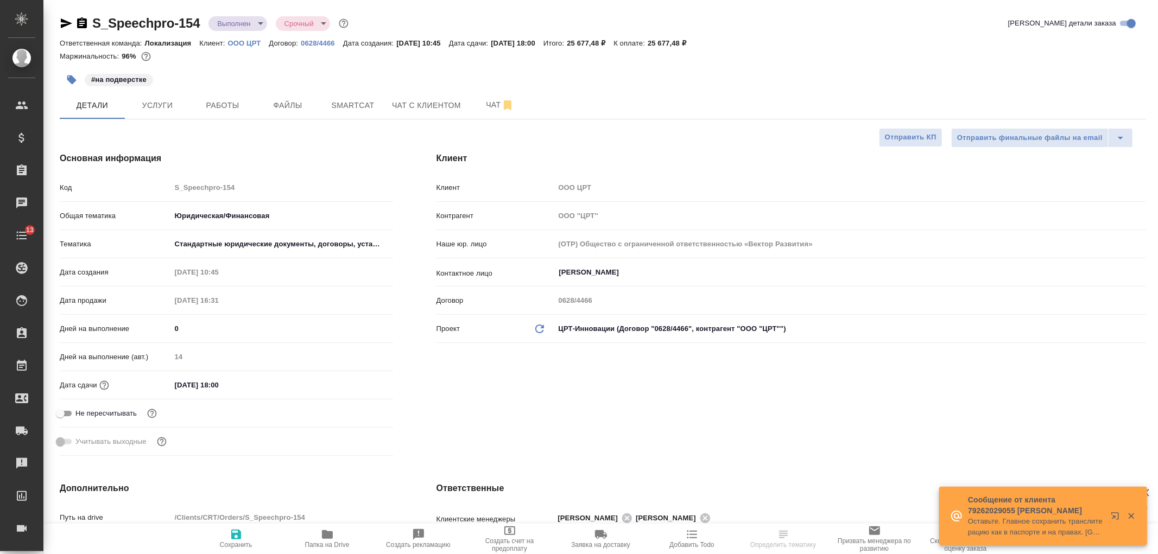
type textarea "x"
click at [880, 418] on div "Клиент Клиент OOO ЦРТ Контрагент ООО "ЦРТ" Наше юр. лицо (OTP) Общество с огран…" at bounding box center [791, 306] width 753 height 352
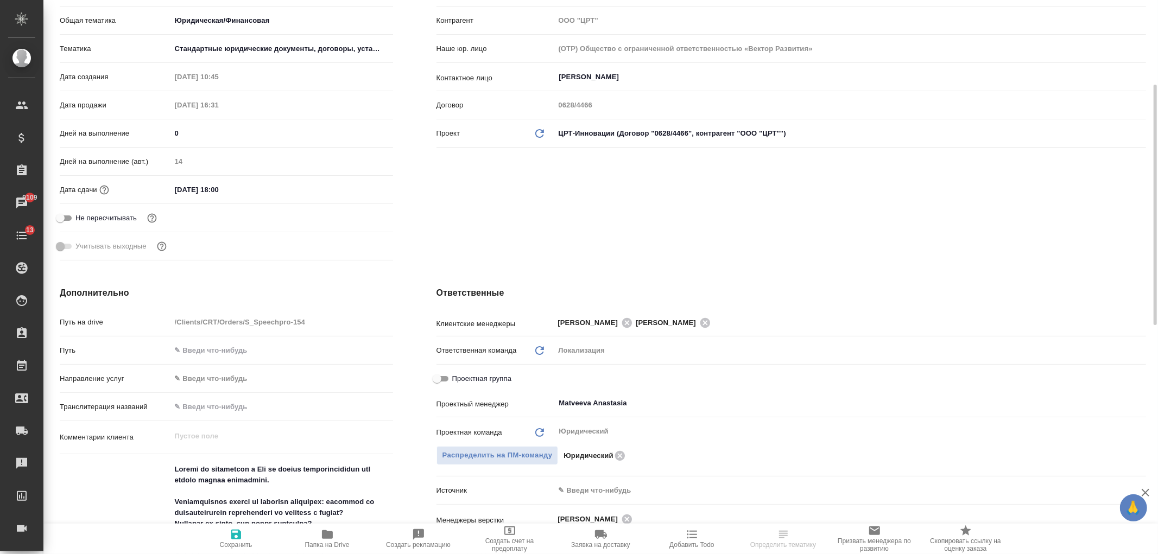
scroll to position [179, 0]
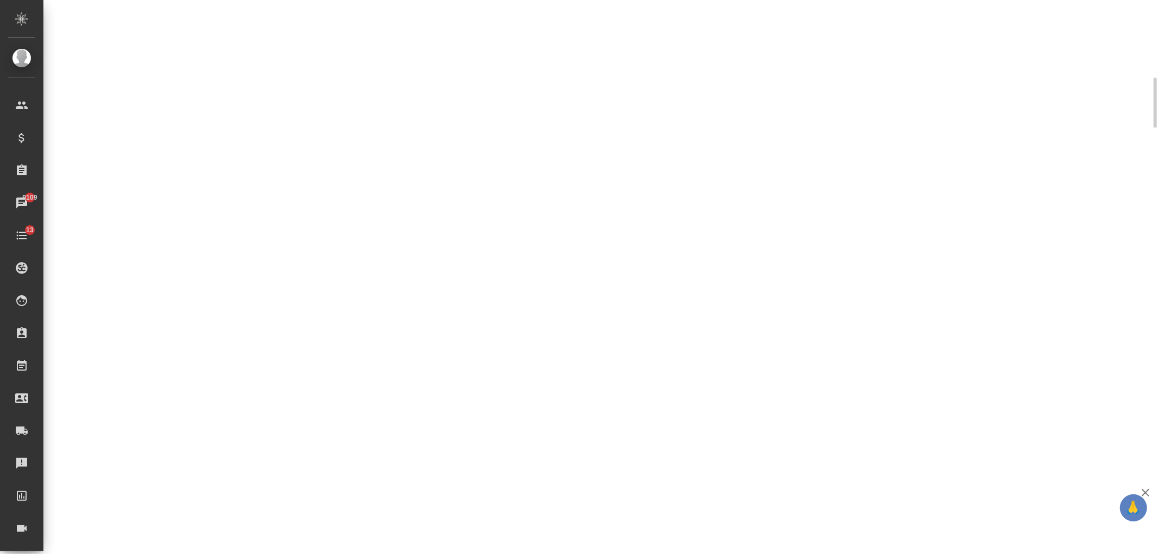
select select "RU"
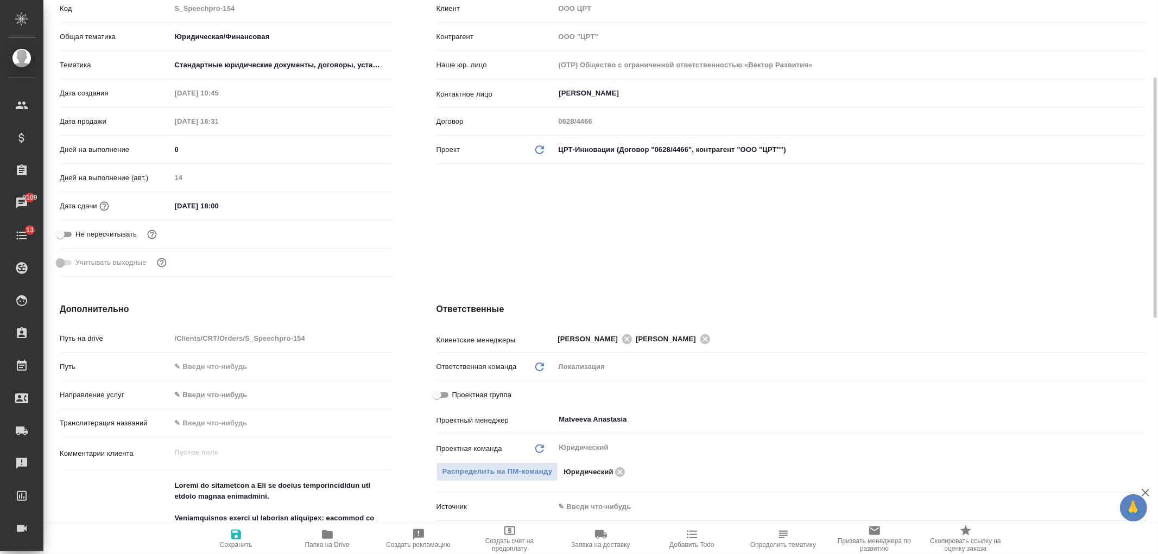
type textarea "x"
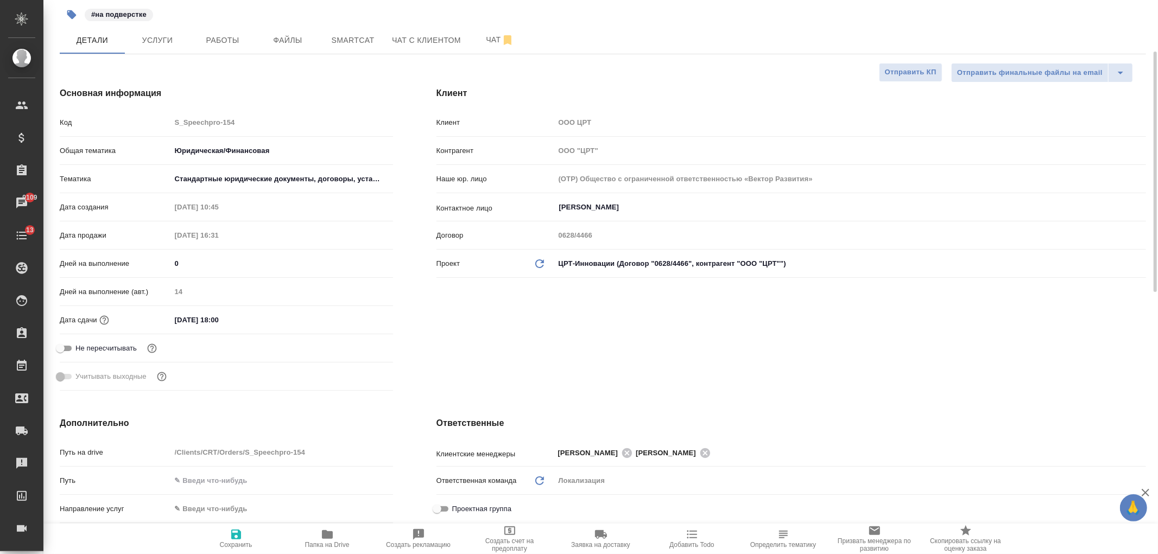
scroll to position [0, 0]
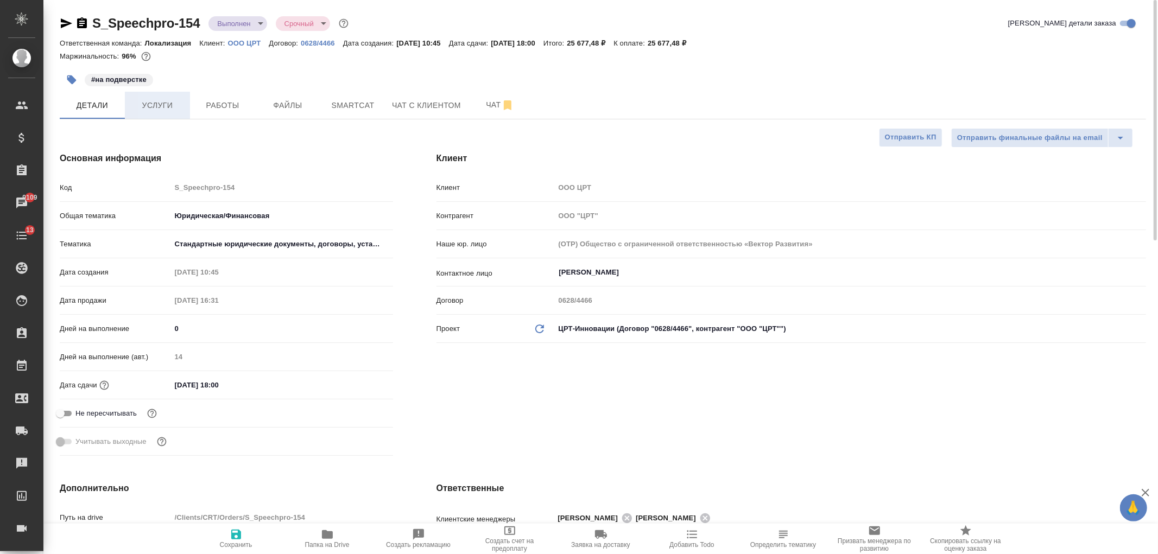
click at [154, 102] on span "Услуги" at bounding box center [157, 106] width 52 height 14
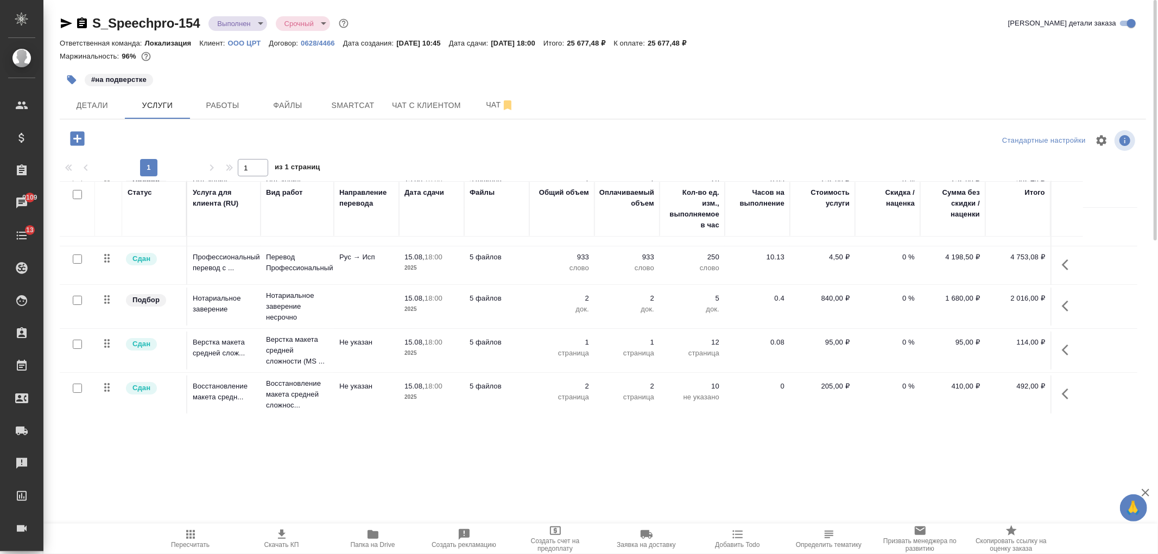
scroll to position [71, 0]
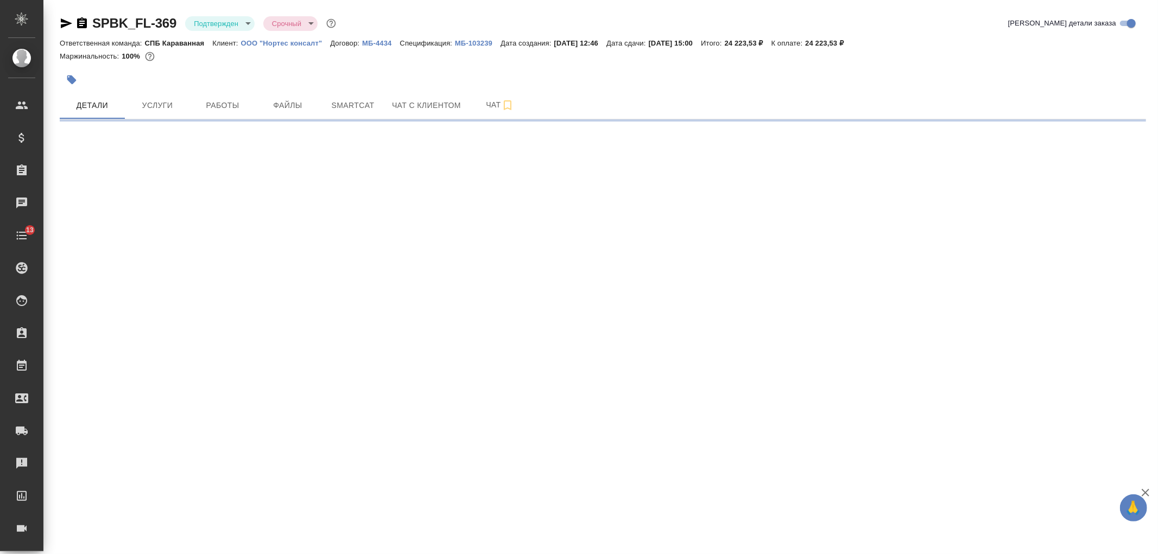
select select "RU"
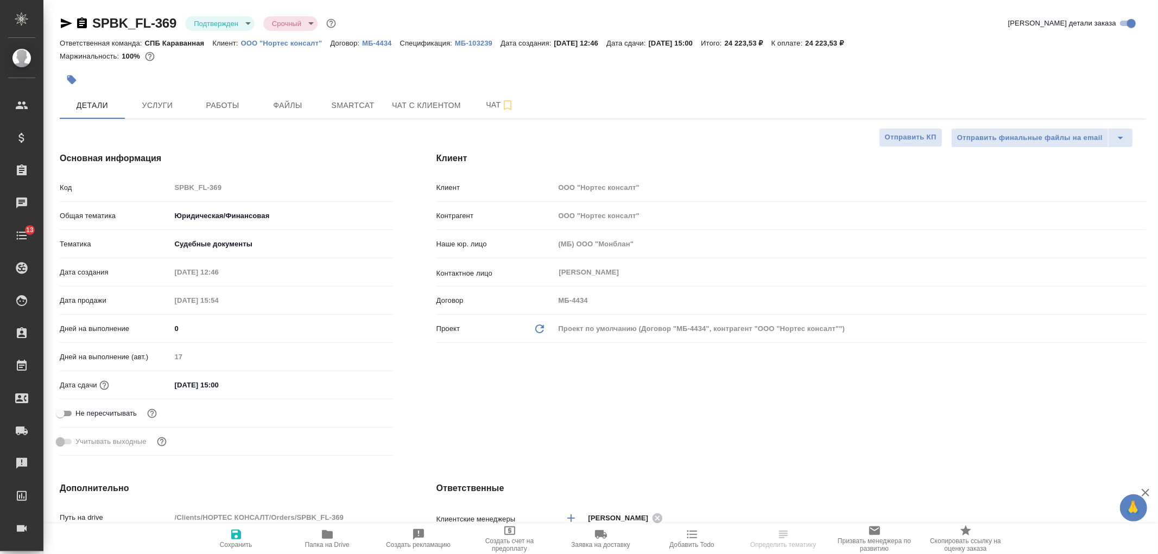
type textarea "x"
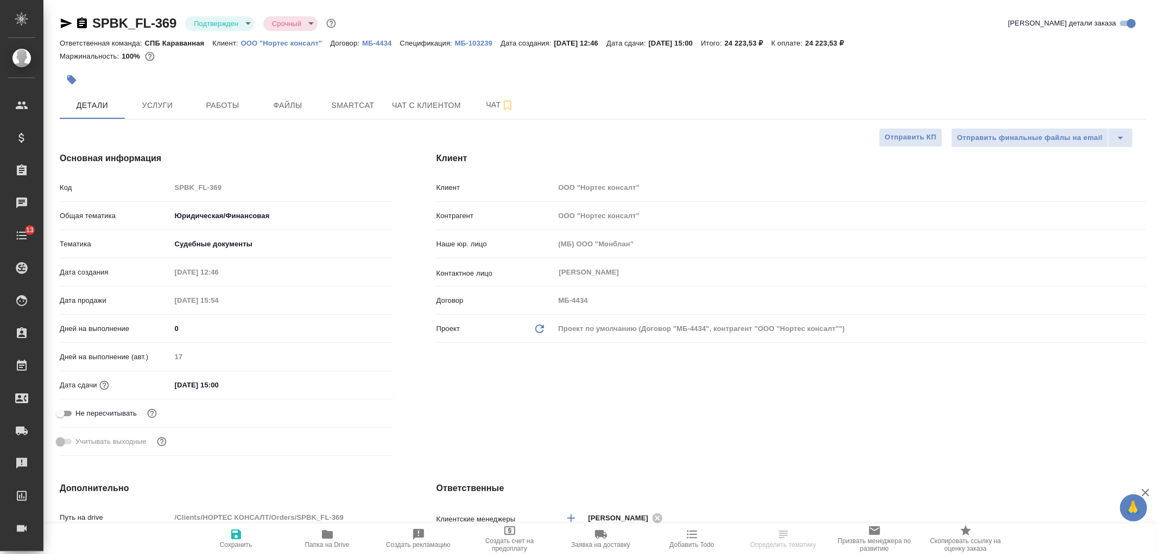
type textarea "x"
select select "RU"
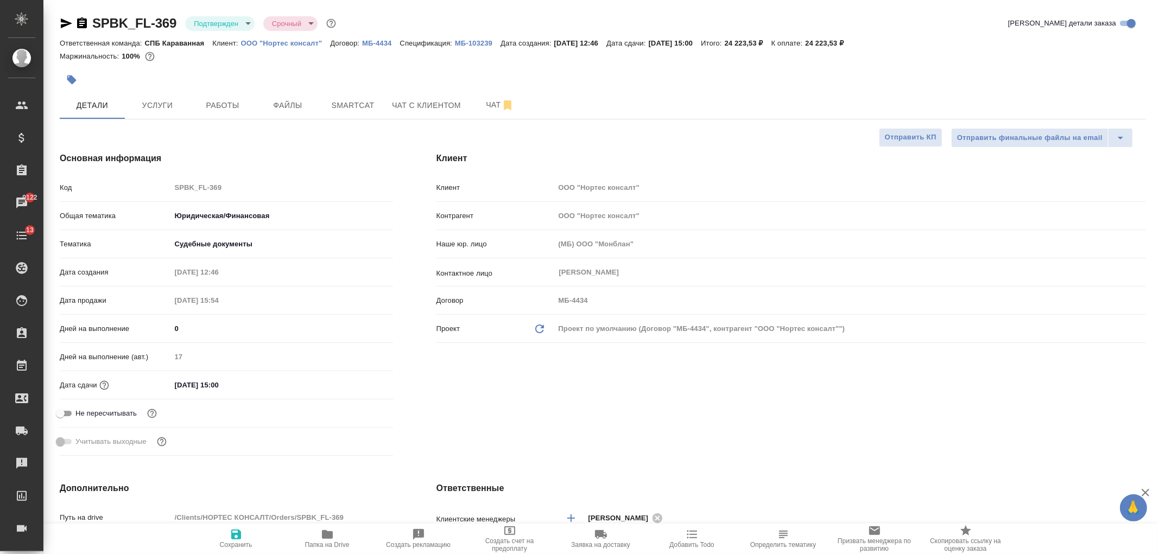
type textarea "x"
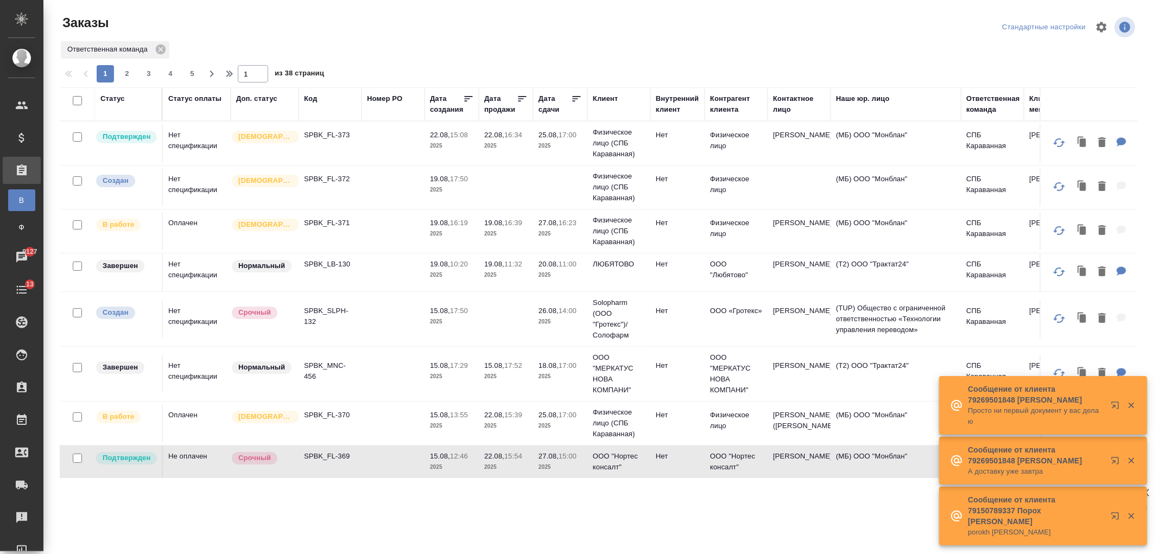
scroll to position [182, 0]
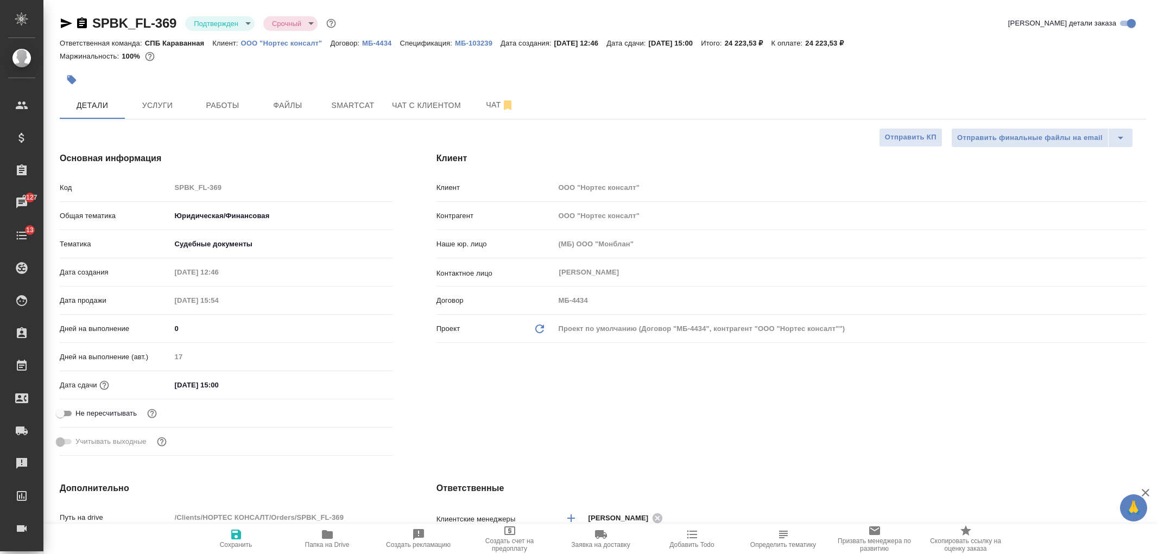
select select "RU"
click at [165, 109] on span "Услуги" at bounding box center [157, 106] width 52 height 14
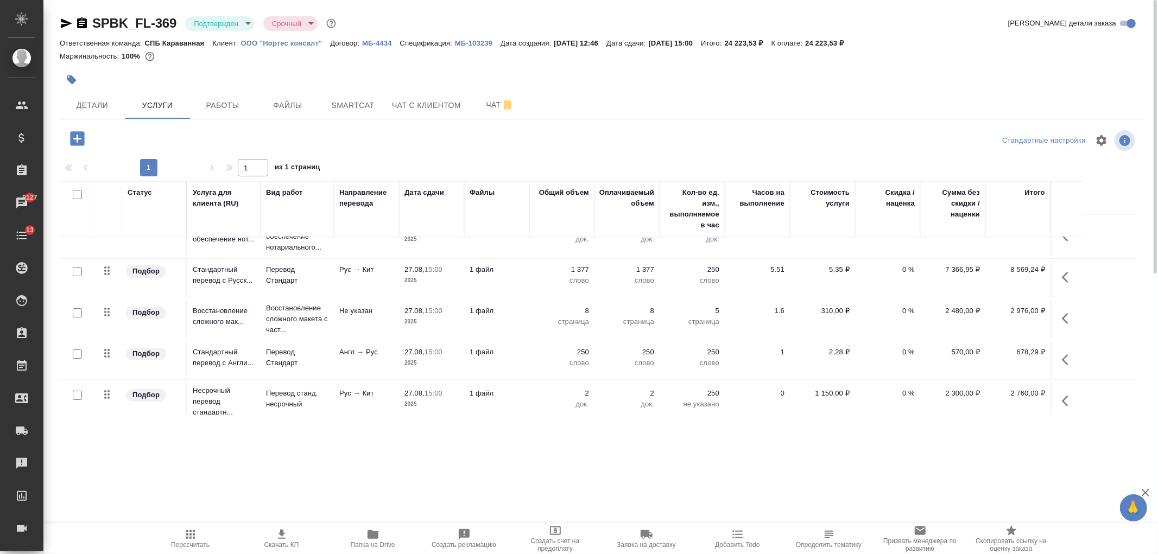
scroll to position [71, 0]
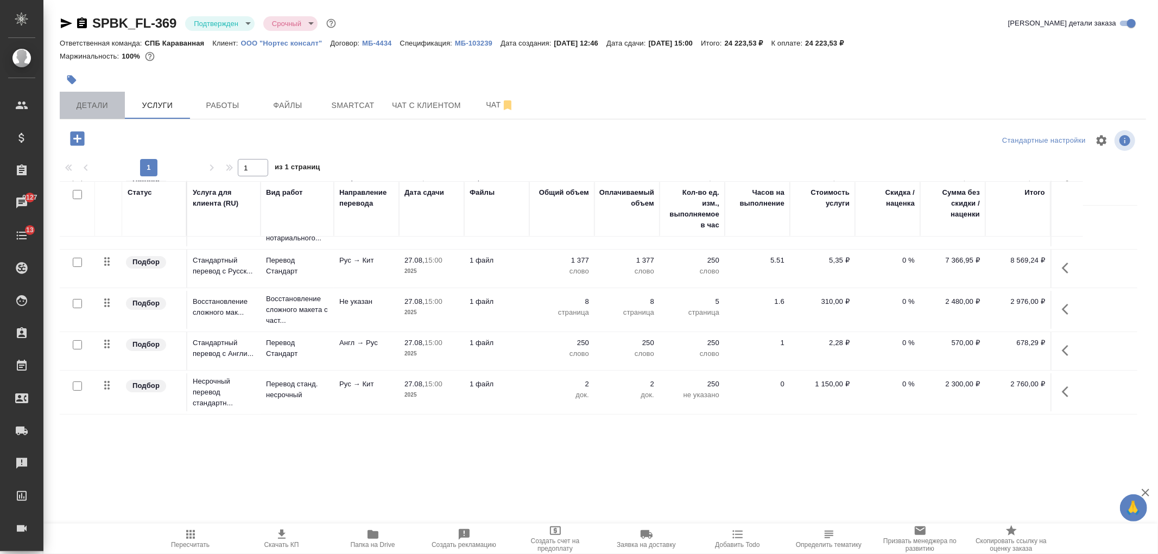
click at [96, 116] on button "Детали" at bounding box center [92, 105] width 65 height 27
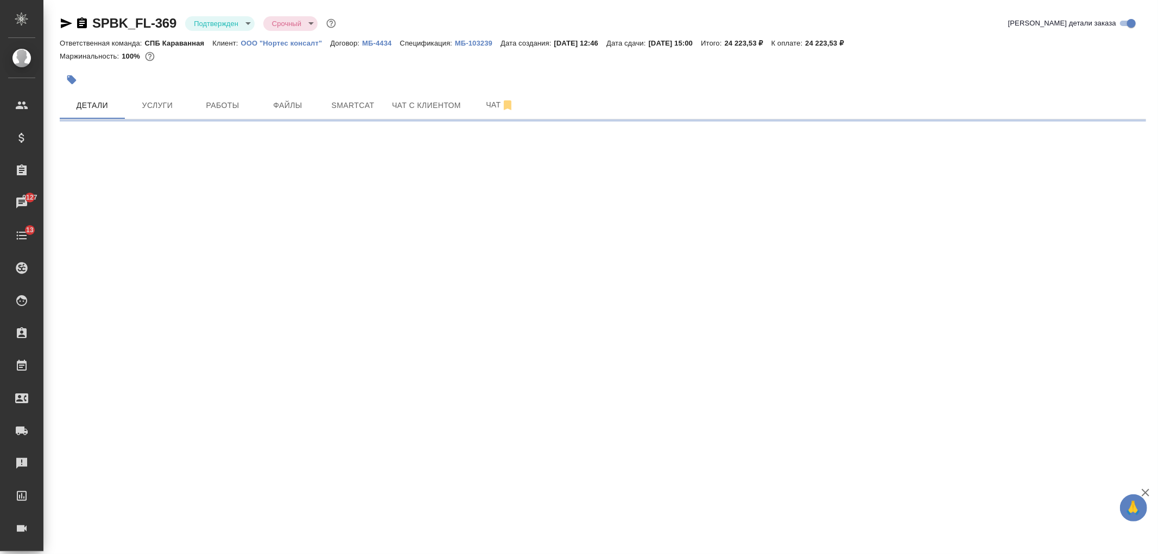
select select "RU"
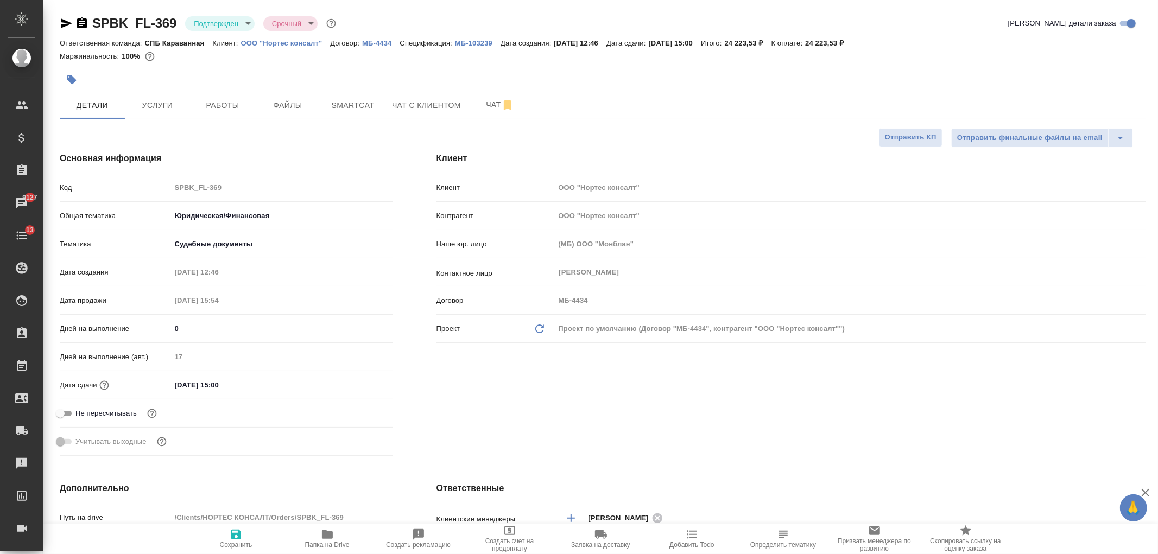
type textarea "x"
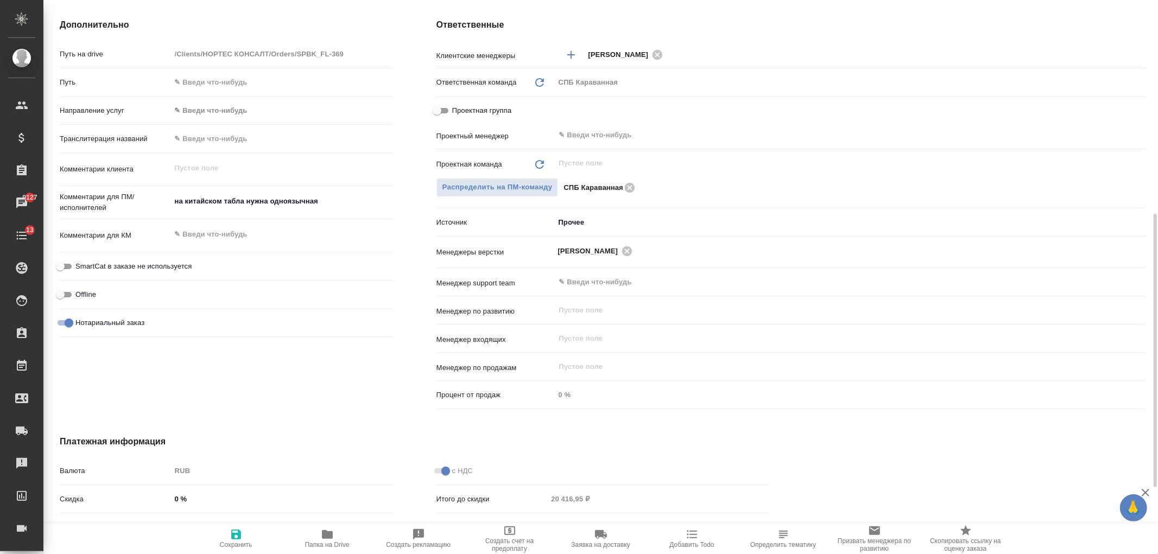
scroll to position [360, 0]
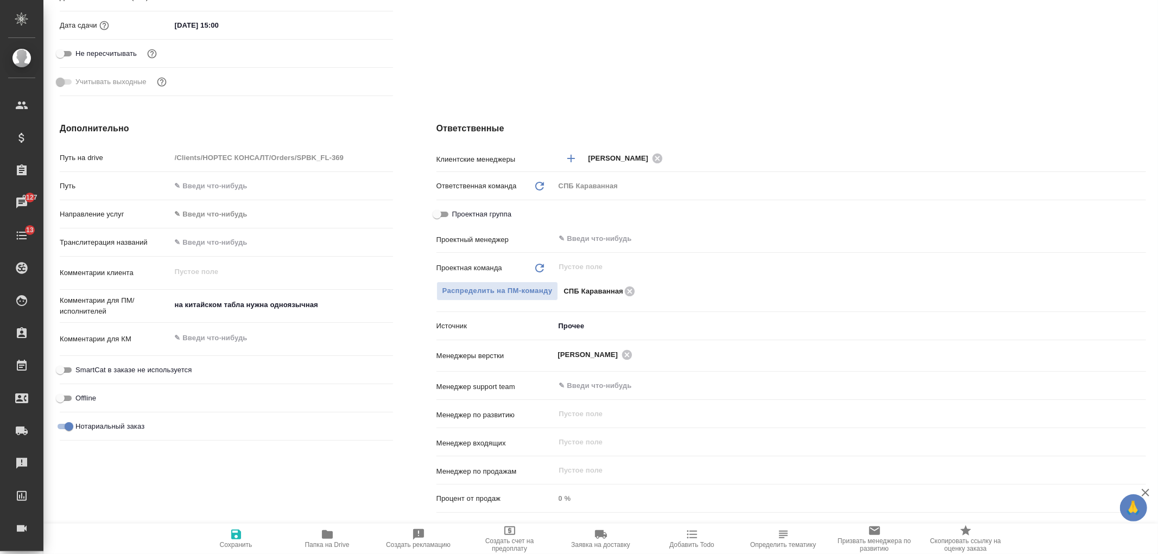
type textarea "x"
click at [334, 301] on textarea "на китайском табла нужна одноязычная" at bounding box center [282, 305] width 222 height 18
type textarea "на китайском табла нужна одноязычная"
type textarea "x"
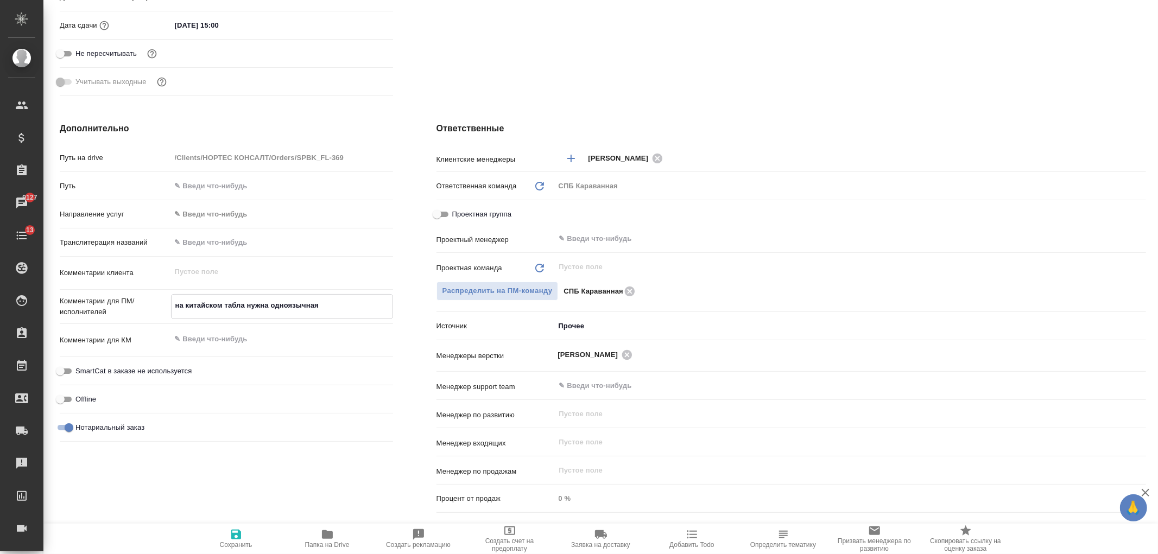
type textarea "x"
type textarea "на китайском табла нужна одноязычная"
type textarea "x"
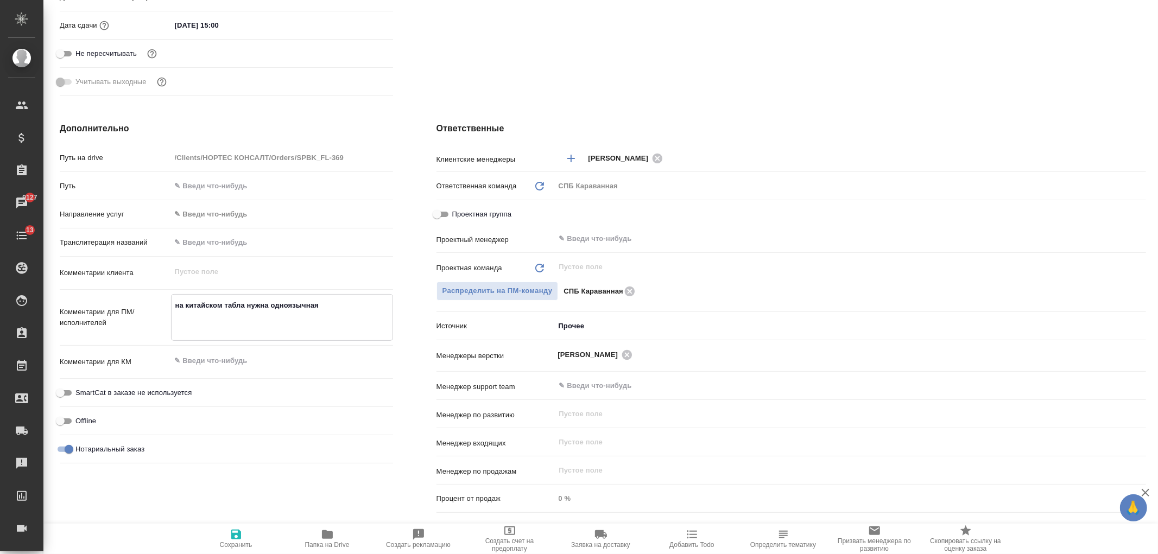
type textarea "на китайском табла нужна одноязычная п"
type textarea "x"
type textarea "на китайском табла нужна одноязычная пе"
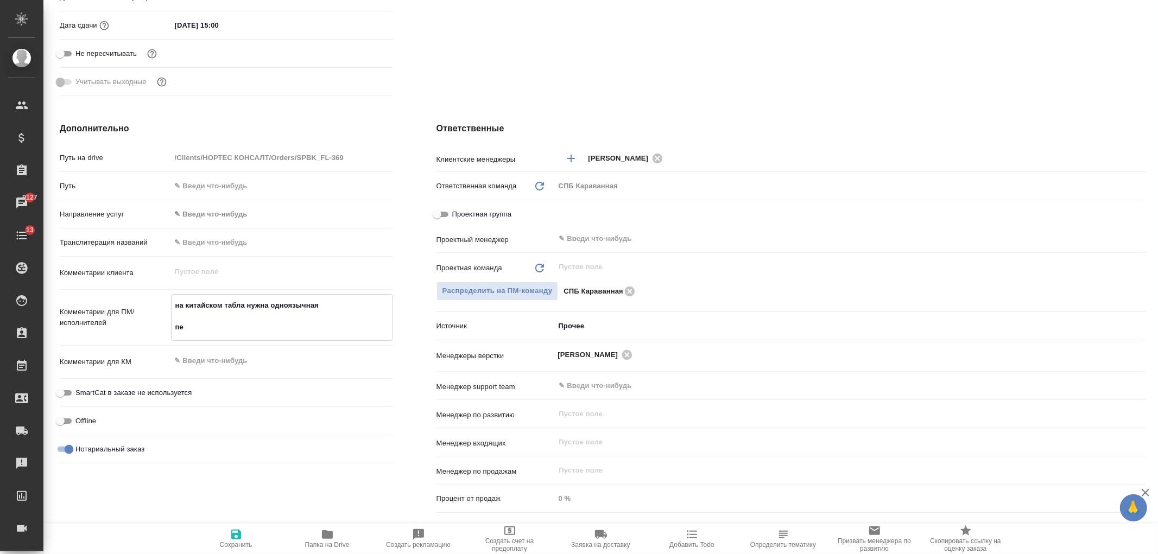
type textarea "x"
type textarea "на китайском табла нужна одноязычная пере"
type textarea "x"
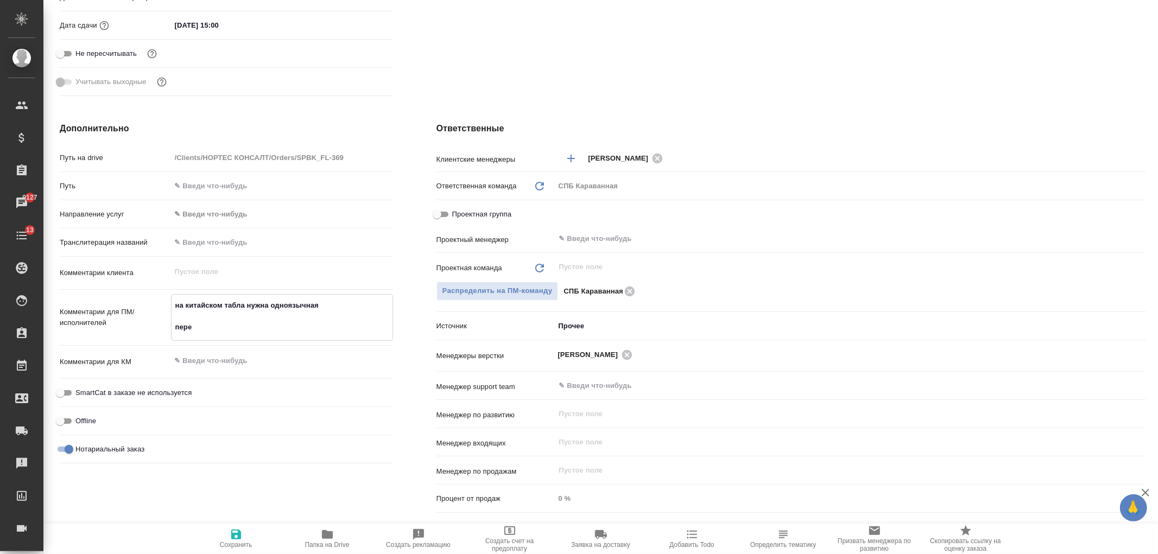
type textarea "x"
type textarea "на китайском табла нужна одноязычная перев"
type textarea "x"
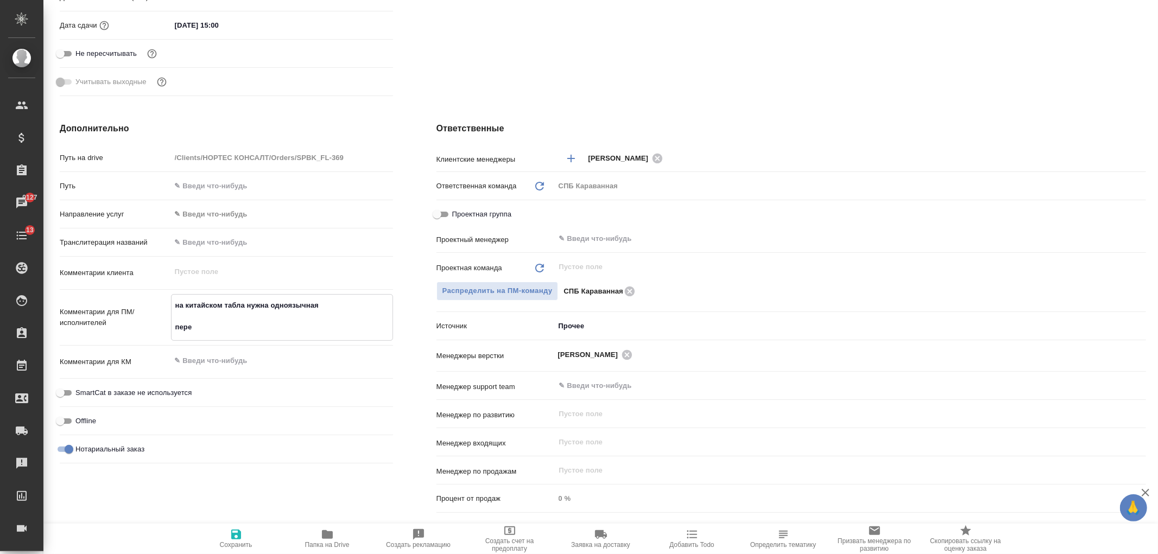
type textarea "x"
type textarea "на китайском табла нужна одноязычная перево"
type textarea "x"
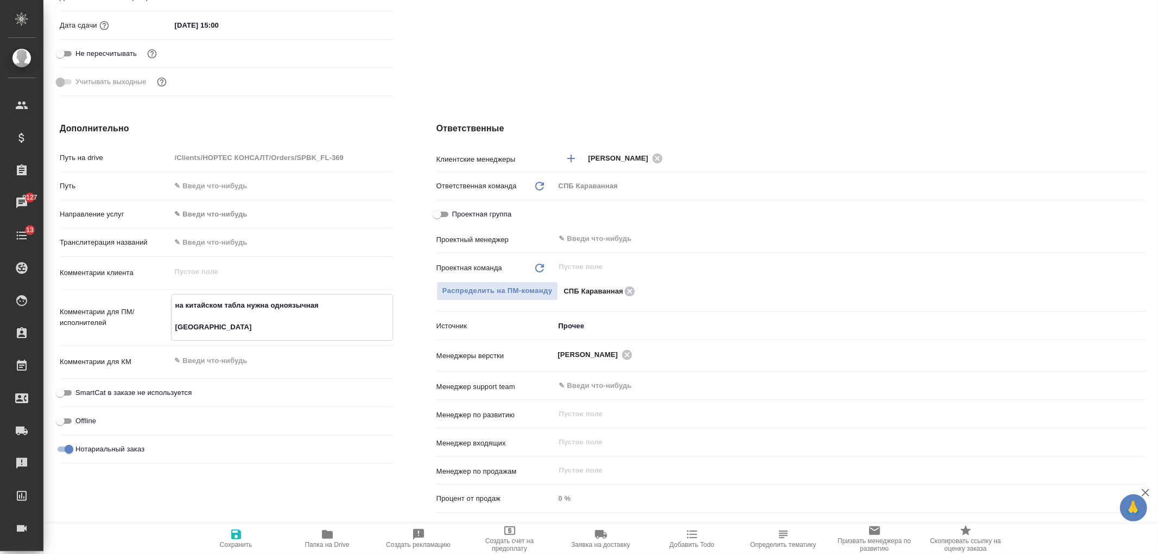
type textarea "на китайском табла нужна одноязычная перевод"
type textarea "x"
type textarea "на китайском табла нужна одноязычная переводи"
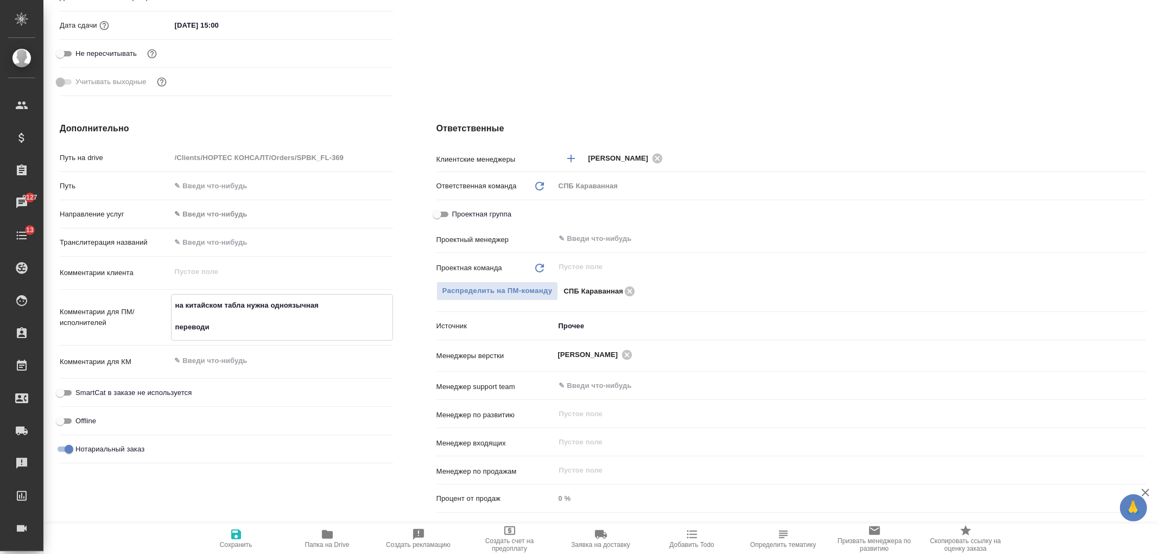
type textarea "x"
type textarea "на китайском табла нужна одноязычная переводим"
type textarea "x"
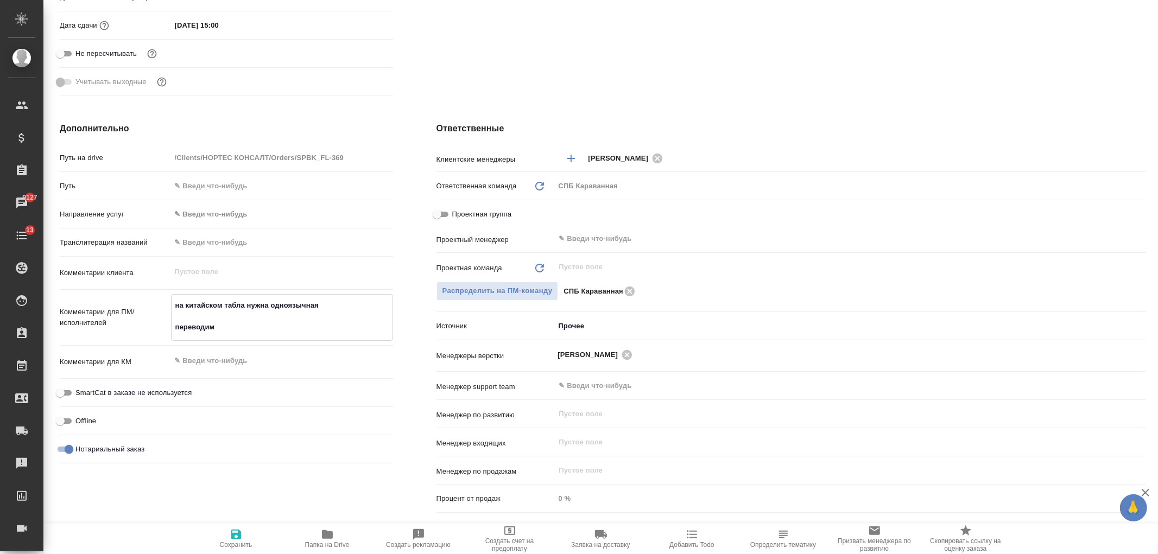
type textarea "x"
type textarea "на китайском табла нужна одноязычная переводим"
type textarea "x"
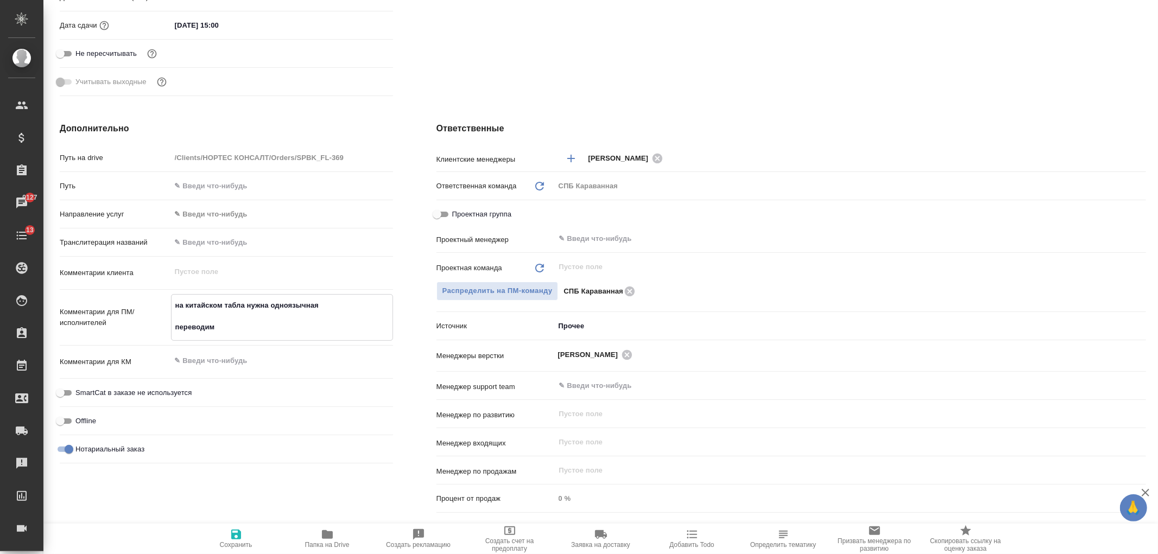
type textarea "x"
type textarea "на китайском табла нужна одноязычная переводим т"
type textarea "x"
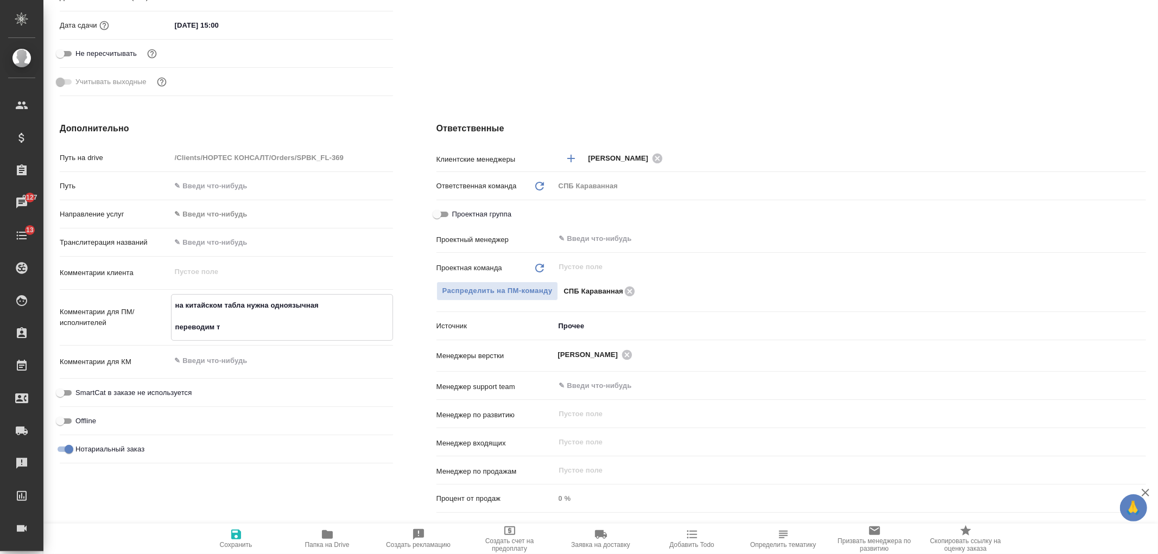
type textarea "на китайском табла нужна одноязычная переводим та"
type textarea "x"
type textarea "на китайском табла нужна одноязычная переводим таб"
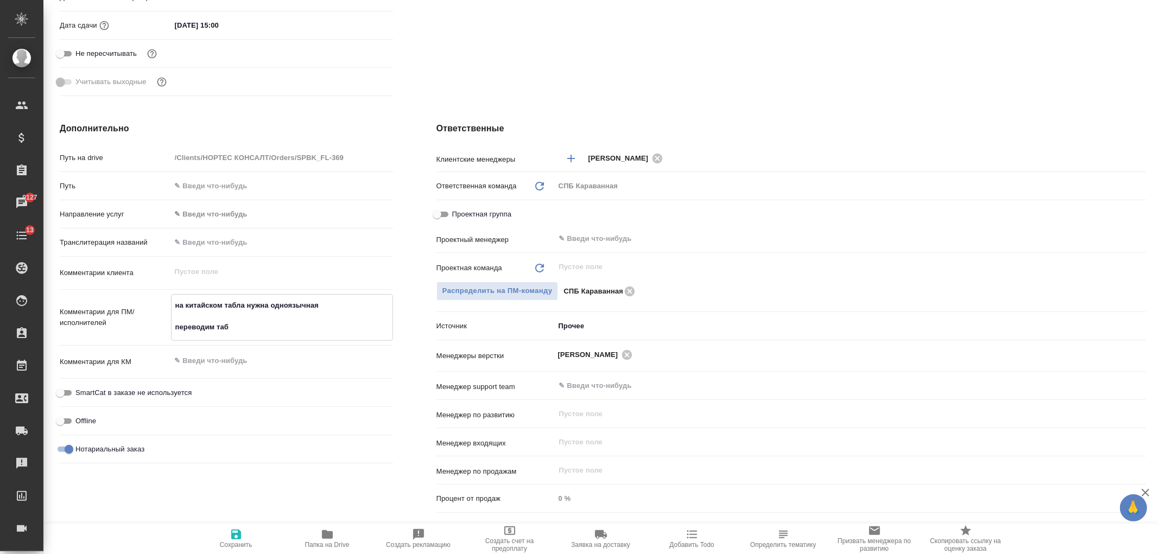
type textarea "x"
type textarea "на китайском табла нужна одноязычная переводим табл"
type textarea "x"
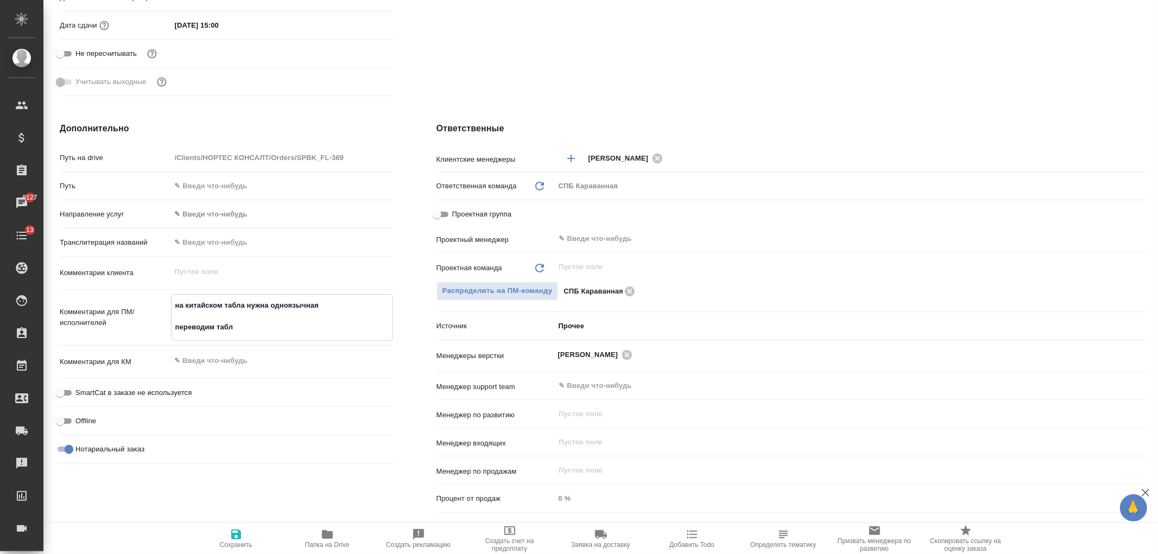
type textarea "x"
type textarea "на китайском табла нужна одноязычная переводим таблу"
type textarea "x"
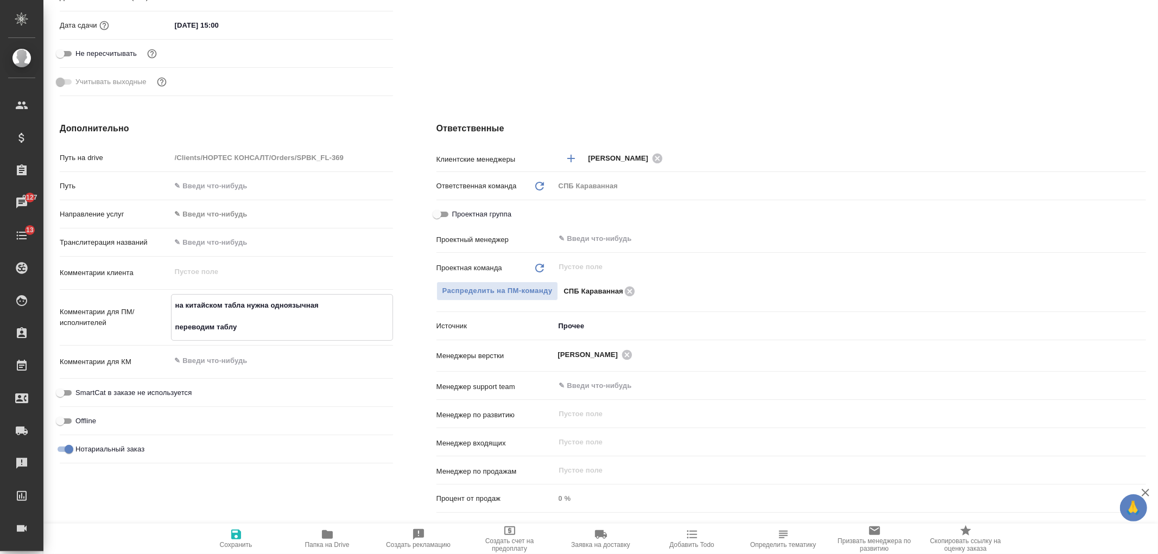
type textarea "x"
type textarea "на китайском табла нужна одноязычная переводим таблу"
type textarea "x"
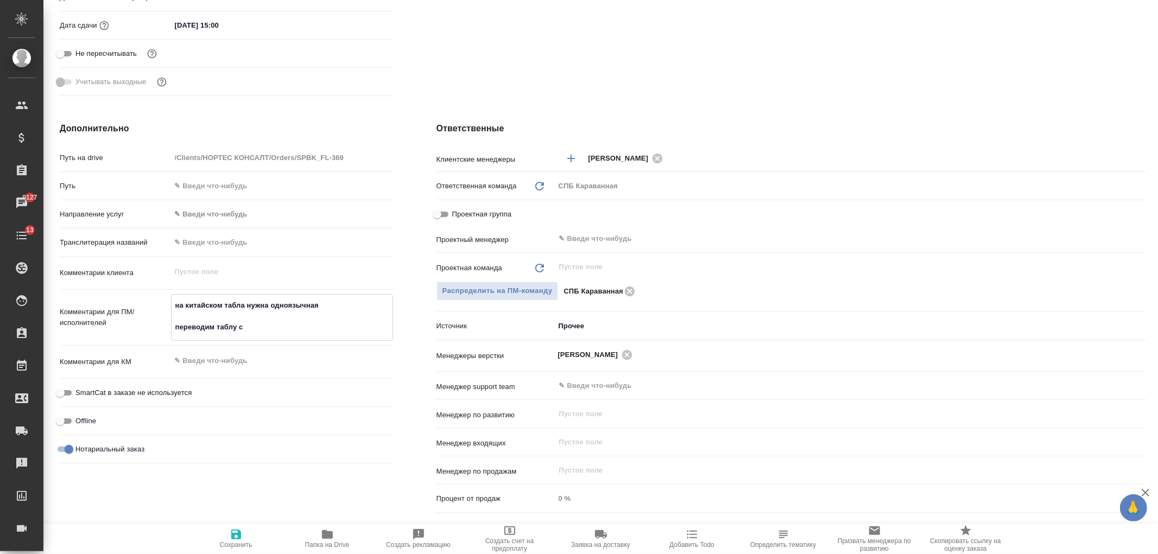
type textarea "на китайском табла нужна одноязычная переводим таблу с"
type textarea "x"
type textarea "на китайском табла нужна одноязычная переводим таблу с а"
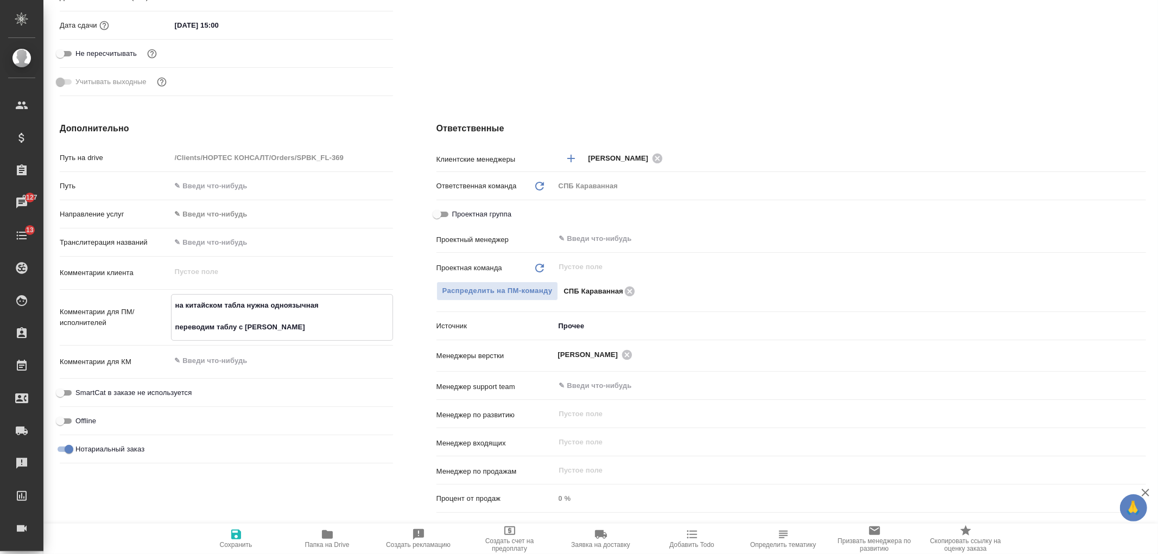
type textarea "x"
type textarea "на китайском табла нужна одноязычная переводим таблу с анг"
type textarea "x"
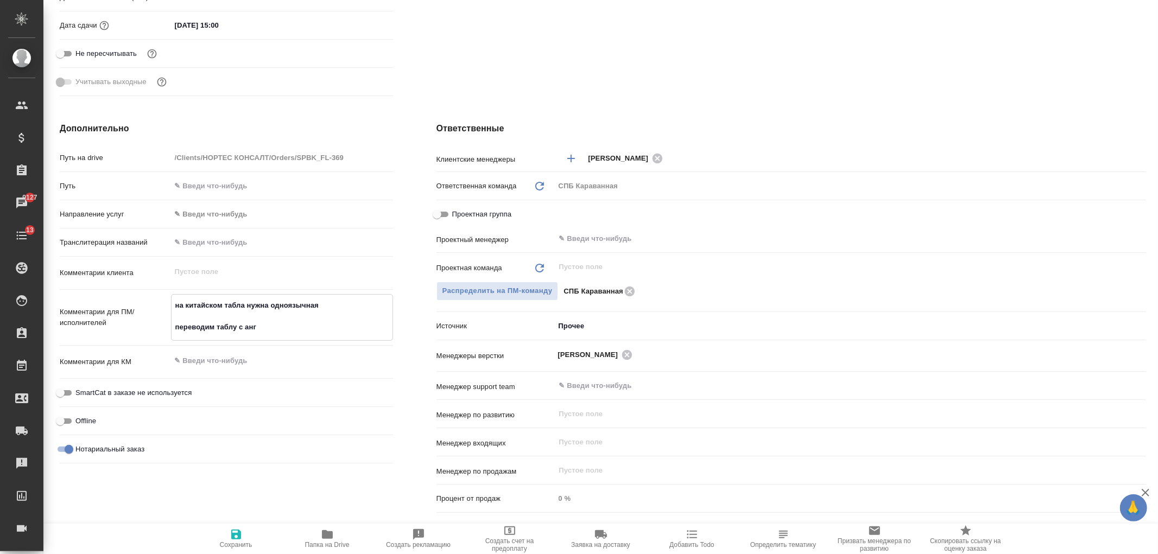
type textarea "x"
type textarea "на китайском табла нужна одноязычная переводим таблу с англ"
type textarea "x"
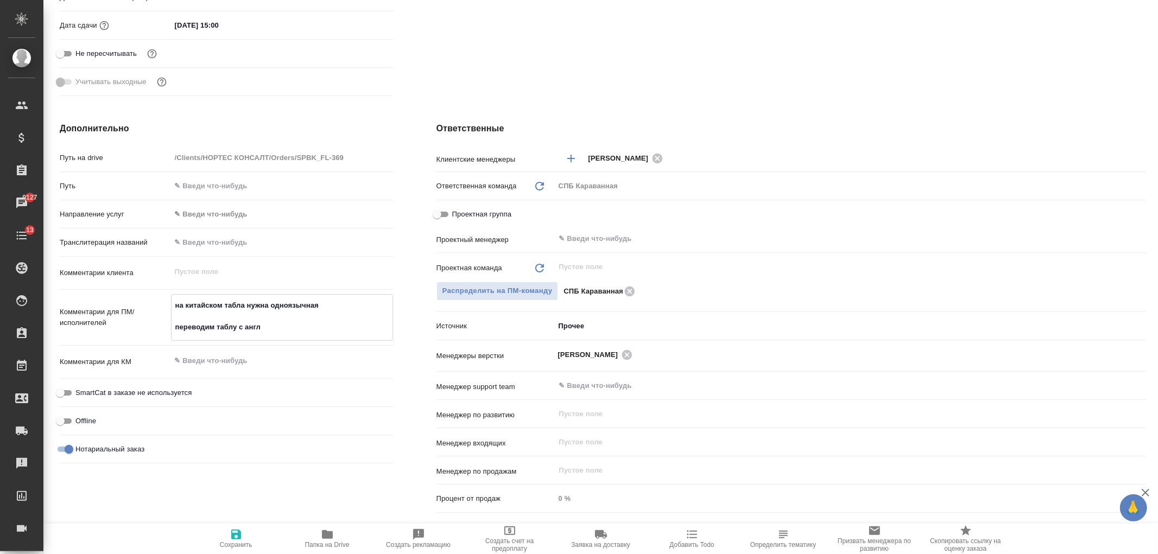
type textarea "x"
type textarea "на китайском табла нужна одноязычная переводим таблу с англа"
type textarea "x"
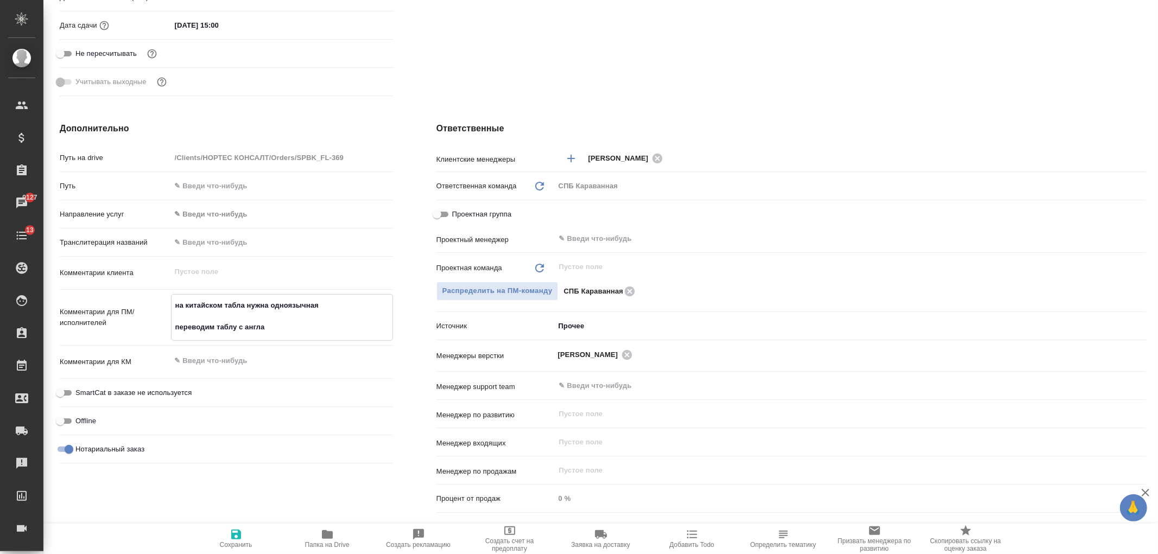
type textarea "на китайском табла нужна одноязычная переводим таблу с англа"
type textarea "x"
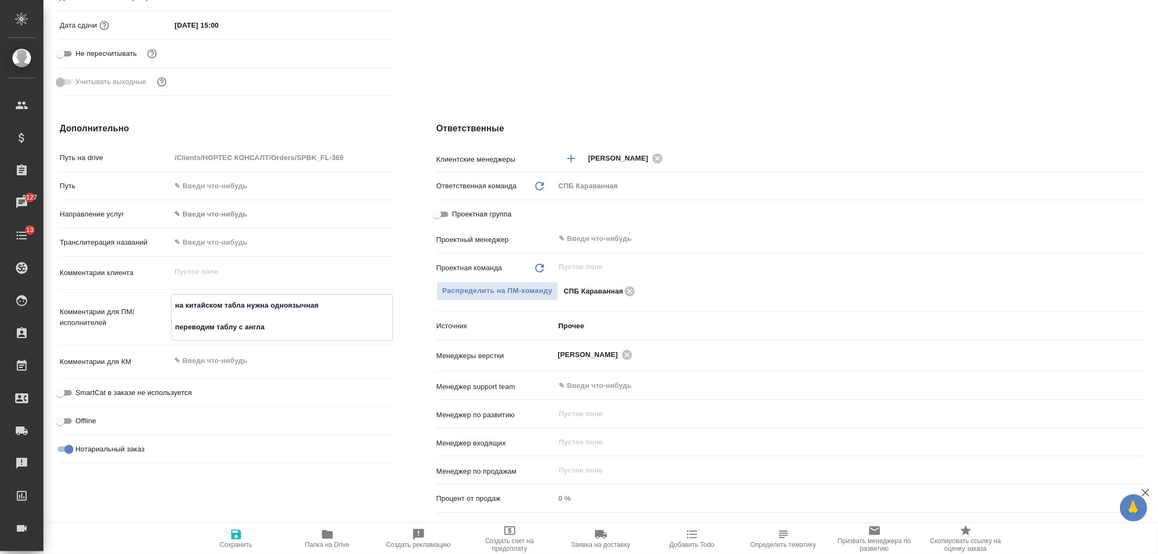
type textarea "на китайском табла нужна одноязычная переводим таблу с англа"
type textarea "x"
type textarea "на китайском табла нужна одноязычная переводим таблу с англ"
type textarea "x"
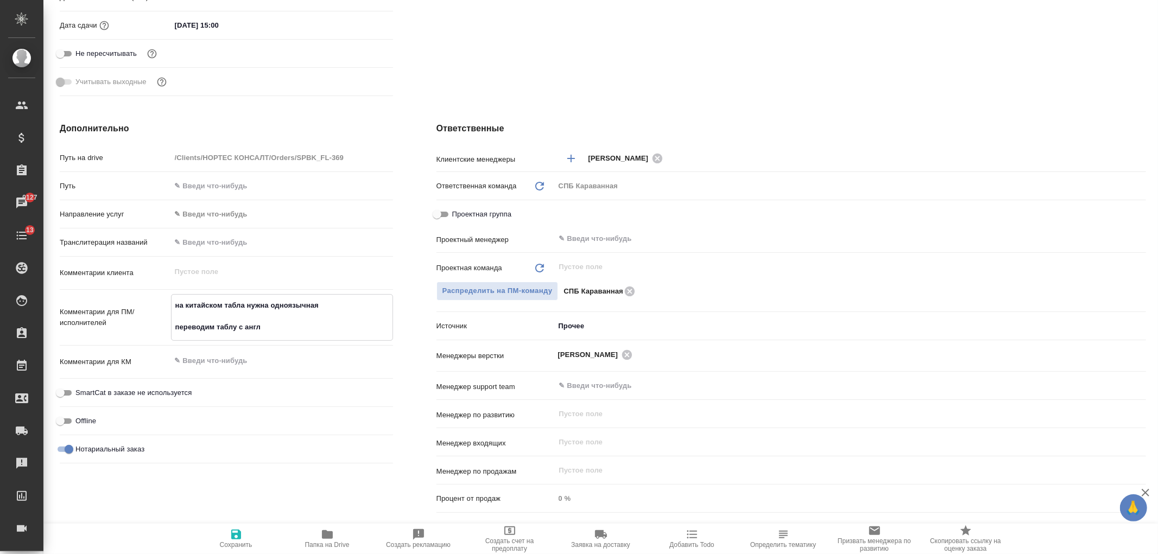
type textarea "x"
type textarea "на китайском табла нужна одноязычная переводим таблу с анг"
type textarea "x"
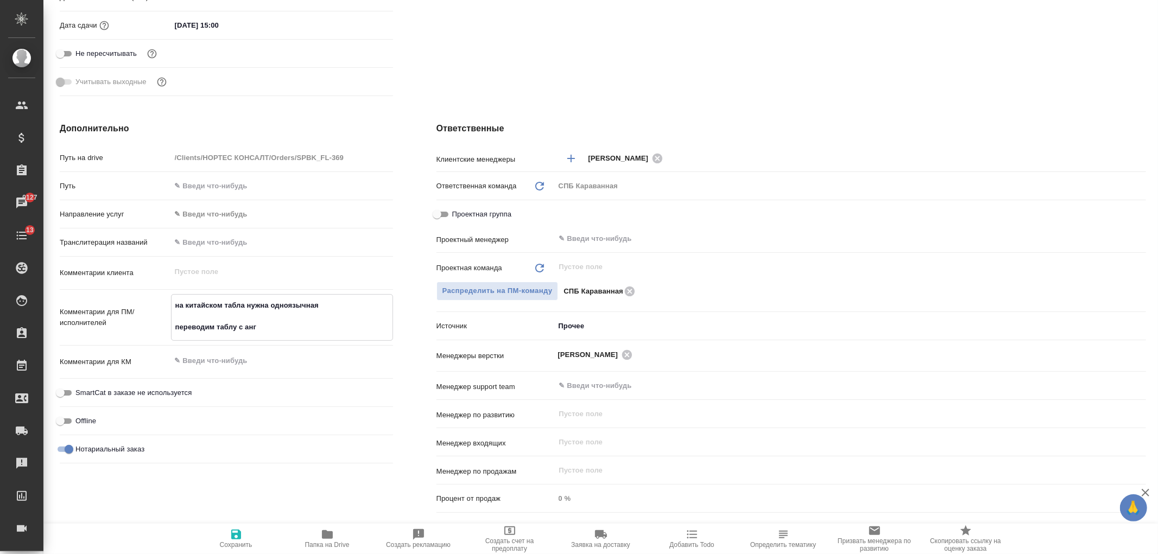
type textarea "x"
type textarea "на китайском табла нужна одноязычная переводим таблу с ан"
type textarea "x"
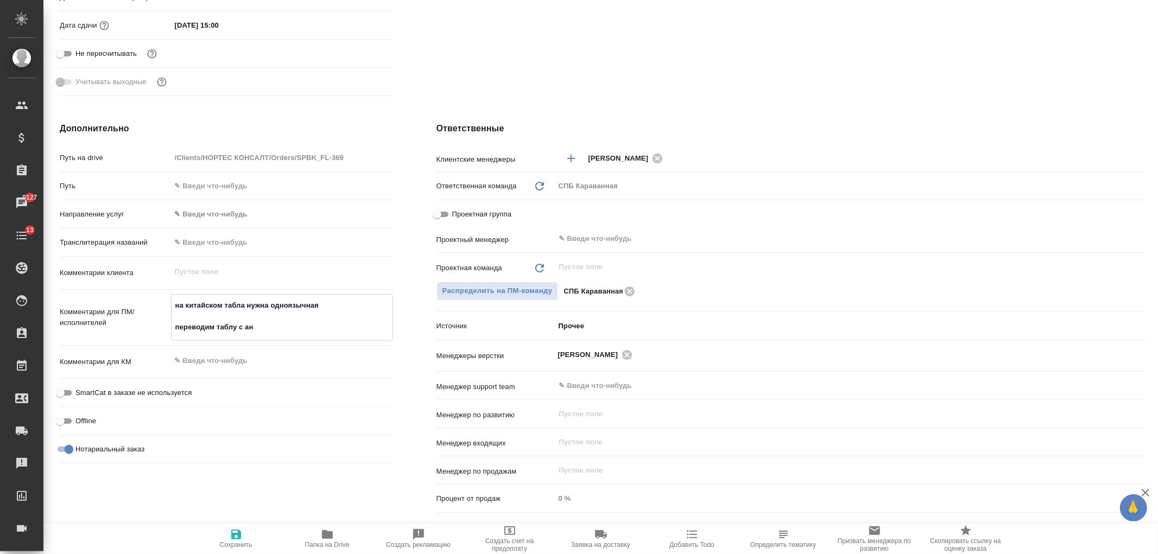
type textarea "на китайском табла нужна одноязычная переводим таблу с а"
type textarea "x"
type textarea "на китайском табла нужна одноязычная переводим таблу с"
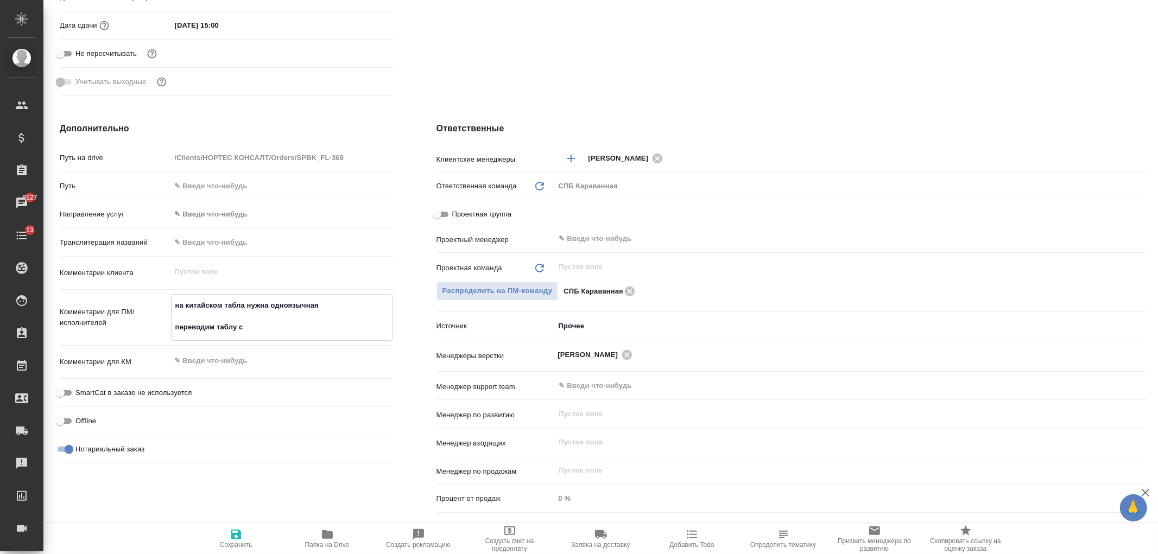
type textarea "x"
type textarea "на китайском табла нужна одноязычная переводим таблу с"
type textarea "x"
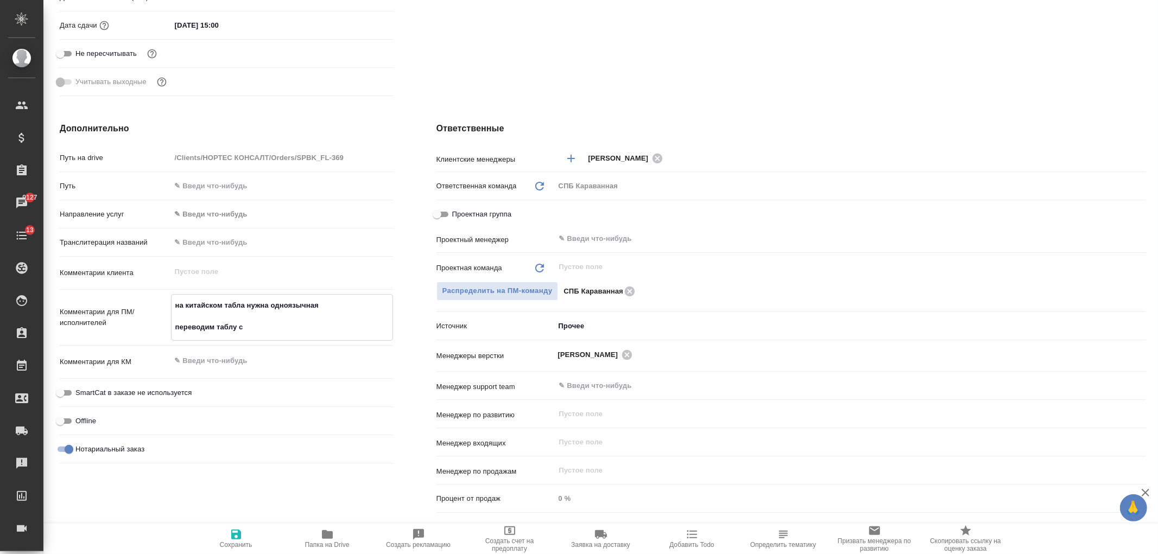
type textarea "x"
type textarea "на китайском табла нужна одноязычная переводим таблу с"
type textarea "x"
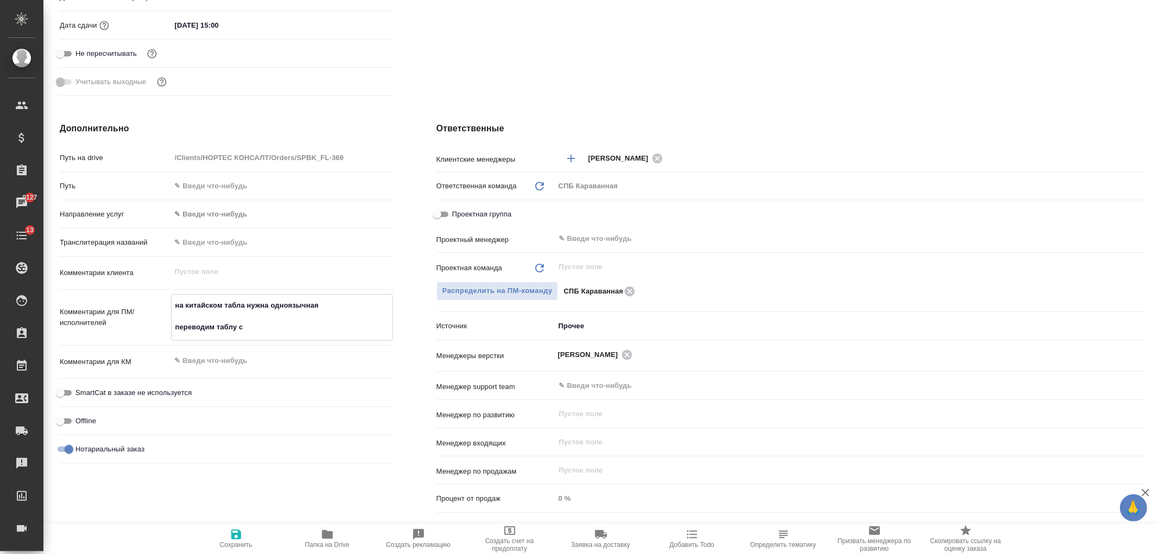
type textarea "x"
type textarea "на китайском табла нужна одноязычная переводим таблу с"
type textarea "x"
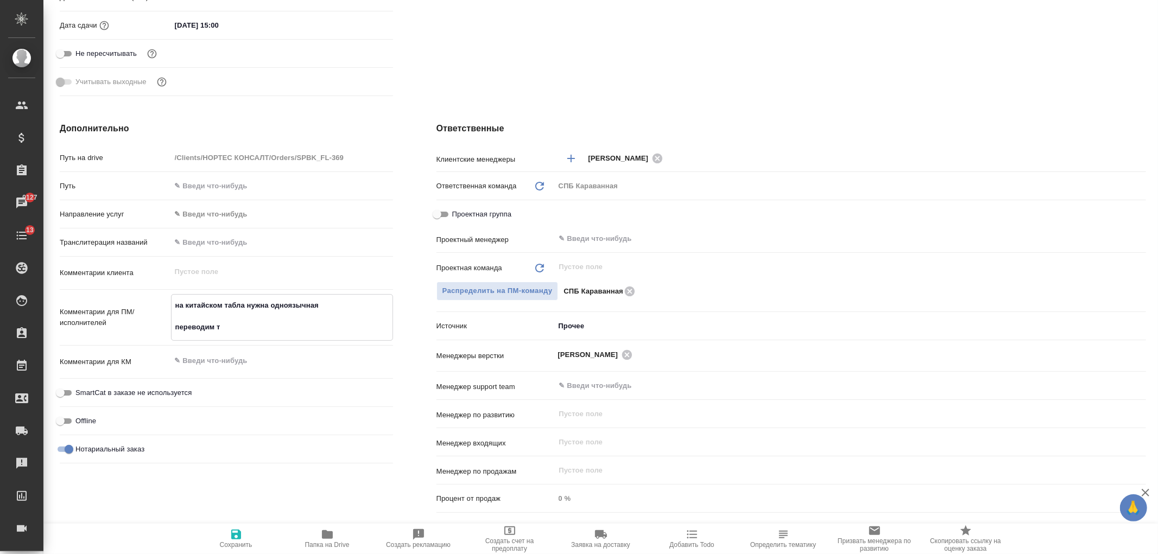
type textarea "на китайском табла нужна одноязычная переводим"
type textarea "x"
type textarea "на китайском табла нужна одноязычная переводим то"
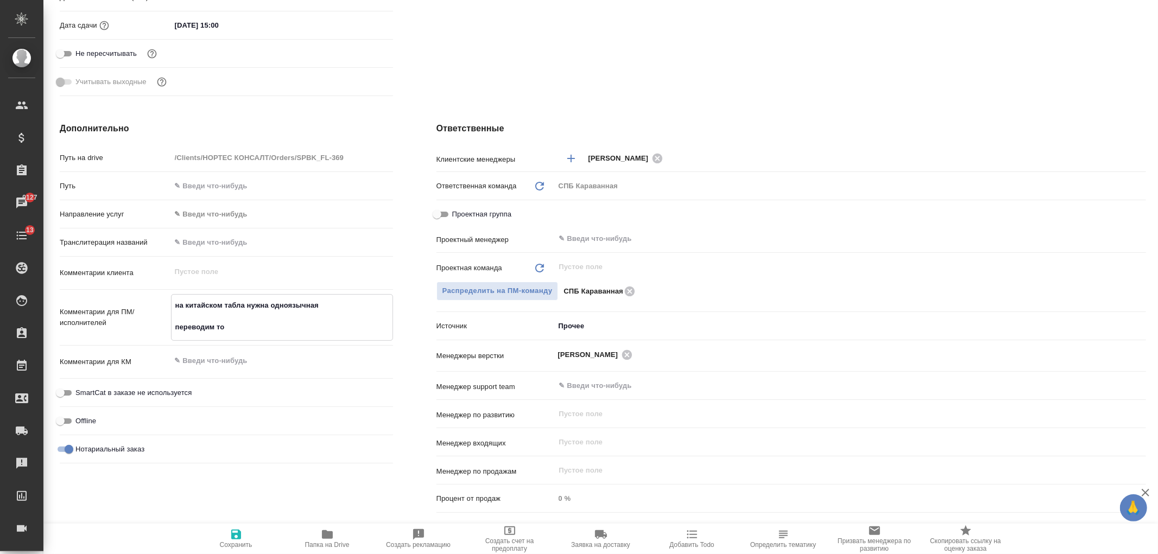
type textarea "x"
type textarea "на китайском табла нужна одноязычная переводим то,"
type textarea "x"
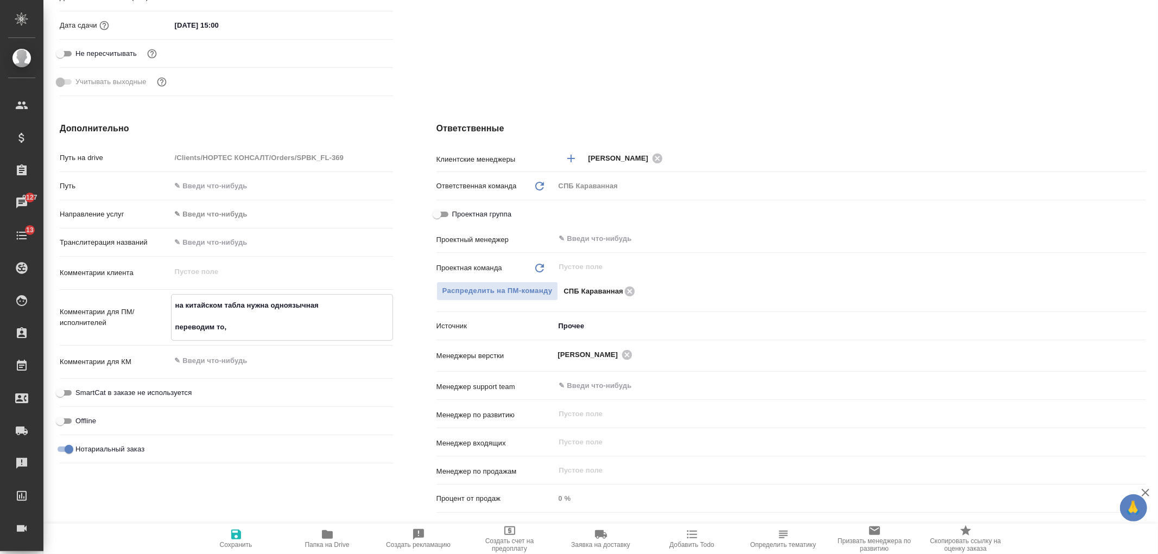
type textarea "x"
type textarea "на китайском табла нужна одноязычная переводим то,"
type textarea "x"
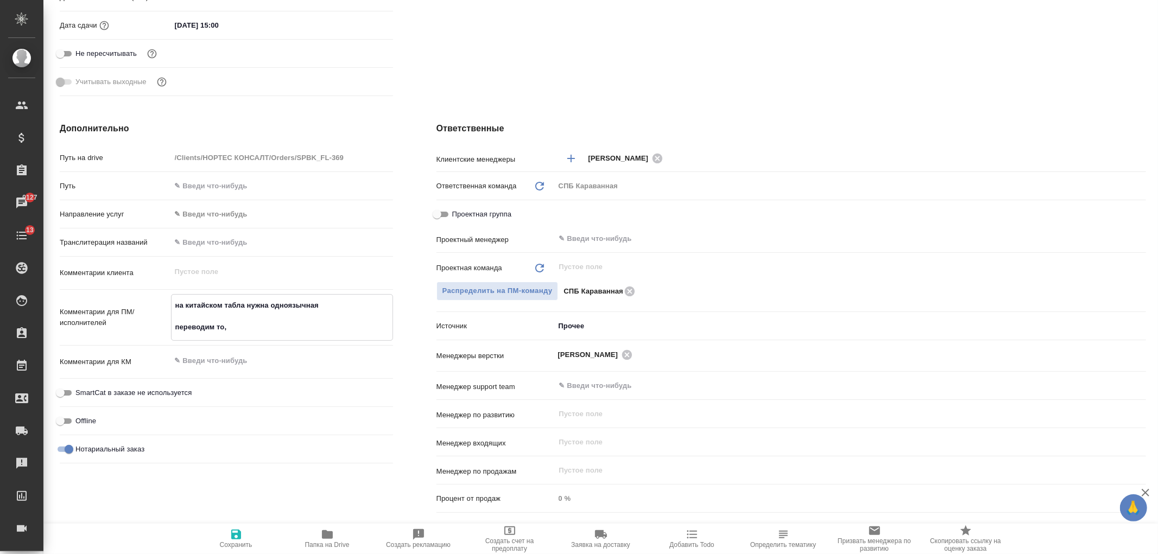
type textarea "x"
type textarea "на китайском табла нужна одноязычная переводим то, что"
type textarea "x"
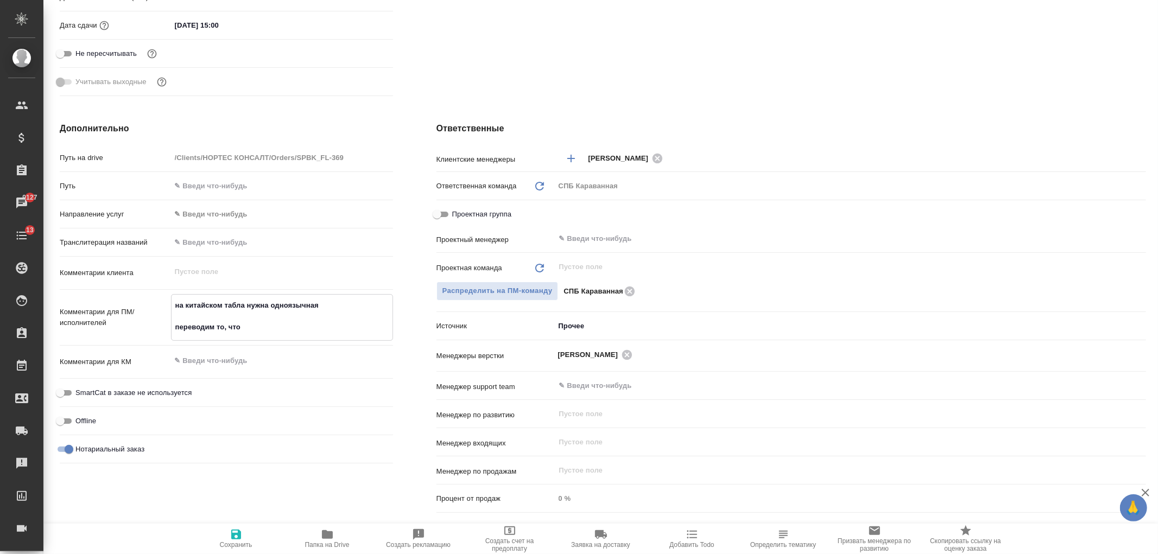
type textarea "на китайском табла нужна одноязычная переводим то, что"
type textarea "x"
type textarea "на китайском табла нужна одноязычная переводим то, что не"
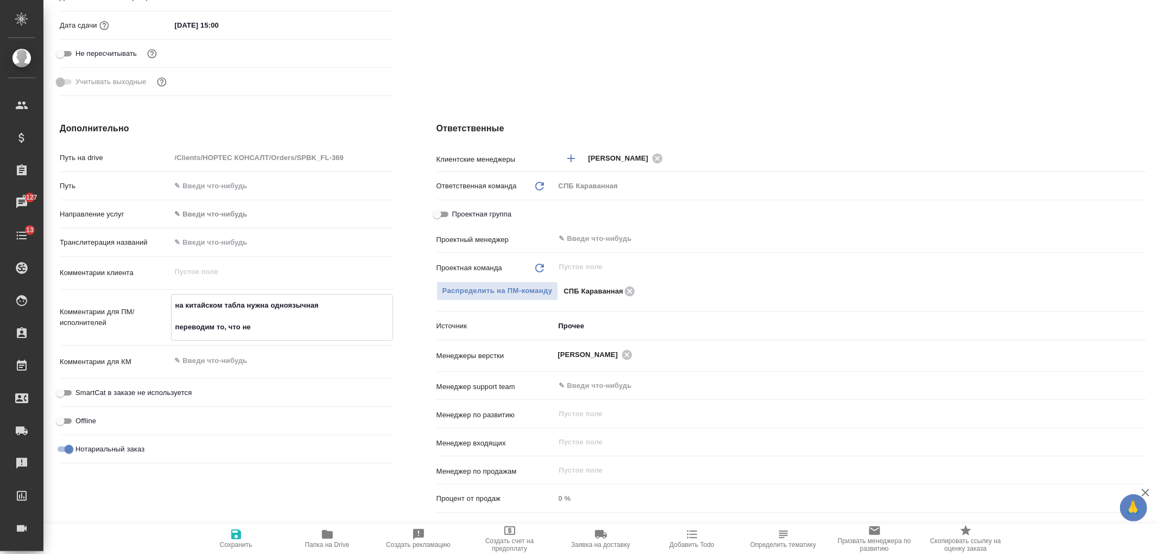
type textarea "x"
type textarea "на китайском табла нужна одноязычная переводим то, что не"
type textarea "x"
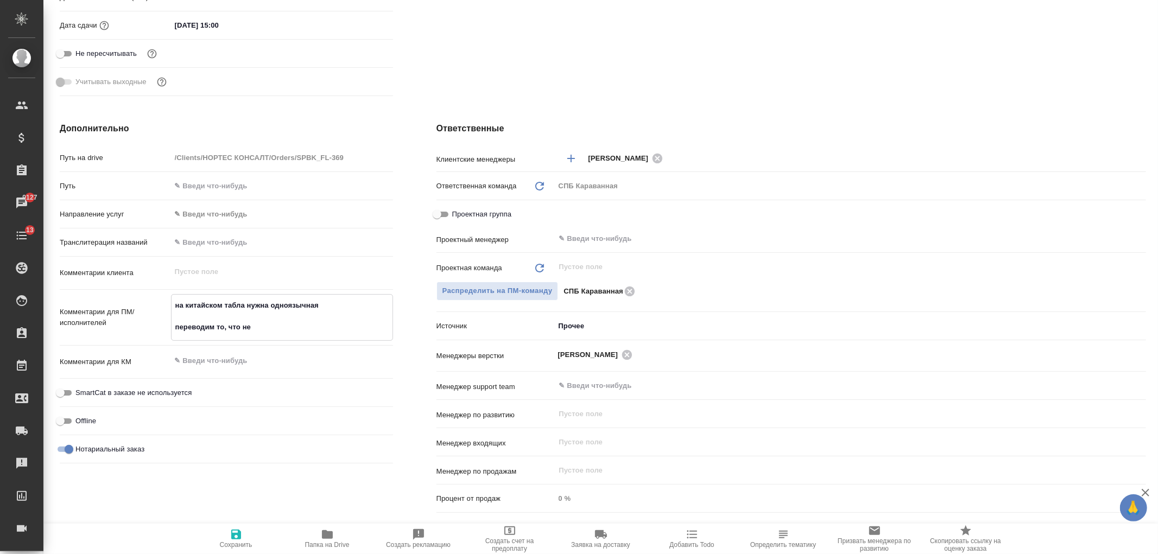
type textarea "x"
type textarea "на китайском табла нужна одноязычная переводим то, что не д"
type textarea "x"
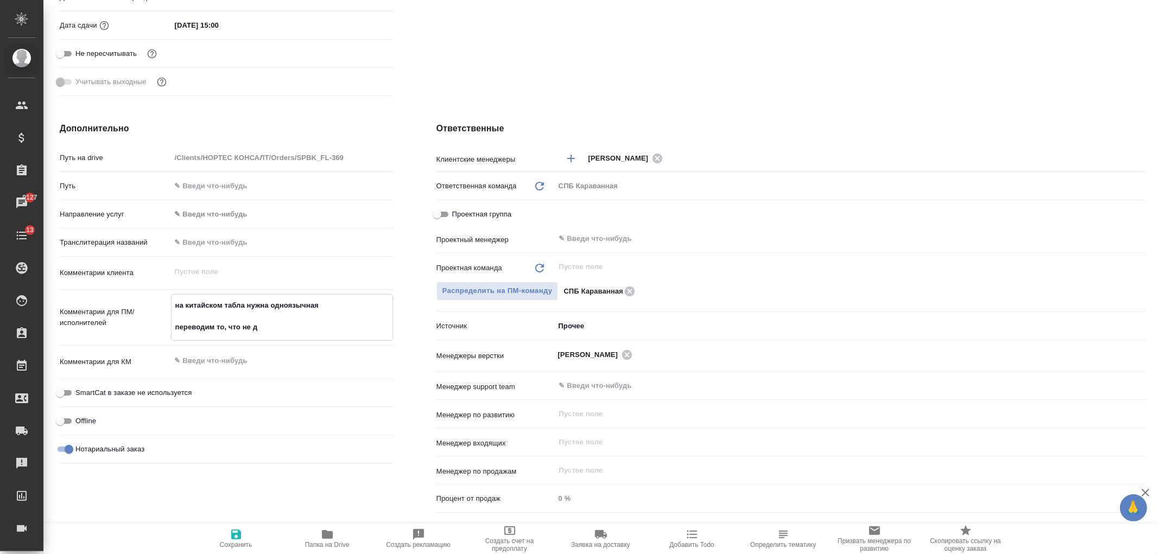
type textarea "x"
type textarea "на китайском табла нужна одноязычная переводим то, что не ду"
type textarea "x"
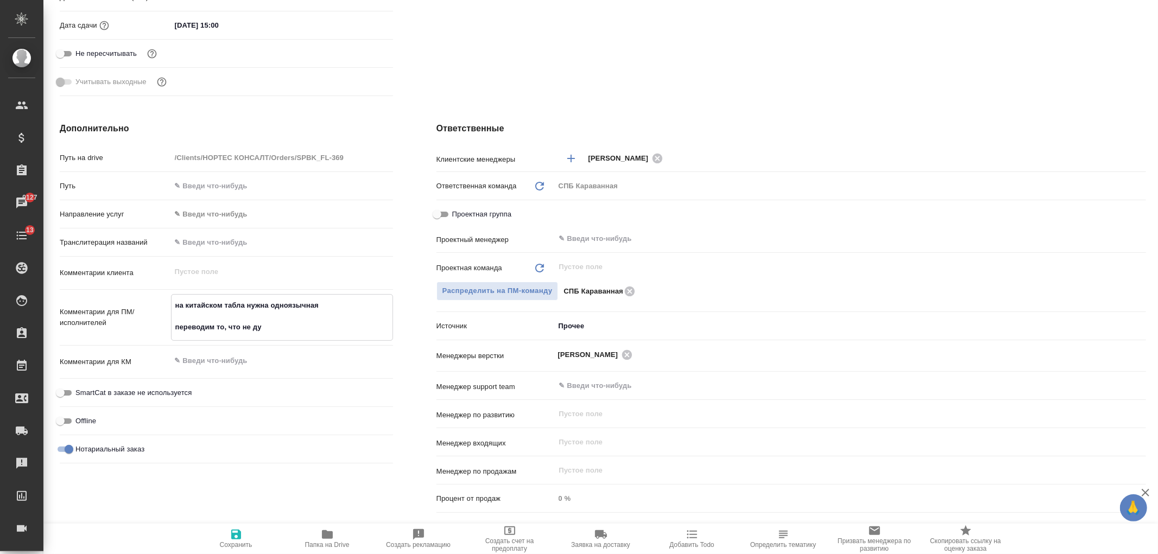
type textarea "на китайском табла нужна одноязычная переводим то, что не дуб"
type textarea "x"
type textarea "на китайском табла нужна одноязычная переводим то, что не дубл"
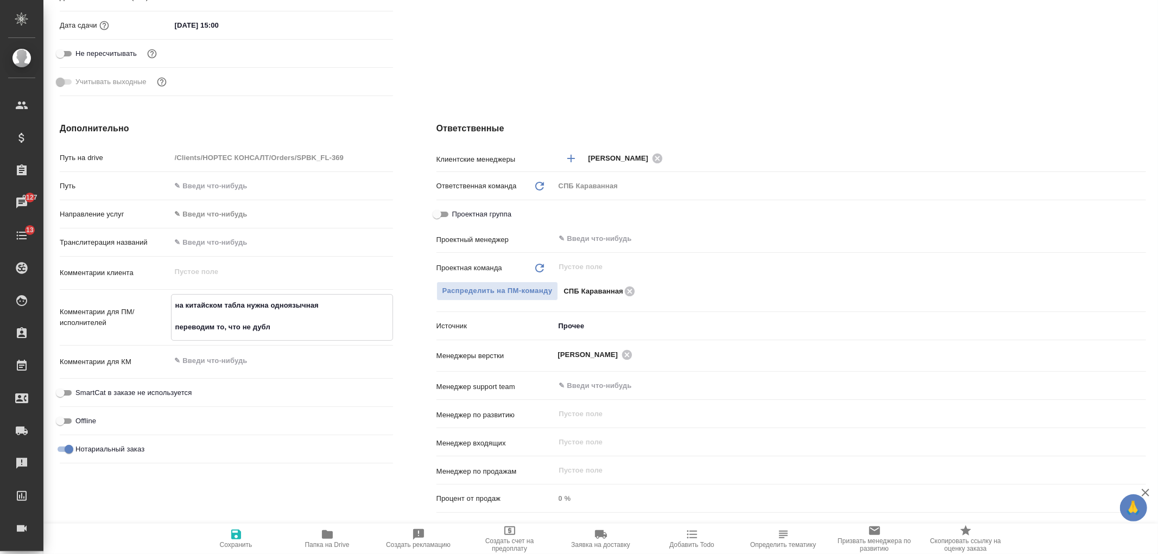
type textarea "x"
type textarea "на китайском табла нужна одноязычная переводим то, что не дубли"
type textarea "x"
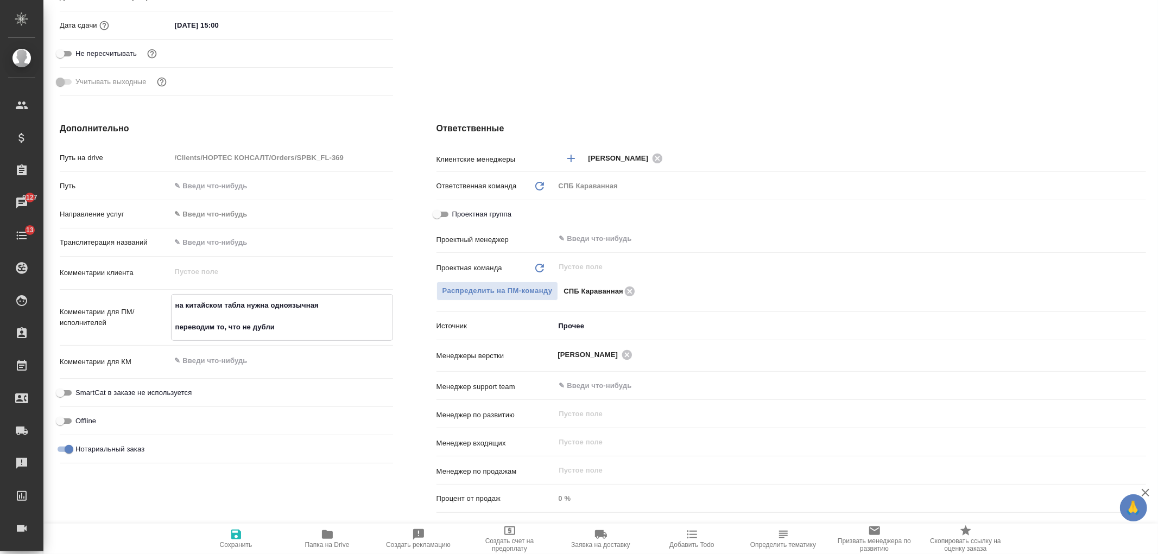
type textarea "x"
type textarea "на китайском табла нужна одноязычная переводим то, что не дублир"
type textarea "x"
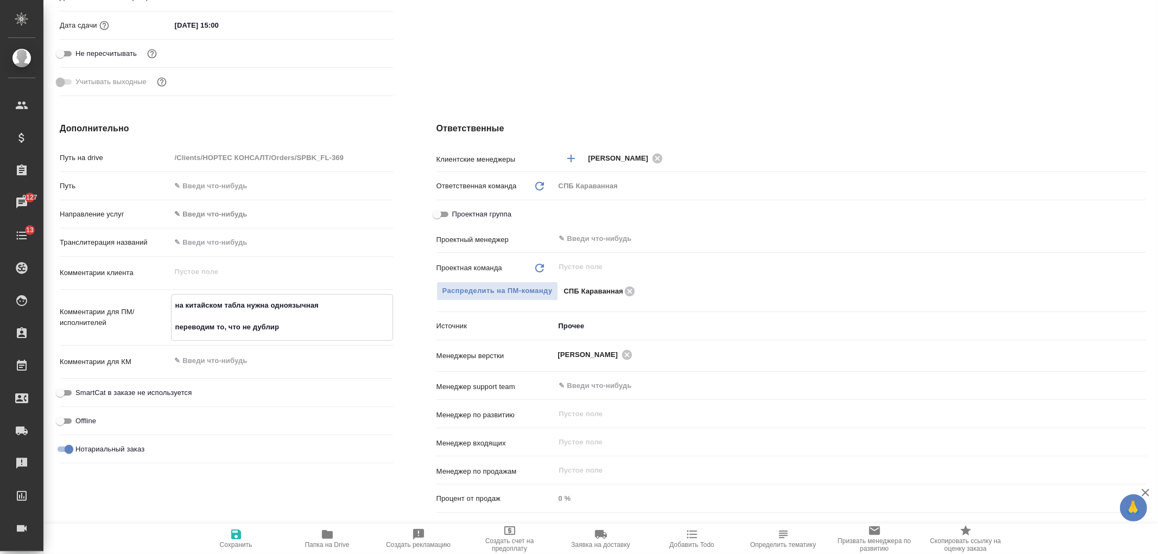
type textarea "x"
type textarea "на китайском табла нужна одноязычная переводим то, что не дублиру"
type textarea "x"
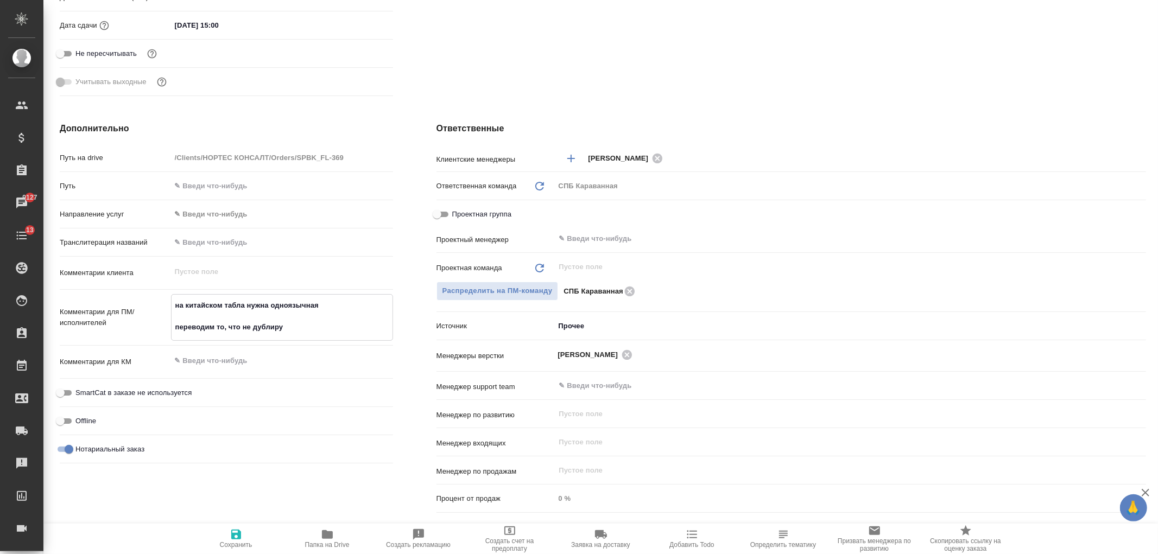
type textarea "на китайском табла нужна одноязычная переводим то, что не дублируе"
type textarea "x"
type textarea "на китайском табла нужна одноязычная переводим то, что не дублирует"
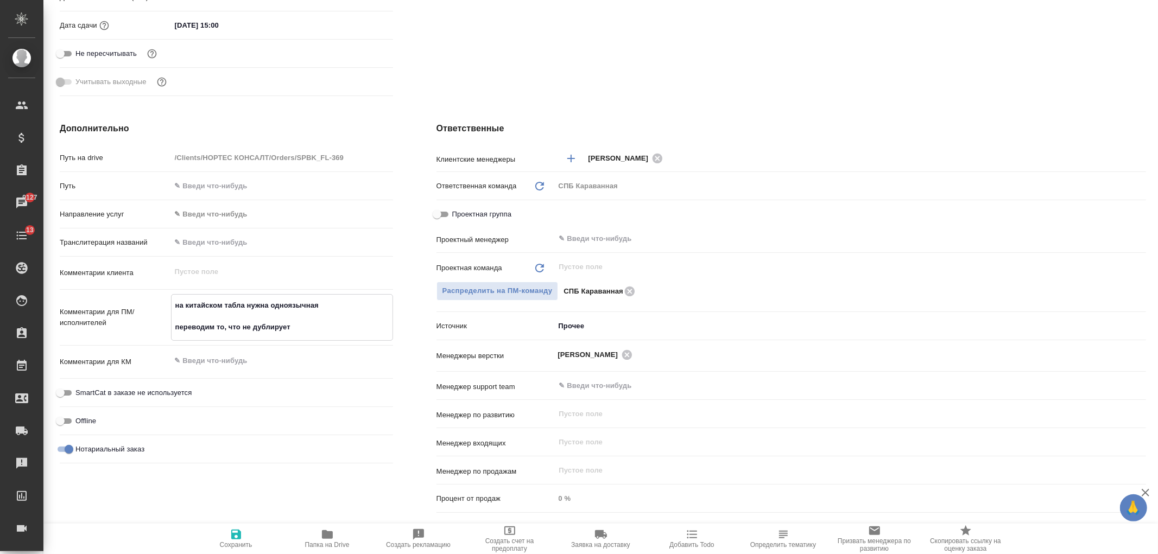
type textarea "x"
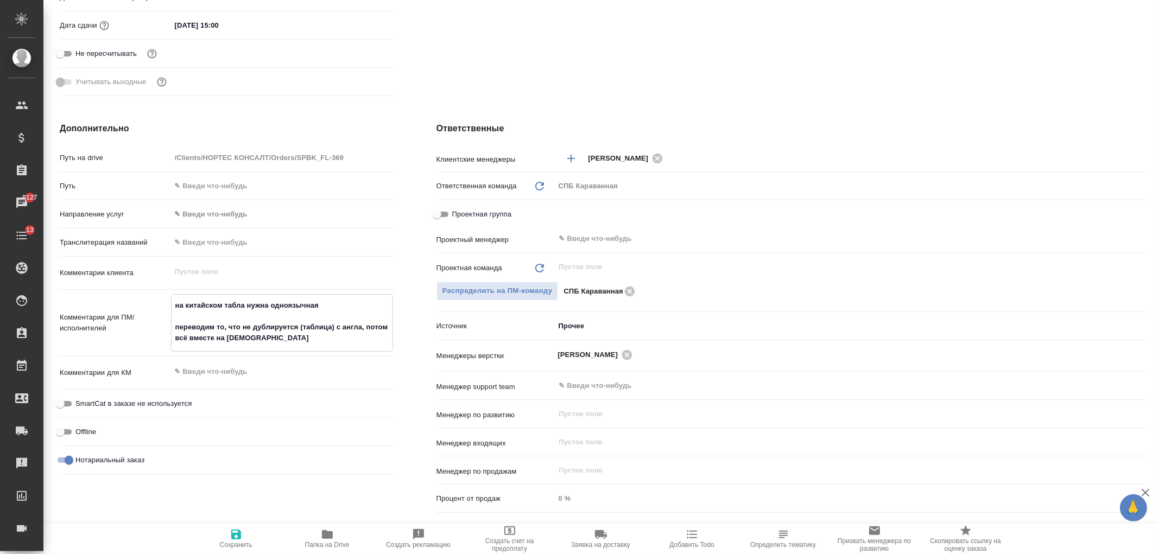
drag, startPoint x: 364, startPoint y: 329, endPoint x: 397, endPoint y: 332, distance: 33.8
click at [397, 332] on div "Дополнительно Путь на drive /Clients/НОРТЕС КОНСАЛТ/Orders/SPBK_FL-369 Путь Нап…" at bounding box center [226, 319] width 377 height 439
click at [386, 324] on textarea "на китайском табла нужна одноязычная переводим то, что не дублируется (таблица)…" at bounding box center [282, 321] width 221 height 51
drag, startPoint x: 359, startPoint y: 326, endPoint x: 384, endPoint y: 327, distance: 25.0
click at [384, 327] on textarea "на китайском табла нужна одноязычная переводим то, что не дублируется (таблица)…" at bounding box center [282, 321] width 221 height 51
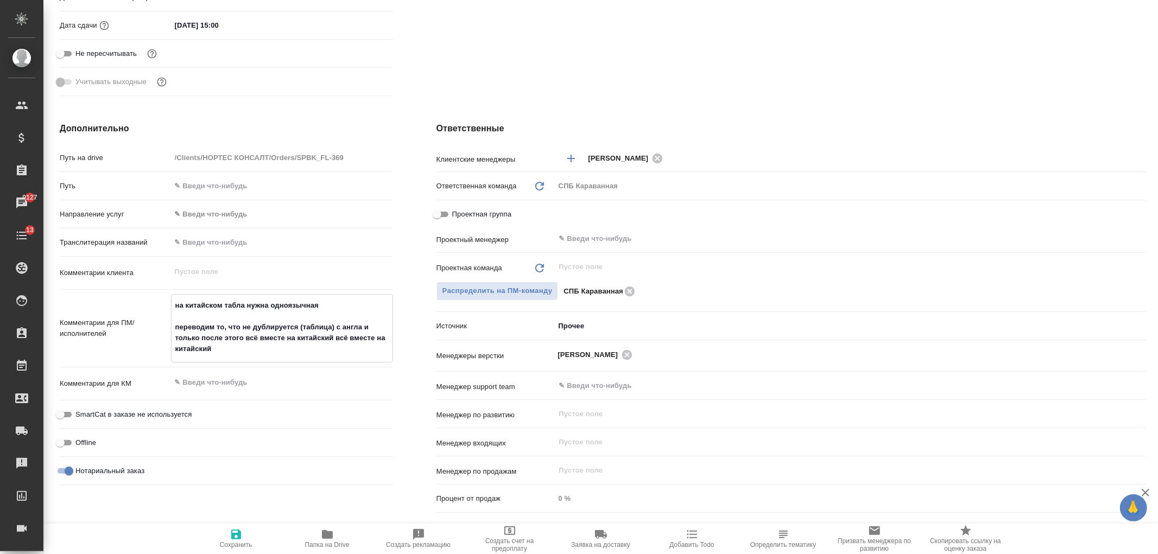
drag, startPoint x: 334, startPoint y: 338, endPoint x: 353, endPoint y: 353, distance: 24.3
click at [353, 353] on textarea "на китайском табла нужна одноязычная переводим то, что не дублируется (таблица)…" at bounding box center [282, 327] width 221 height 62
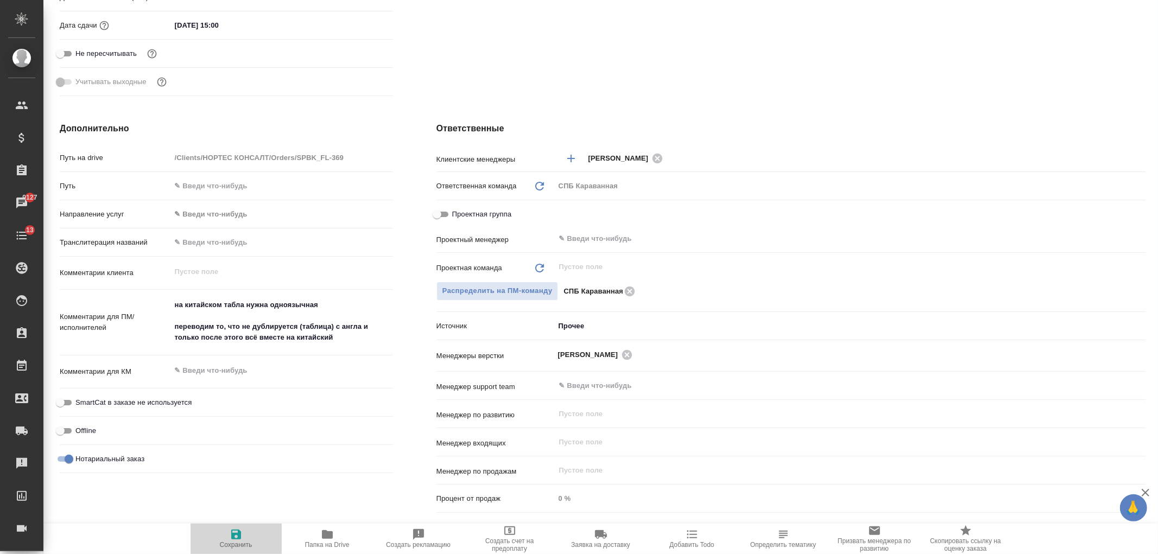
click at [240, 536] on icon "button" at bounding box center [236, 535] width 10 height 10
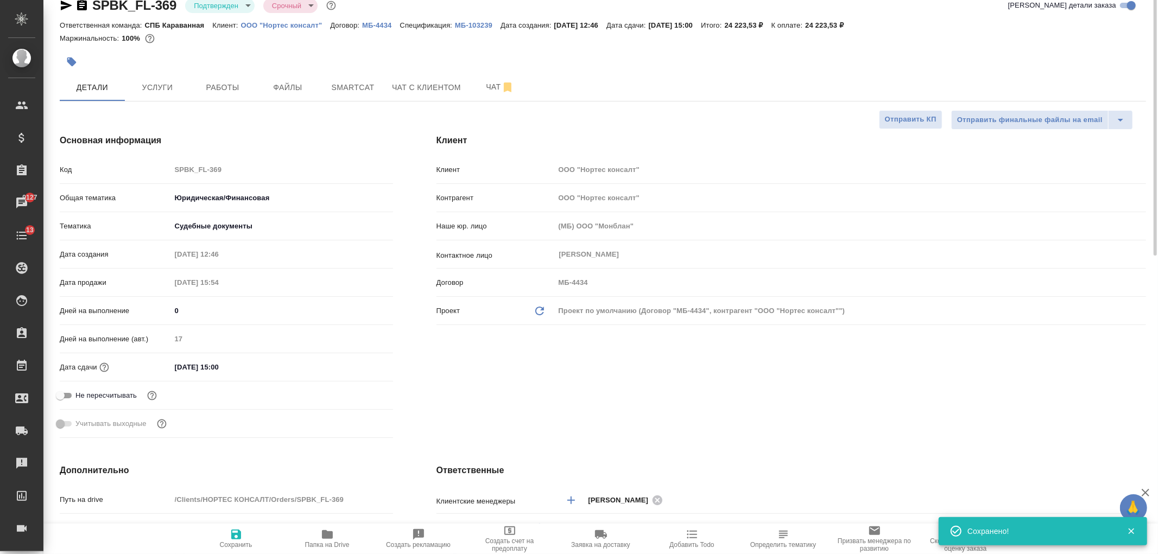
scroll to position [0, 0]
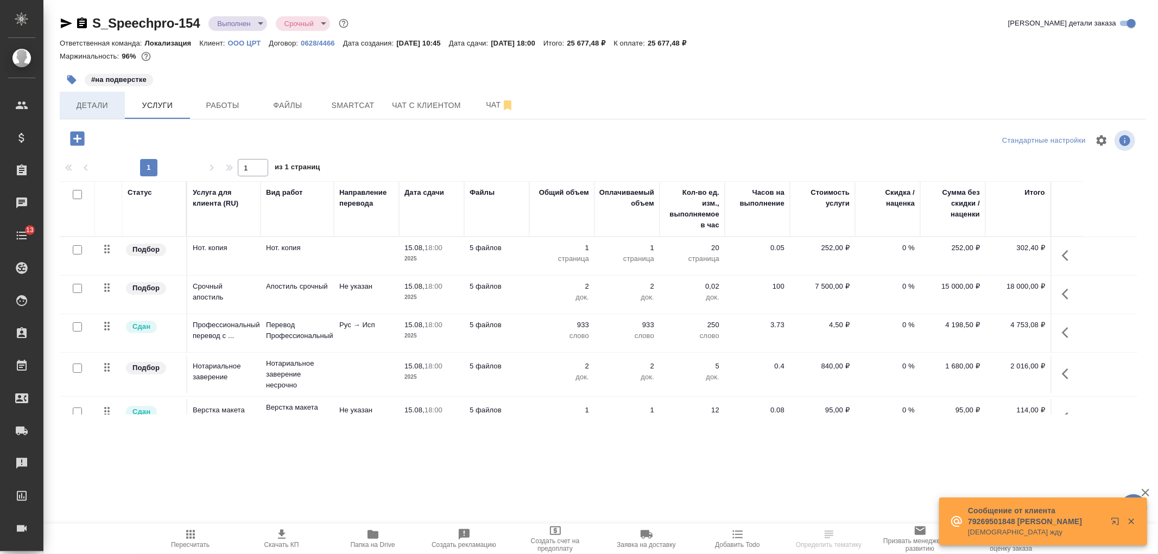
click at [102, 114] on button "Детали" at bounding box center [92, 105] width 65 height 27
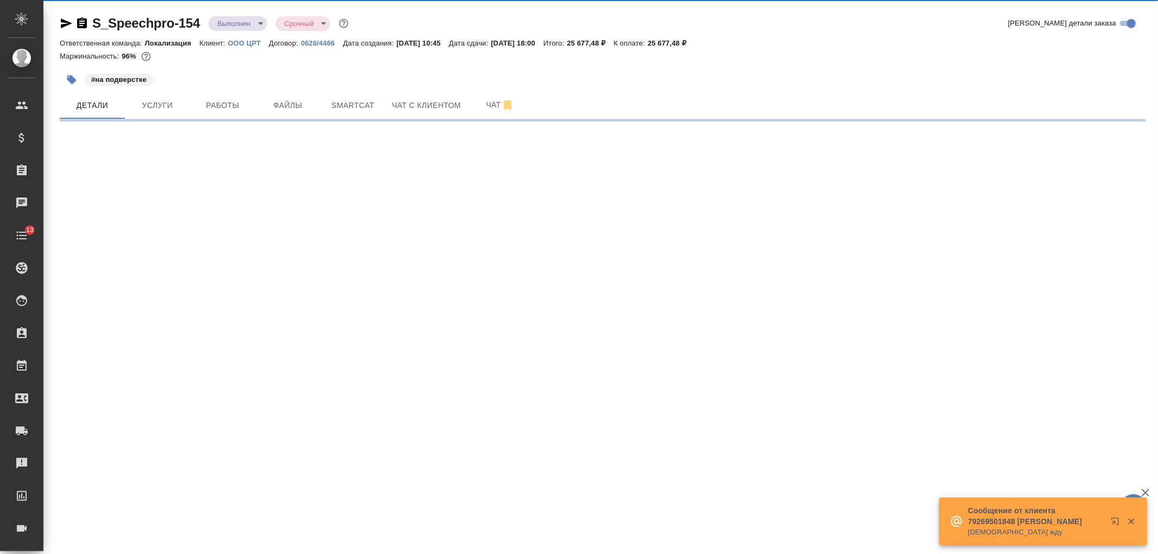
select select "RU"
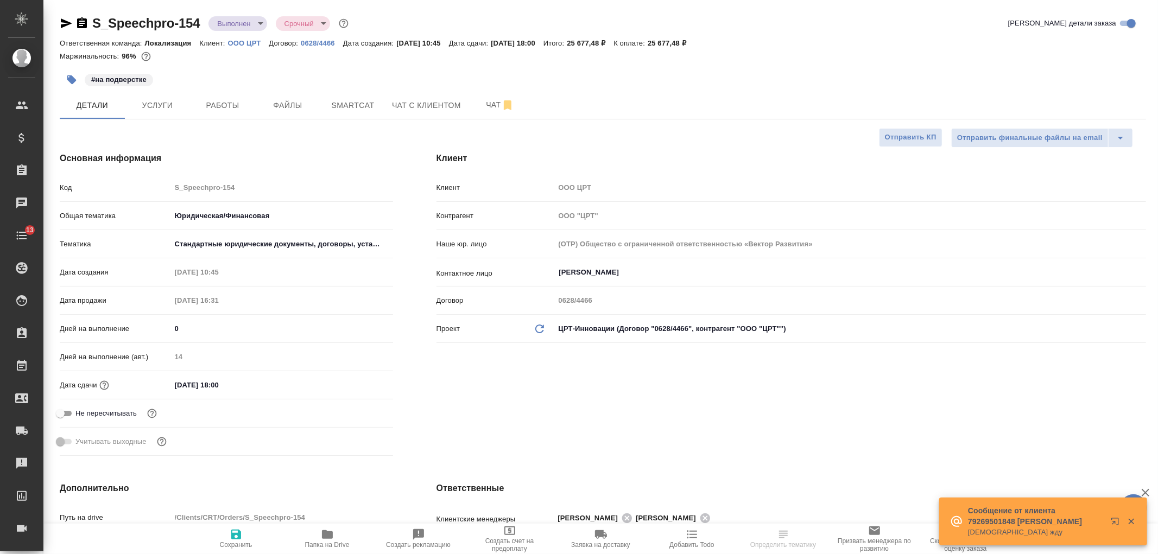
type textarea "x"
click at [826, 436] on div "Клиент Клиент OOO ЦРТ Контрагент ООО "ЦРТ" Наше юр. лицо (OTP) Общество с огран…" at bounding box center [791, 306] width 753 height 352
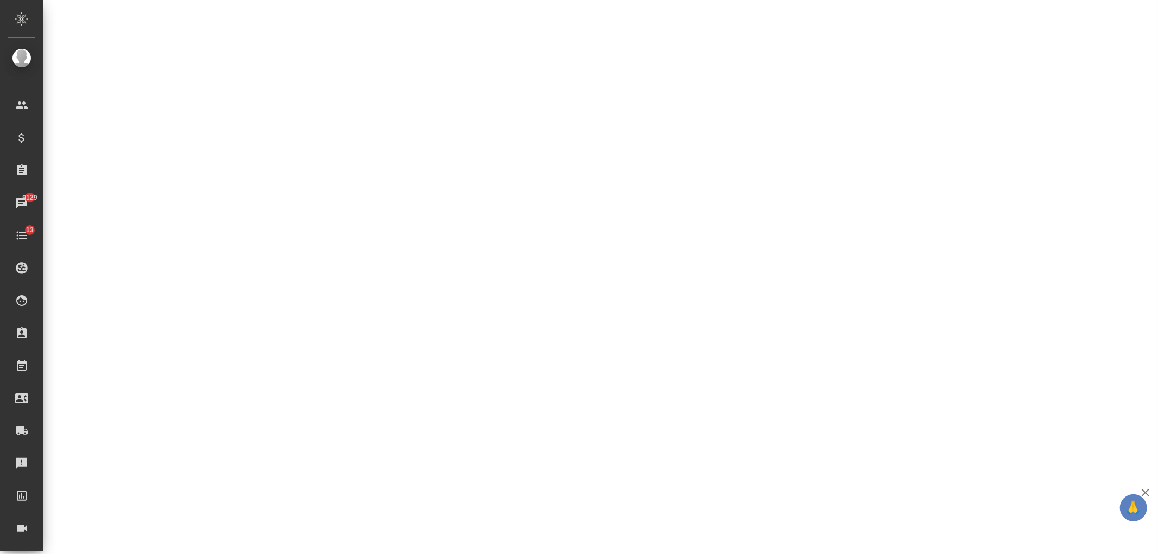
scroll to position [505, 0]
select select "RU"
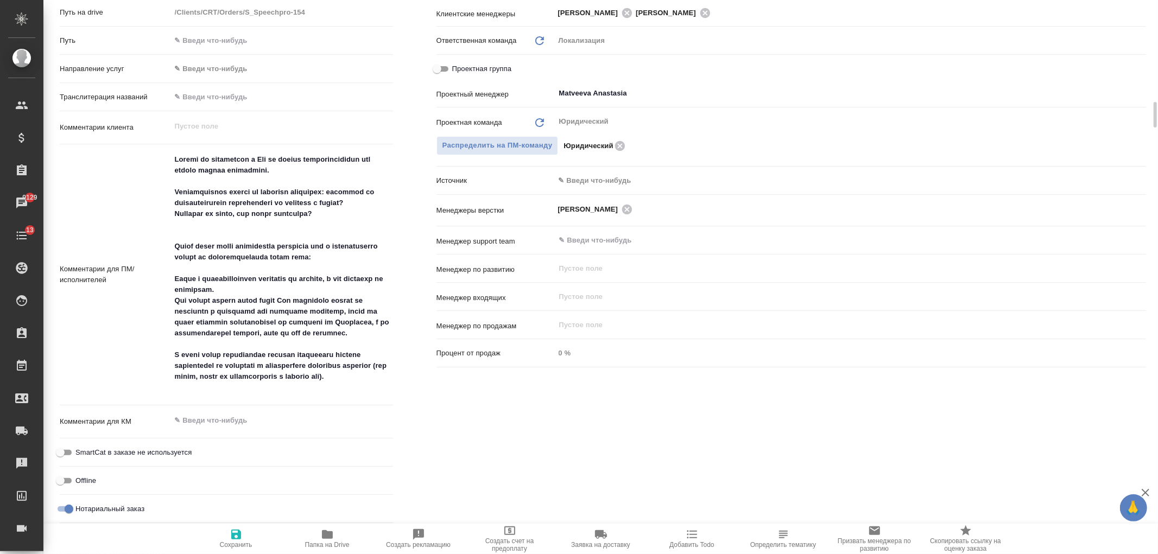
type textarea "x"
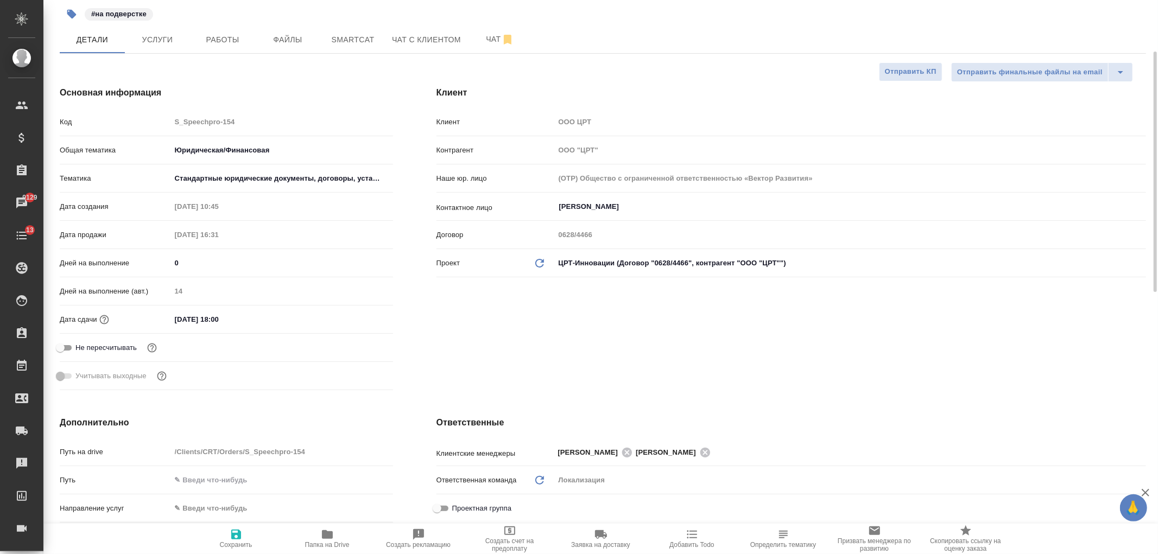
scroll to position [0, 0]
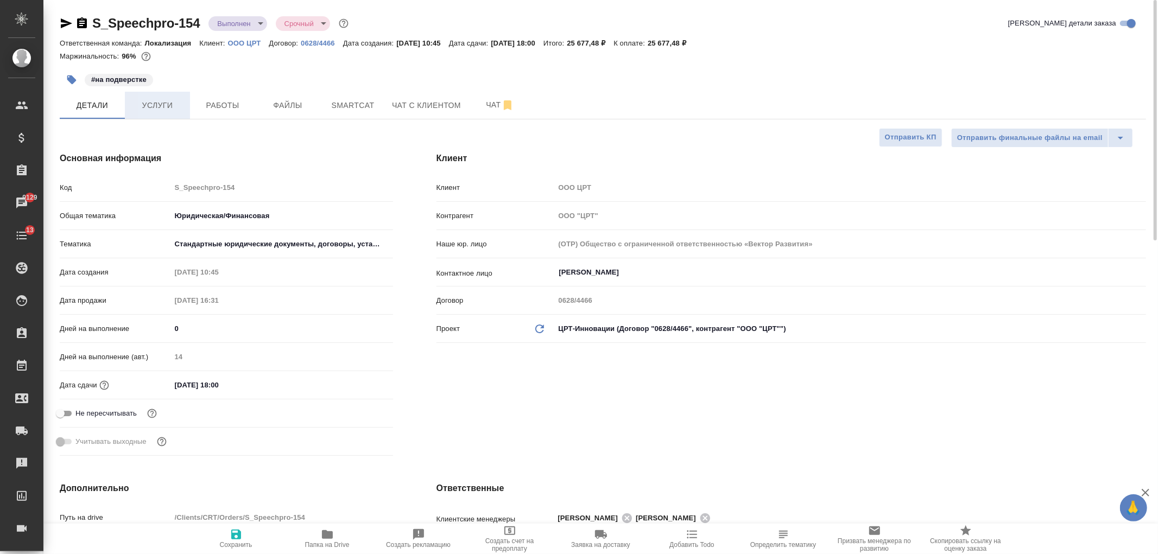
click at [163, 106] on span "Услуги" at bounding box center [157, 106] width 52 height 14
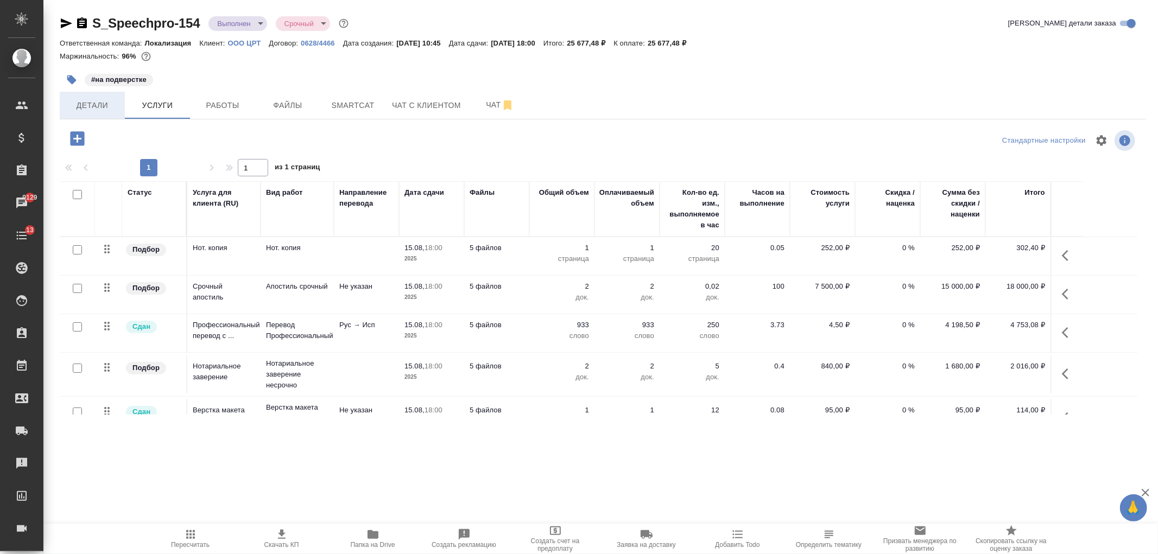
click at [100, 107] on span "Детали" at bounding box center [92, 106] width 52 height 14
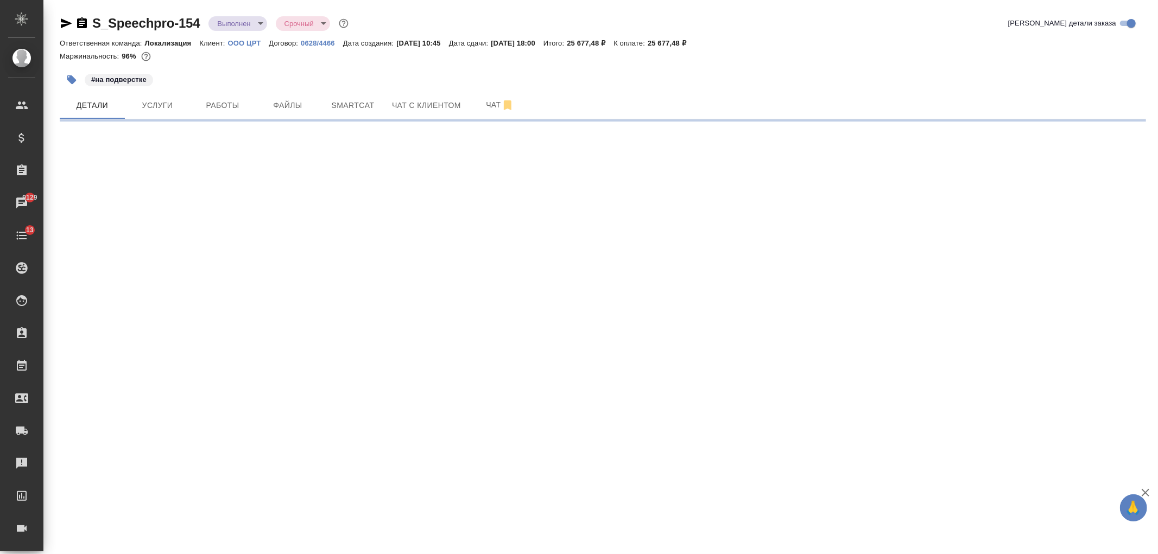
select select "RU"
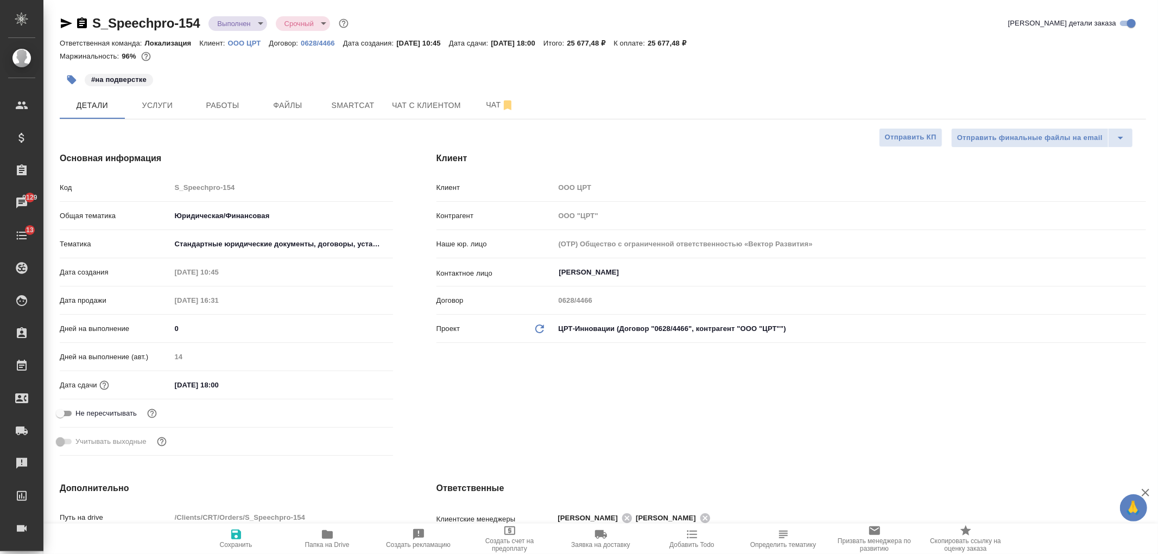
type textarea "x"
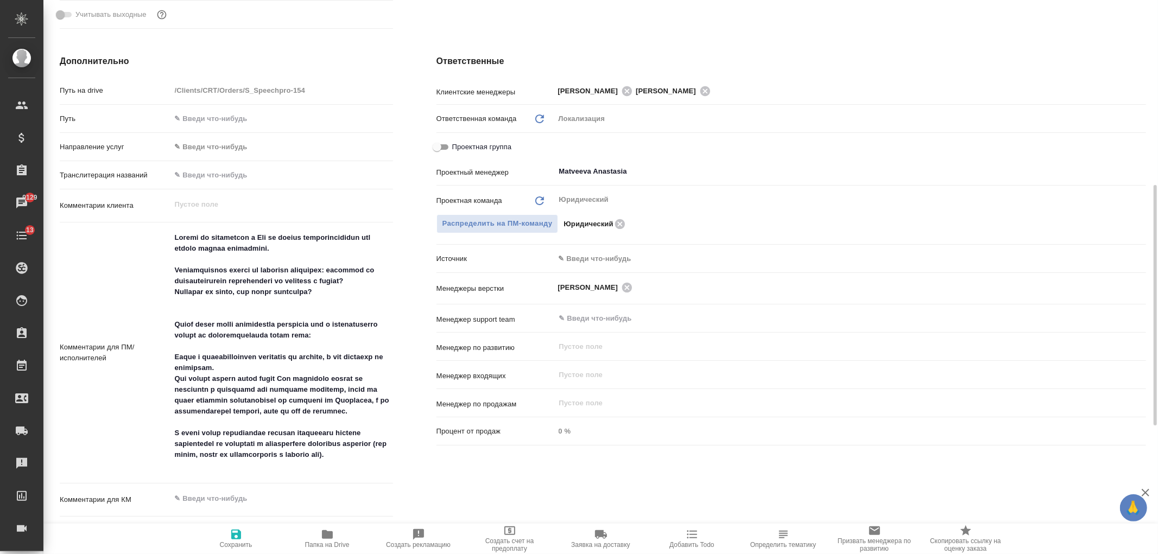
scroll to position [433, 0]
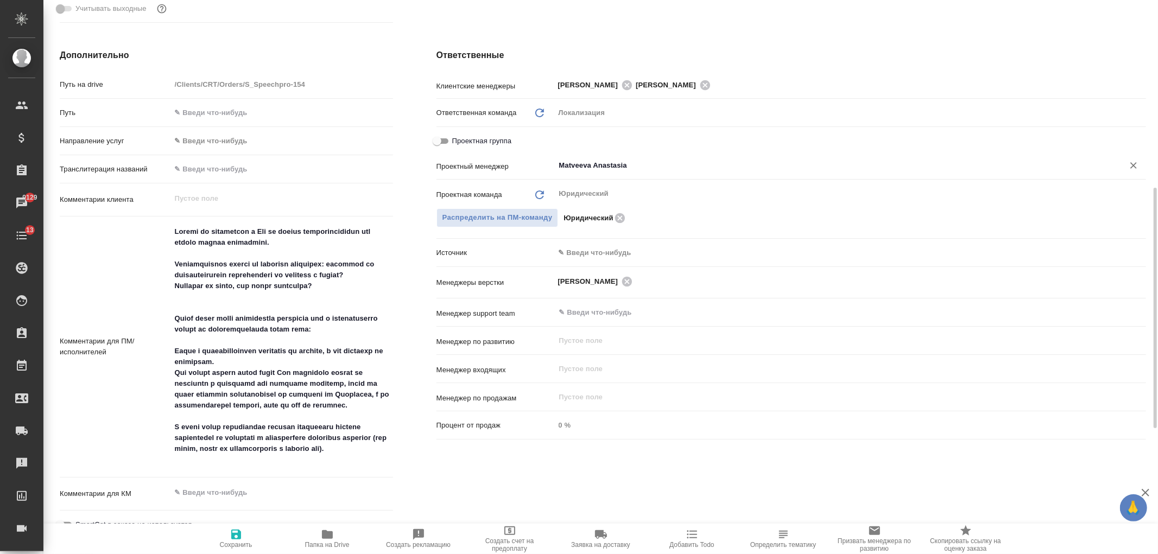
click at [660, 166] on input "Matveeva Anastasia" at bounding box center [832, 165] width 548 height 13
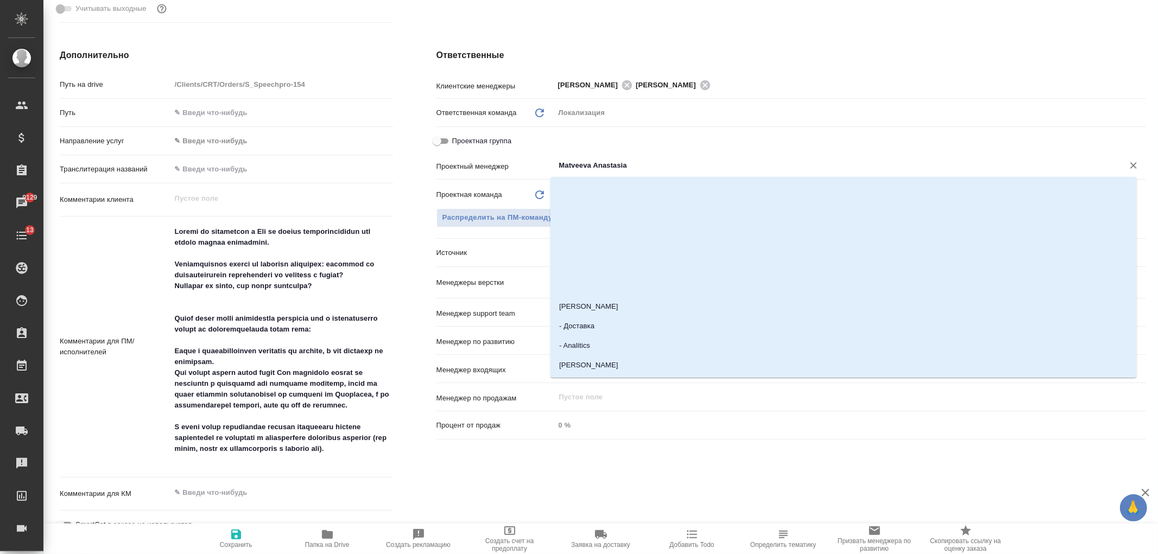
click at [660, 166] on input "Matveeva Anastasia" at bounding box center [832, 165] width 548 height 13
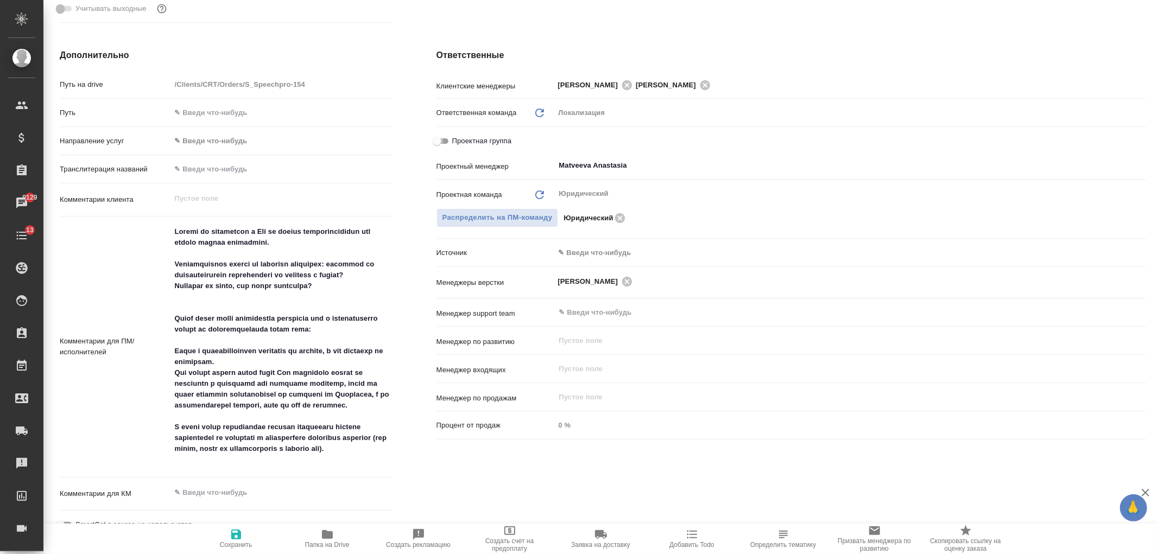
click at [443, 137] on input "Проектная группа" at bounding box center [436, 141] width 39 height 13
checkbox input "true"
type textarea "x"
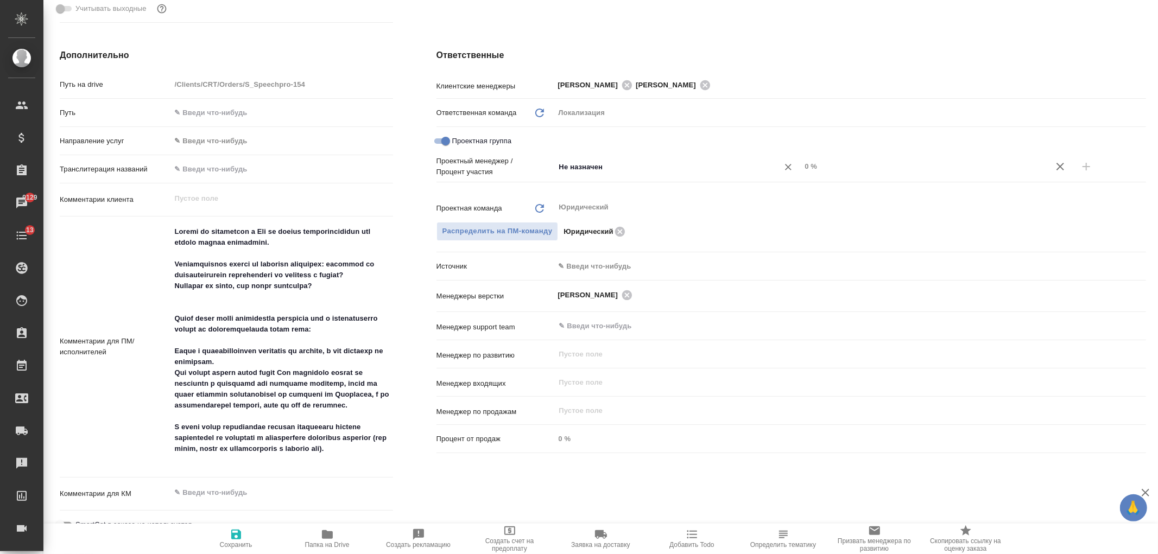
click at [612, 170] on input "Не назначен" at bounding box center [660, 166] width 204 height 13
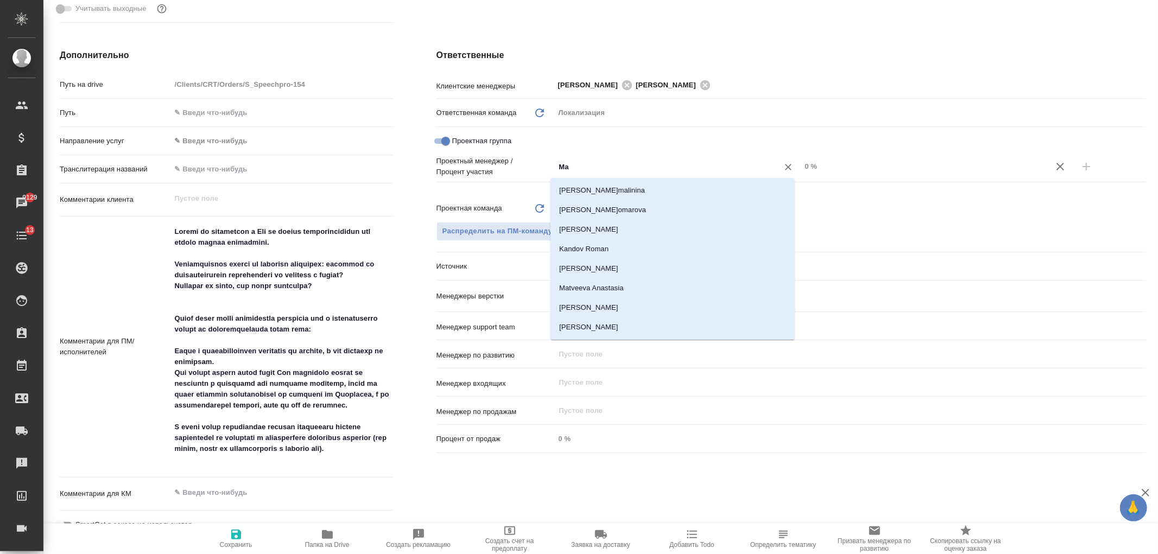
type input "Mat"
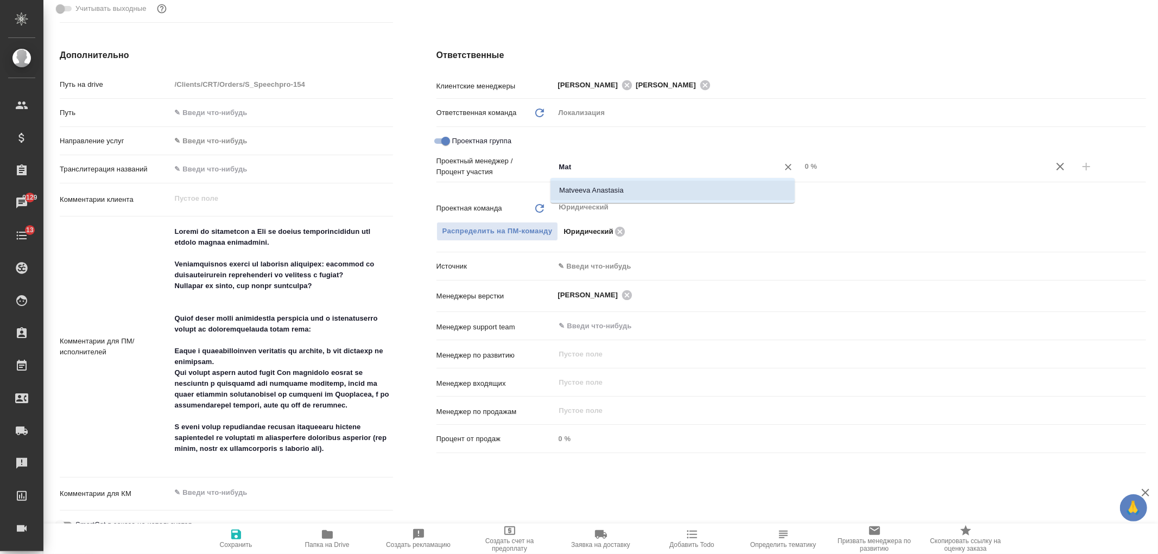
click at [619, 196] on li "Matveeva Anastasia" at bounding box center [672, 191] width 244 height 20
type textarea "x"
click at [801, 166] on input "0 %" at bounding box center [923, 166] width 245 height 16
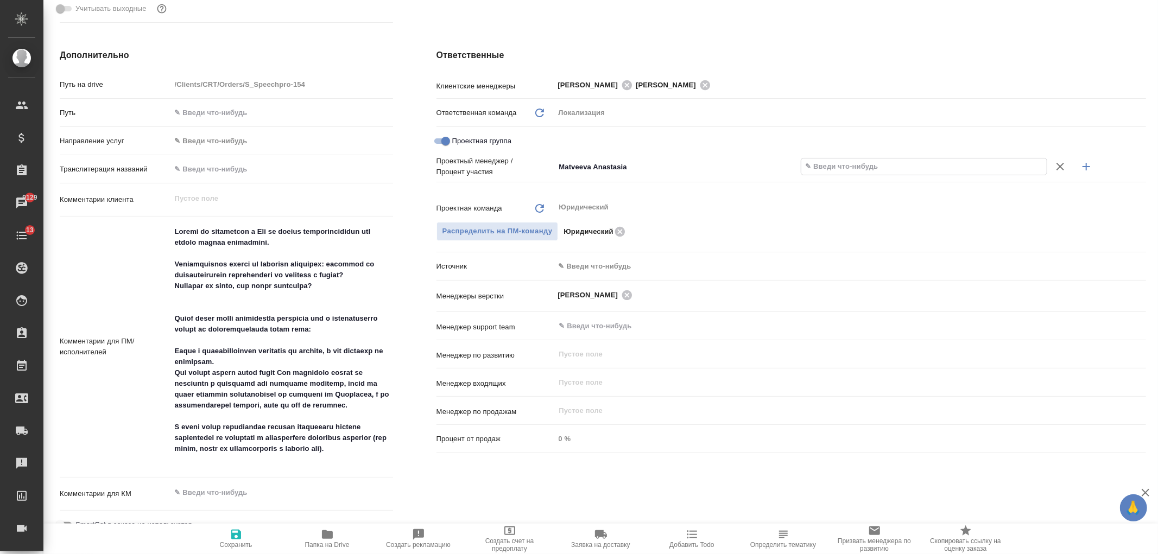
type textarea "x"
type input "2 %"
type textarea "x"
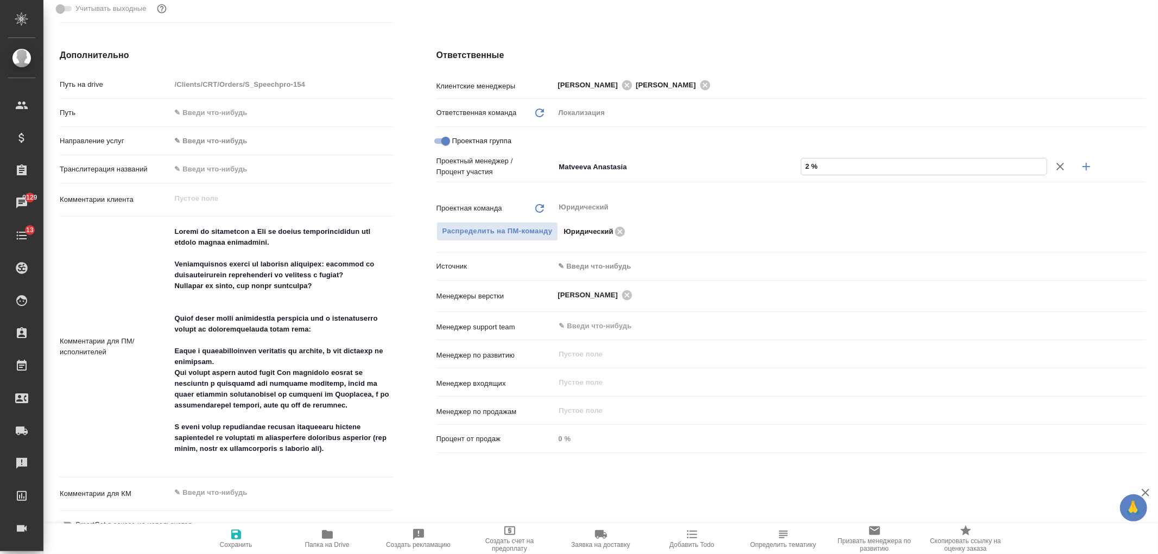
type textarea "x"
type input "21 %"
type textarea "x"
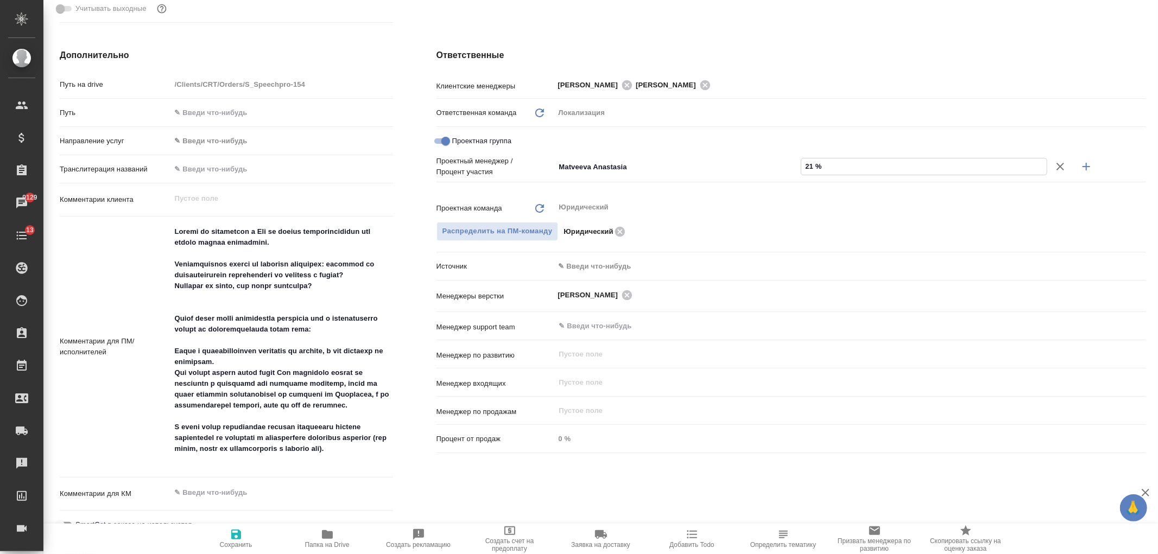
type textarea "x"
type input "21 %"
click at [1082, 166] on icon "button" at bounding box center [1086, 167] width 8 height 8
type textarea "x"
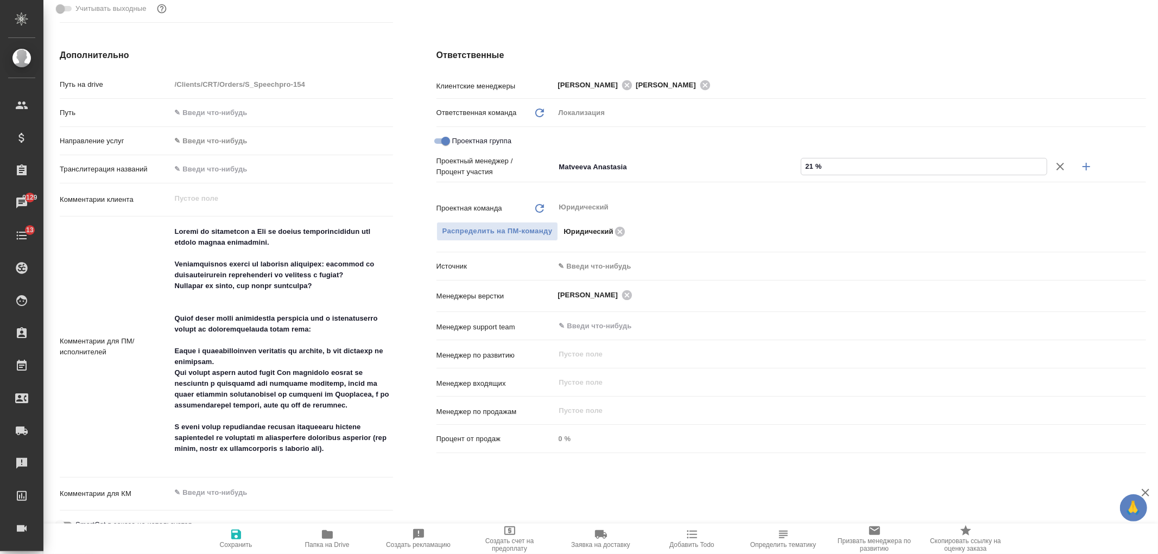
type textarea "x"
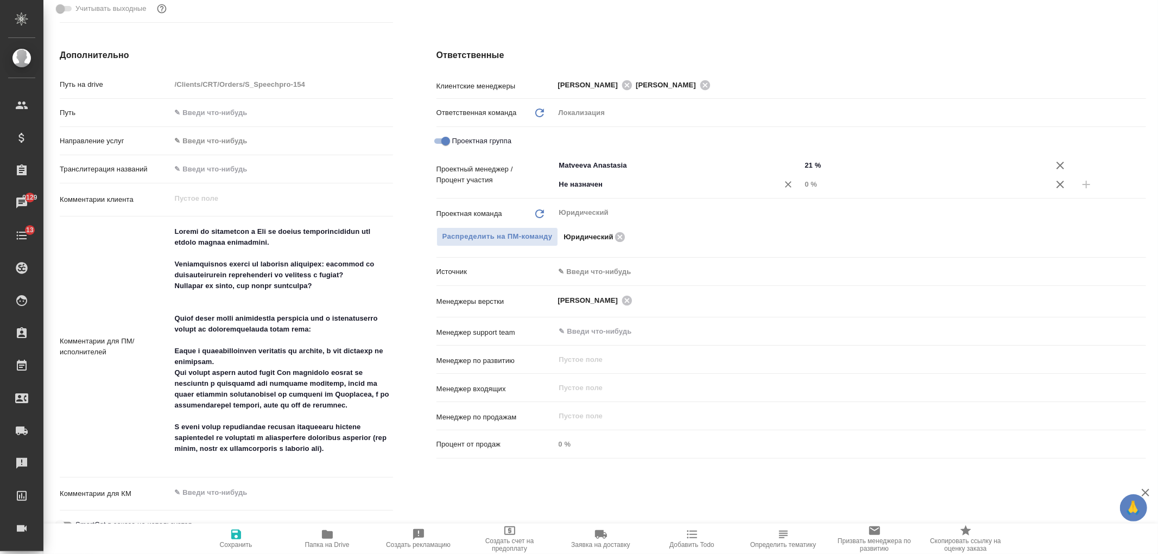
click at [592, 192] on div "Не назначен ​" at bounding box center [678, 185] width 246 height 20
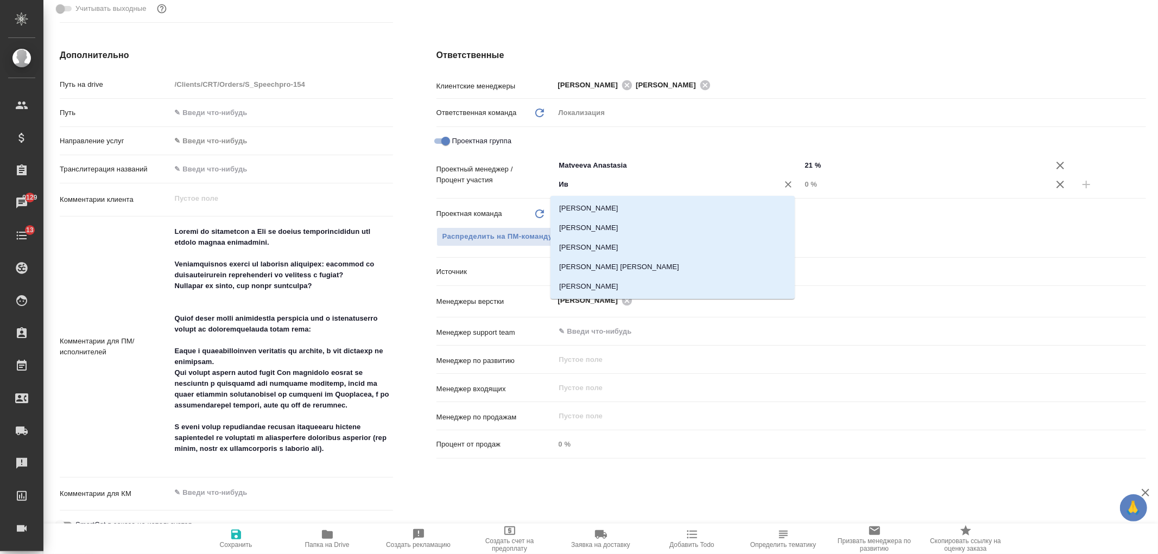
type input "Ива"
click at [614, 246] on li "[PERSON_NAME]" at bounding box center [672, 248] width 244 height 20
type textarea "x"
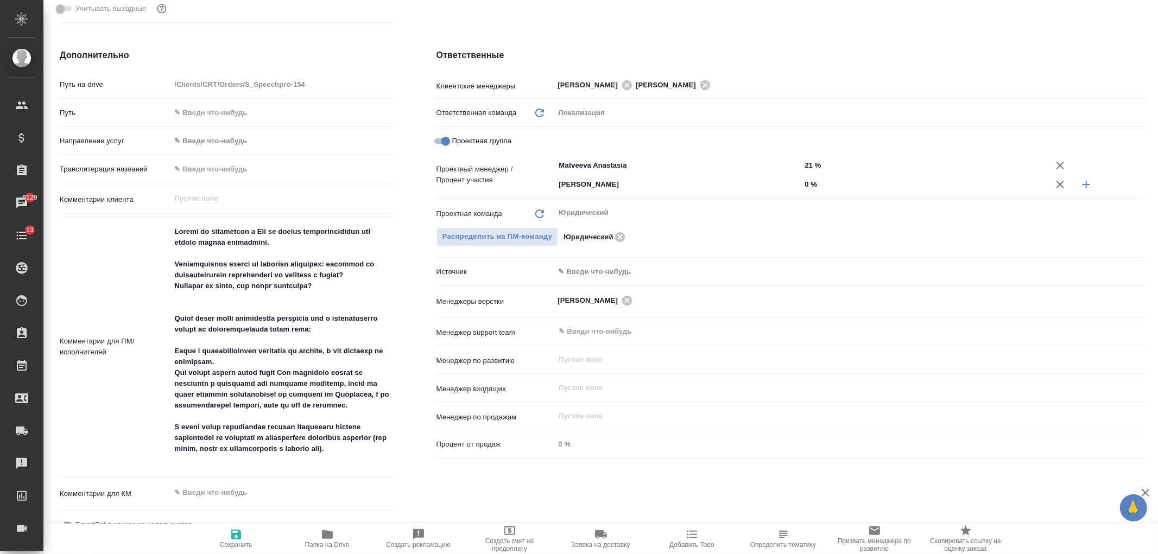
click at [801, 178] on input "0 %" at bounding box center [924, 184] width 246 height 16
type textarea "x"
type input "7 %"
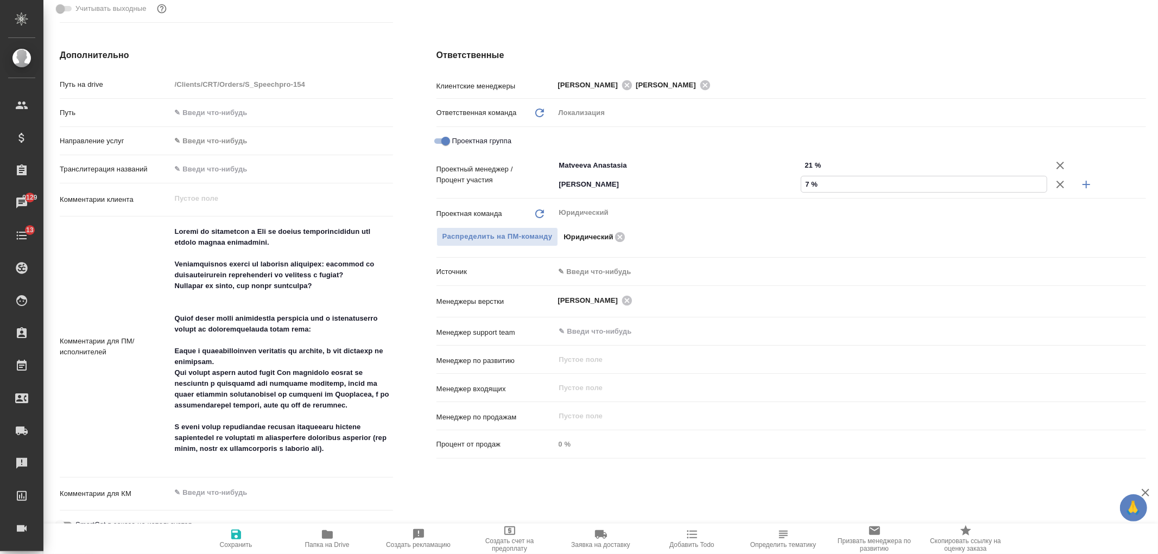
type textarea "x"
type input "79 %"
type textarea "x"
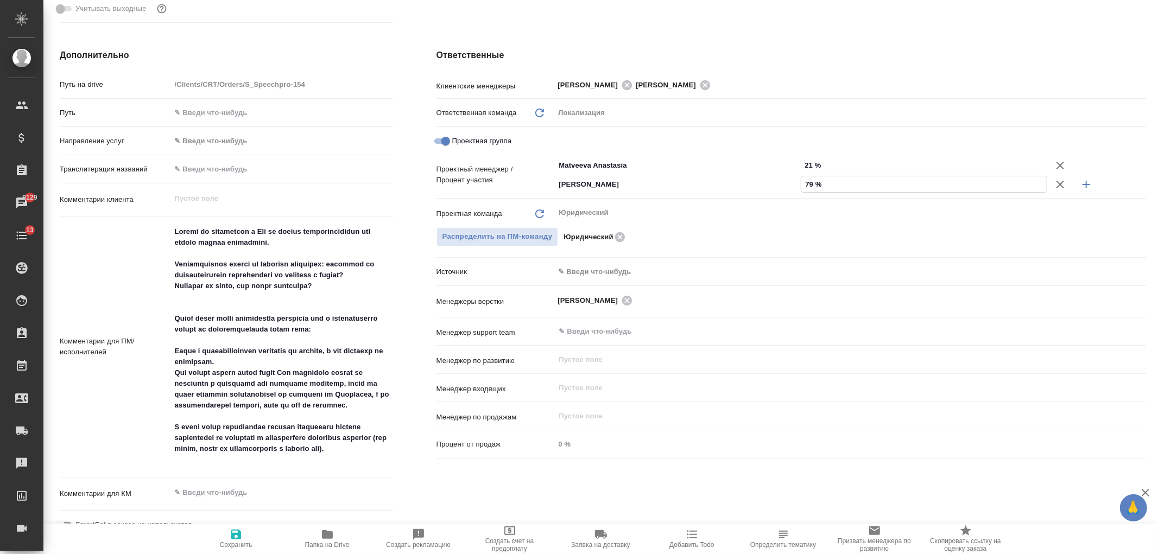
type textarea "x"
type input "79 %"
click at [230, 538] on icon "button" at bounding box center [236, 534] width 13 height 13
type textarea "x"
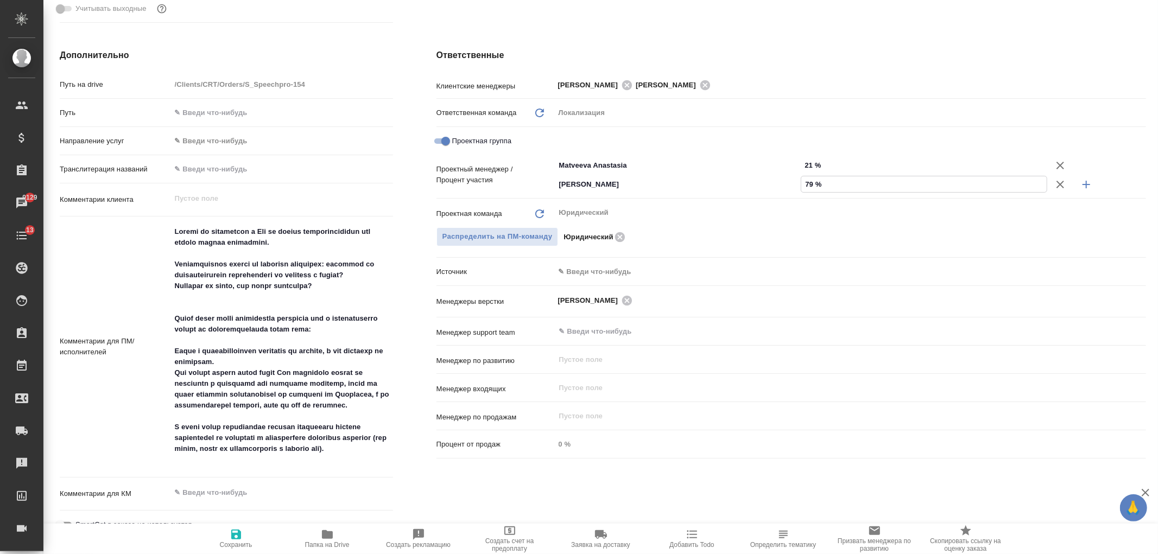
type textarea "x"
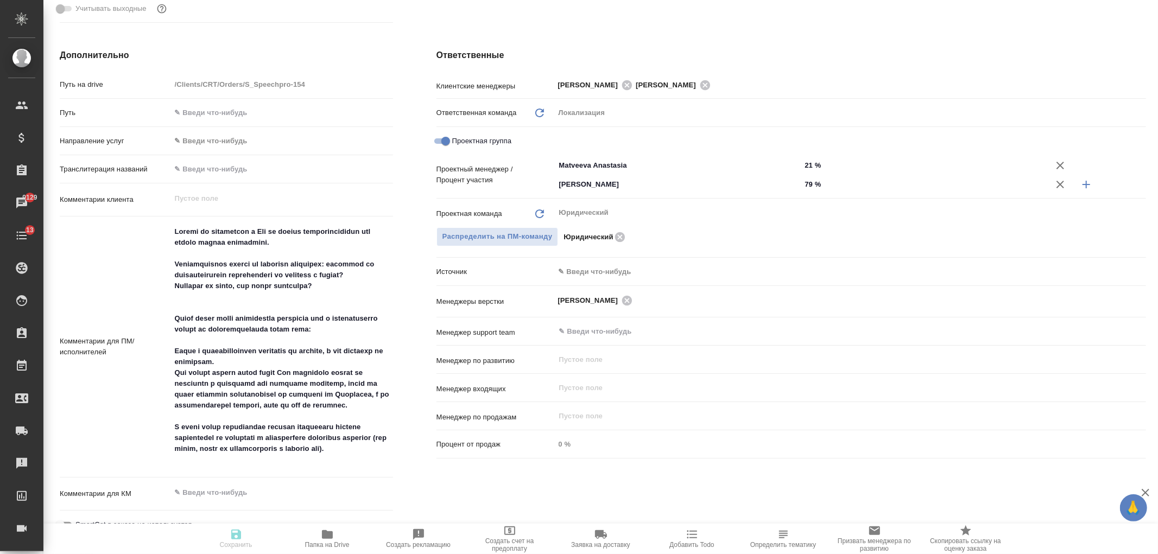
type textarea "x"
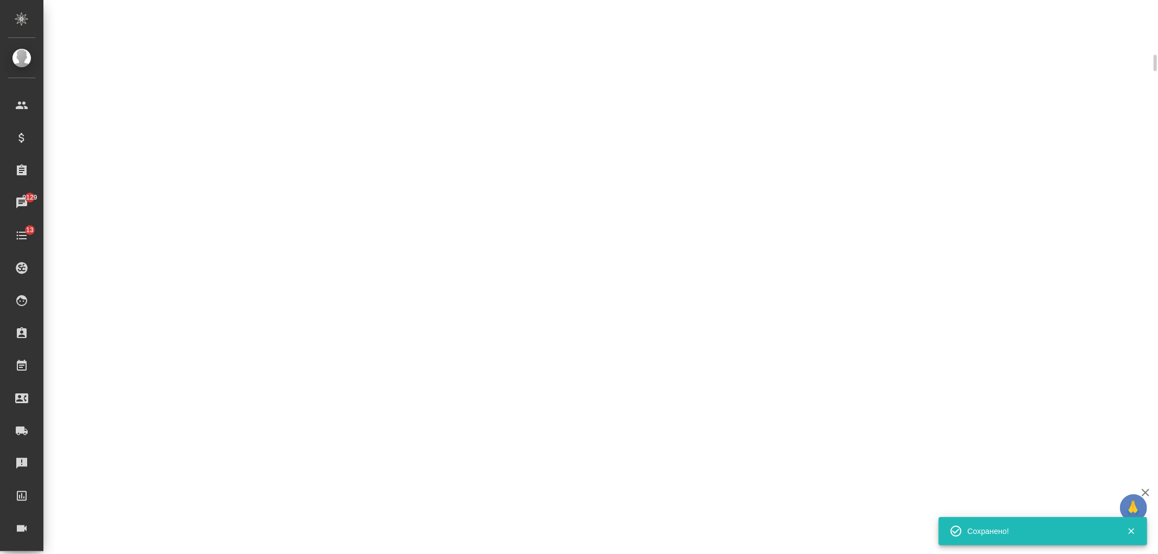
select select "RU"
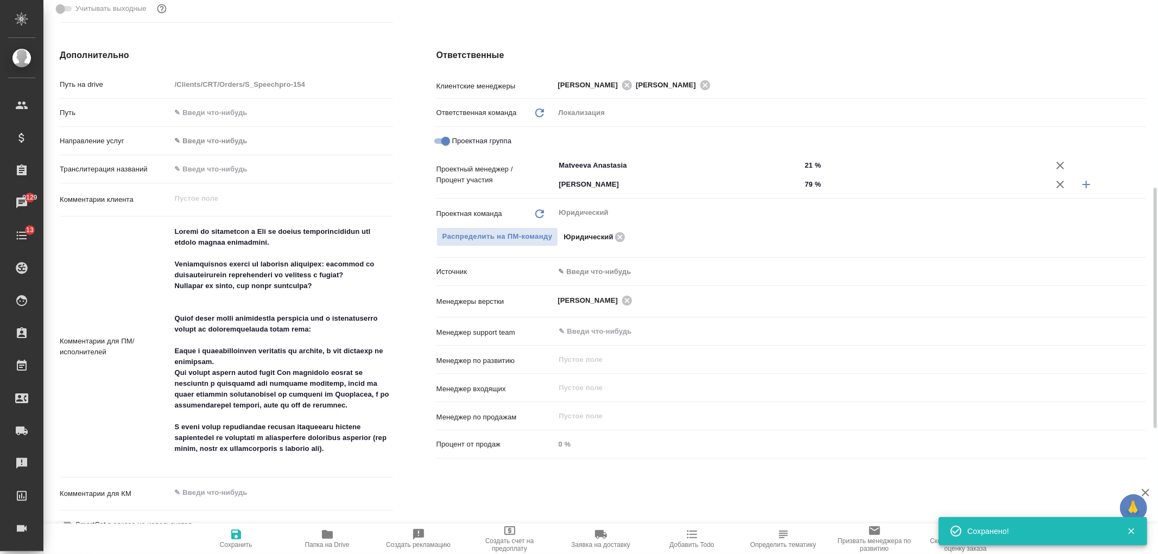
type textarea "x"
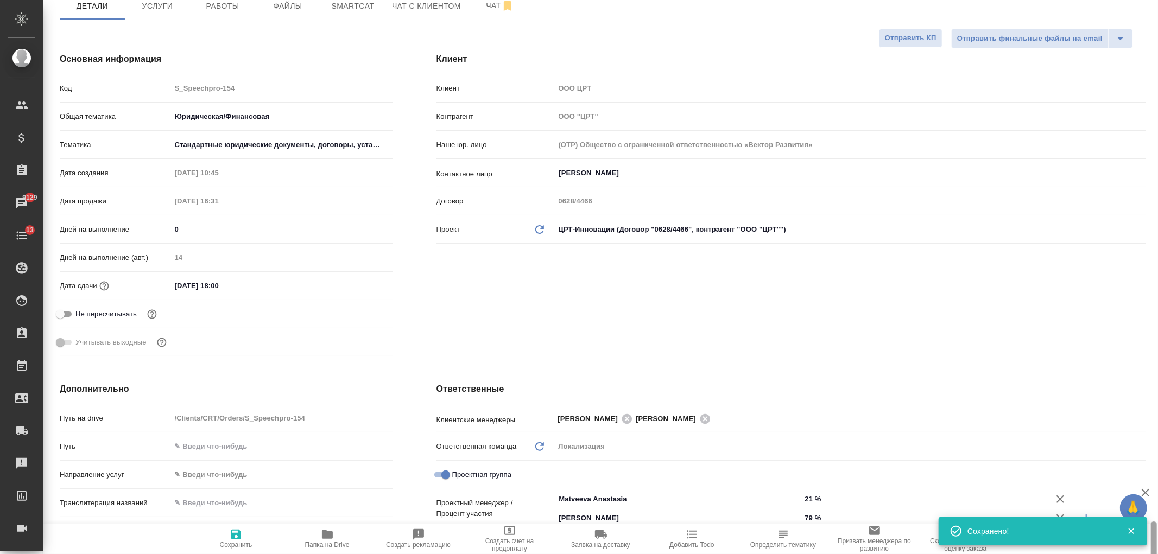
scroll to position [0, 0]
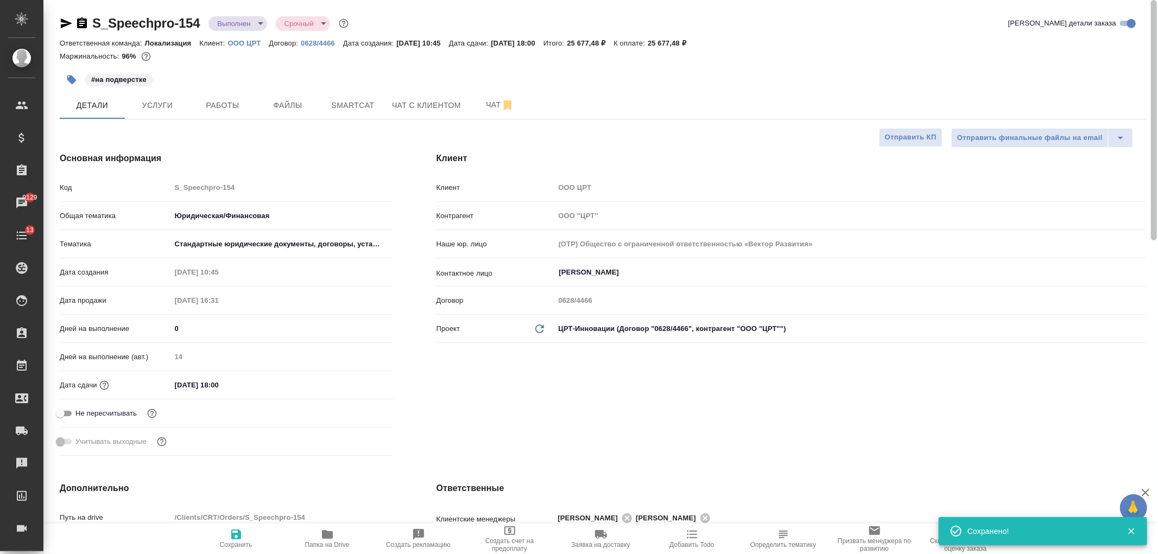
drag, startPoint x: 1145, startPoint y: 394, endPoint x: 1136, endPoint y: 84, distance: 309.5
click at [1138, 88] on div "S_Speechpro-154 Выполнен completed Срочный urgent Кратко детали заказа Ответств…" at bounding box center [600, 277] width 1114 height 554
type textarea "x"
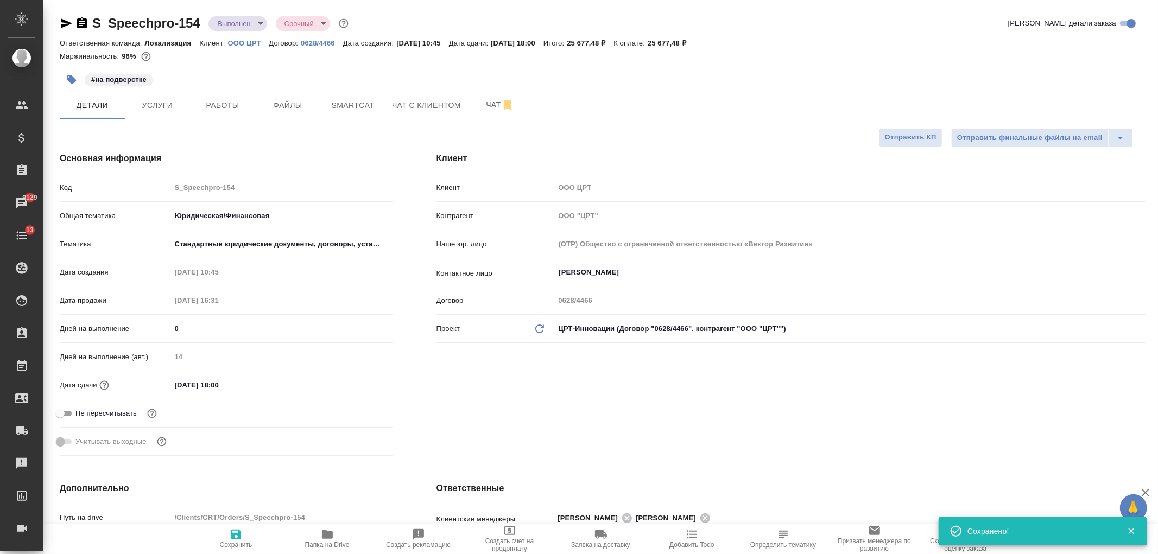
type textarea "x"
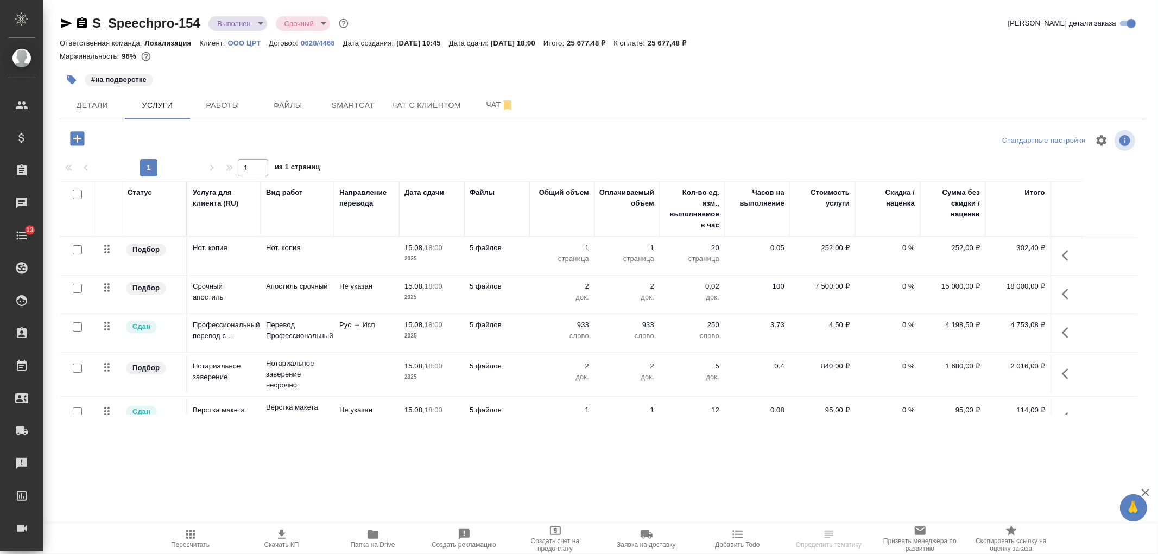
click at [242, 40] on p "OOO ЦРТ" at bounding box center [248, 43] width 41 height 8
click at [246, 38] on link "OOO ЦРТ" at bounding box center [248, 42] width 41 height 9
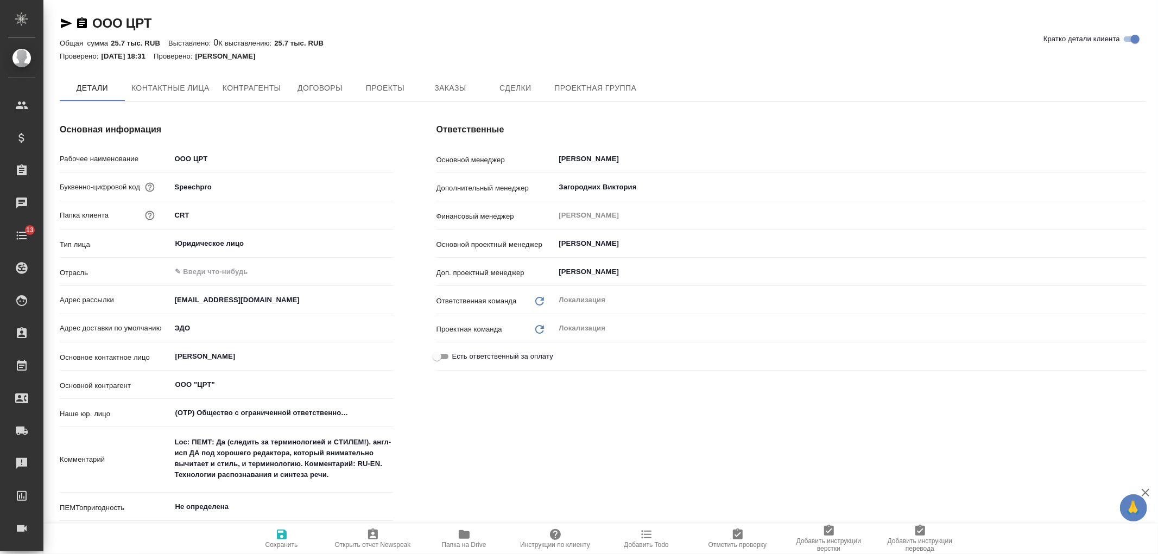
type textarea "x"
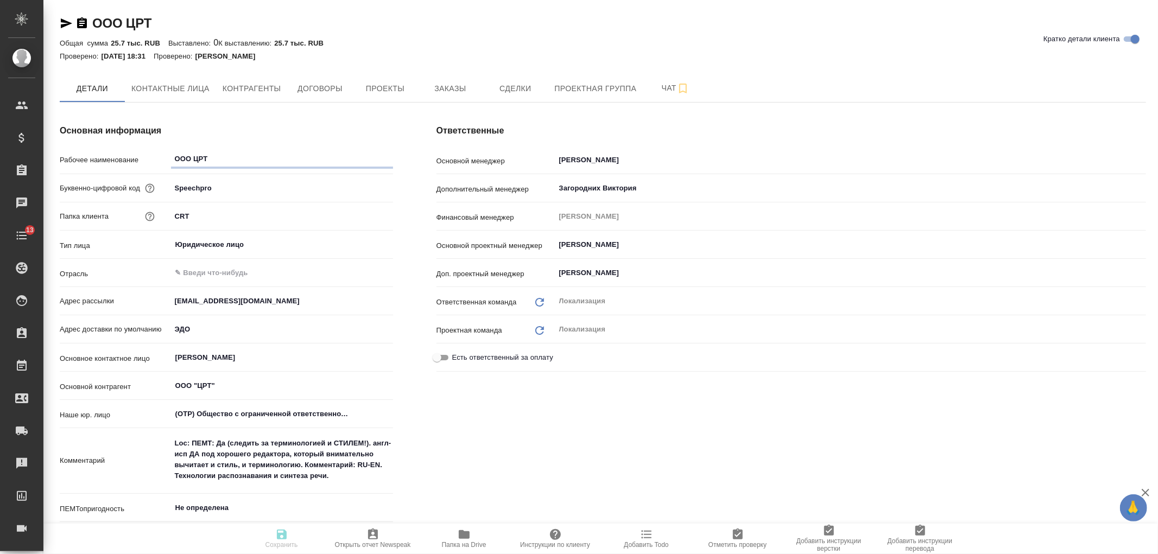
type textarea "x"
click at [451, 84] on span "Заказы" at bounding box center [450, 89] width 52 height 14
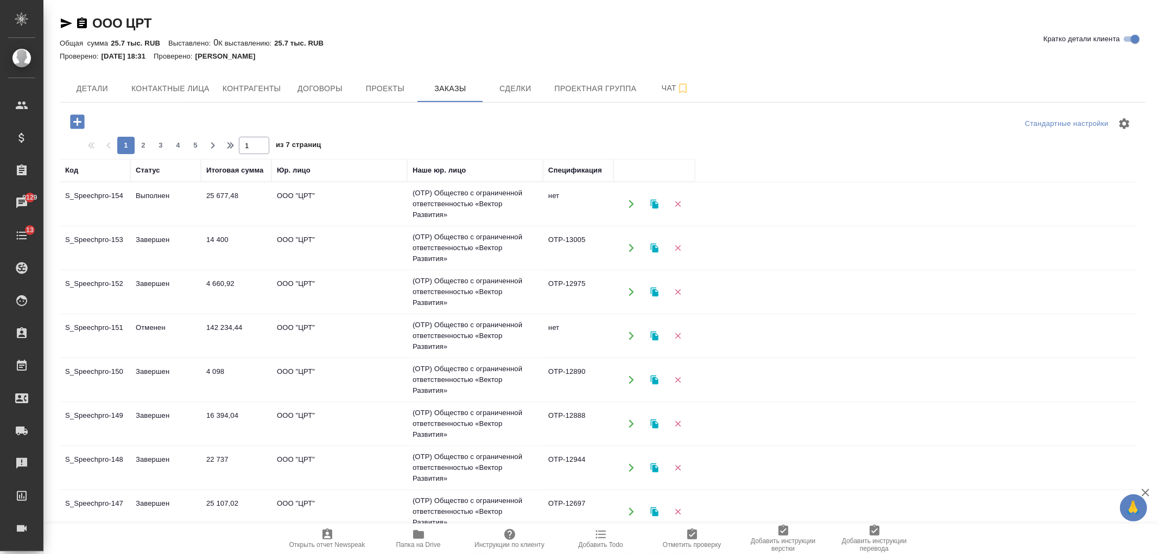
click at [261, 223] on td "22 737" at bounding box center [236, 204] width 71 height 38
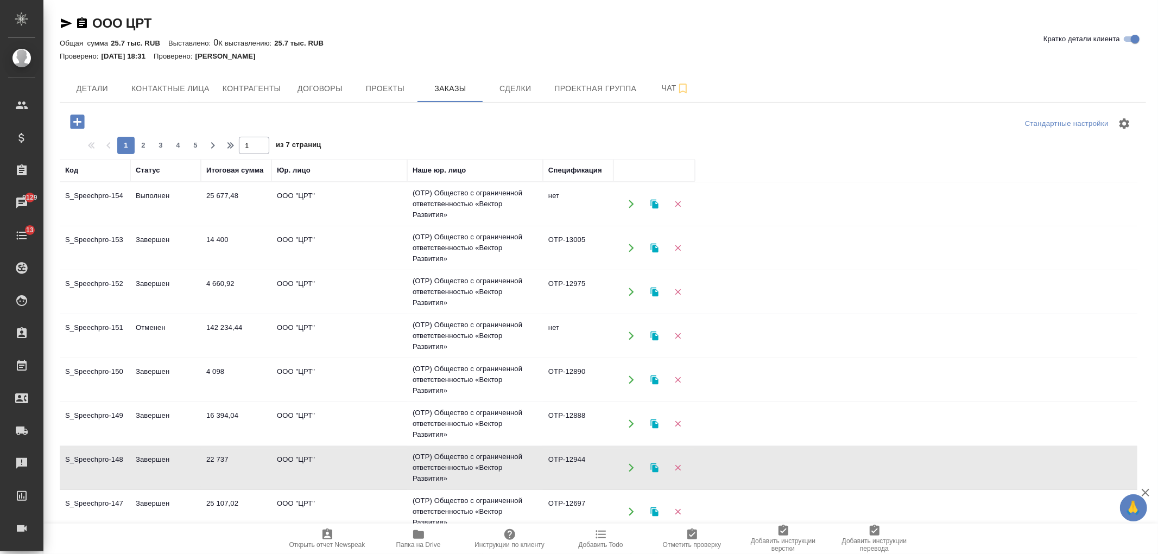
click at [261, 223] on td "22 737" at bounding box center [236, 204] width 71 height 38
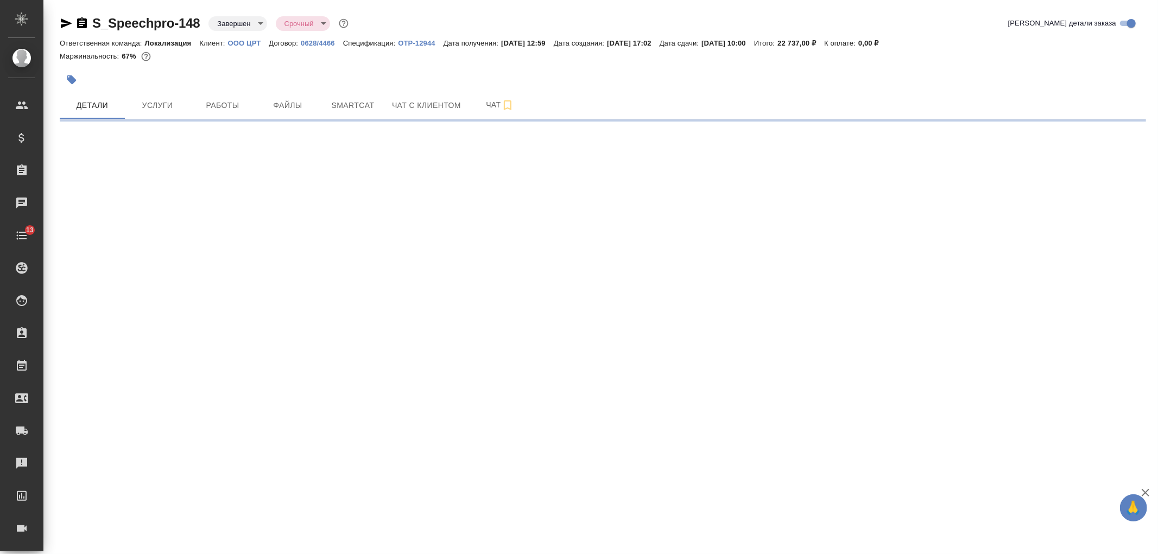
select select "RU"
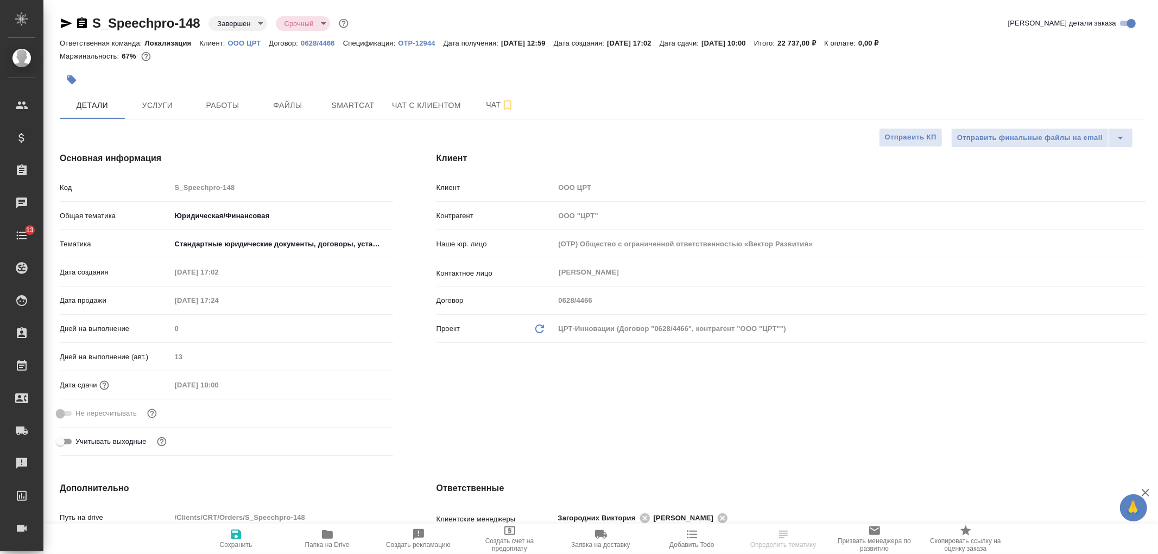
type textarea "x"
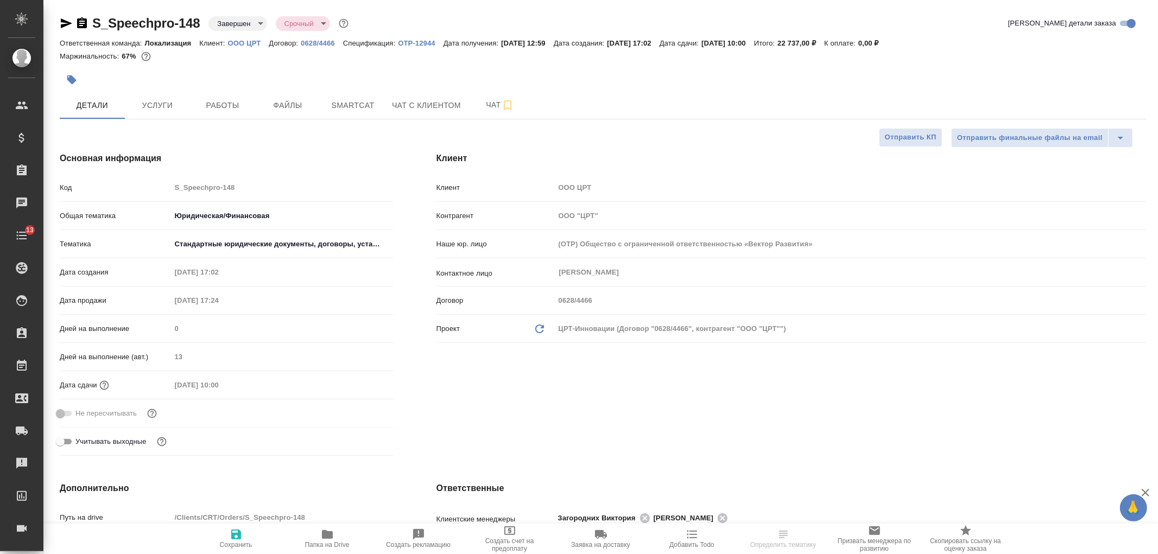
type textarea "x"
click at [579, 443] on div "Клиент Клиент OOO ЦРТ Контрагент ООО "ЦРТ" Наше юр. лицо (OTP) Общество с огран…" at bounding box center [791, 306] width 753 height 352
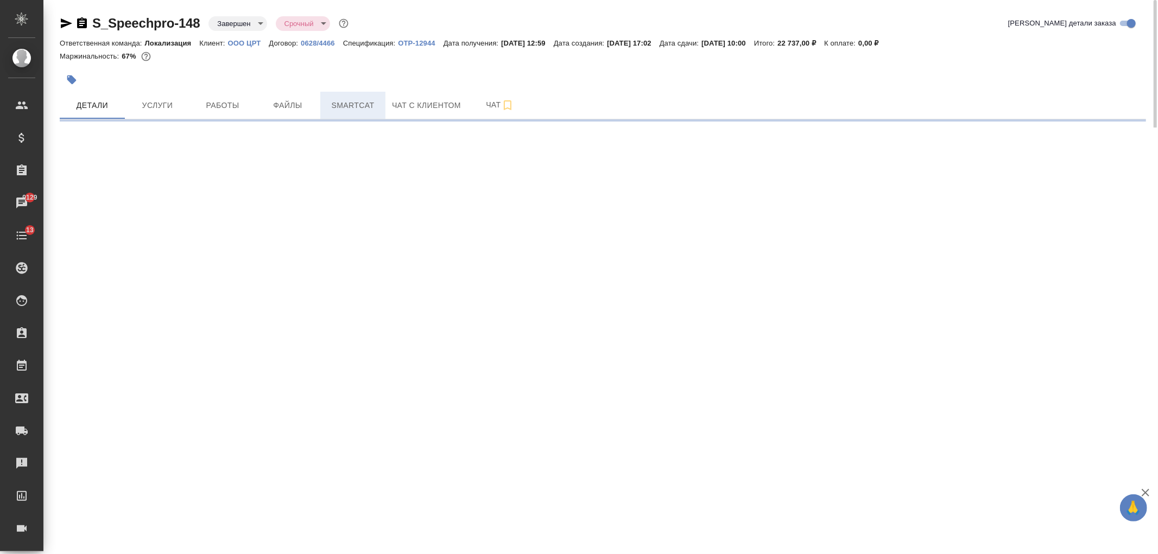
select select "RU"
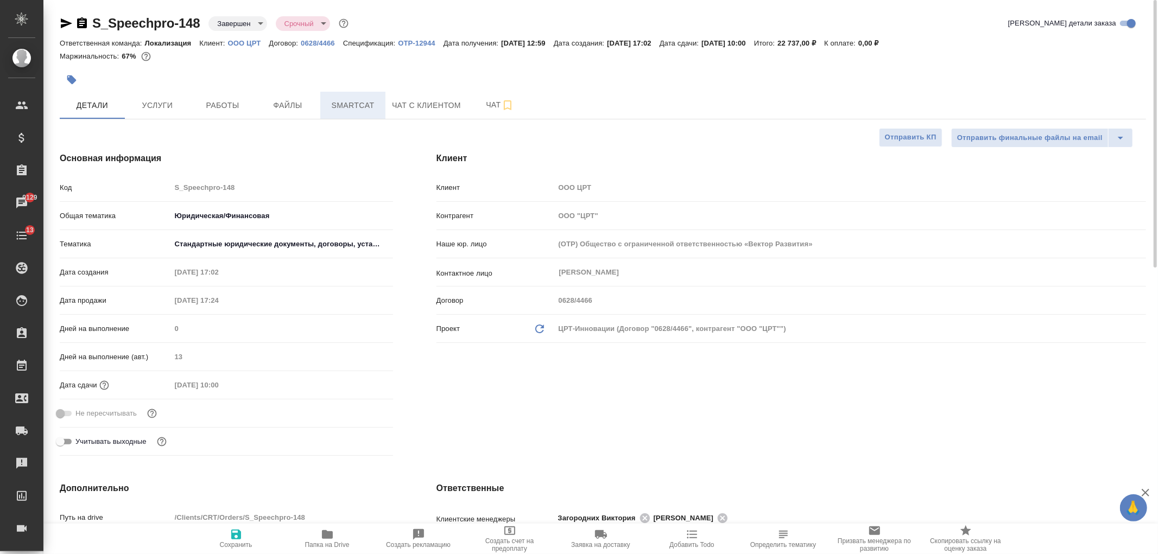
type textarea "x"
click at [427, 45] on p "OTP-12944" at bounding box center [420, 43] width 45 height 8
type textarea "x"
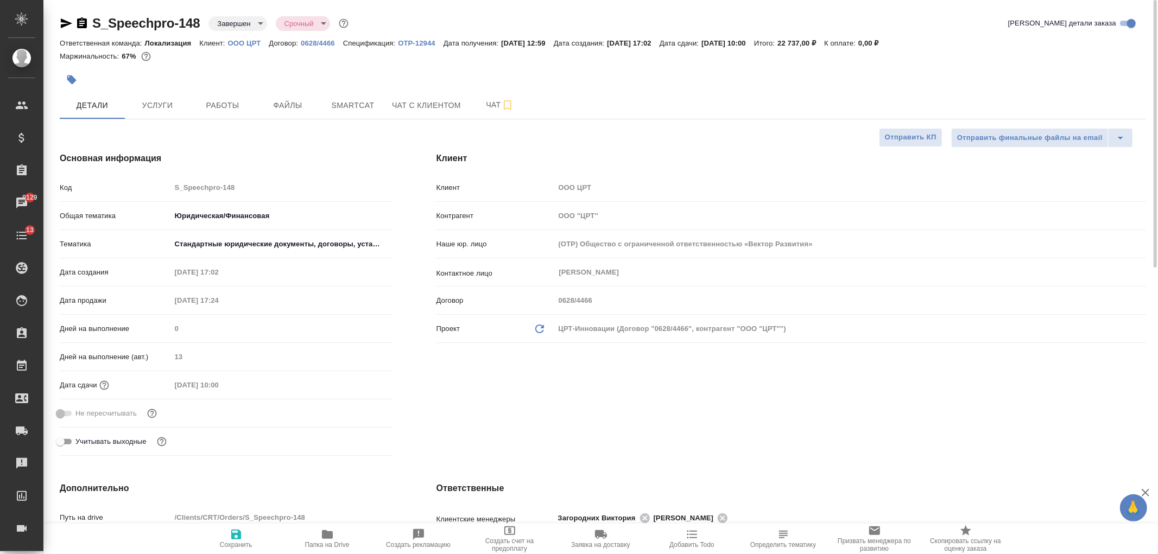
type textarea "x"
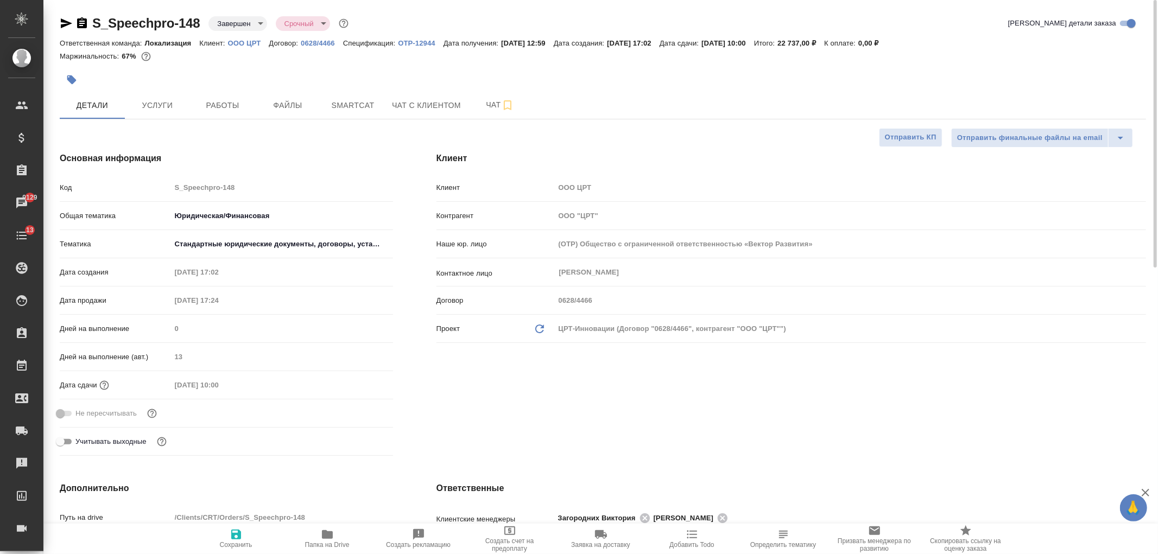
type textarea "x"
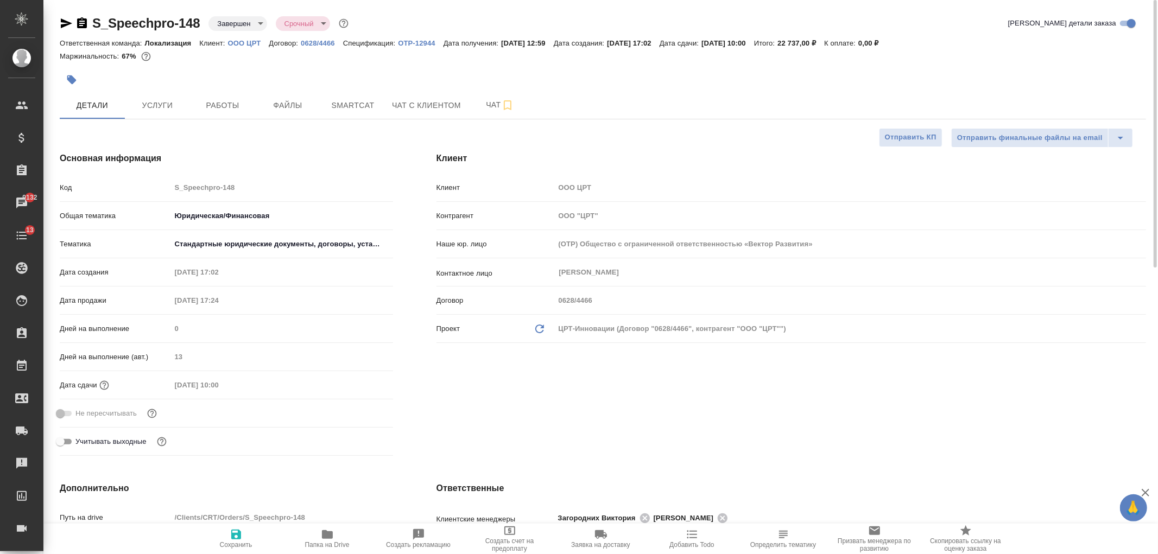
type textarea "x"
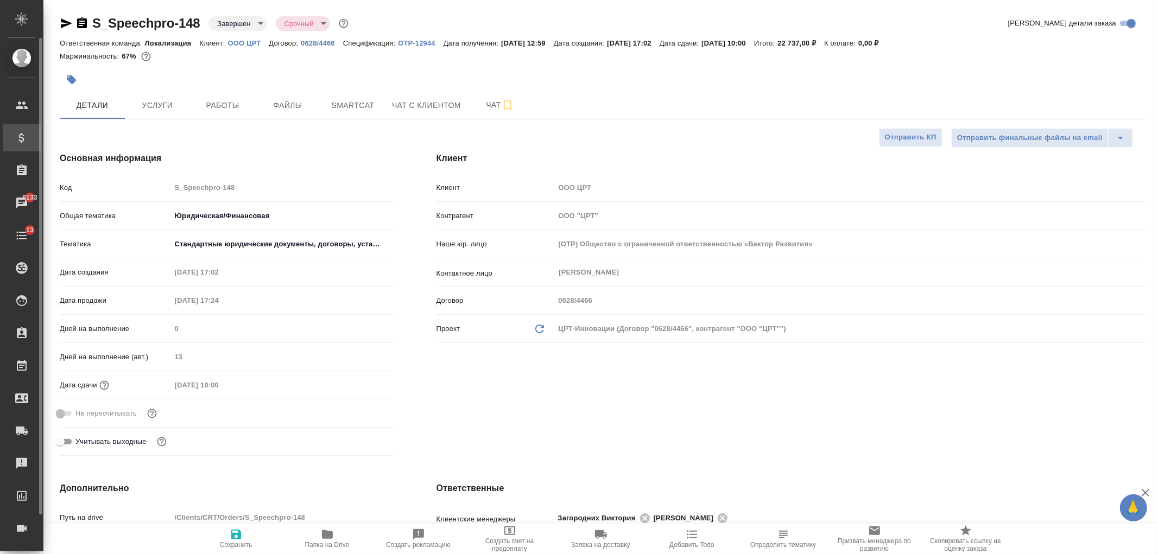
type textarea "x"
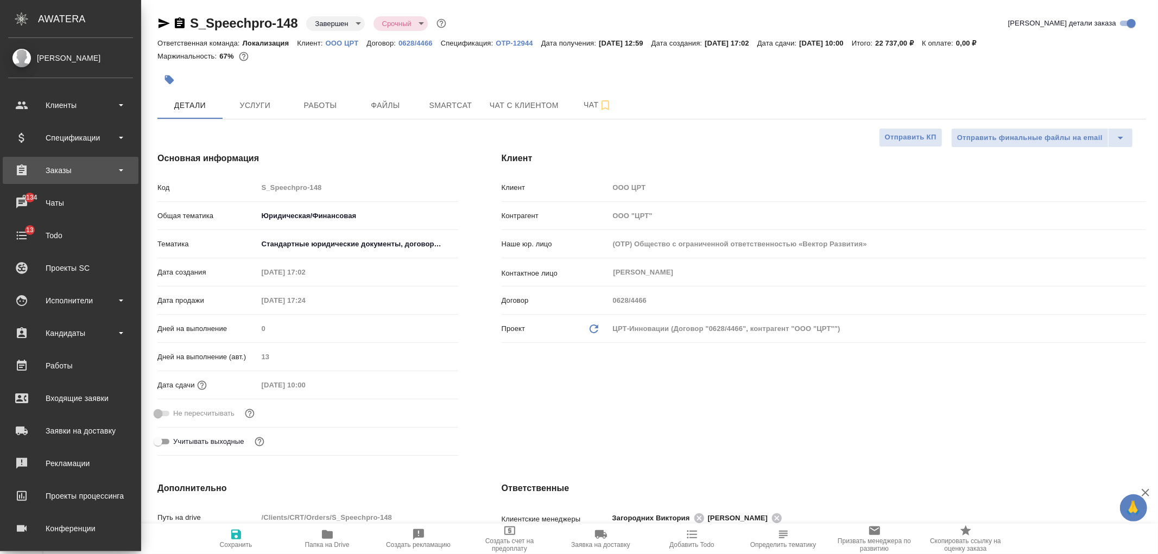
click at [79, 164] on div "Заказы" at bounding box center [70, 170] width 125 height 16
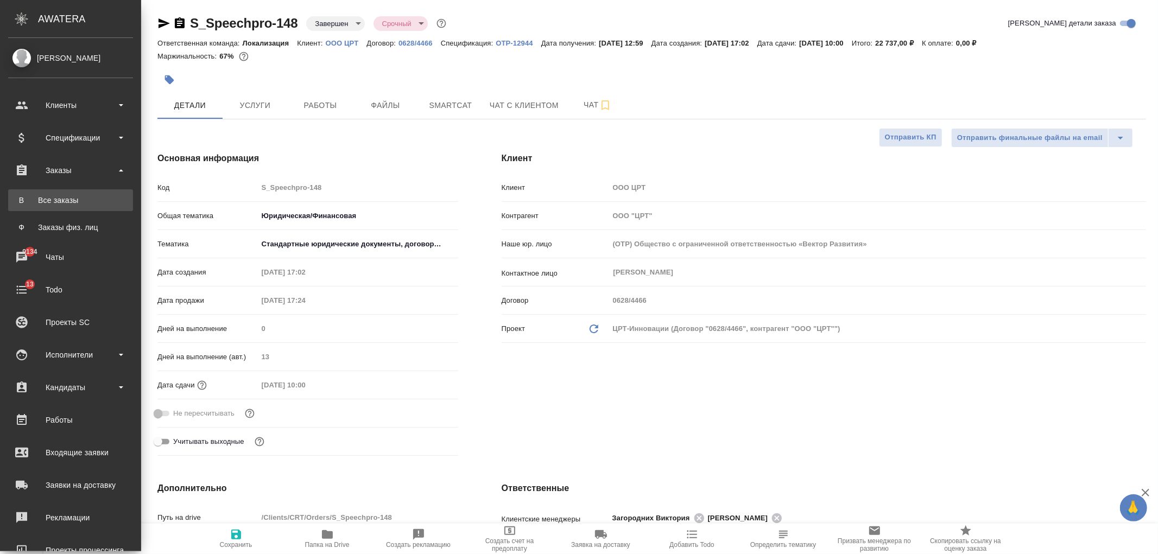
click at [91, 202] on div "Все заказы" at bounding box center [71, 200] width 114 height 11
type textarea "x"
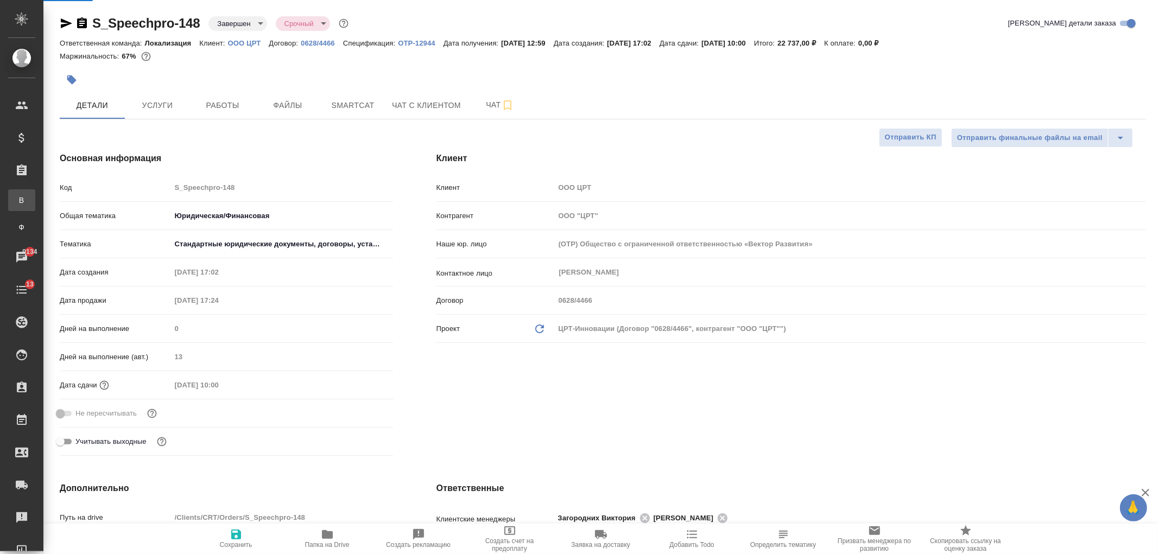
type textarea "x"
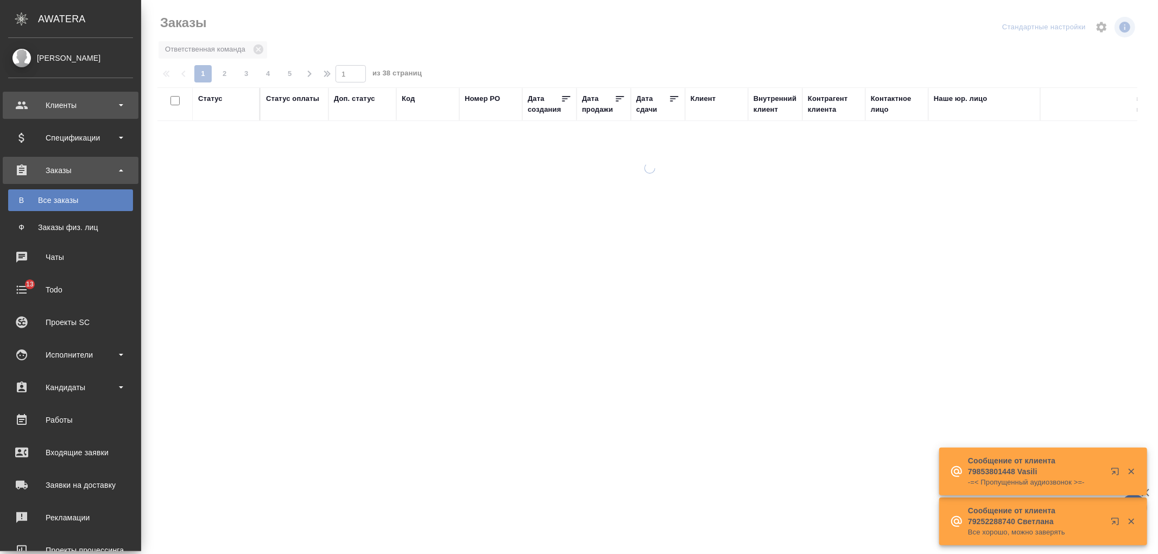
click at [35, 110] on div "Клиенты" at bounding box center [70, 105] width 125 height 16
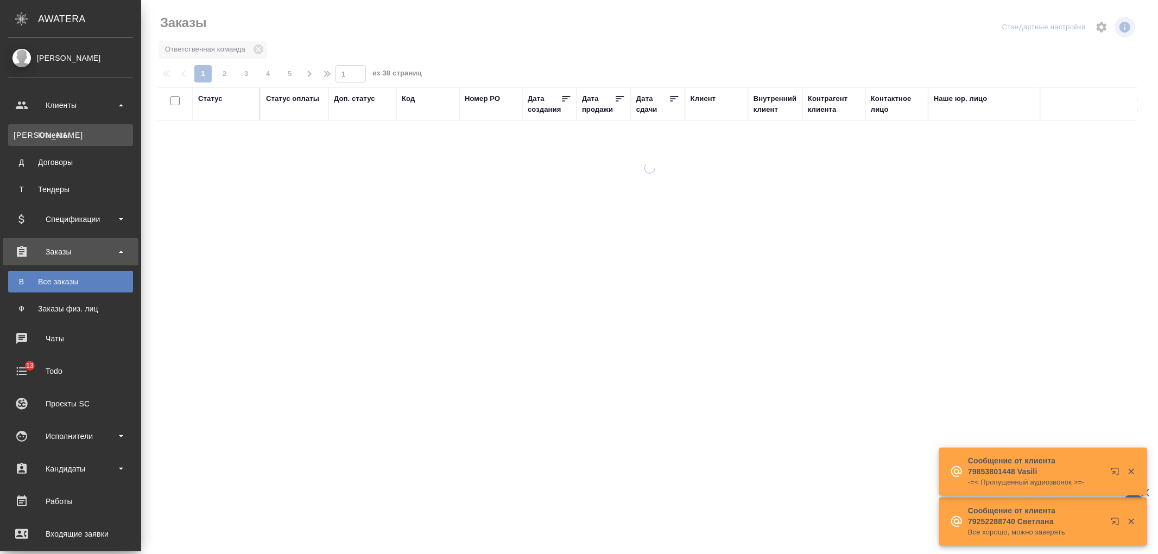
click at [55, 136] on div "Клиенты" at bounding box center [71, 135] width 114 height 11
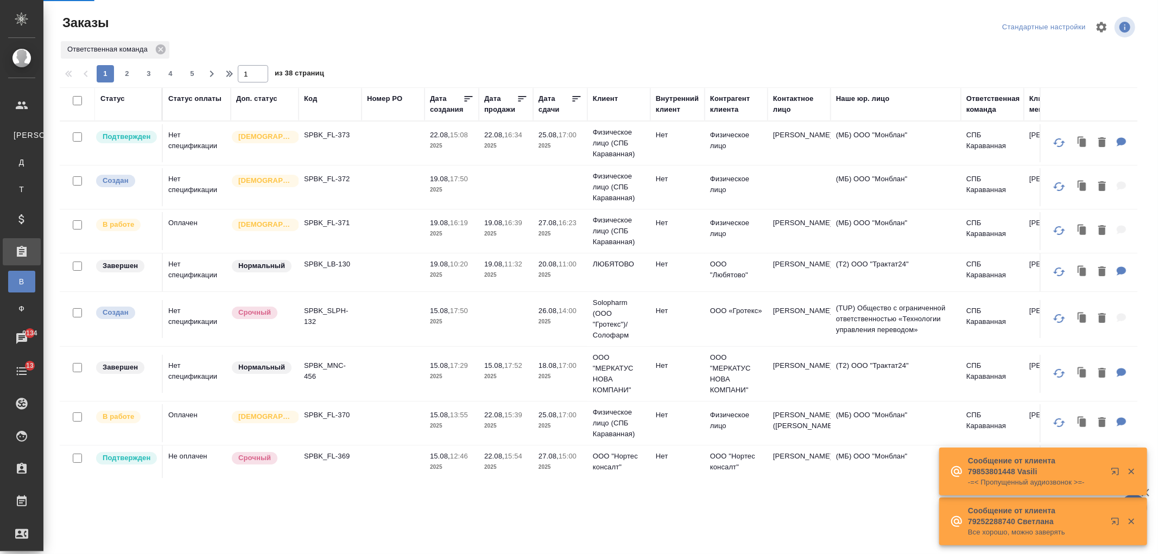
select select "RU"
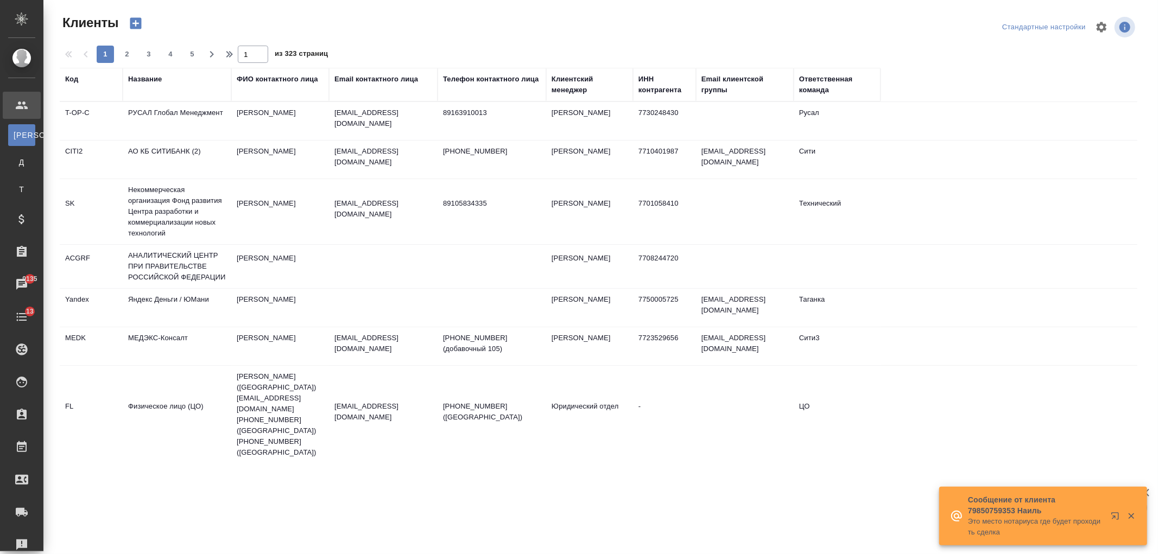
click at [154, 94] on div "Название" at bounding box center [177, 85] width 98 height 22
click at [154, 79] on div "Название" at bounding box center [145, 79] width 34 height 11
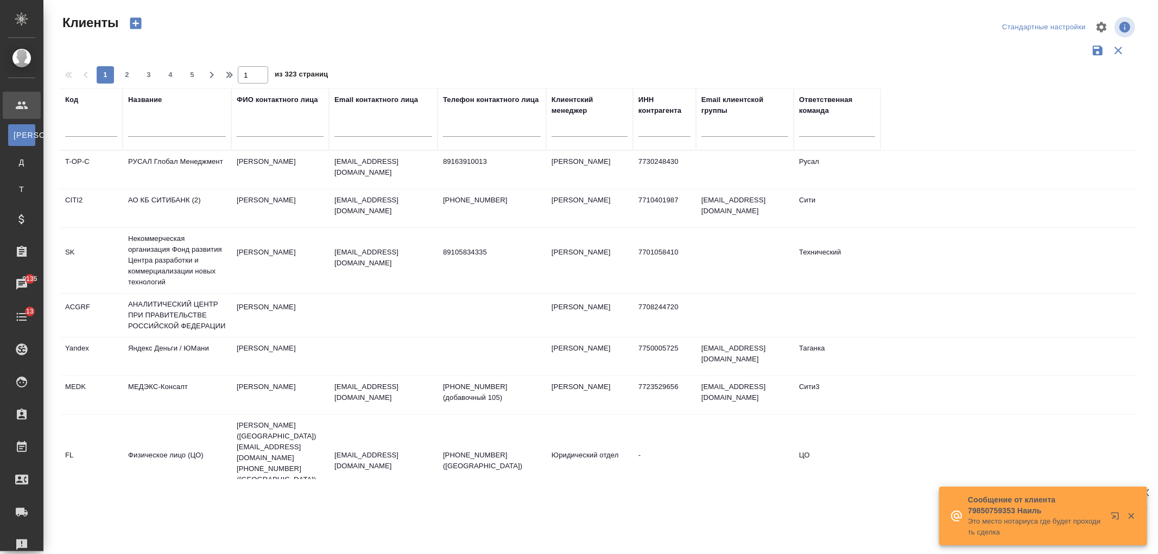
click at [171, 123] on input "text" at bounding box center [177, 130] width 98 height 14
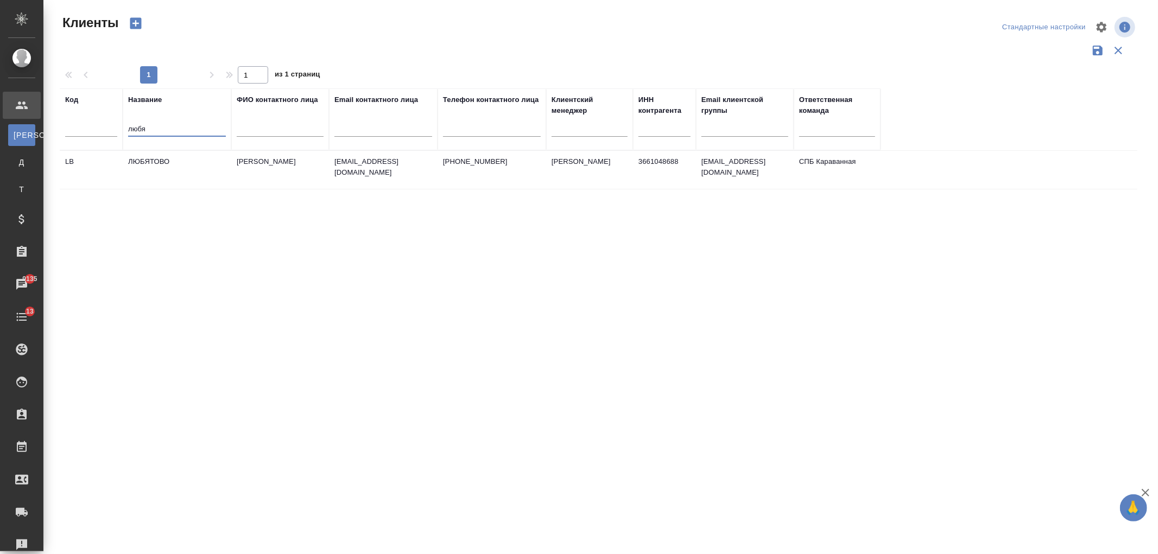
type input "любя"
click at [182, 175] on td "ЛЮБЯТОВО" at bounding box center [177, 170] width 109 height 38
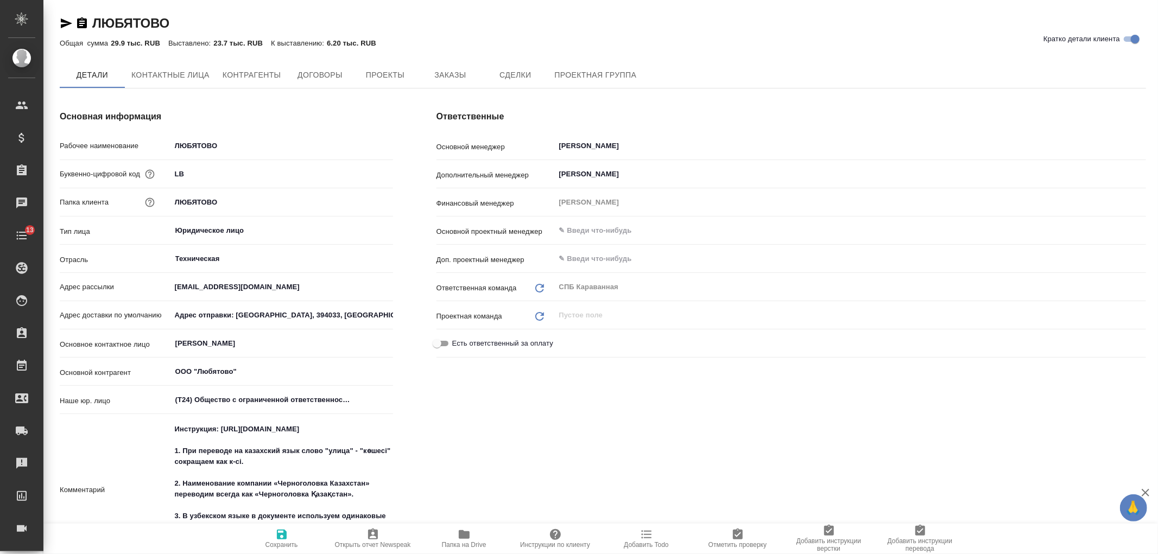
type textarea "x"
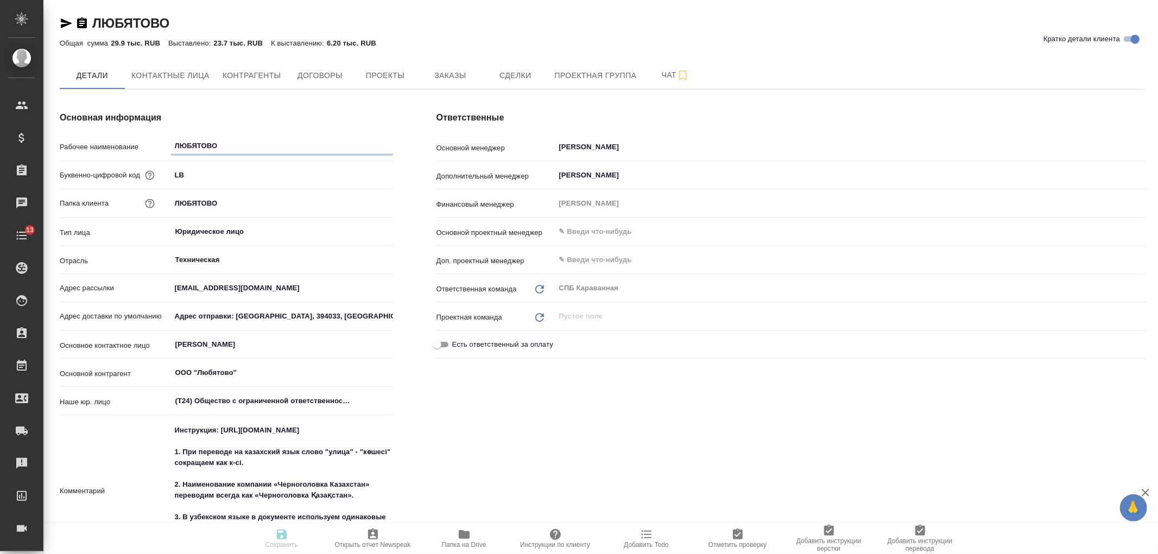
type textarea "x"
click at [447, 80] on span "Заказы" at bounding box center [450, 76] width 52 height 14
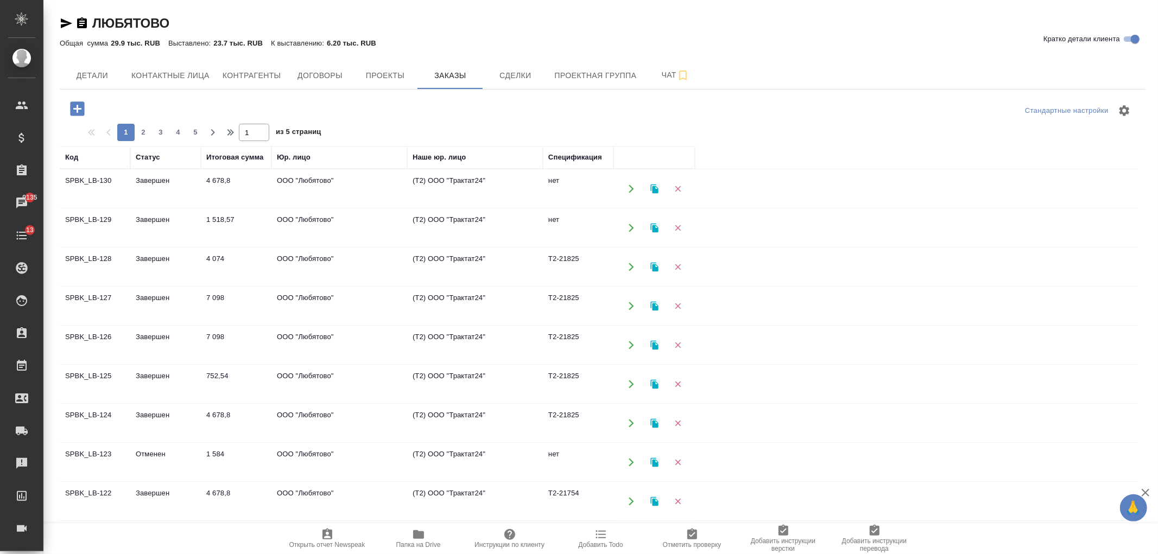
click at [78, 118] on icon "button" at bounding box center [77, 108] width 19 height 19
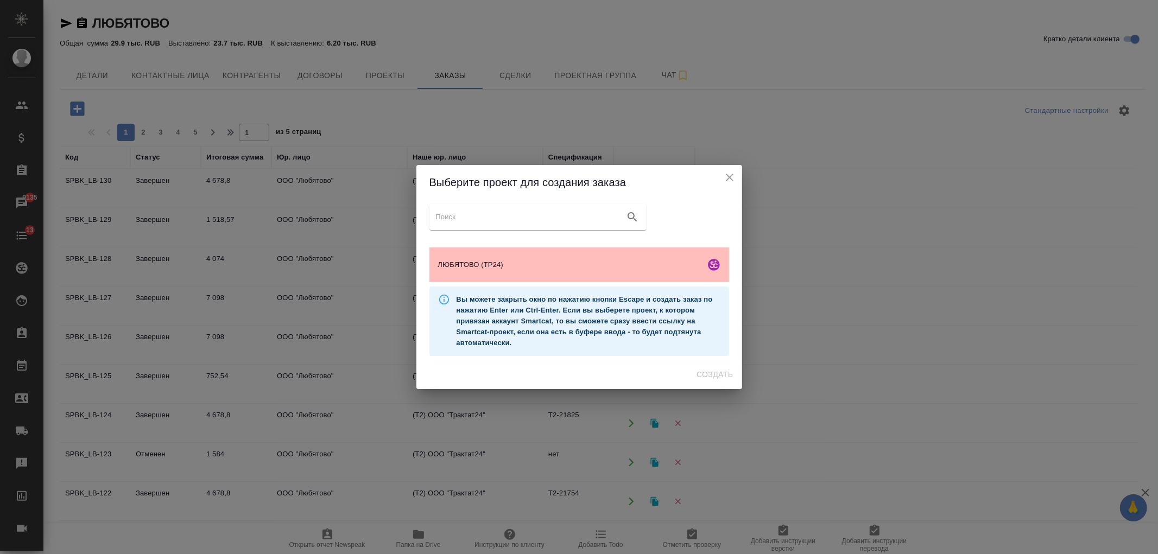
click at [539, 269] on span "ЛЮБЯТОВО (ТР24)" at bounding box center [569, 264] width 263 height 11
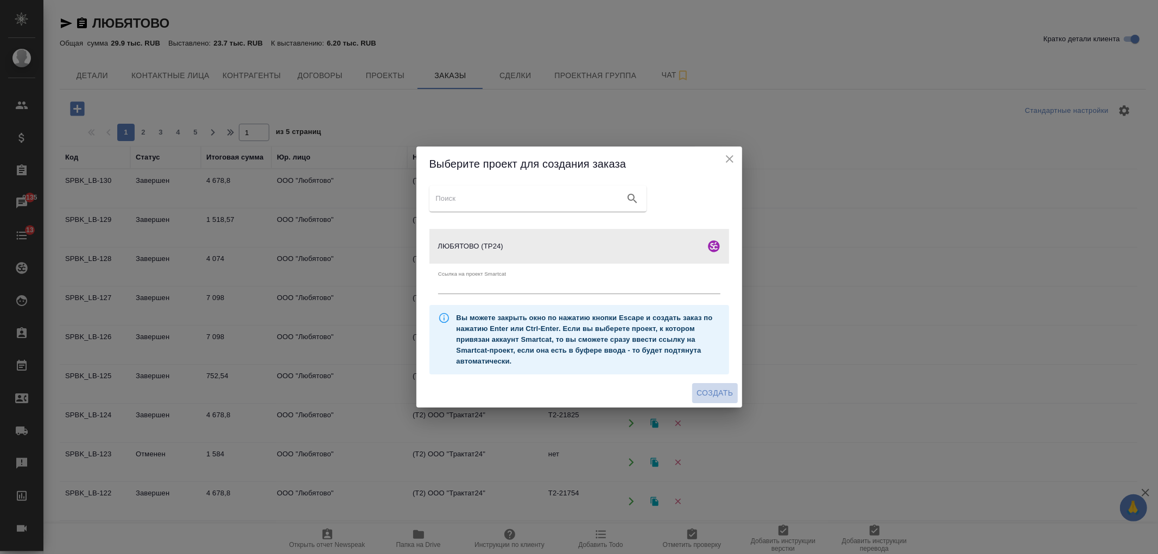
click at [714, 397] on span "Создать" at bounding box center [714, 393] width 36 height 14
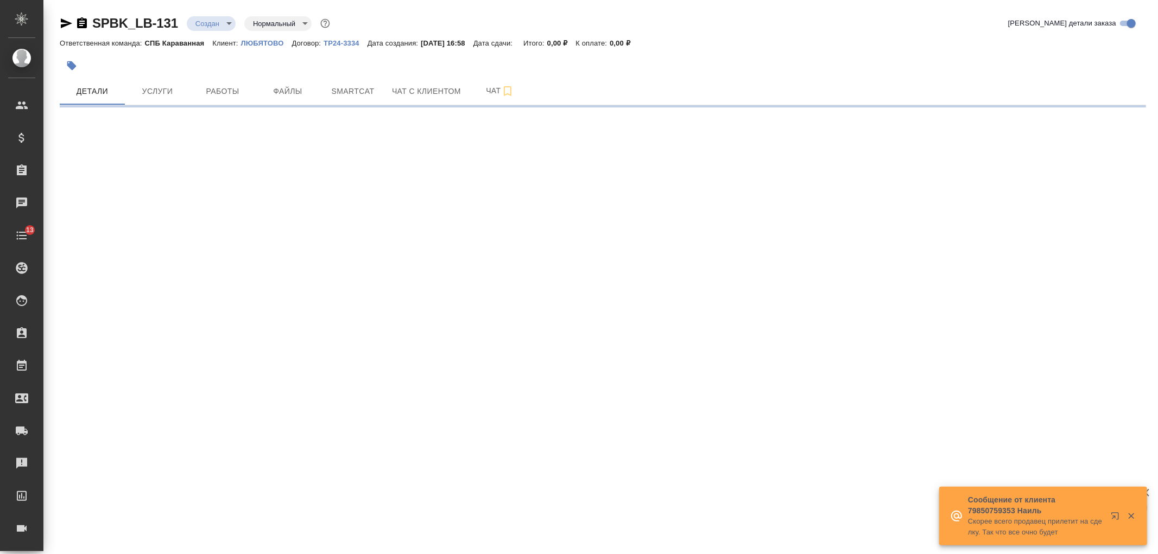
select select "RU"
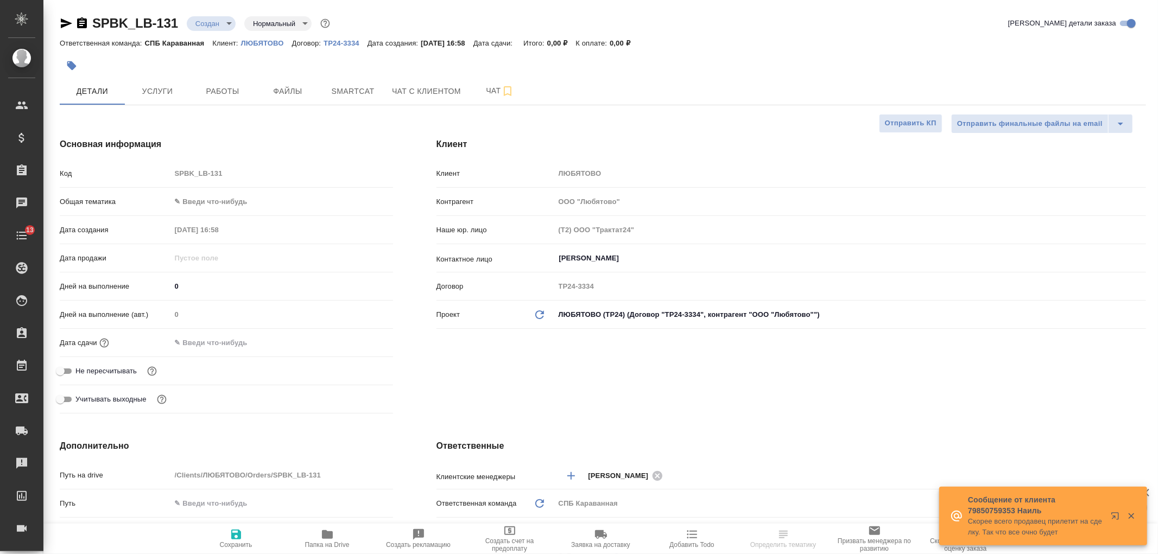
type textarea "x"
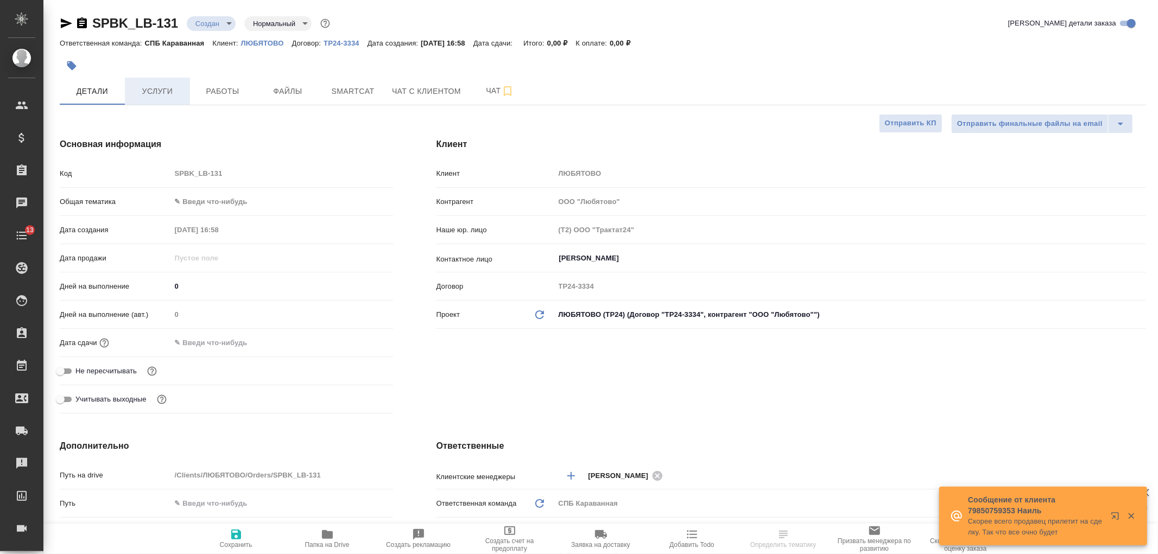
type textarea "x"
click at [169, 87] on span "Услуги" at bounding box center [157, 92] width 52 height 14
type textarea "x"
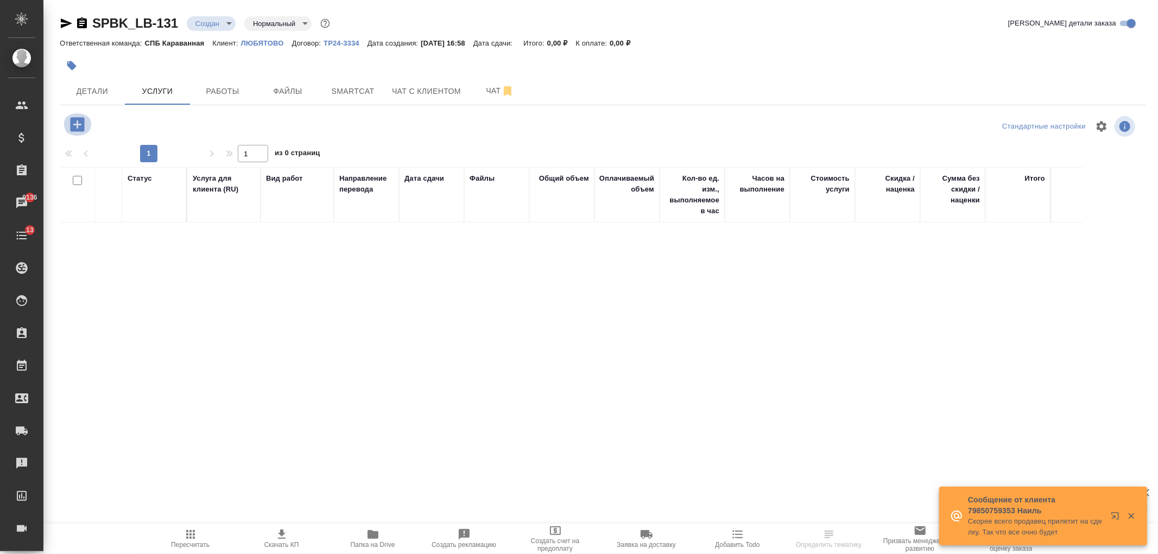
click at [80, 122] on icon "button" at bounding box center [77, 124] width 14 height 14
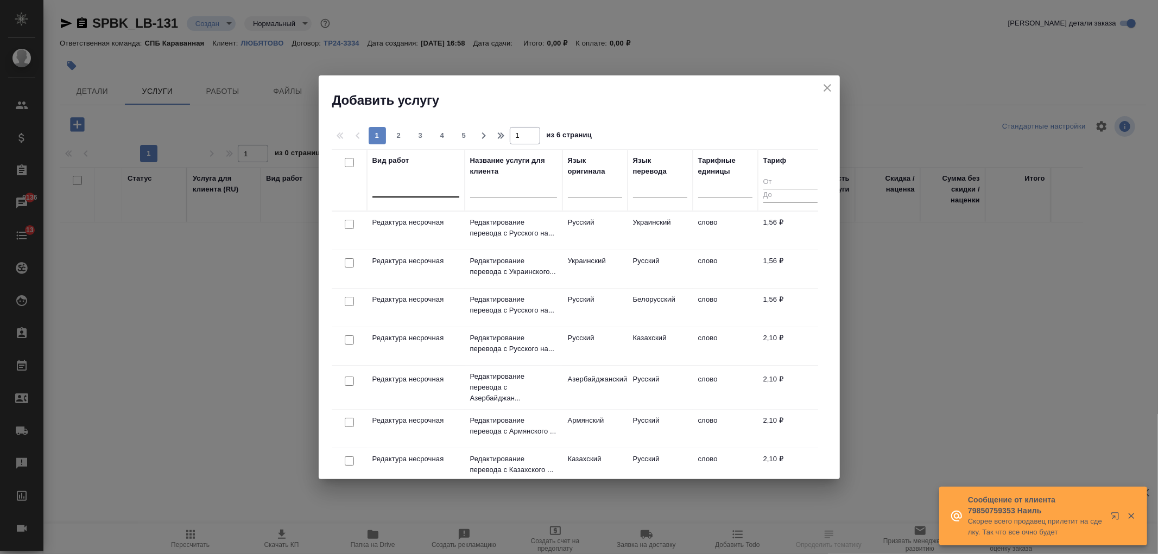
click at [429, 190] on div at bounding box center [415, 187] width 87 height 16
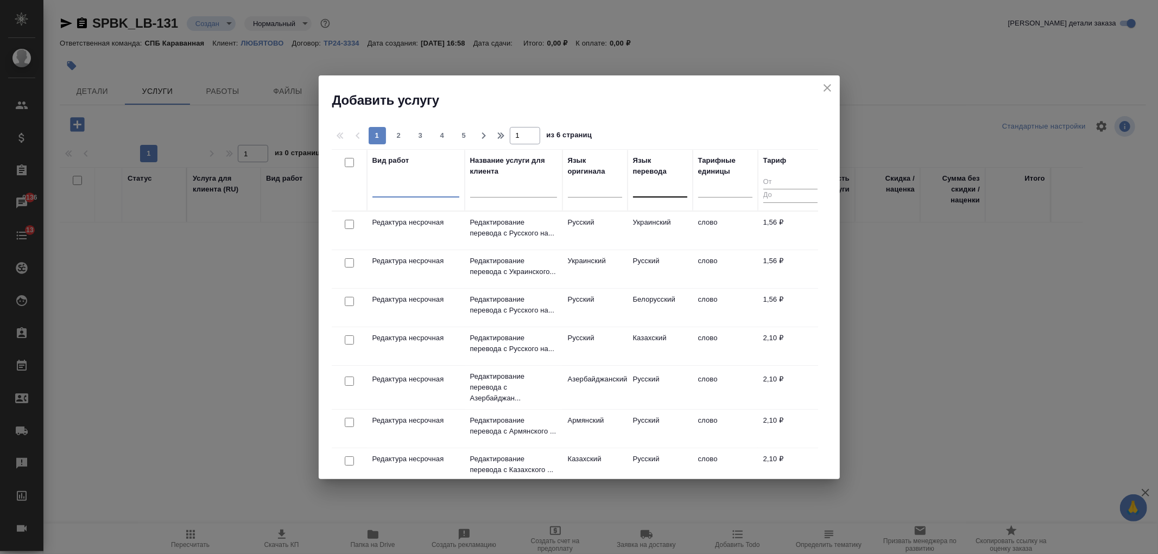
click at [653, 194] on div at bounding box center [660, 187] width 54 height 16
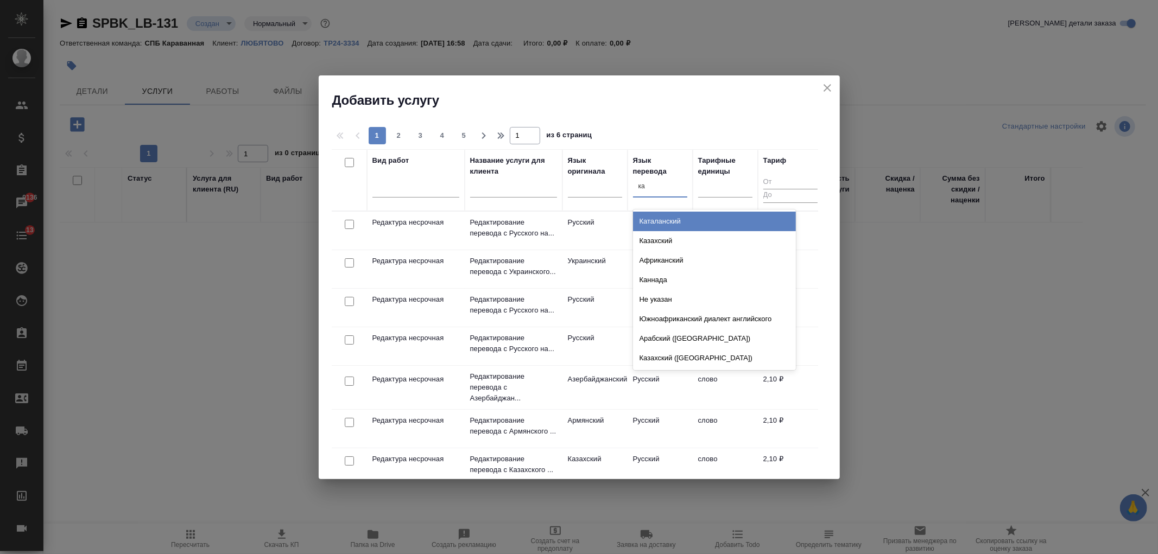
type input "каз"
click at [662, 226] on div "Казахский" at bounding box center [714, 222] width 163 height 20
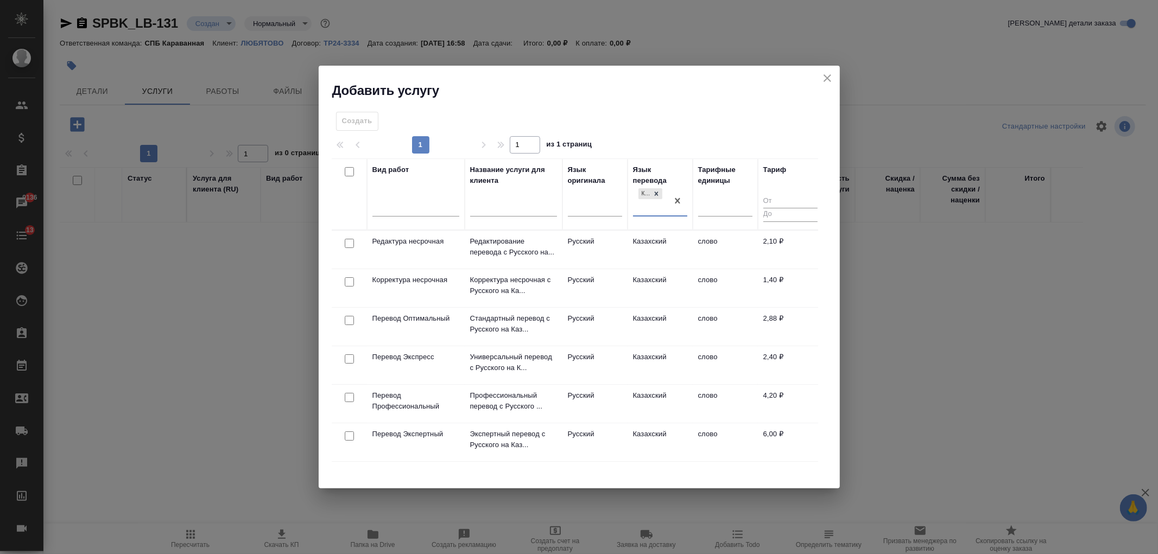
click at [351, 316] on input "checkbox" at bounding box center [349, 320] width 9 height 9
checkbox input "true"
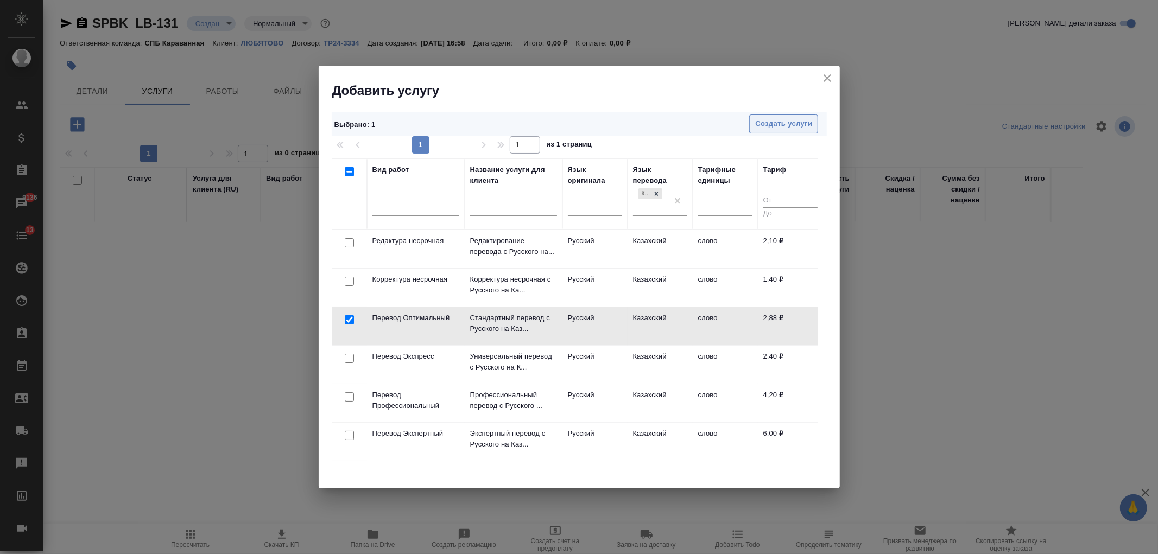
click at [776, 123] on span "Создать услуги" at bounding box center [783, 124] width 57 height 12
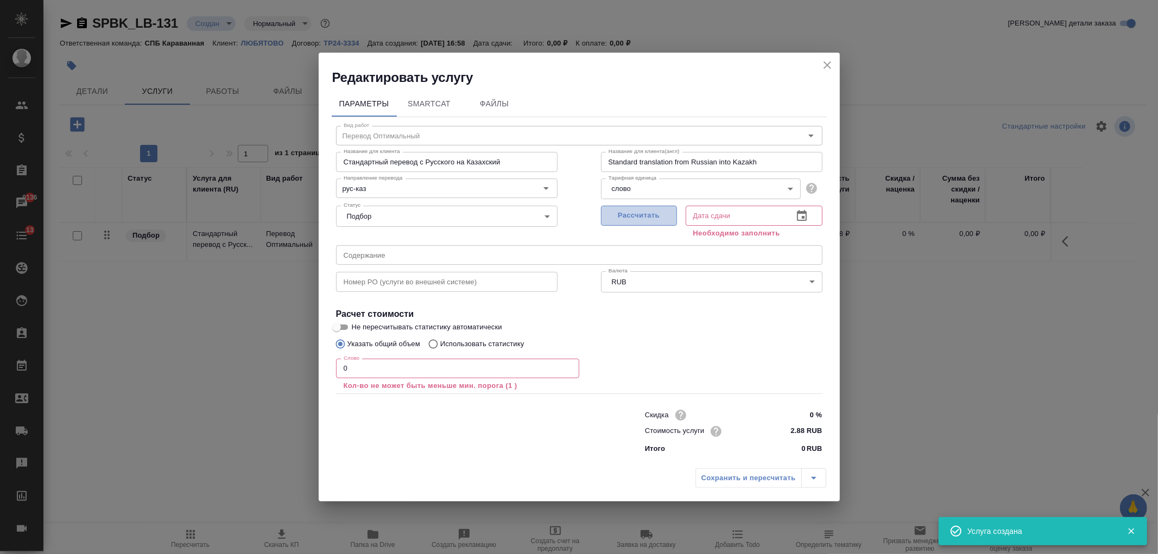
click at [655, 213] on span "Рассчитать" at bounding box center [639, 216] width 64 height 12
type input "22.08.2025 16:58"
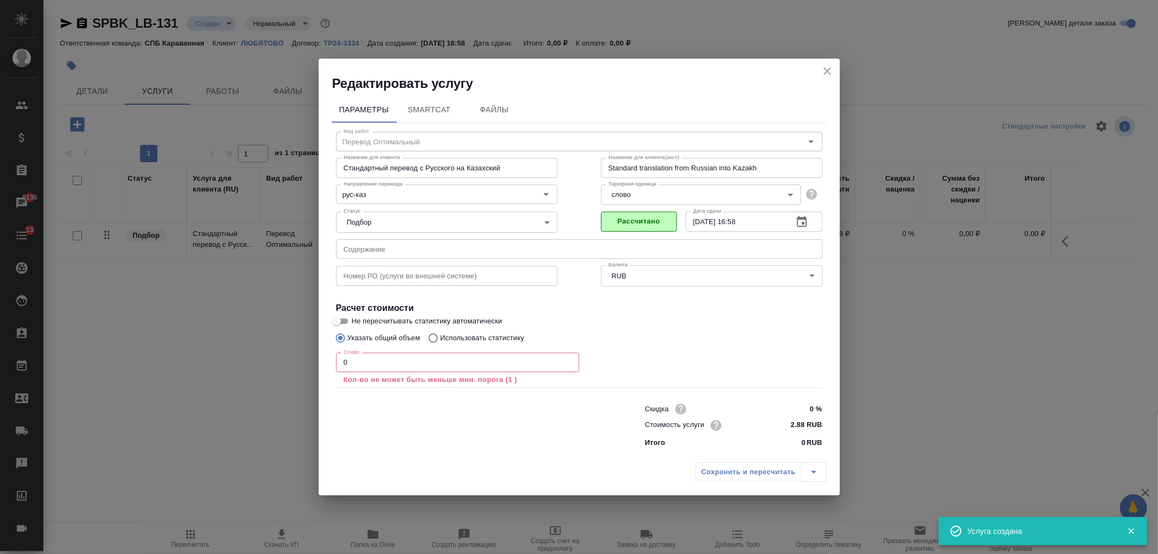
click at [354, 372] on div "Слово 0 Слово Кол-во не может быть меньше мин. порога (1 )" at bounding box center [457, 369] width 243 height 33
click at [362, 370] on input "0" at bounding box center [457, 363] width 243 height 20
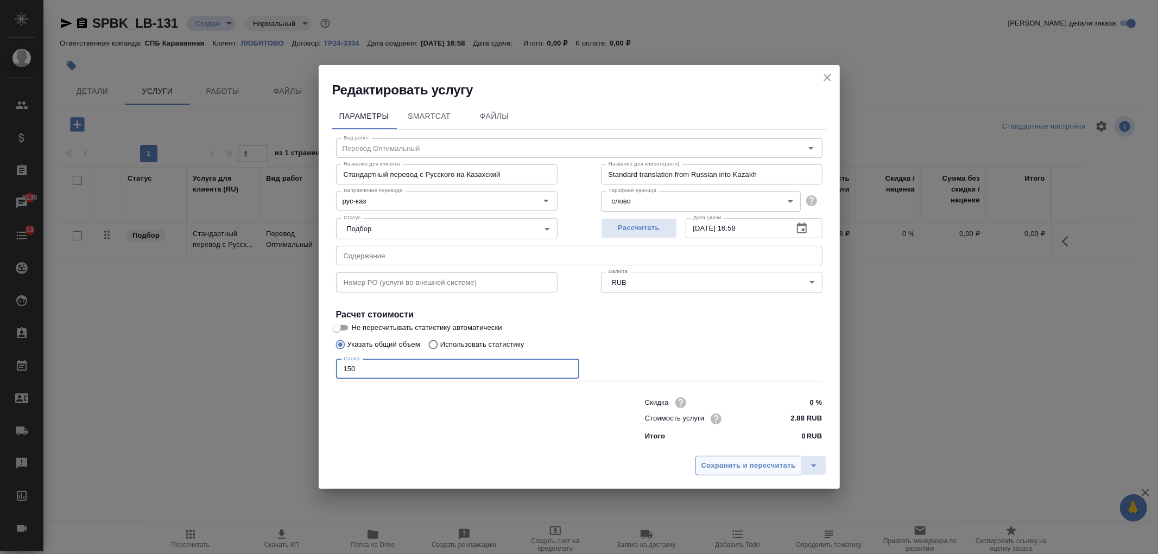
type input "150"
click at [755, 464] on span "Сохранить и пересчитать" at bounding box center [748, 466] width 94 height 12
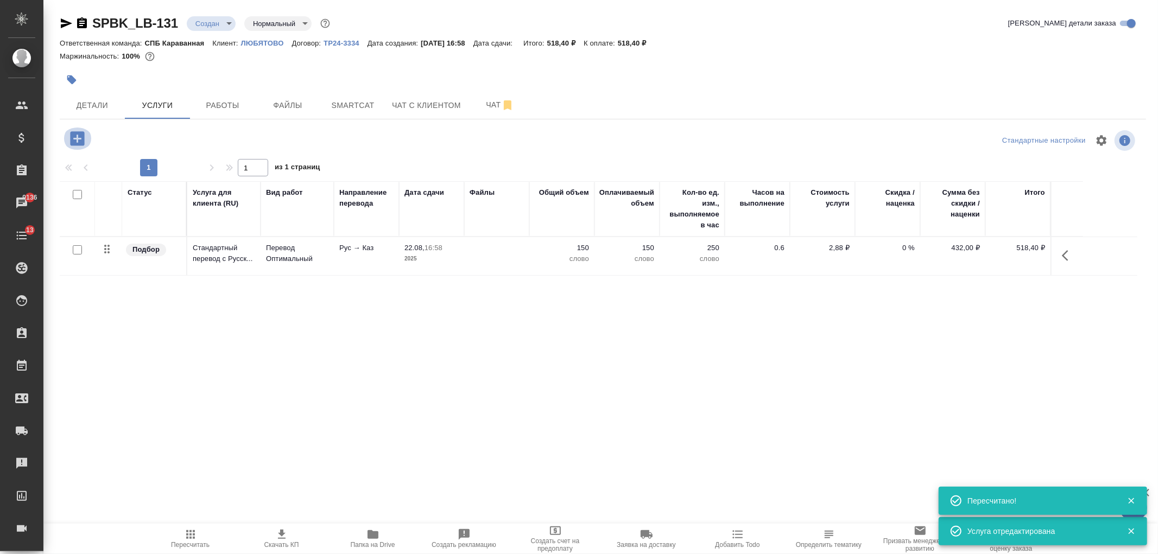
click at [78, 141] on icon "button" at bounding box center [77, 138] width 14 height 14
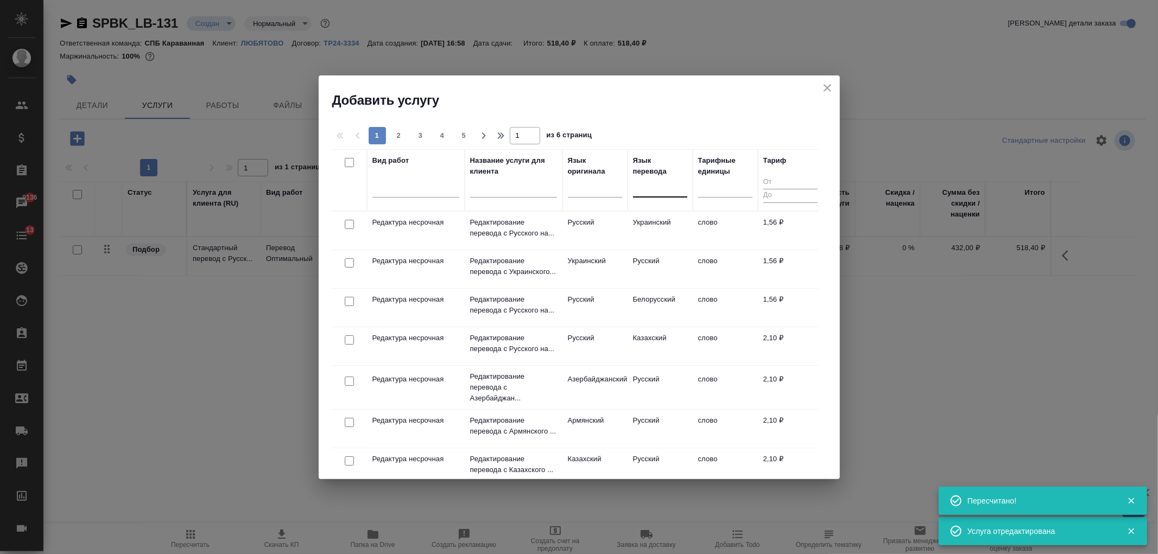
click at [666, 186] on div at bounding box center [660, 187] width 54 height 16
click at [669, 194] on div at bounding box center [660, 187] width 54 height 16
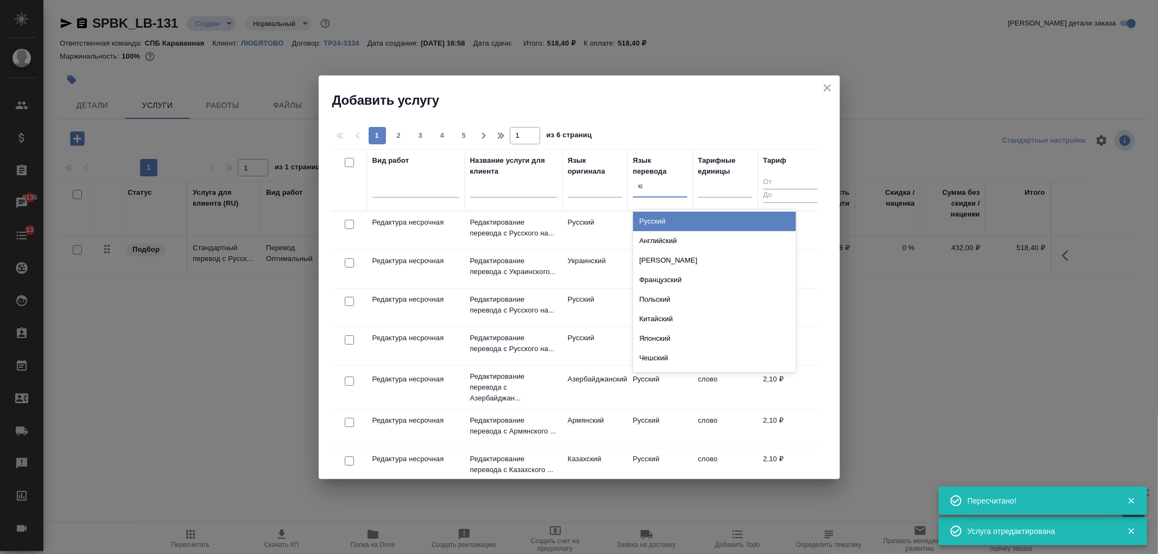
type input "кир"
click at [656, 226] on div "Киргизский" at bounding box center [714, 222] width 163 height 20
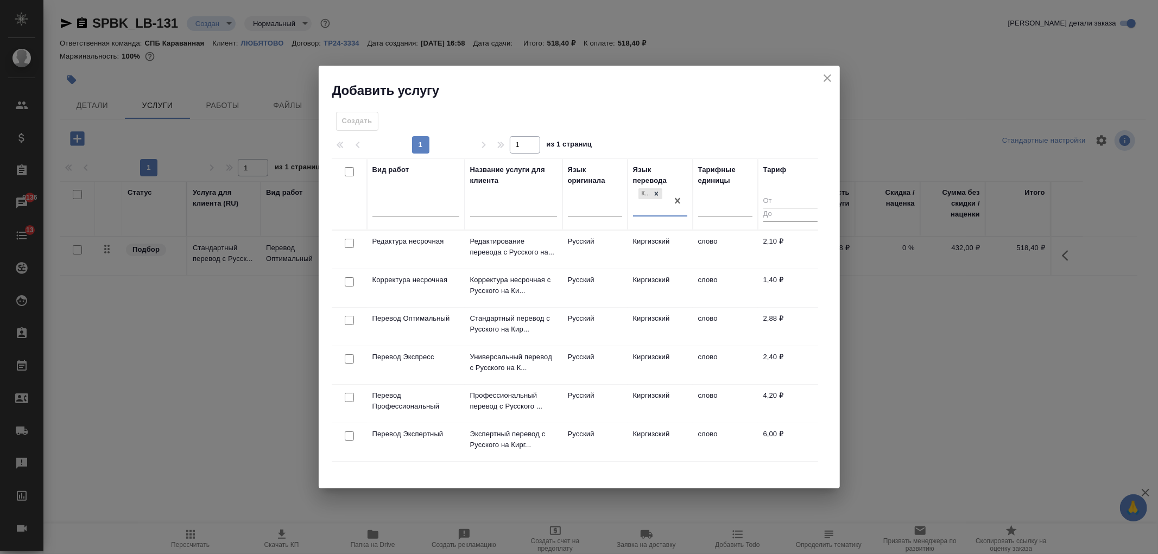
click at [346, 319] on input "checkbox" at bounding box center [349, 320] width 9 height 9
checkbox input "true"
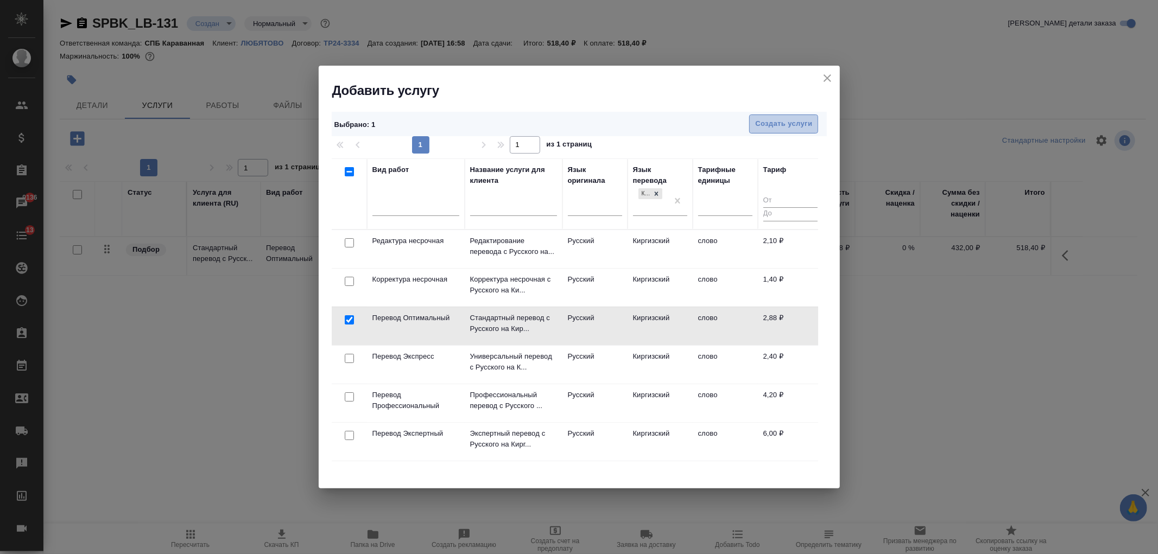
click at [760, 128] on span "Создать услуги" at bounding box center [783, 124] width 57 height 12
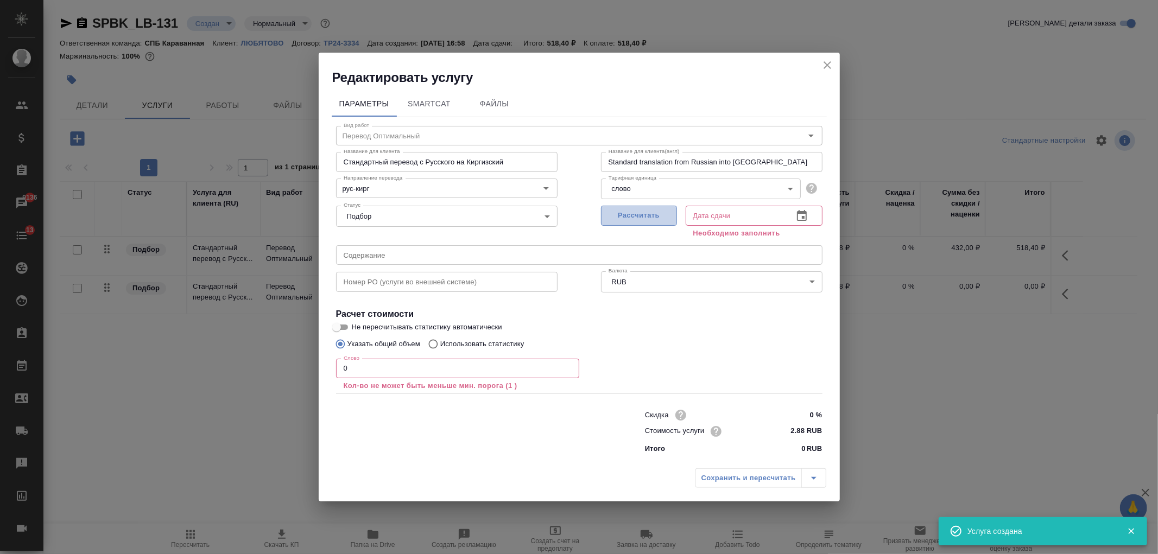
click at [627, 215] on span "Рассчитать" at bounding box center [639, 216] width 64 height 12
type input "22.08.2025 16:59"
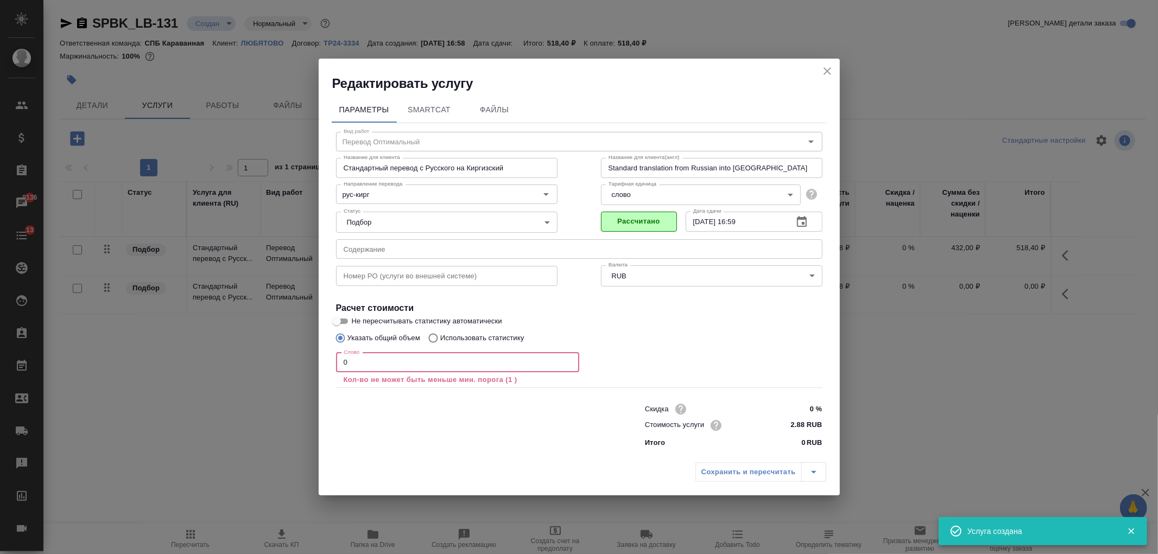
click at [344, 367] on input "0" at bounding box center [457, 363] width 243 height 20
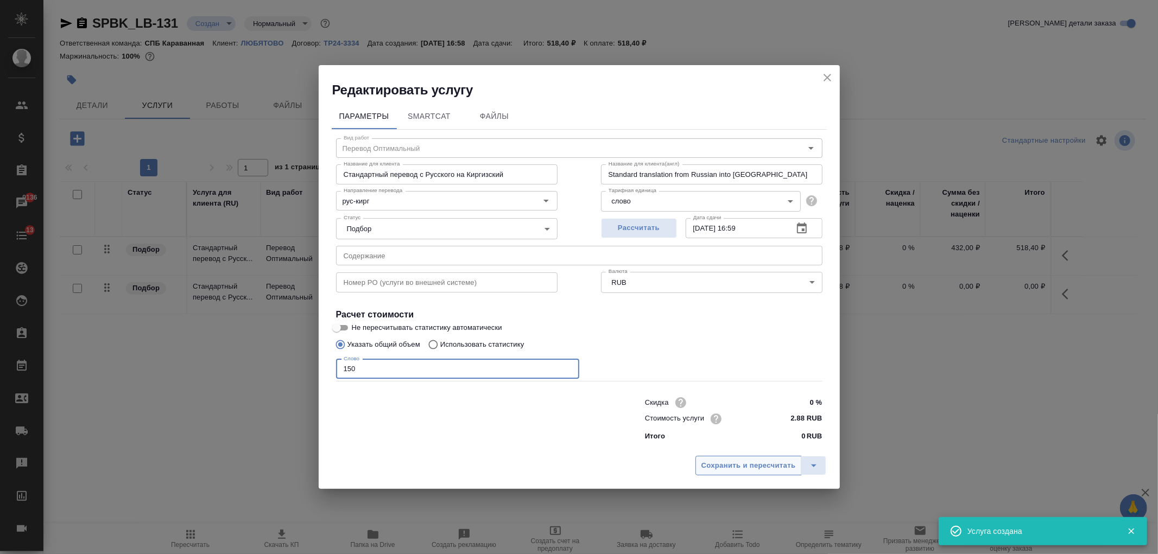
type input "150"
click at [755, 460] on span "Сохранить и пересчитать" at bounding box center [748, 466] width 94 height 12
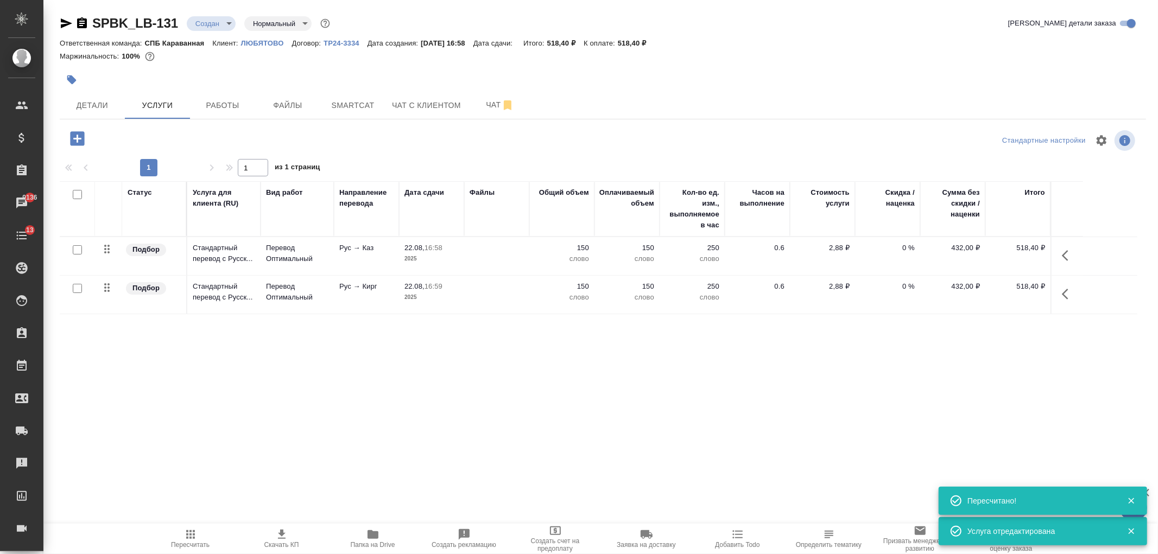
click at [73, 148] on button "button" at bounding box center [77, 139] width 30 height 22
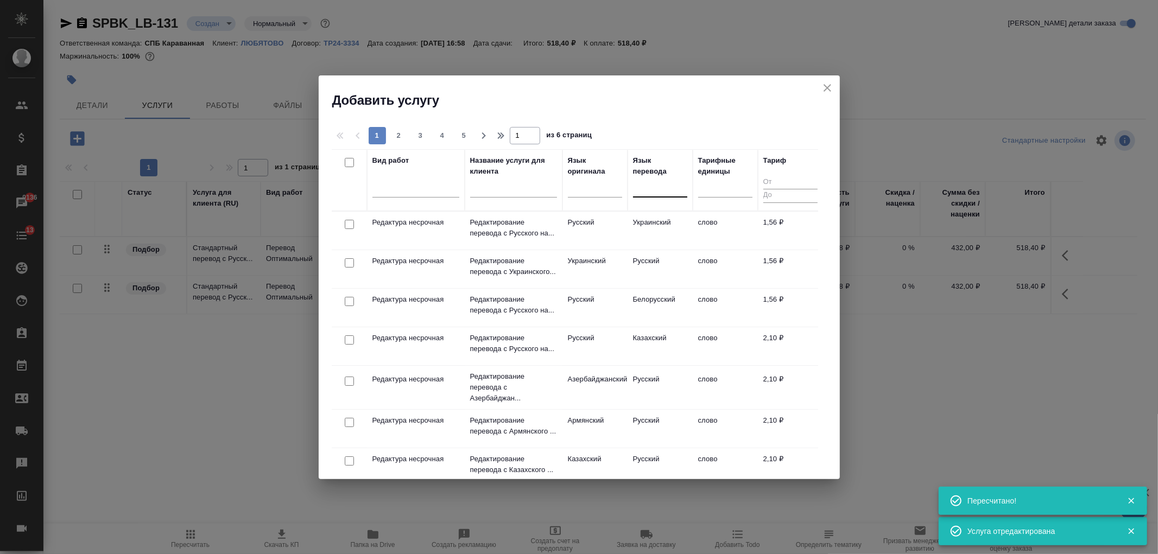
click at [658, 187] on div at bounding box center [660, 187] width 54 height 16
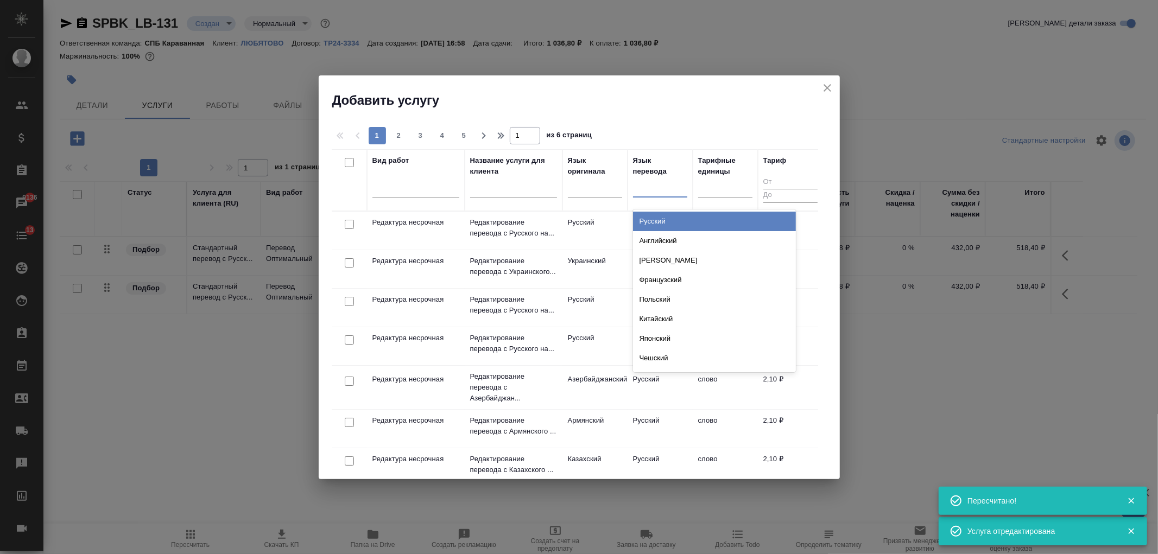
click at [662, 192] on div at bounding box center [660, 187] width 54 height 16
type input "азер"
click at [675, 226] on div "Азербайджанский" at bounding box center [714, 222] width 163 height 20
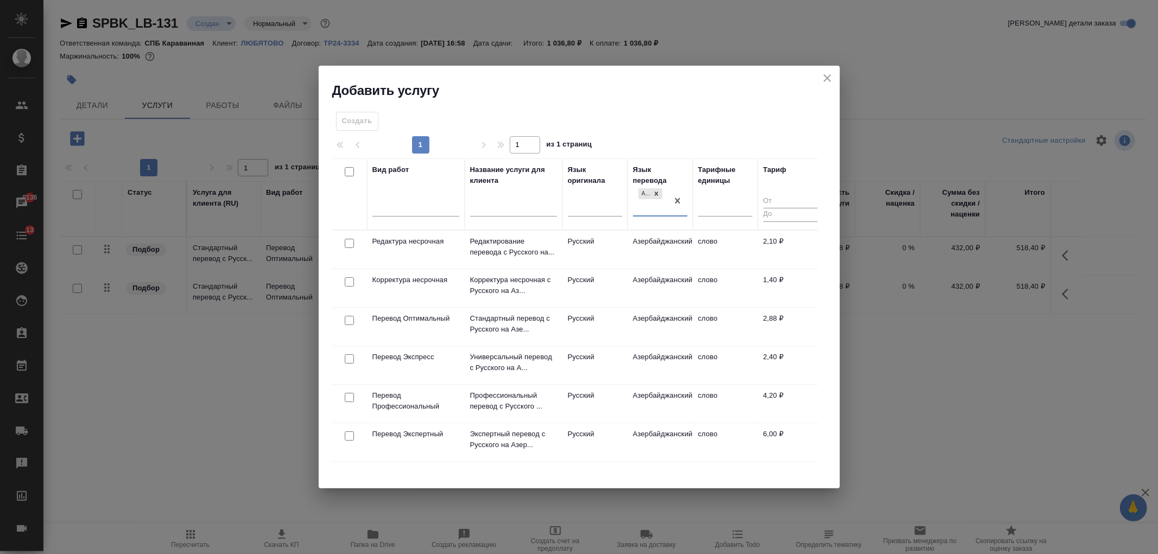
click at [347, 322] on input "checkbox" at bounding box center [349, 320] width 9 height 9
checkbox input "true"
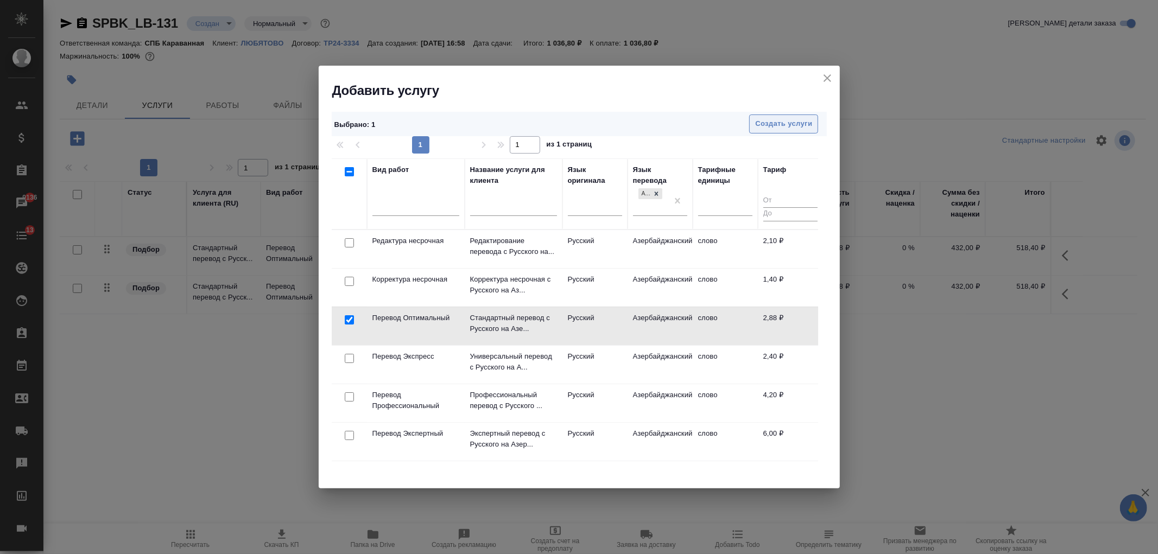
click at [797, 117] on button "Создать услуги" at bounding box center [783, 124] width 69 height 19
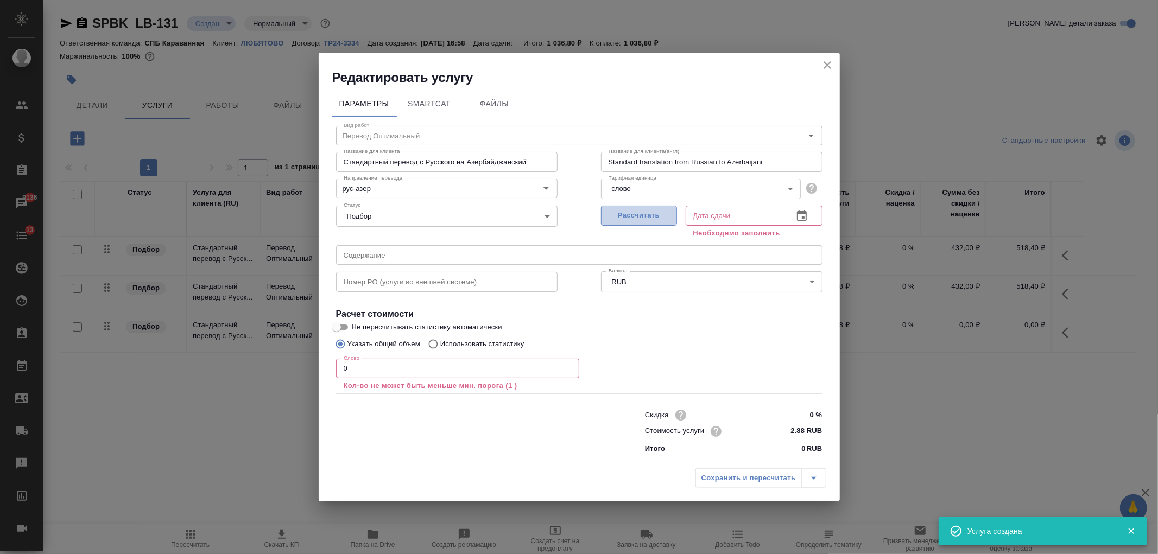
click at [646, 213] on span "Рассчитать" at bounding box center [639, 216] width 64 height 12
type input "22.08.2025 16:59"
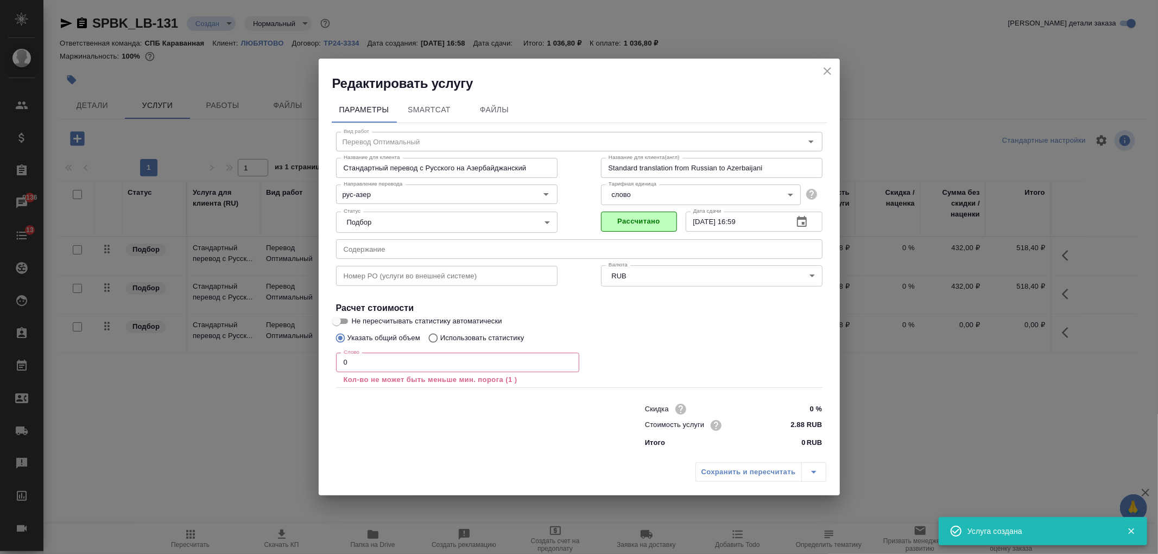
click at [342, 365] on input "0" at bounding box center [457, 363] width 243 height 20
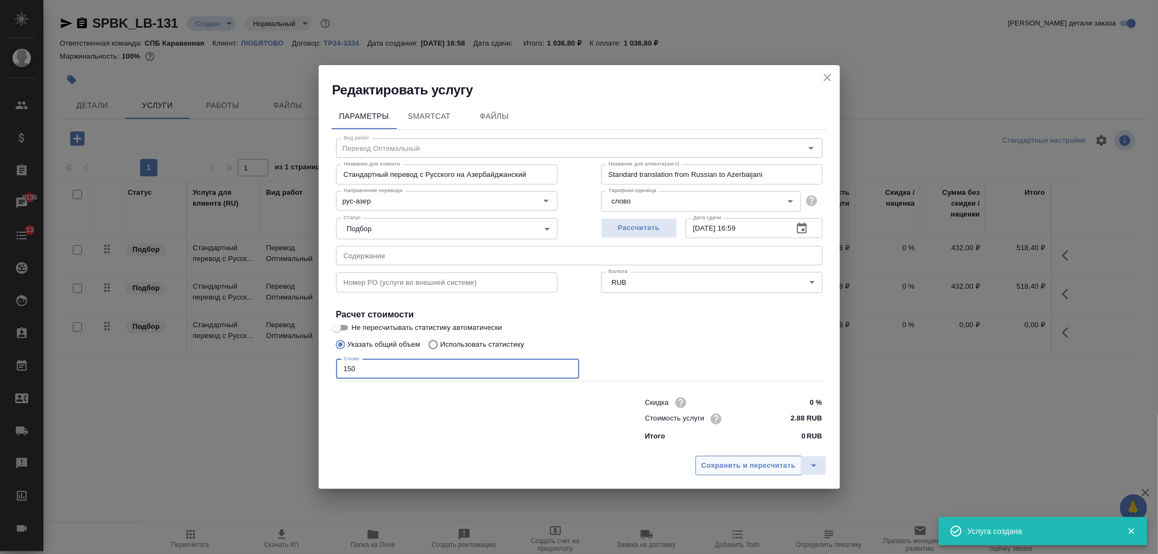
type input "150"
click at [750, 461] on span "Сохранить и пересчитать" at bounding box center [748, 466] width 94 height 12
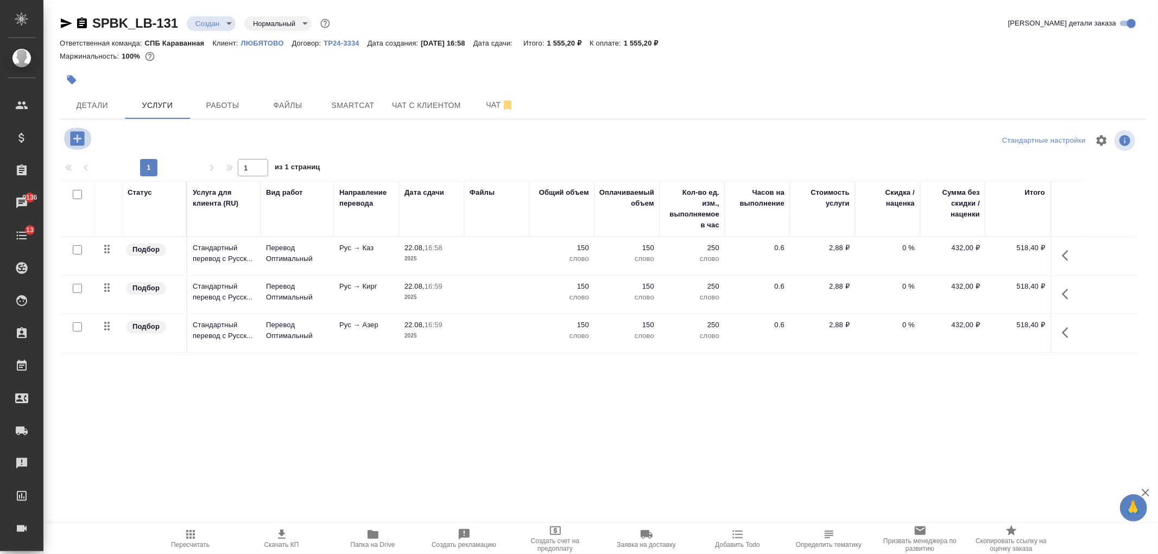
click at [83, 133] on icon "button" at bounding box center [77, 138] width 14 height 14
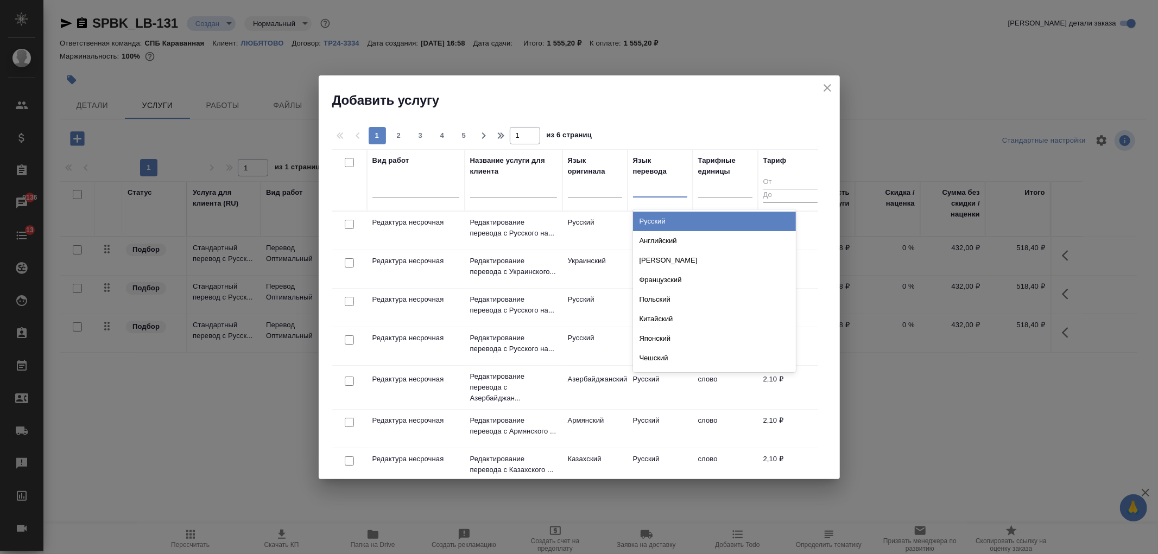
click at [665, 191] on div at bounding box center [660, 187] width 54 height 16
type input "узб"
click at [663, 219] on div "Узбекский" at bounding box center [714, 222] width 163 height 20
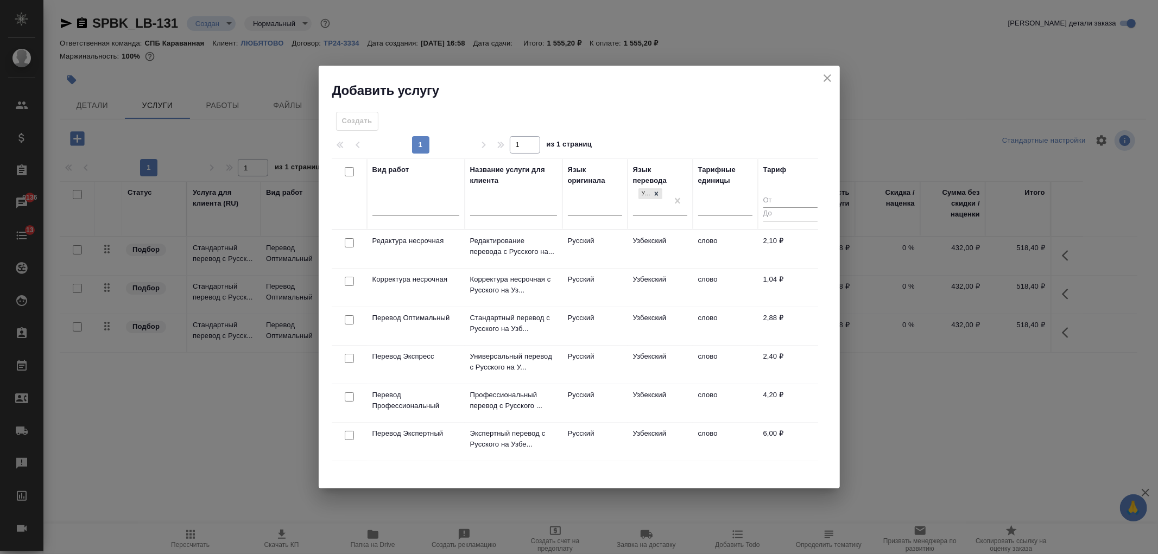
click at [345, 321] on input "checkbox" at bounding box center [349, 319] width 9 height 9
checkbox input "true"
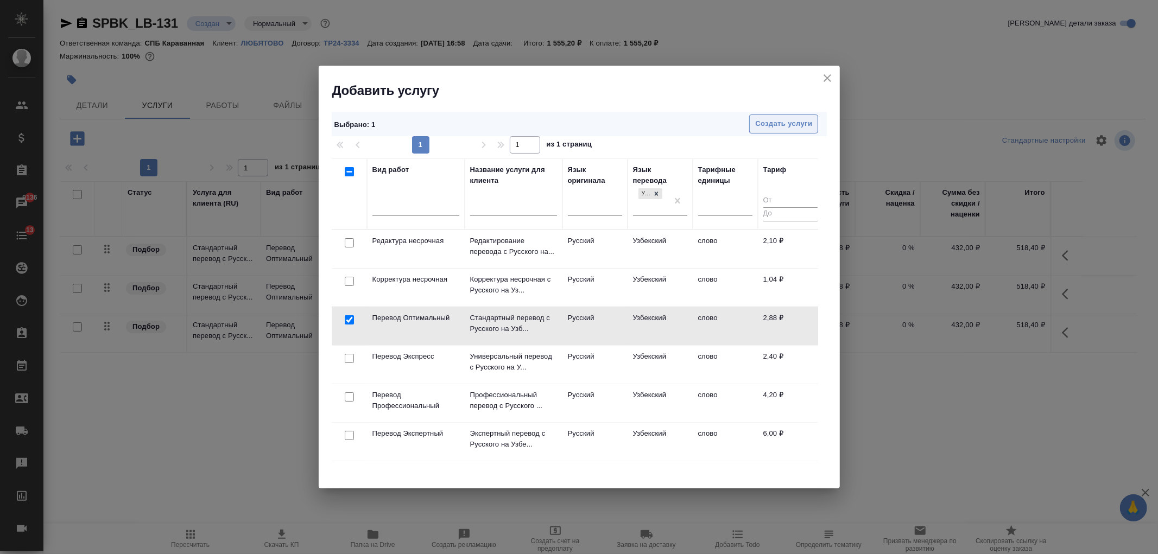
click at [763, 122] on span "Создать услуги" at bounding box center [783, 124] width 57 height 12
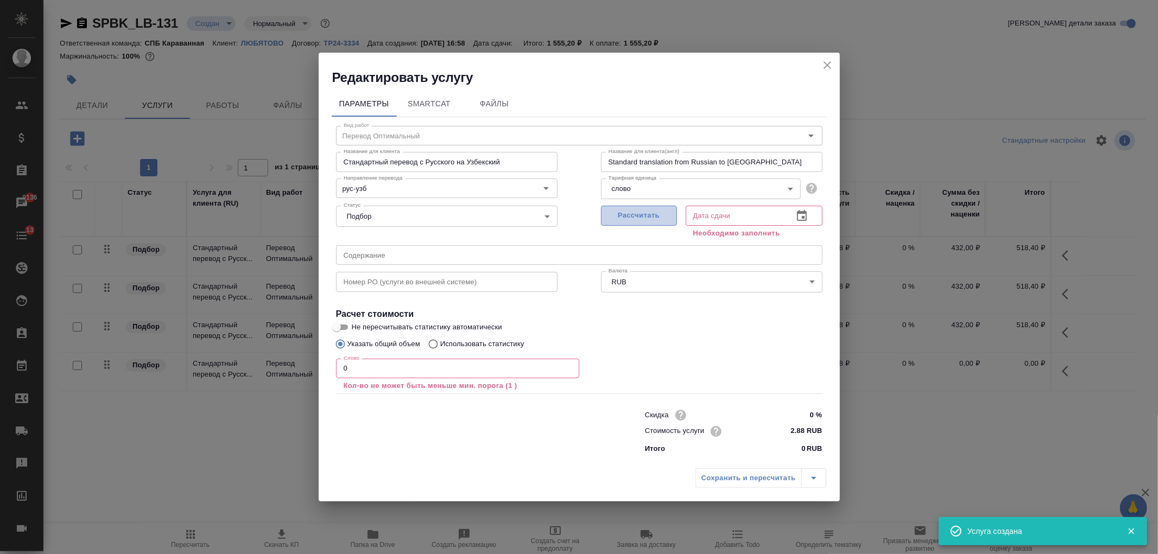
click at [638, 219] on span "Рассчитать" at bounding box center [639, 216] width 64 height 12
type input "22.08.2025 17:00"
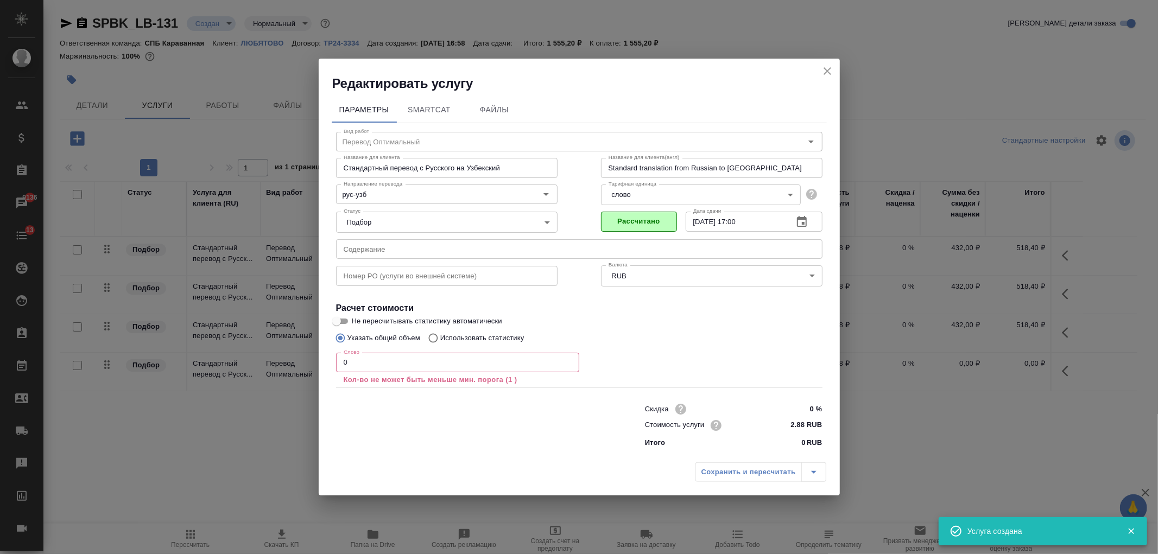
click at [340, 362] on input "0" at bounding box center [457, 363] width 243 height 20
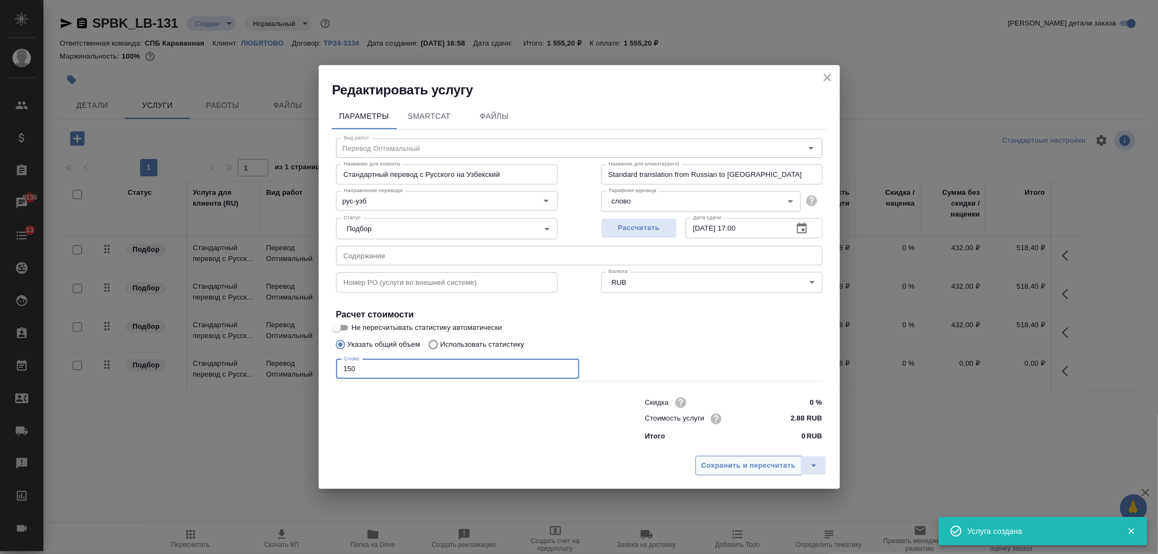
type input "150"
click at [722, 465] on span "Сохранить и пересчитать" at bounding box center [748, 466] width 94 height 12
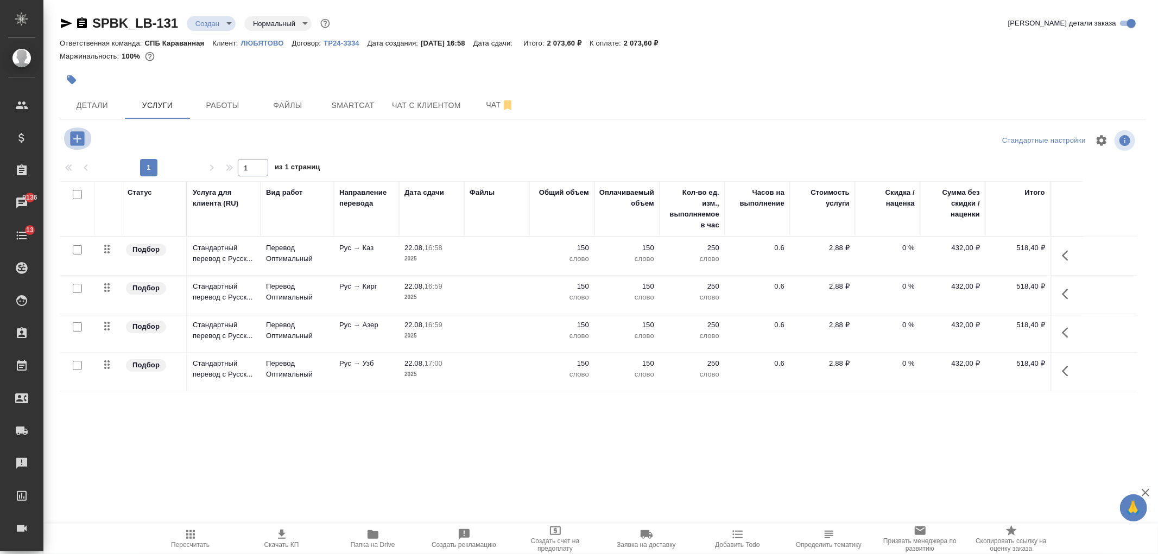
click at [79, 136] on icon "button" at bounding box center [77, 138] width 14 height 14
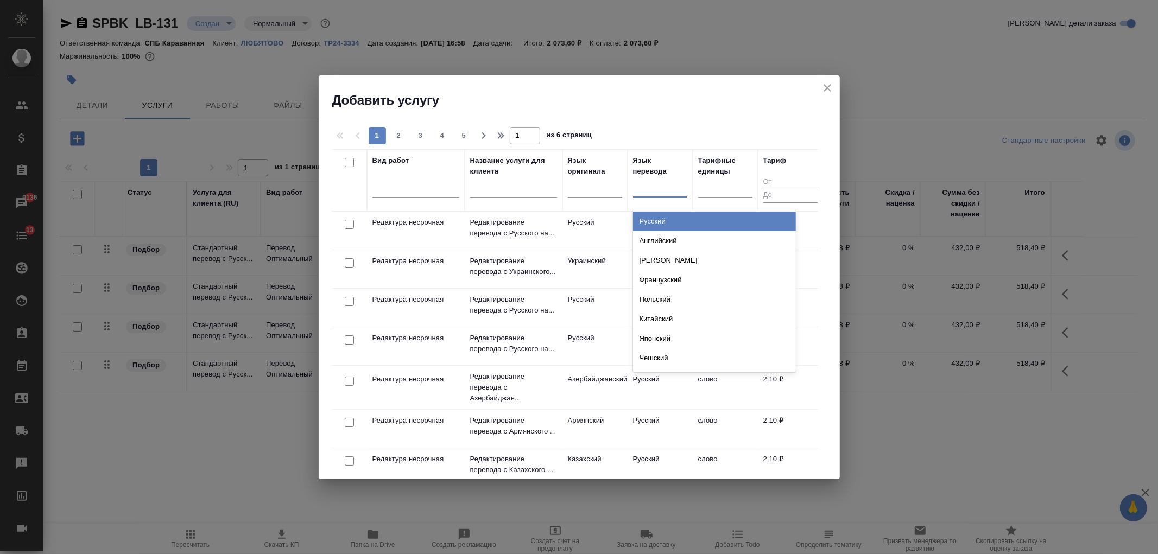
click at [658, 192] on div at bounding box center [660, 187] width 54 height 16
type input "арм"
click at [674, 225] on div "Армянский" at bounding box center [714, 222] width 163 height 20
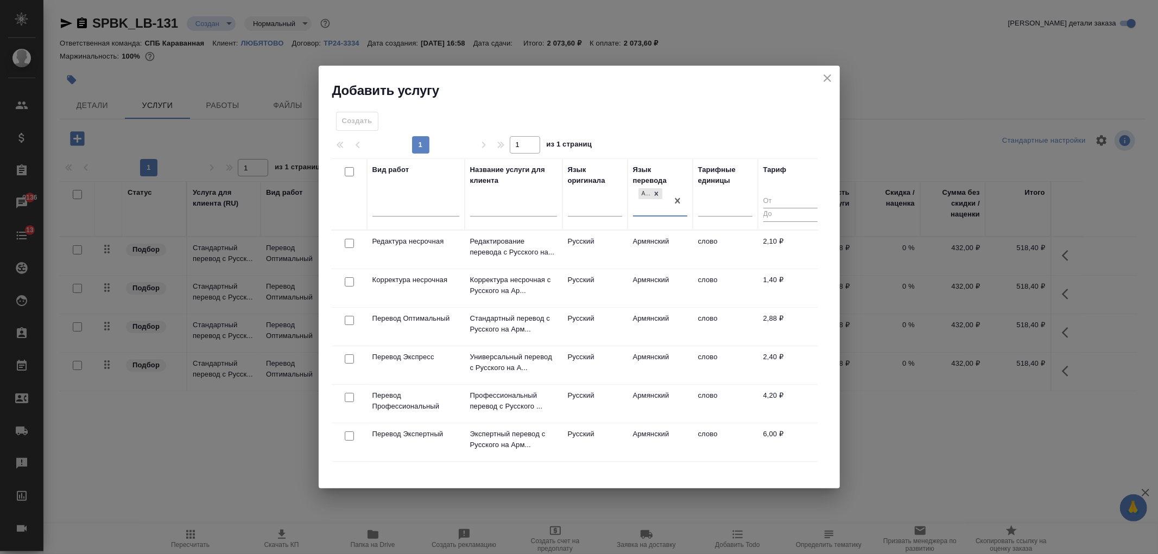
click at [346, 317] on input "checkbox" at bounding box center [349, 320] width 9 height 9
checkbox input "true"
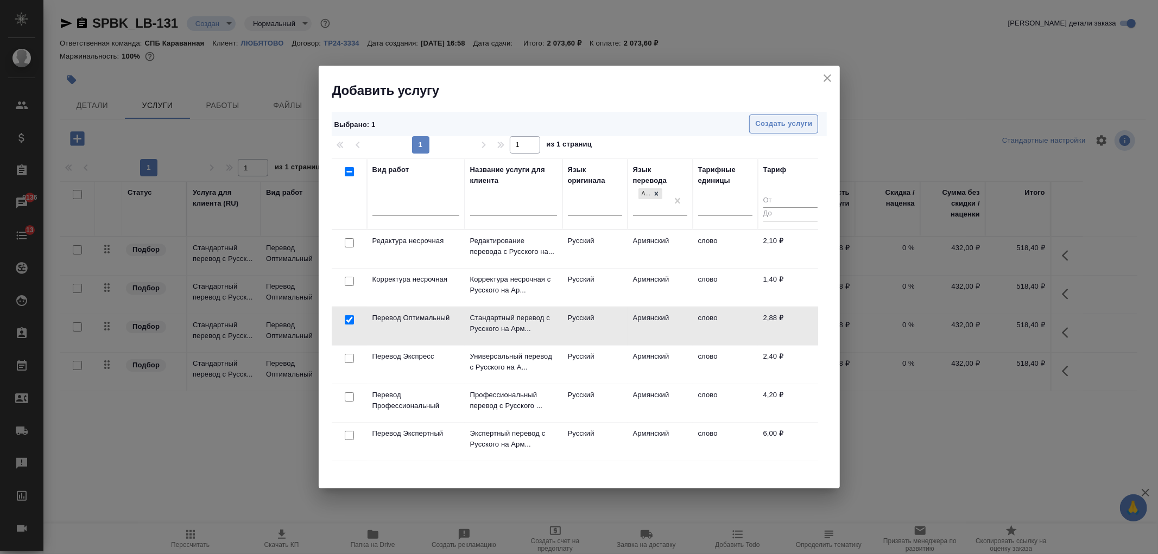
click at [779, 128] on span "Создать услуги" at bounding box center [783, 124] width 57 height 12
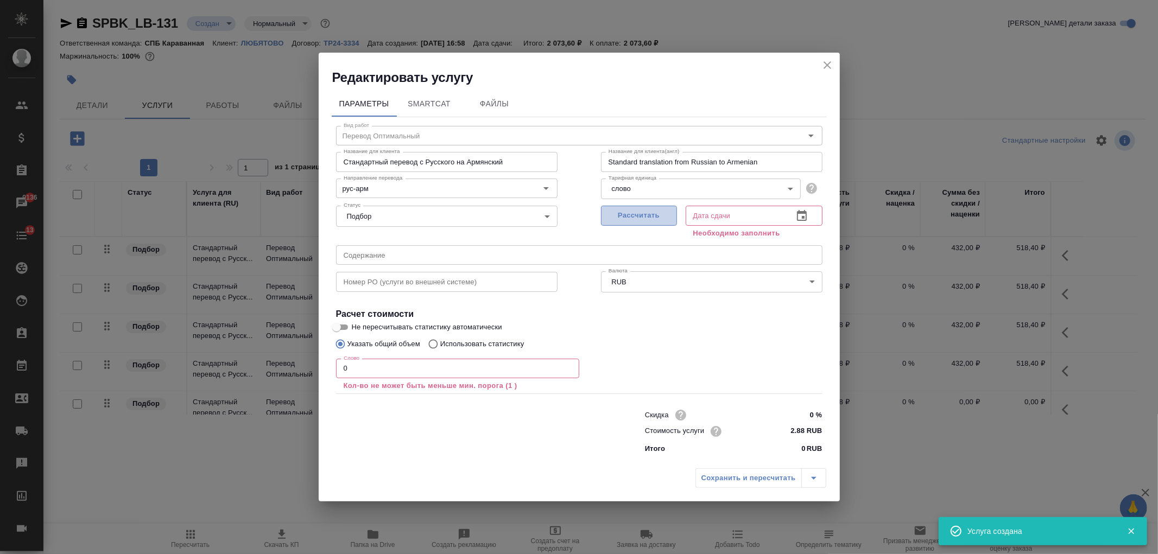
click at [624, 213] on span "Рассчитать" at bounding box center [639, 216] width 64 height 12
type input "22.08.2025 17:00"
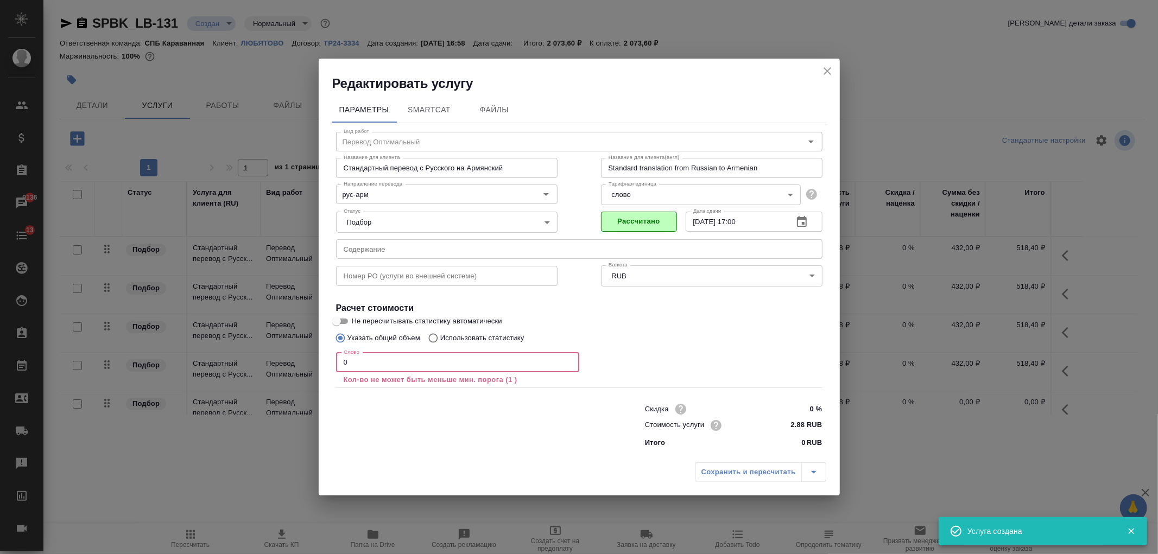
click at [343, 366] on input "0" at bounding box center [457, 363] width 243 height 20
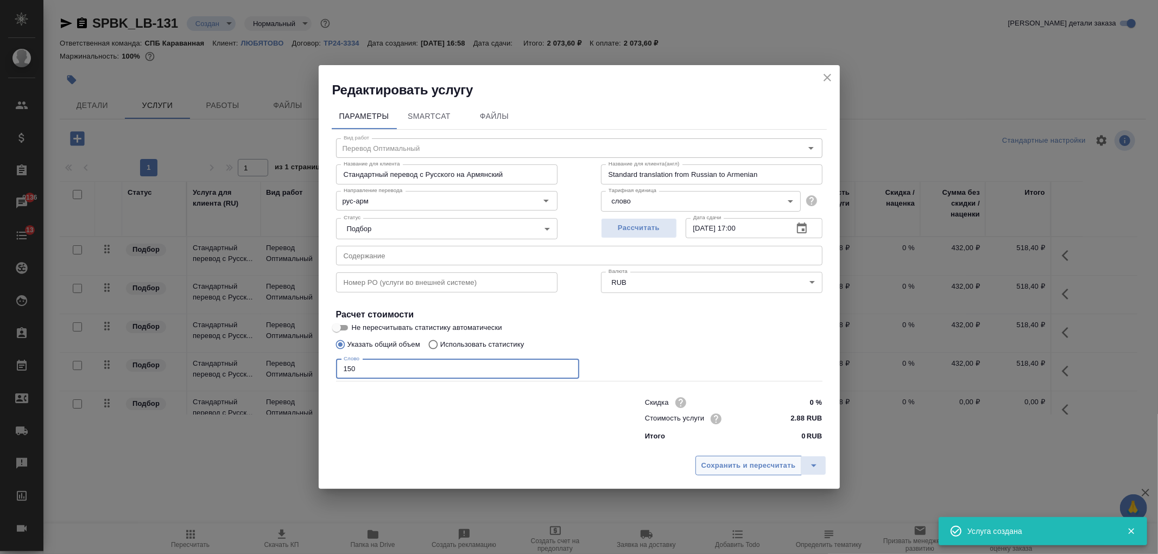
type input "150"
click at [715, 456] on button "Сохранить и пересчитать" at bounding box center [748, 466] width 106 height 20
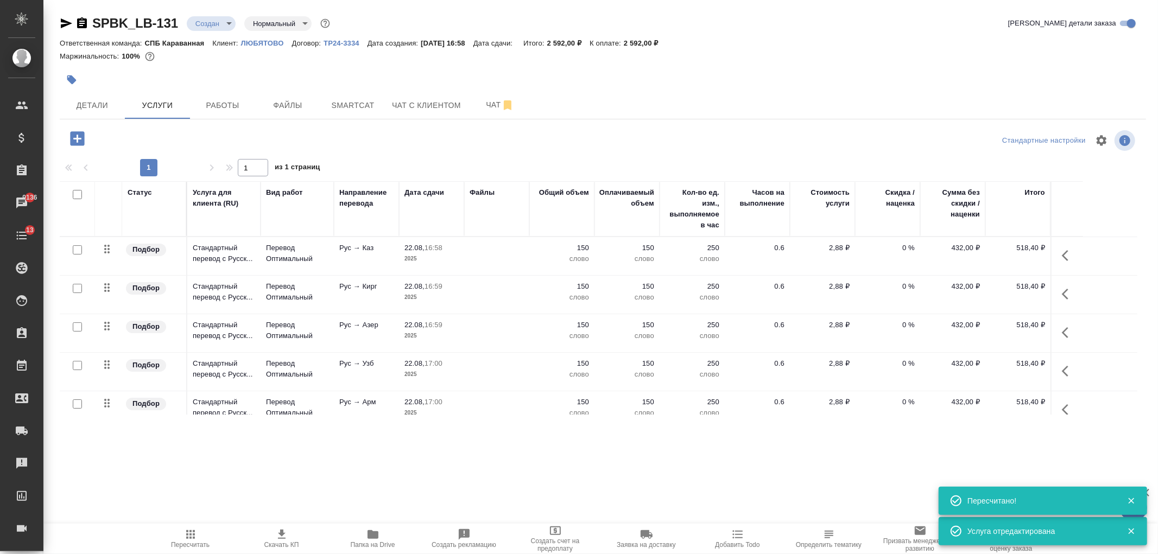
click at [80, 142] on icon "button" at bounding box center [77, 138] width 14 height 14
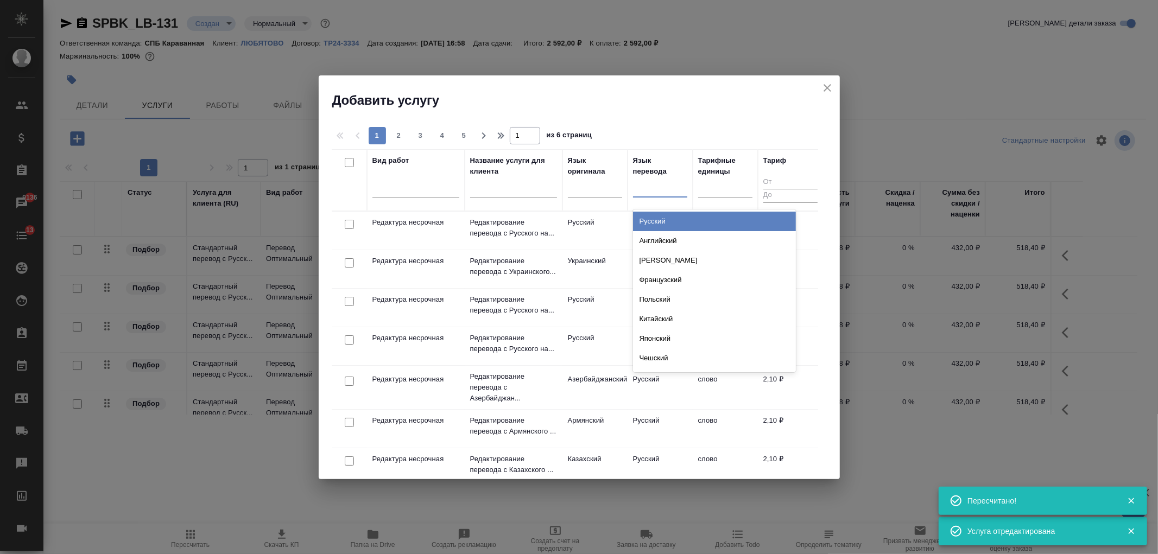
click at [649, 192] on div at bounding box center [660, 187] width 54 height 16
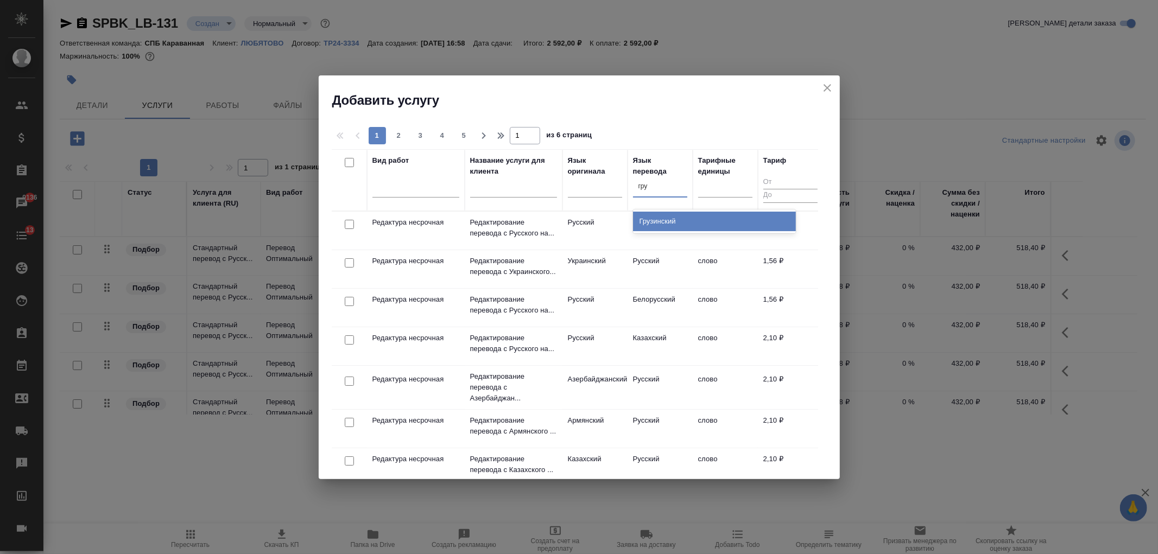
type input "груз"
click at [677, 217] on div "Грузинский" at bounding box center [714, 222] width 163 height 20
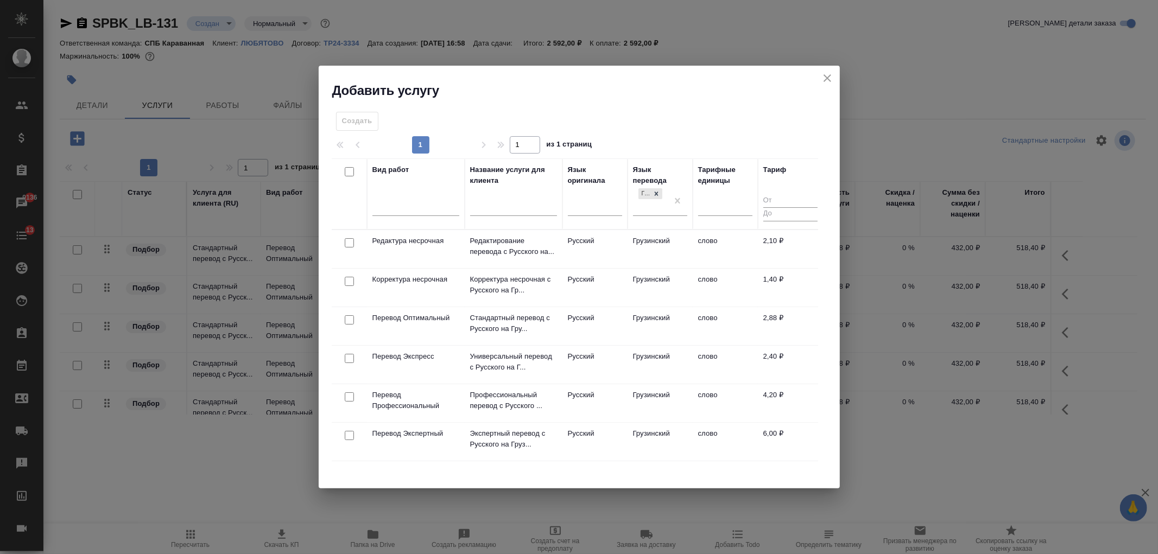
click at [345, 323] on input "checkbox" at bounding box center [349, 319] width 9 height 9
checkbox input "true"
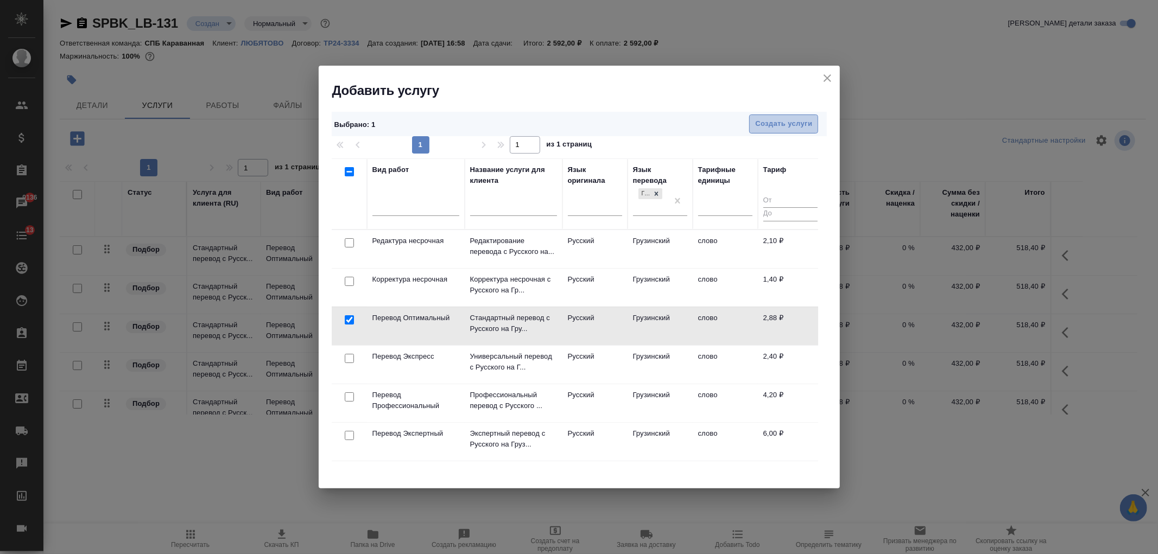
click at [775, 120] on span "Создать услуги" at bounding box center [783, 124] width 57 height 12
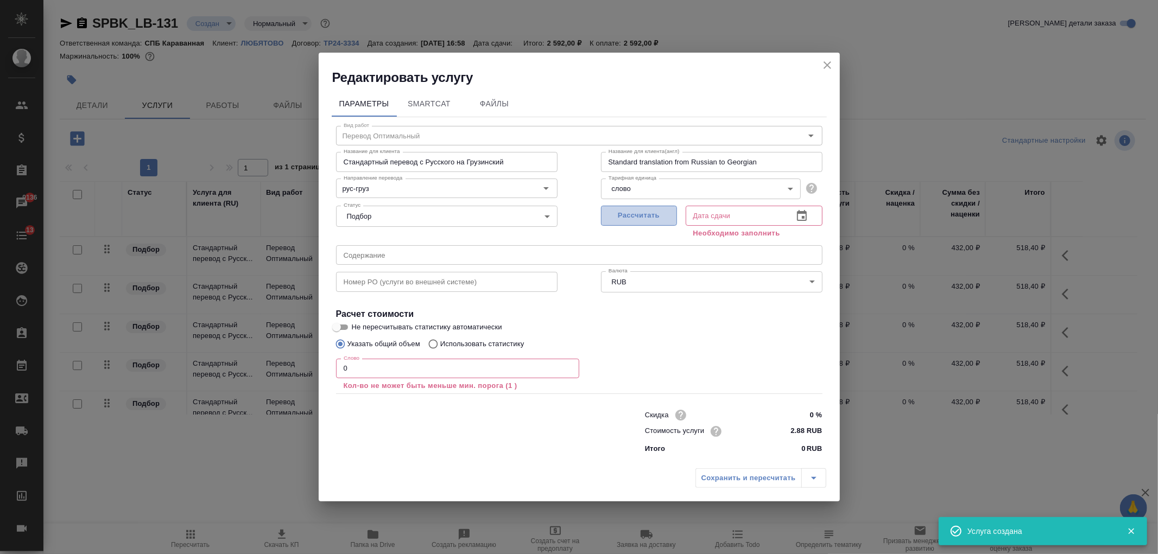
drag, startPoint x: 650, startPoint y: 215, endPoint x: 637, endPoint y: 221, distance: 14.1
click at [648, 215] on span "Рассчитать" at bounding box center [639, 216] width 64 height 12
type input "22.08.2025 17:00"
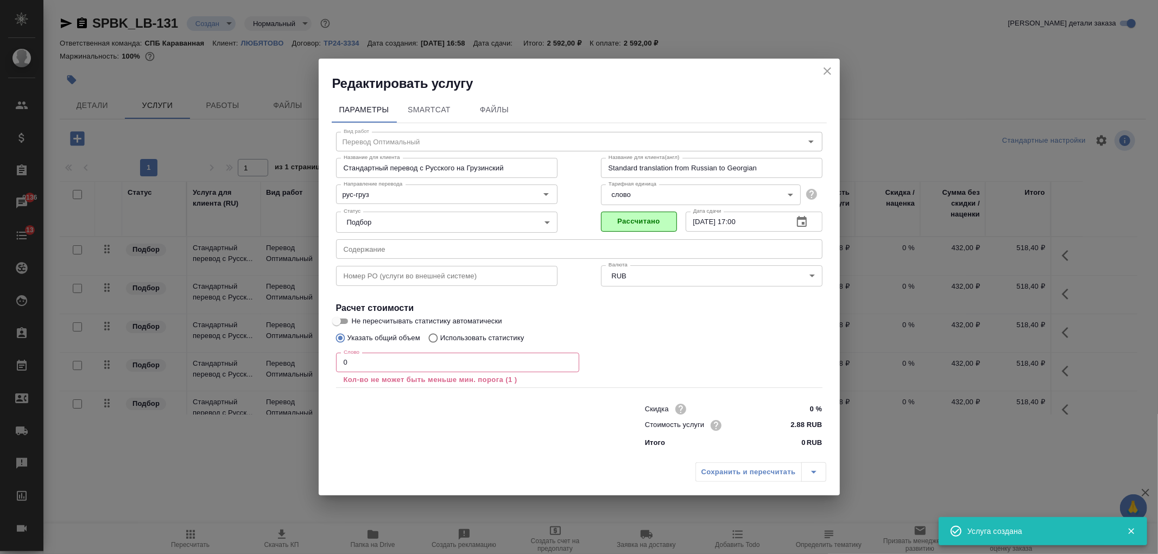
click at [337, 360] on input "0" at bounding box center [457, 363] width 243 height 20
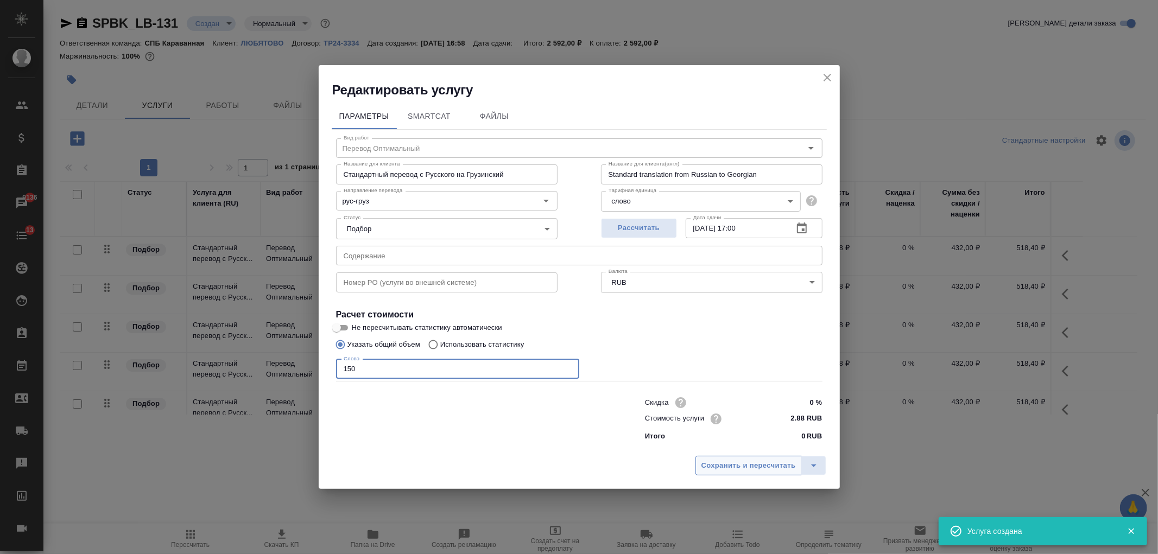
type input "150"
click at [741, 467] on span "Сохранить и пересчитать" at bounding box center [748, 466] width 94 height 12
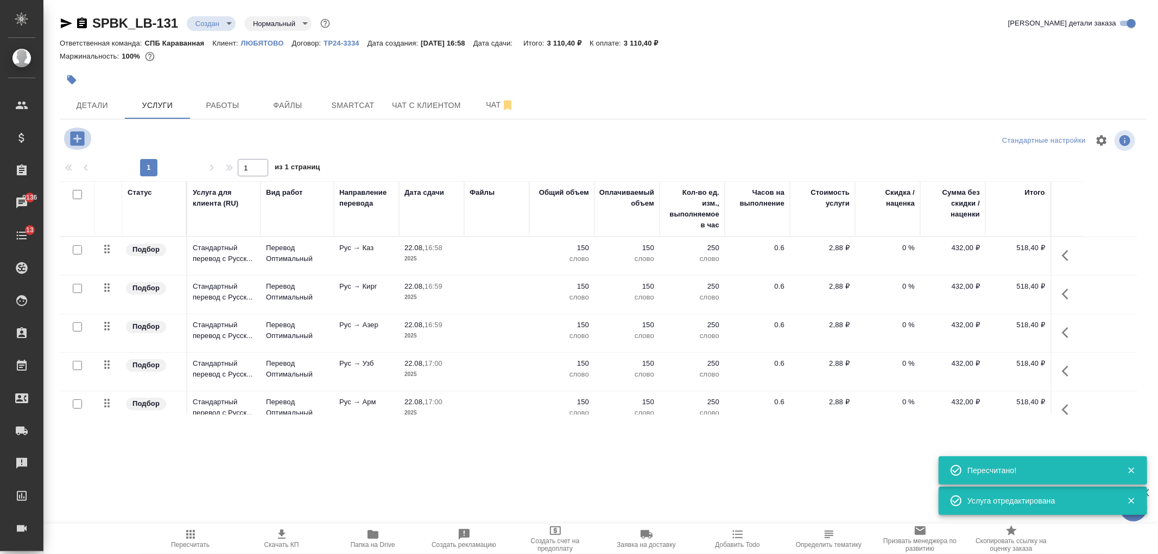
click at [79, 132] on icon "button" at bounding box center [77, 138] width 14 height 14
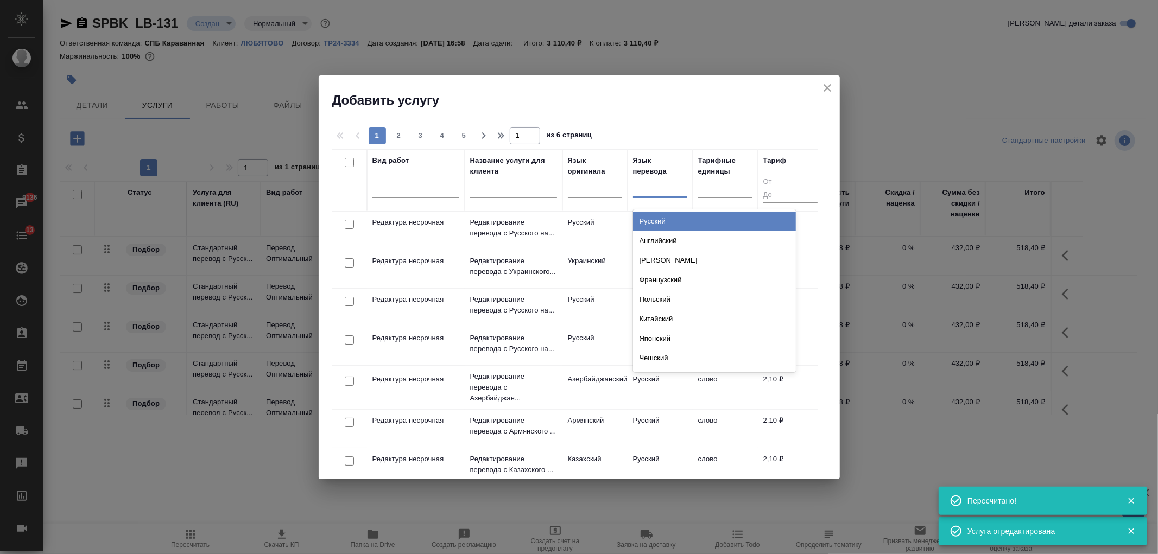
click at [663, 181] on div at bounding box center [660, 187] width 54 height 16
type input "тадж"
click at [682, 223] on div "Таджикский" at bounding box center [714, 222] width 163 height 20
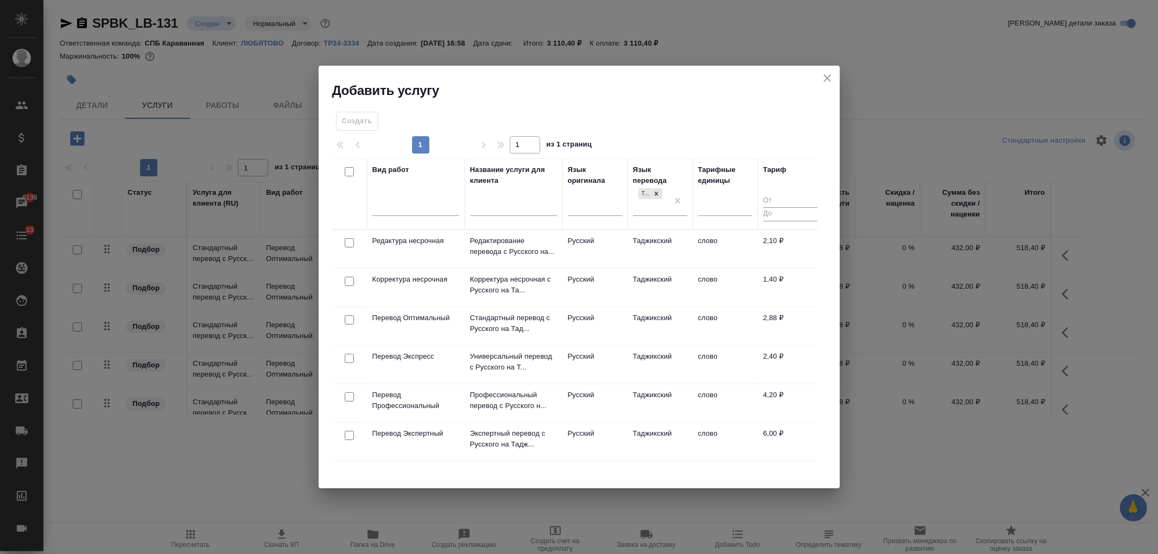
click at [348, 318] on input "checkbox" at bounding box center [349, 319] width 9 height 9
checkbox input "true"
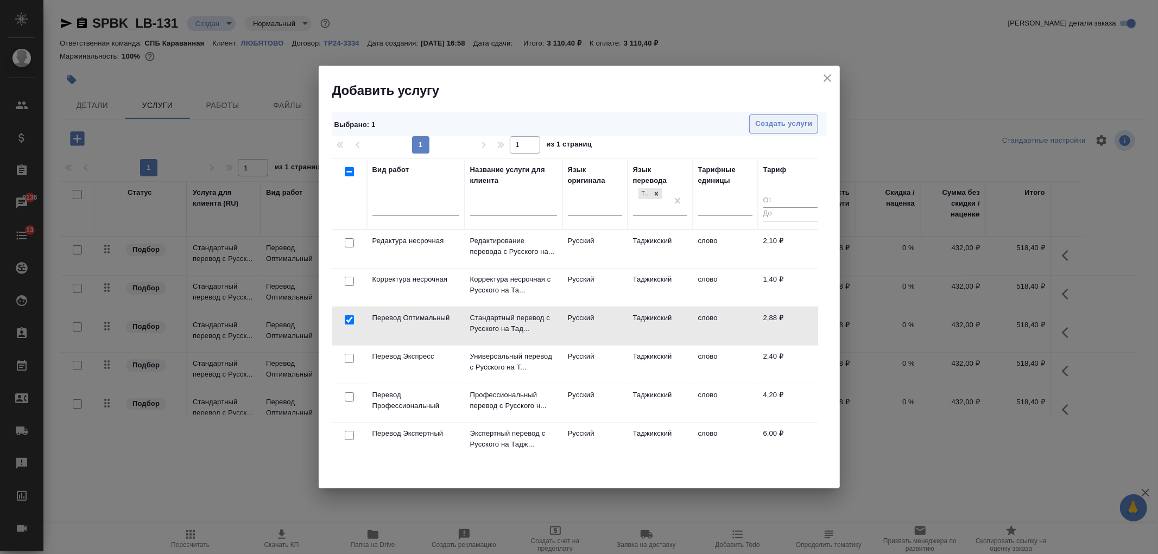
click at [802, 122] on span "Создать услуги" at bounding box center [783, 124] width 57 height 12
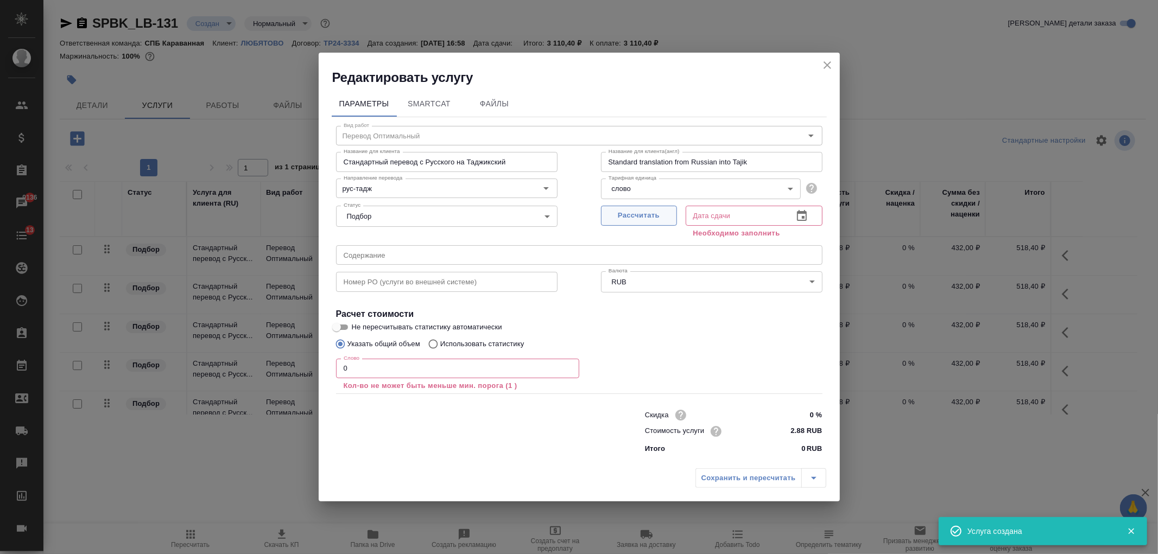
click at [630, 225] on button "Рассчитать" at bounding box center [639, 216] width 76 height 20
type input "22.08.2025 17:01"
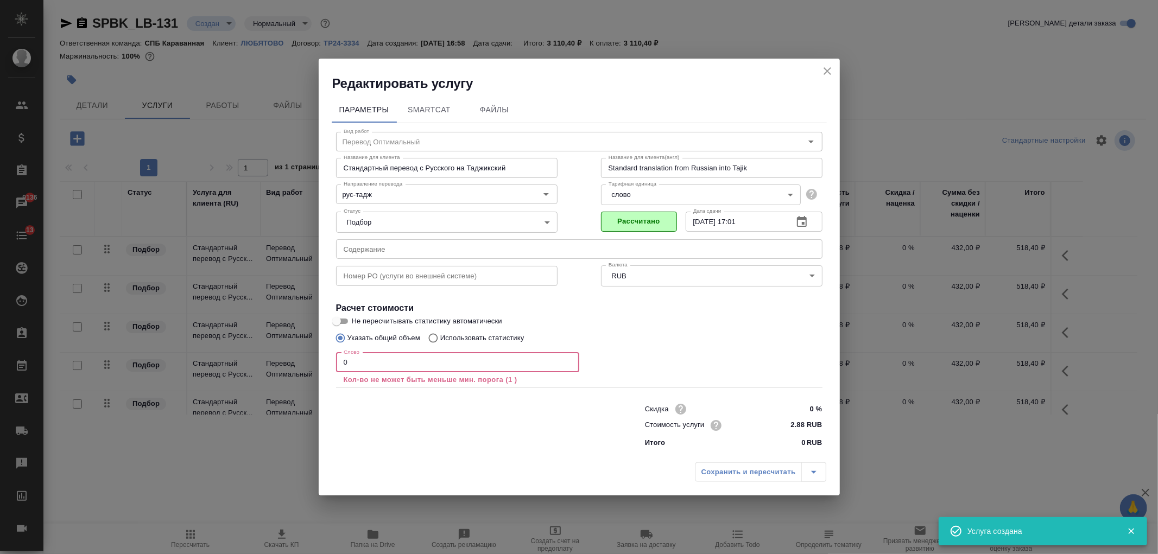
click at [345, 367] on input "0" at bounding box center [457, 363] width 243 height 20
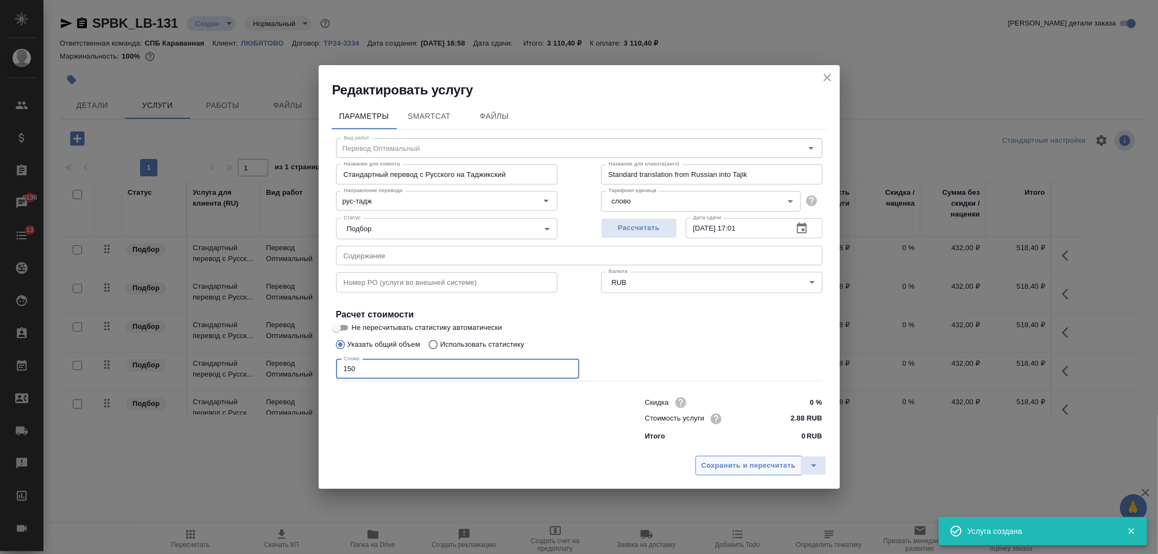
type input "150"
click at [718, 466] on span "Сохранить и пересчитать" at bounding box center [748, 466] width 94 height 12
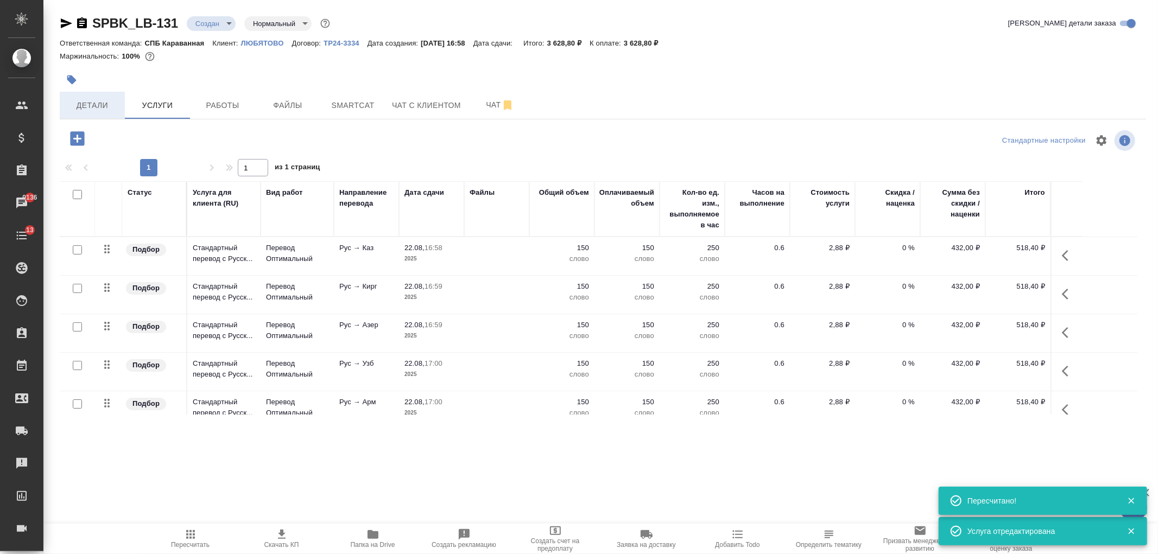
click at [88, 111] on span "Детали" at bounding box center [92, 106] width 52 height 14
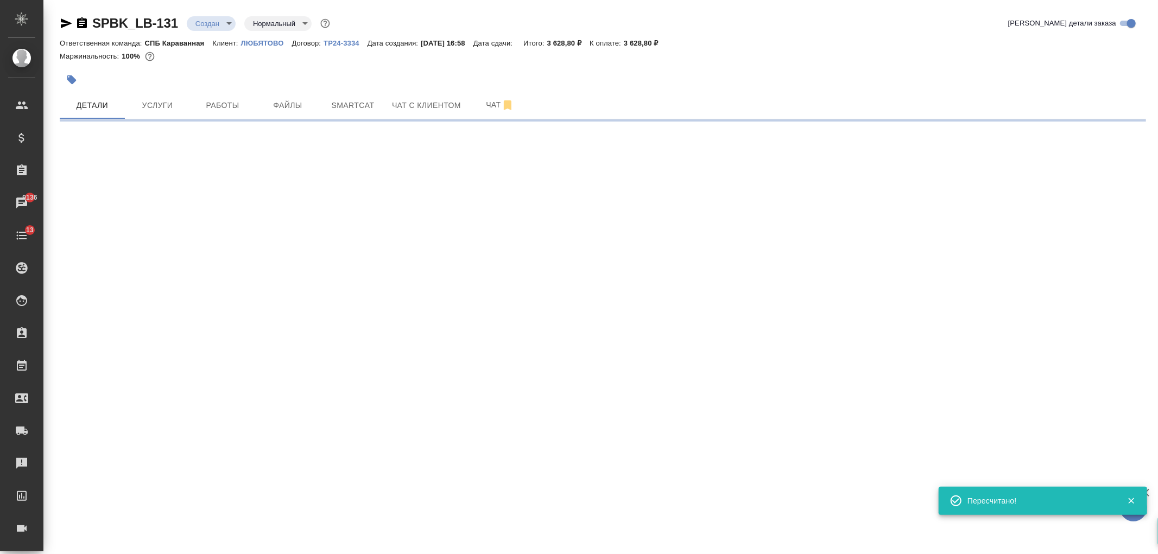
select select "RU"
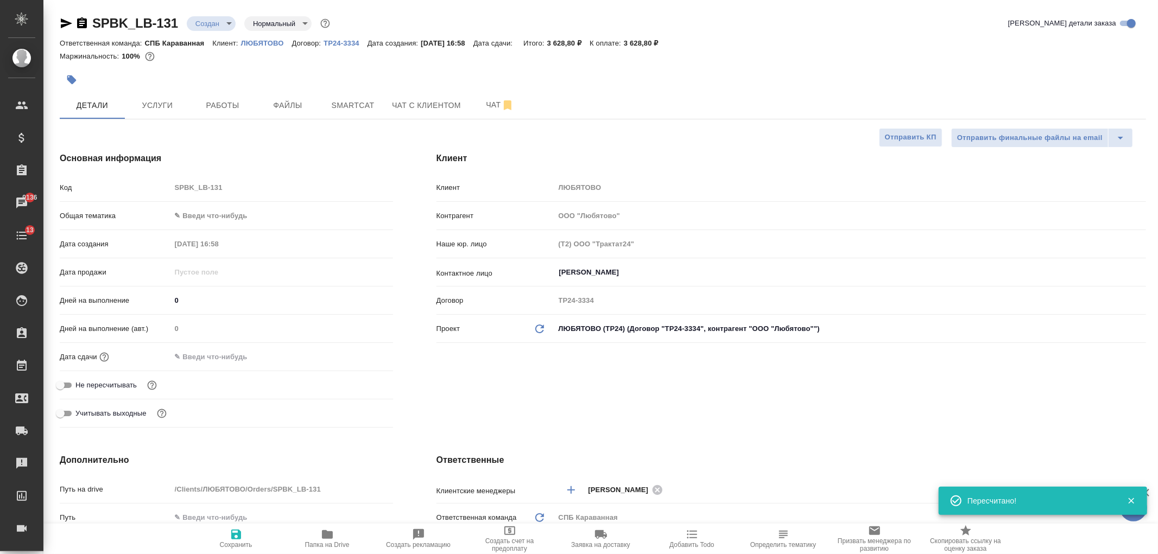
type textarea "x"
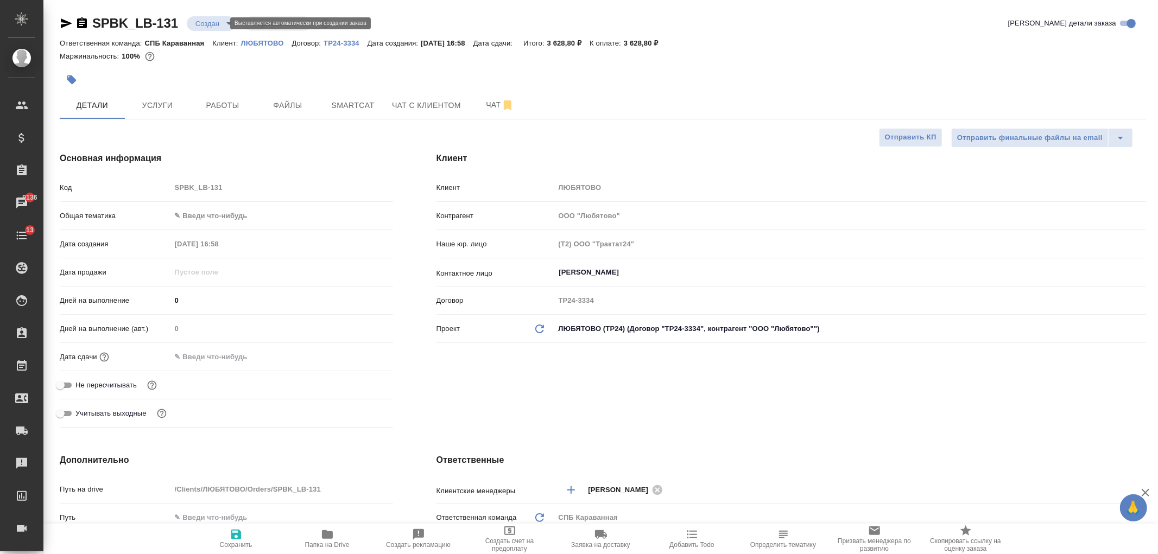
click at [206, 24] on body "🙏 .cls-1 fill:#fff; AWATERA Ivanova Arina Клиенты Спецификации Заказы 9136 Чаты…" at bounding box center [579, 277] width 1158 height 554
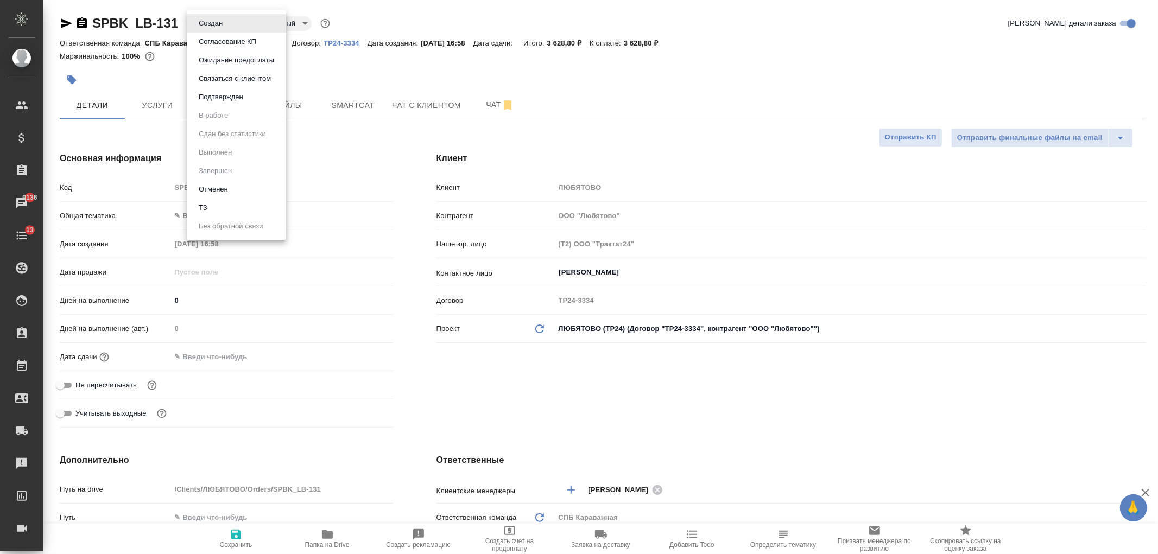
click at [238, 204] on li "ТЗ" at bounding box center [236, 208] width 99 height 18
type textarea "x"
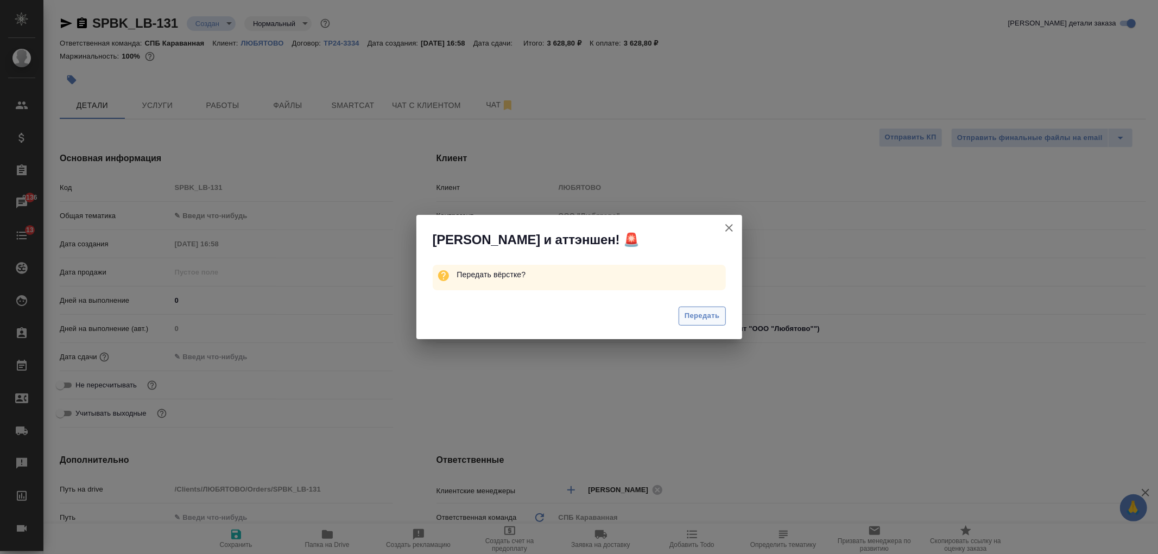
click at [717, 319] on span "Передать" at bounding box center [701, 316] width 35 height 12
type textarea "x"
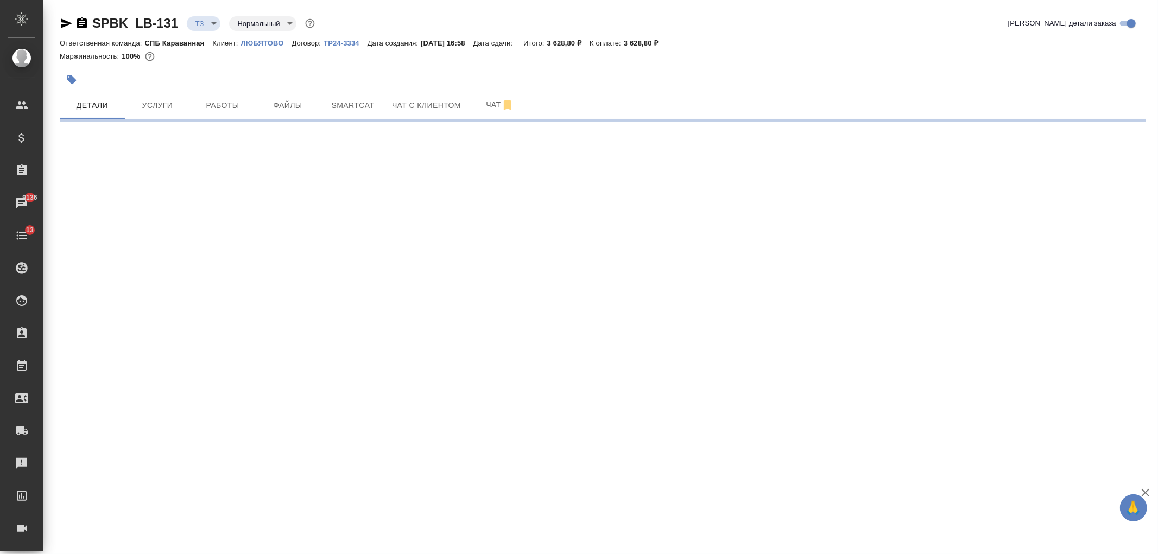
select select "RU"
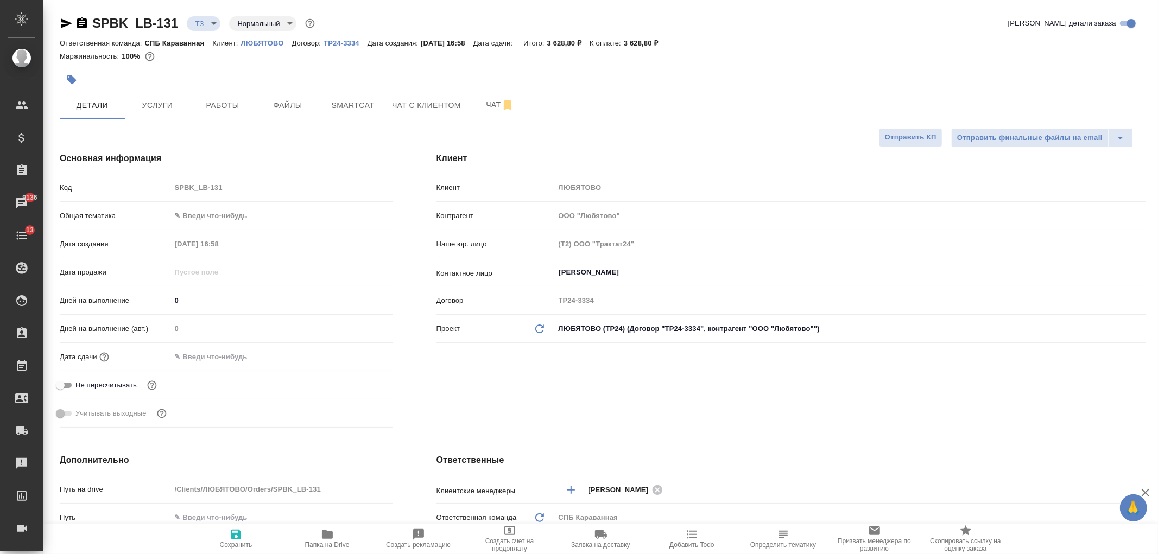
type textarea "x"
click at [632, 380] on div "Клиент Клиент ЛЮБЯТОВО Контрагент ООО "Любятово" Наше юр. лицо (Т2) ООО "Тракта…" at bounding box center [791, 292] width 753 height 324
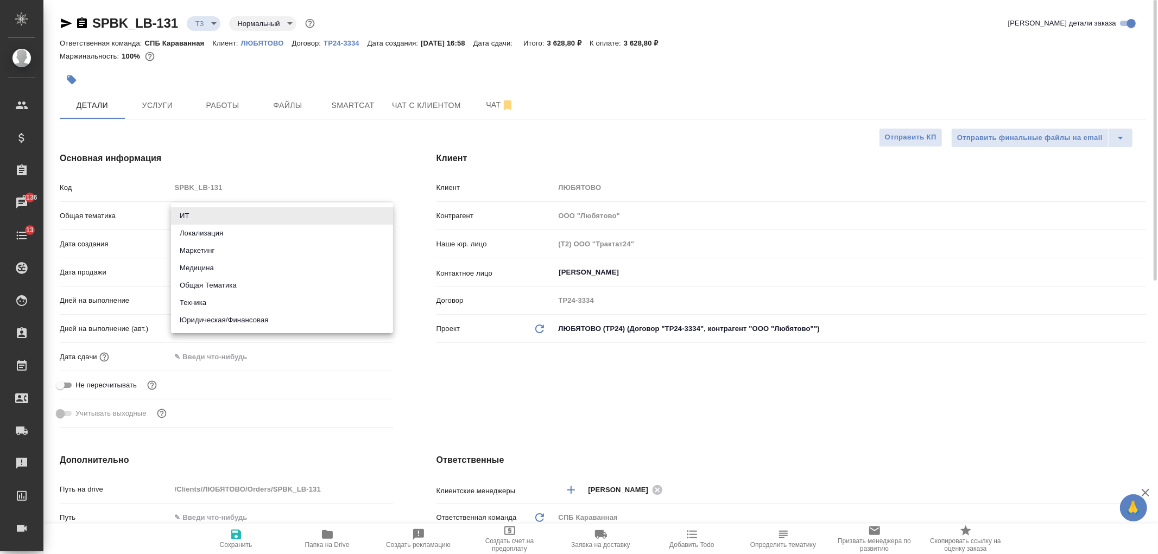
click at [254, 210] on body "🙏 .cls-1 fill:#fff; AWATERA Ivanova Arina Клиенты Спецификации Заказы 9136 Чаты…" at bounding box center [579, 277] width 1158 height 554
click at [250, 301] on li "Техника" at bounding box center [282, 302] width 222 height 17
type input "tech"
type textarea "x"
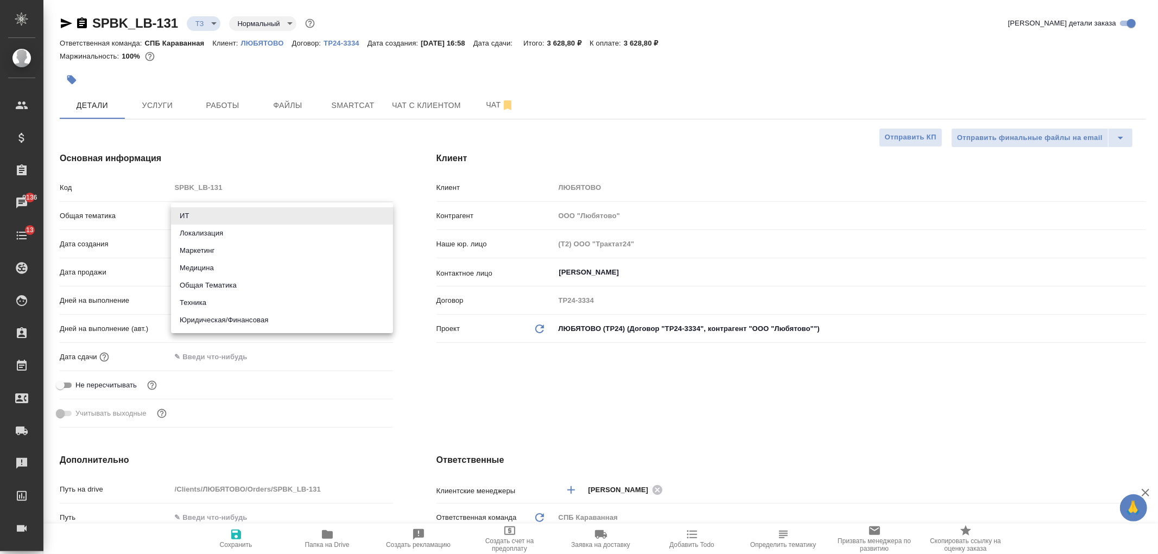
type textarea "x"
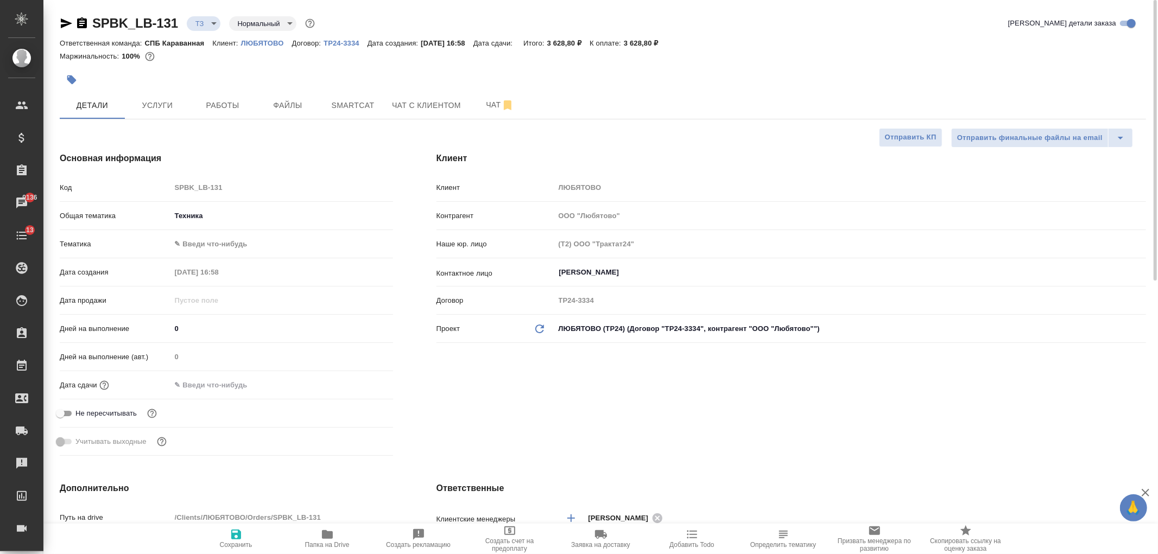
click at [210, 249] on body "🙏 .cls-1 fill:#fff; AWATERA Ivanova Arina Клиенты Спецификации Заказы 9136 Чаты…" at bounding box center [579, 277] width 1158 height 554
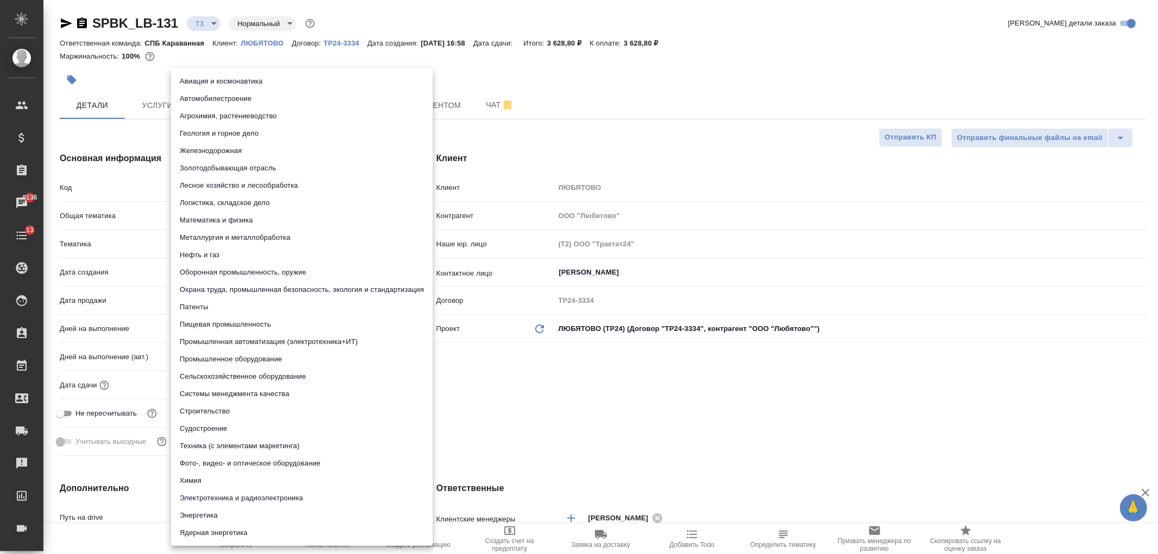
click at [236, 323] on li "Пищевая промышленность" at bounding box center [302, 324] width 262 height 17
type textarea "x"
type input "5a8b8b956a9677013d343d8f"
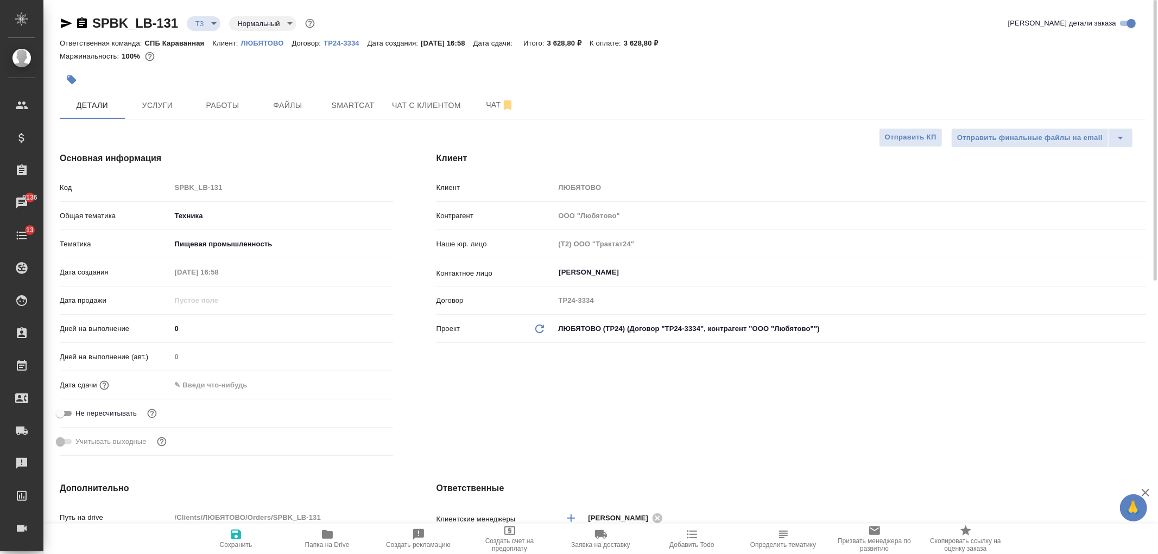
click at [238, 535] on icon "button" at bounding box center [236, 535] width 10 height 10
type textarea "x"
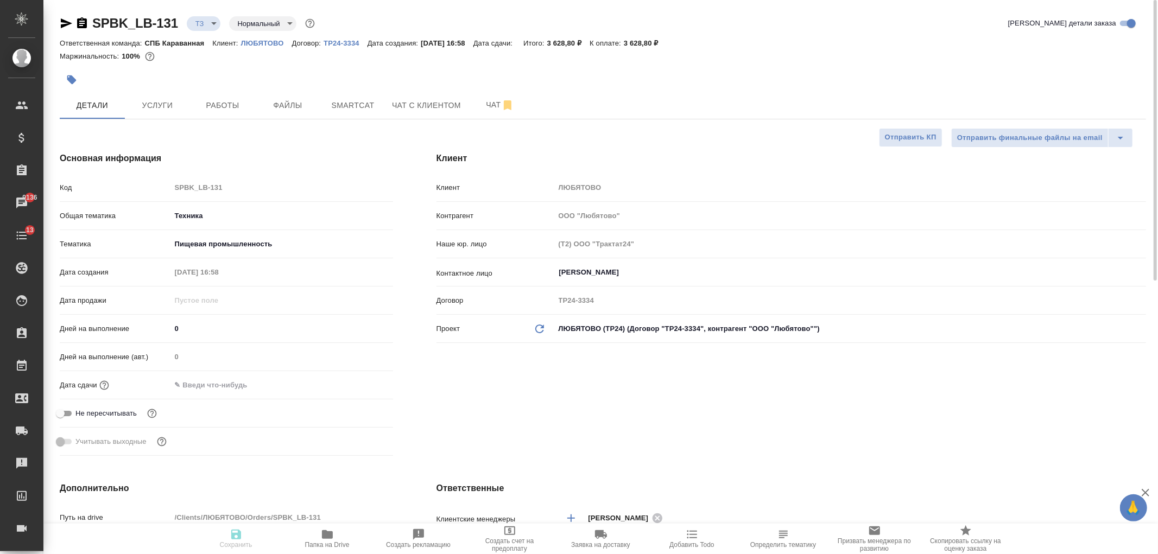
type textarea "x"
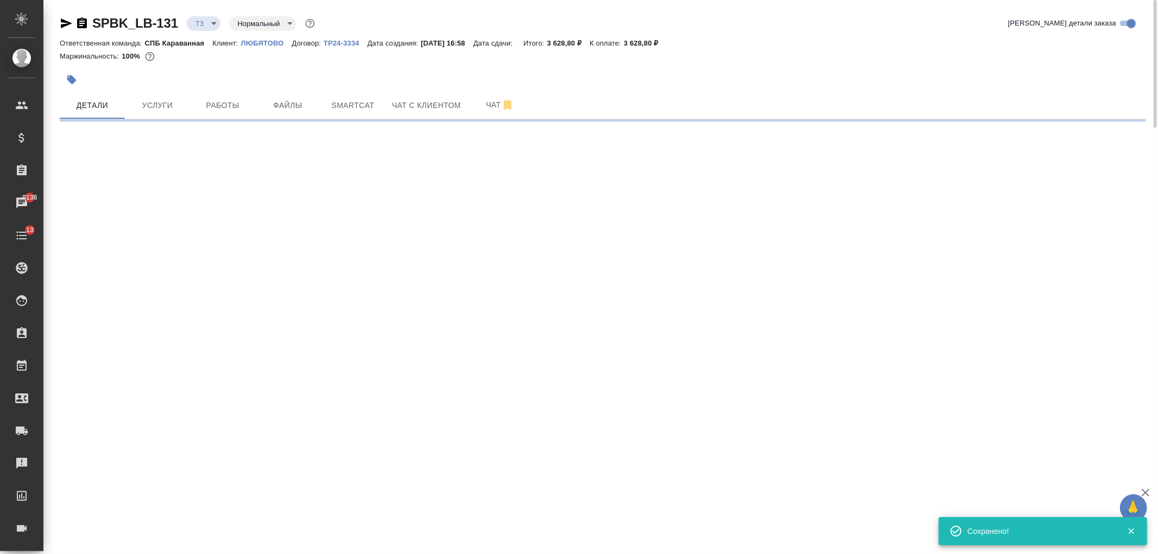
select select "RU"
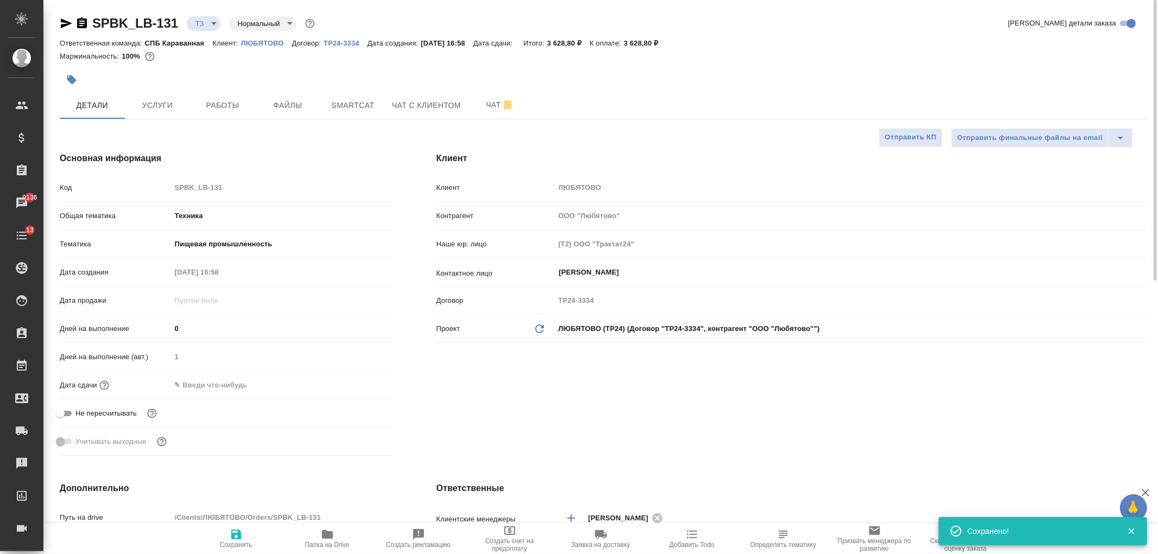
type textarea "x"
click at [574, 266] on input "Кузнецова Татьяна" at bounding box center [832, 272] width 548 height 13
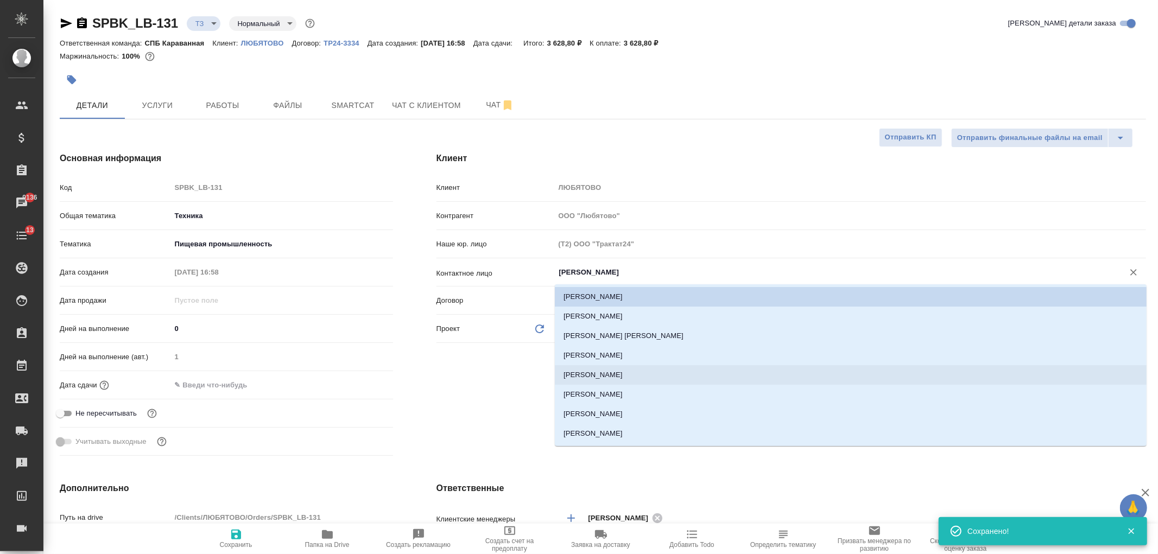
click at [621, 376] on li "[PERSON_NAME]" at bounding box center [851, 375] width 592 height 20
type input "[PERSON_NAME]"
type textarea "x"
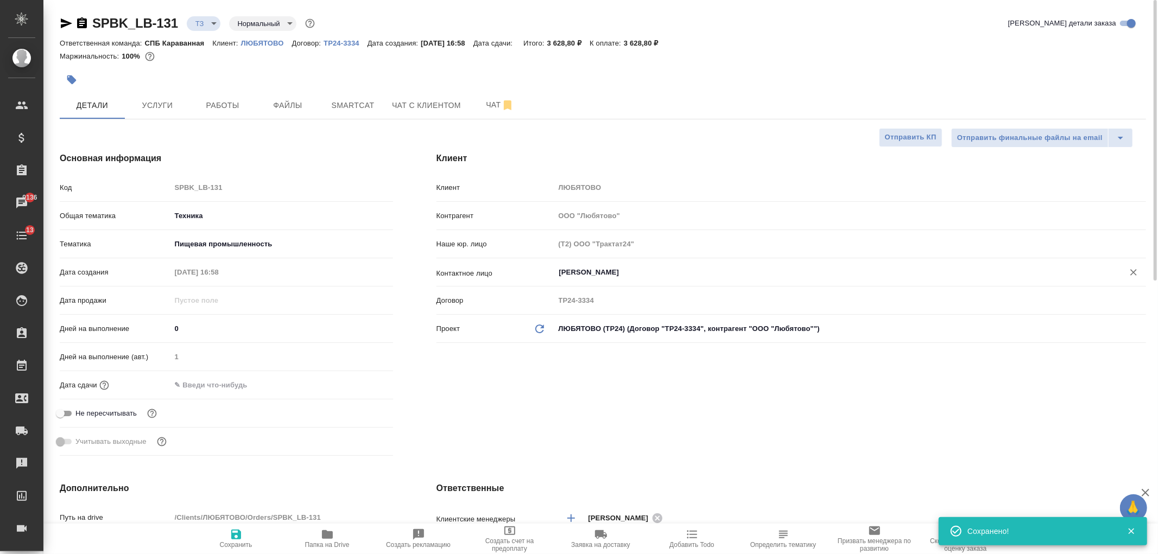
click at [232, 540] on icon "button" at bounding box center [236, 535] width 10 height 10
type textarea "x"
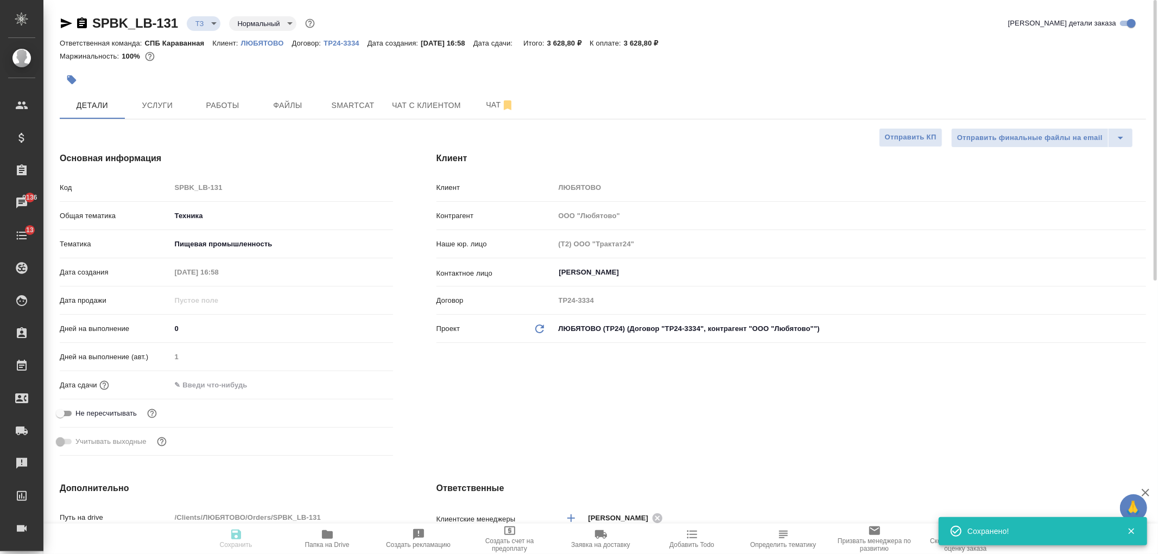
type textarea "x"
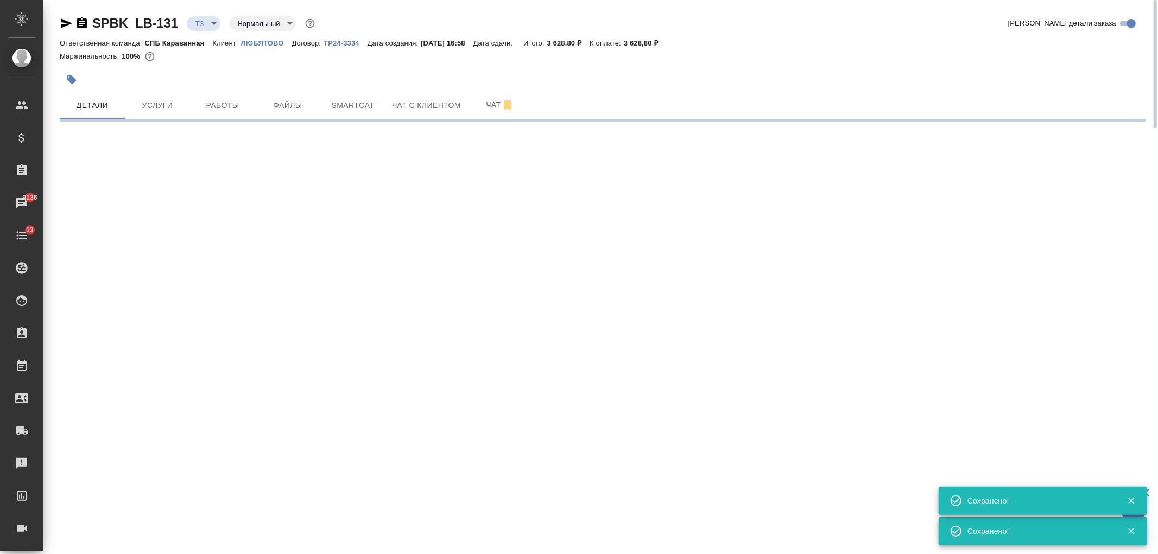
select select "RU"
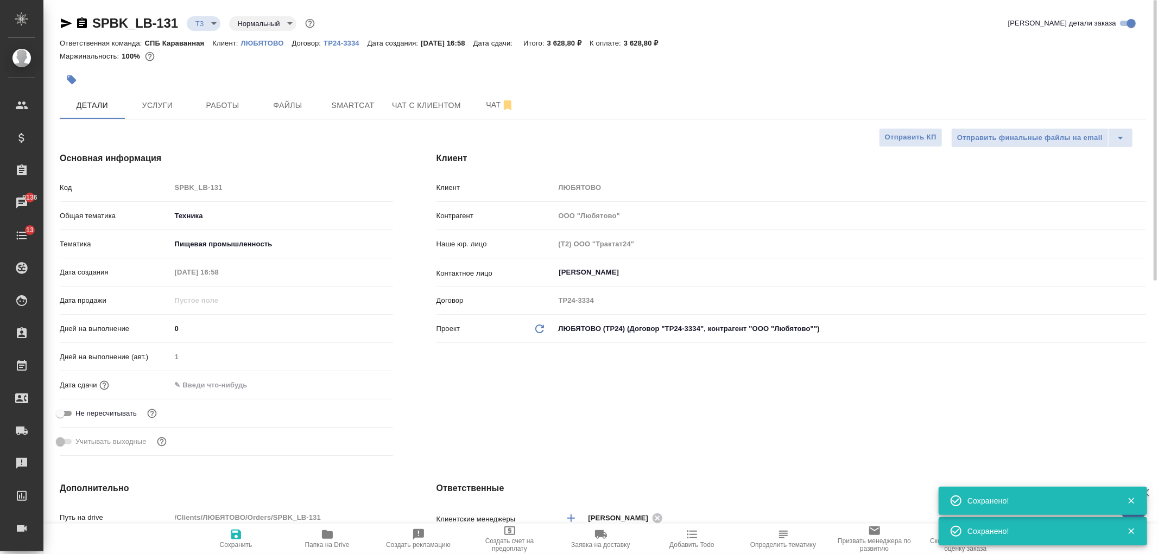
type textarea "x"
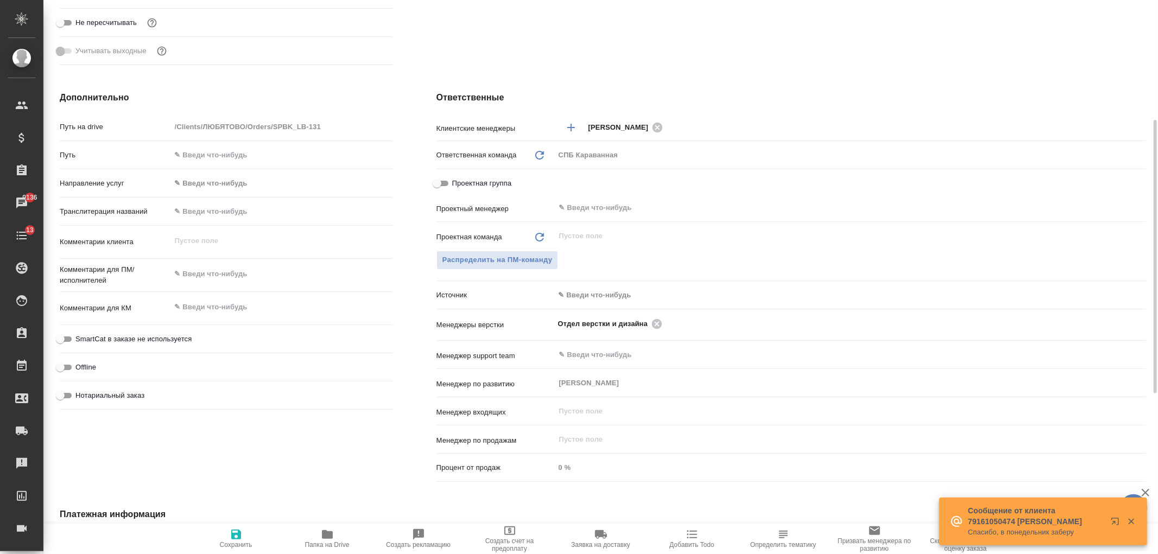
scroll to position [326, 0]
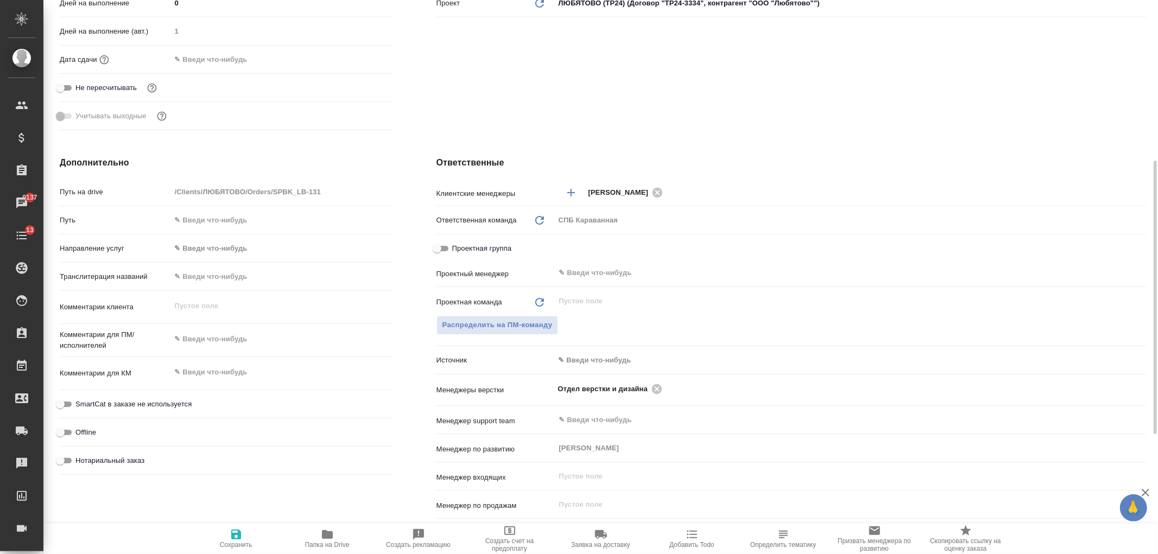
click at [214, 350] on div "x" at bounding box center [282, 340] width 222 height 24
type textarea "x"
type textarea "вс"
type textarea "x"
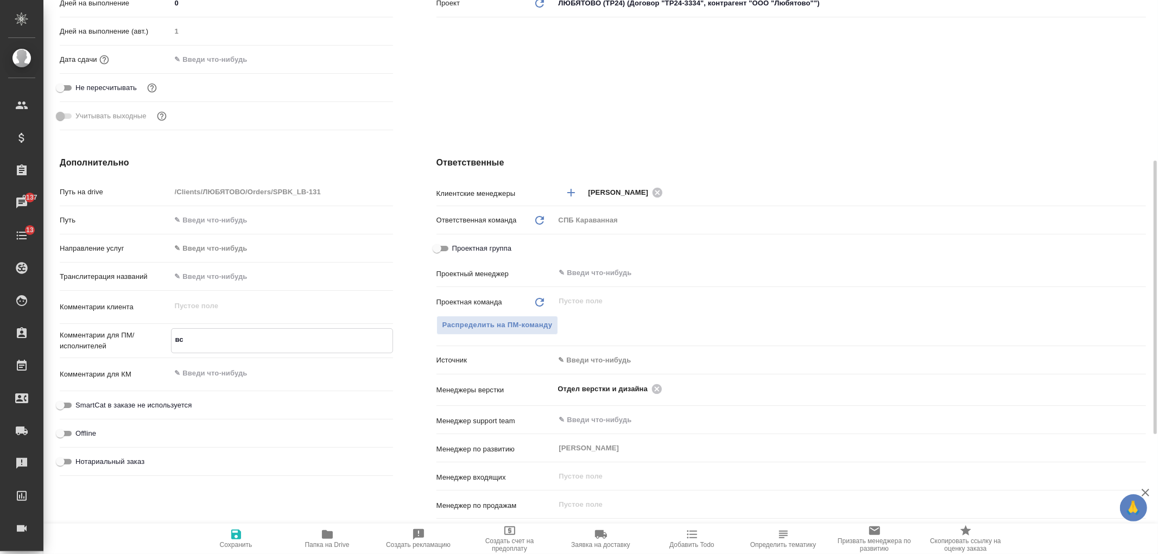
type textarea "x"
type textarea "все"
type textarea "x"
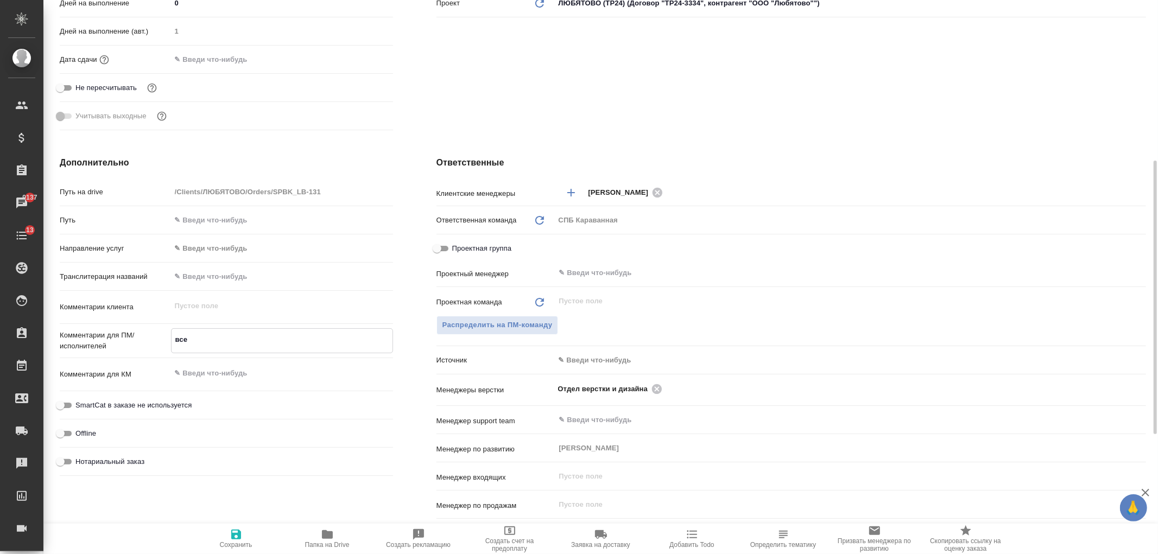
type textarea "все"
type textarea "x"
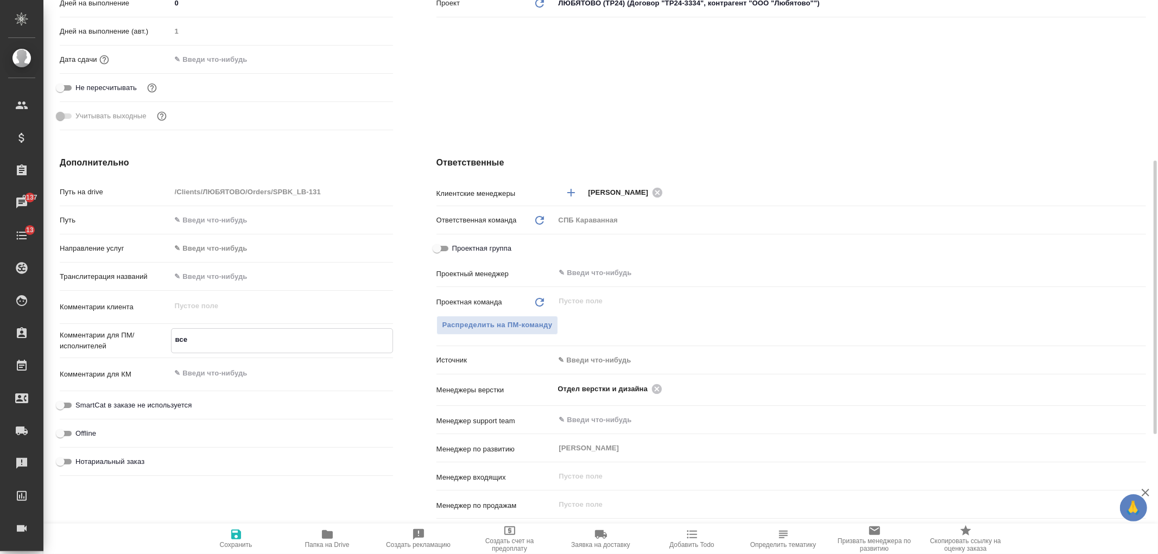
type textarea "все я"
type textarea "x"
type textarea "все яз"
type textarea "x"
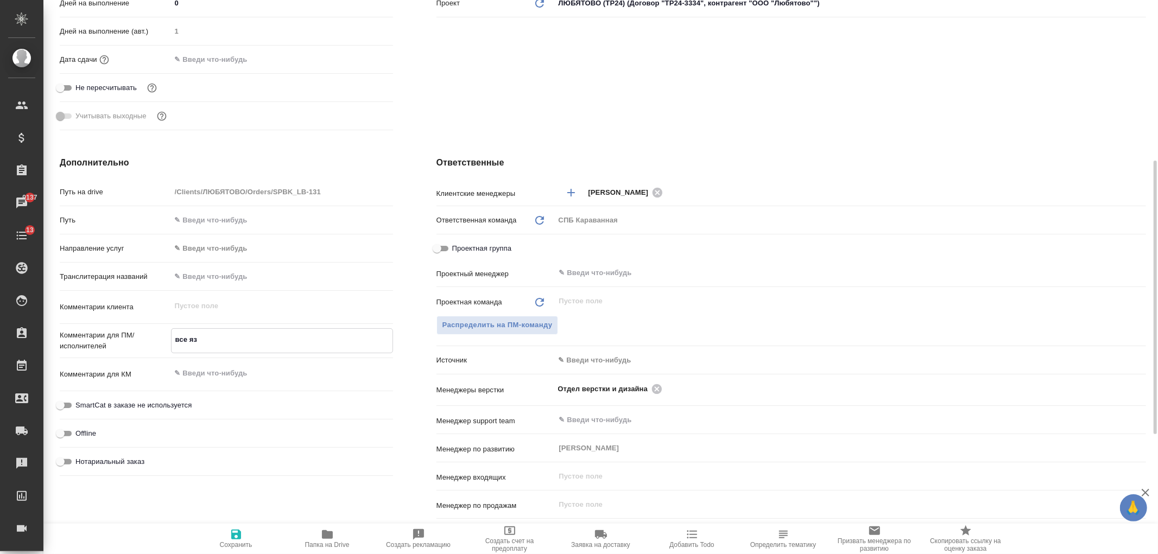
type textarea "x"
type textarea "все язы"
type textarea "x"
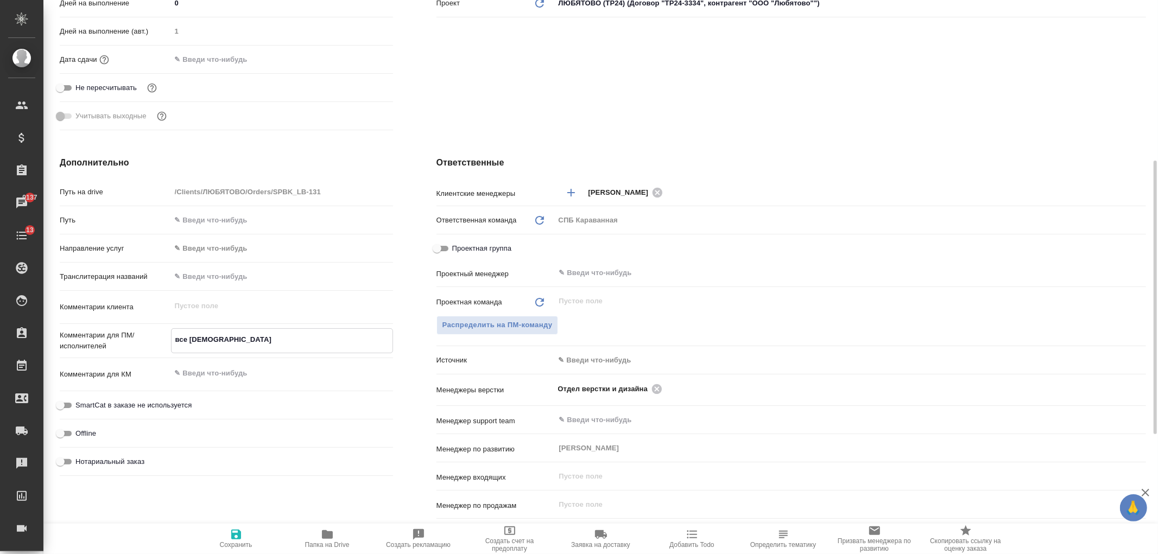
type textarea "x"
type textarea "все язык"
type textarea "x"
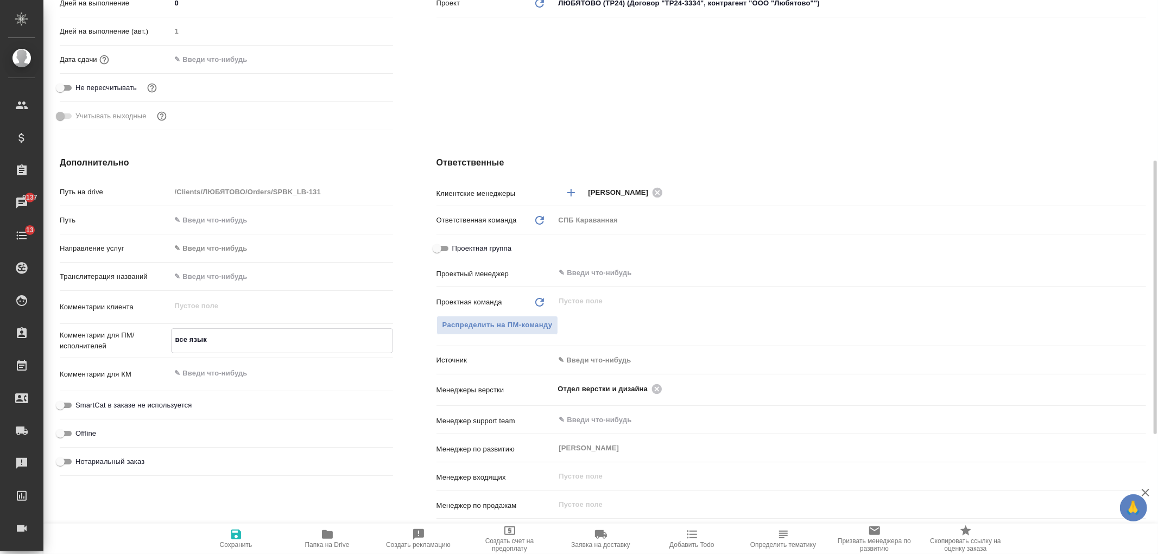
type textarea "все языки"
type textarea "x"
type textarea "все языки"
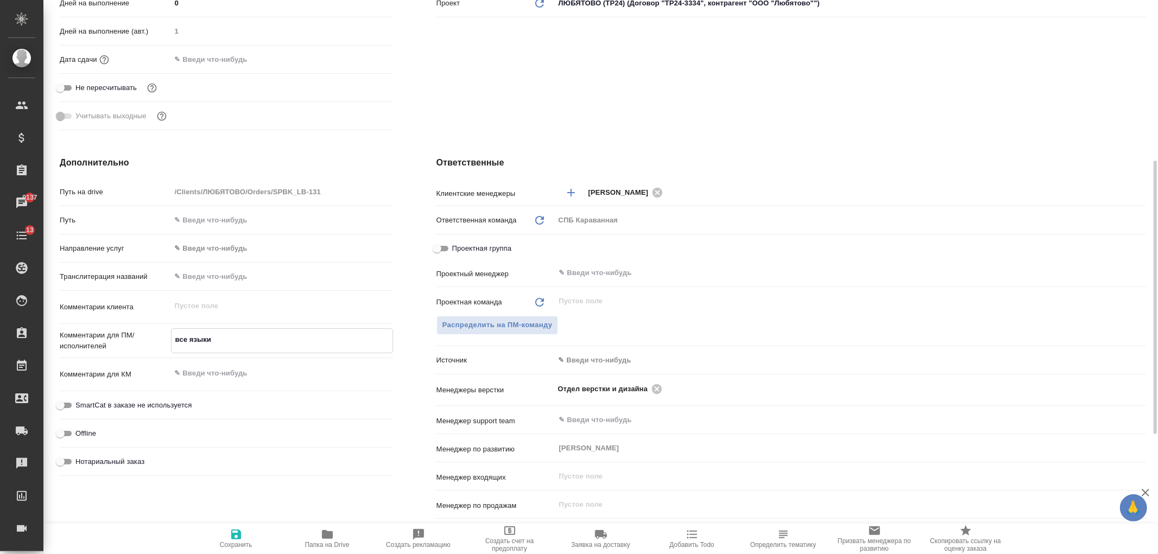
type textarea "x"
type textarea "все языки н"
type textarea "x"
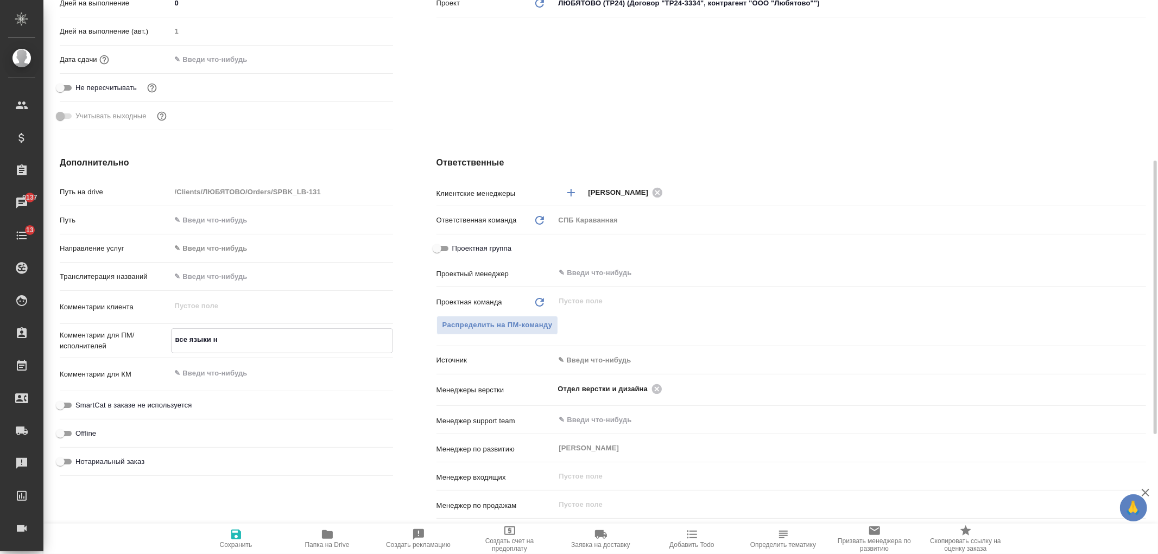
type textarea "x"
type textarea "все языки ну"
type textarea "x"
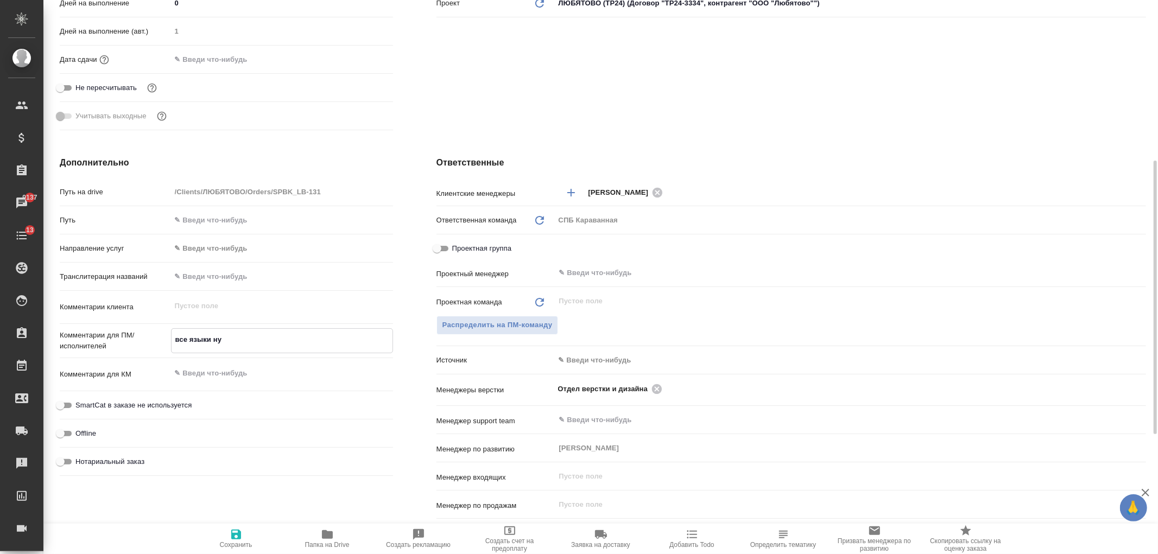
type textarea "x"
type textarea "все языки нуж"
type textarea "x"
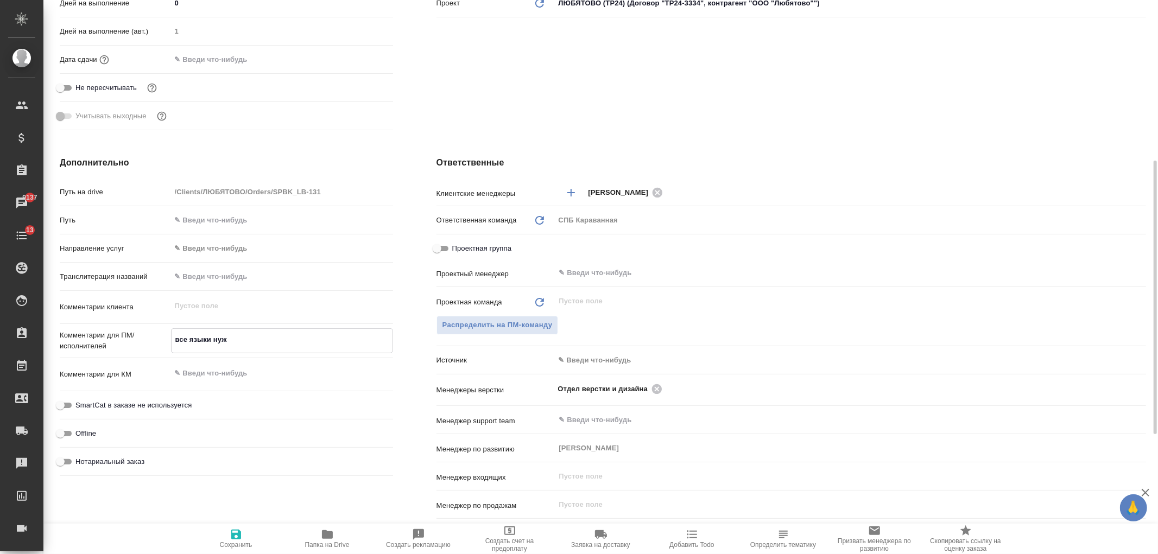
type textarea "все языки нужн"
type textarea "x"
type textarea "все языки нужны"
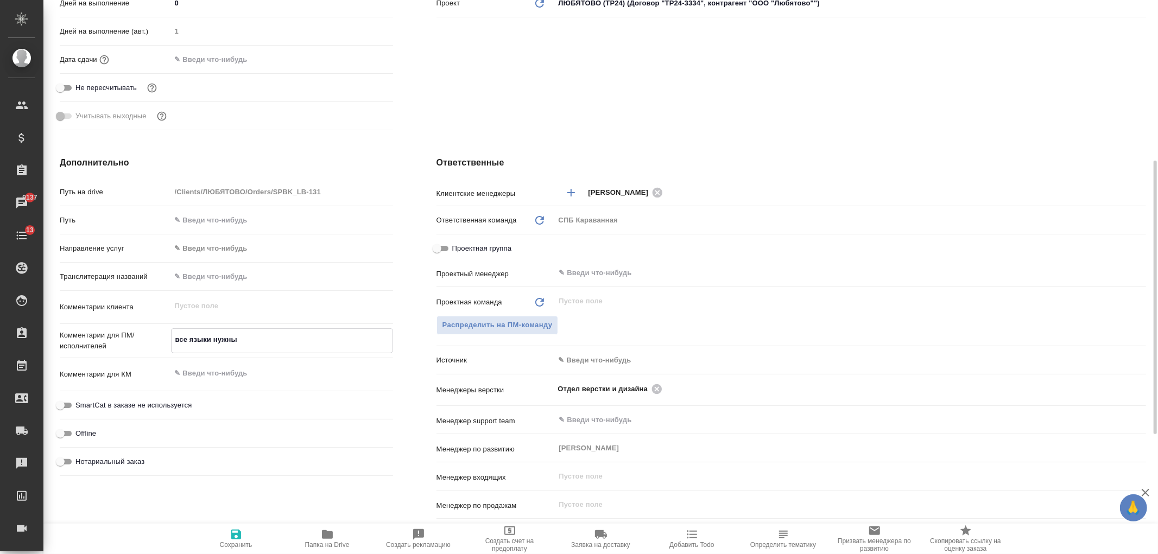
type textarea "x"
type textarea "все языки нужны"
type textarea "x"
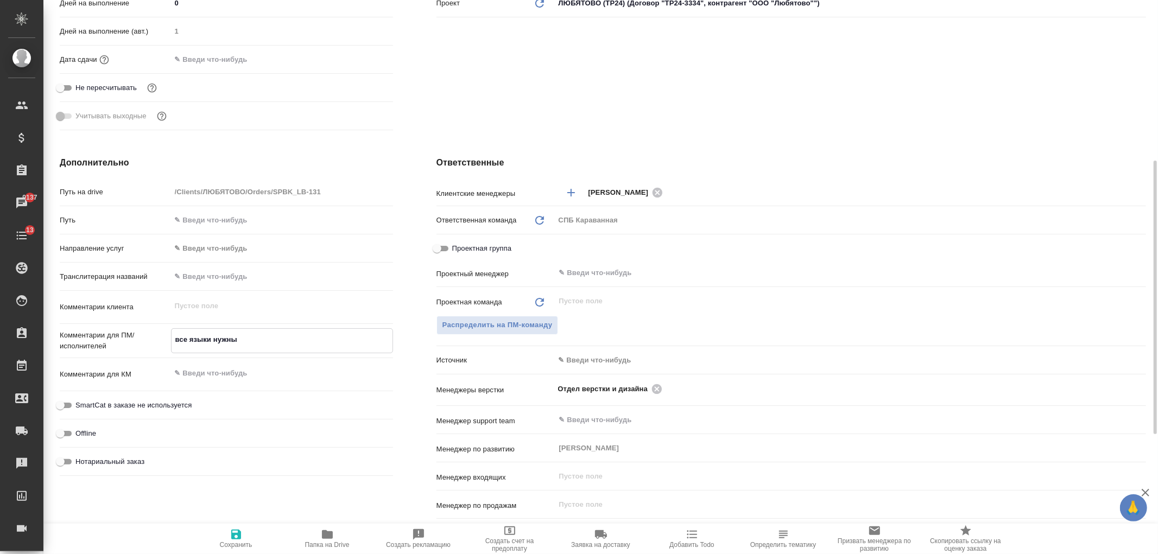
type textarea "x"
type textarea "все языки нужны в"
type textarea "x"
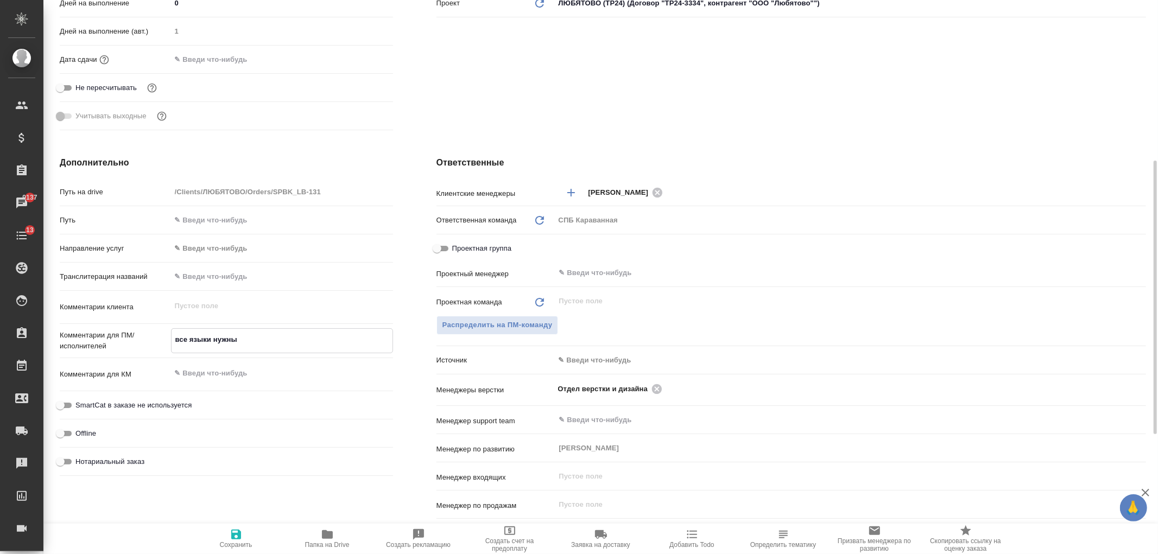
type textarea "x"
type textarea "все языки нужны в"
type textarea "x"
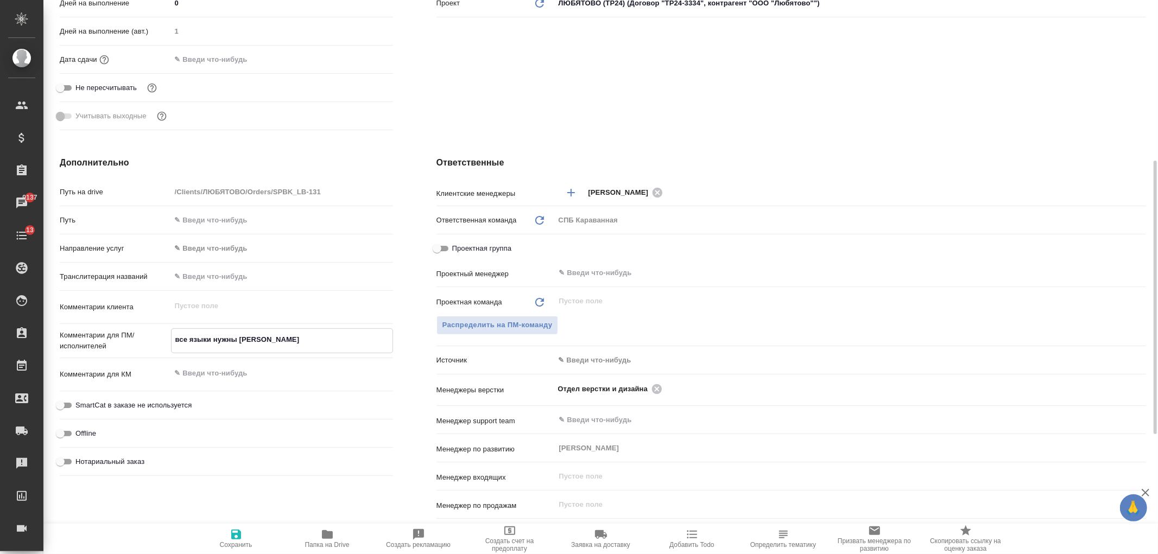
type textarea "все языки нужны в о"
type textarea "x"
type textarea "все языки нужны в од"
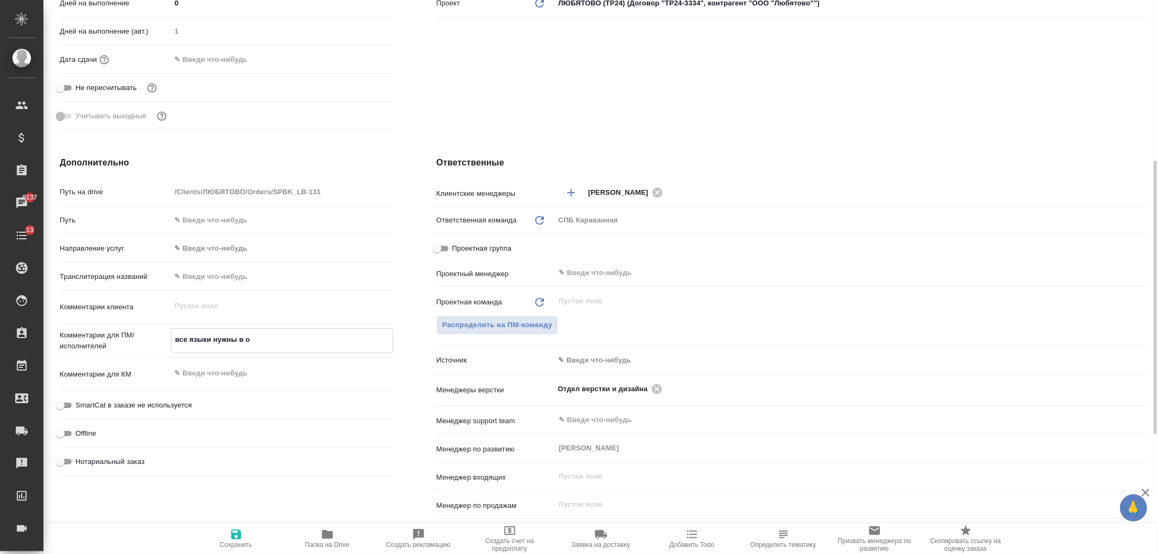
type textarea "x"
type textarea "все языки нужны в одн"
type textarea "x"
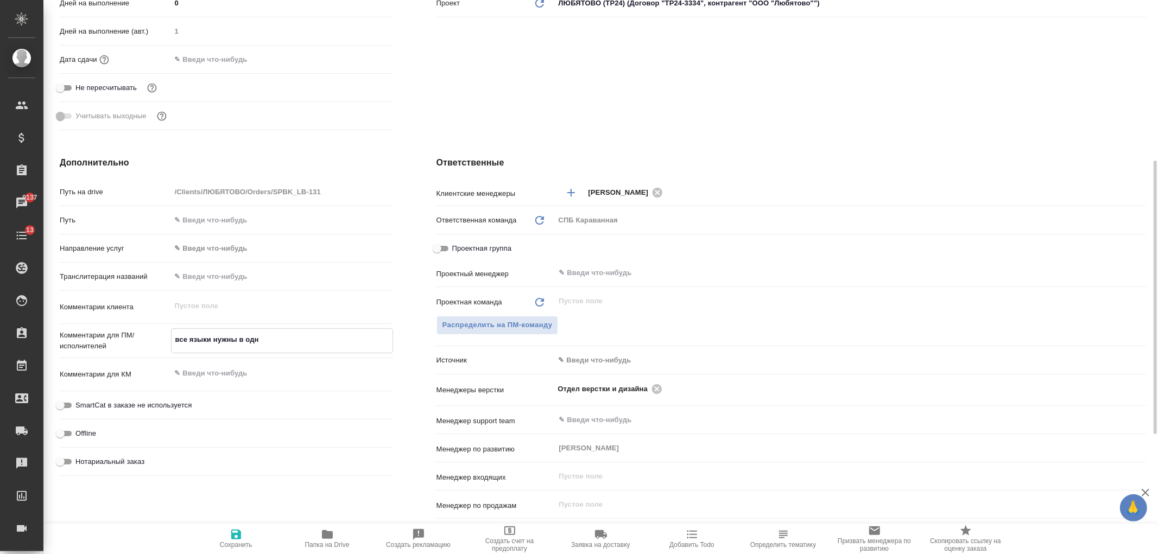
type textarea "x"
type textarea "все языки нужны в одно"
type textarea "x"
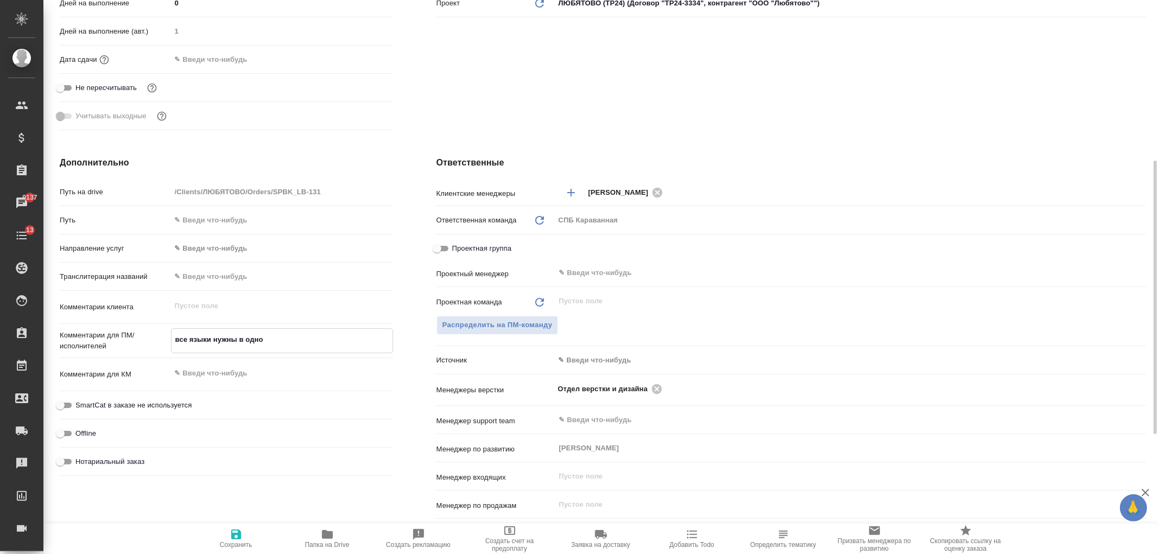
type textarea "x"
type textarea "все языки нужны в одном"
type textarea "x"
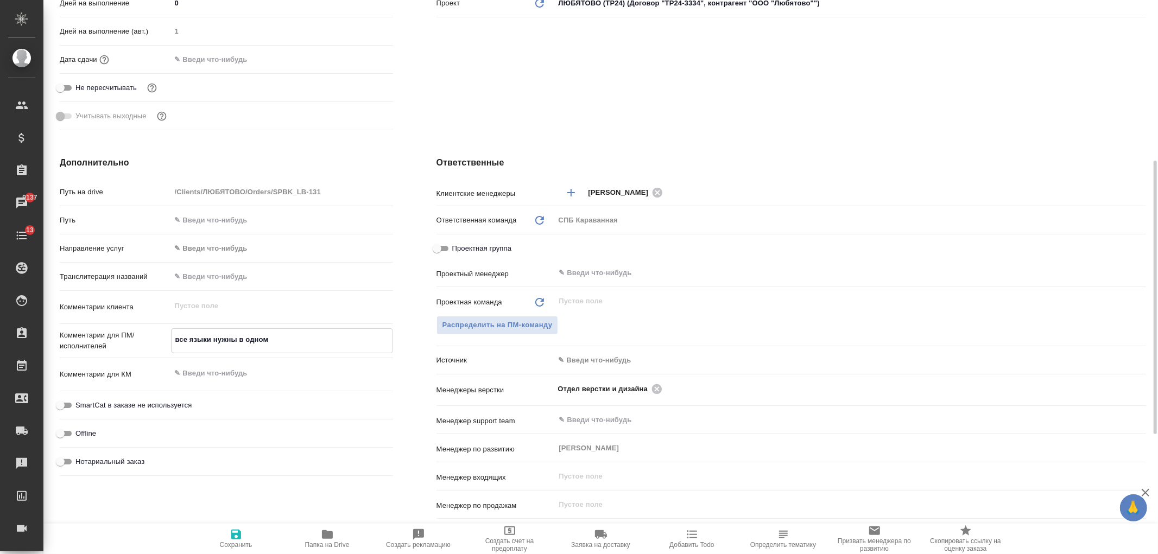
type textarea "все языки нужны в одном"
type textarea "x"
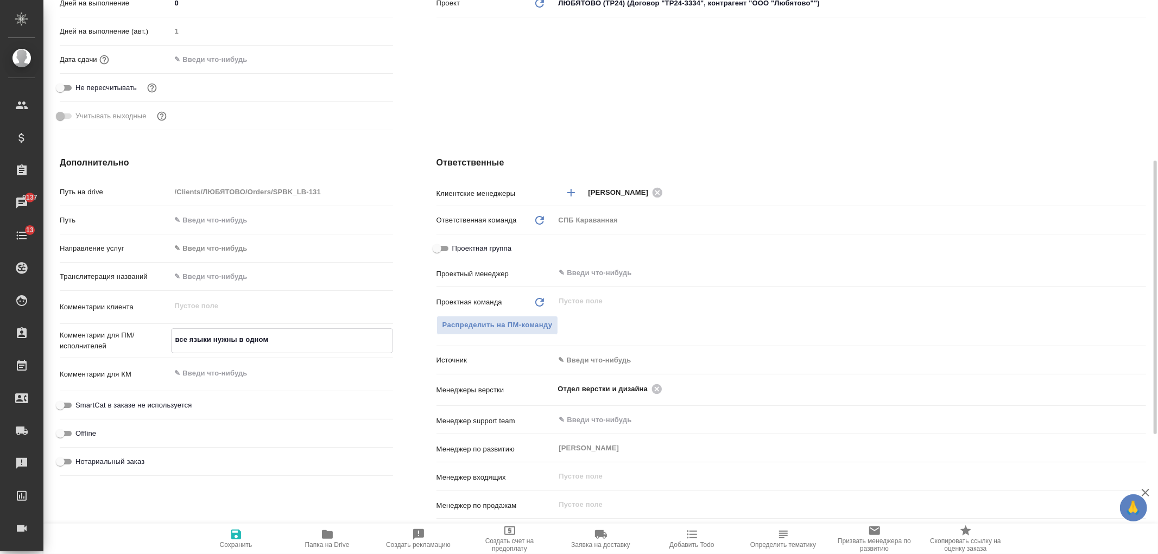
type textarea "все языки нужны в одном ф"
type textarea "x"
type textarea "все языки нужны в одном фа"
type textarea "x"
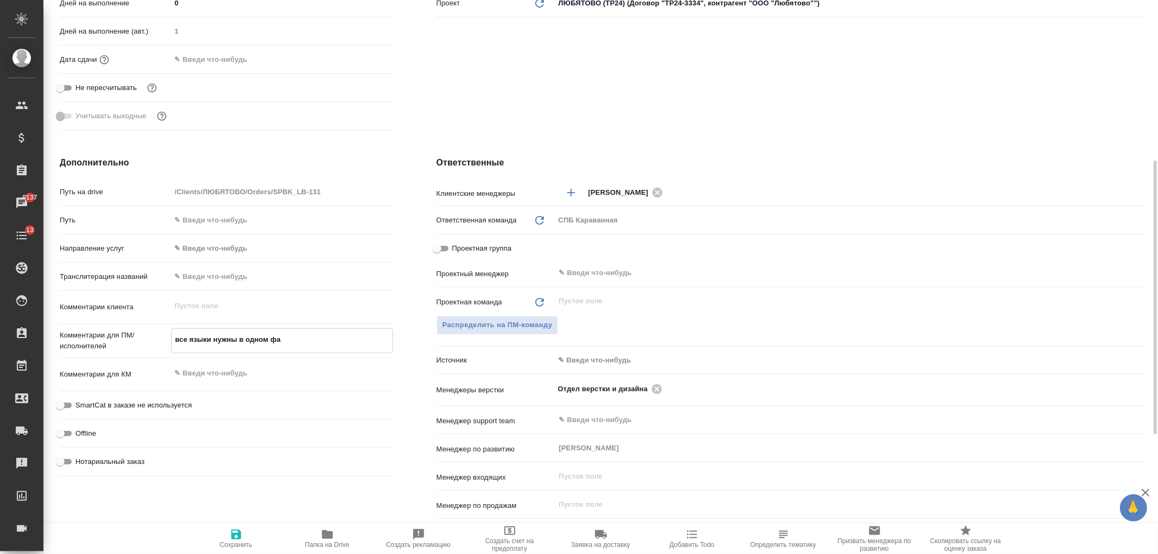
type textarea "x"
type textarea "все языки нужны в одном фай"
type textarea "x"
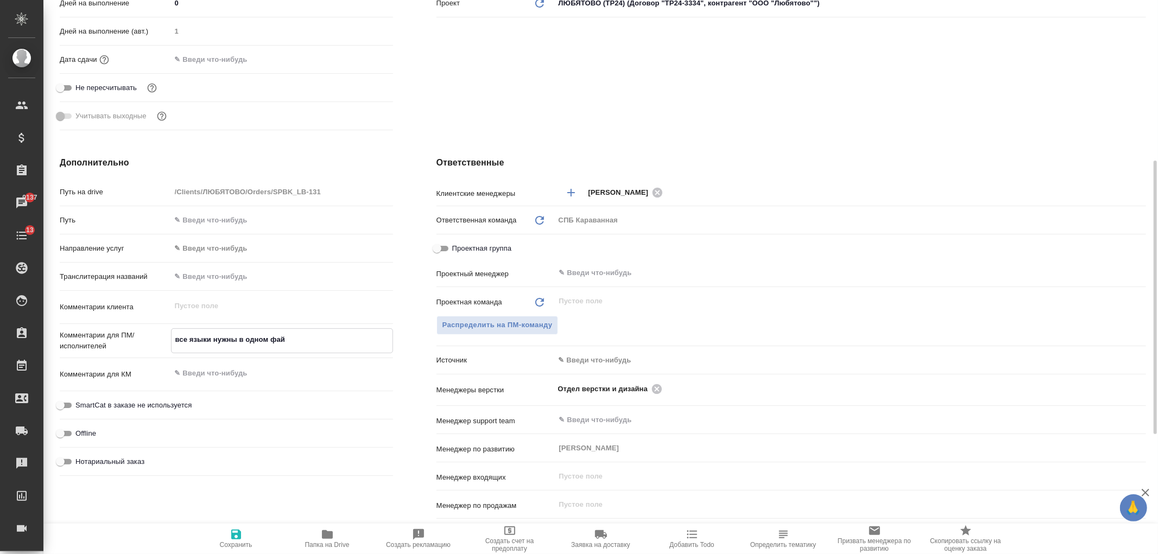
type textarea "x"
type textarea "все языки нужны в одном файл"
type textarea "x"
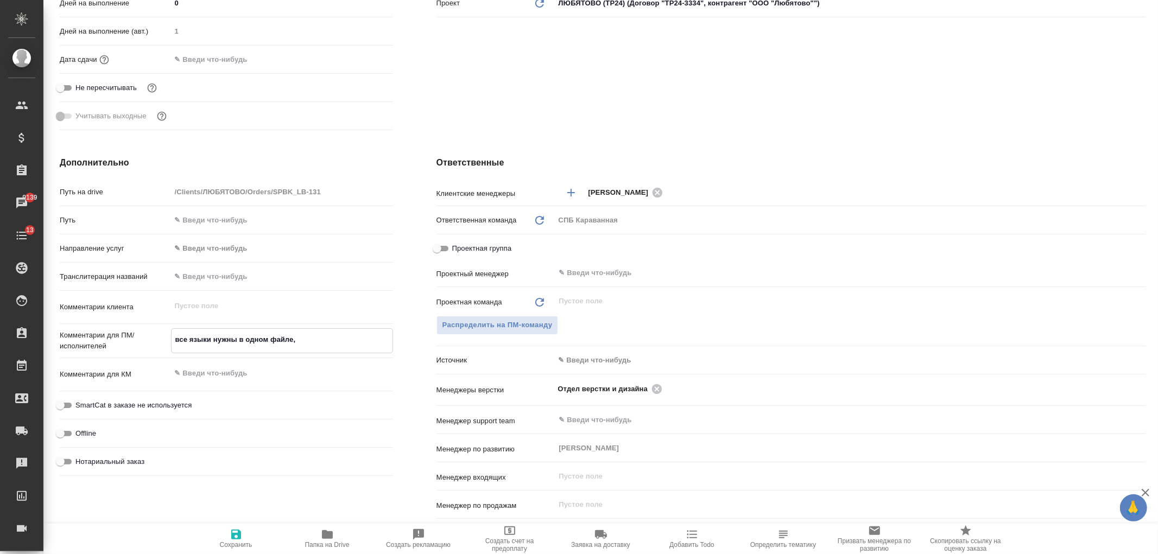
scroll to position [213, 0]
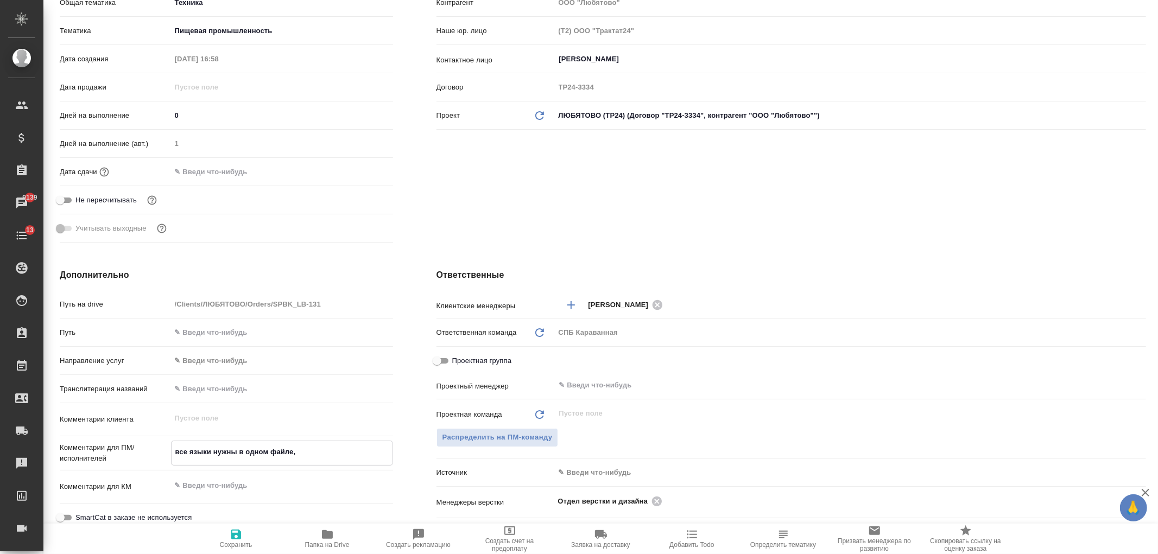
click at [325, 446] on textarea "все языки нужны в одном файле," at bounding box center [282, 452] width 221 height 18
click at [245, 536] on span "Сохранить" at bounding box center [236, 538] width 78 height 21
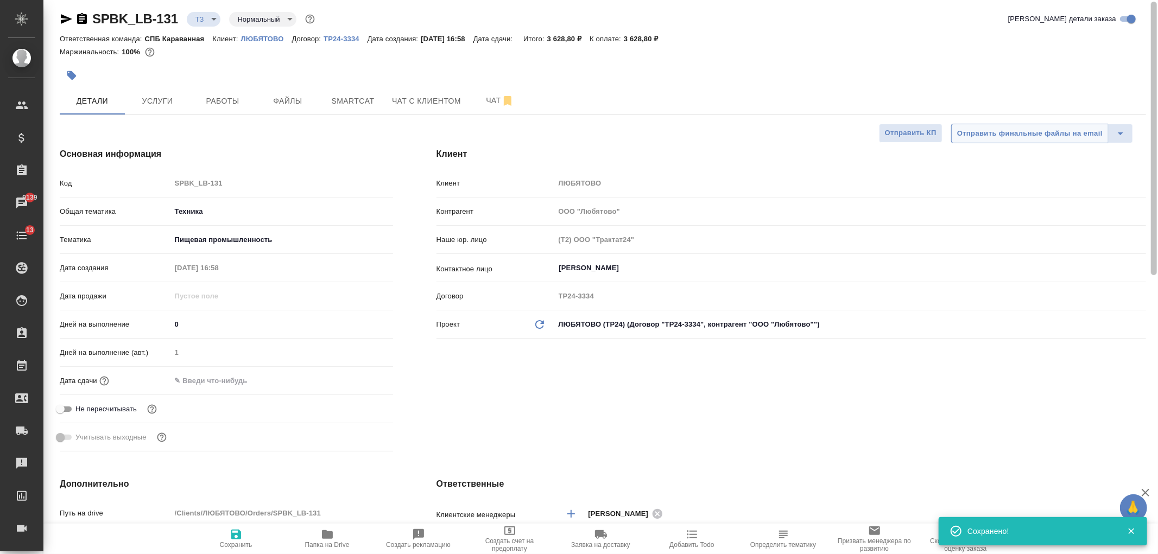
scroll to position [0, 0]
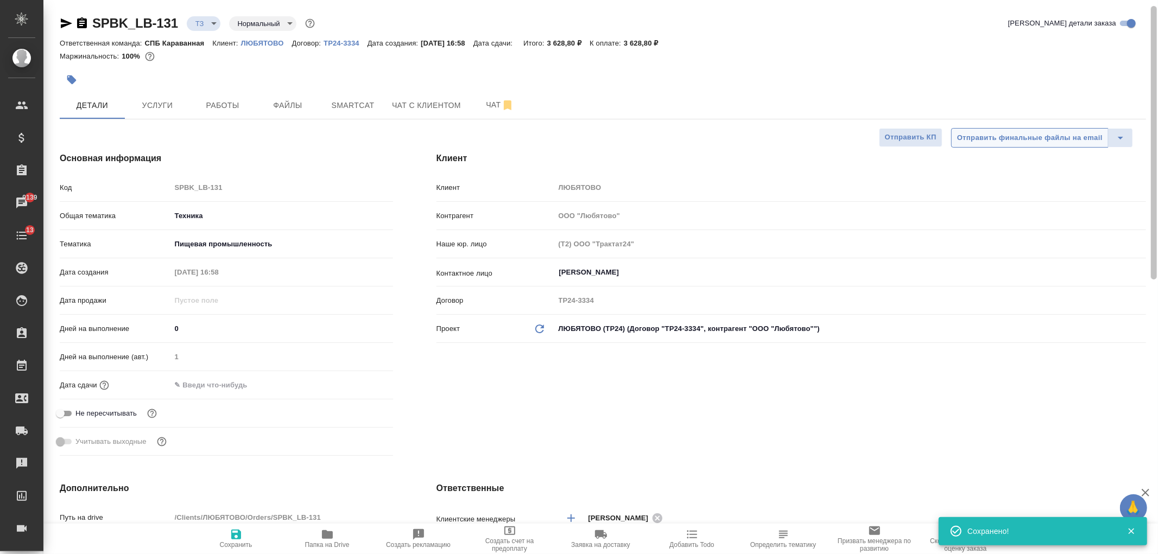
drag, startPoint x: 1146, startPoint y: 316, endPoint x: 1092, endPoint y: 130, distance: 193.3
click at [1132, 145] on div "SPBK_LB-131 ТЗ tz Нормальный normal Кратко детали заказа Ответственная команда:…" at bounding box center [600, 277] width 1114 height 554
click at [448, 112] on button "Чат с клиентом" at bounding box center [426, 105] width 82 height 27
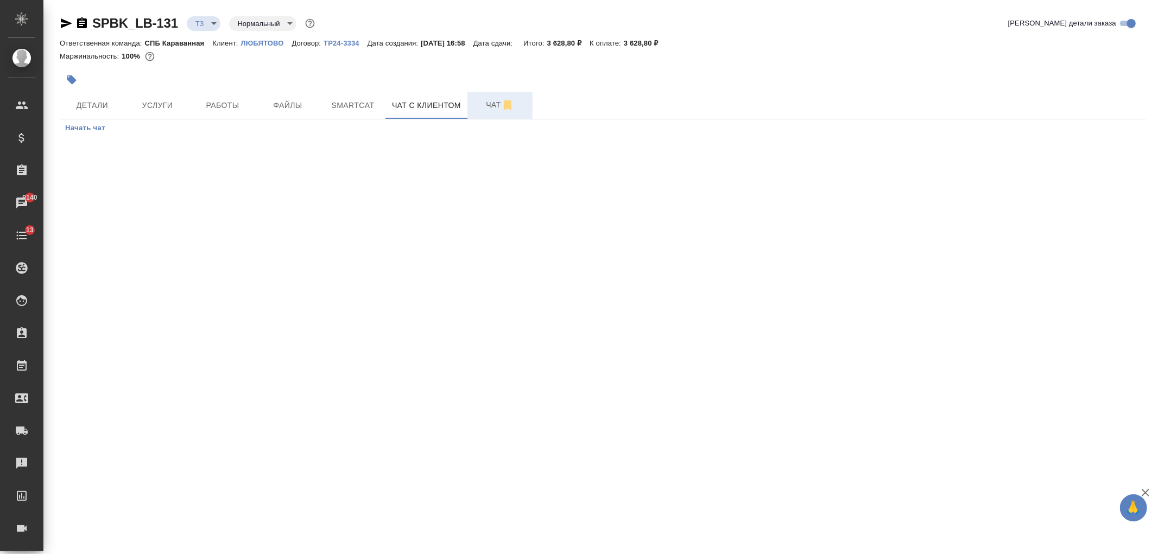
click at [472, 107] on button "Чат" at bounding box center [499, 105] width 65 height 27
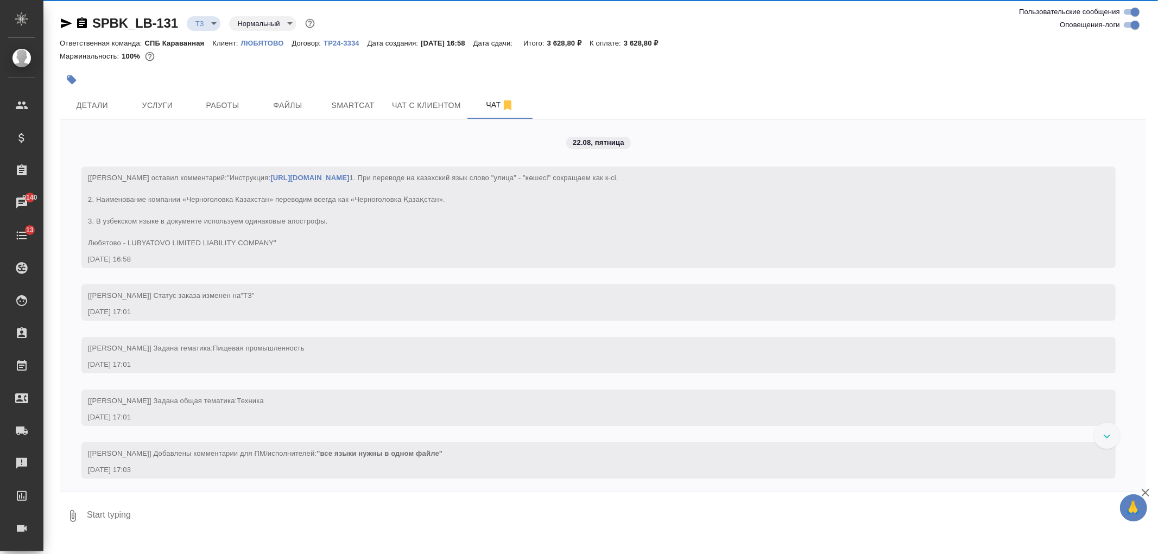
scroll to position [25, 0]
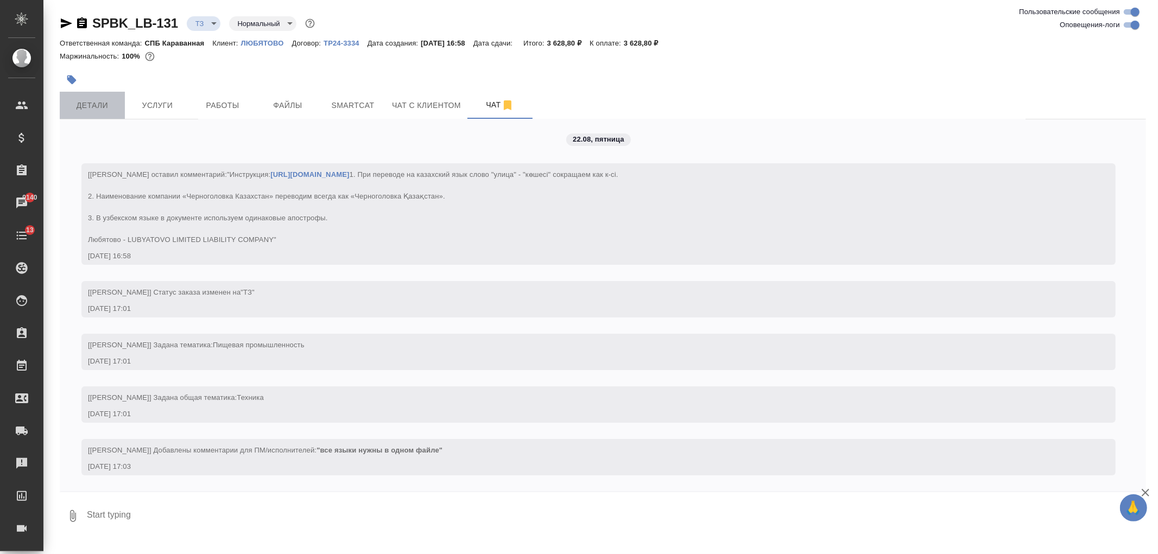
click at [80, 99] on span "Детали" at bounding box center [92, 106] width 52 height 14
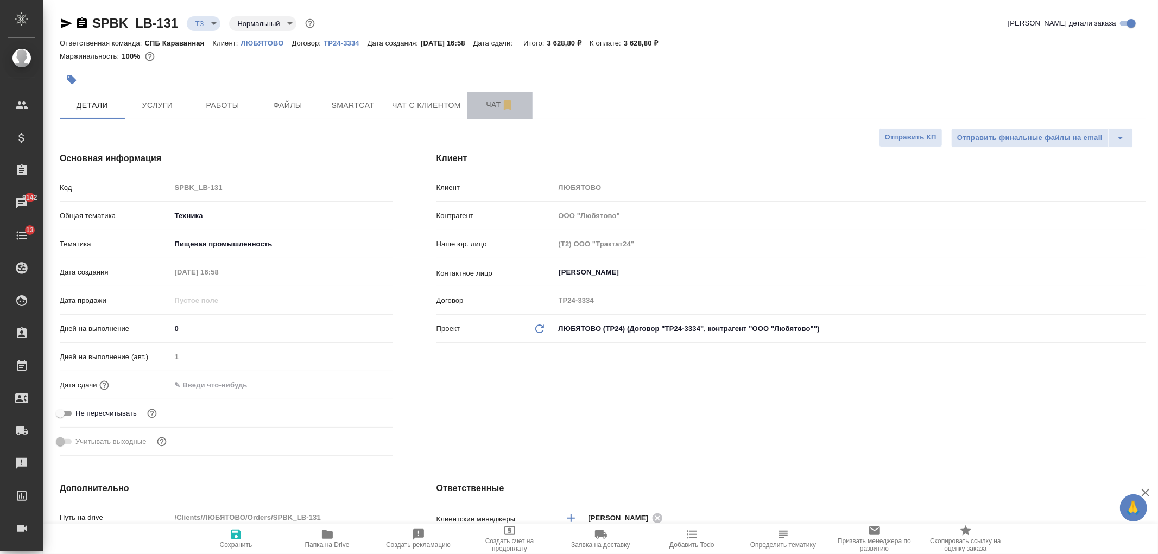
click at [481, 98] on button "Чат" at bounding box center [499, 105] width 65 height 27
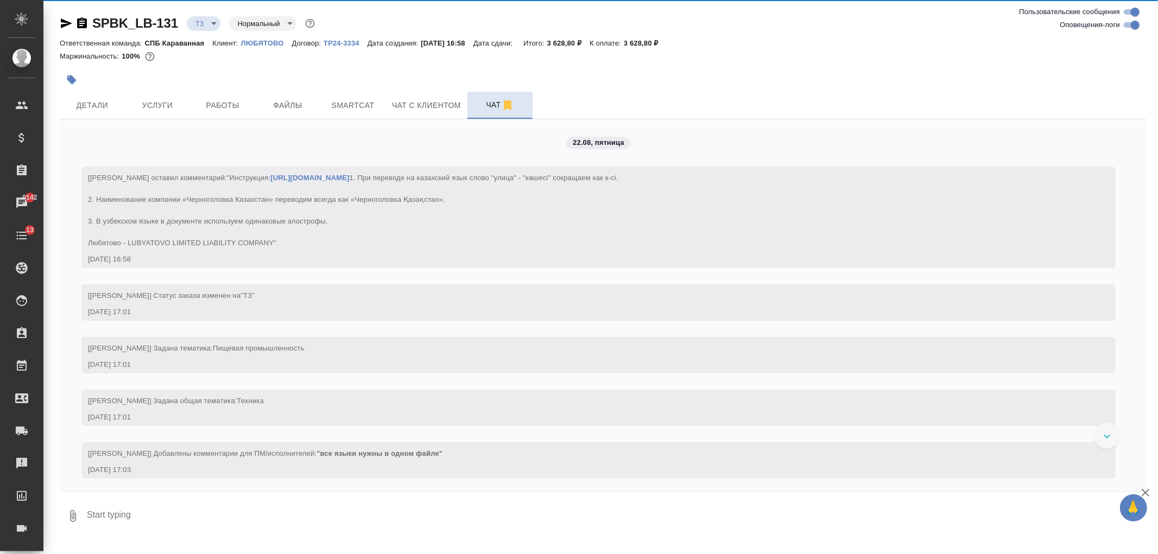
scroll to position [25, 0]
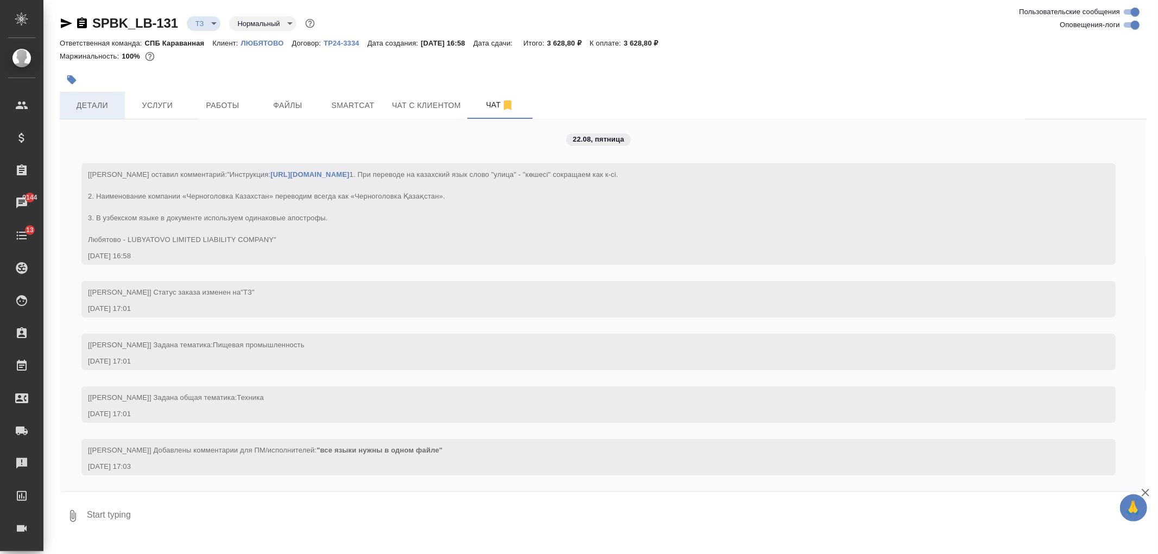
click at [95, 105] on span "Детали" at bounding box center [92, 106] width 52 height 14
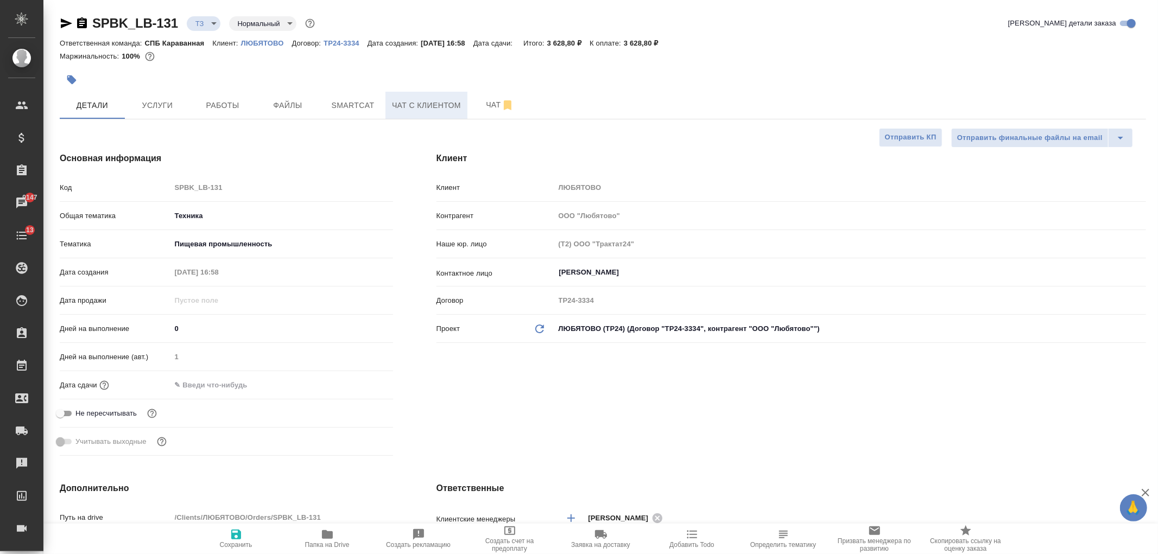
click at [407, 102] on span "Чат с клиентом" at bounding box center [426, 106] width 69 height 14
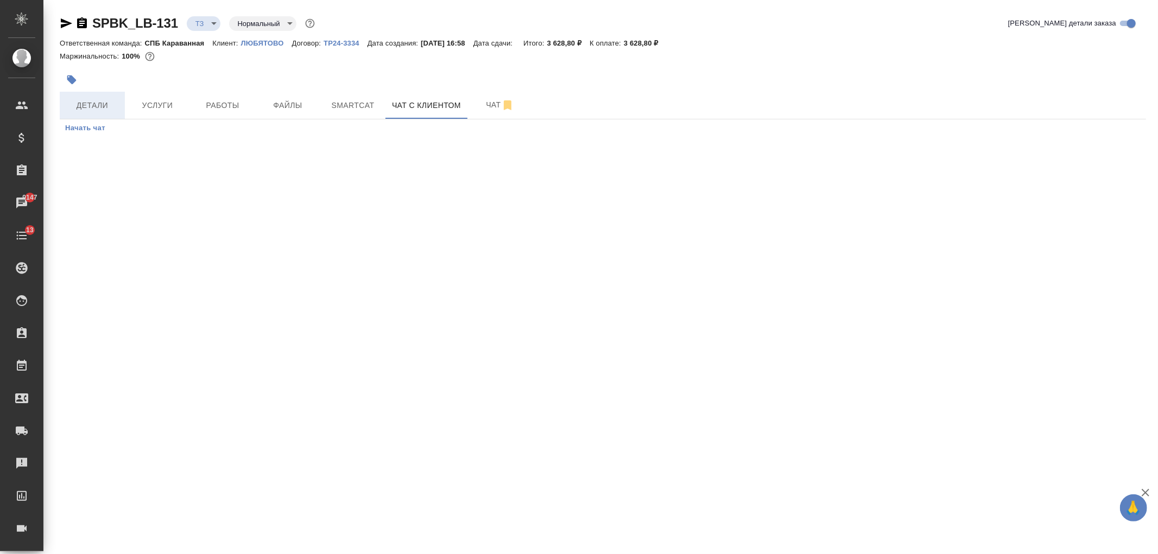
click at [91, 101] on span "Детали" at bounding box center [92, 106] width 52 height 14
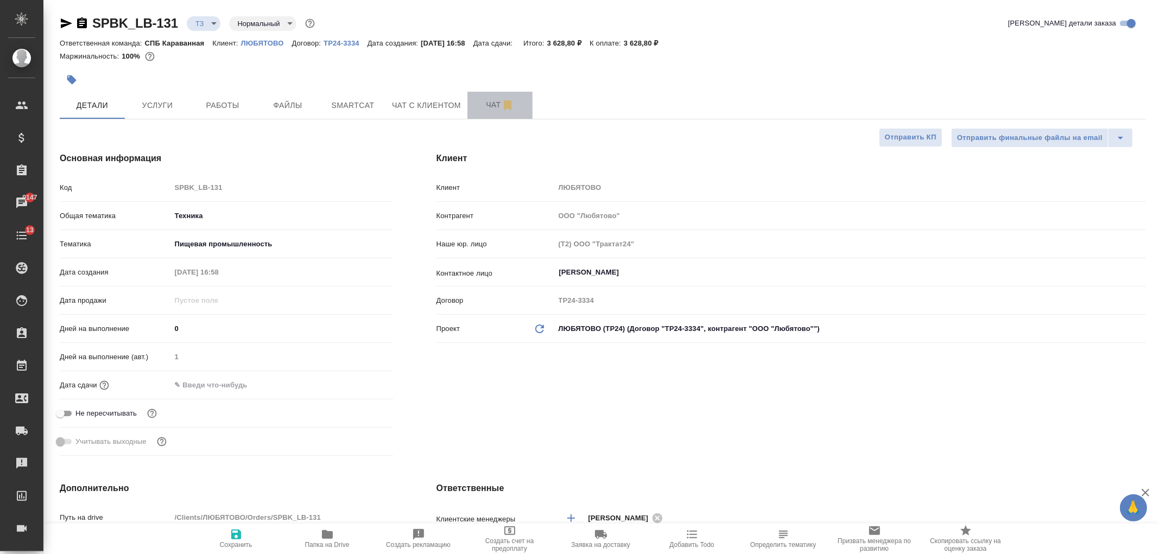
click at [486, 111] on span "Чат" at bounding box center [500, 105] width 52 height 14
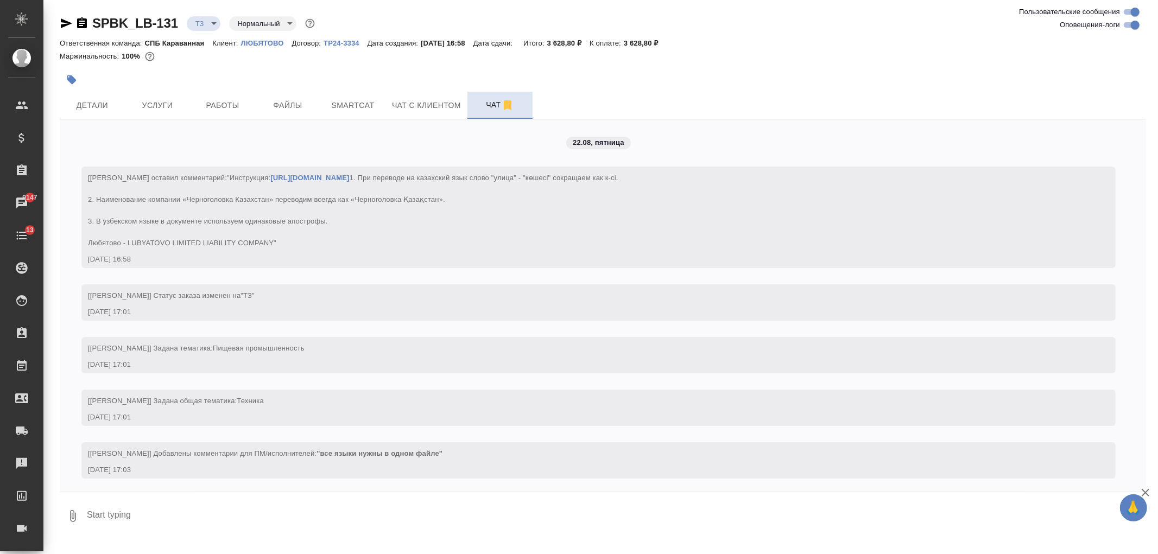
scroll to position [25, 0]
click at [96, 116] on button "Детали" at bounding box center [92, 105] width 65 height 27
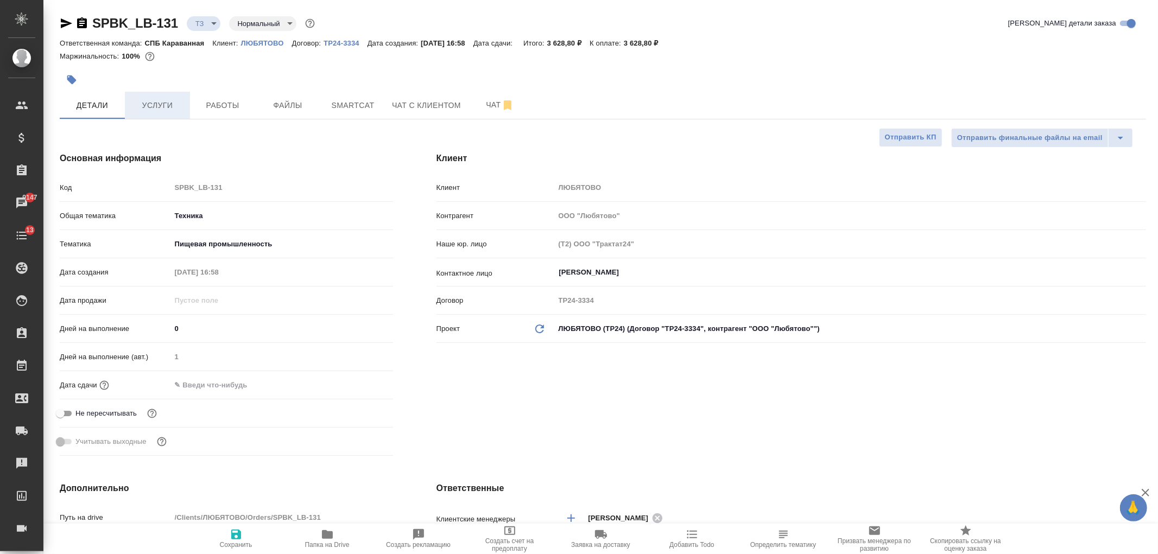
click at [160, 109] on span "Услуги" at bounding box center [157, 106] width 52 height 14
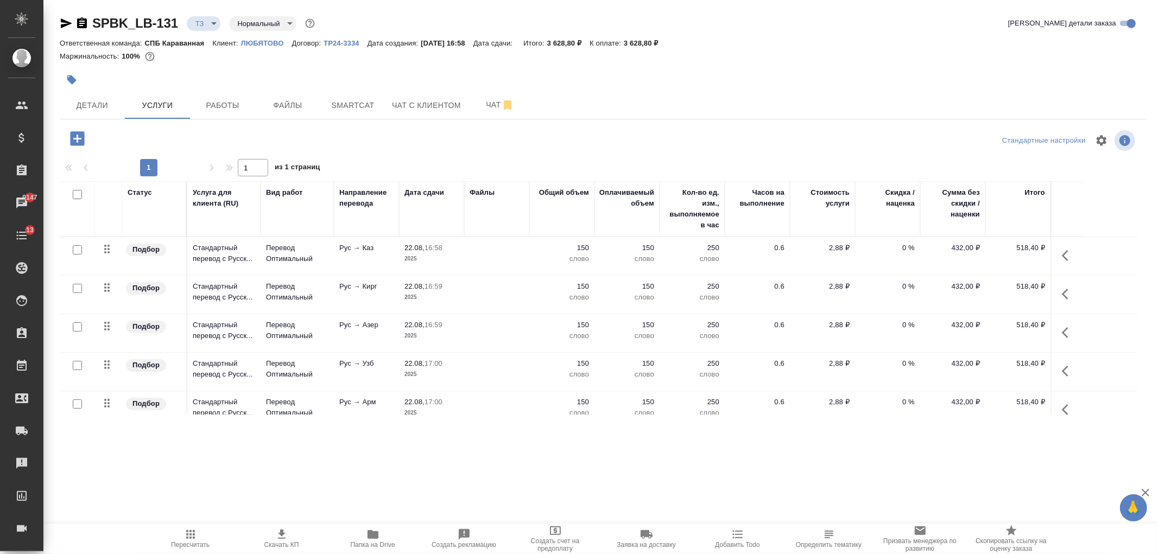
drag, startPoint x: 78, startPoint y: 194, endPoint x: 118, endPoint y: 204, distance: 41.7
click at [77, 194] on input "checkbox" at bounding box center [77, 194] width 9 height 9
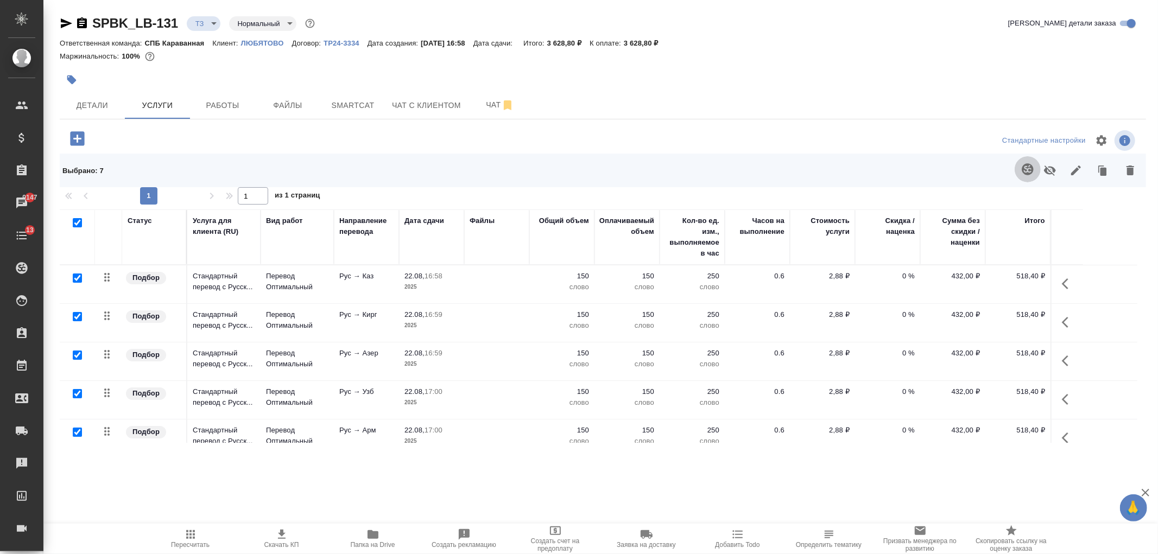
click at [1022, 167] on icon "button" at bounding box center [1027, 168] width 11 height 11
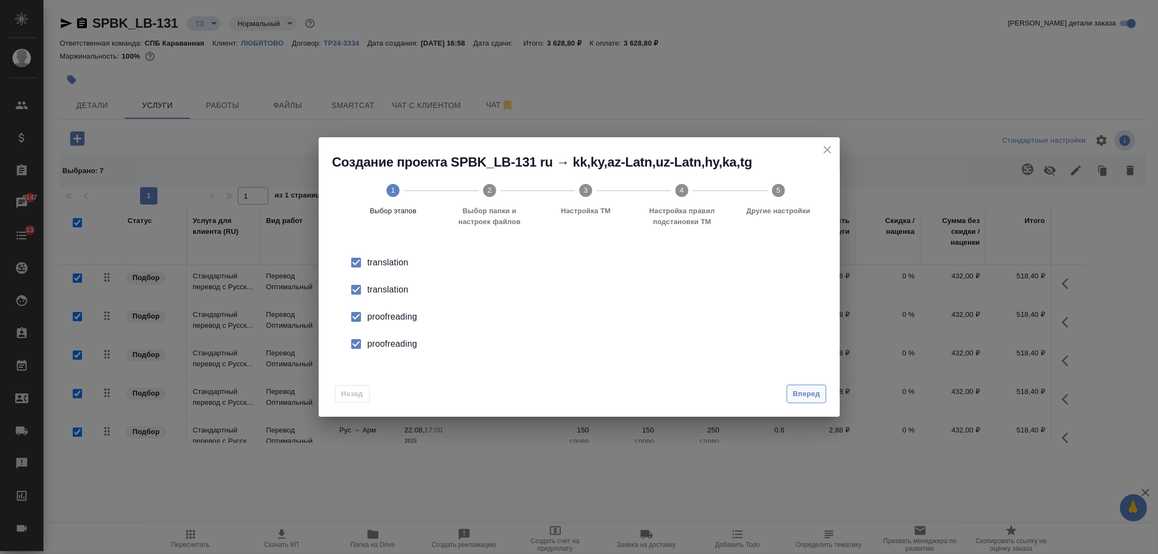
click at [795, 394] on span "Вперед" at bounding box center [805, 394] width 27 height 12
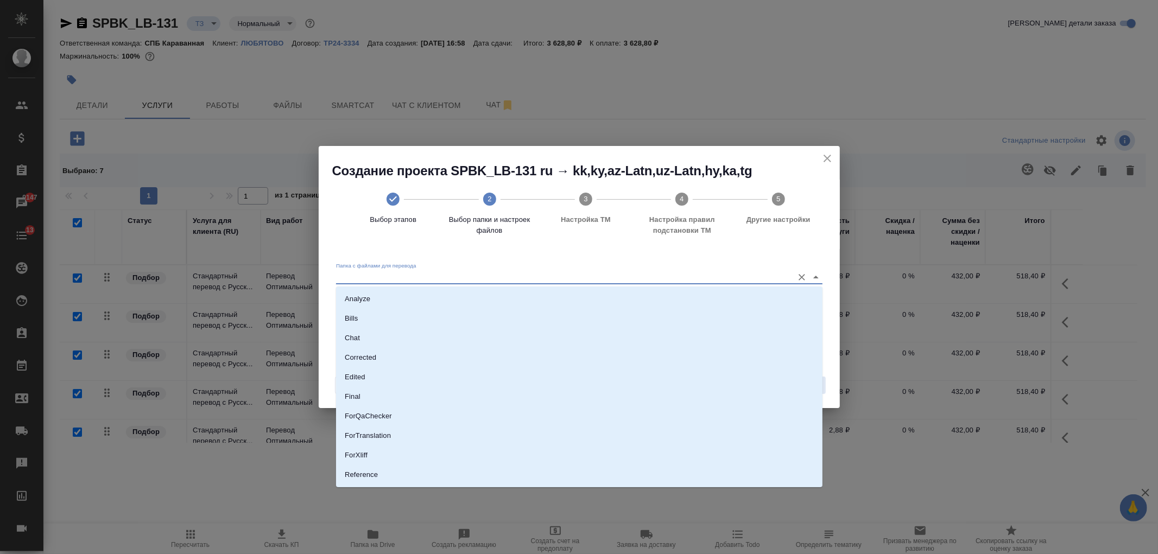
click at [507, 272] on input "Папка с файлами для перевода" at bounding box center [562, 277] width 452 height 13
click at [377, 435] on li "Source" at bounding box center [579, 438] width 486 height 20
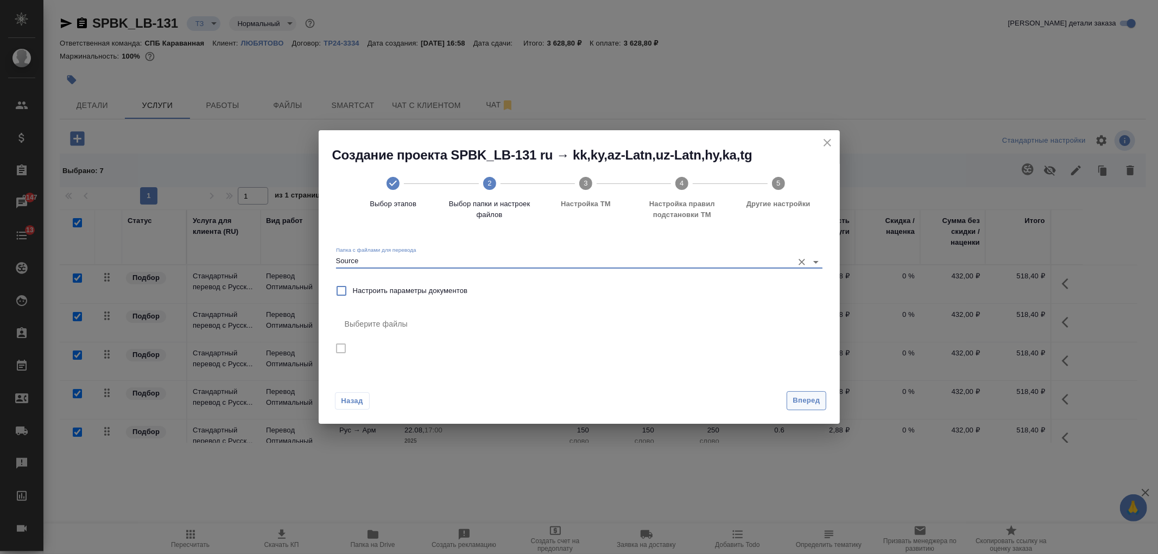
click at [796, 395] on span "Вперед" at bounding box center [805, 401] width 27 height 12
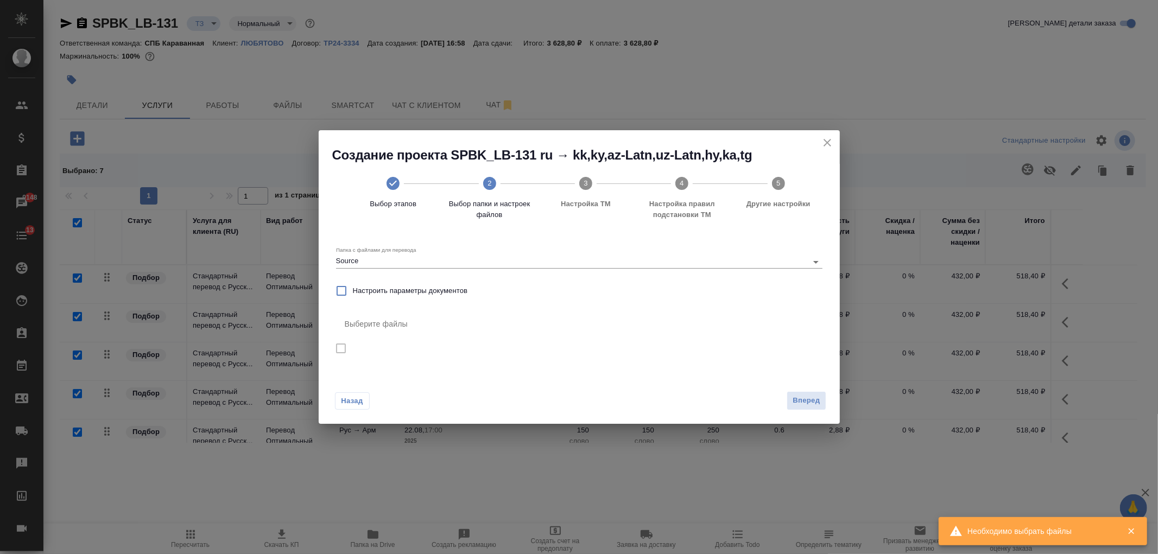
click at [832, 144] on icon "close" at bounding box center [827, 142] width 13 height 13
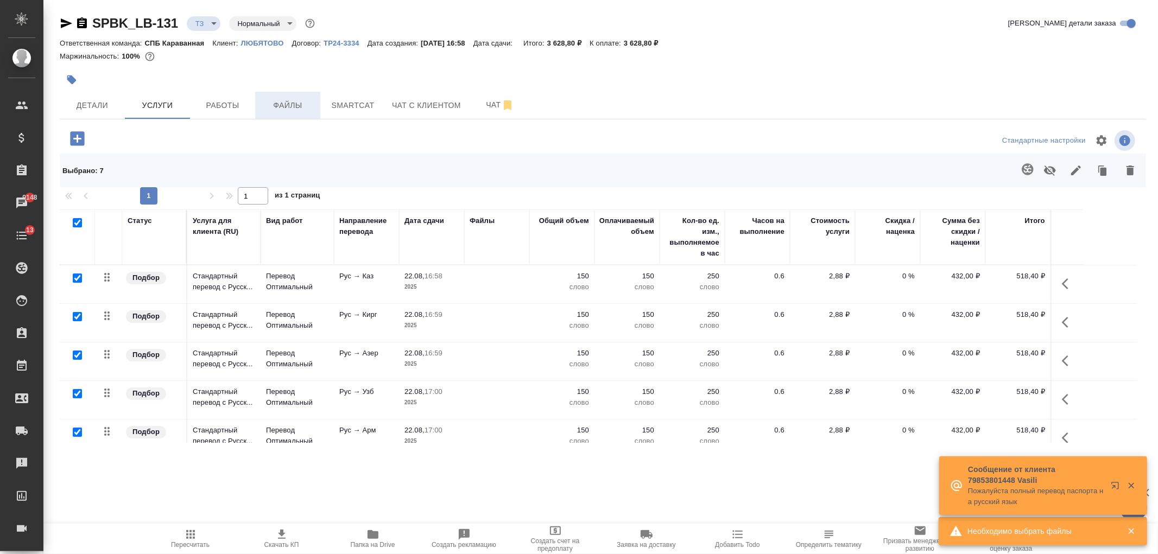
click at [274, 105] on span "Файлы" at bounding box center [288, 106] width 52 height 14
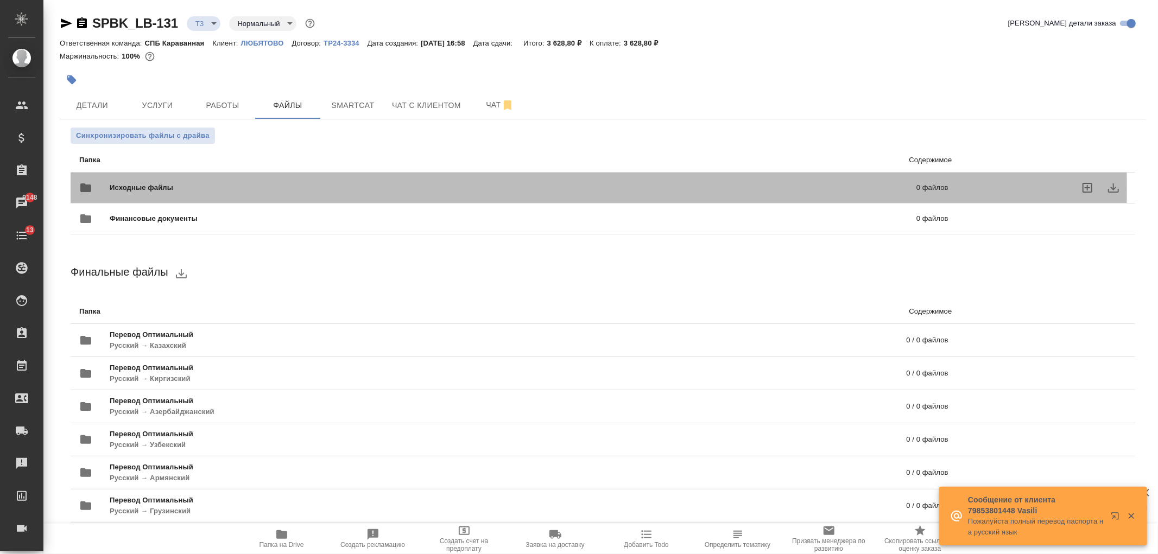
click at [251, 187] on span "Исходные файлы" at bounding box center [327, 187] width 435 height 11
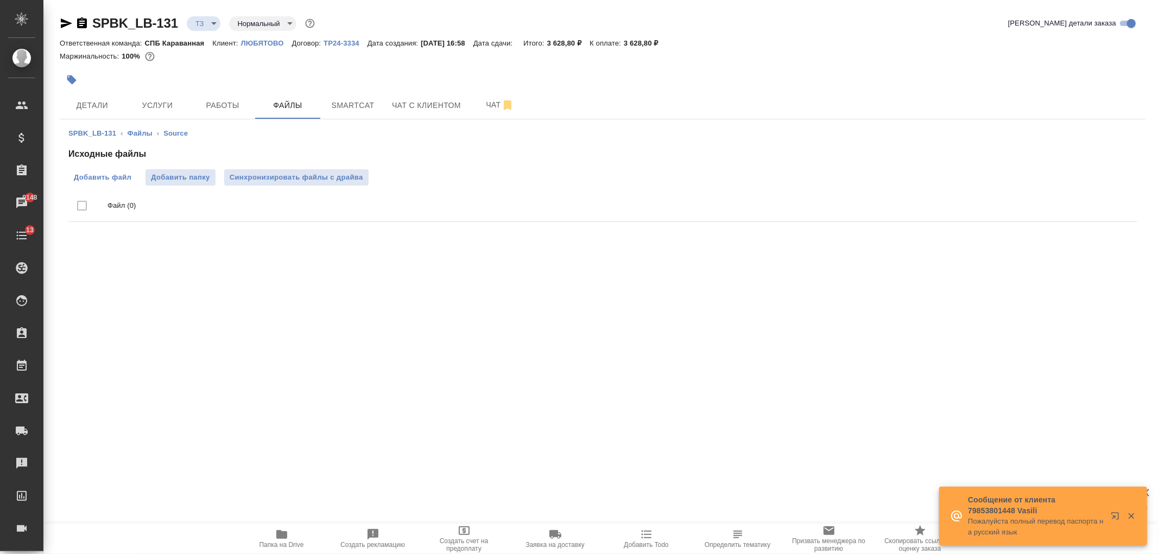
click at [90, 178] on span "Добавить файл" at bounding box center [103, 177] width 58 height 11
click at [0, 0] on input "Добавить файл" at bounding box center [0, 0] width 0 height 0
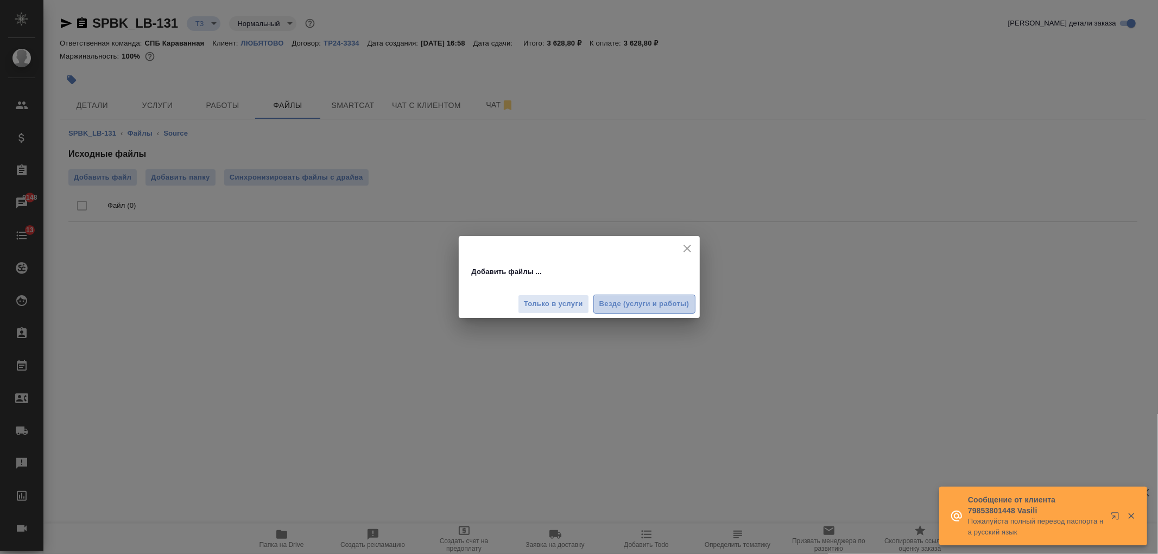
click at [631, 302] on span "Везде (услуги и работы)" at bounding box center [644, 304] width 90 height 12
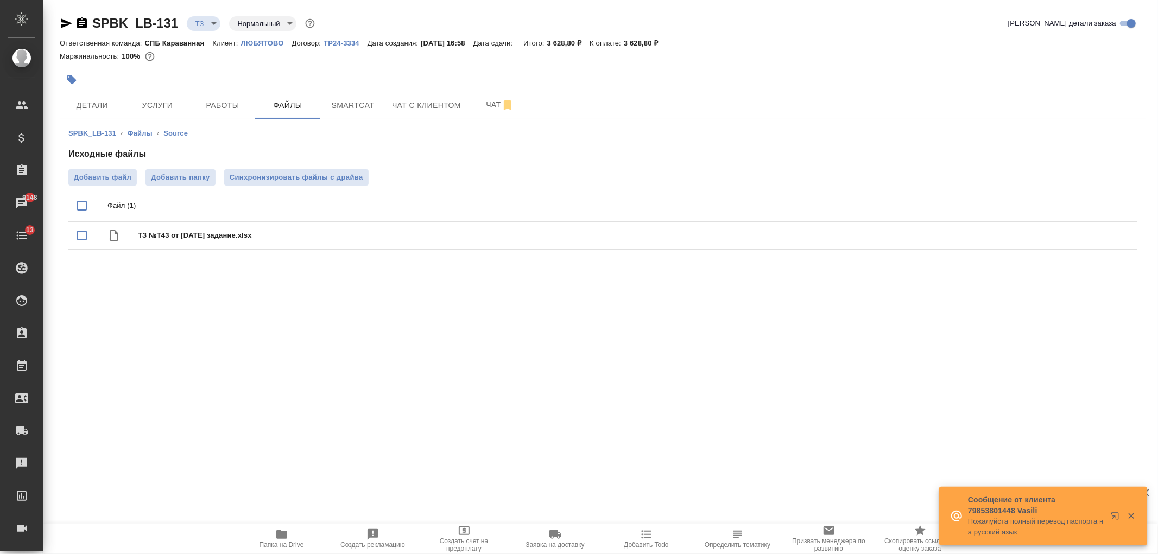
click at [154, 107] on span "Услуги" at bounding box center [157, 106] width 52 height 14
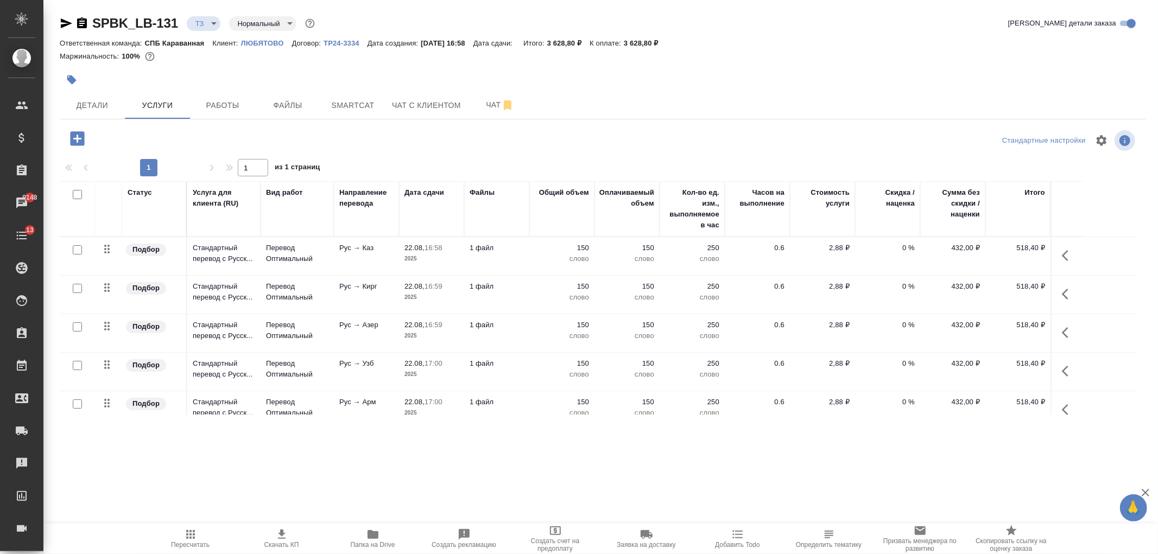
click at [77, 194] on input "checkbox" at bounding box center [77, 194] width 9 height 9
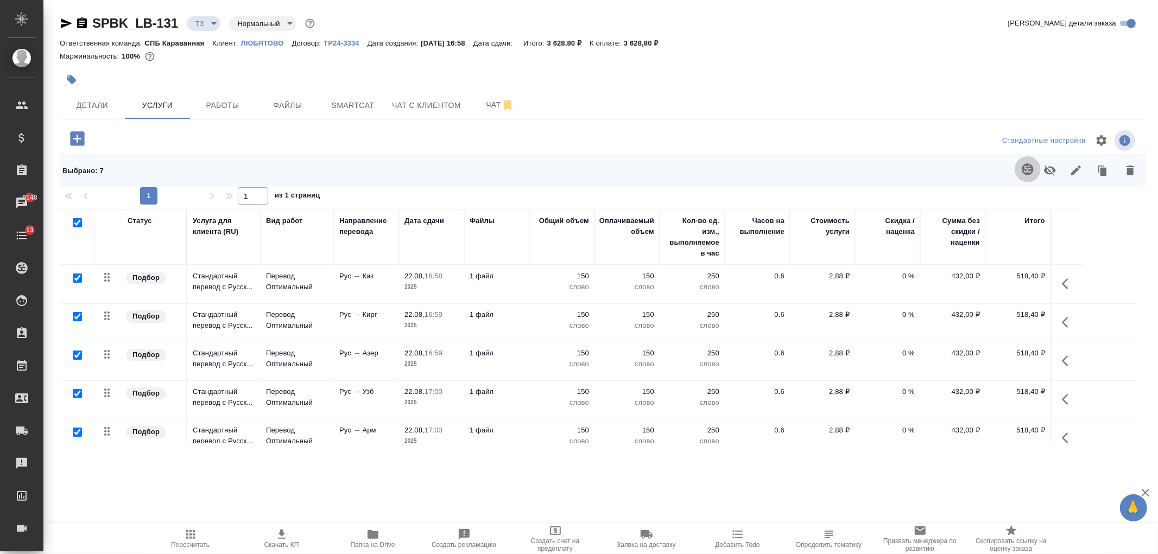
click at [1030, 176] on button "button" at bounding box center [1027, 169] width 26 height 26
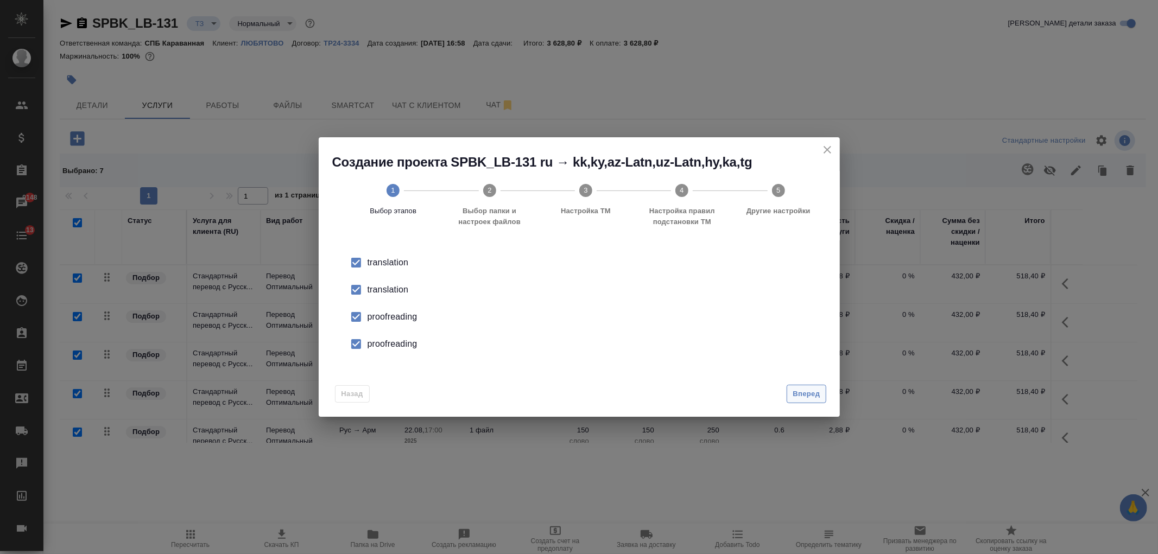
click at [807, 385] on button "Вперед" at bounding box center [805, 394] width 39 height 19
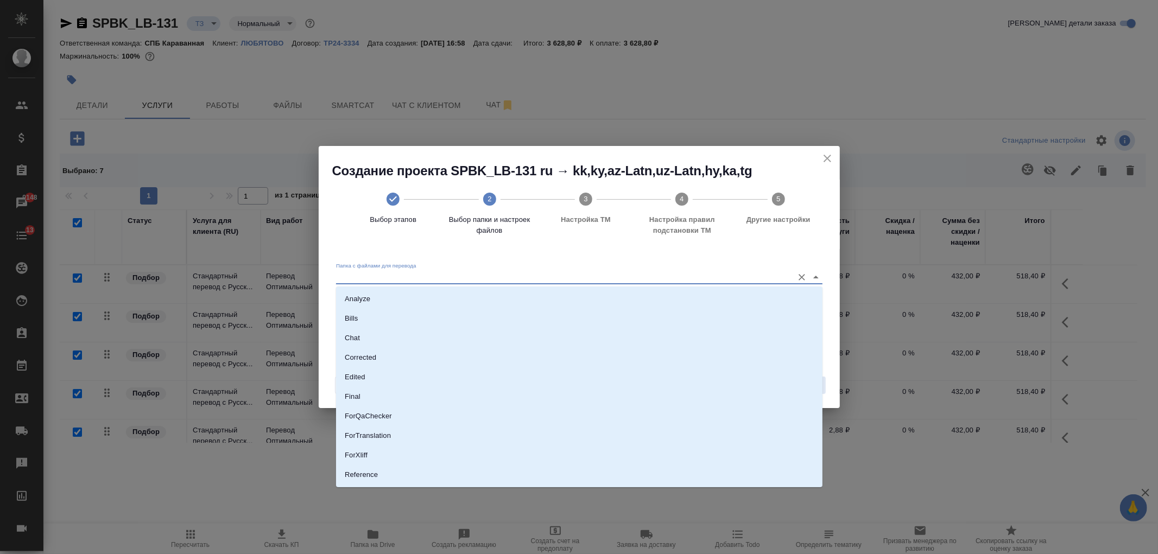
click at [753, 281] on input "Папка с файлами для перевода" at bounding box center [562, 277] width 452 height 13
click at [386, 435] on li "Source" at bounding box center [579, 438] width 486 height 20
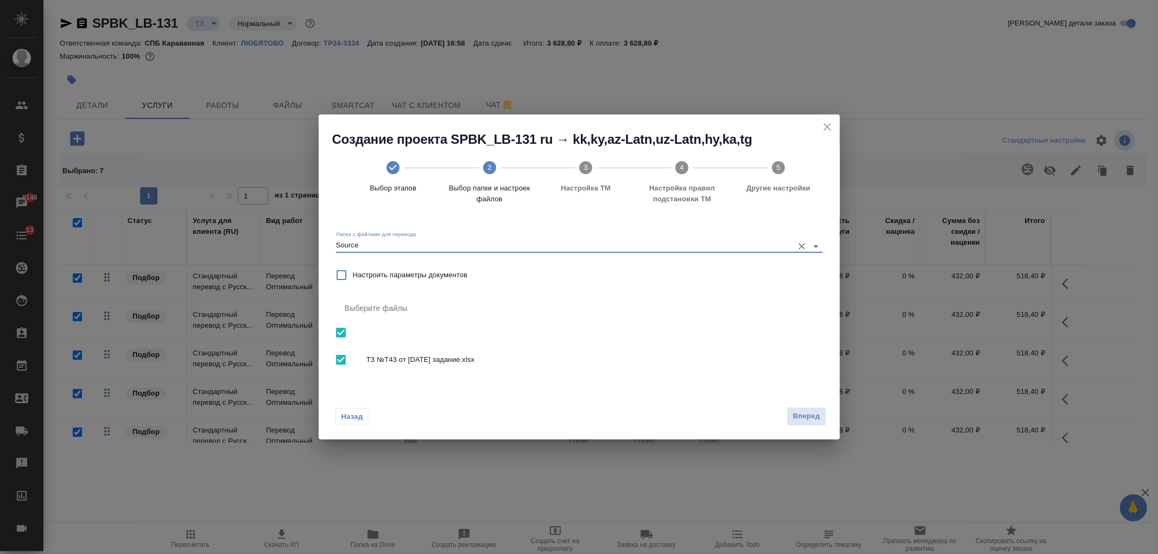
click at [795, 418] on span "Вперед" at bounding box center [805, 416] width 27 height 12
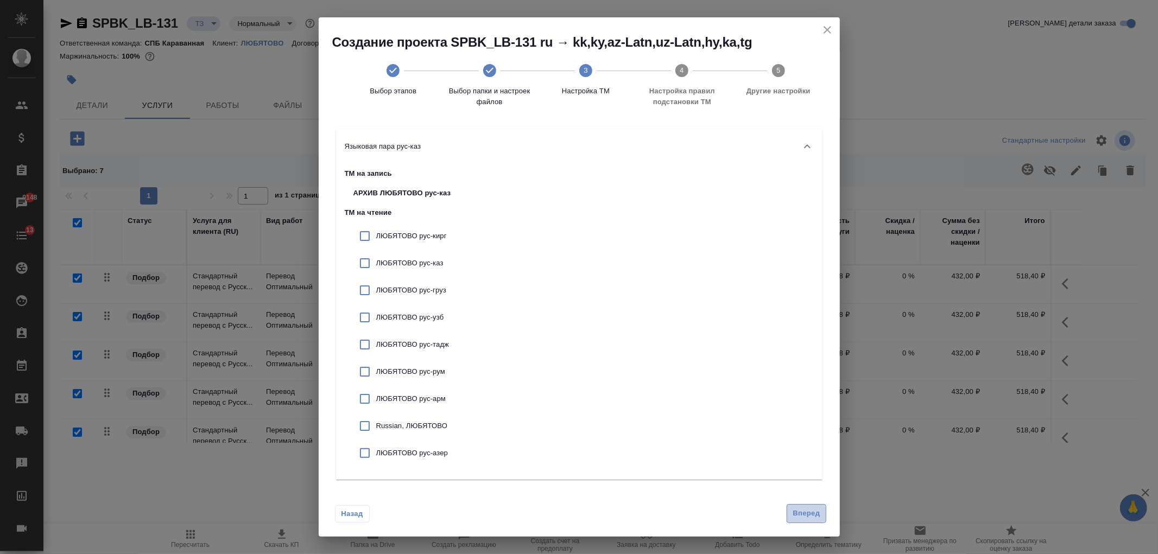
click at [795, 517] on span "Вперед" at bounding box center [805, 514] width 27 height 12
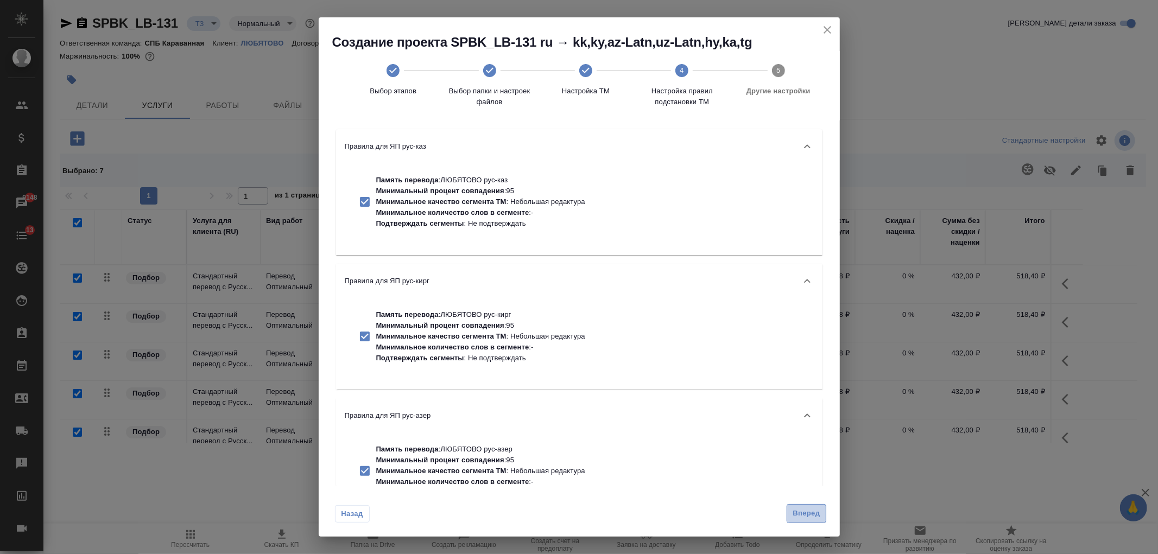
click at [801, 510] on span "Вперед" at bounding box center [805, 514] width 27 height 12
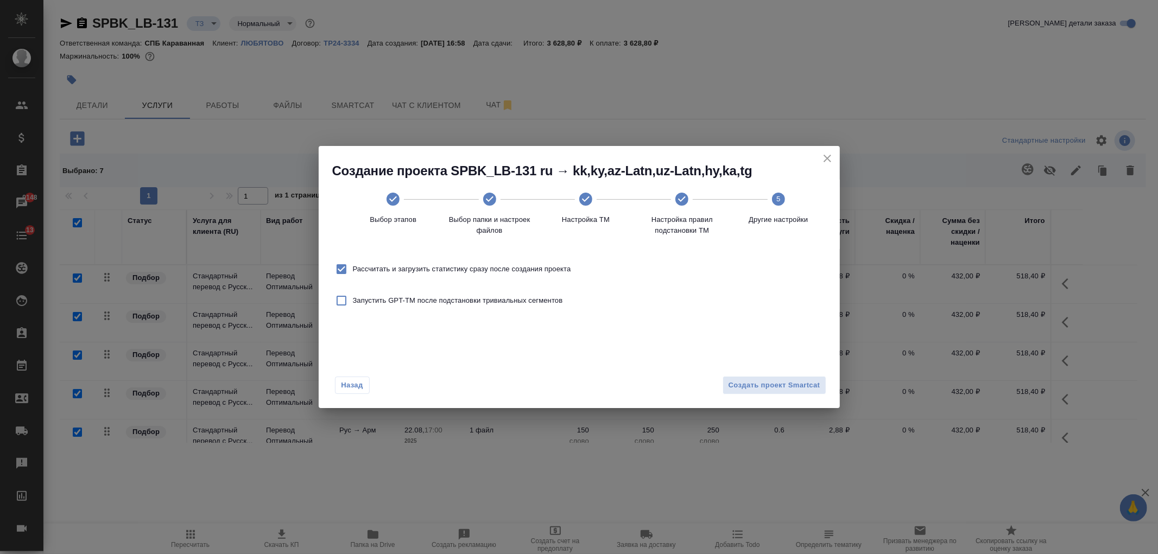
click at [506, 270] on span "Рассчитать и загрузить статистику сразу после создания проекта" at bounding box center [462, 269] width 218 height 11
click at [353, 270] on input "Рассчитать и загрузить статистику сразу после создания проекта" at bounding box center [341, 269] width 23 height 23
click at [753, 392] on button "Создать проект Smartcat" at bounding box center [774, 385] width 104 height 19
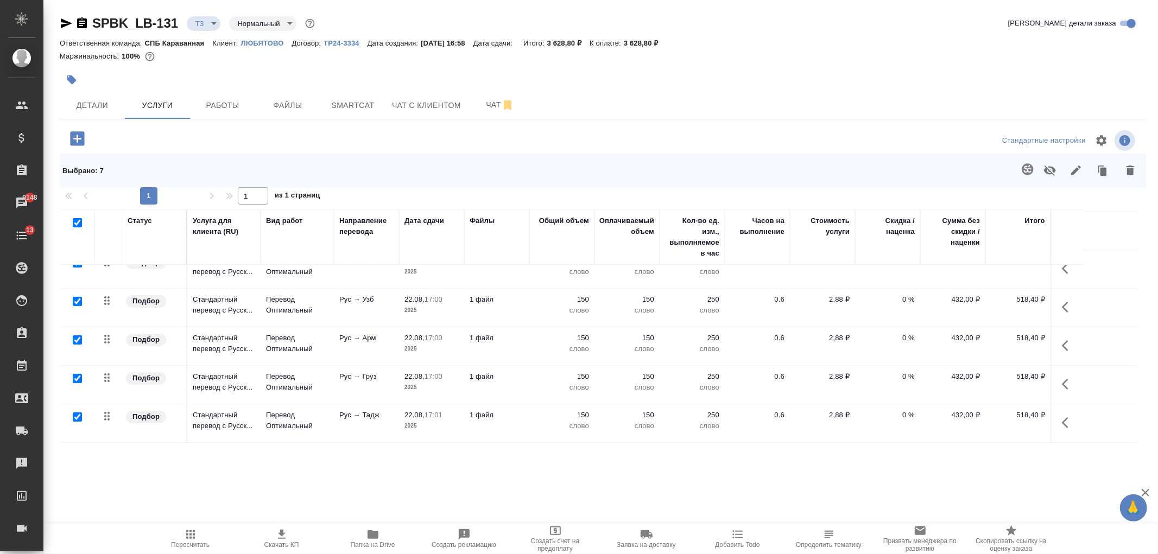
scroll to position [0, 0]
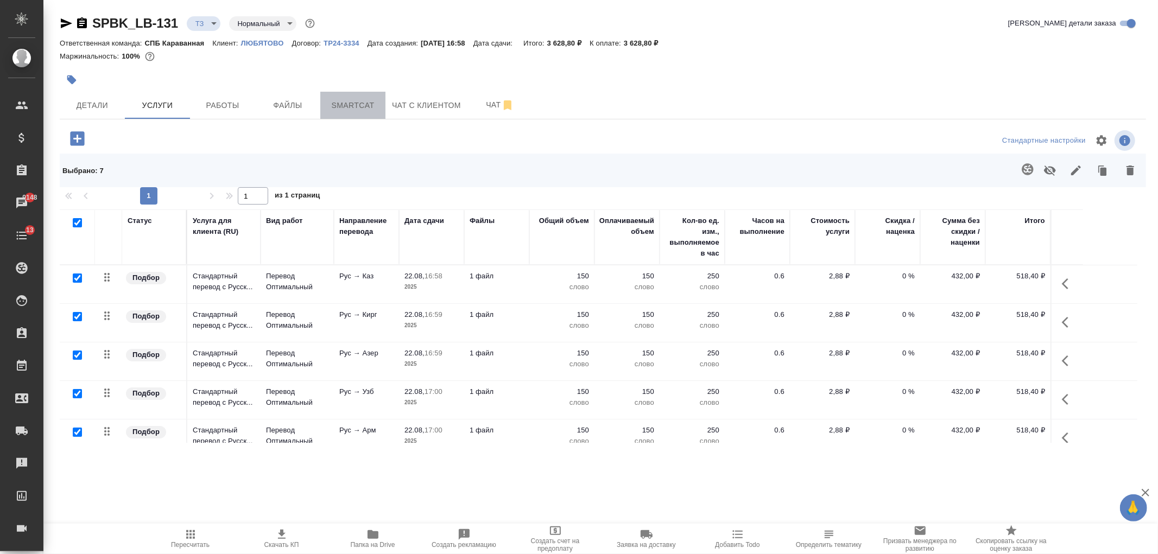
click at [363, 101] on span "Smartcat" at bounding box center [353, 106] width 52 height 14
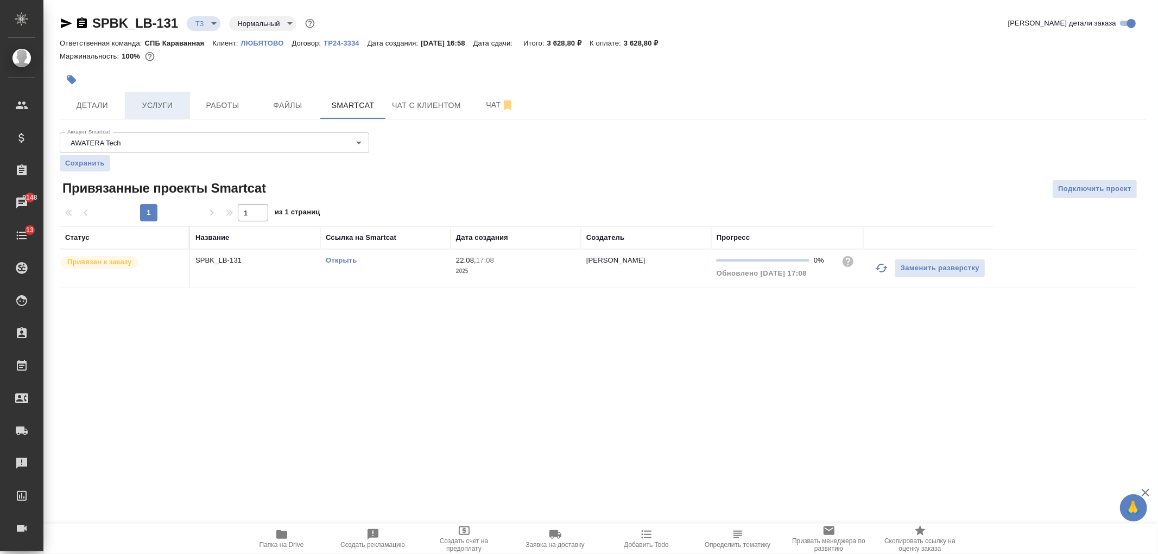
click at [155, 105] on span "Услуги" at bounding box center [157, 106] width 52 height 14
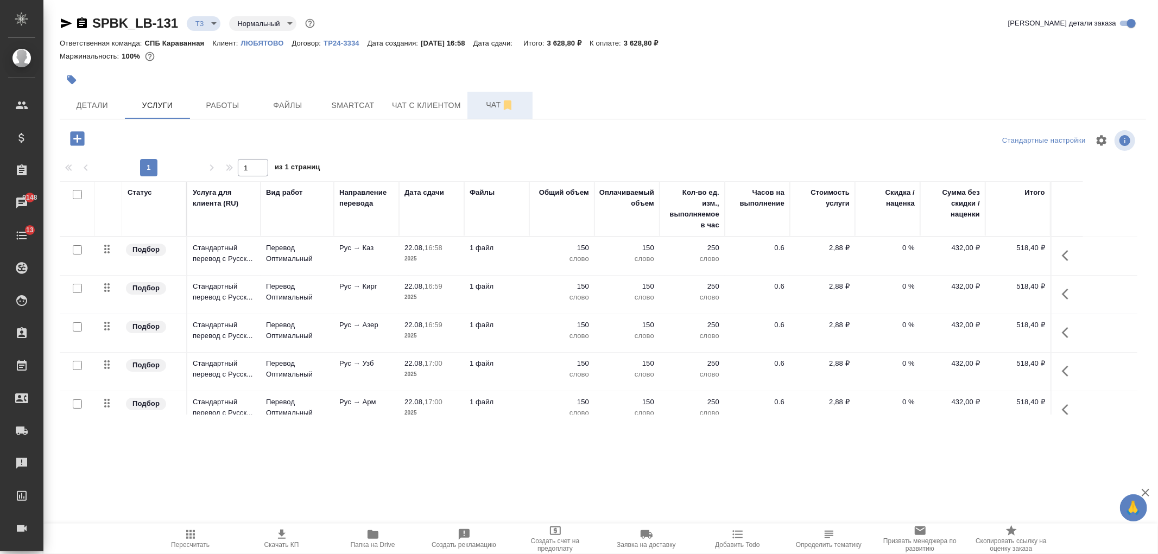
click at [479, 115] on button "Чат" at bounding box center [499, 105] width 65 height 27
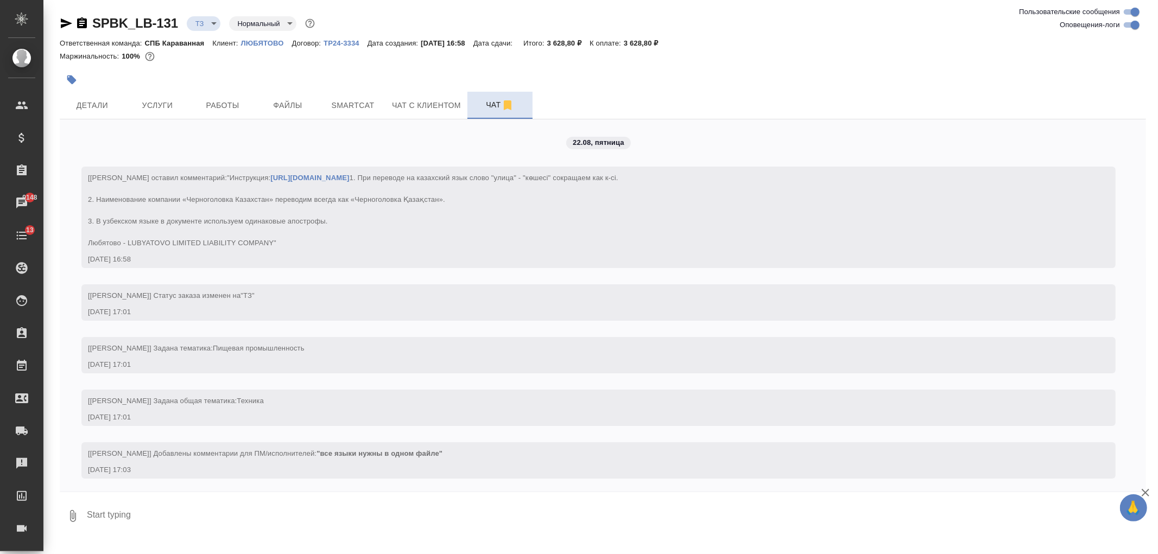
scroll to position [25, 0]
click at [84, 100] on span "Детали" at bounding box center [92, 106] width 52 height 14
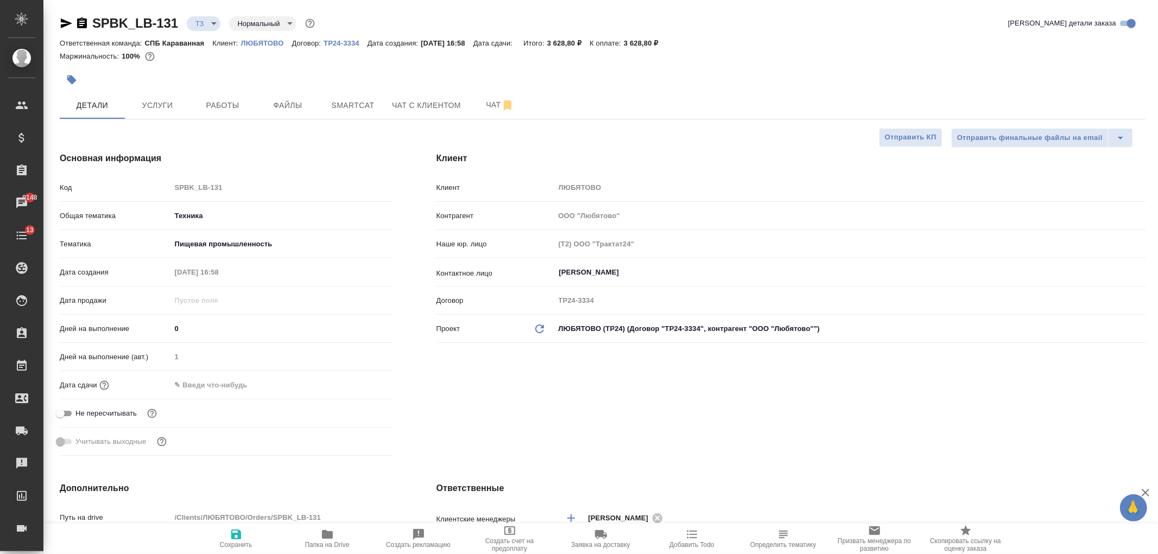
click at [66, 22] on icon "button" at bounding box center [66, 23] width 11 height 10
click at [467, 103] on button "Чат" at bounding box center [499, 105] width 65 height 27
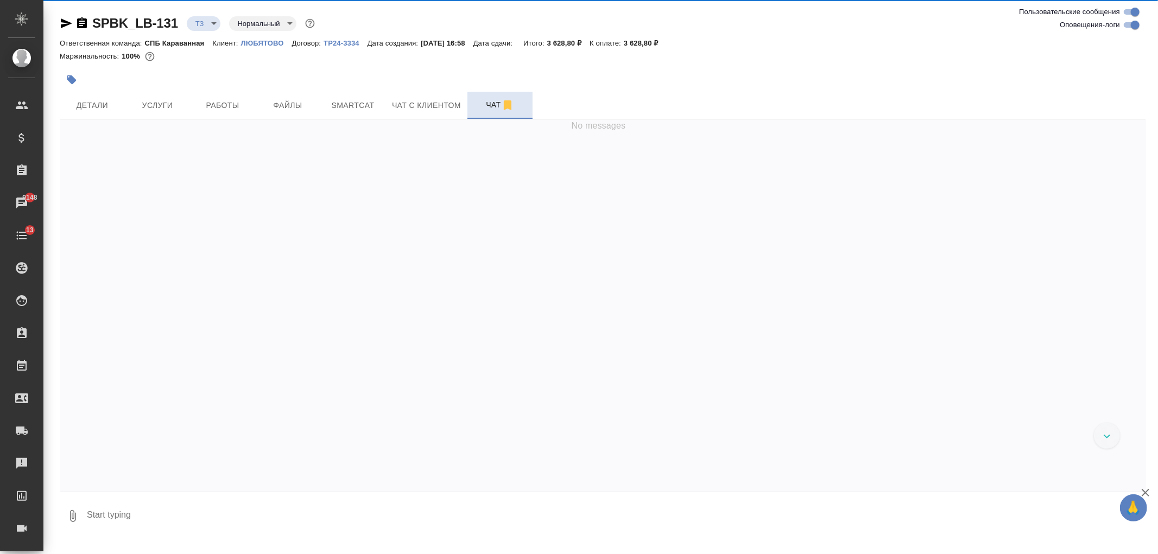
scroll to position [25, 0]
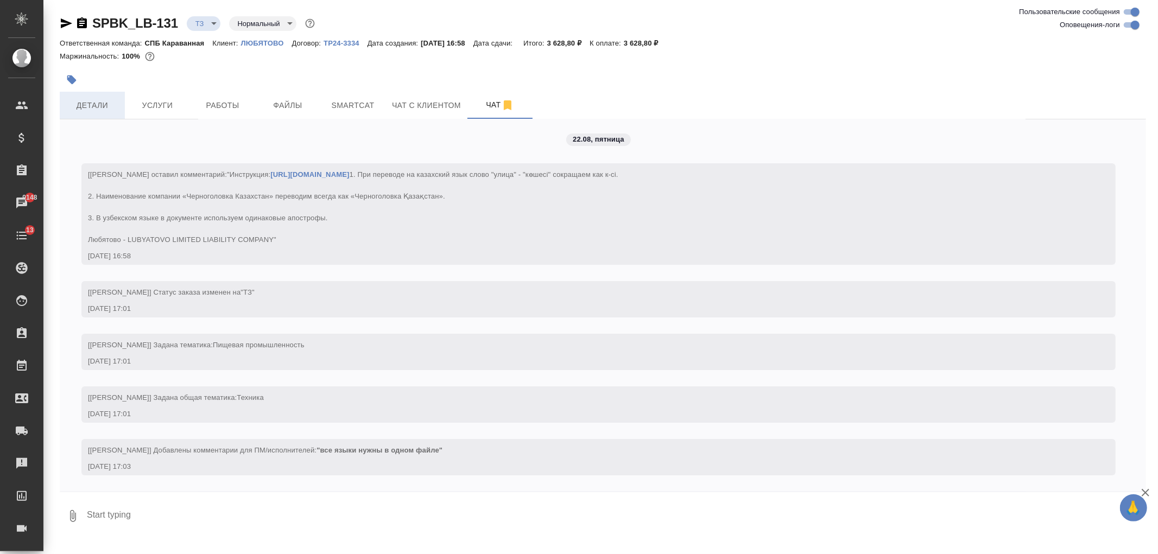
click at [75, 111] on span "Детали" at bounding box center [92, 106] width 52 height 14
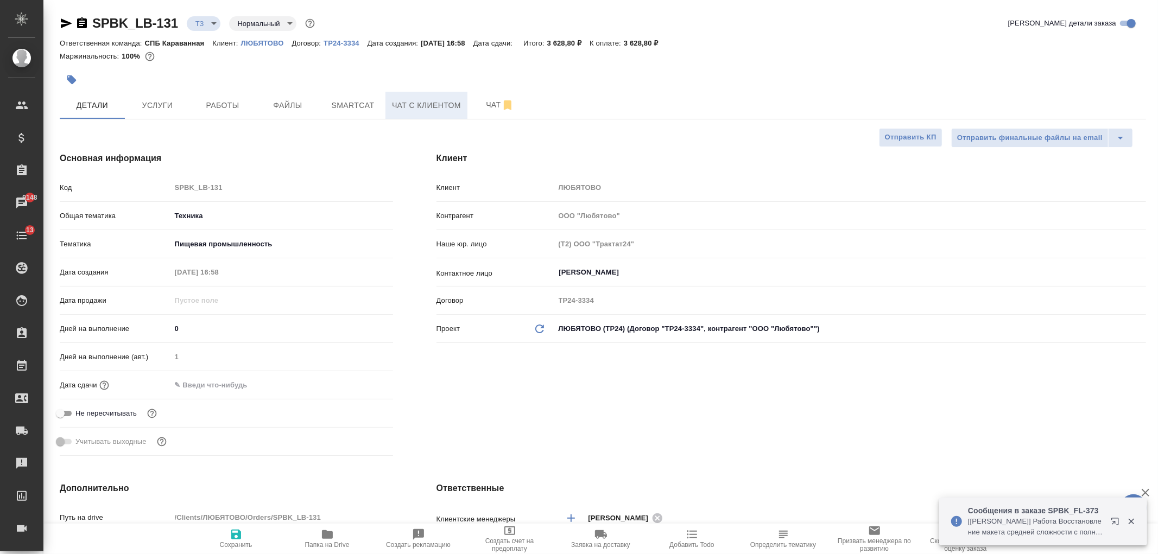
click at [432, 100] on span "Чат с клиентом" at bounding box center [426, 106] width 69 height 14
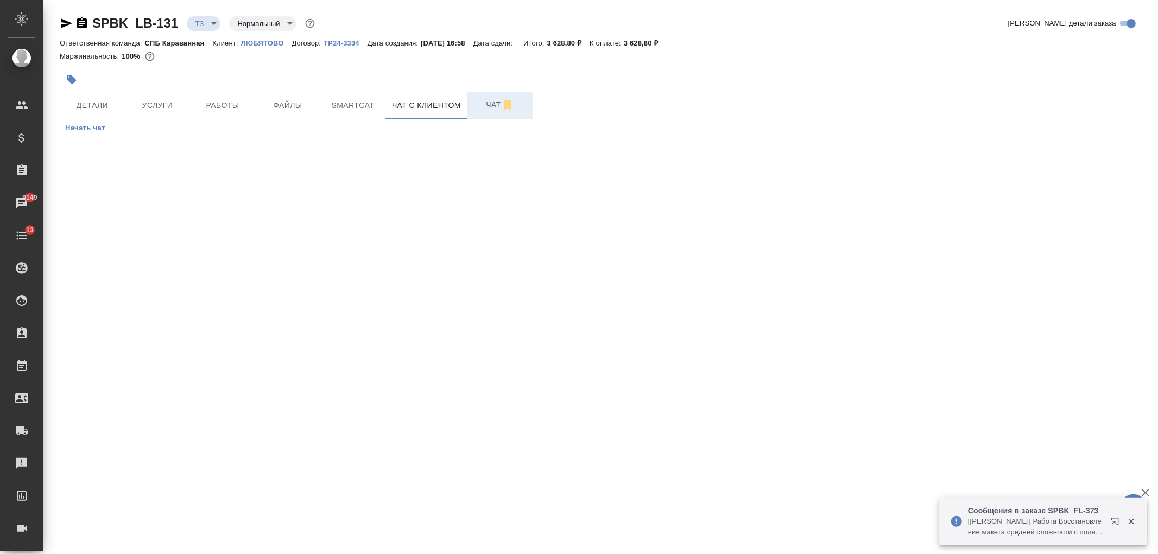
click at [486, 118] on button "Чат" at bounding box center [499, 105] width 65 height 27
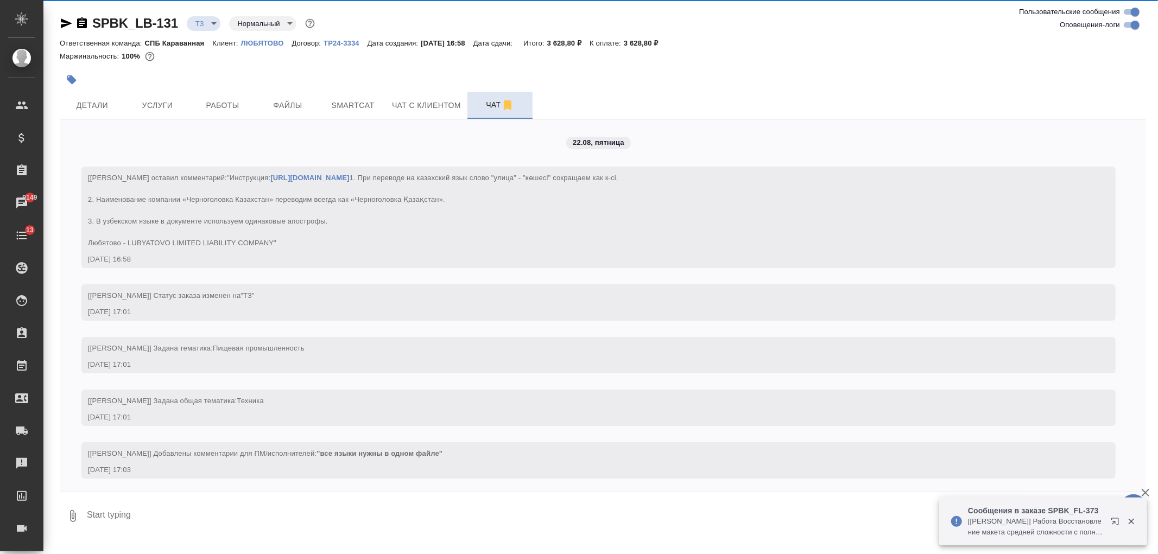
scroll to position [25, 0]
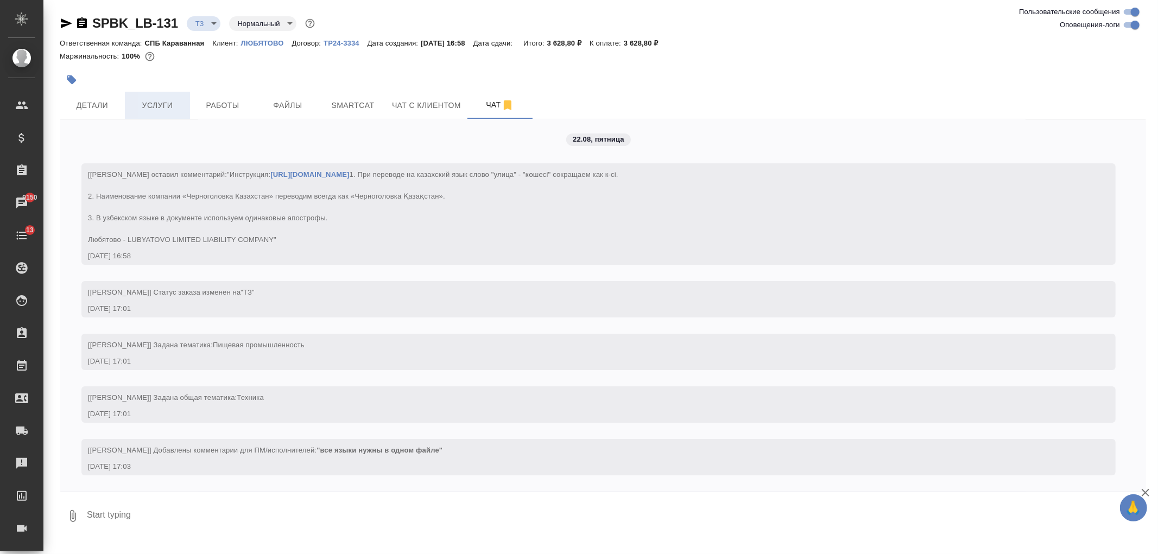
click at [169, 92] on button "Услуги" at bounding box center [157, 105] width 65 height 27
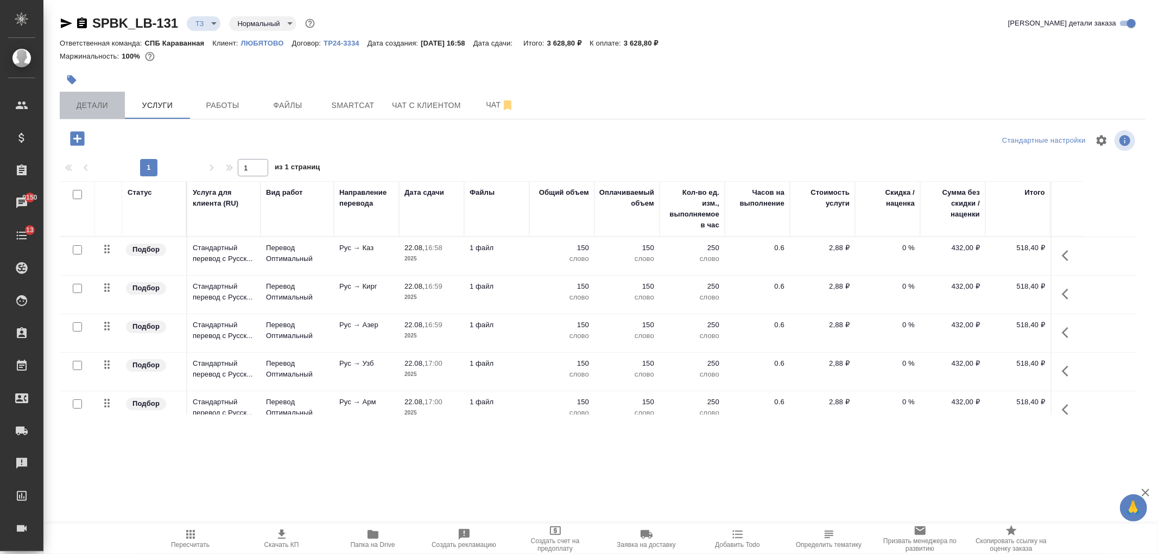
click at [86, 116] on button "Детали" at bounding box center [92, 105] width 65 height 27
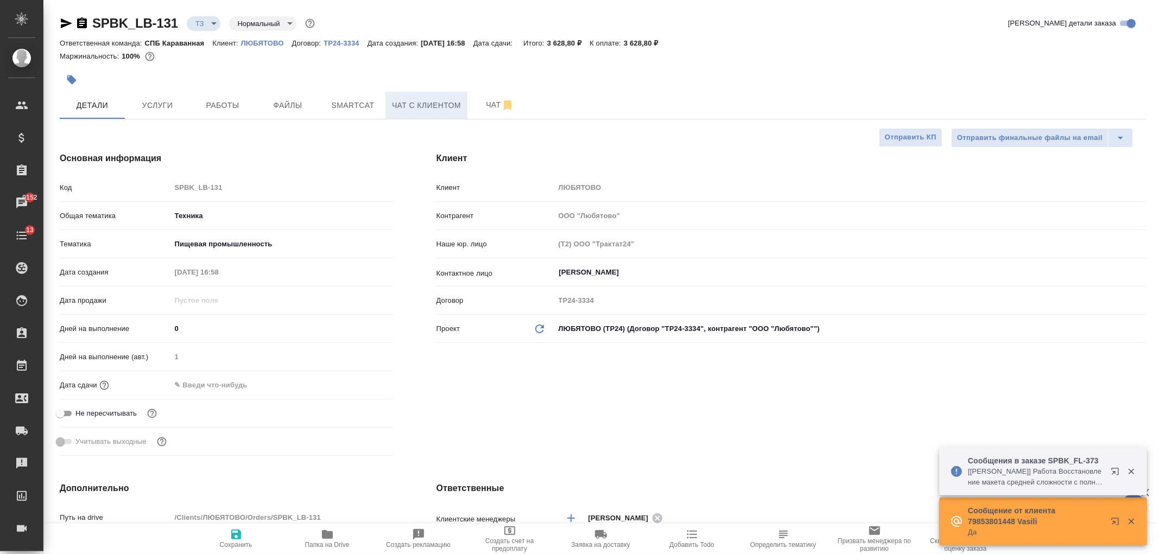
click at [435, 99] on span "Чат с клиентом" at bounding box center [426, 106] width 69 height 14
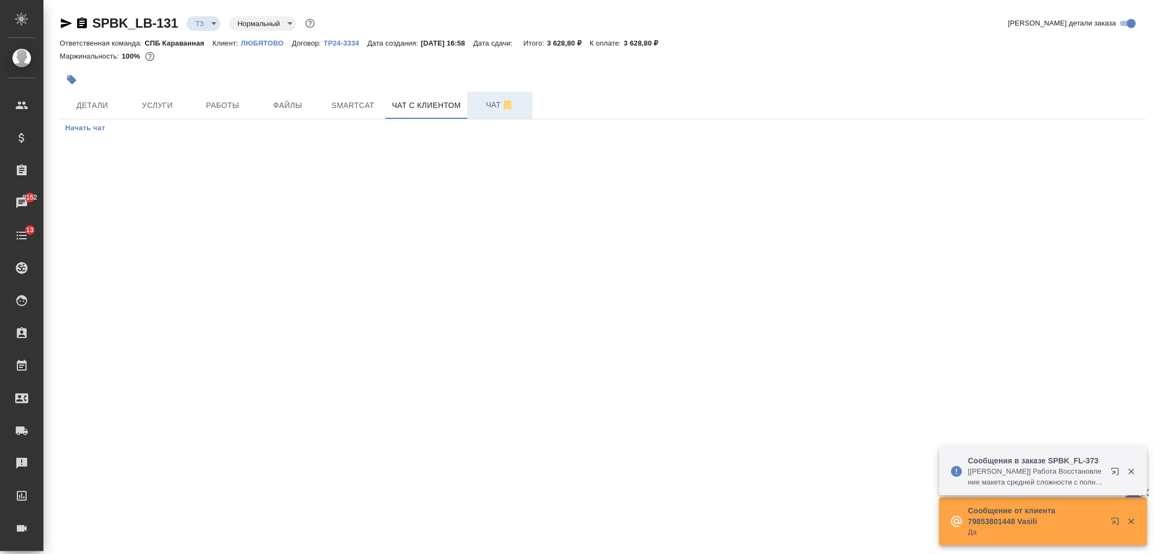
click at [486, 106] on span "Чат" at bounding box center [500, 105] width 52 height 14
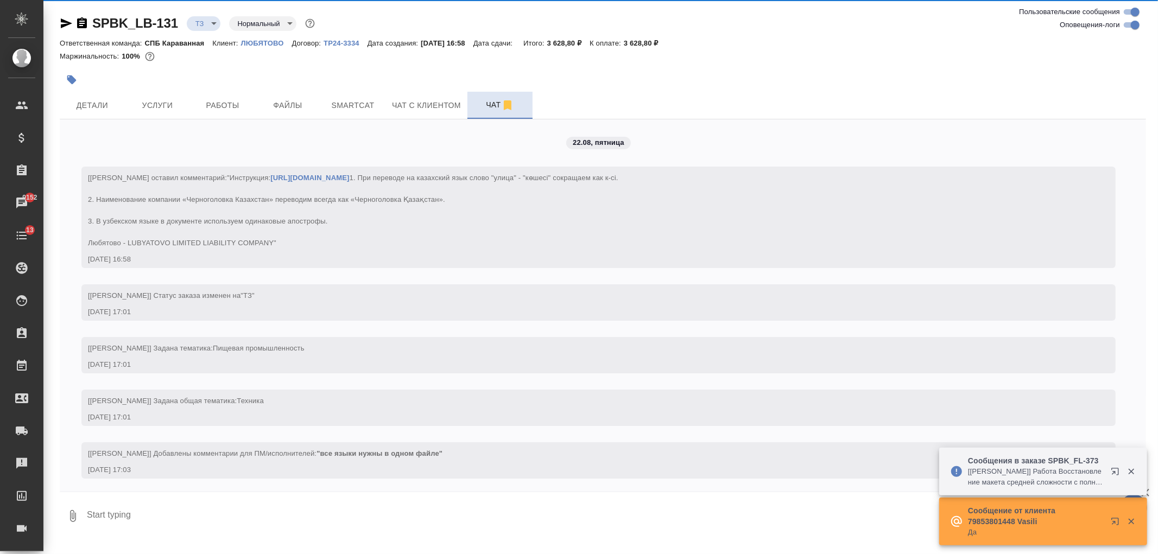
scroll to position [25, 0]
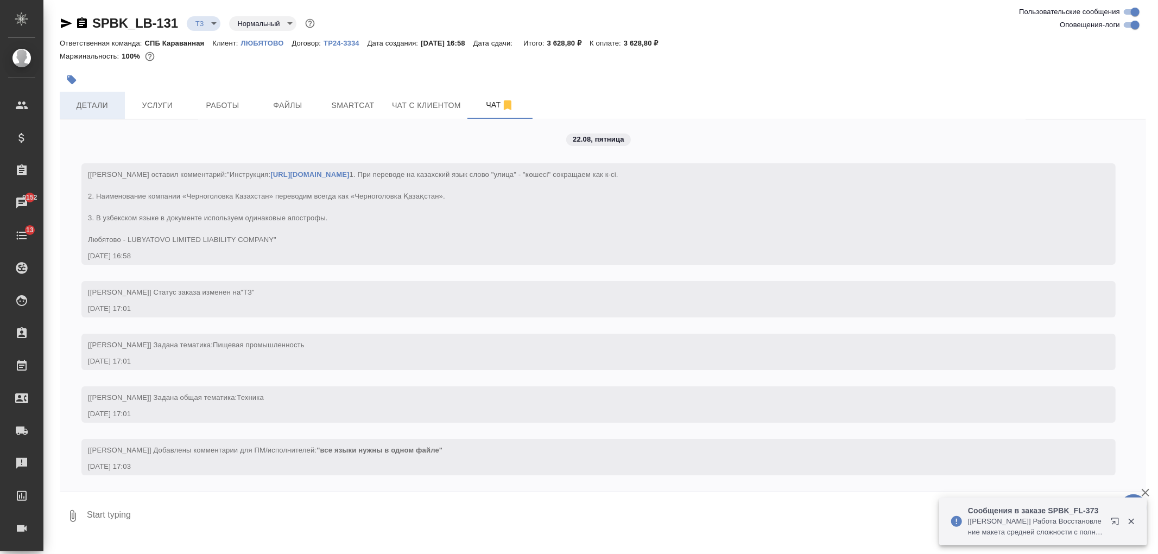
click at [99, 101] on span "Детали" at bounding box center [92, 106] width 52 height 14
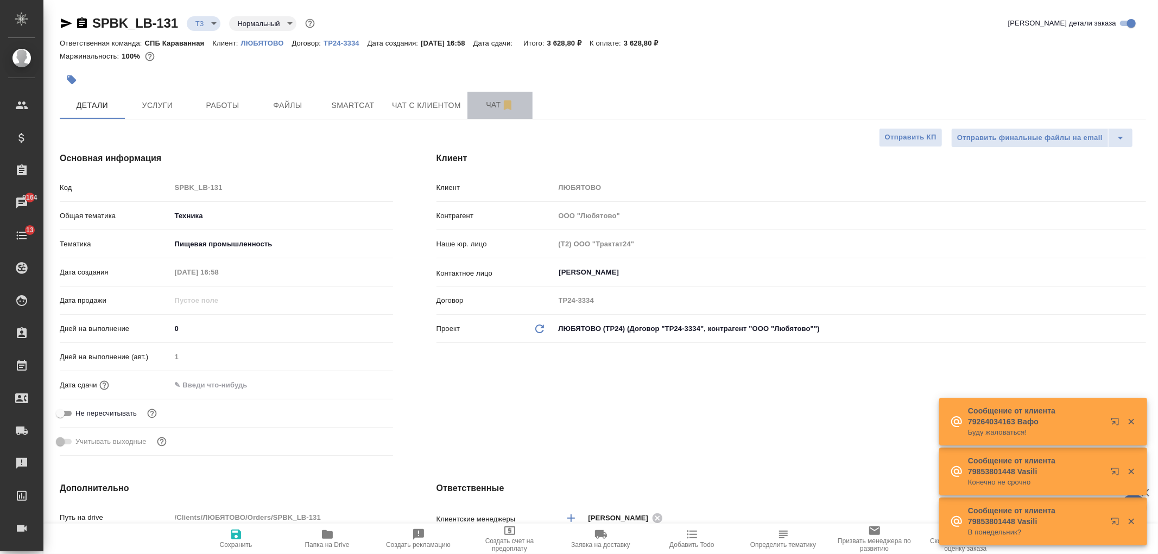
click at [492, 105] on span "Чат" at bounding box center [500, 105] width 52 height 14
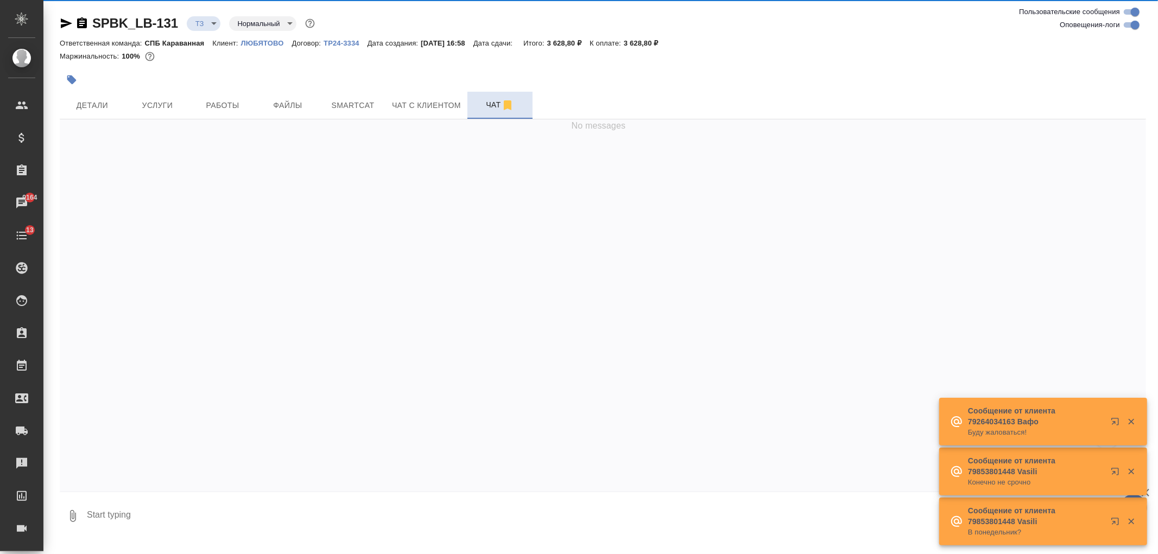
scroll to position [25, 0]
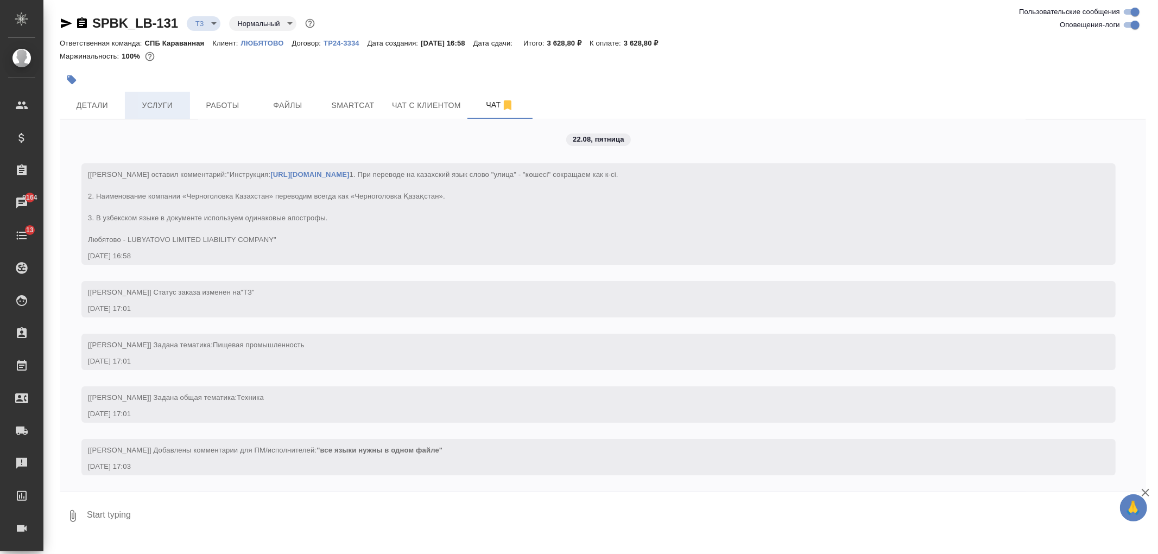
click at [167, 116] on button "Услуги" at bounding box center [157, 105] width 65 height 27
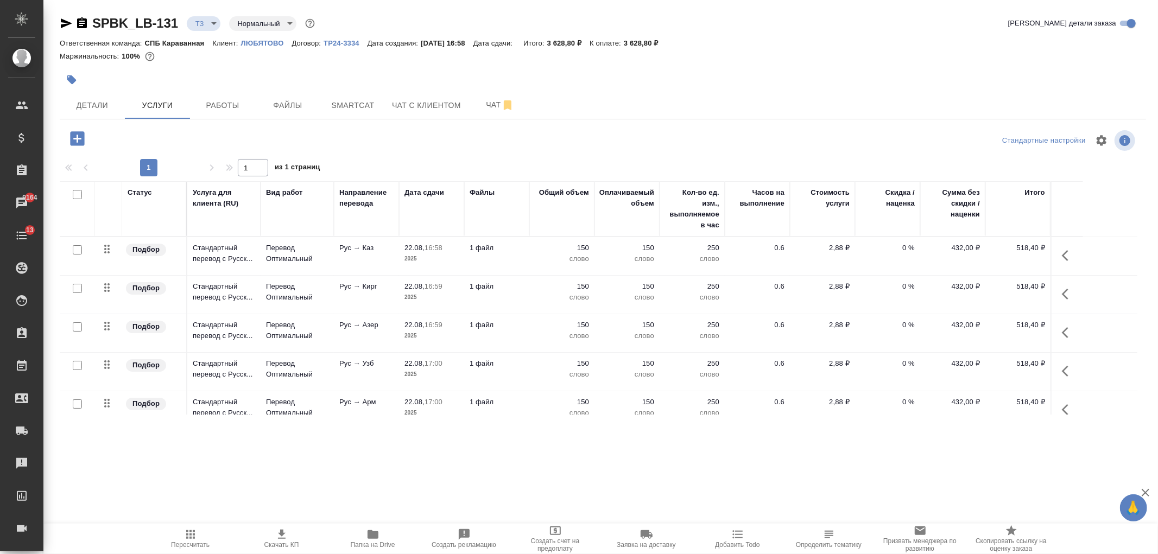
click at [77, 130] on icon "button" at bounding box center [77, 138] width 19 height 19
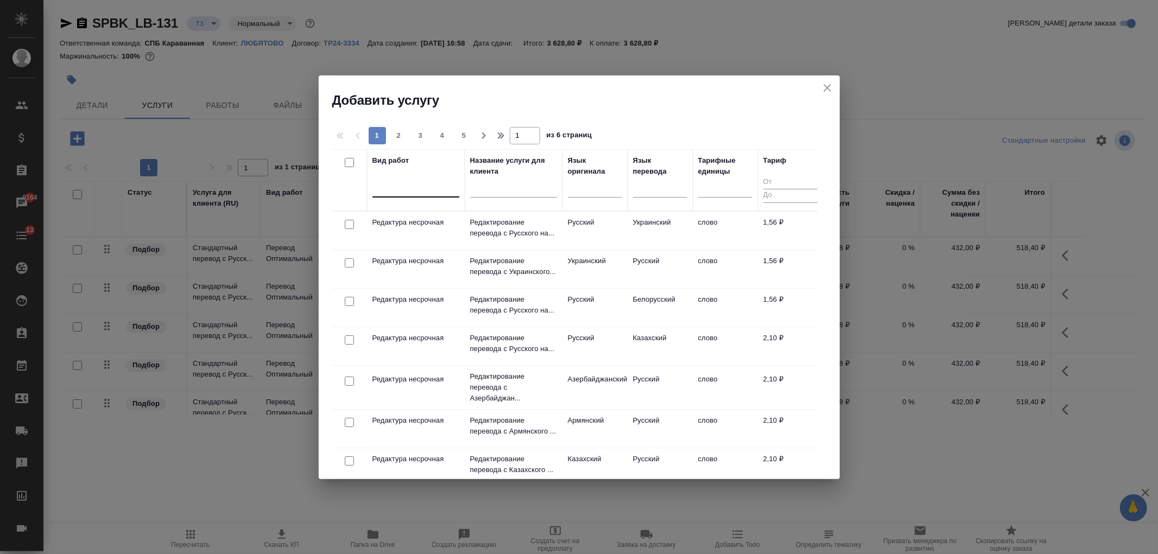
click at [408, 193] on div at bounding box center [415, 187] width 87 height 16
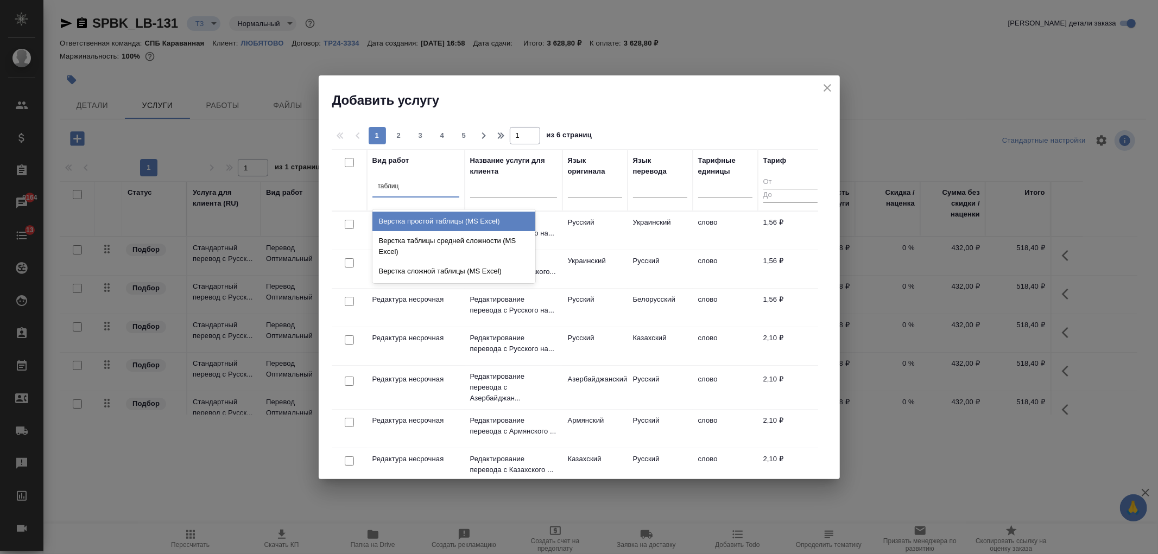
click at [448, 219] on div "Верстка простой таблицы (MS Excel)" at bounding box center [453, 222] width 163 height 20
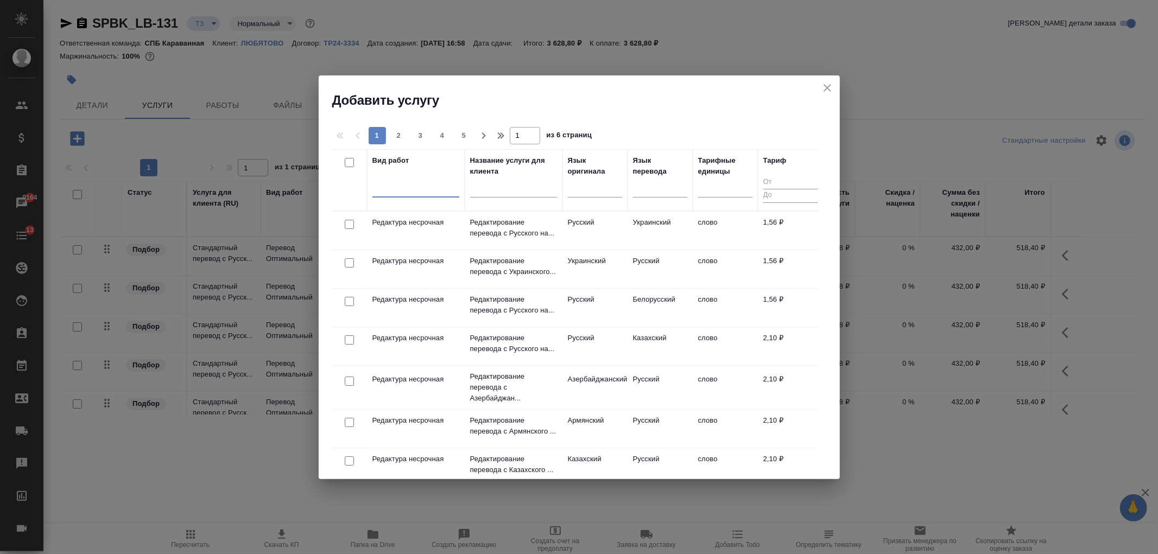
click at [416, 193] on div at bounding box center [415, 187] width 87 height 16
click at [508, 246] on div "Верстка таблицы средней сложности (MS Excel)" at bounding box center [453, 246] width 163 height 30
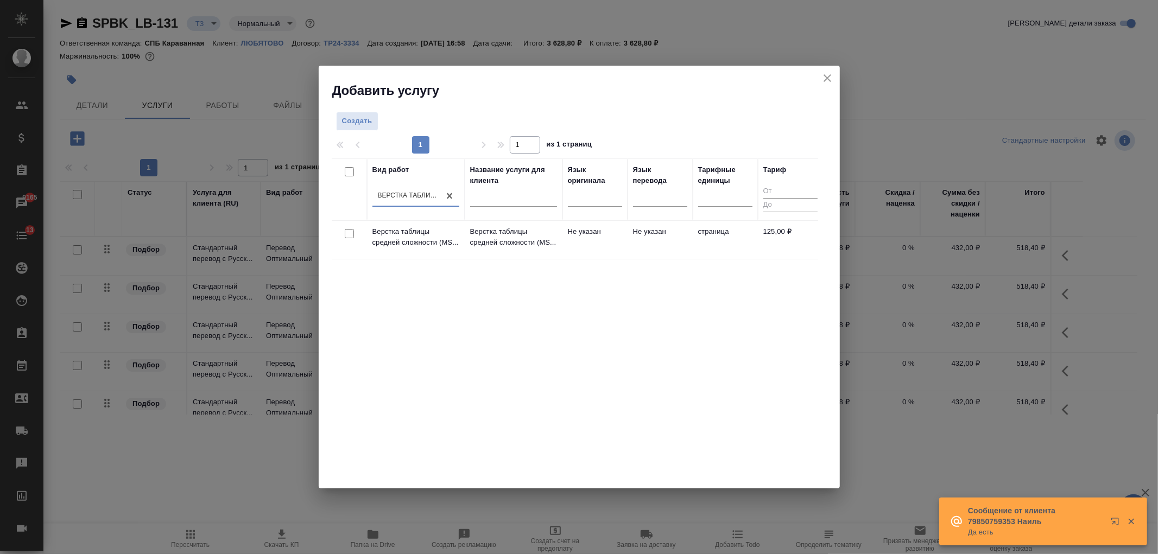
click at [351, 234] on input "checkbox" at bounding box center [349, 233] width 9 height 9
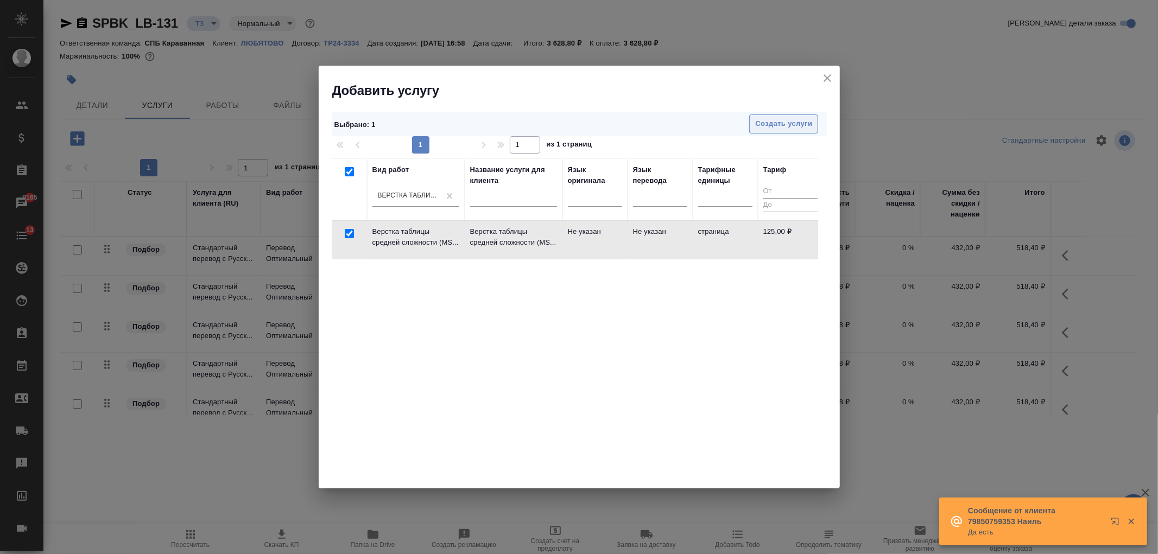
click at [784, 119] on span "Создать услуги" at bounding box center [783, 124] width 57 height 12
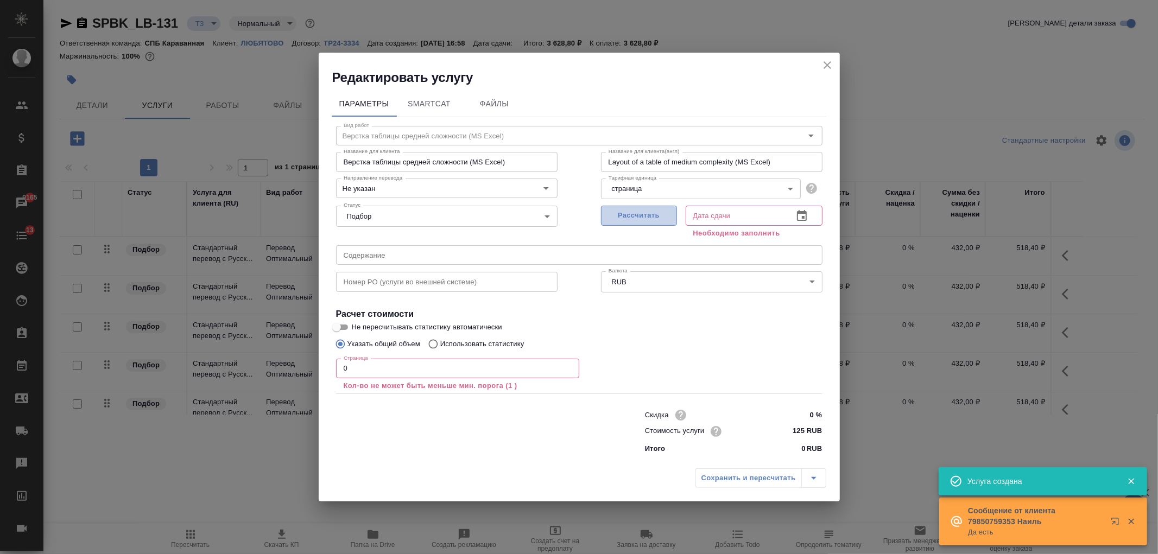
click at [632, 212] on span "Рассчитать" at bounding box center [639, 216] width 64 height 12
click at [391, 364] on input "0" at bounding box center [457, 369] width 243 height 20
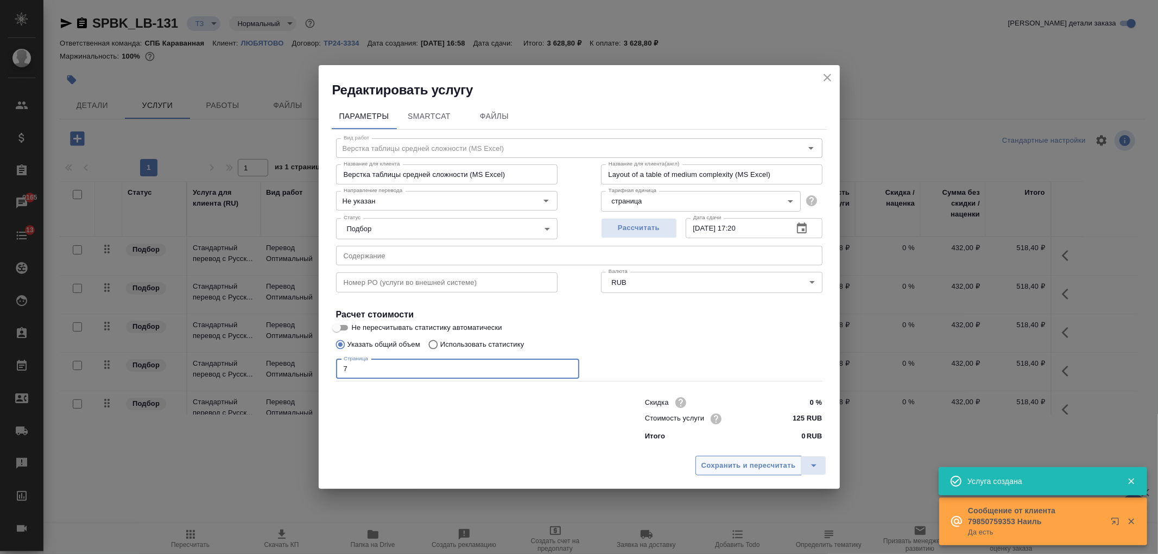
click at [758, 461] on span "Сохранить и пересчитать" at bounding box center [748, 466] width 94 height 12
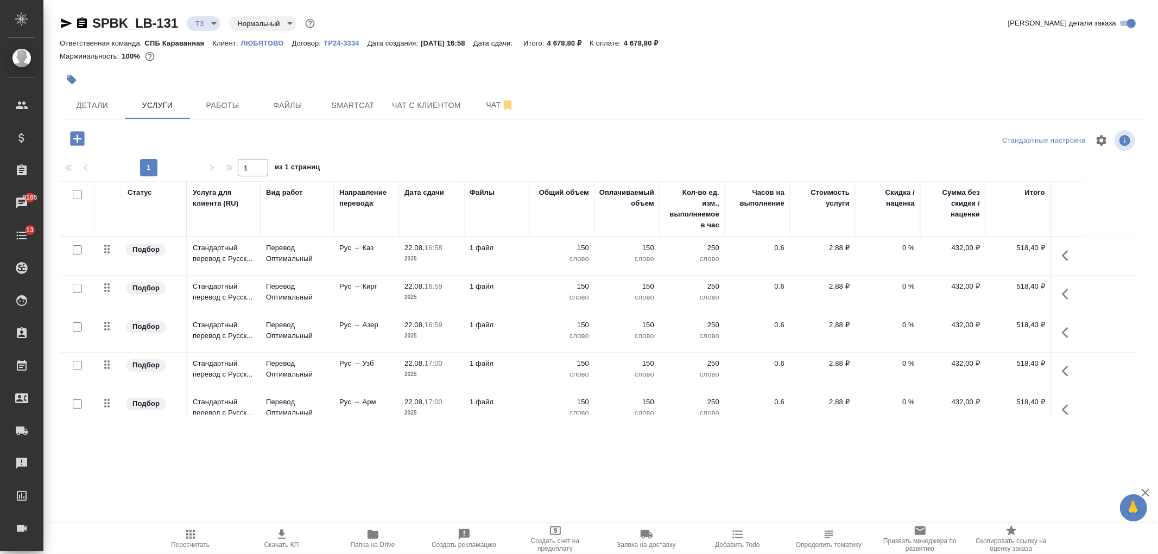
click at [289, 541] on span "Скачать КП" at bounding box center [281, 545] width 35 height 8
click at [477, 102] on span "Чат" at bounding box center [500, 105] width 52 height 14
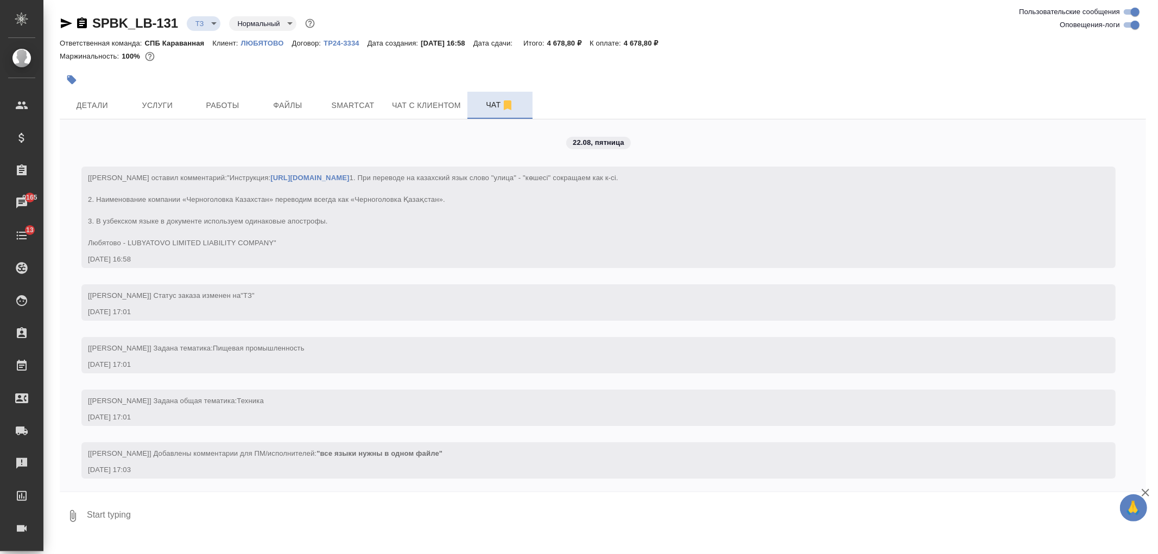
scroll to position [25, 0]
click at [88, 105] on span "Детали" at bounding box center [92, 106] width 52 height 14
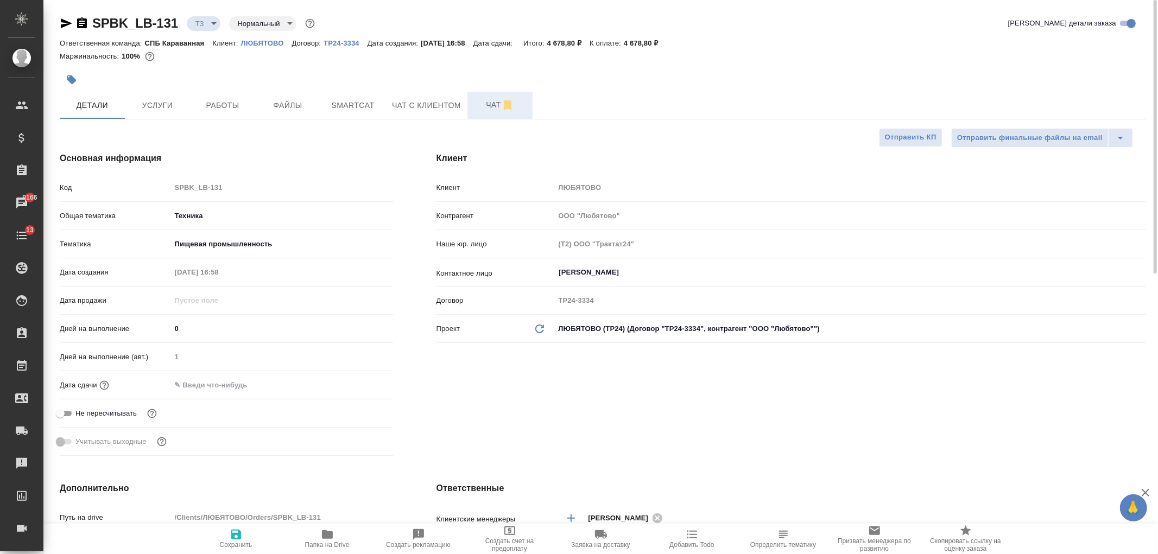
click at [484, 100] on span "Чат" at bounding box center [500, 105] width 52 height 14
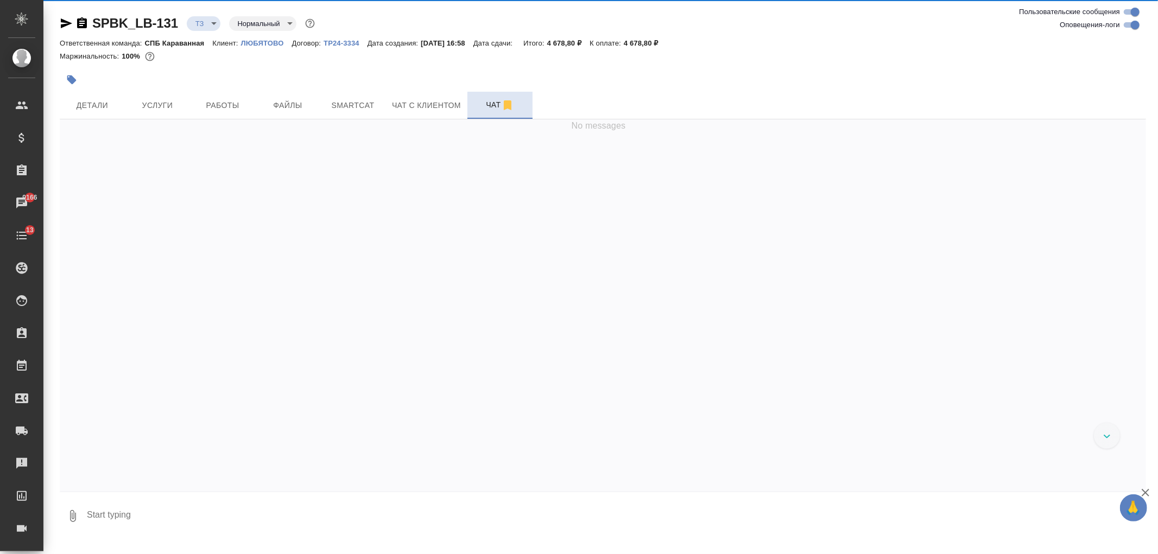
scroll to position [25, 0]
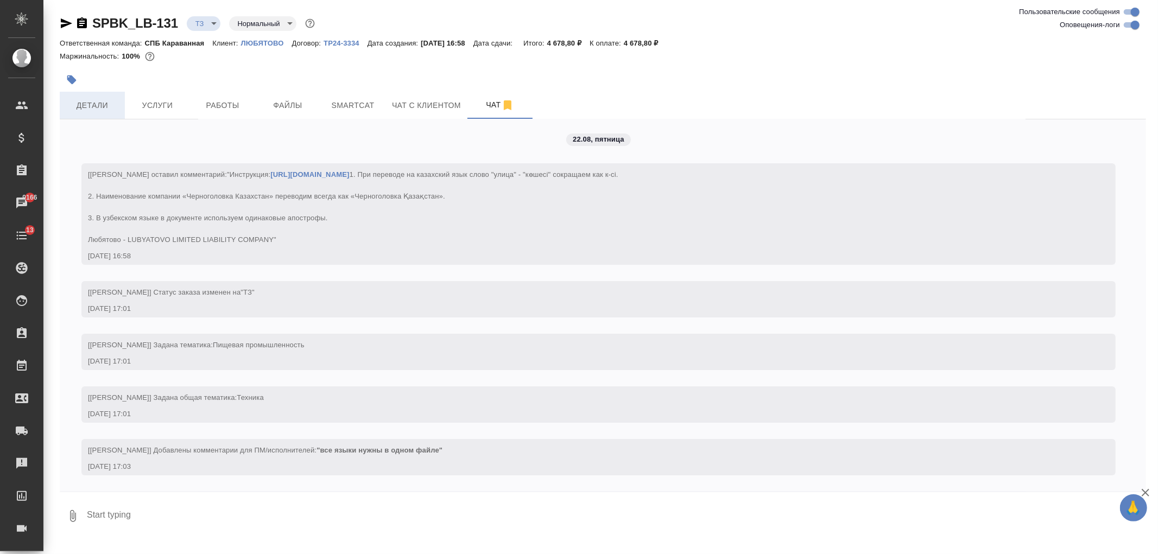
click at [100, 112] on button "Детали" at bounding box center [92, 105] width 65 height 27
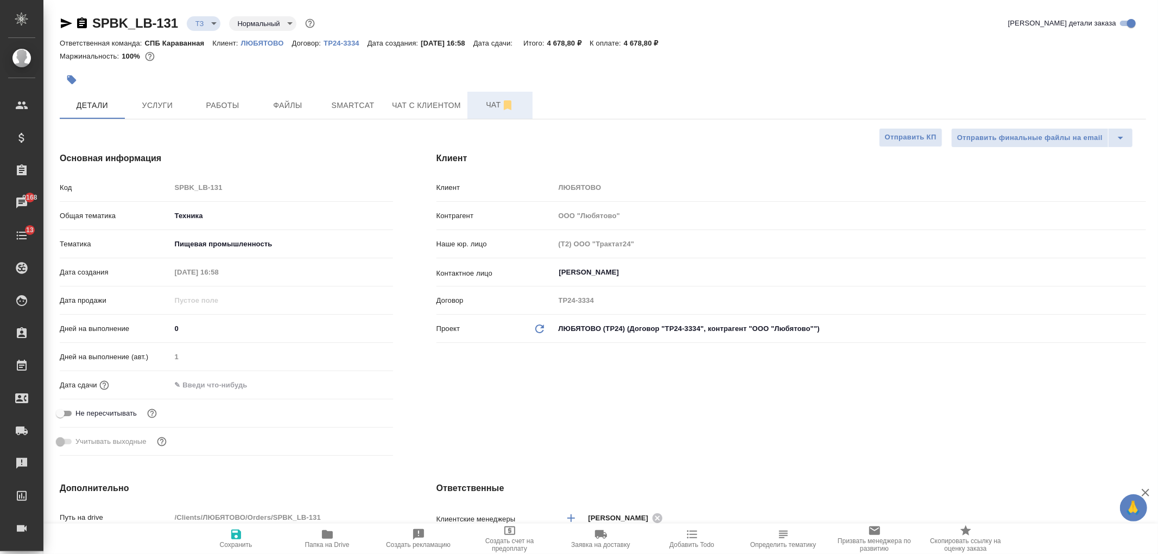
click at [471, 103] on button "Чат" at bounding box center [499, 105] width 65 height 27
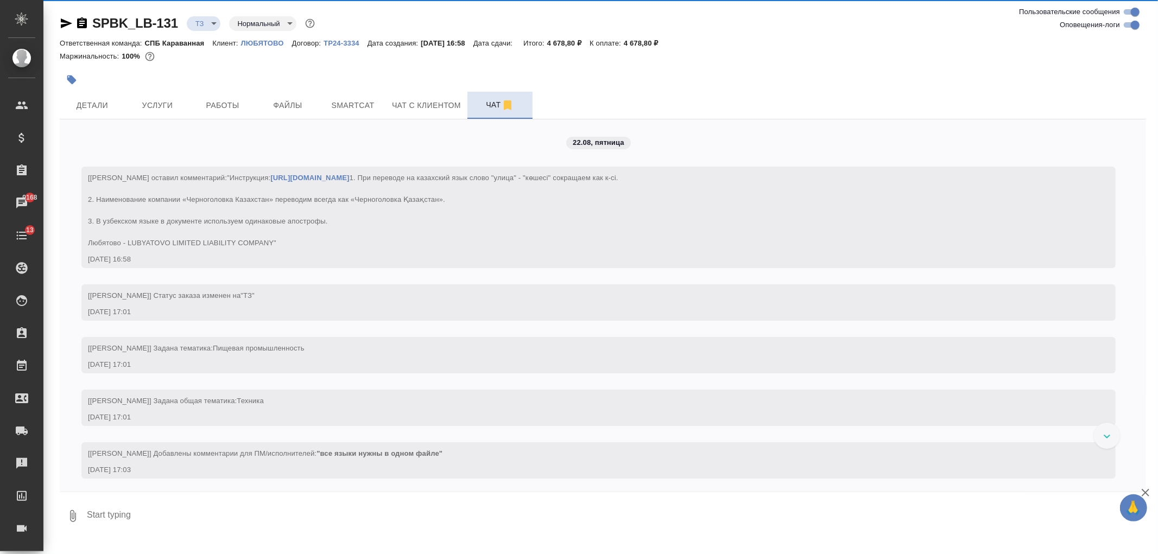
scroll to position [25, 0]
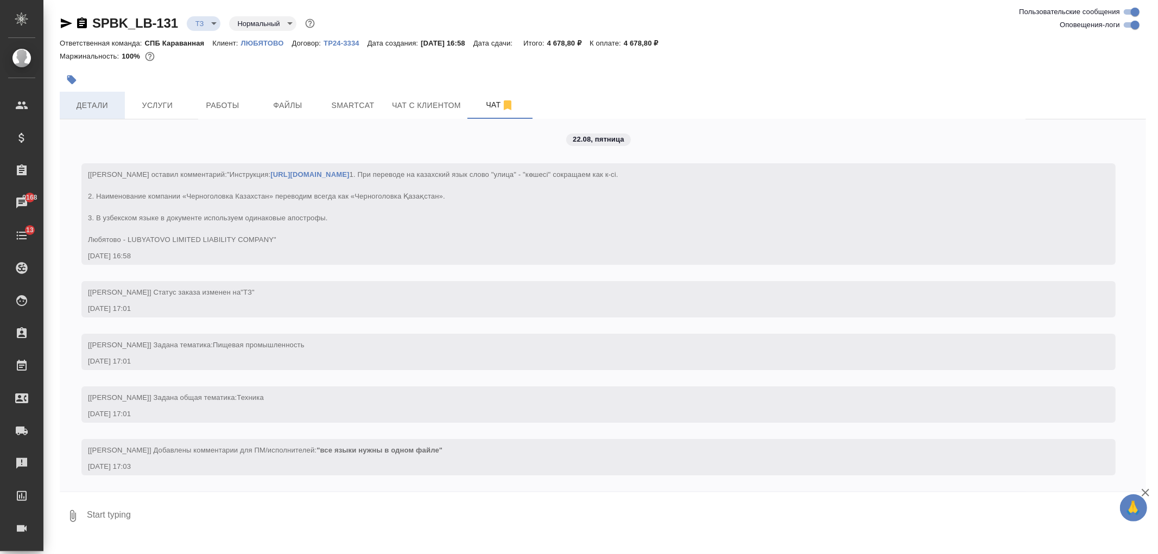
click at [101, 110] on span "Детали" at bounding box center [92, 106] width 52 height 14
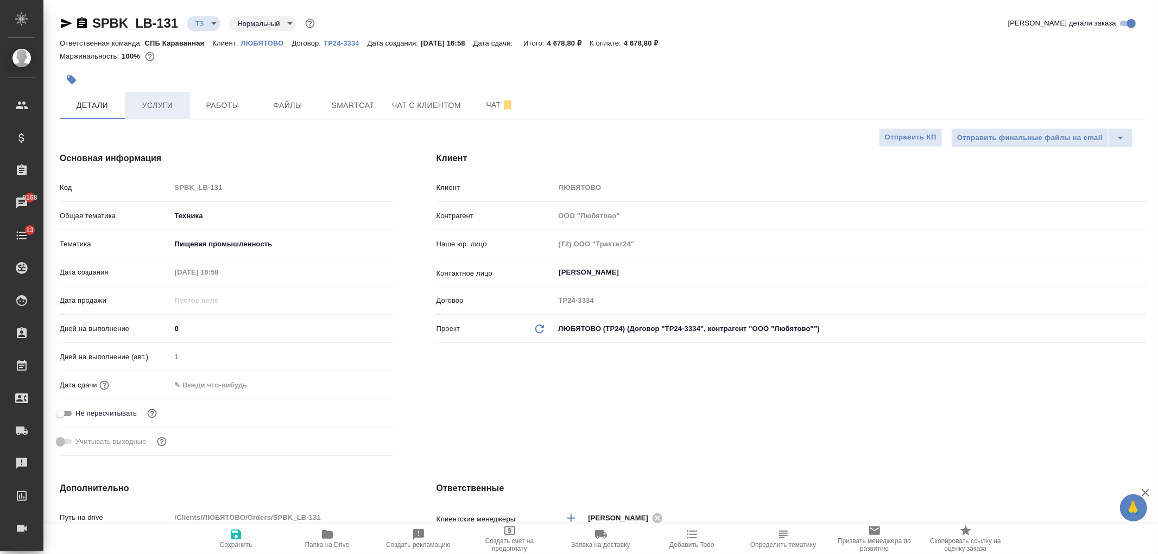
click at [153, 112] on button "Услуги" at bounding box center [157, 105] width 65 height 27
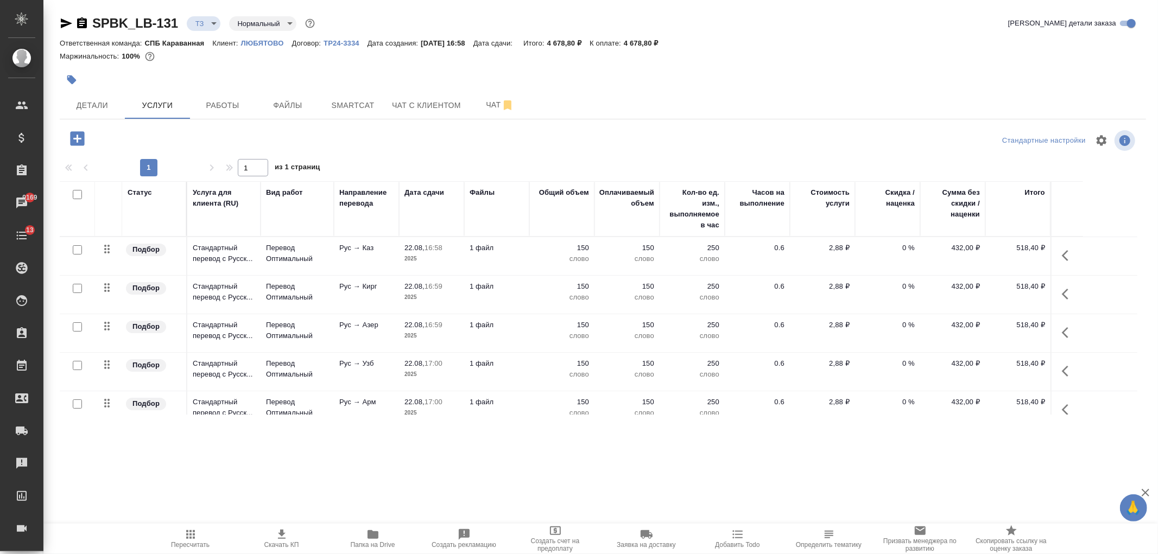
scroll to position [137, 0]
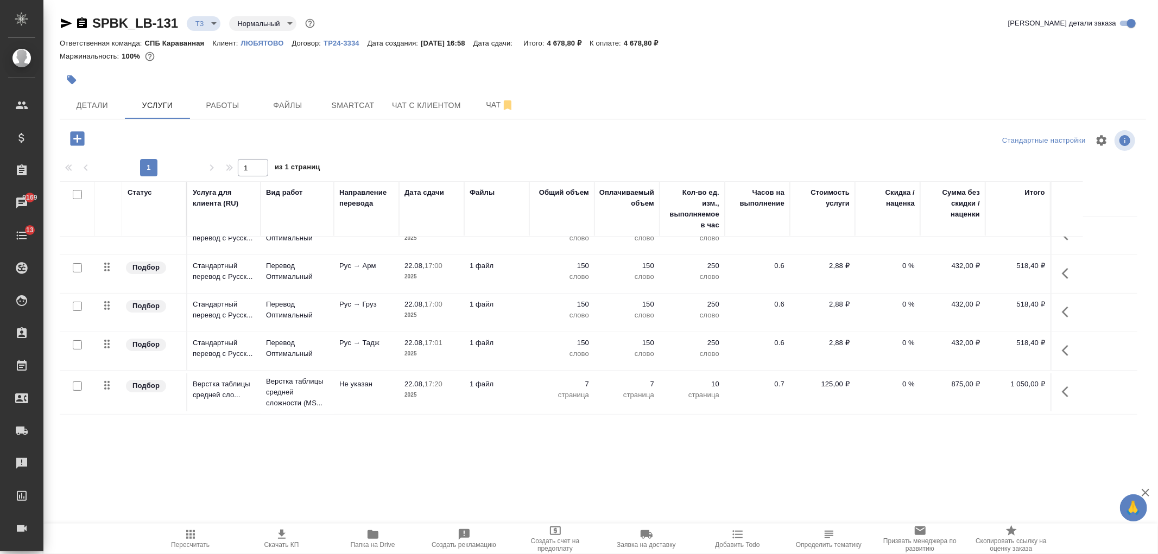
click at [454, 448] on div ".cls-1 fill:#fff; AWATERA Ivanova Arina Клиенты Спецификации Заказы 9169 Чаты 1…" at bounding box center [579, 277] width 1158 height 554
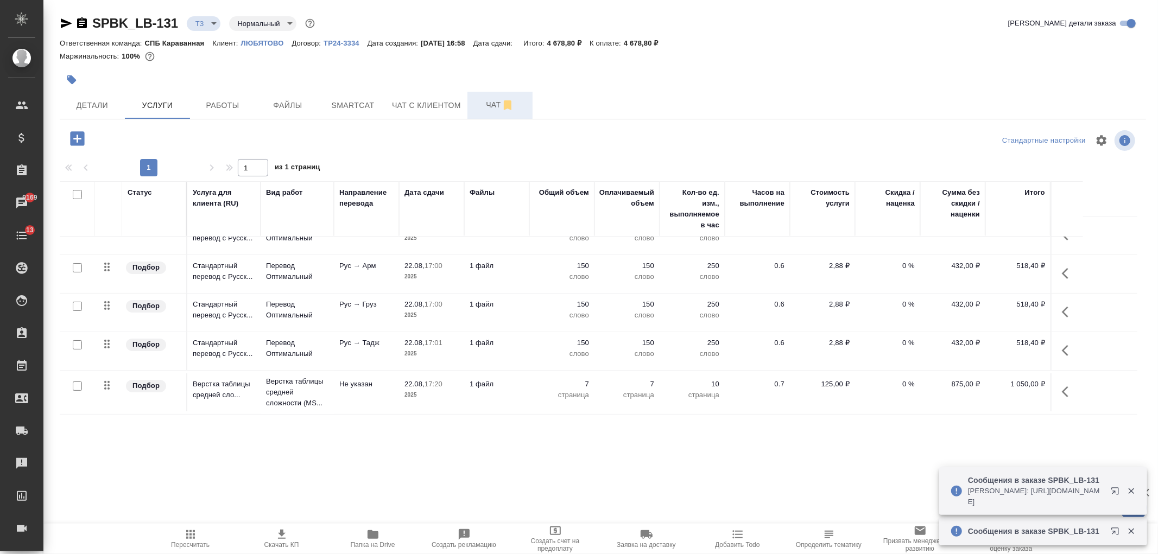
click at [479, 109] on span "Чат" at bounding box center [500, 105] width 52 height 14
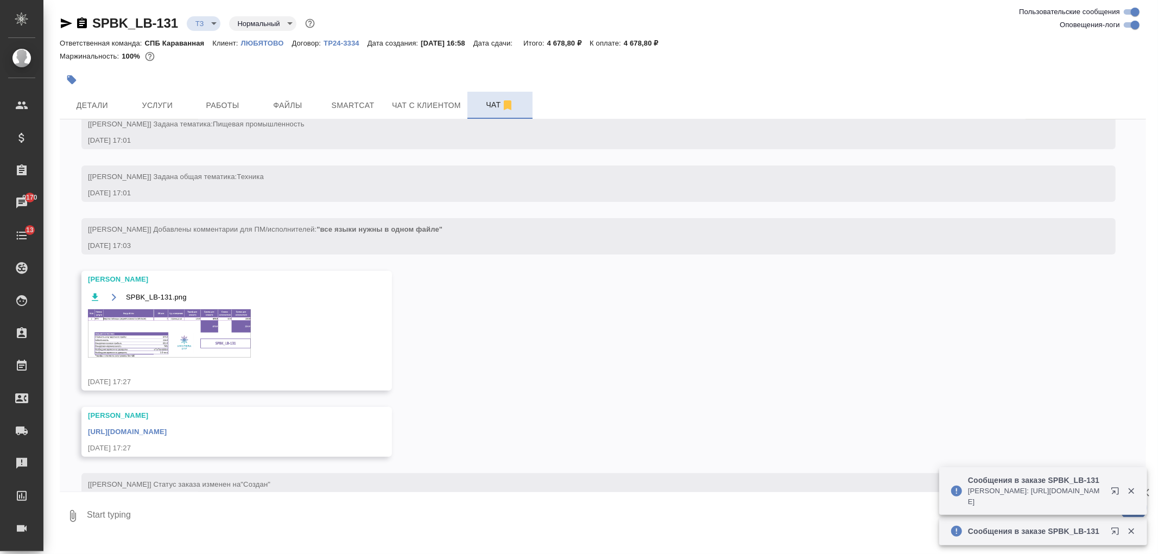
scroll to position [231, 0]
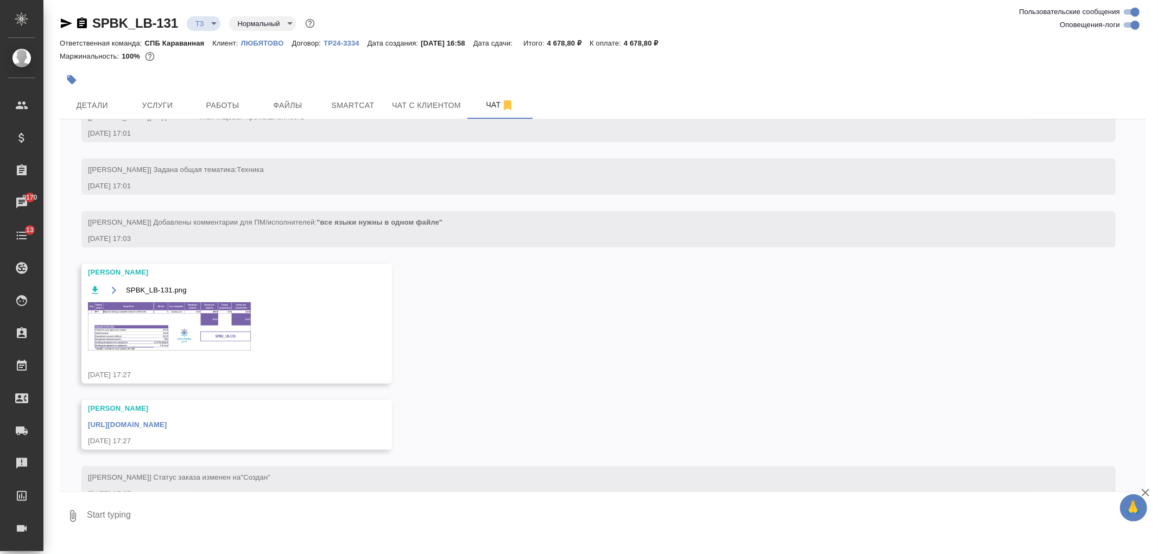
click at [195, 351] on img at bounding box center [169, 326] width 163 height 48
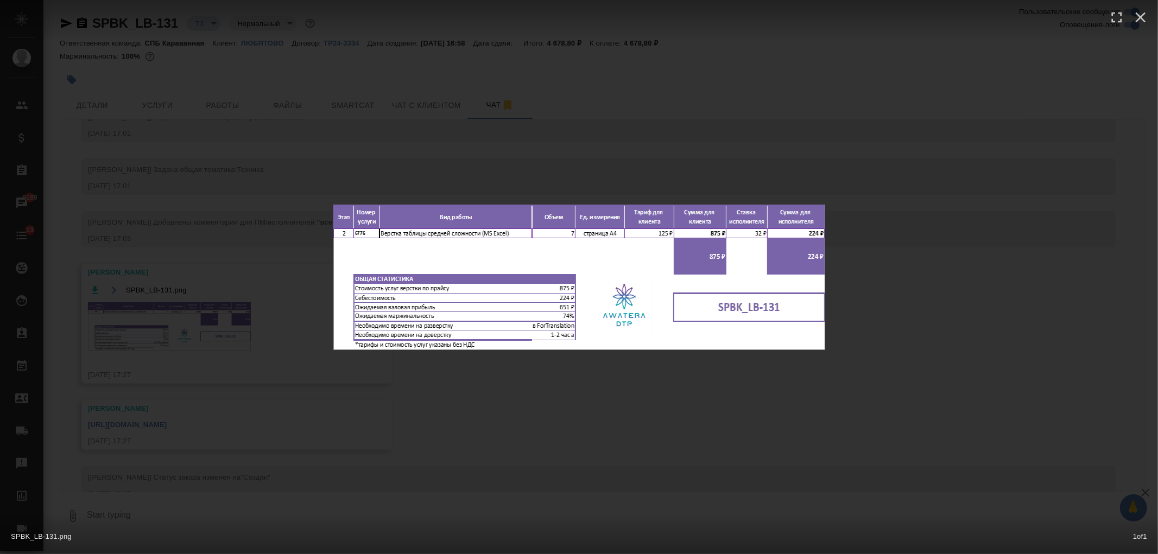
click at [194, 351] on div "SPBK_LB-131.png 1 of 1" at bounding box center [579, 277] width 1158 height 554
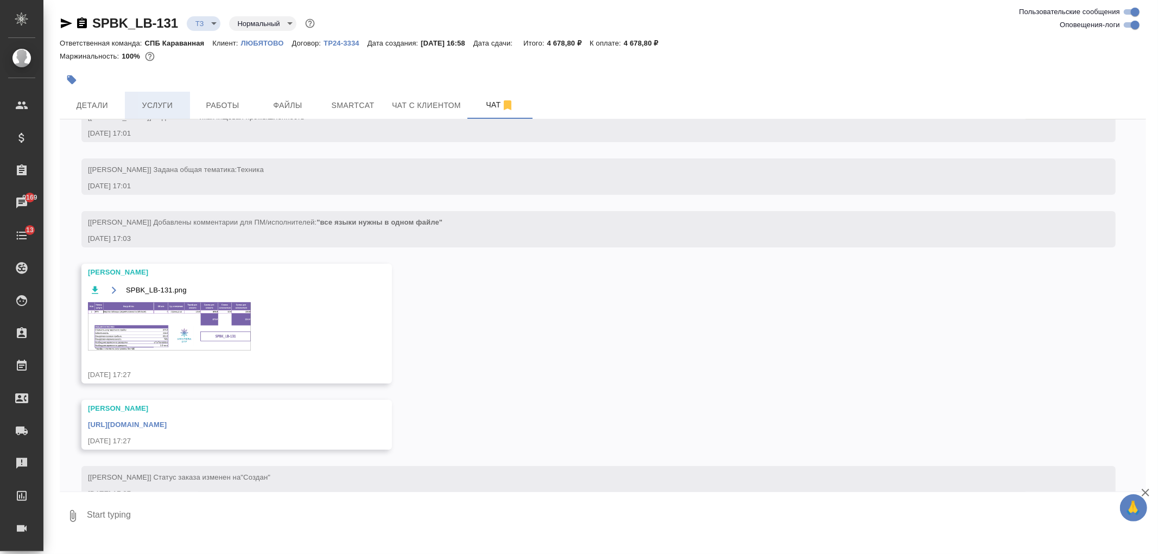
click at [148, 96] on button "Услуги" at bounding box center [157, 105] width 65 height 27
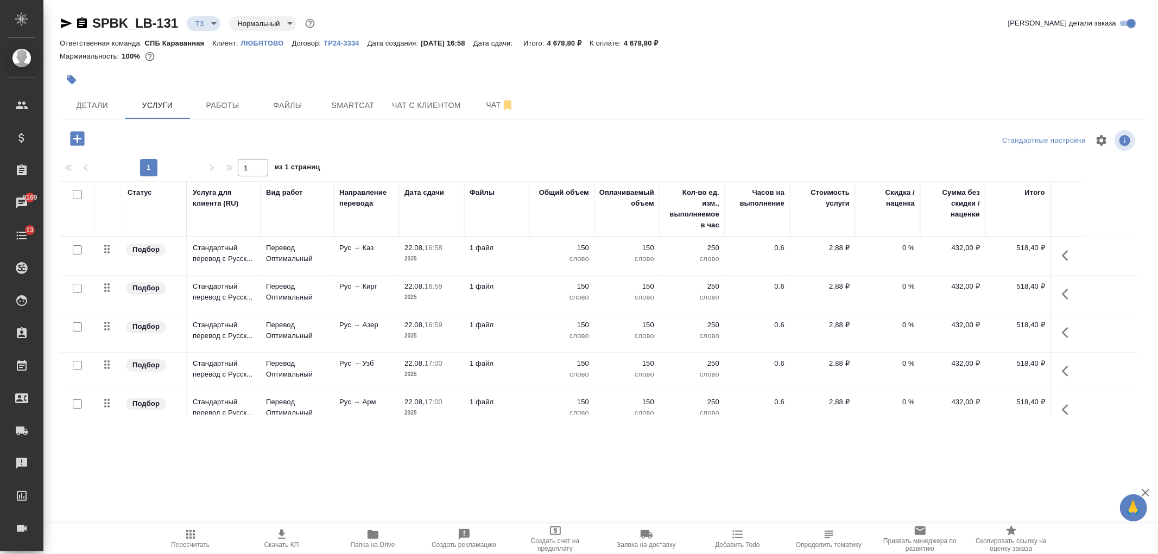
scroll to position [137, 0]
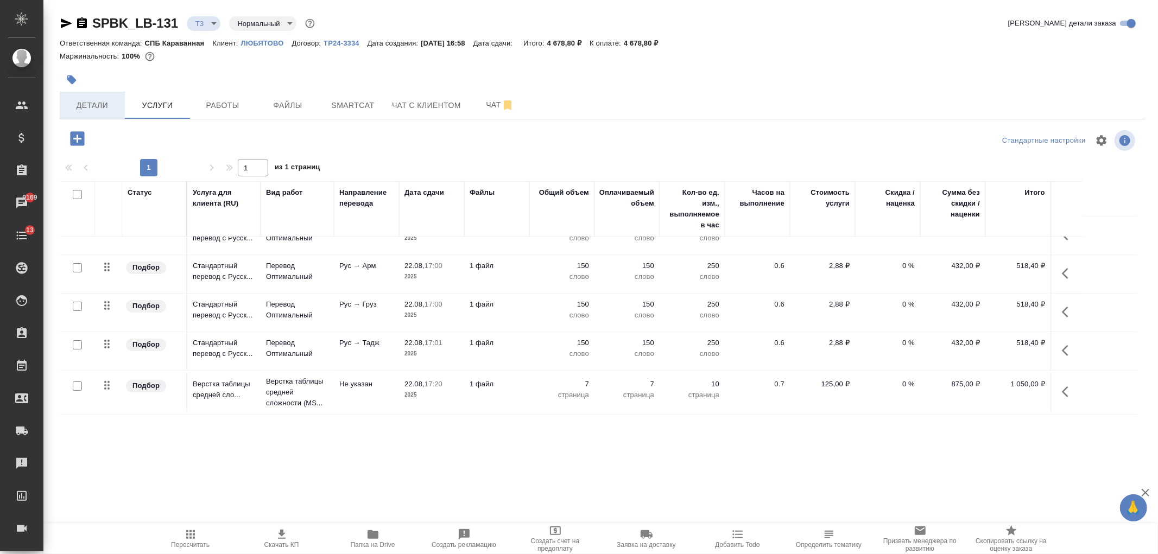
click at [107, 109] on span "Детали" at bounding box center [92, 106] width 52 height 14
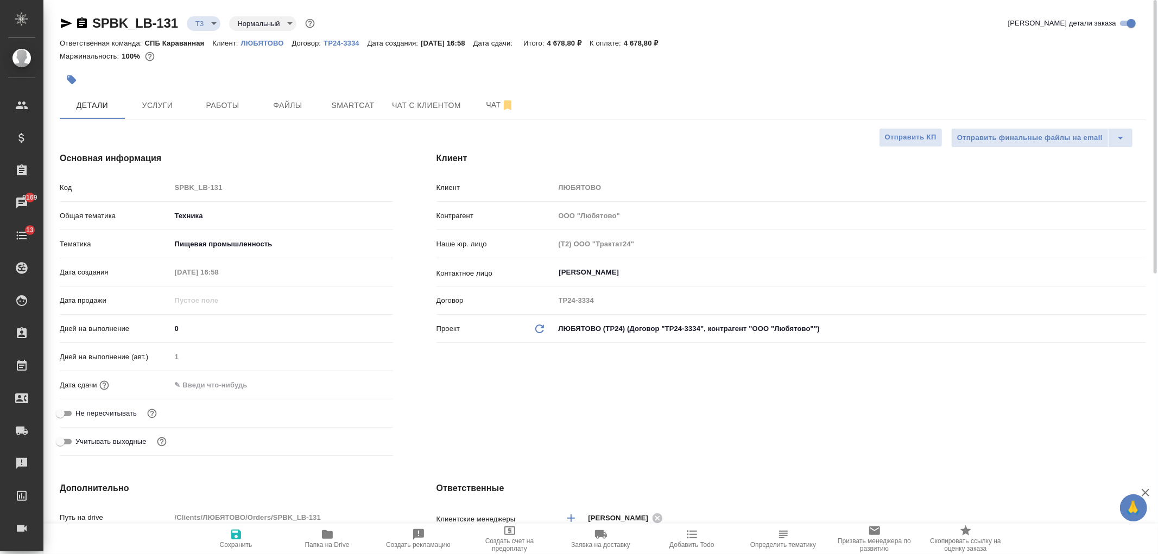
click at [208, 24] on body "🙏 .cls-1 fill:#fff; AWATERA Ivanova Arina Клиенты Спецификации Заказы 9169 Чаты…" at bounding box center [579, 277] width 1158 height 554
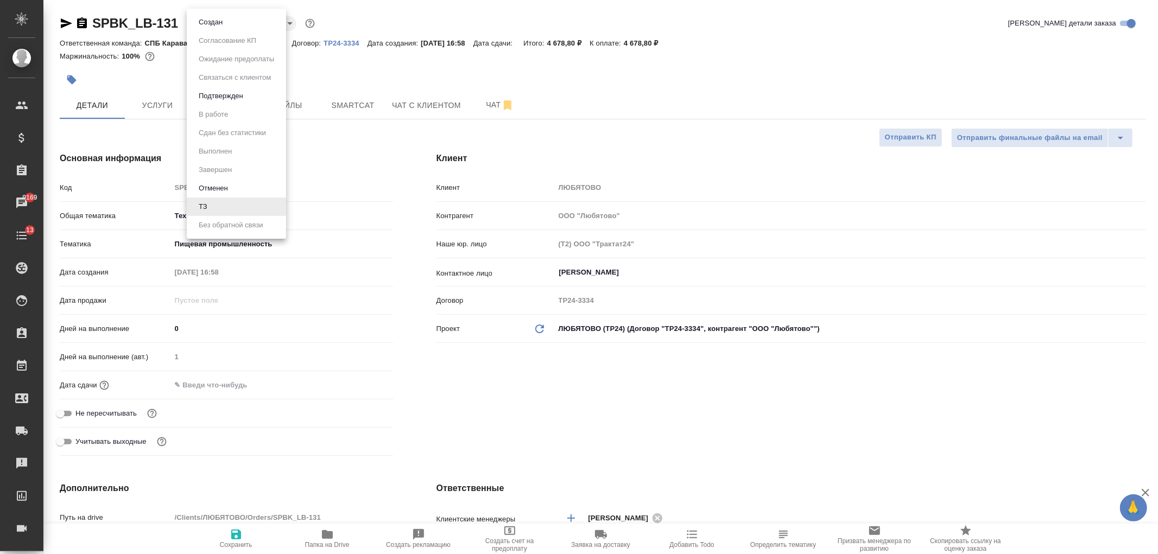
click at [556, 508] on div at bounding box center [579, 277] width 1158 height 554
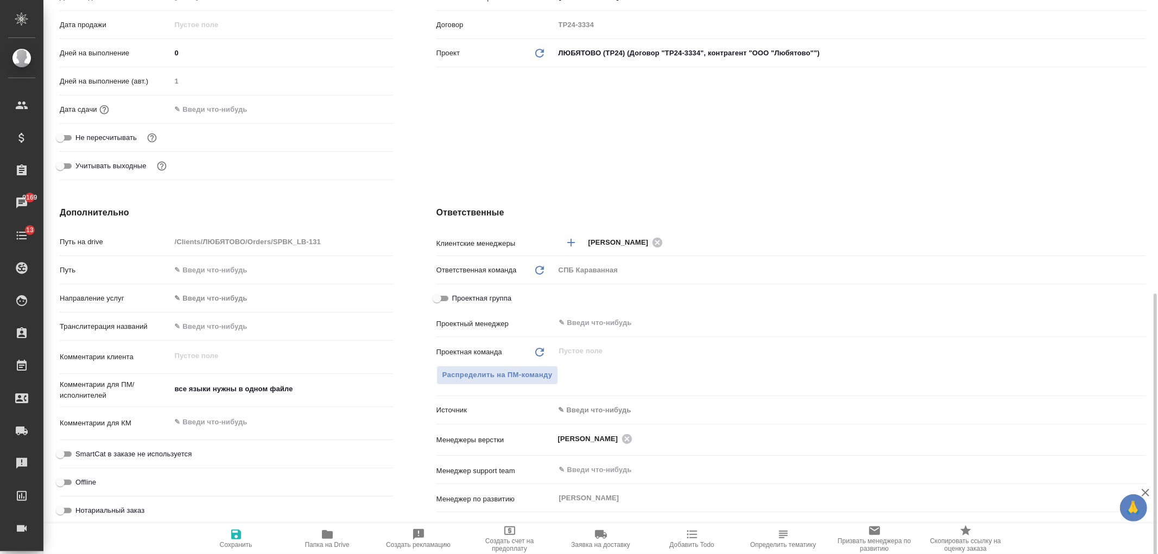
scroll to position [381, 0]
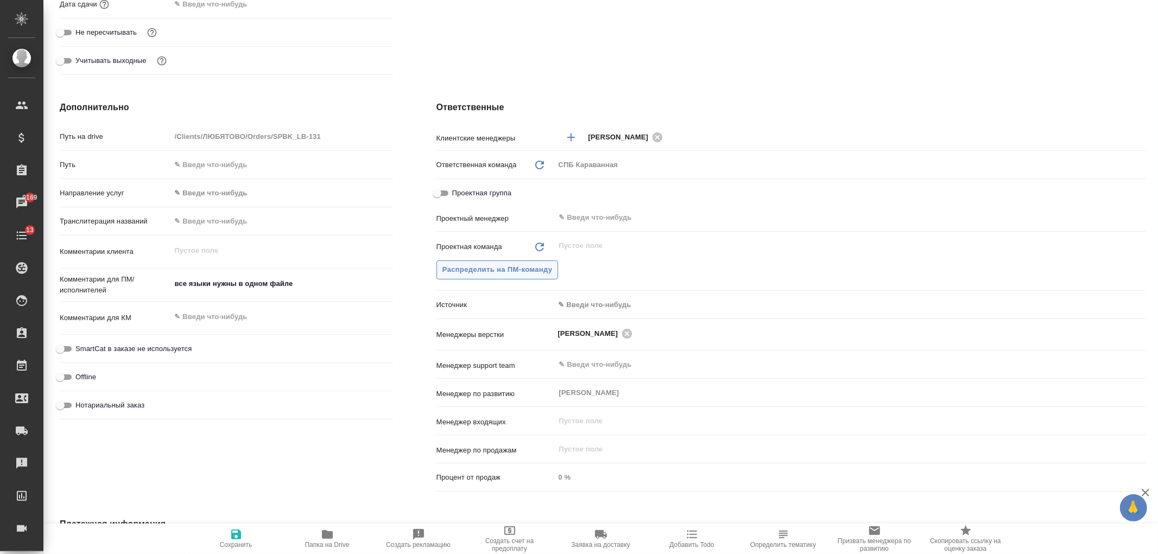
click at [532, 270] on span "Распределить на ПМ-команду" at bounding box center [497, 270] width 110 height 12
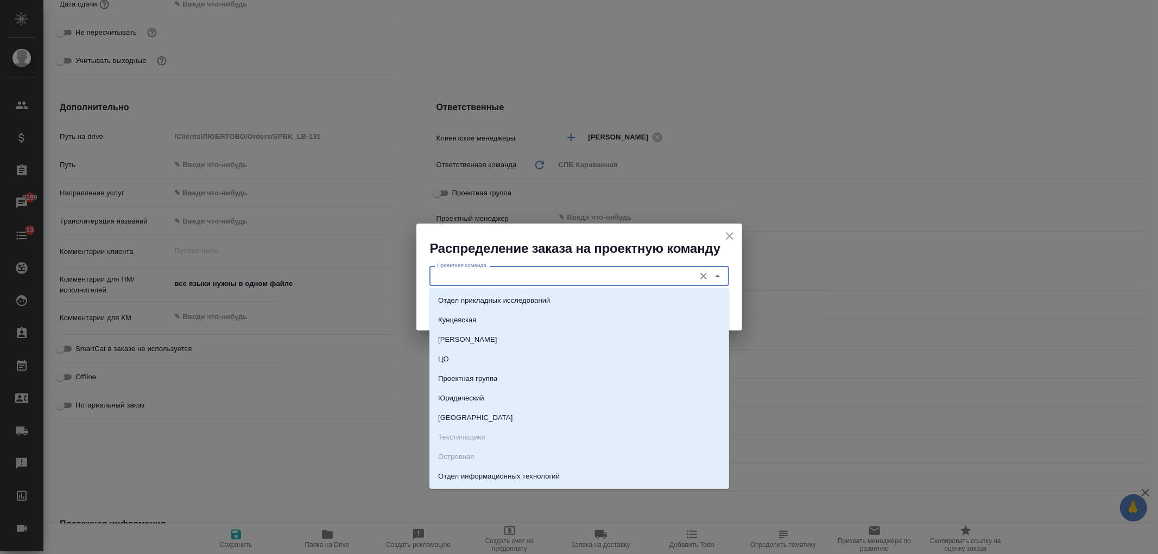
click at [498, 274] on input "Проектная команда" at bounding box center [561, 275] width 257 height 13
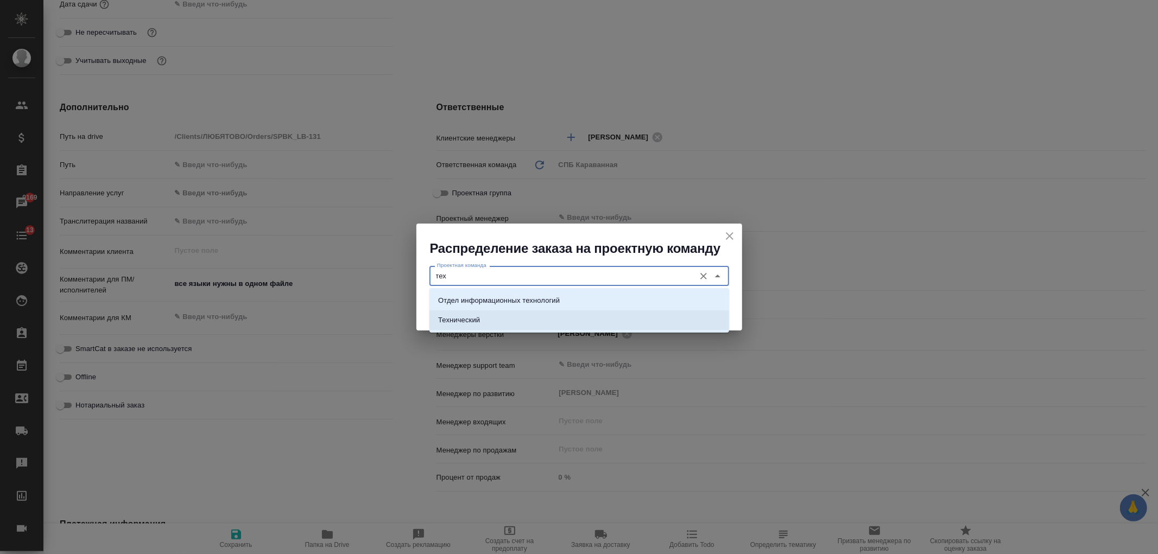
click at [462, 319] on p "Технический" at bounding box center [459, 320] width 42 height 11
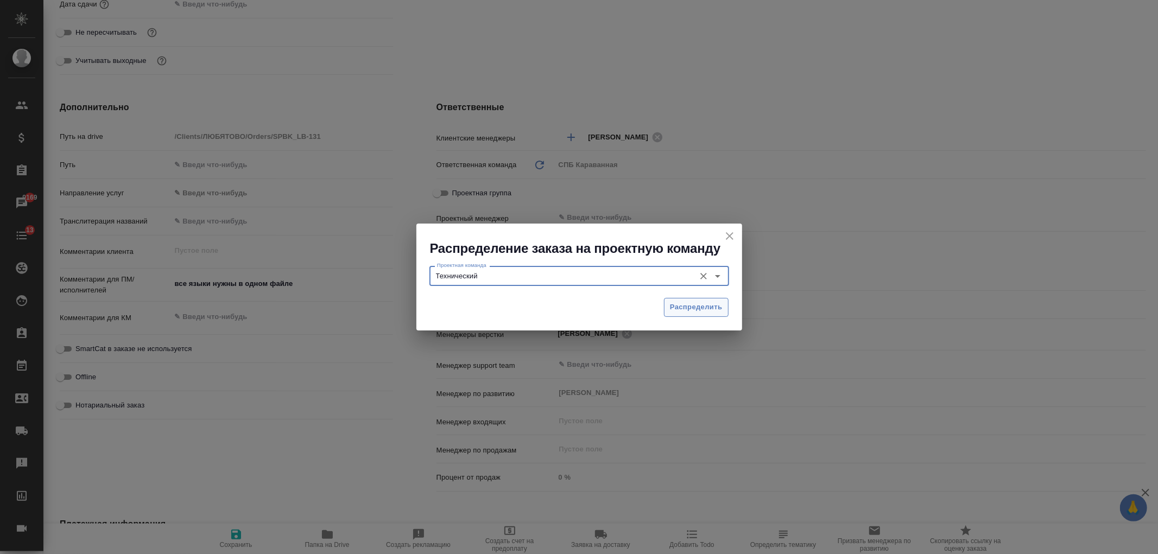
click at [677, 300] on button "Распределить" at bounding box center [696, 307] width 65 height 19
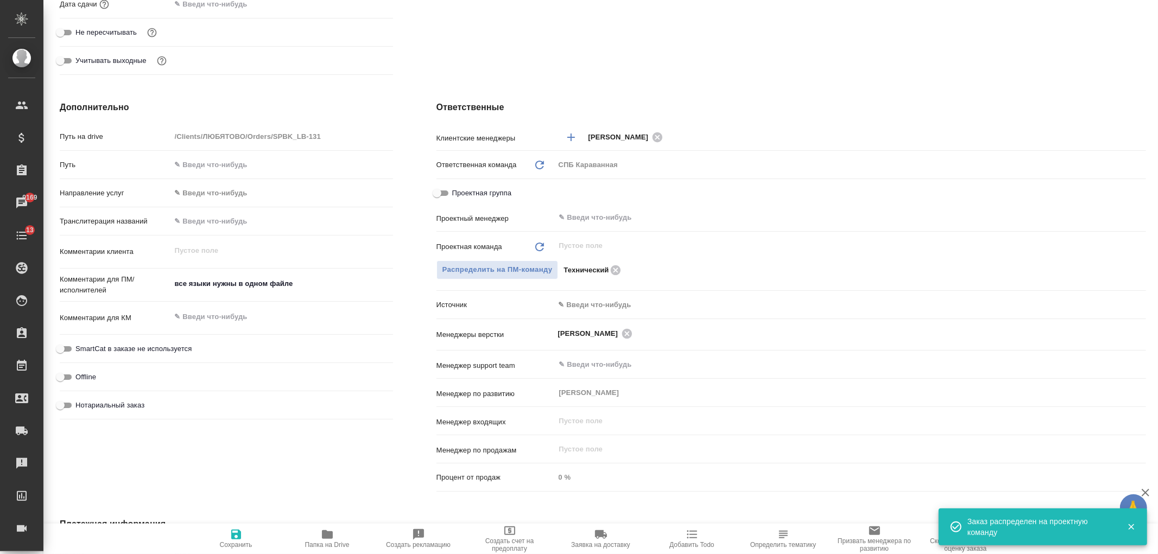
click at [250, 527] on button "Сохранить" at bounding box center [236, 539] width 91 height 30
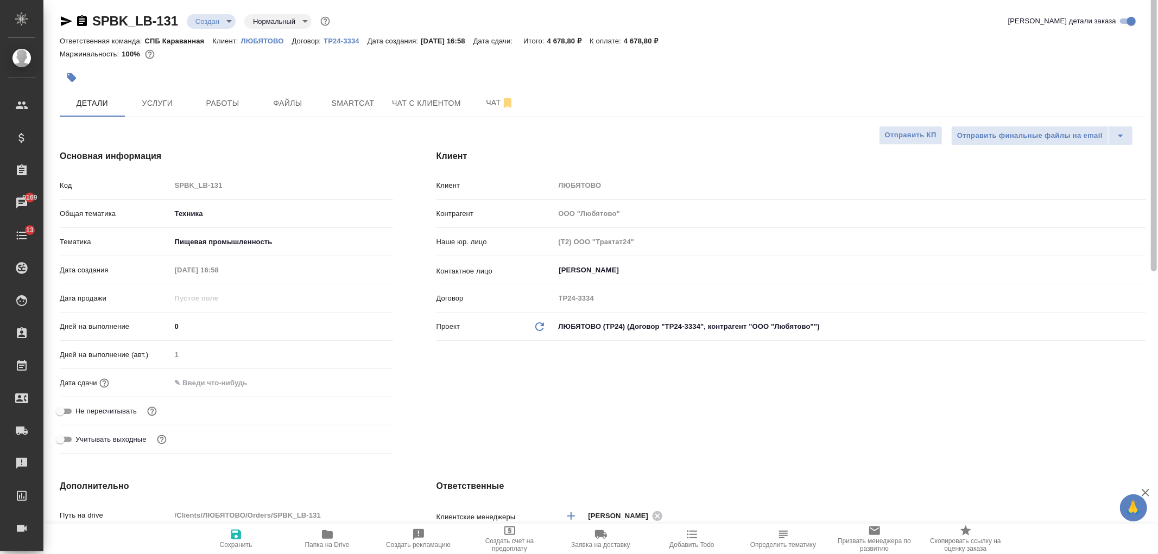
scroll to position [0, 0]
drag, startPoint x: 1144, startPoint y: 302, endPoint x: 1155, endPoint y: 62, distance: 240.1
click at [1155, 62] on div "SPBK_LB-131 Создан new Нормальный normal Кратко детали заказа Ответственная ком…" at bounding box center [600, 277] width 1114 height 554
click at [204, 20] on body "🙏 .cls-1 fill:#fff; AWATERA Ivanova Arina Клиенты Спецификации Заказы 9169 Чаты…" at bounding box center [579, 277] width 1158 height 554
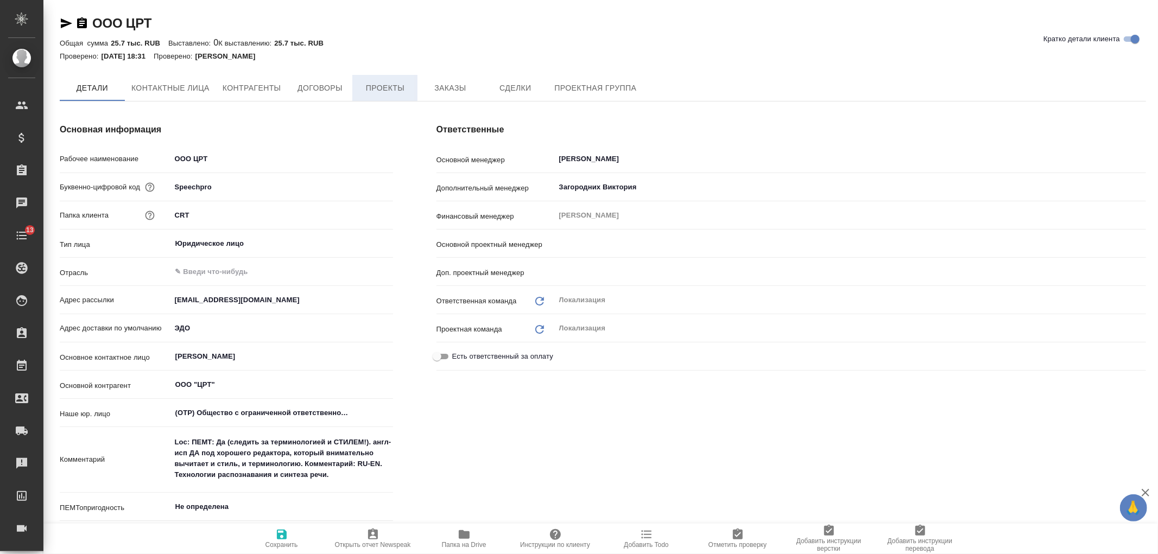
type input "[PERSON_NAME]"
click at [448, 89] on span "Заказы" at bounding box center [450, 89] width 52 height 14
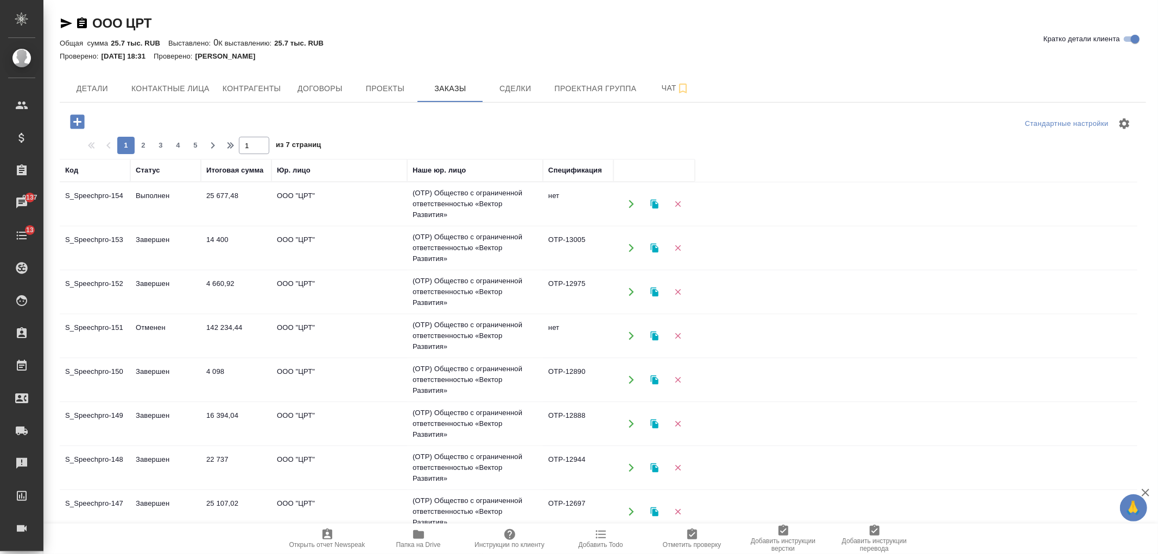
click at [204, 223] on td "22 737" at bounding box center [236, 204] width 71 height 38
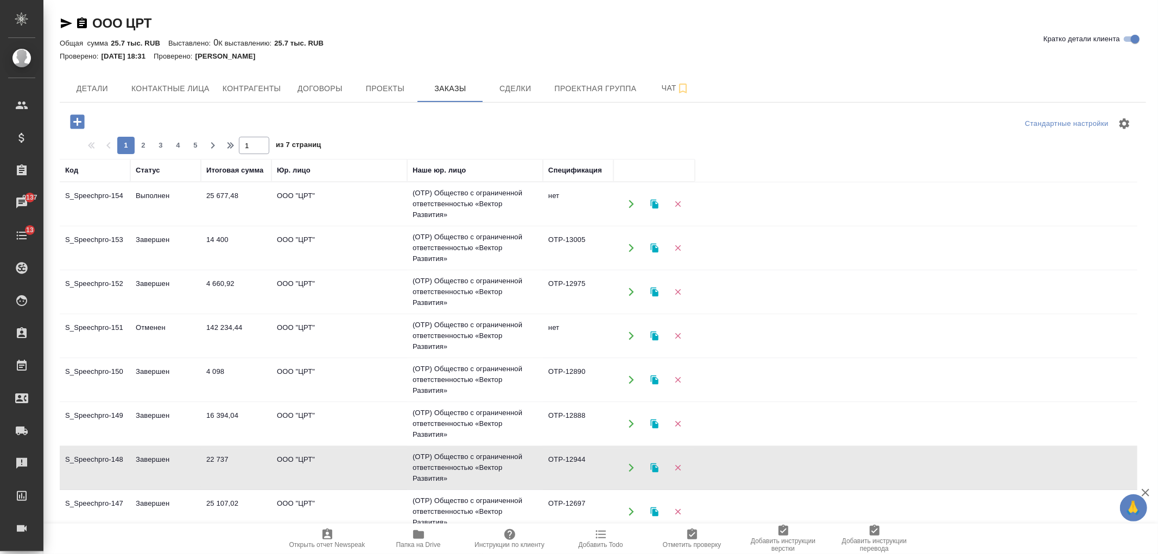
click at [204, 223] on td "22 737" at bounding box center [236, 204] width 71 height 38
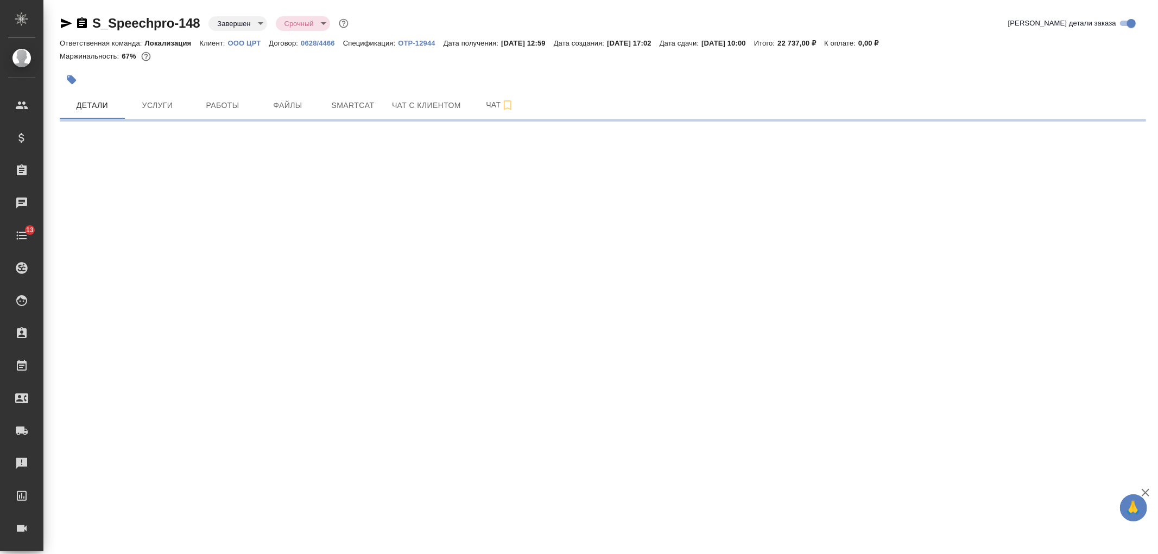
select select "RU"
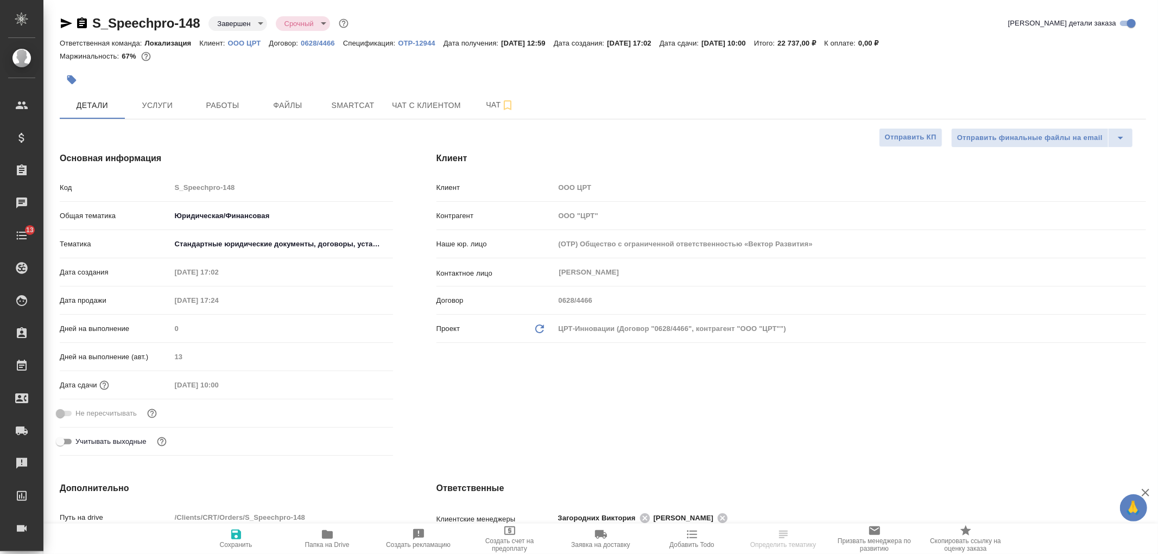
click at [644, 421] on div "Клиент Клиент OOO ЦРТ Контрагент ООО "ЦРТ" Наше юр. лицо (OTP) Общество с огран…" at bounding box center [791, 306] width 753 height 352
click at [567, 392] on div "Клиент Клиент OOO ЦРТ Контрагент ООО "ЦРТ" Наше юр. лицо (OTP) Общество с огран…" at bounding box center [791, 306] width 753 height 352
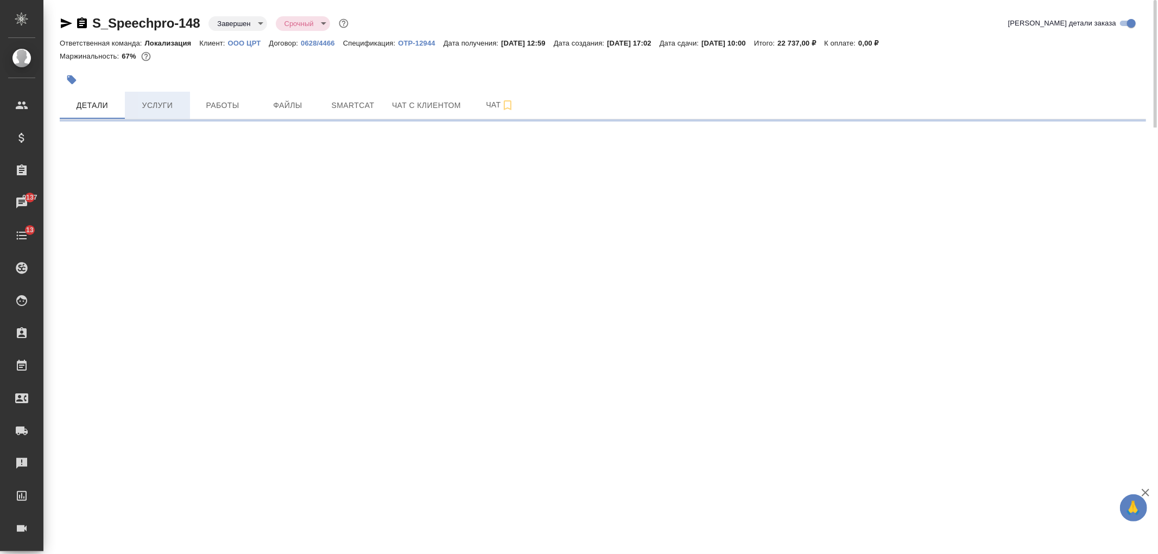
select select "RU"
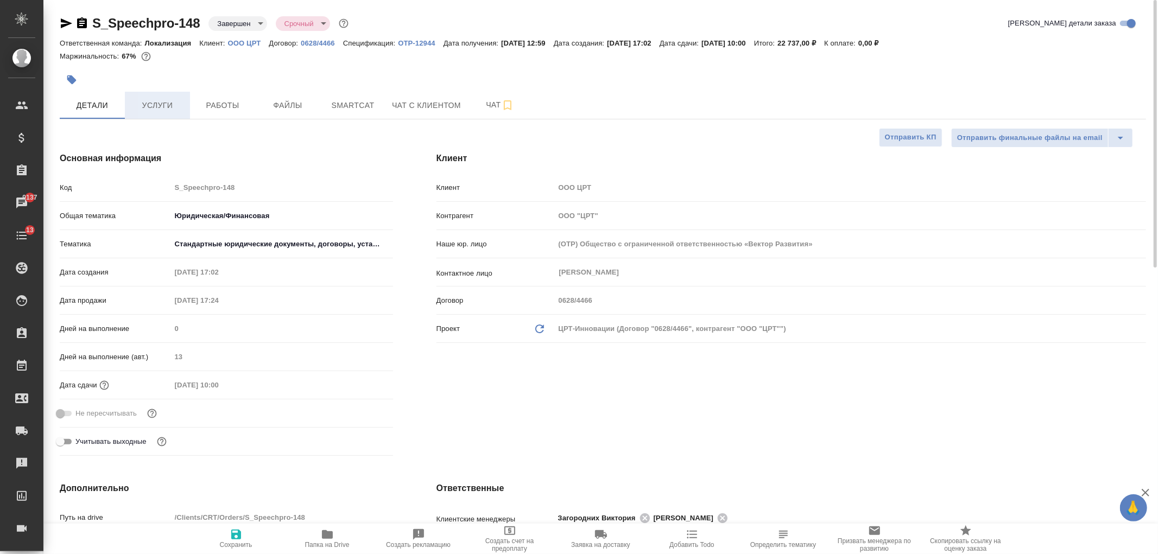
type textarea "x"
click at [171, 106] on span "Услуги" at bounding box center [157, 106] width 52 height 14
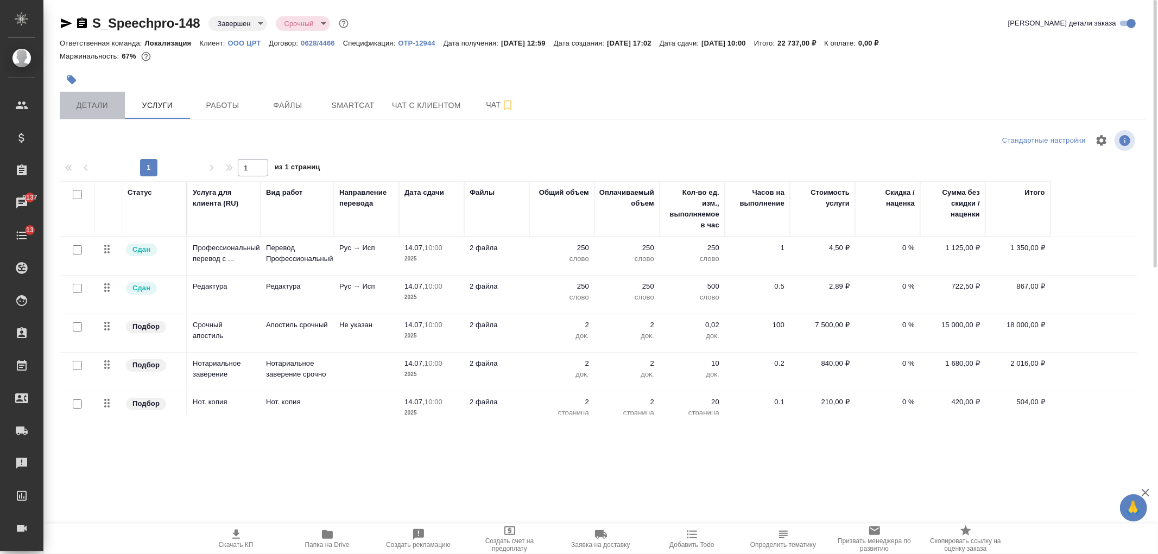
click at [95, 104] on span "Детали" at bounding box center [92, 106] width 52 height 14
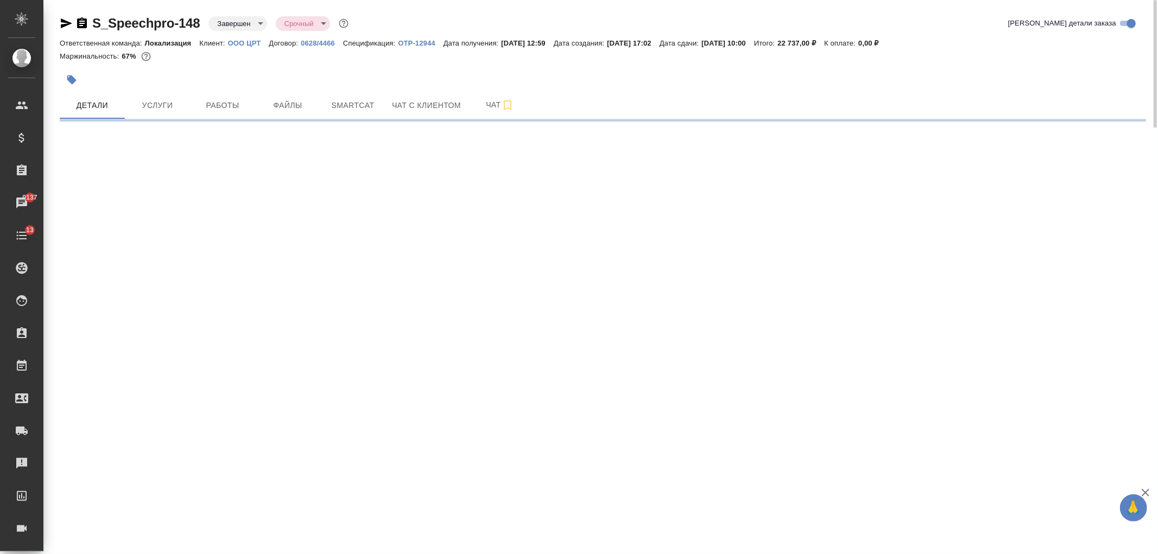
select select "RU"
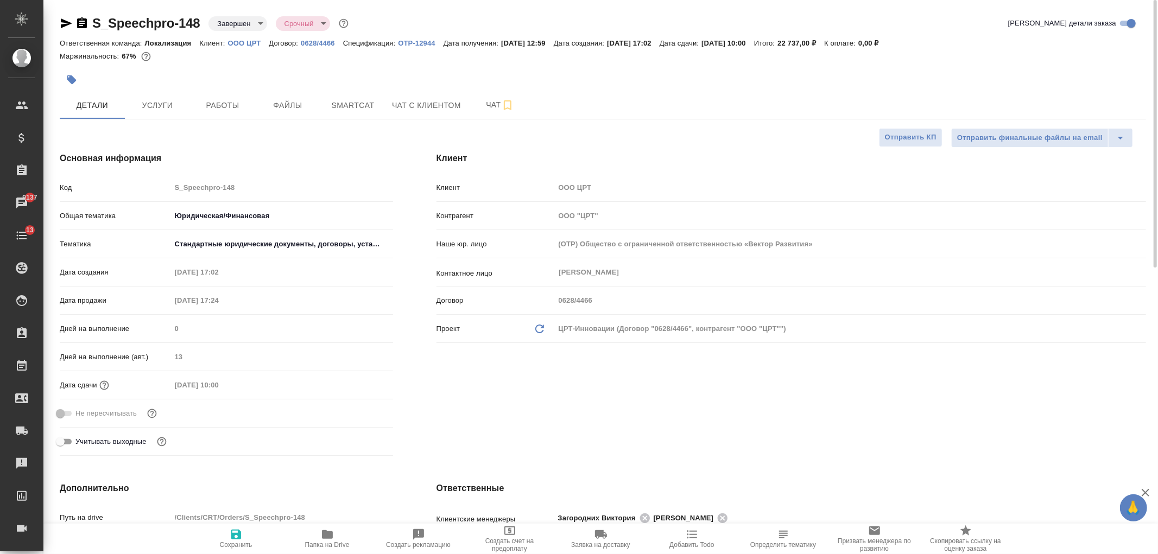
type textarea "x"
click at [426, 42] on p "OTP-12944" at bounding box center [420, 43] width 45 height 8
type textarea "x"
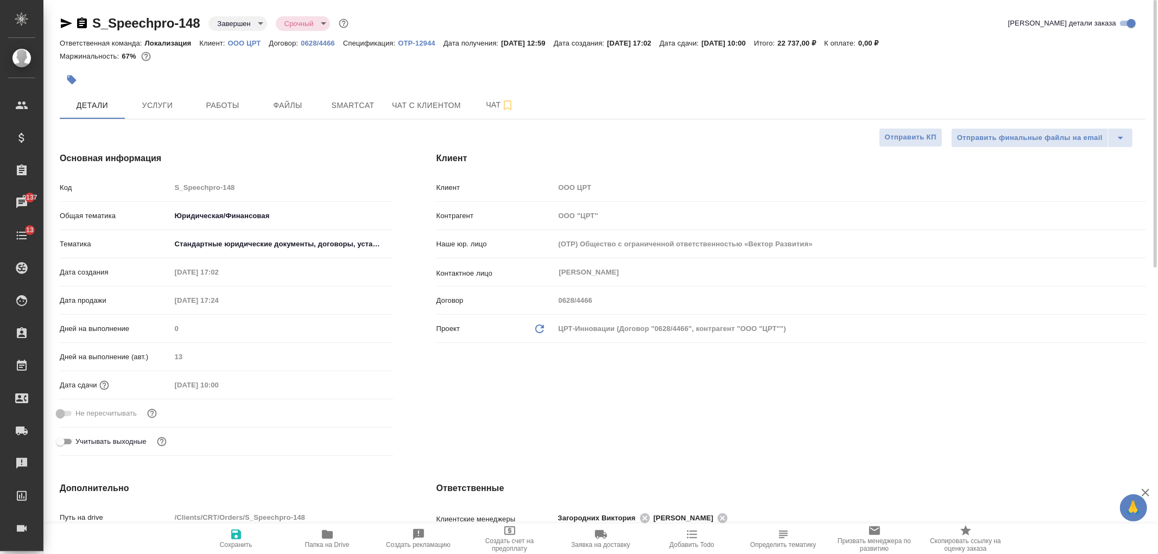
type textarea "x"
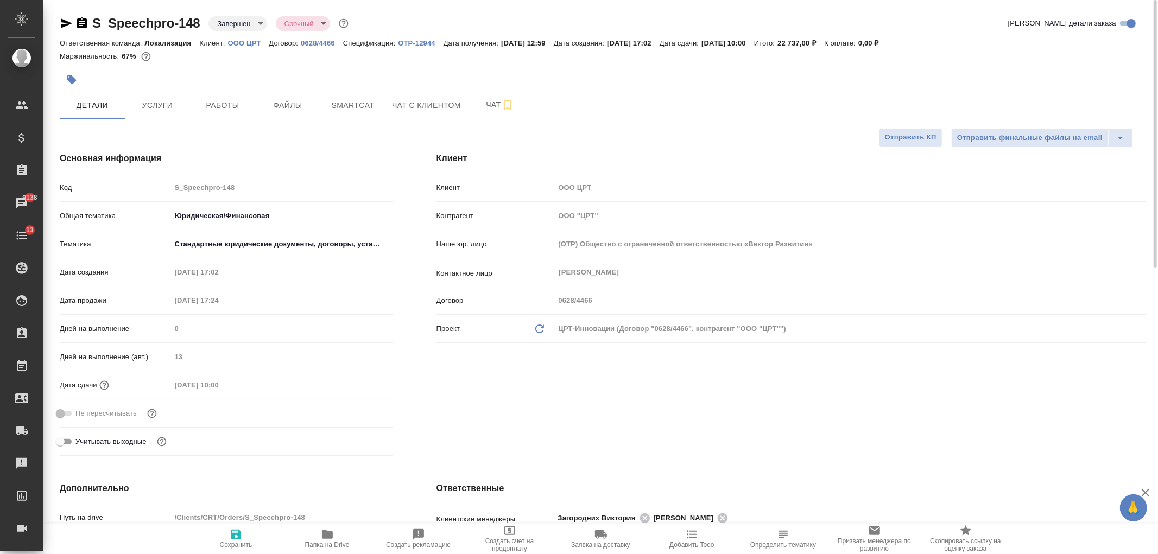
type textarea "x"
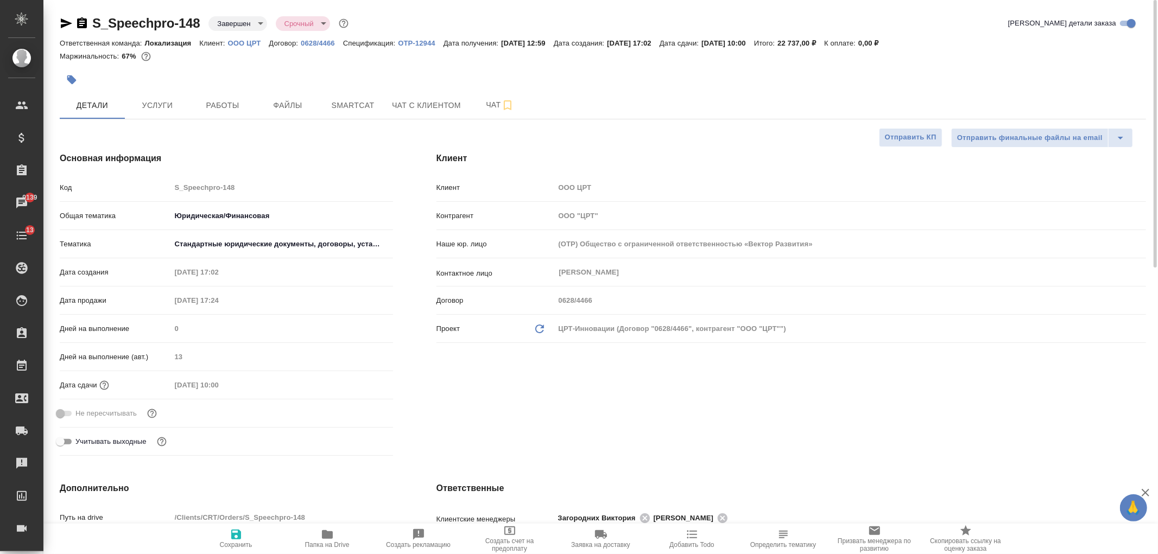
type textarea "x"
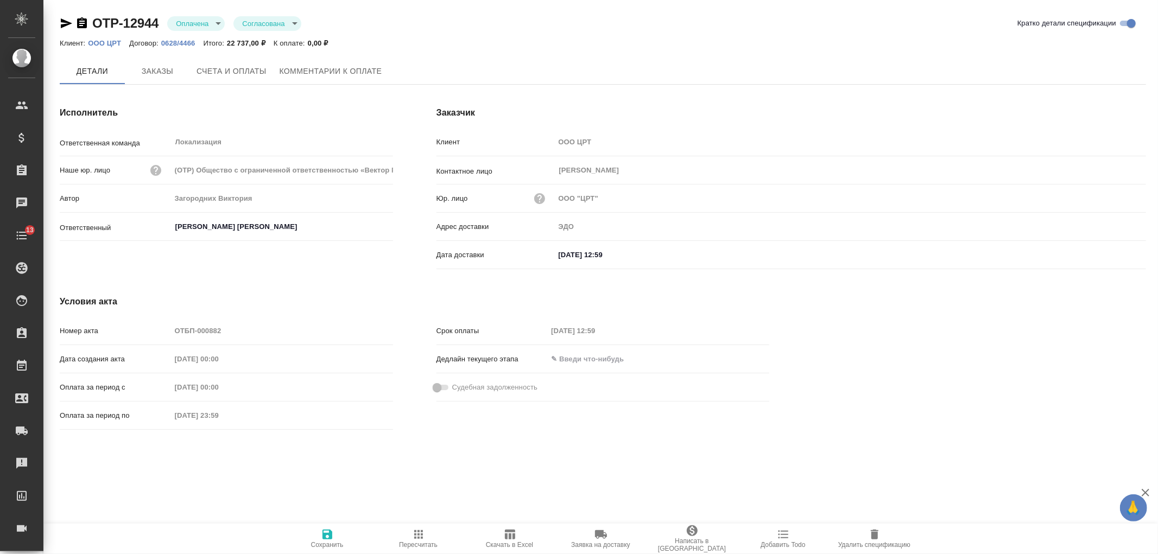
click at [231, 71] on span "Счета и оплаты" at bounding box center [231, 72] width 70 height 14
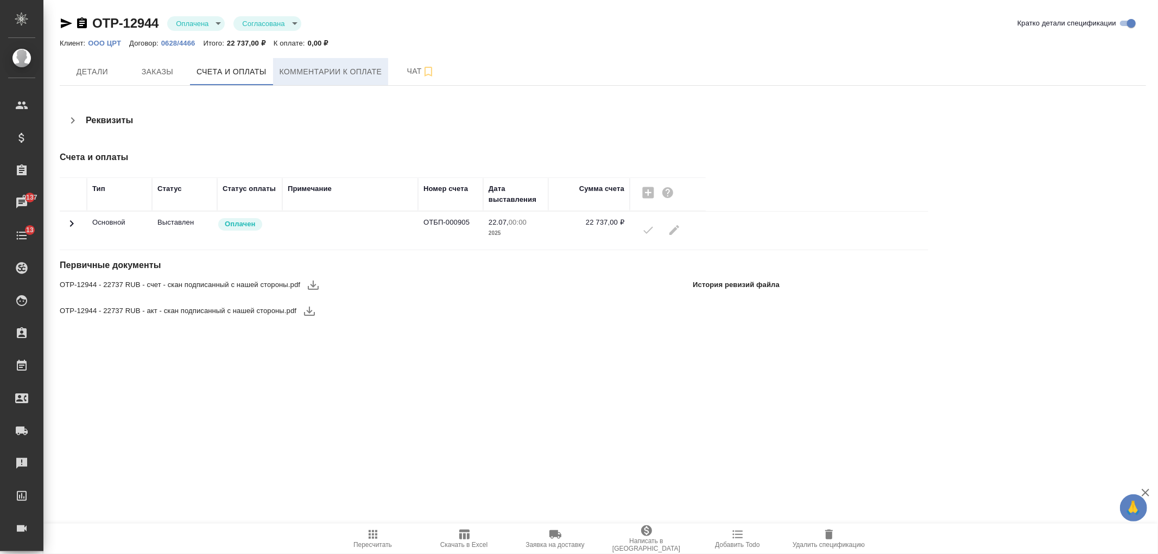
click at [340, 71] on span "Комментарии к оплате" at bounding box center [331, 72] width 103 height 14
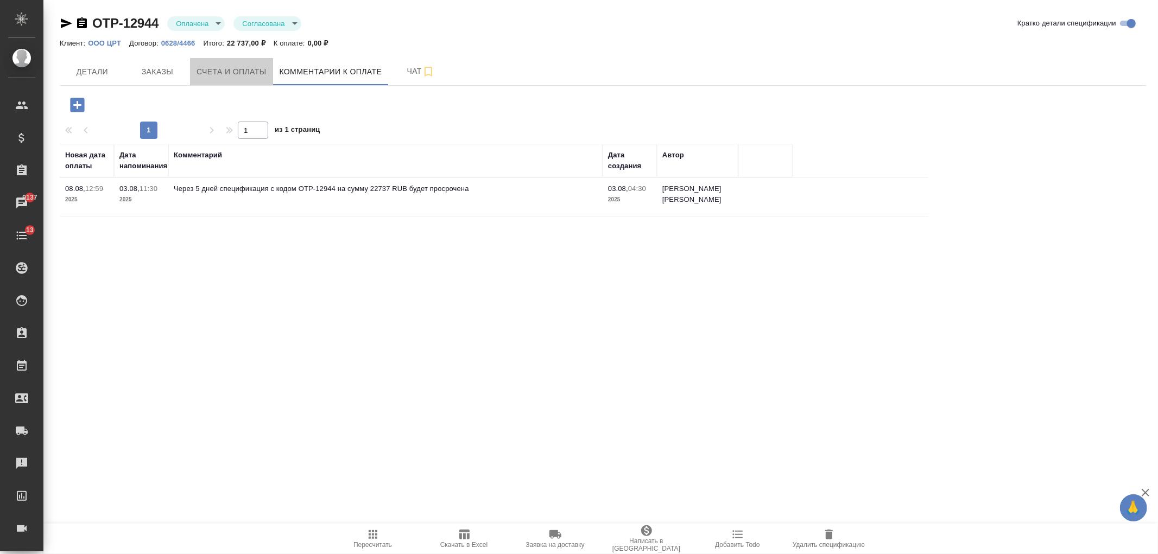
click at [239, 72] on span "Счета и оплаты" at bounding box center [231, 72] width 70 height 14
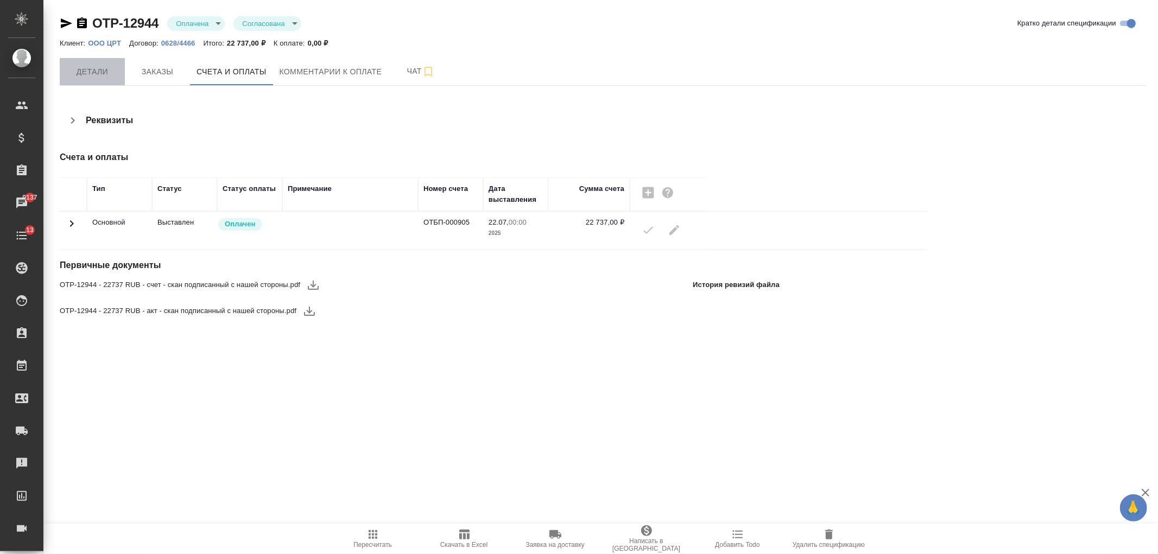
click at [100, 79] on button "Детали" at bounding box center [92, 71] width 65 height 27
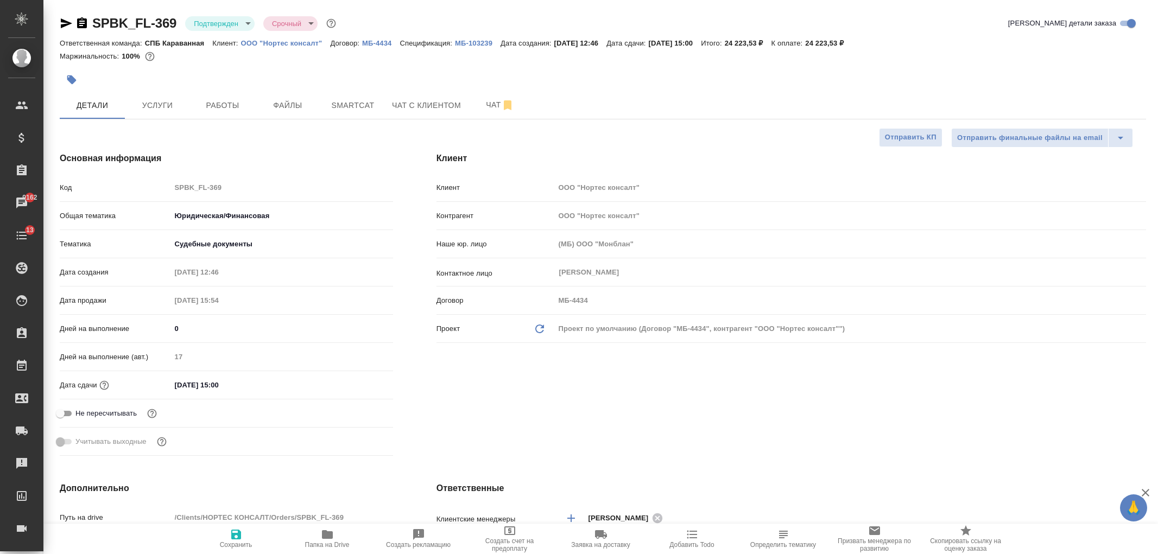
select select "RU"
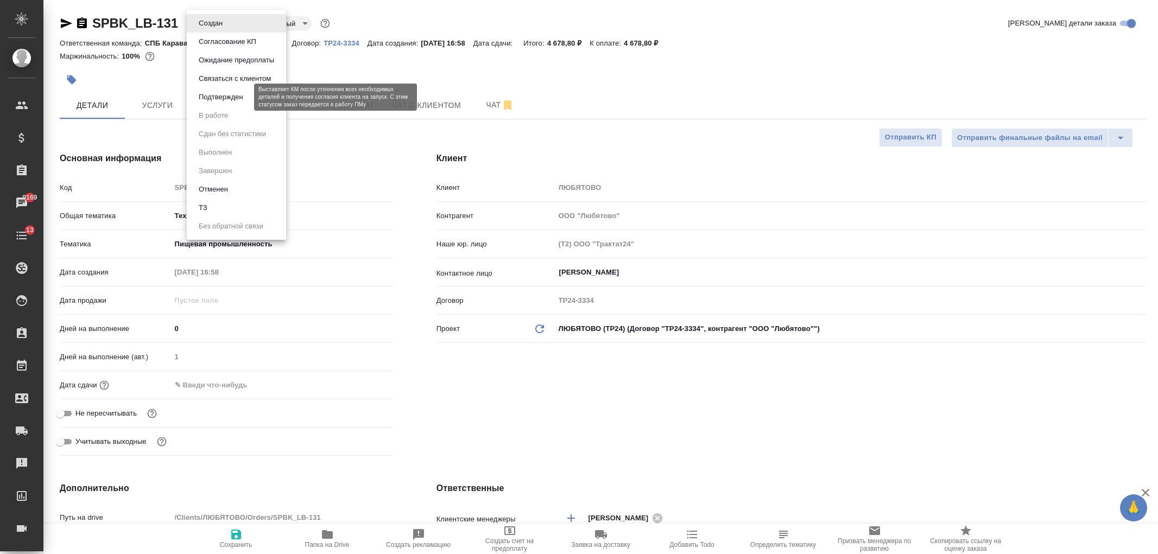
select select "RU"
click at [240, 101] on button "Подтвержден" at bounding box center [220, 97] width 51 height 12
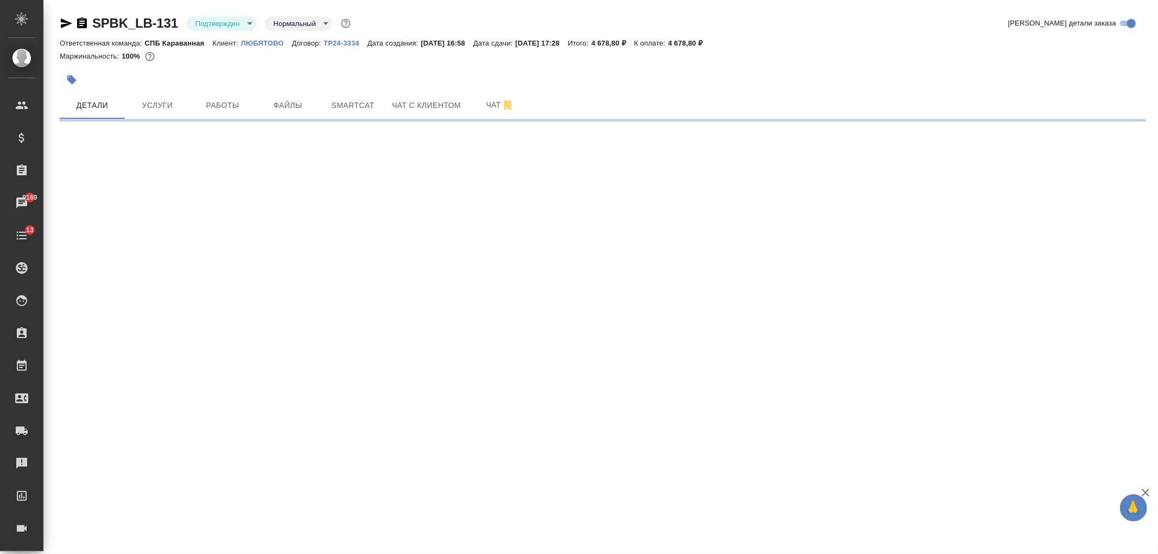
select select "RU"
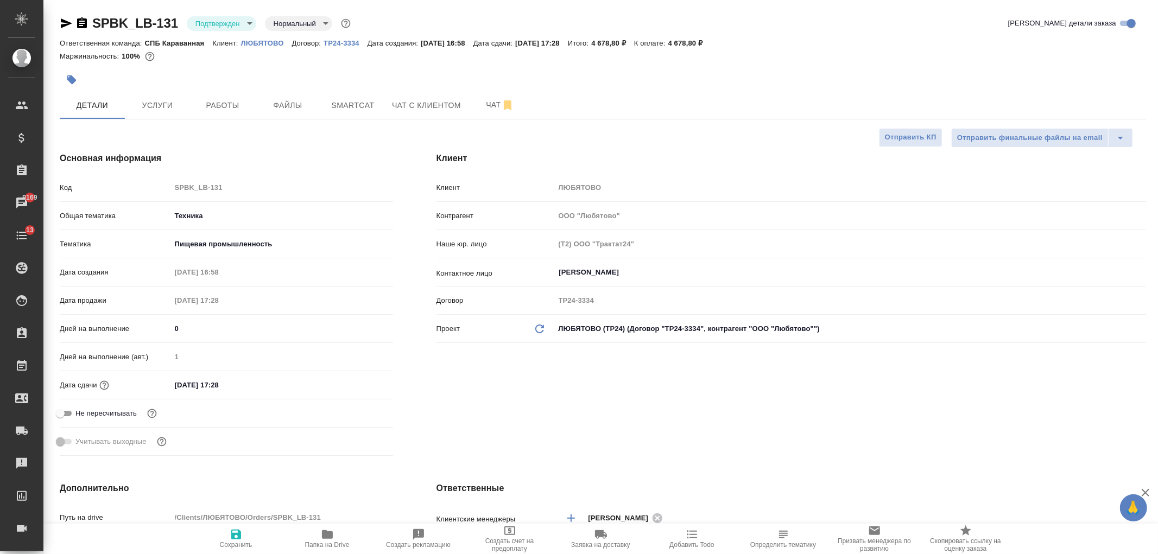
type textarea "x"
click at [556, 401] on div "Клиент Клиент ЛЮБЯТОВО Контрагент ООО "Любятово" Наше юр. лицо (Т2) ООО "Тракта…" at bounding box center [791, 306] width 753 height 352
click at [234, 389] on input "[DATE] 17:28" at bounding box center [219, 385] width 95 height 16
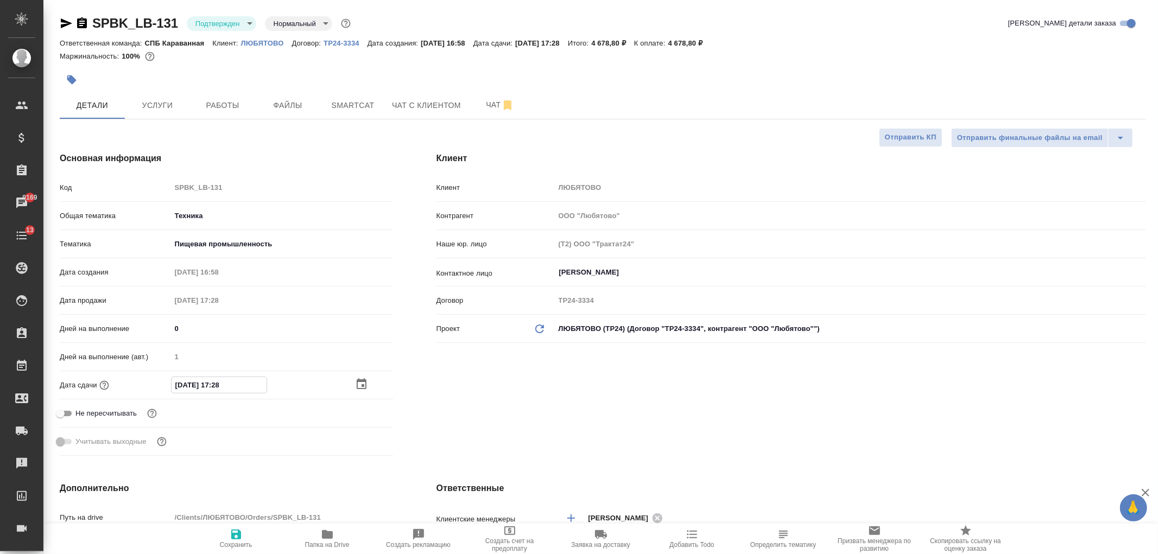
click at [358, 384] on icon "button" at bounding box center [361, 384] width 13 height 13
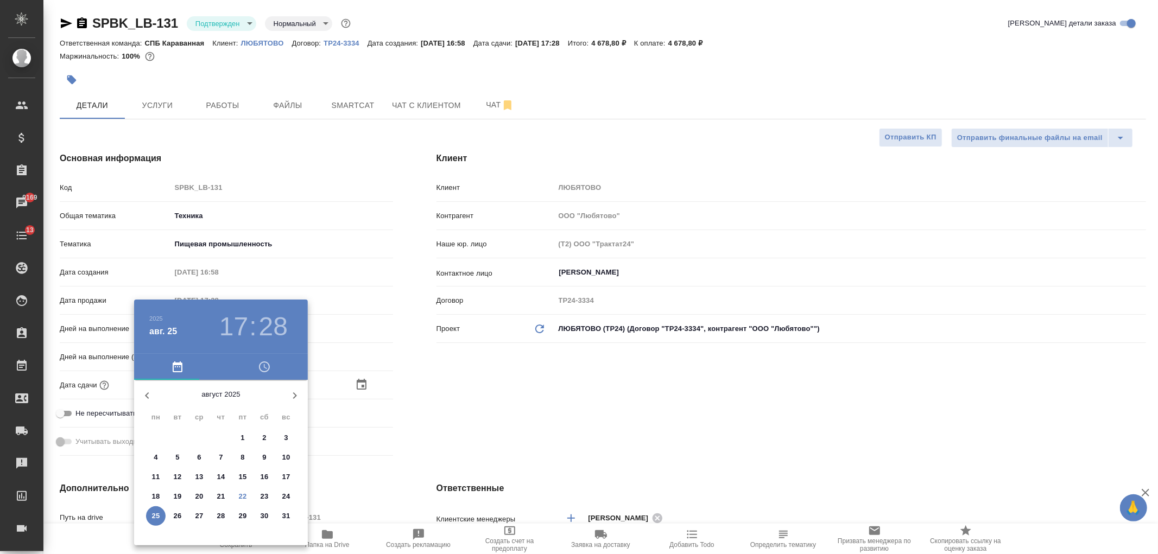
click at [154, 516] on p "25" at bounding box center [156, 516] width 8 height 11
type textarea "x"
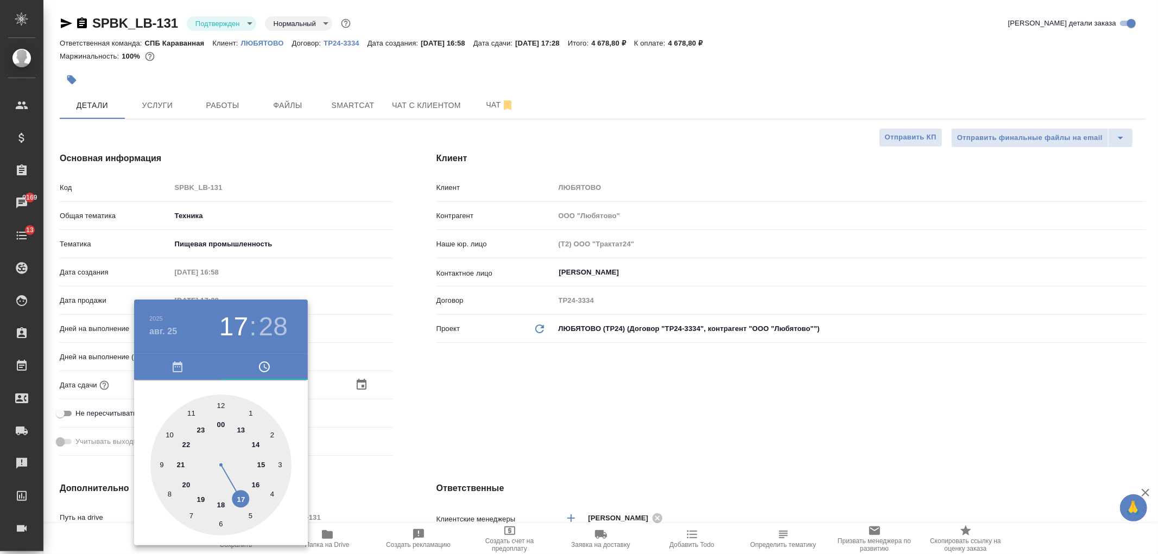
click at [243, 496] on div at bounding box center [220, 465] width 141 height 141
type textarea "x"
click at [223, 405] on div at bounding box center [220, 465] width 141 height 141
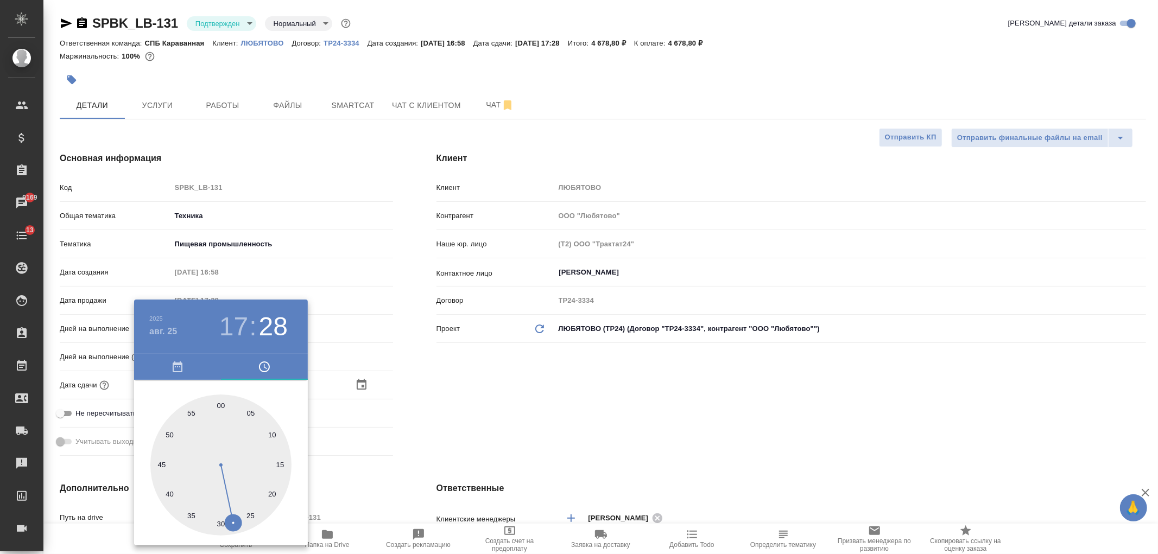
type input "[DATE] 17:00"
type textarea "x"
click at [467, 402] on div at bounding box center [579, 277] width 1158 height 554
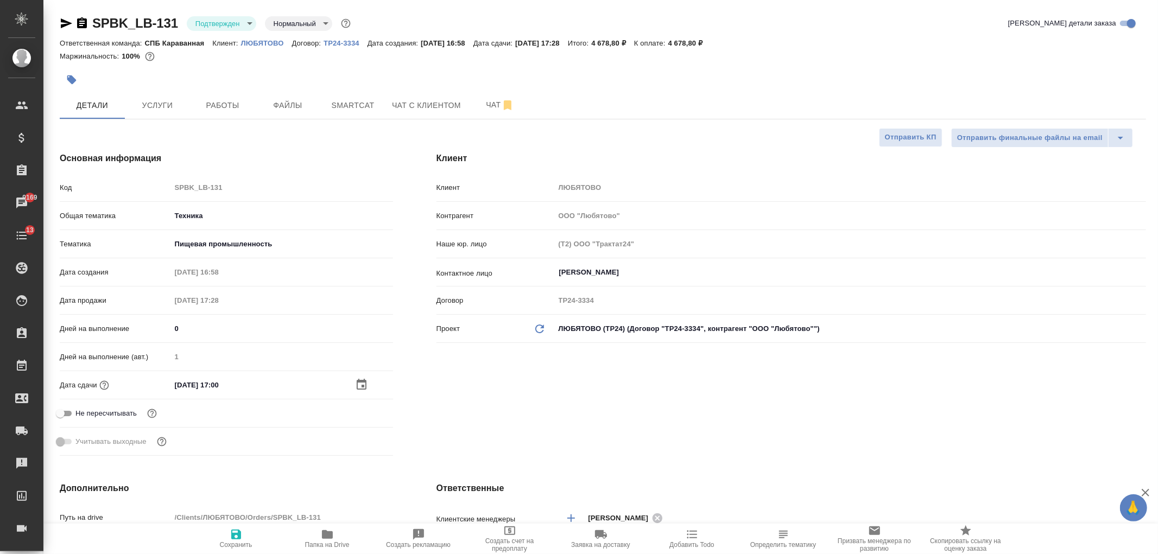
click at [237, 540] on icon "button" at bounding box center [236, 534] width 13 height 13
type textarea "x"
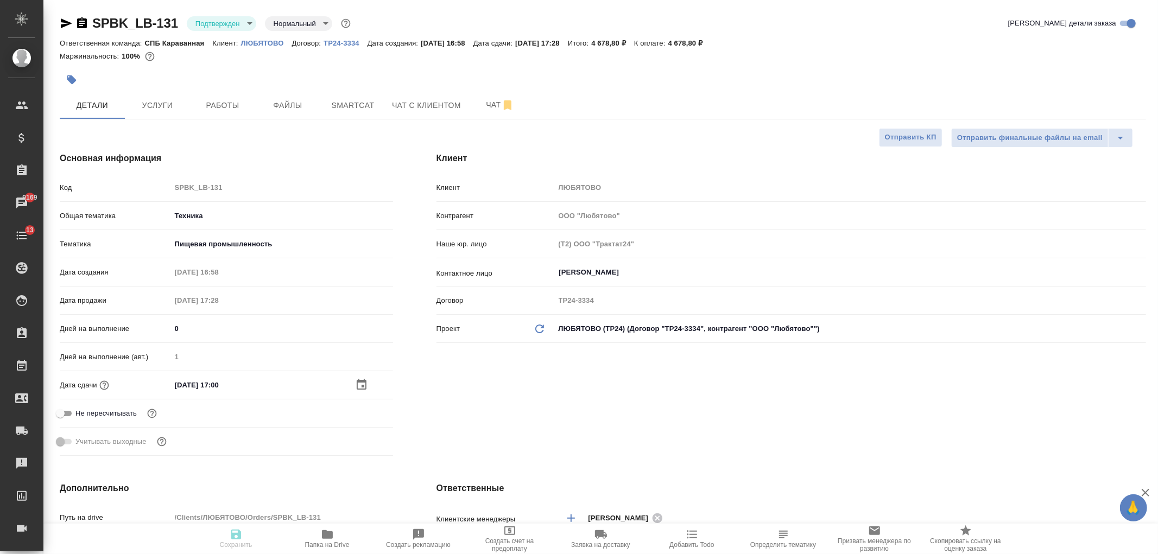
type textarea "x"
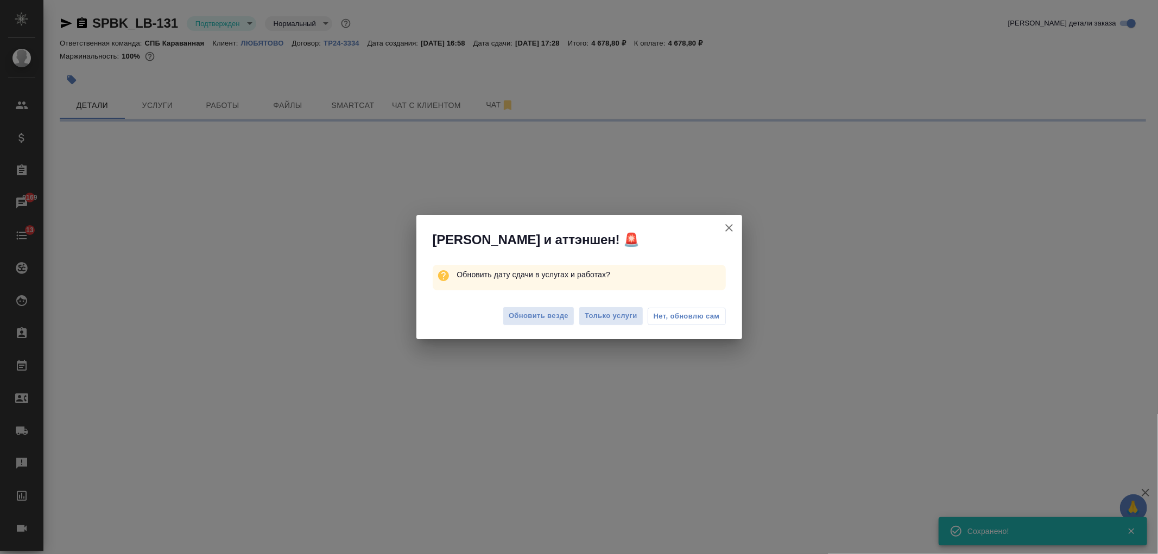
select select "RU"
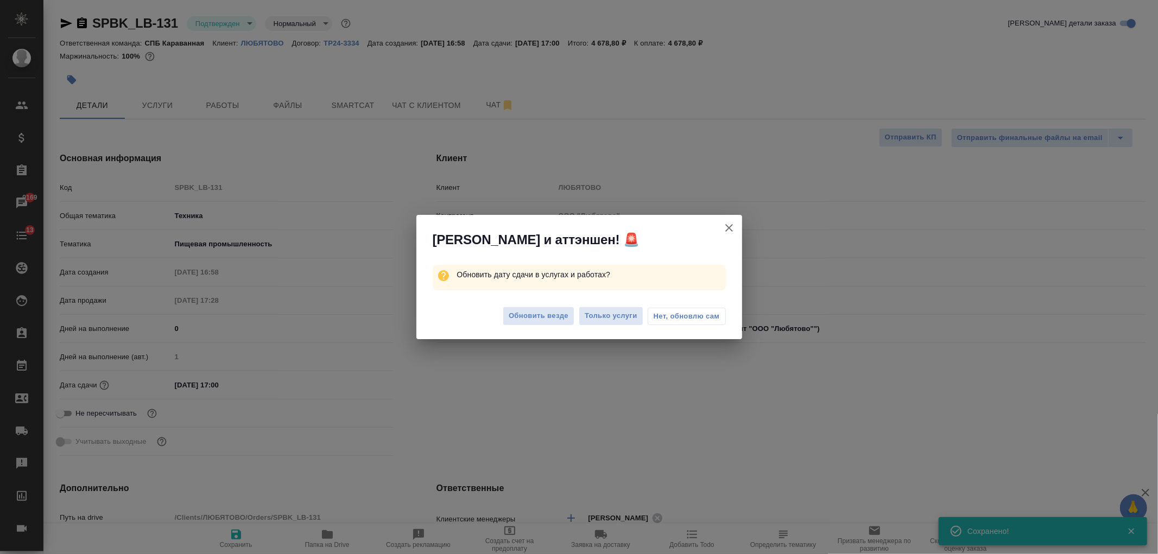
type textarea "x"
click at [548, 321] on span "Обновить везде" at bounding box center [539, 316] width 60 height 12
type textarea "x"
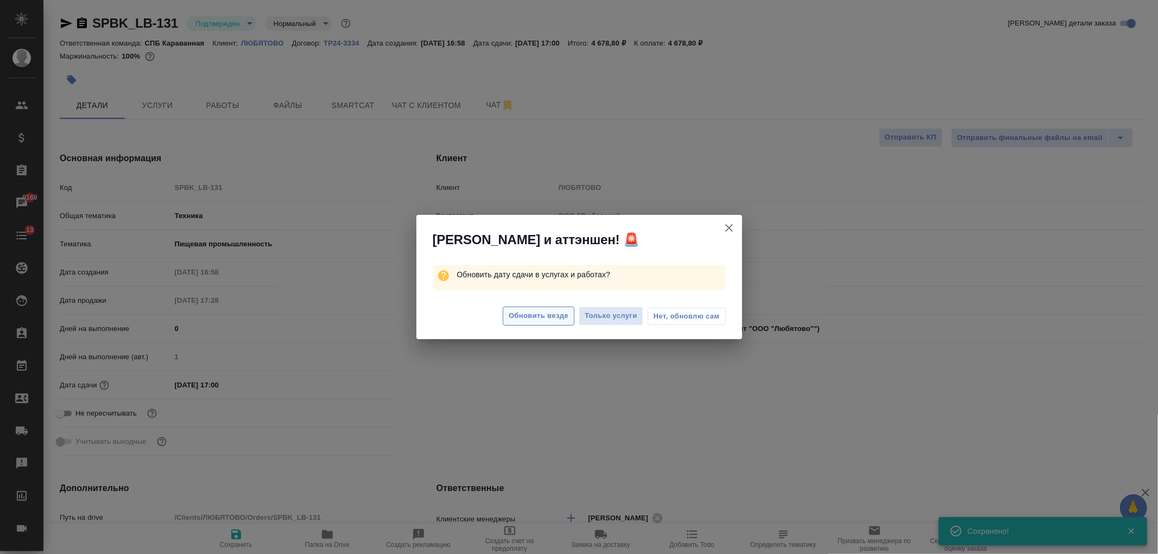
type textarea "x"
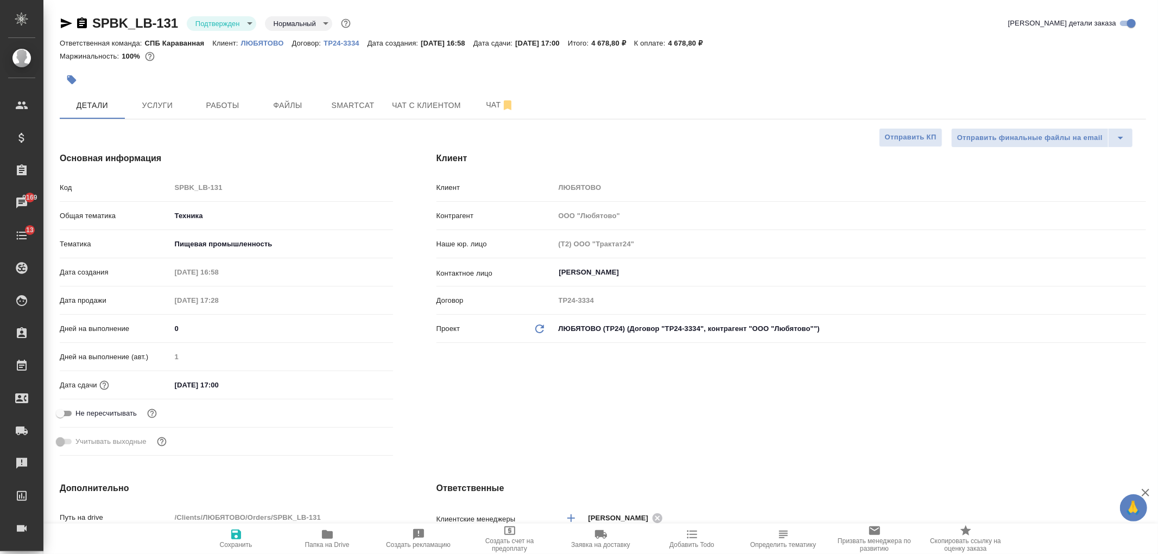
type textarea "x"
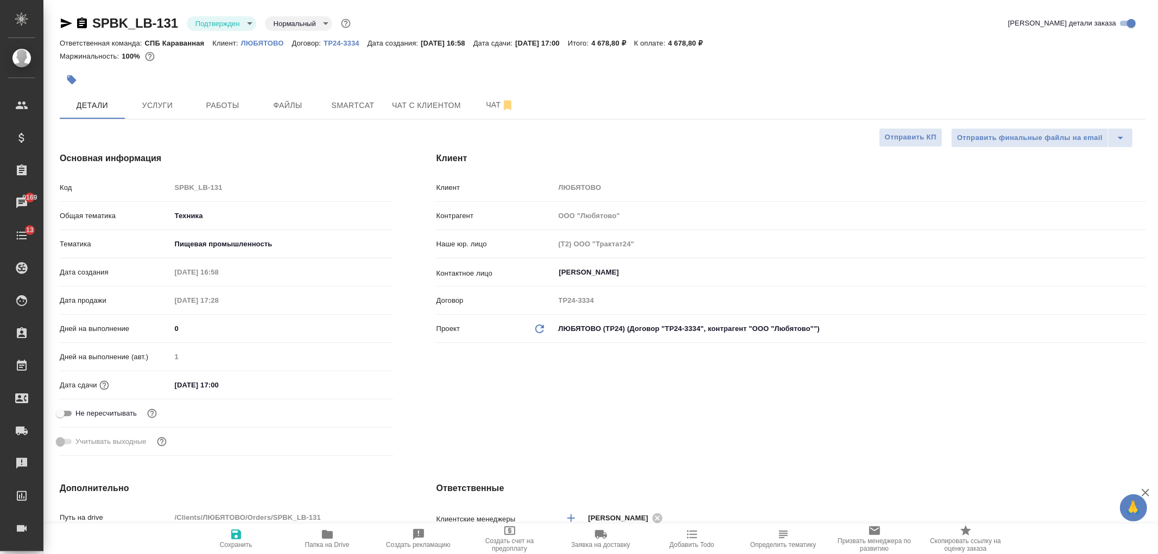
type textarea "x"
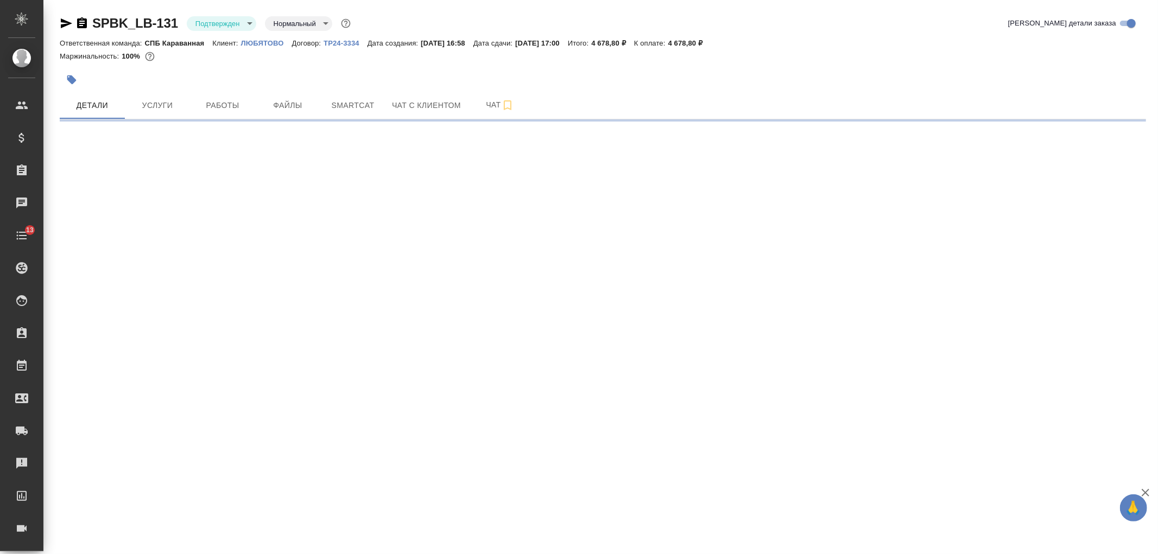
select select "RU"
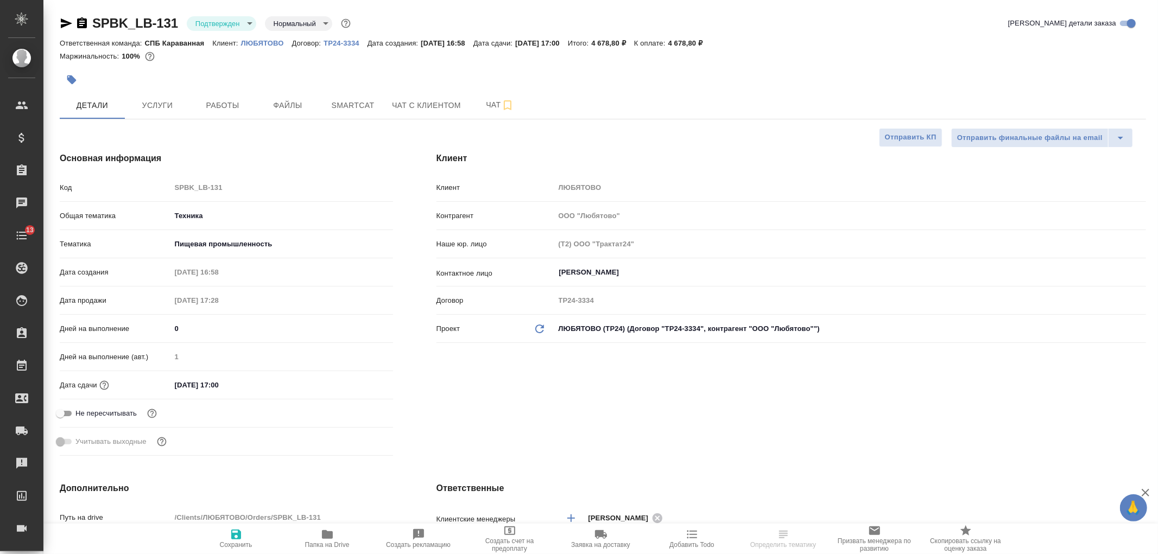
type textarea "x"
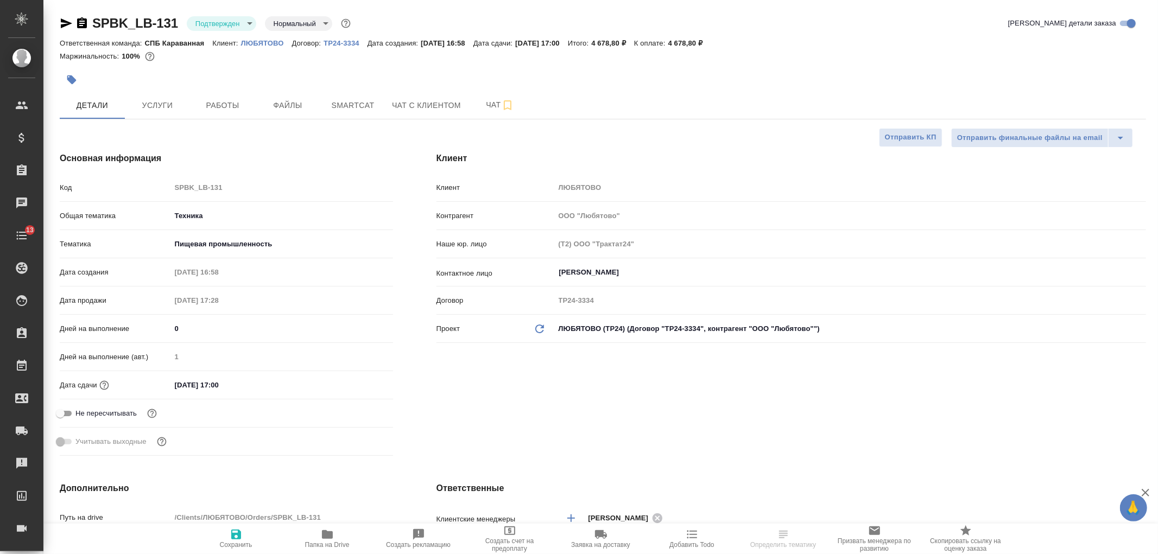
type textarea "x"
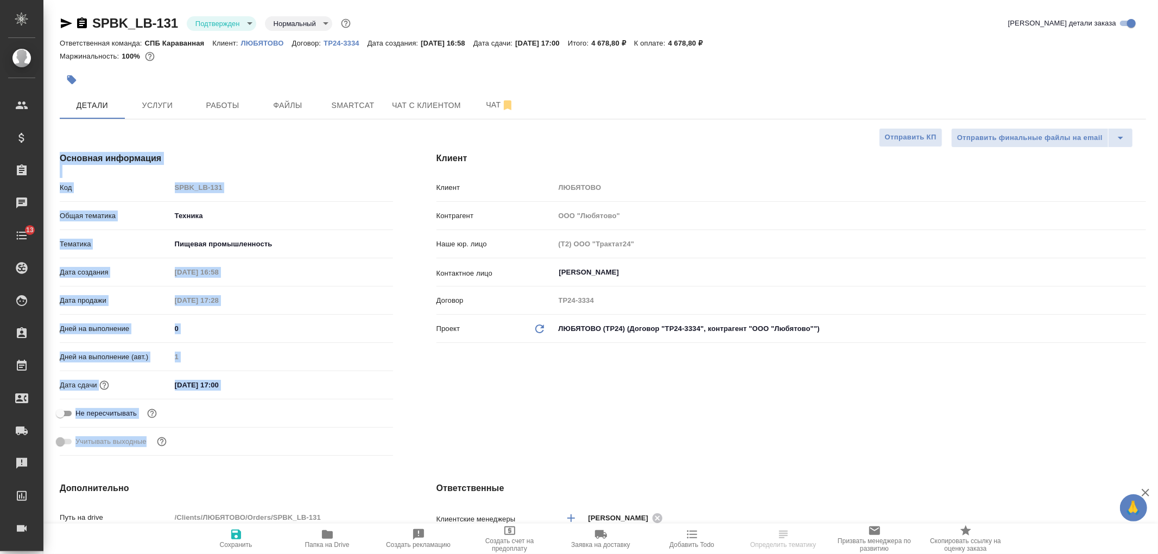
drag, startPoint x: 1157, startPoint y: 110, endPoint x: 1157, endPoint y: 175, distance: 65.1
click at [1157, 175] on div "SPBK_LB-131 Подтвержден confirmed Нормальный normal Кратко детали заказа Ответс…" at bounding box center [600, 561] width 1114 height 1122
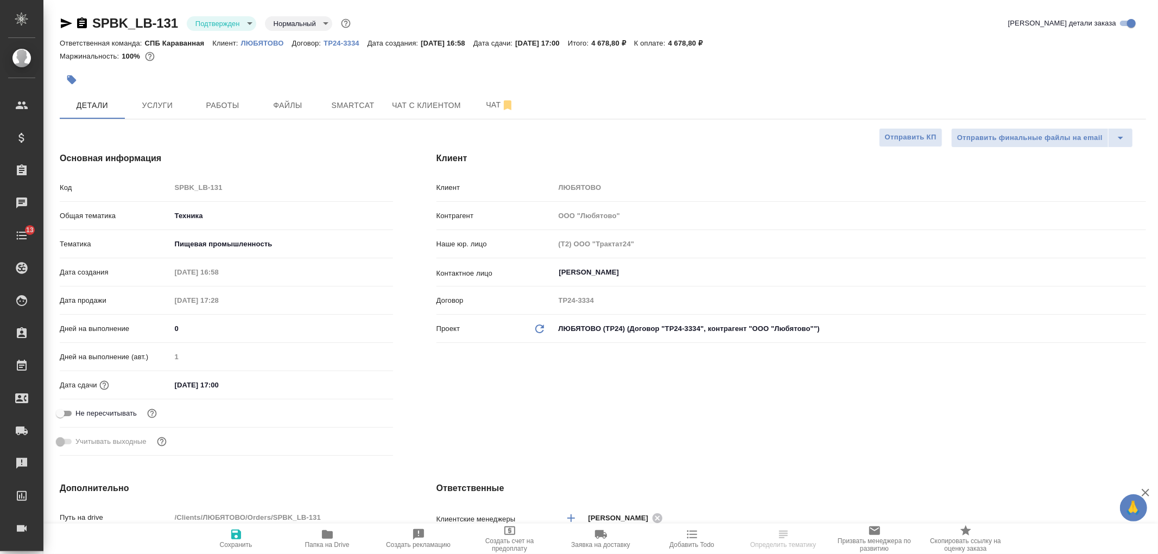
click at [807, 421] on div "Клиент Клиент ЛЮБЯТОВО Контрагент ООО "Любятово" Наше юр. лицо (Т2) ООО "Тракта…" at bounding box center [791, 306] width 753 height 352
type textarea "x"
select select "RU"
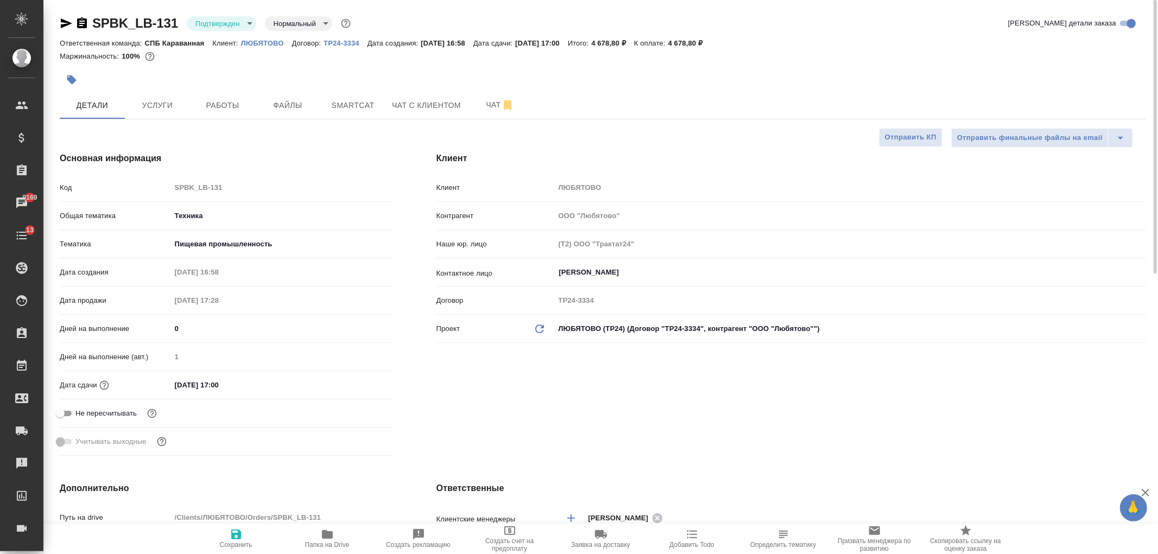
type textarea "x"
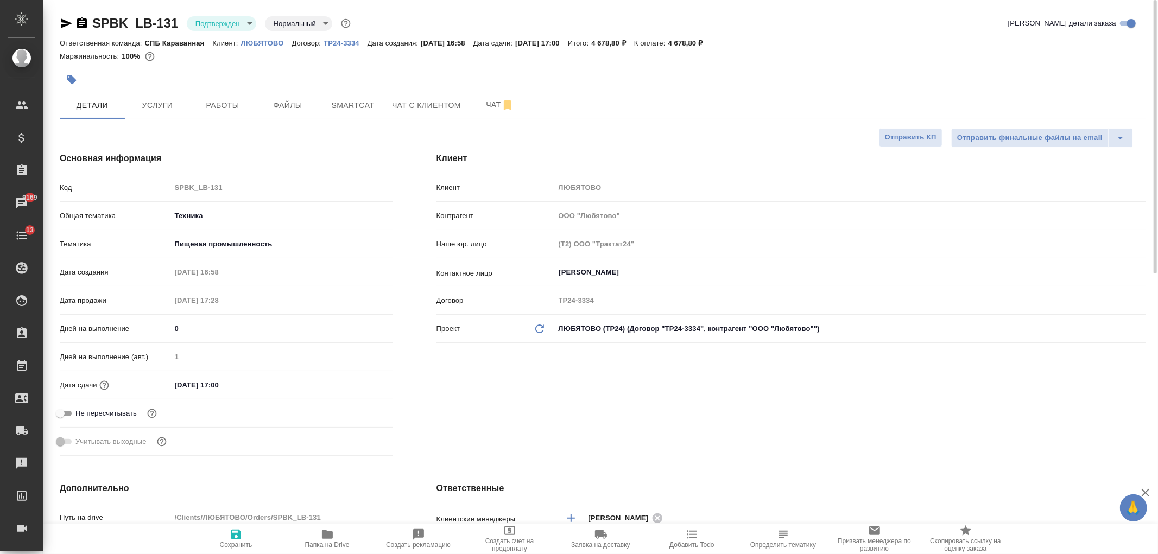
type textarea "x"
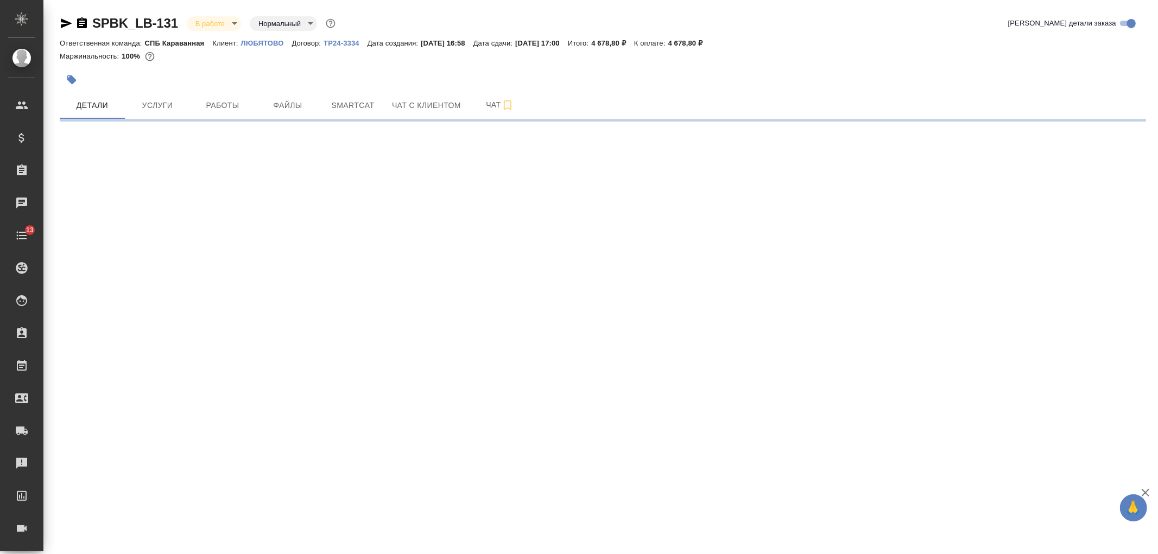
select select "RU"
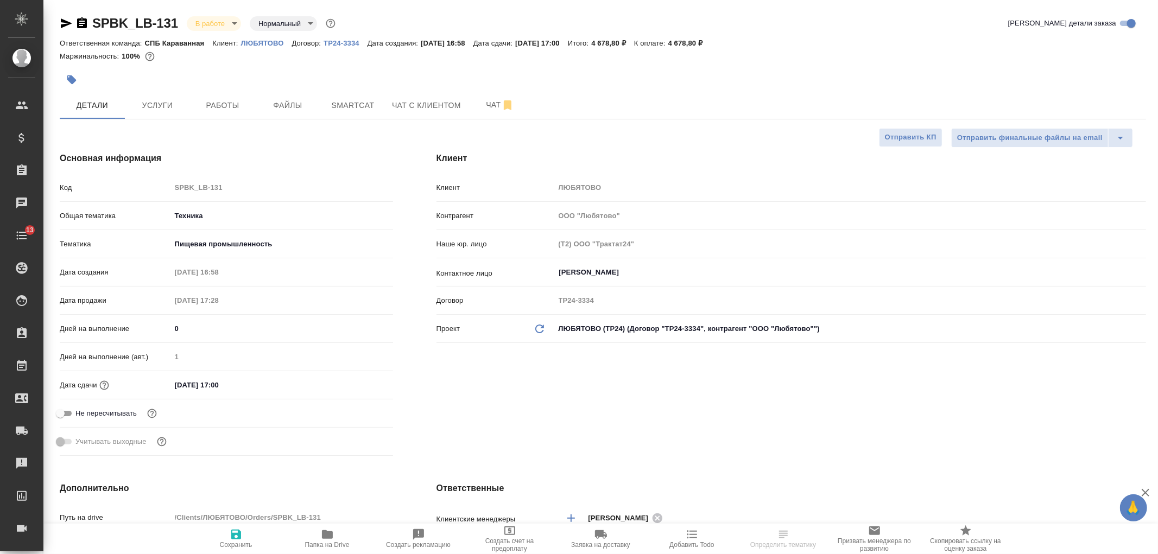
click div "Клиент Клиент ЛЮБЯТОВО Контрагент ООО "Любятово" Наше юр. лицо (Т2) ООО "Тракта…"
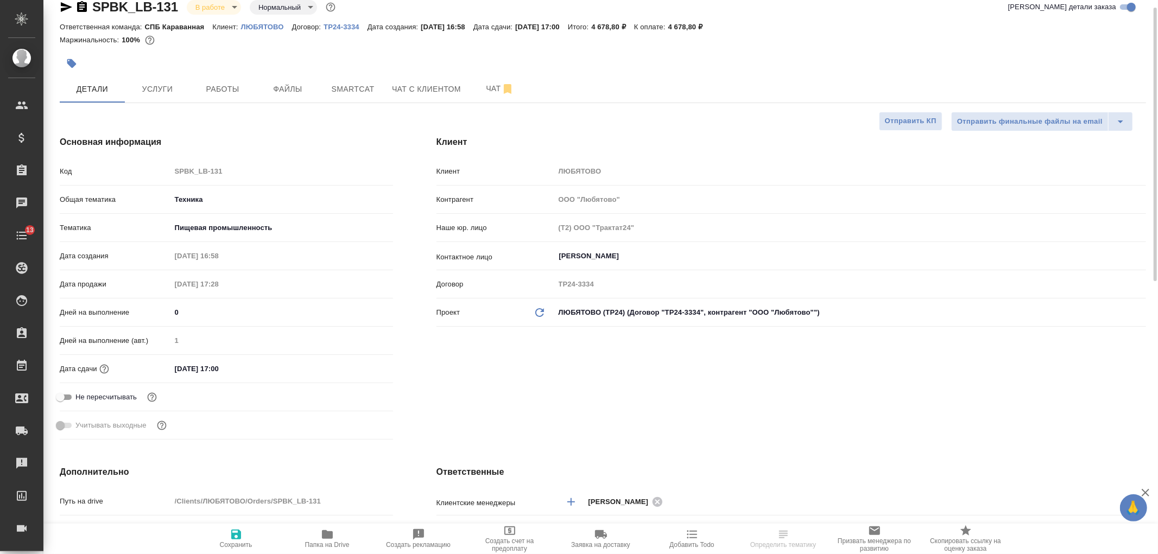
type textarea "x"
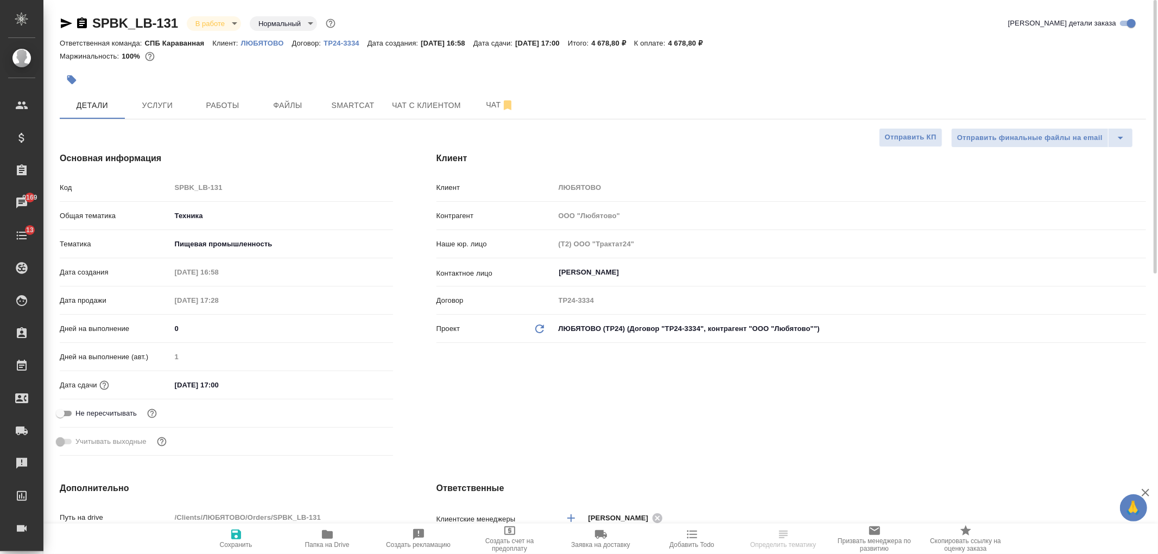
click div "SPBK_LB-131 В работе inProgress Нормальный normal Кратко детали заказа Ответств…"
click button "Чат"
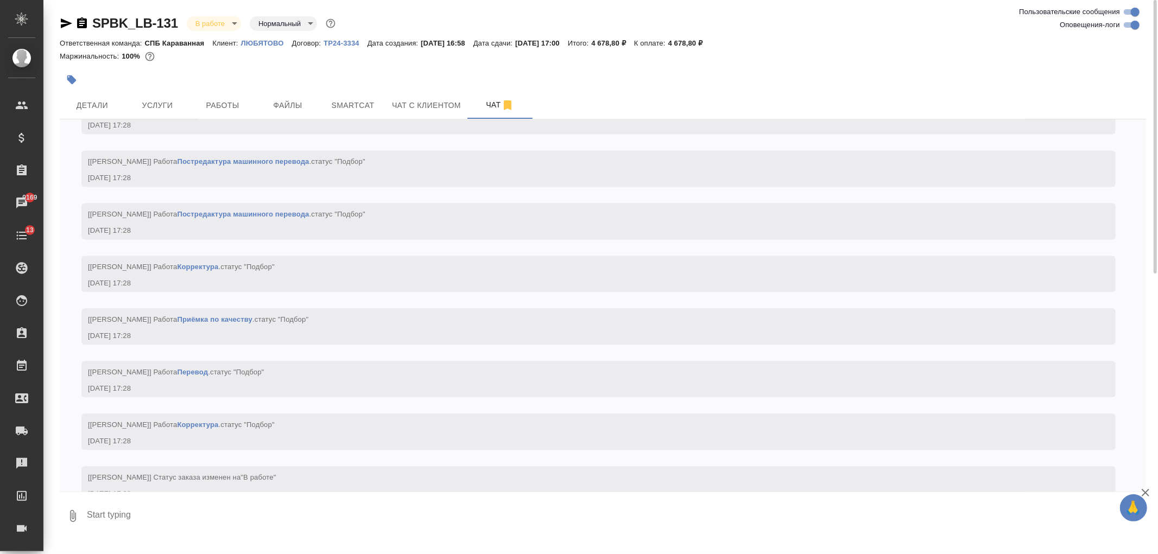
scroll to position [2070, 0]
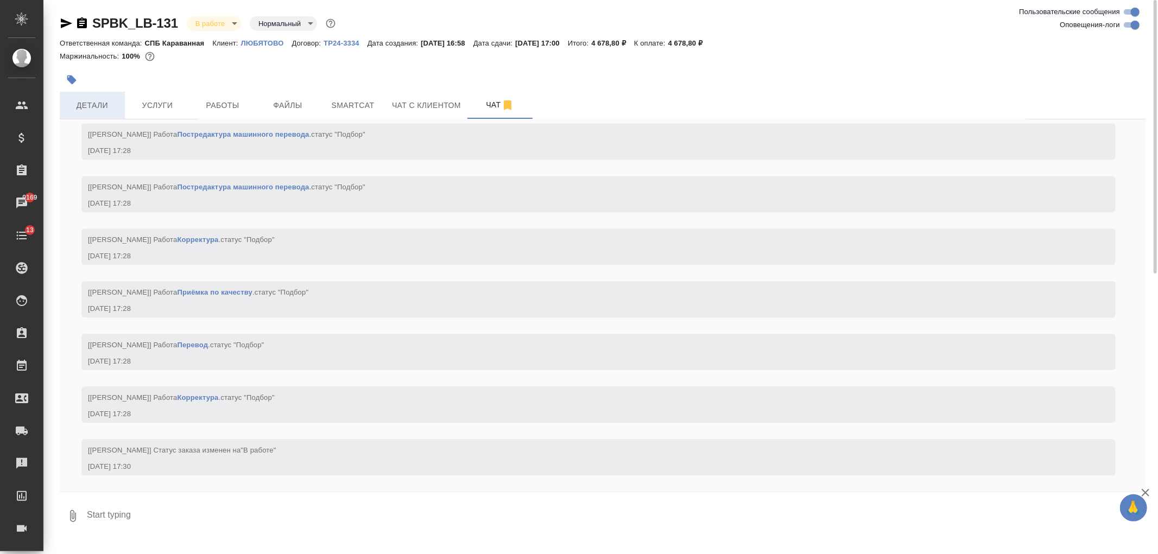
click span "Детали"
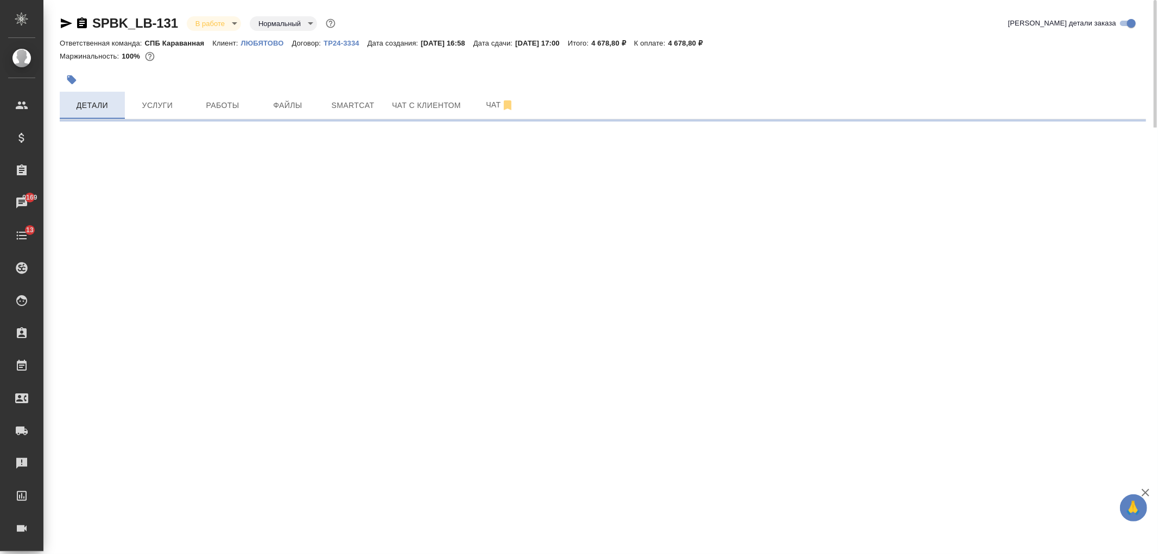
select select "RU"
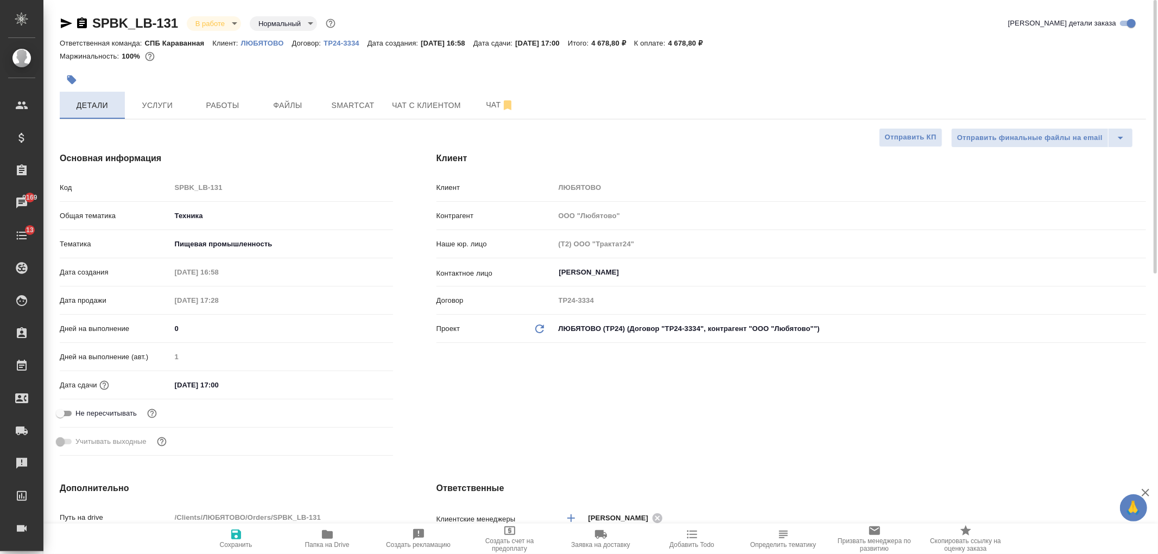
type textarea "x"
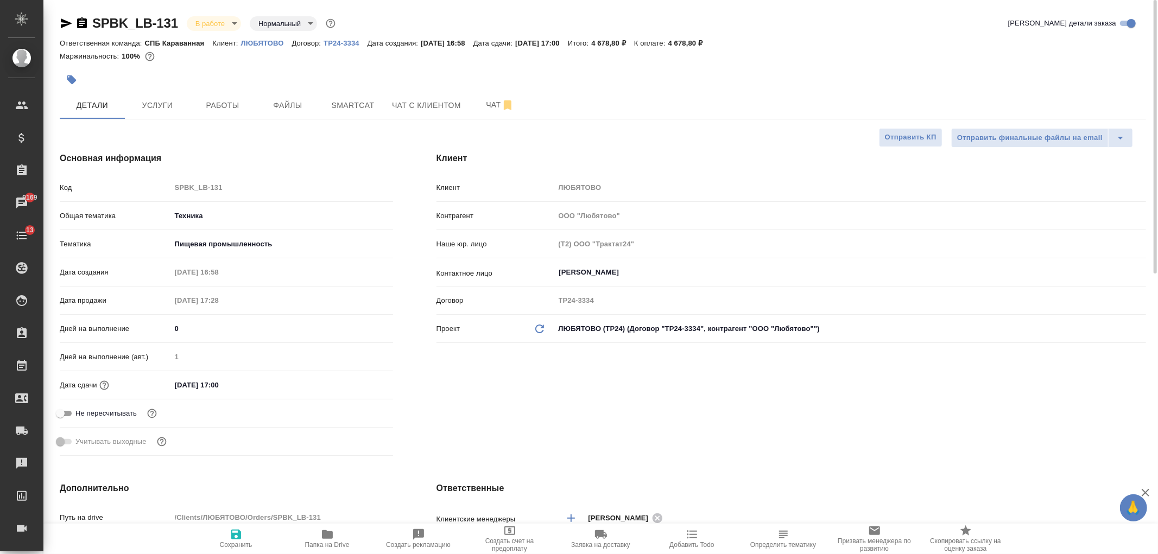
type textarea "x"
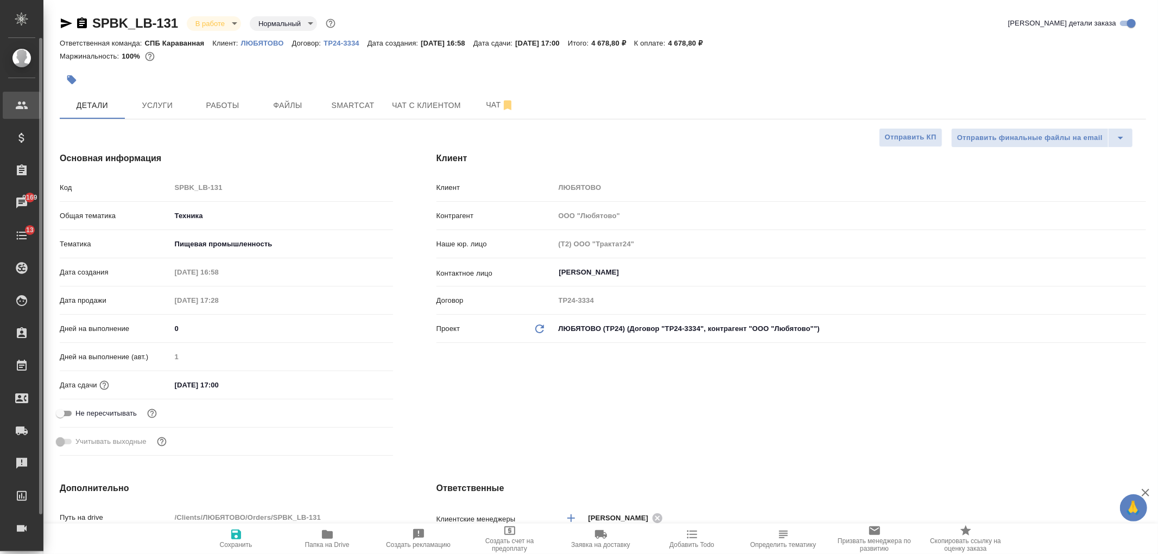
type textarea "x"
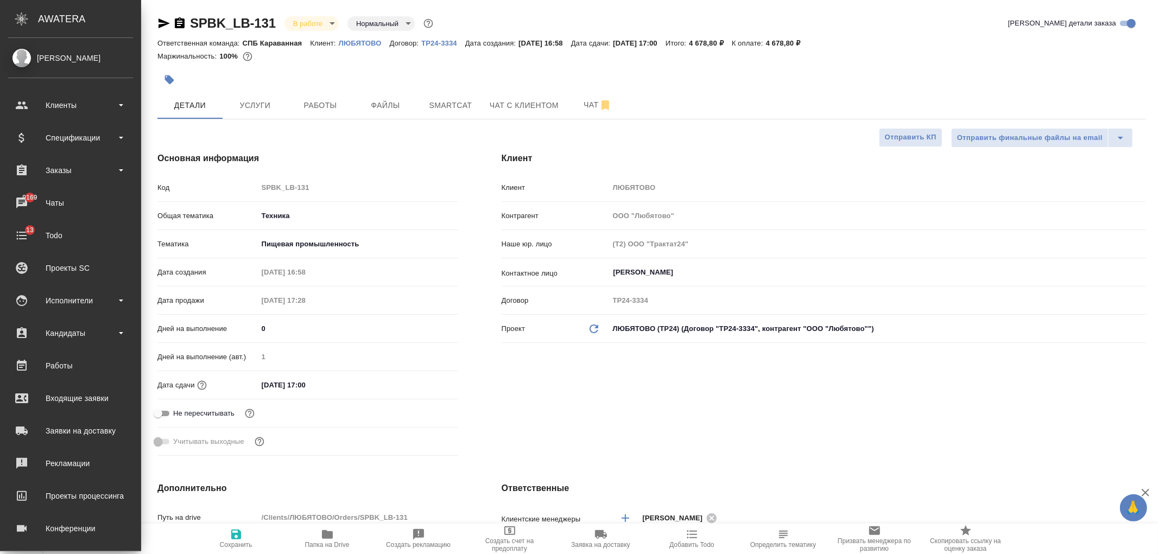
type textarea "x"
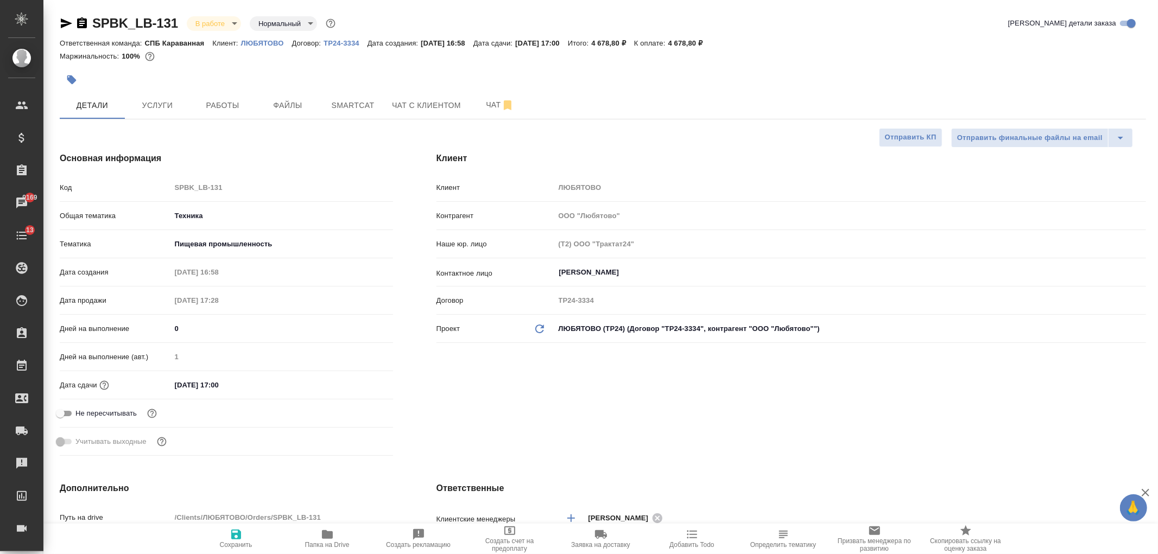
click icon "button"
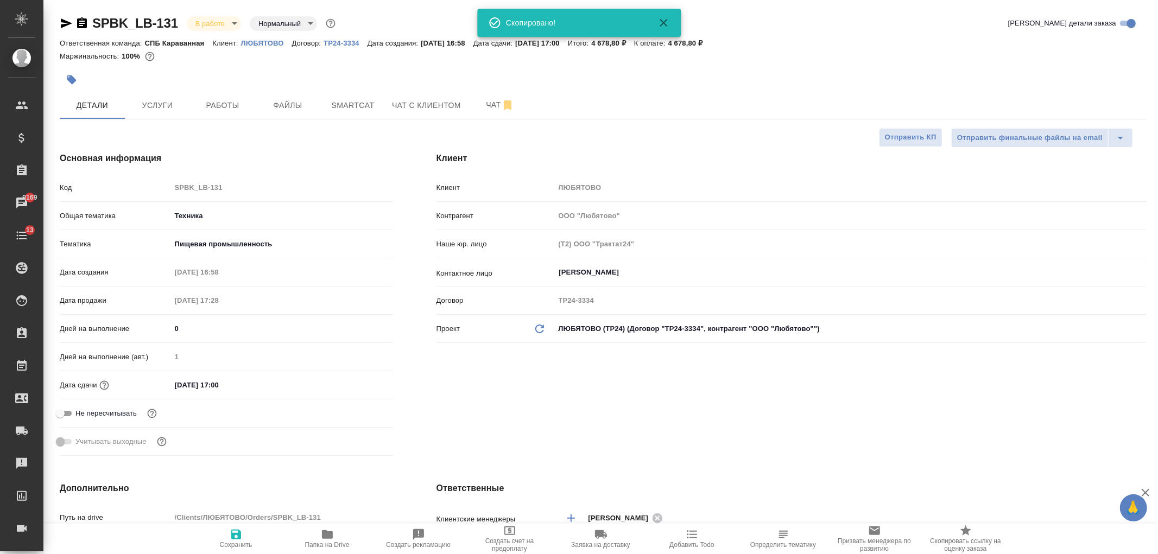
type textarea "x"
